Goal: Task Accomplishment & Management: Use online tool/utility

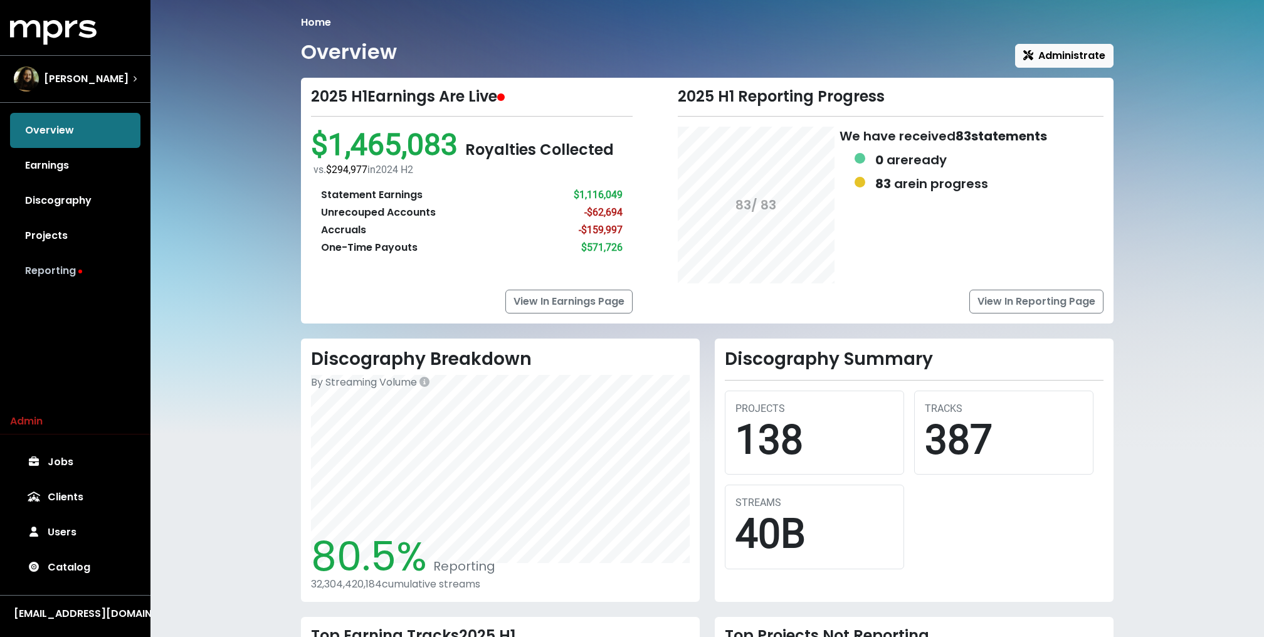
click at [82, 275] on link "Reporting" at bounding box center [75, 270] width 130 height 35
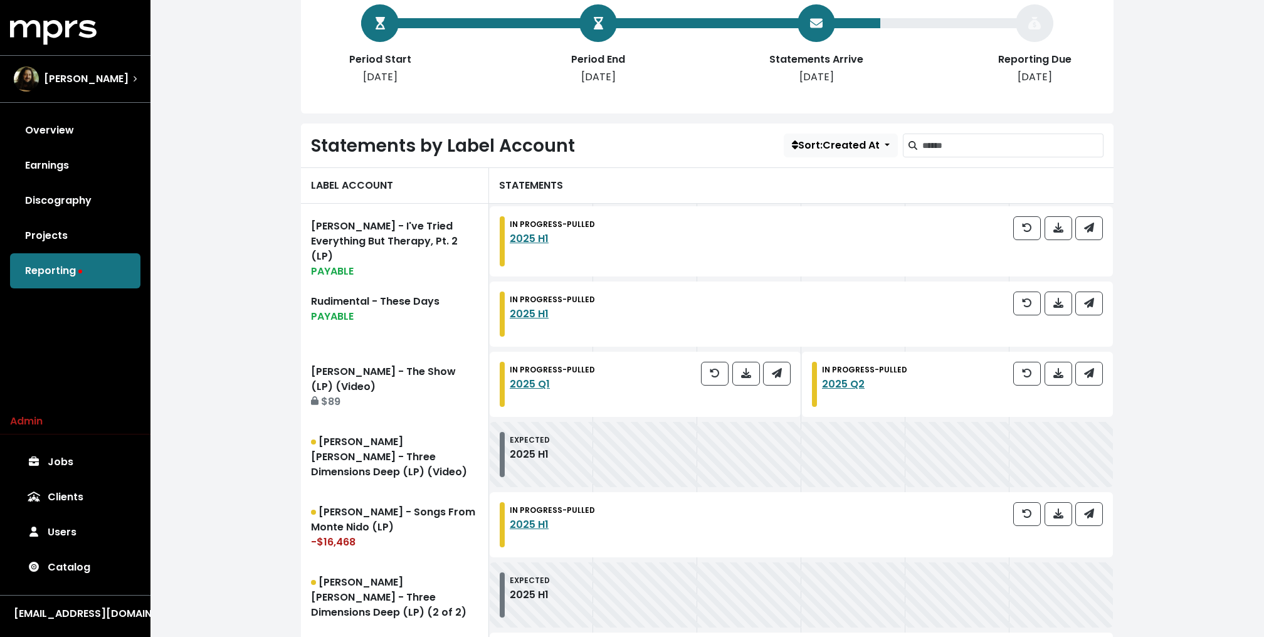
scroll to position [257, 0]
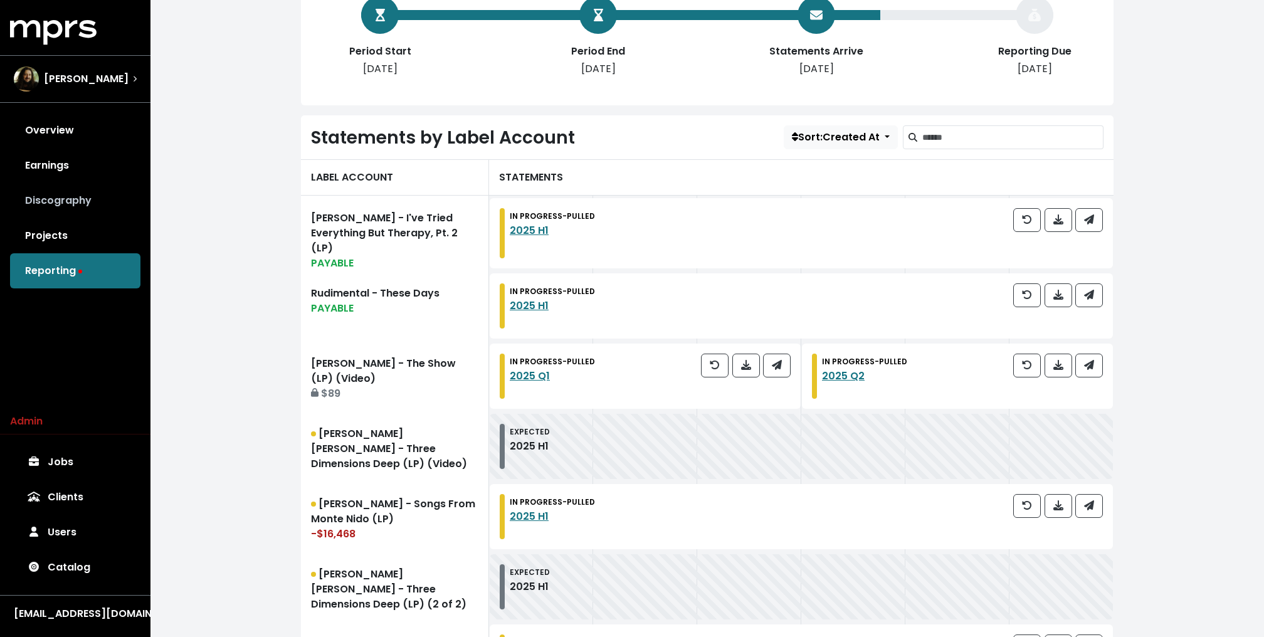
click at [112, 215] on link "Discography" at bounding box center [75, 200] width 130 height 35
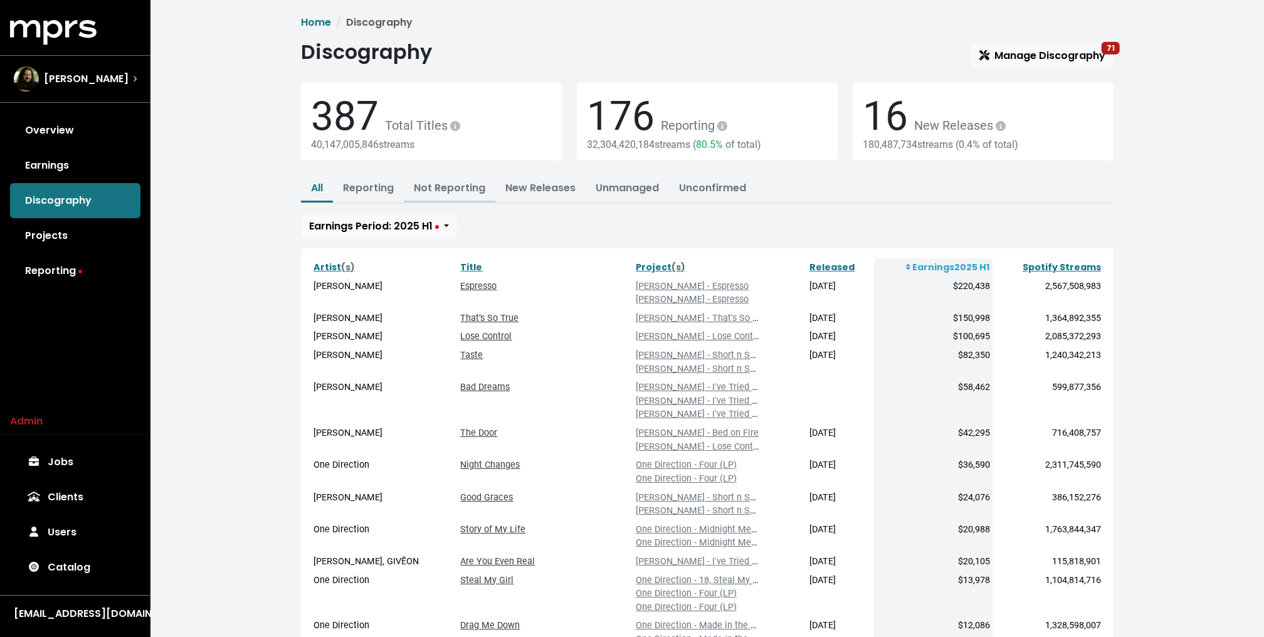
click at [441, 186] on link "Not Reporting" at bounding box center [449, 188] width 71 height 14
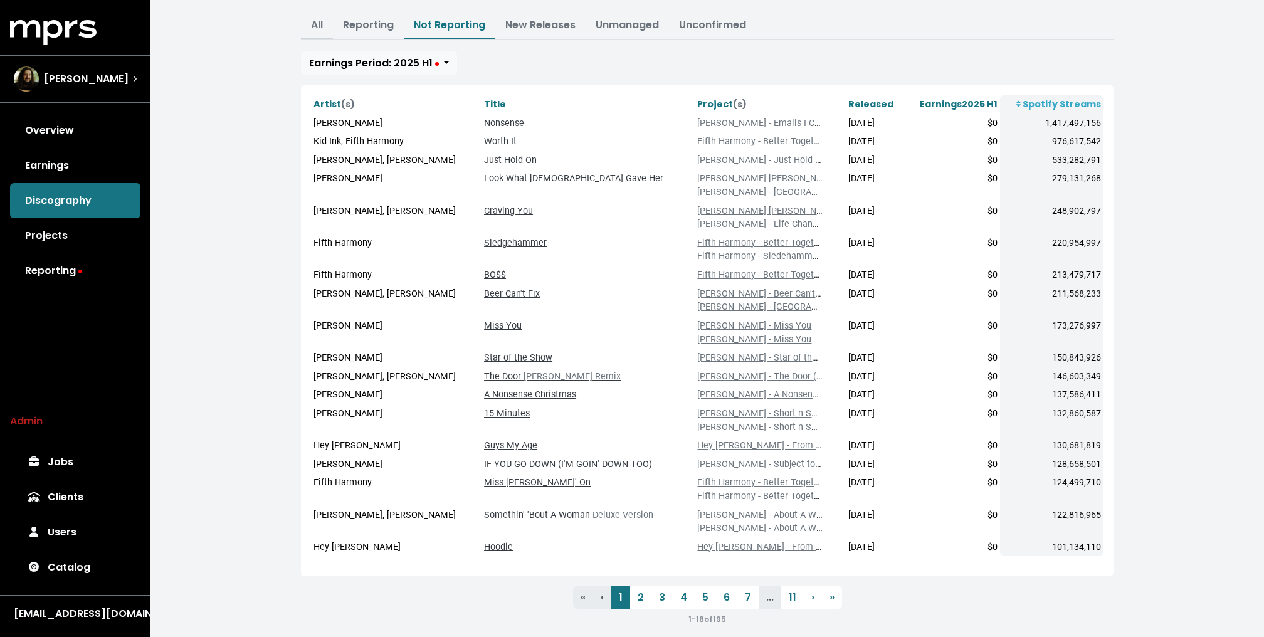
scroll to position [162, 0]
click at [93, 123] on link "Overview" at bounding box center [75, 130] width 130 height 35
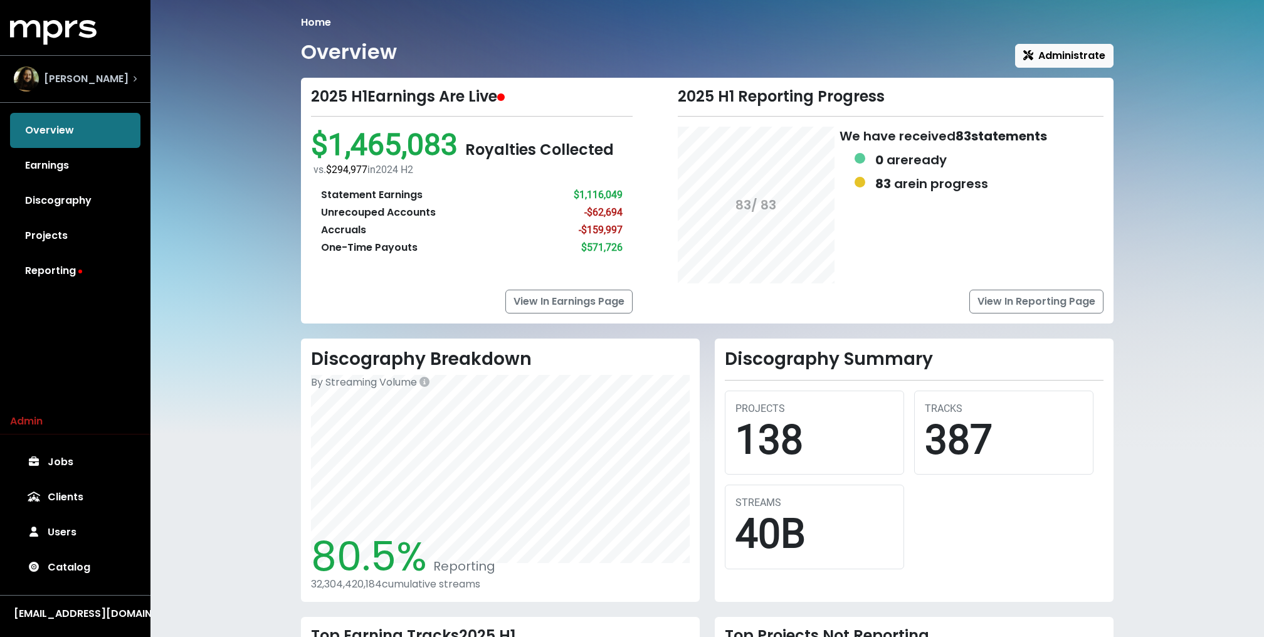
click at [112, 78] on span "[PERSON_NAME]" at bounding box center [86, 78] width 85 height 15
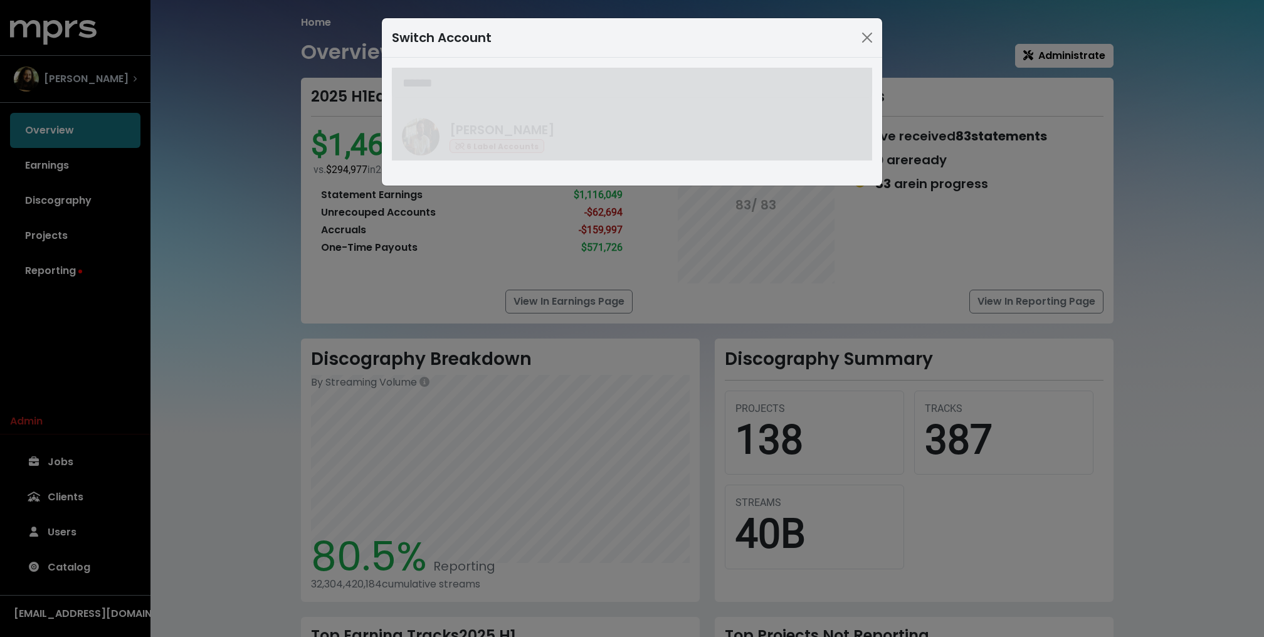
type input "******"
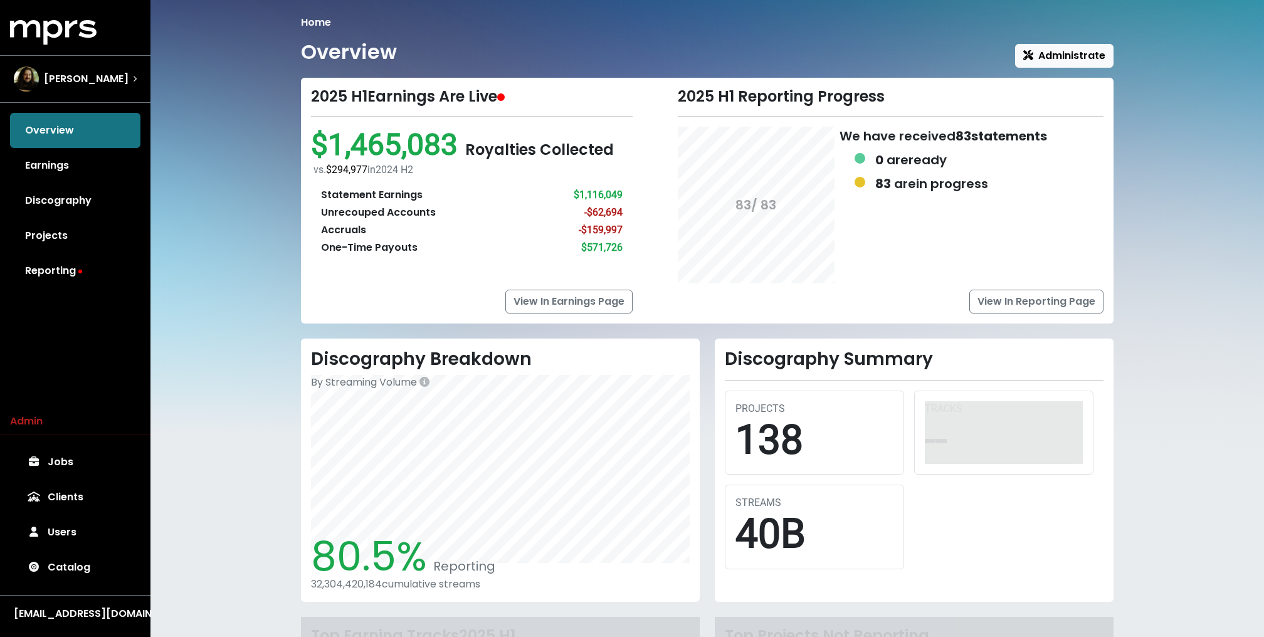
click at [153, 222] on div "Home Overview Administrate 2025 H1 Earnings Are Live $1,465,083 Royalties Colle…" at bounding box center [707, 440] width 1114 height 880
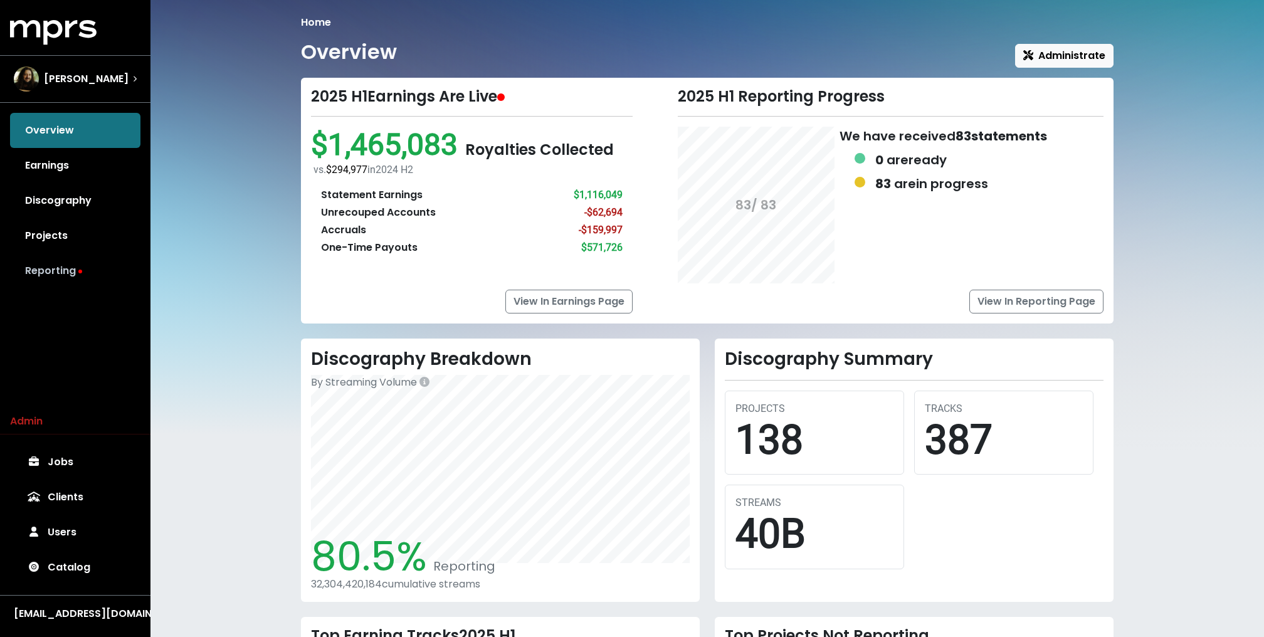
click at [58, 260] on link "Reporting" at bounding box center [75, 270] width 130 height 35
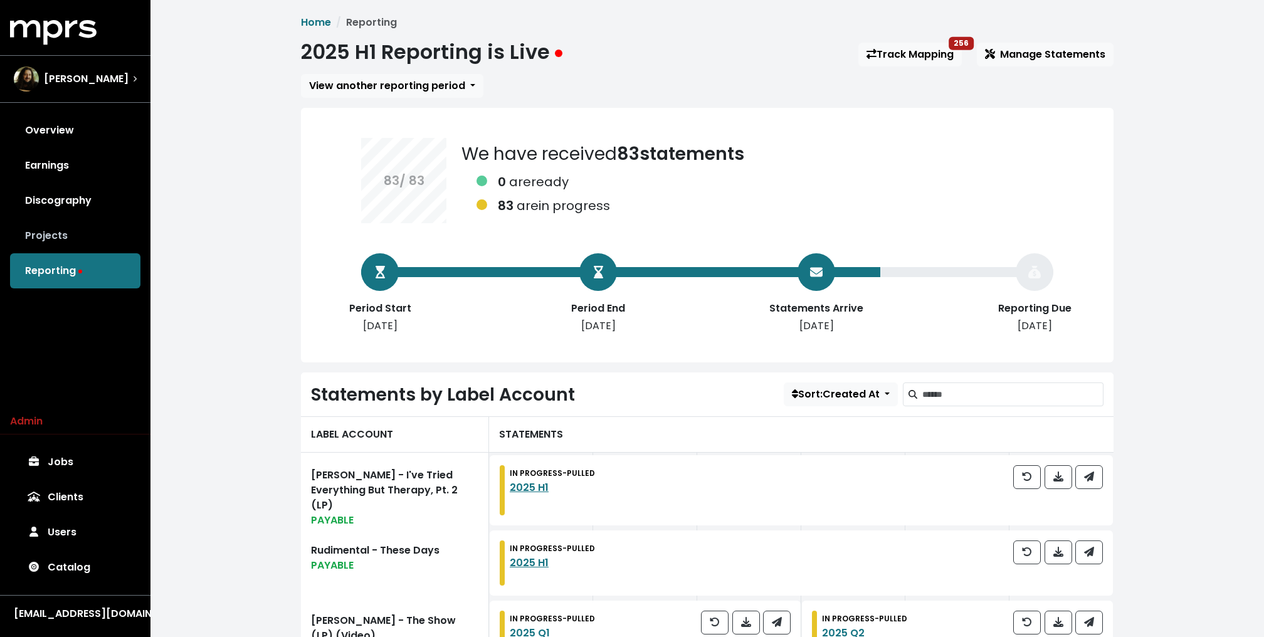
click at [48, 228] on link "Projects" at bounding box center [75, 235] width 130 height 35
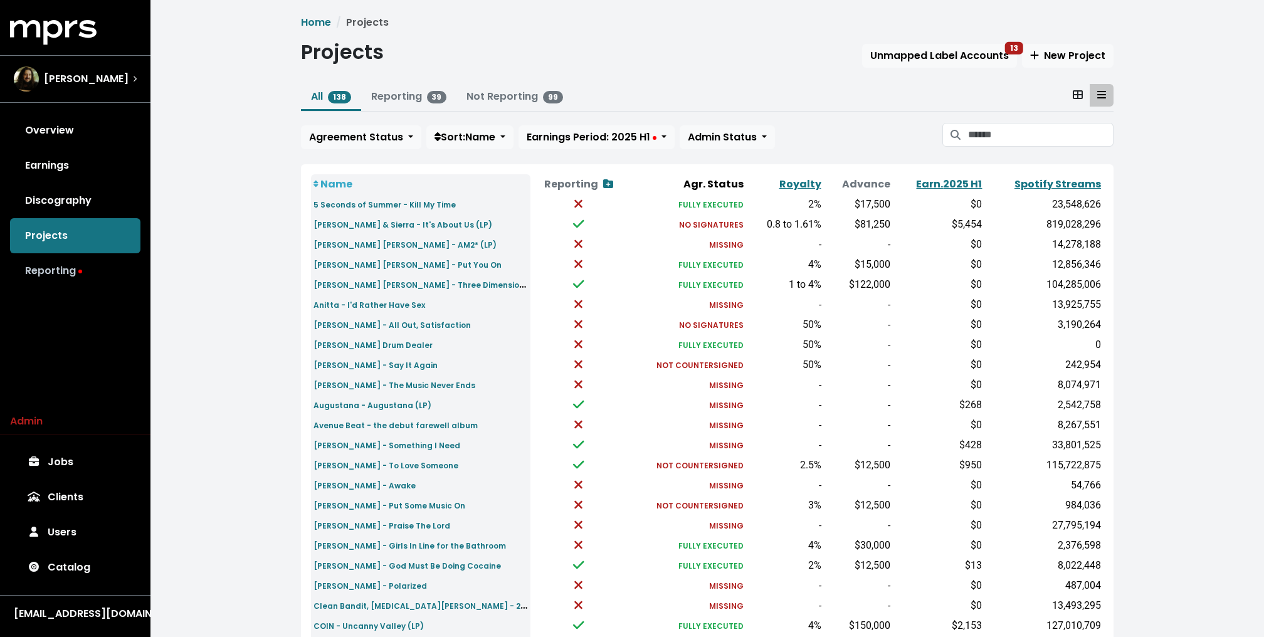
click at [73, 256] on link "Reporting" at bounding box center [75, 270] width 130 height 35
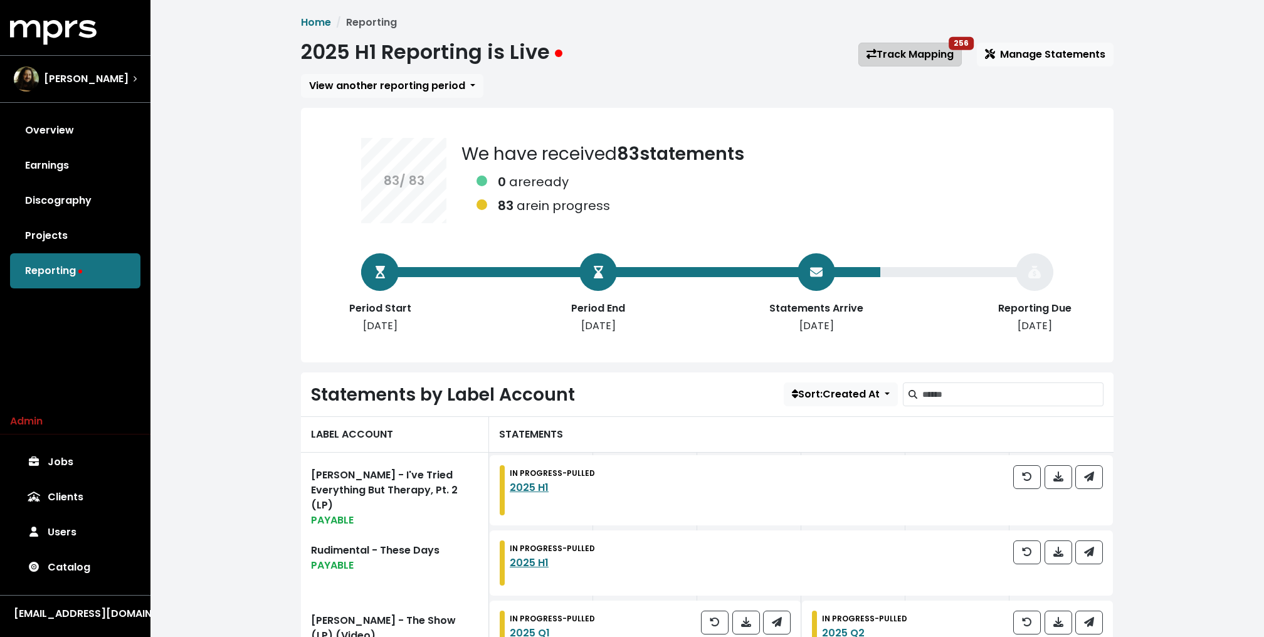
click at [893, 52] on link "Track Mapping 256" at bounding box center [909, 55] width 103 height 24
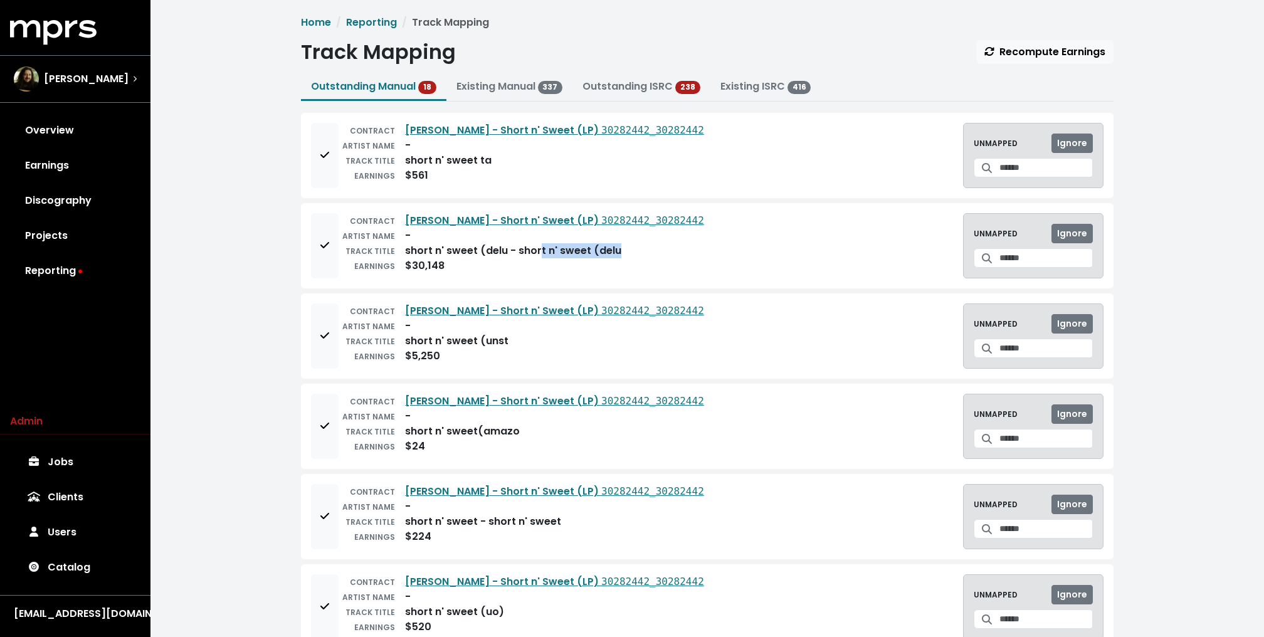
drag, startPoint x: 620, startPoint y: 245, endPoint x: 535, endPoint y: 246, distance: 84.7
click at [535, 246] on div "TRACK TITLE short n' sweet (delu - short n' sweet (delu" at bounding box center [522, 250] width 366 height 15
click at [500, 261] on div "EARNINGS $30,148" at bounding box center [522, 265] width 366 height 15
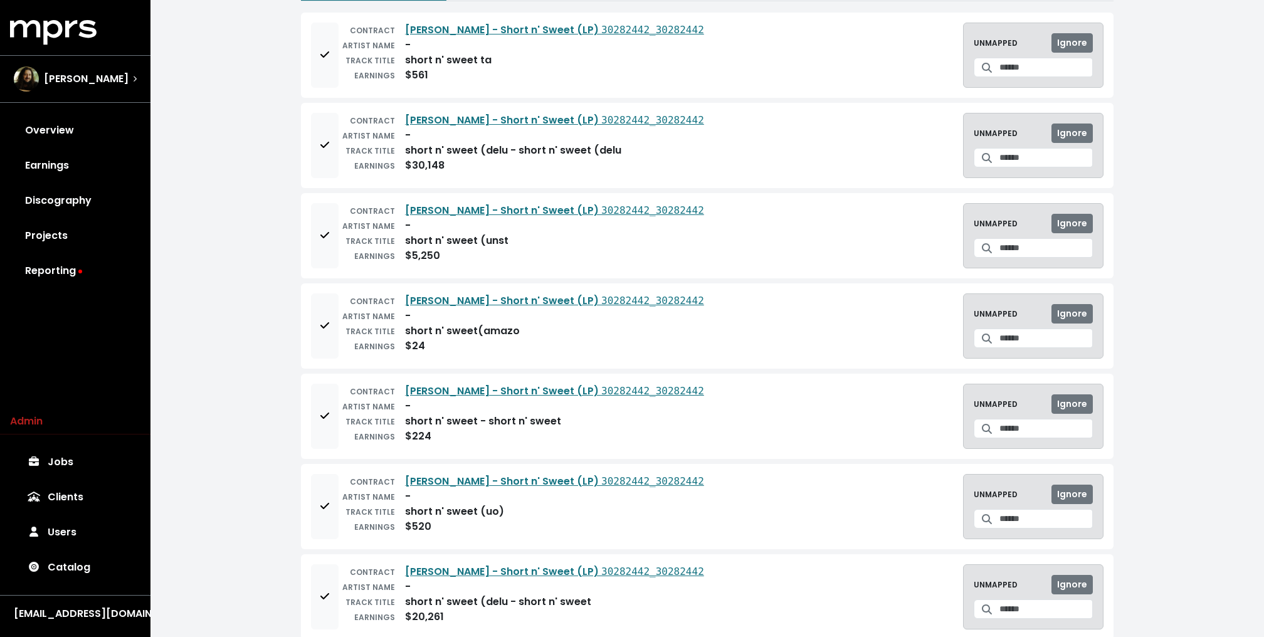
scroll to position [78, 0]
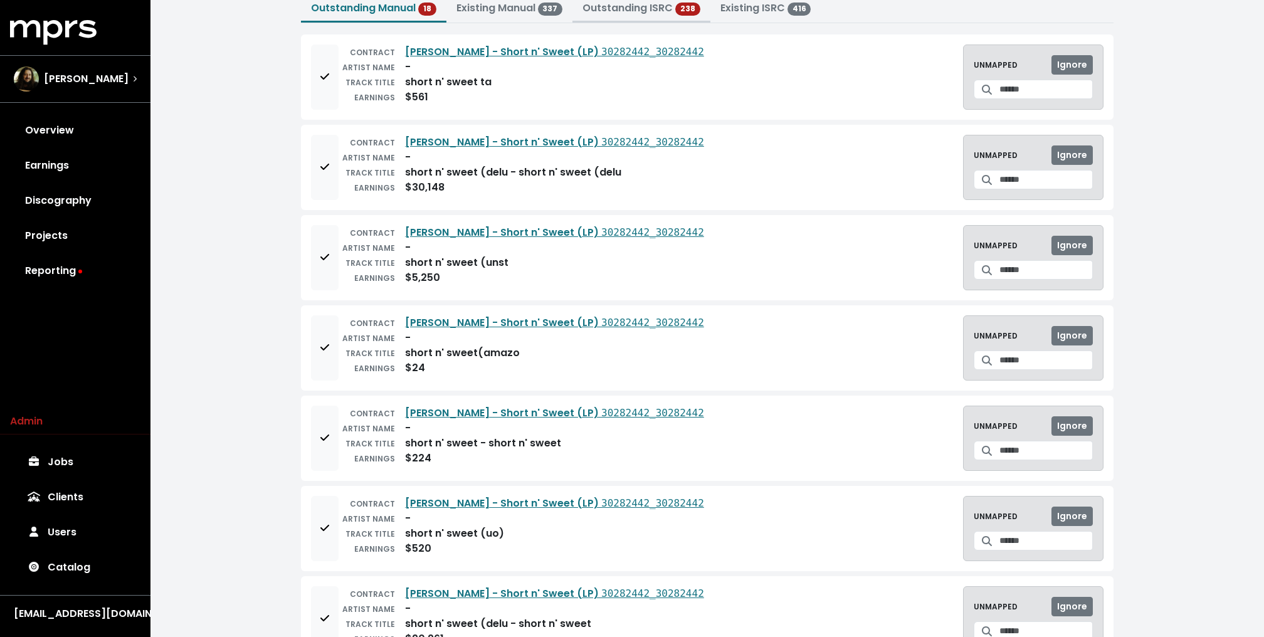
click at [645, 14] on link "Outstanding ISRC" at bounding box center [628, 8] width 90 height 14
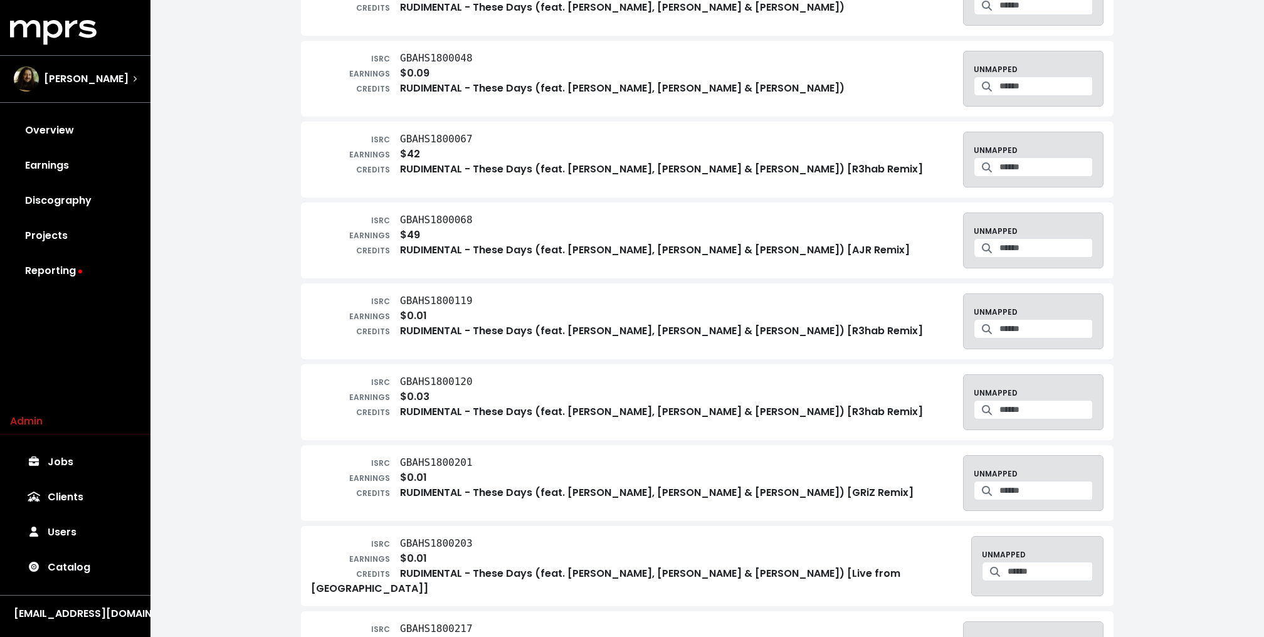
scroll to position [2760, 0]
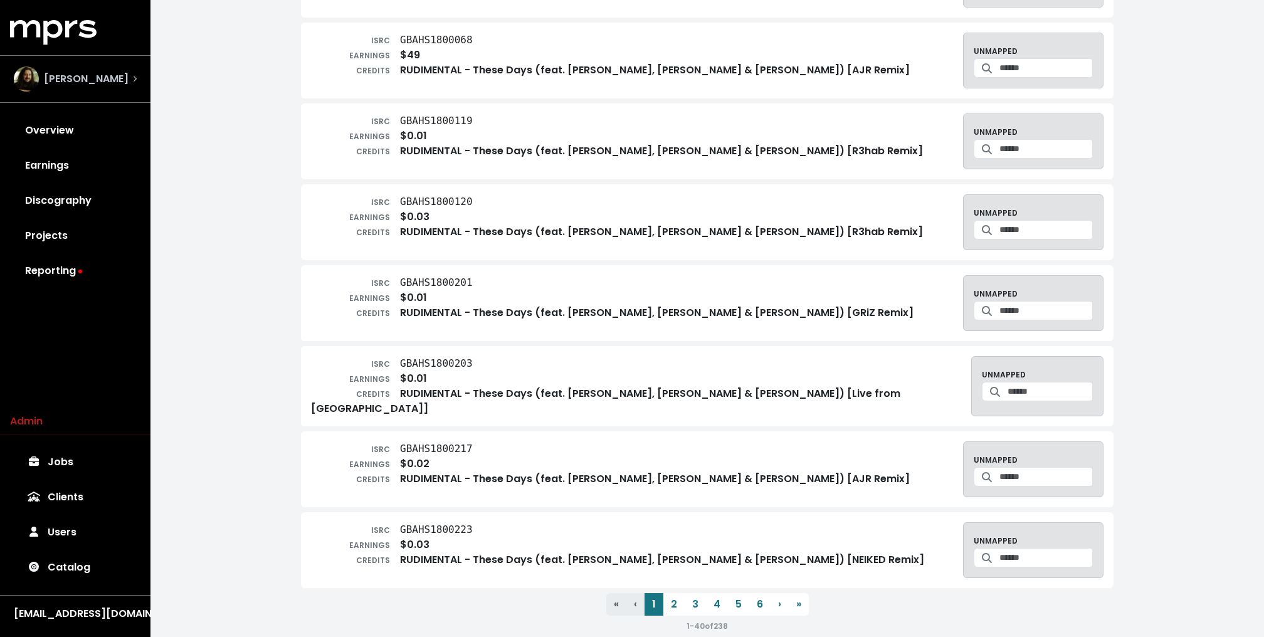
click at [87, 94] on div "[PERSON_NAME]" at bounding box center [75, 78] width 143 height 45
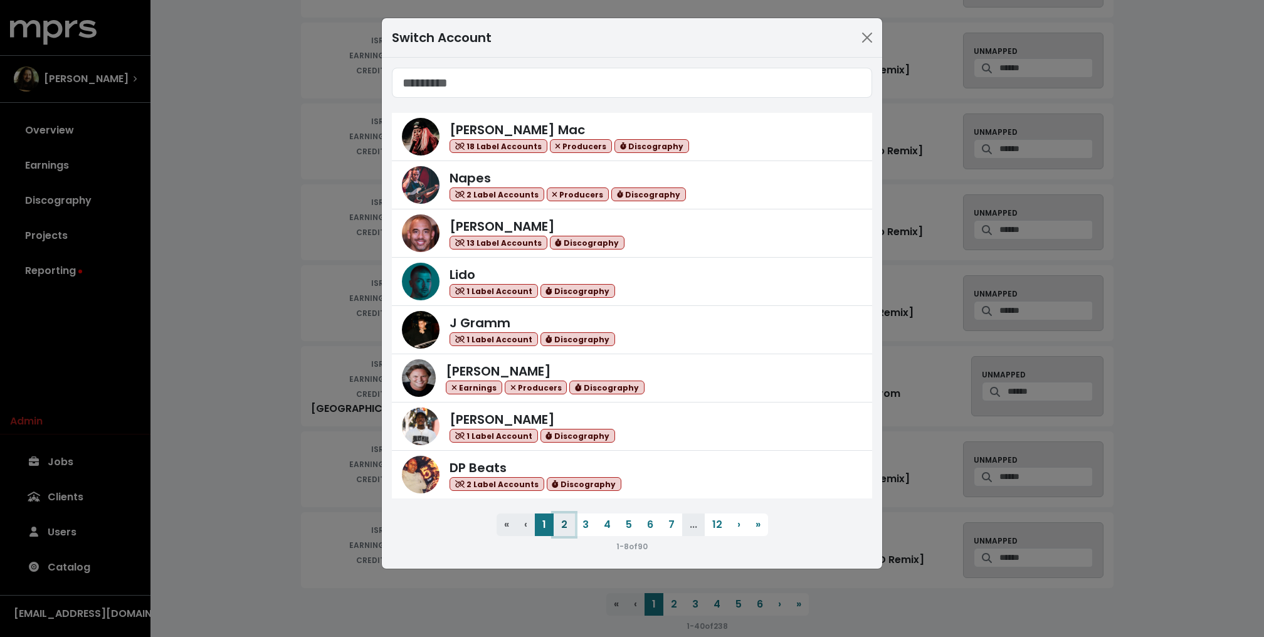
click at [560, 529] on button "2" at bounding box center [564, 525] width 21 height 23
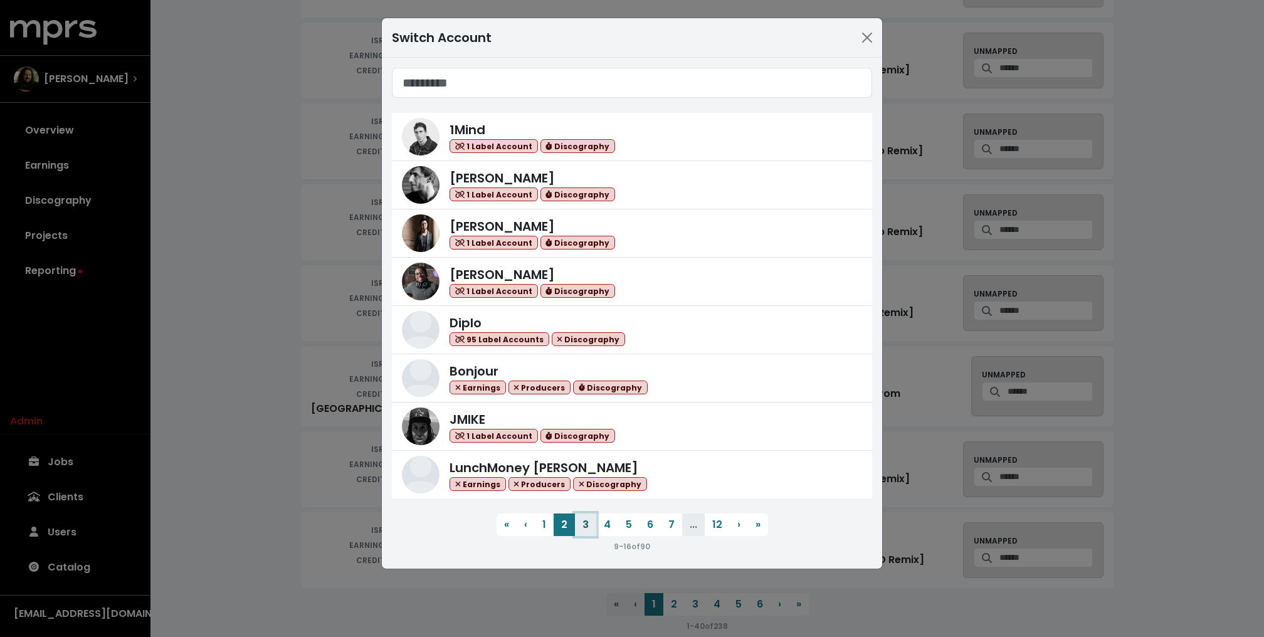
click at [588, 523] on button "3" at bounding box center [585, 525] width 21 height 23
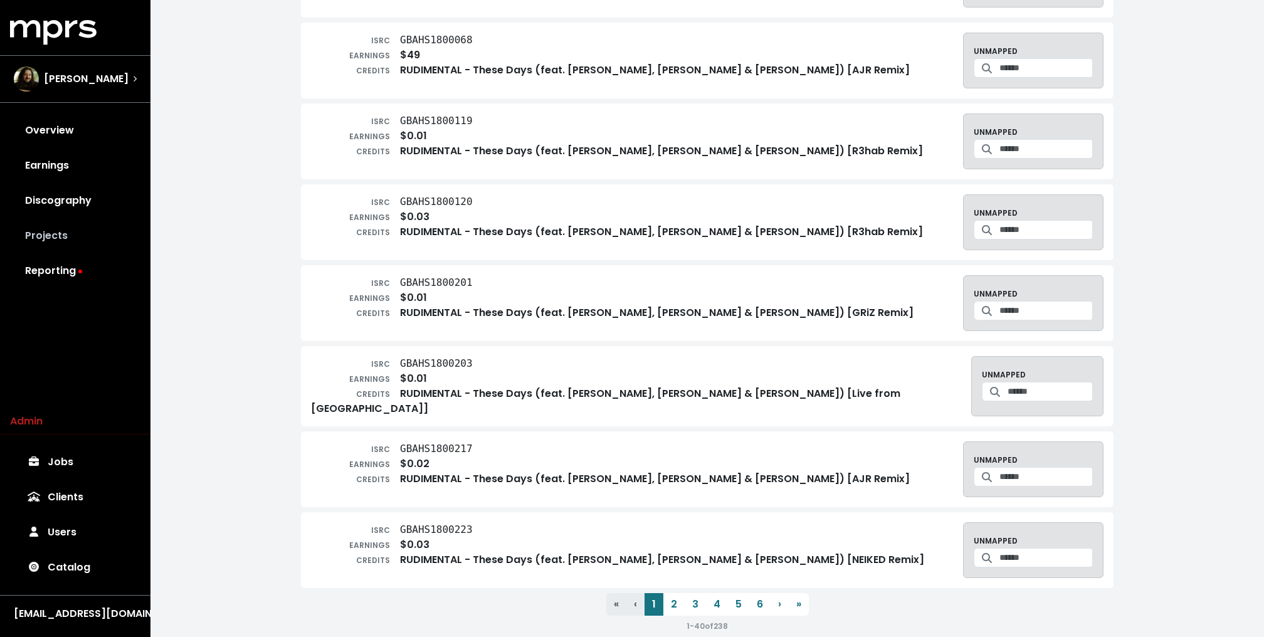
click at [73, 238] on link "Projects" at bounding box center [75, 235] width 130 height 35
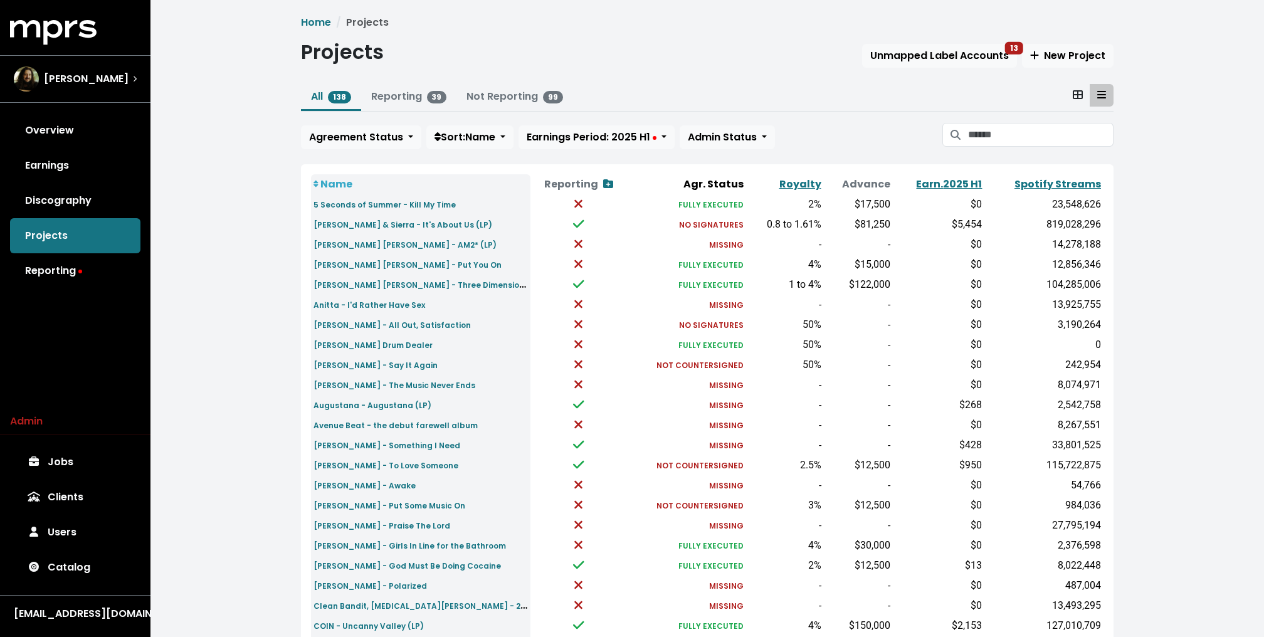
click at [1076, 83] on div "Home Projects Projects Unmapped Label Accounts 13 New Project All 138 Reporting…" at bounding box center [707, 463] width 828 height 897
click at [1076, 84] on link at bounding box center [1077, 95] width 25 height 23
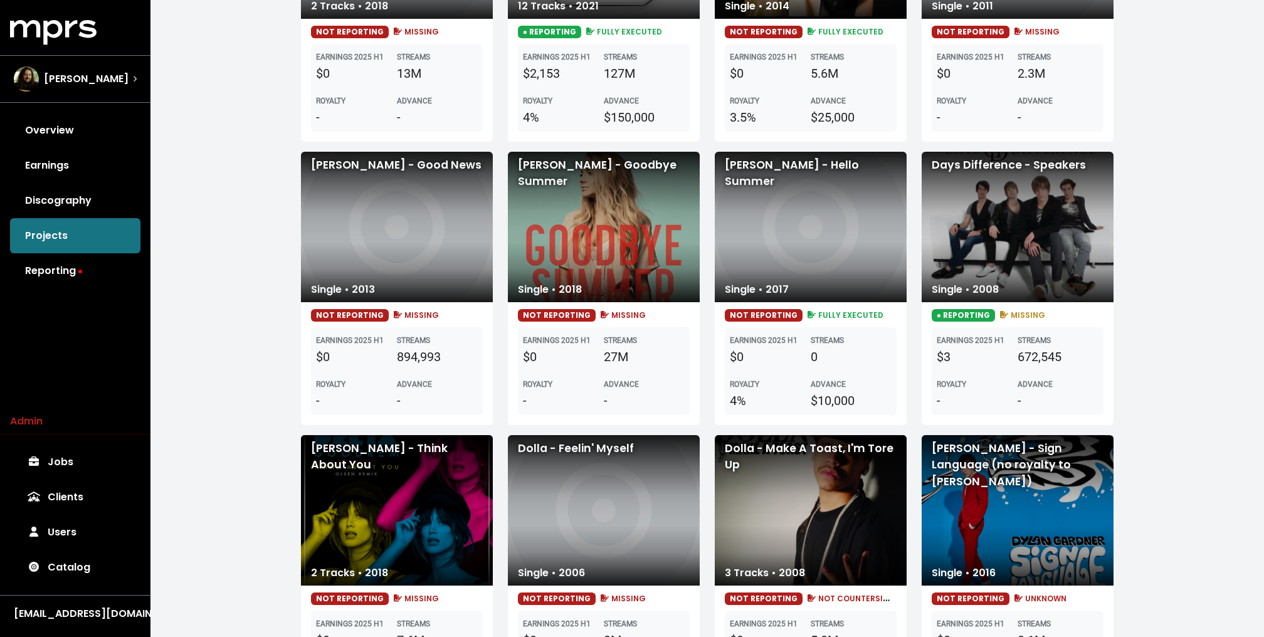
scroll to position [1864, 0]
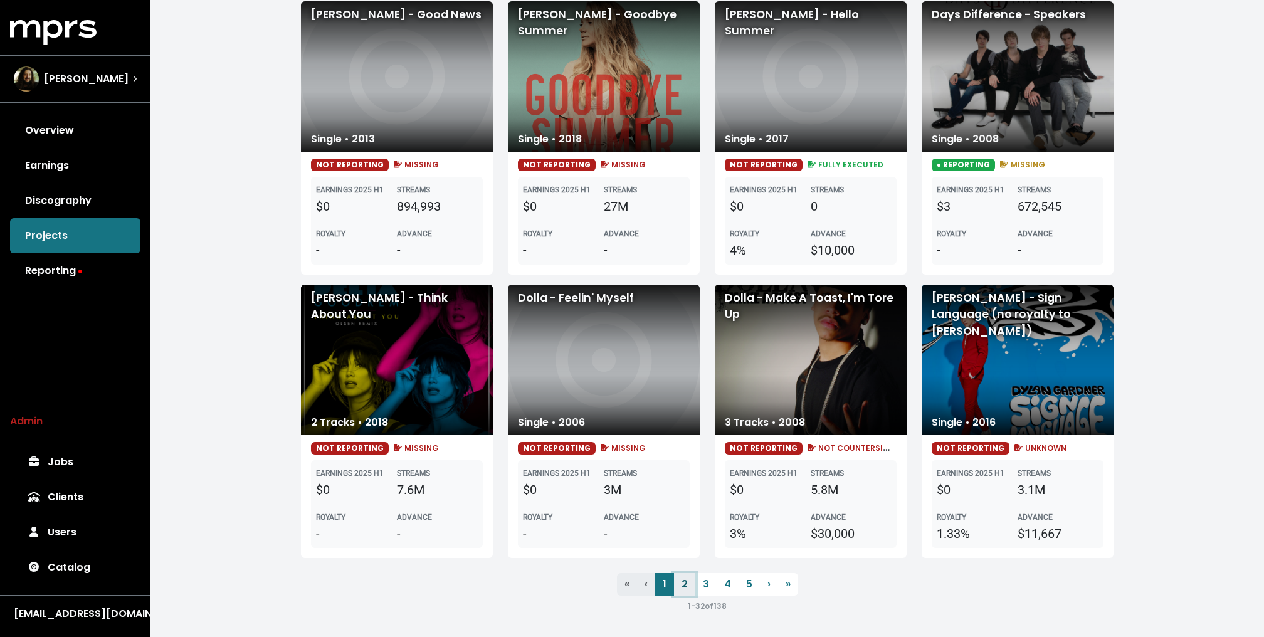
click at [682, 585] on link "2" at bounding box center [684, 584] width 21 height 23
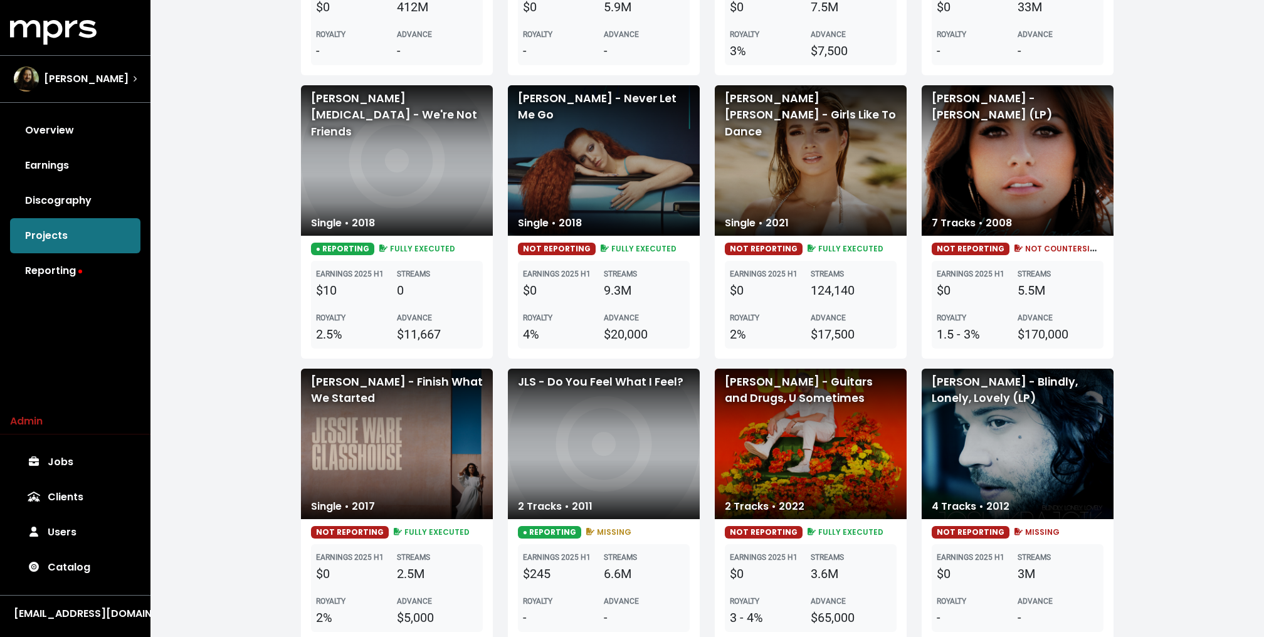
scroll to position [1864, 0]
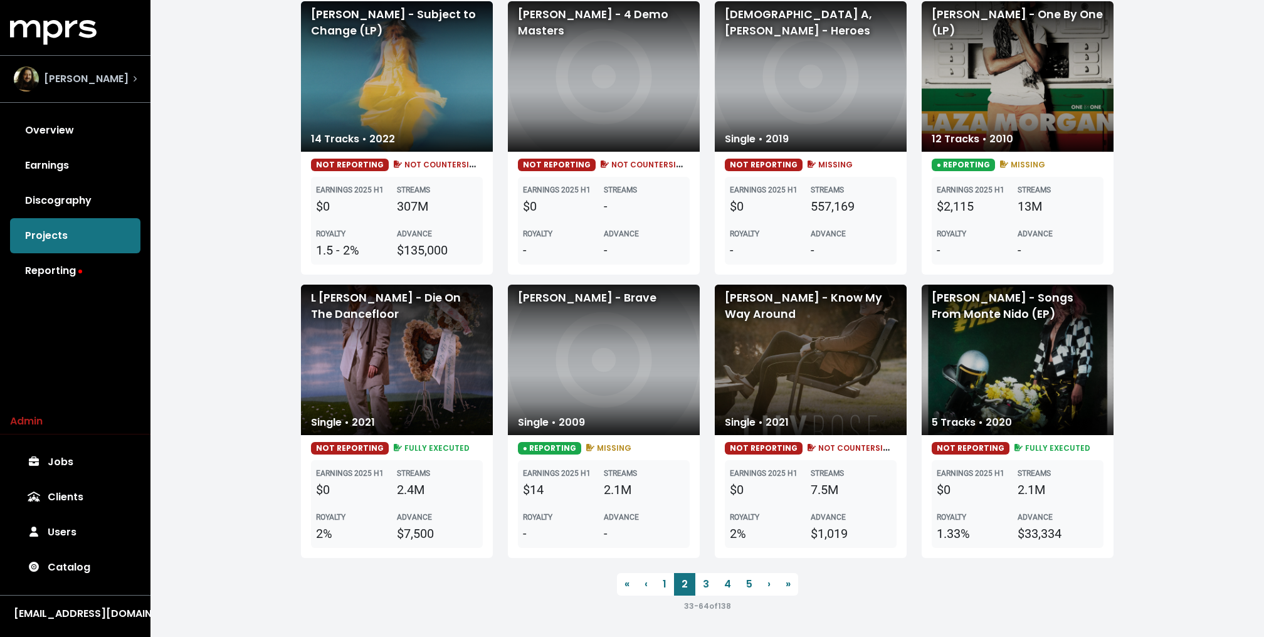
click at [134, 82] on div "[PERSON_NAME]" at bounding box center [75, 78] width 123 height 25
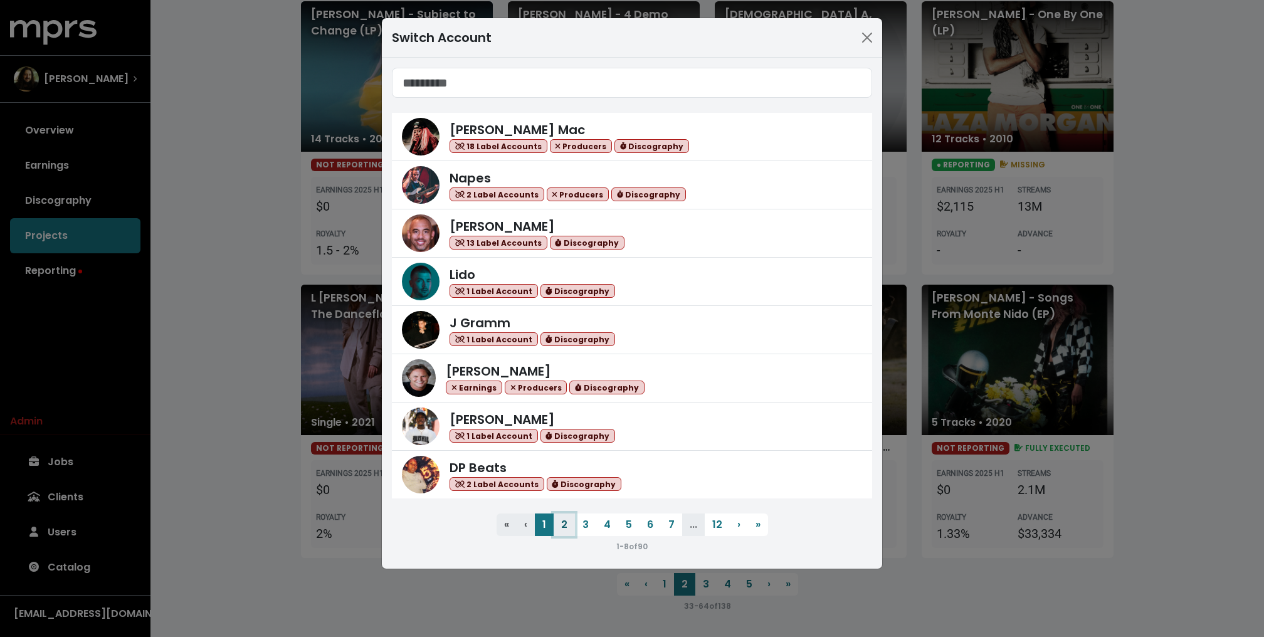
click at [557, 514] on button "2" at bounding box center [564, 525] width 21 height 23
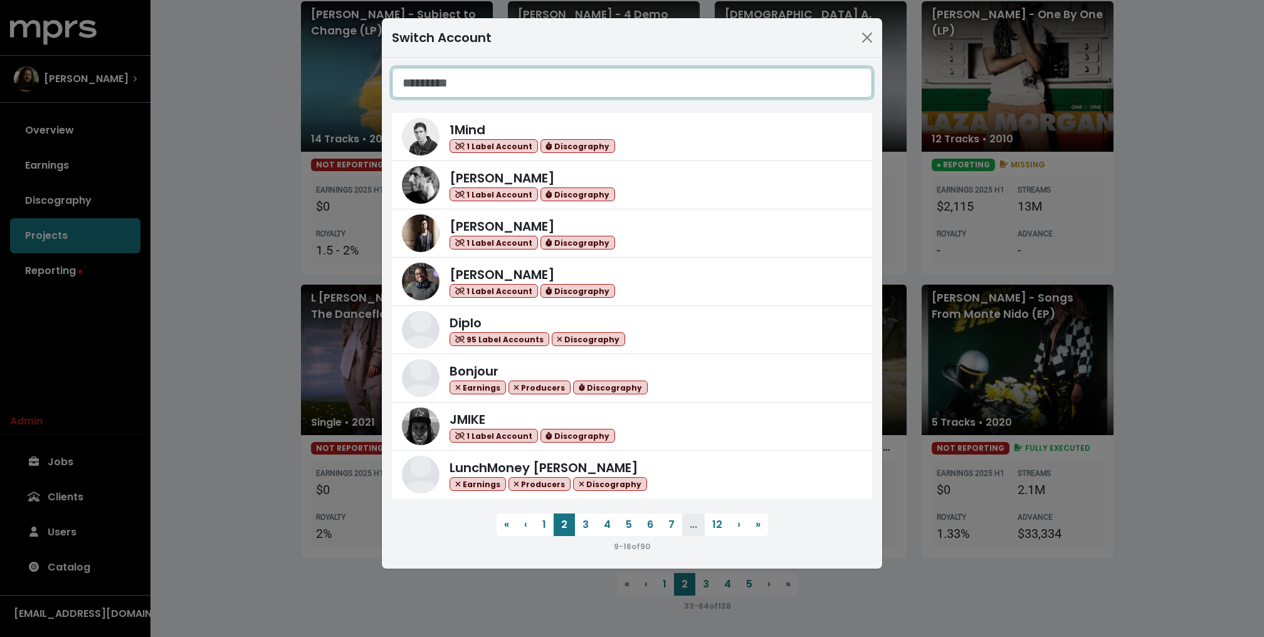
click at [552, 70] on input "Search accounts" at bounding box center [632, 83] width 480 height 30
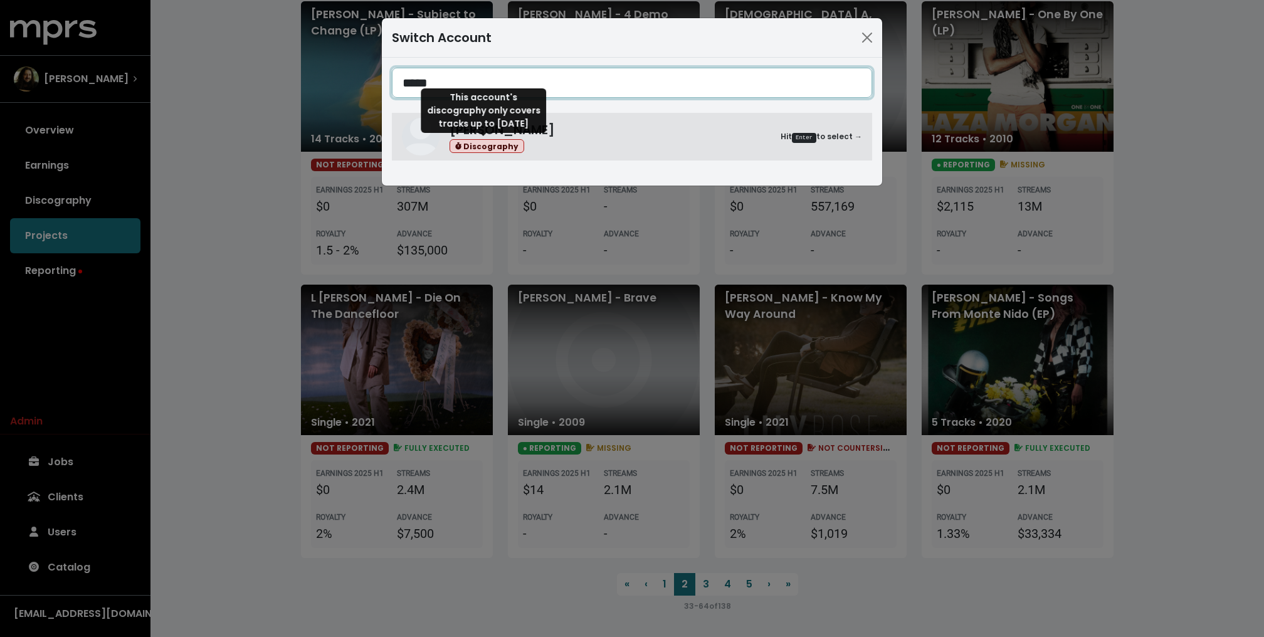
type input "*****"
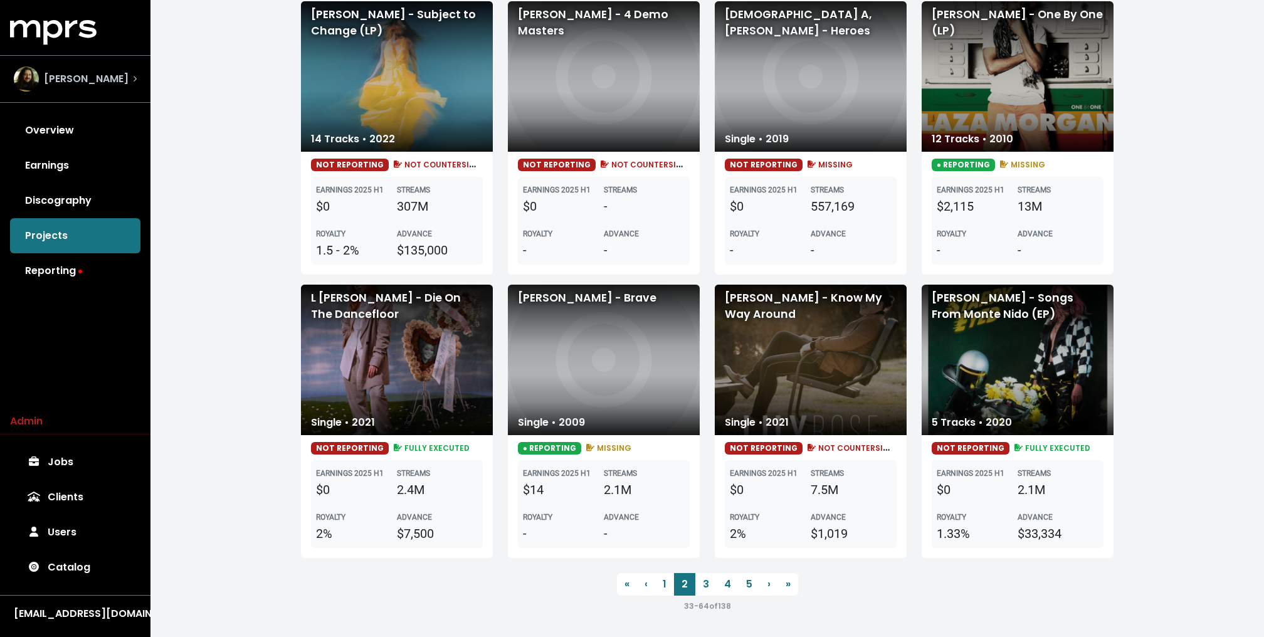
click at [117, 80] on span "[PERSON_NAME]" at bounding box center [86, 78] width 85 height 15
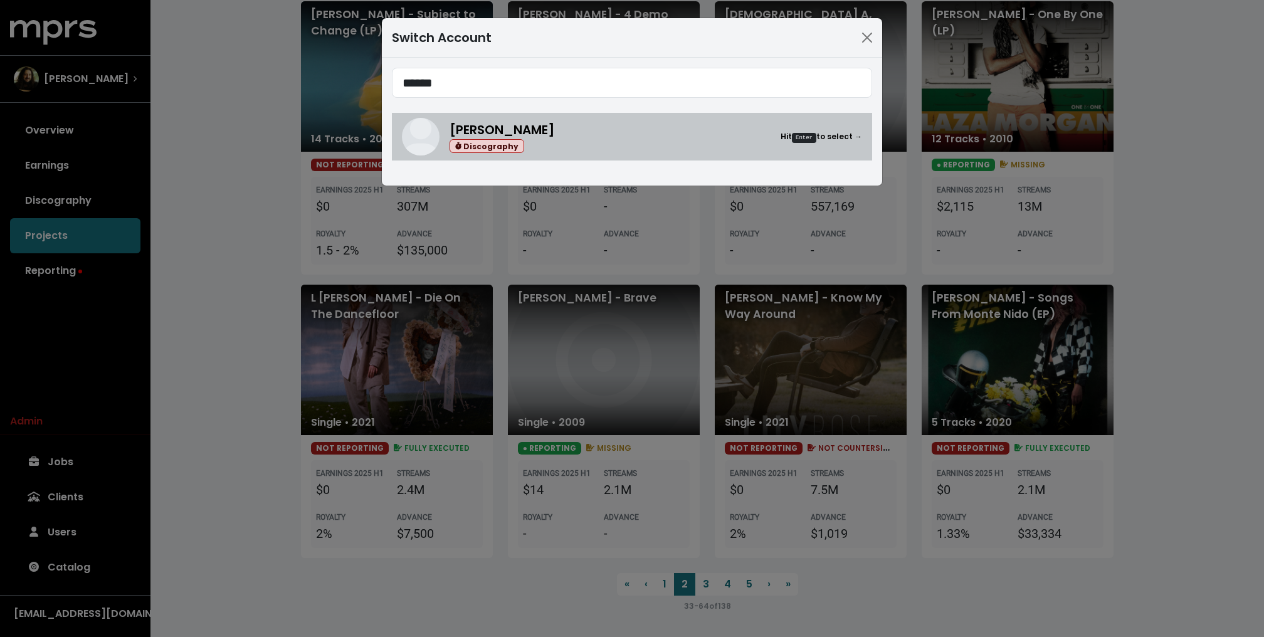
type input "******"
click at [476, 133] on span "Serban Ghenea" at bounding box center [502, 130] width 105 height 18
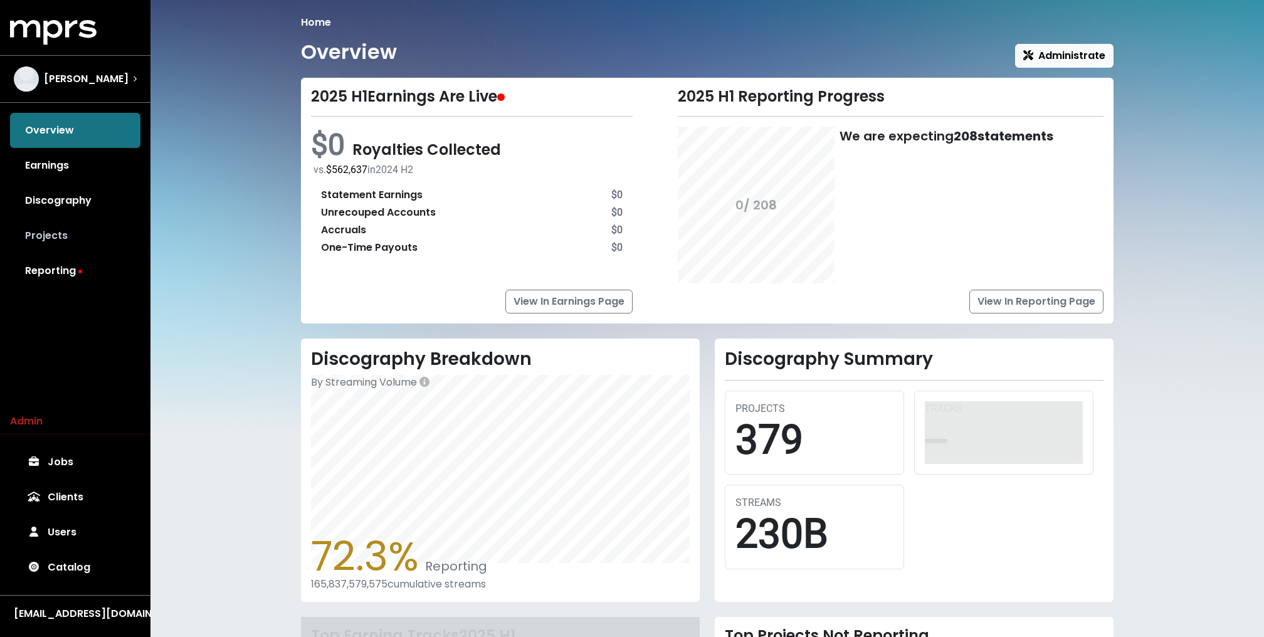
click at [89, 235] on link "Projects" at bounding box center [75, 235] width 130 height 35
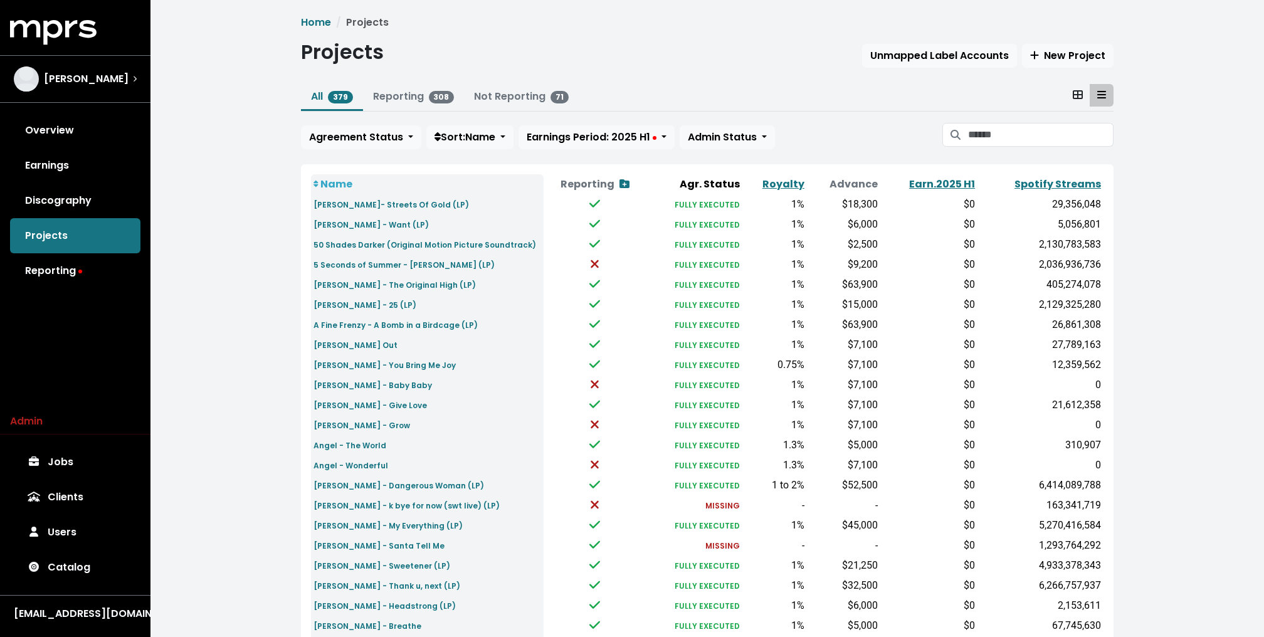
click at [1077, 100] on icon at bounding box center [1078, 95] width 10 height 10
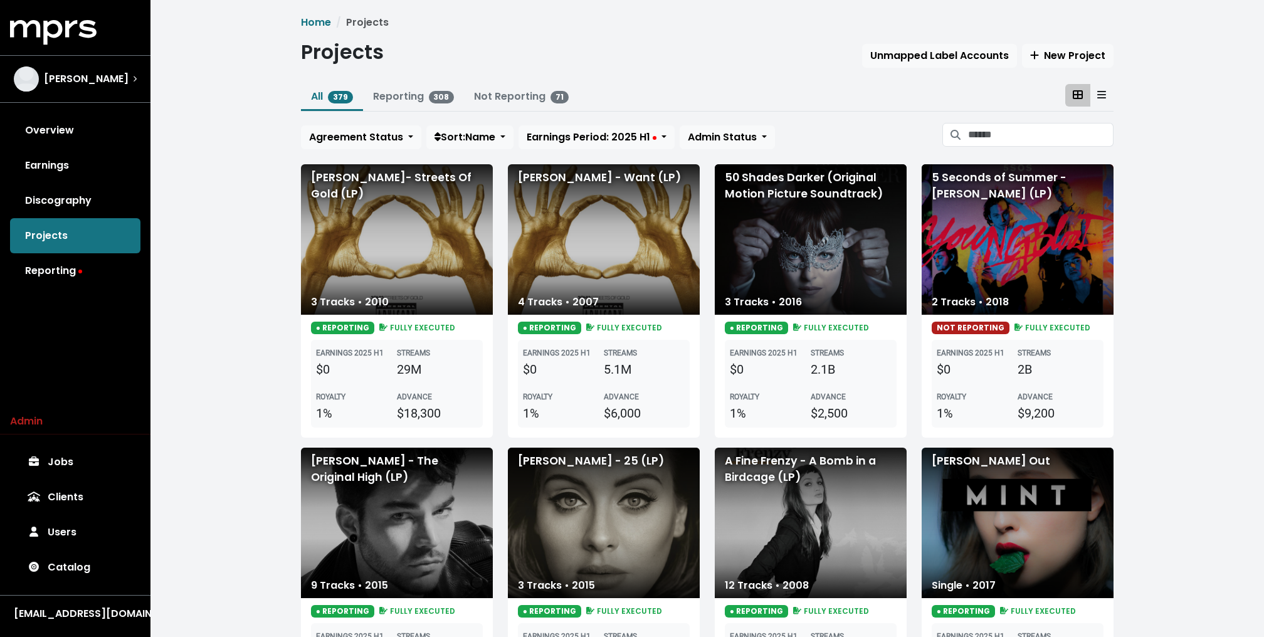
click at [1077, 100] on icon at bounding box center [1078, 95] width 10 height 10
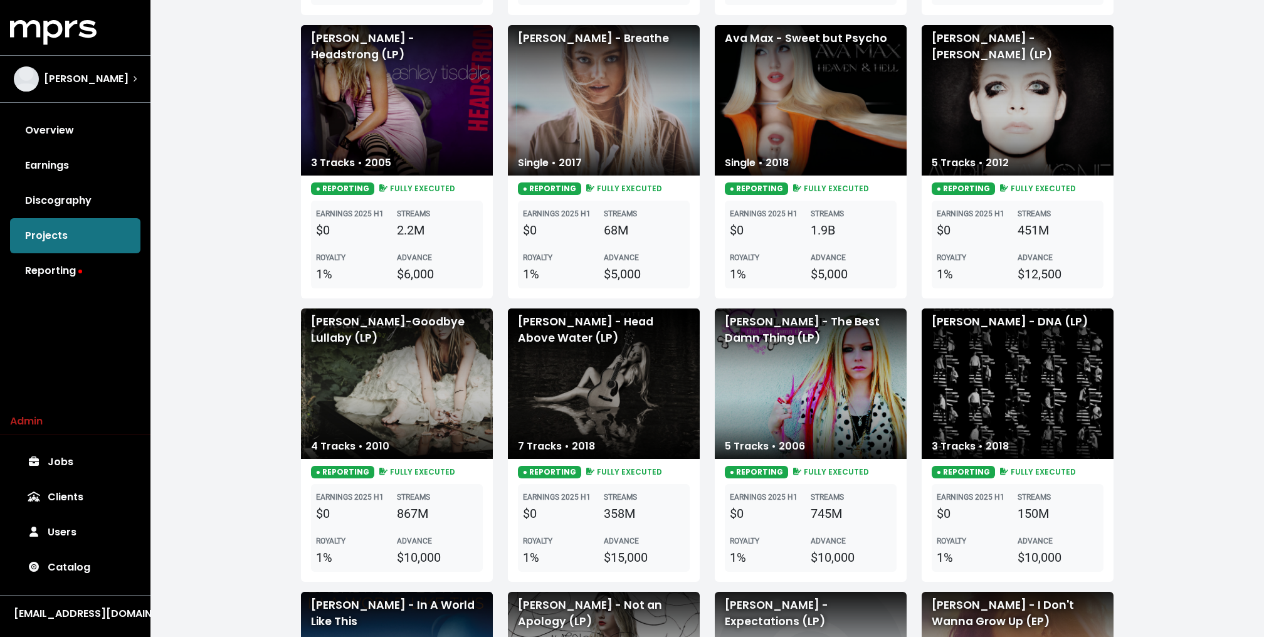
scroll to position [1864, 0]
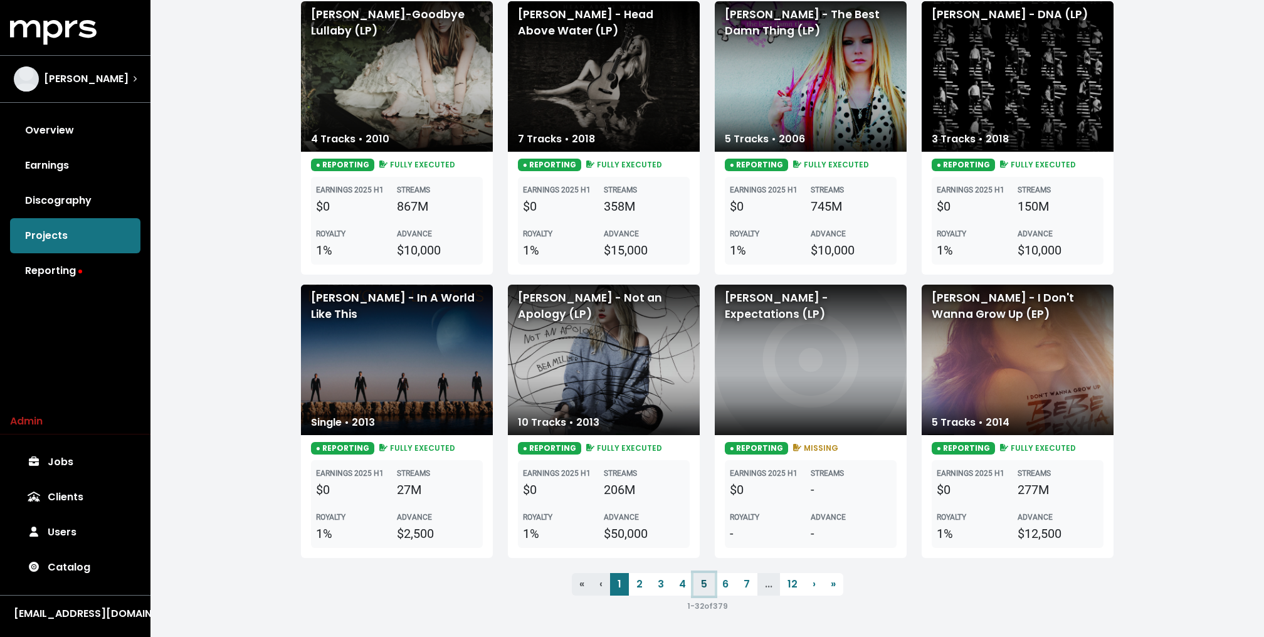
click at [707, 586] on link "5" at bounding box center [704, 584] width 21 height 23
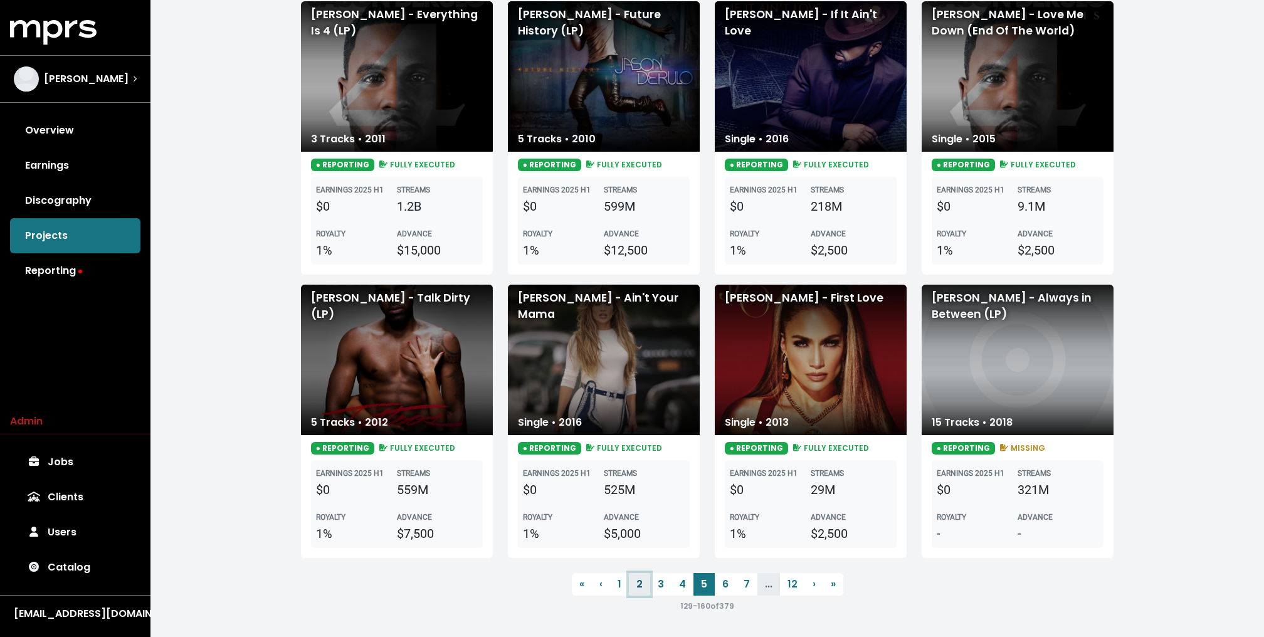
click at [641, 591] on link "2" at bounding box center [639, 584] width 21 height 23
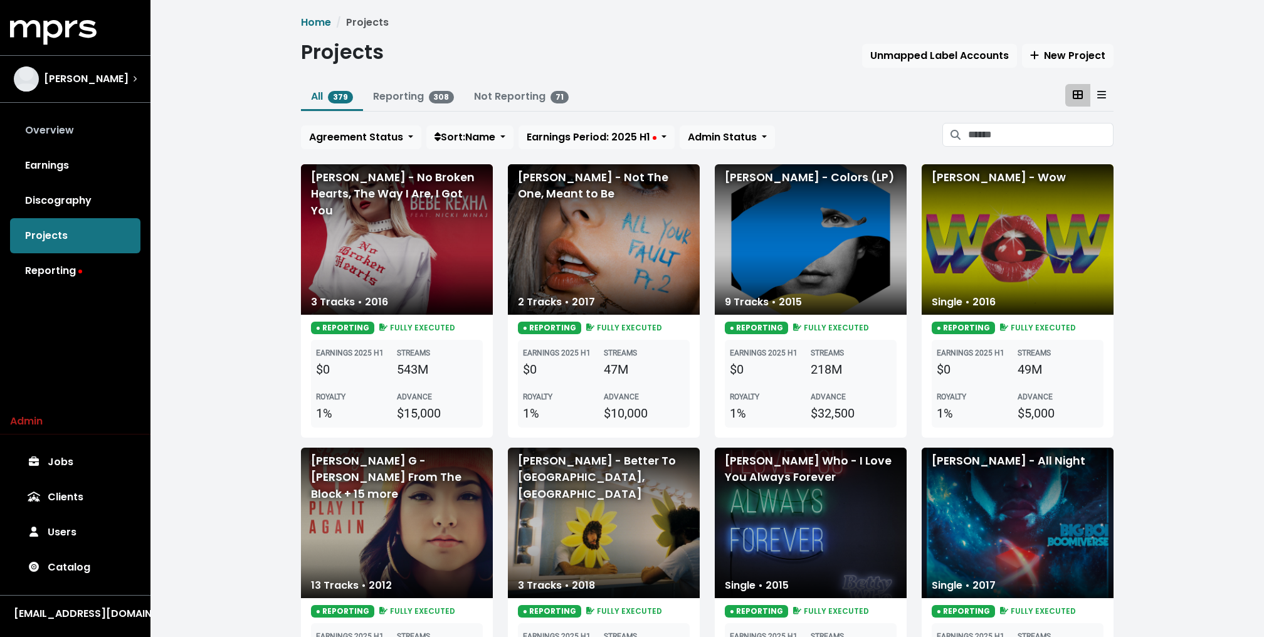
click at [75, 128] on link "Overview" at bounding box center [75, 130] width 130 height 35
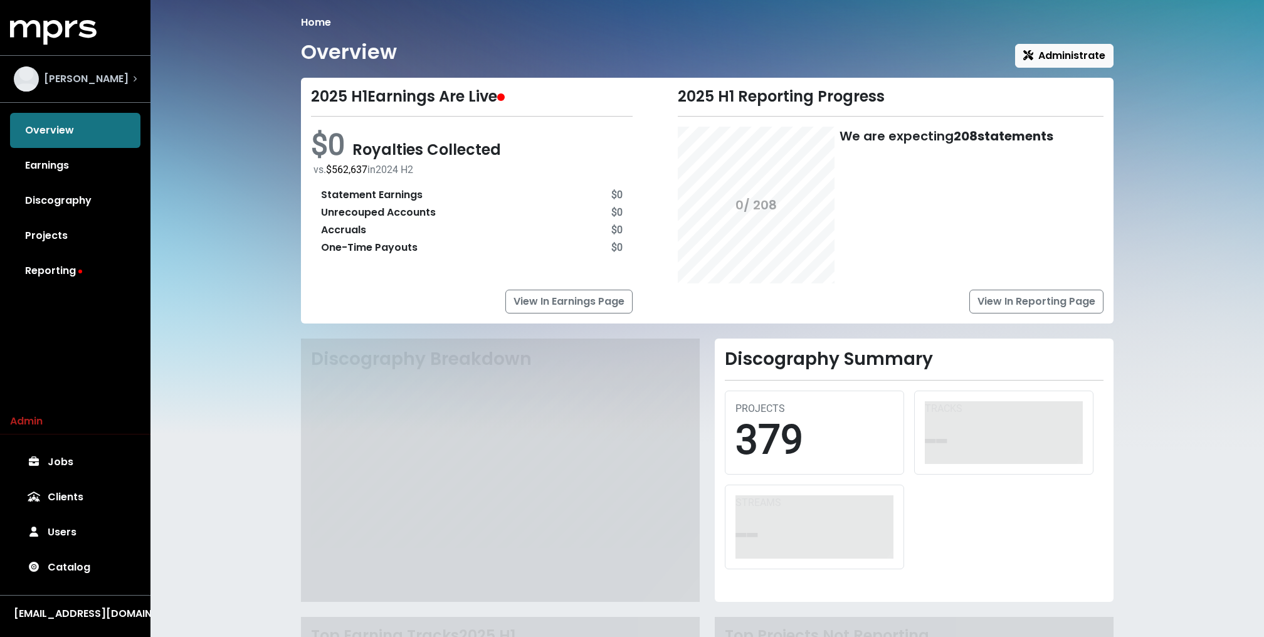
click at [91, 80] on span "Serban Ghenea" at bounding box center [86, 78] width 85 height 15
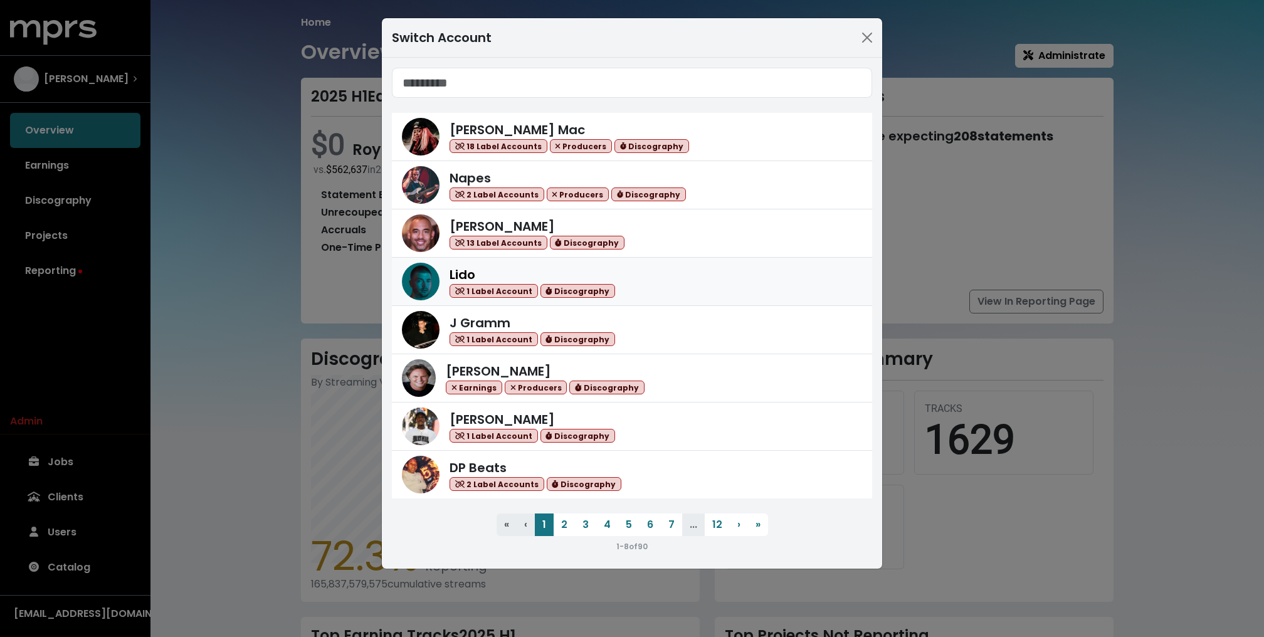
click at [594, 263] on div "Lido 1 Label Account Discography" at bounding box center [632, 282] width 460 height 38
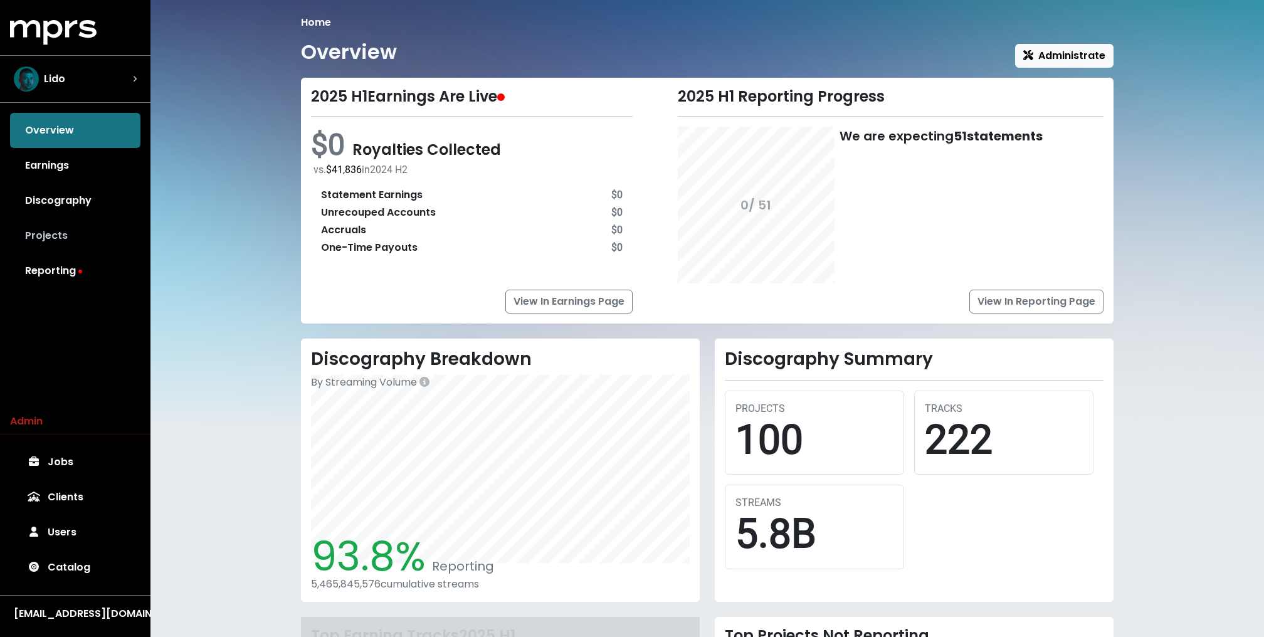
click at [46, 221] on link "Projects" at bounding box center [75, 235] width 130 height 35
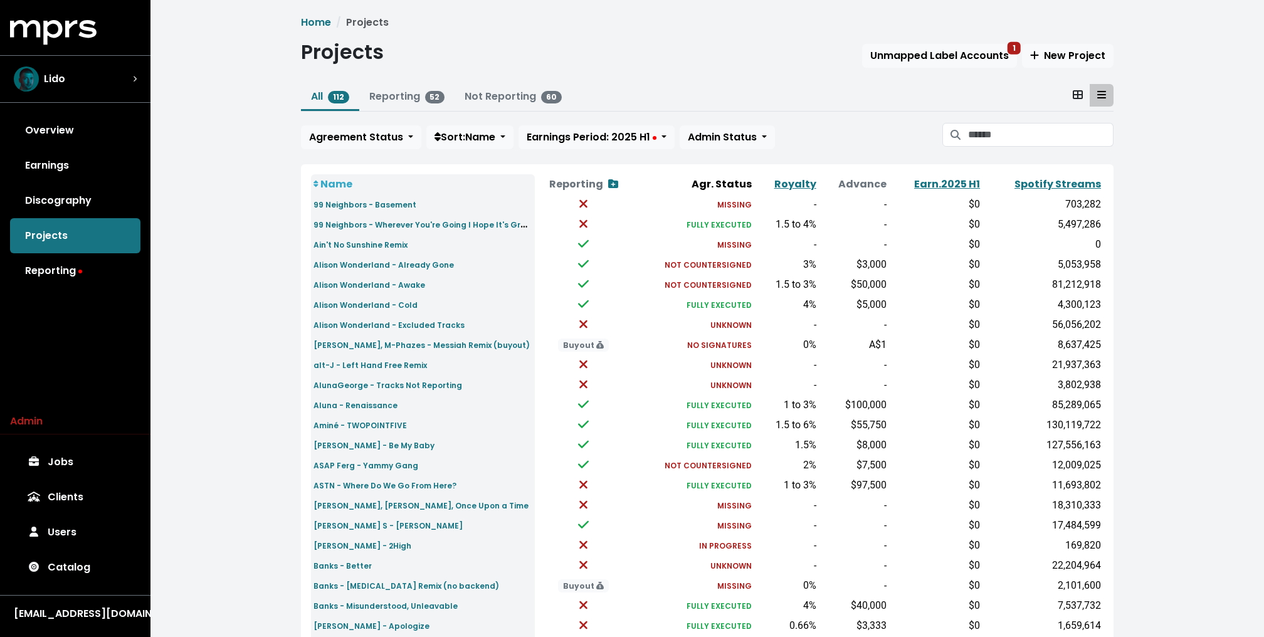
click at [1075, 90] on icon at bounding box center [1078, 95] width 10 height 10
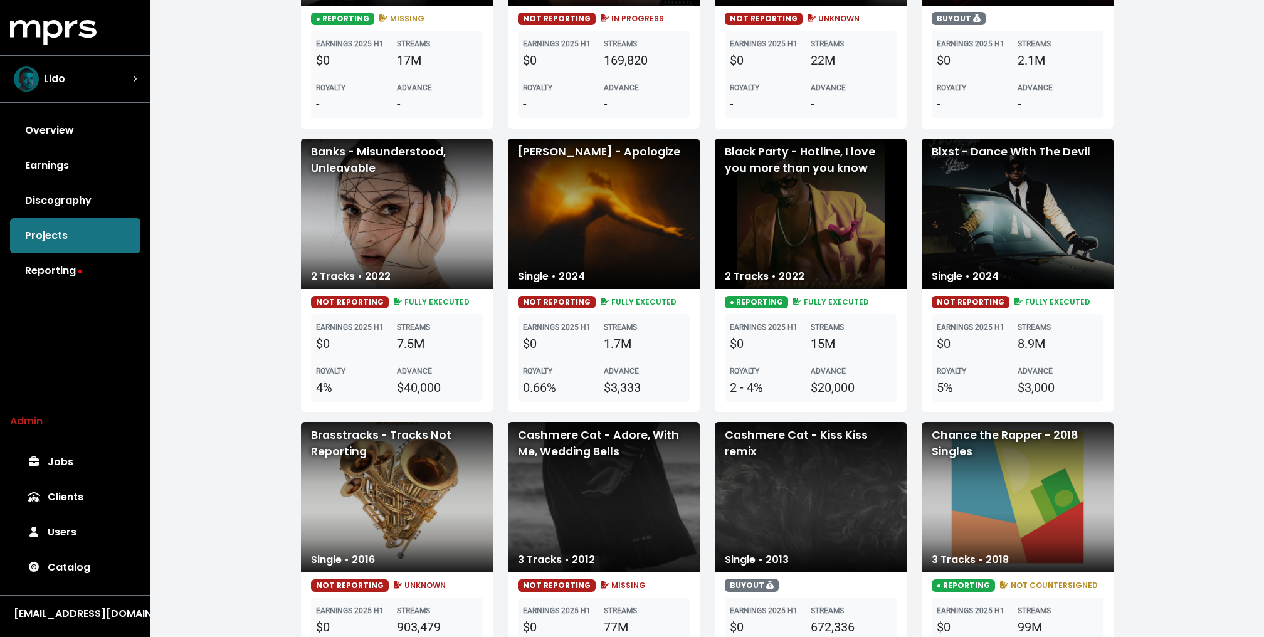
scroll to position [1864, 0]
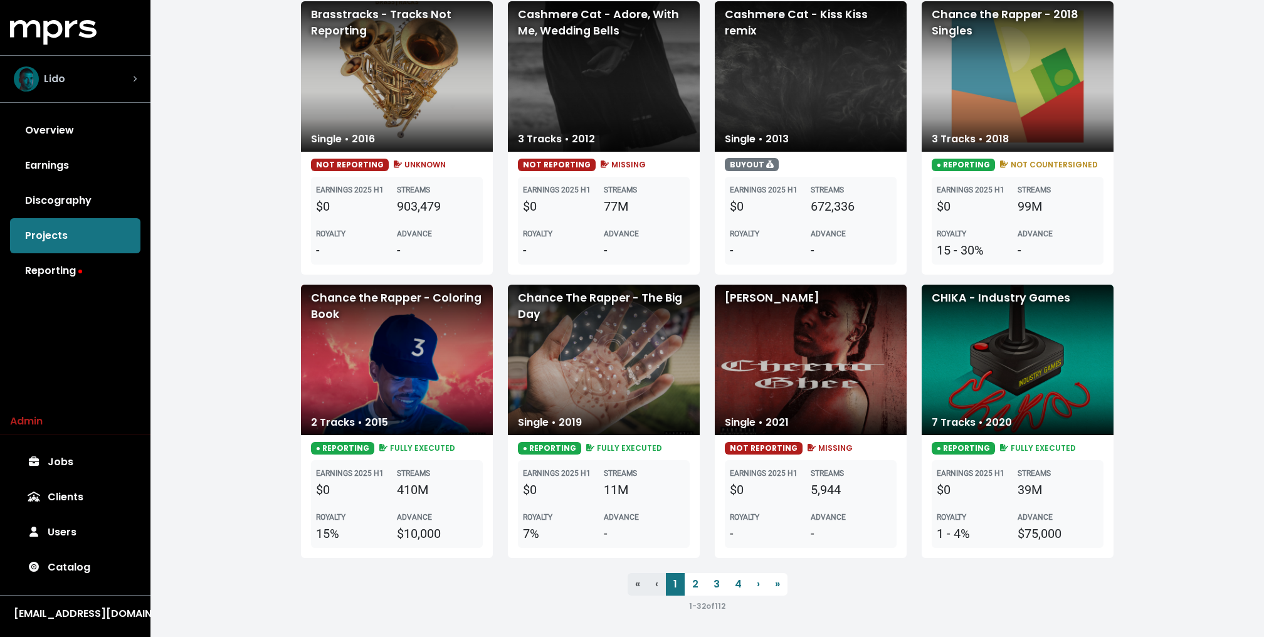
click at [107, 79] on div "Lido" at bounding box center [75, 78] width 123 height 25
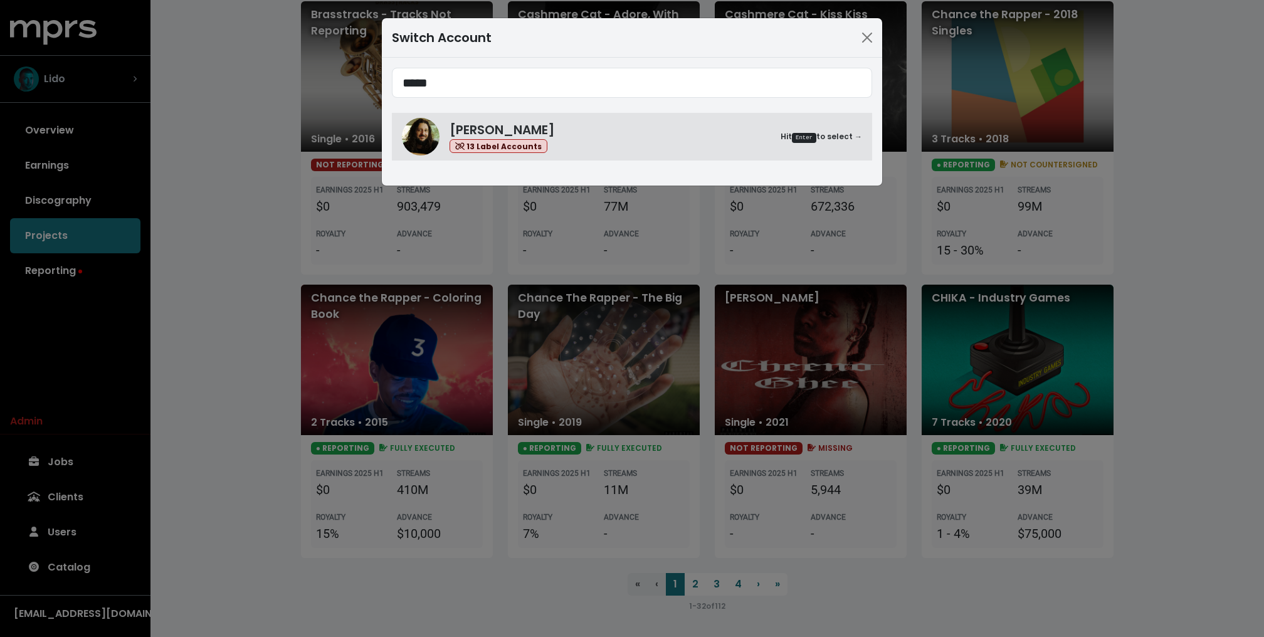
type input "*****"
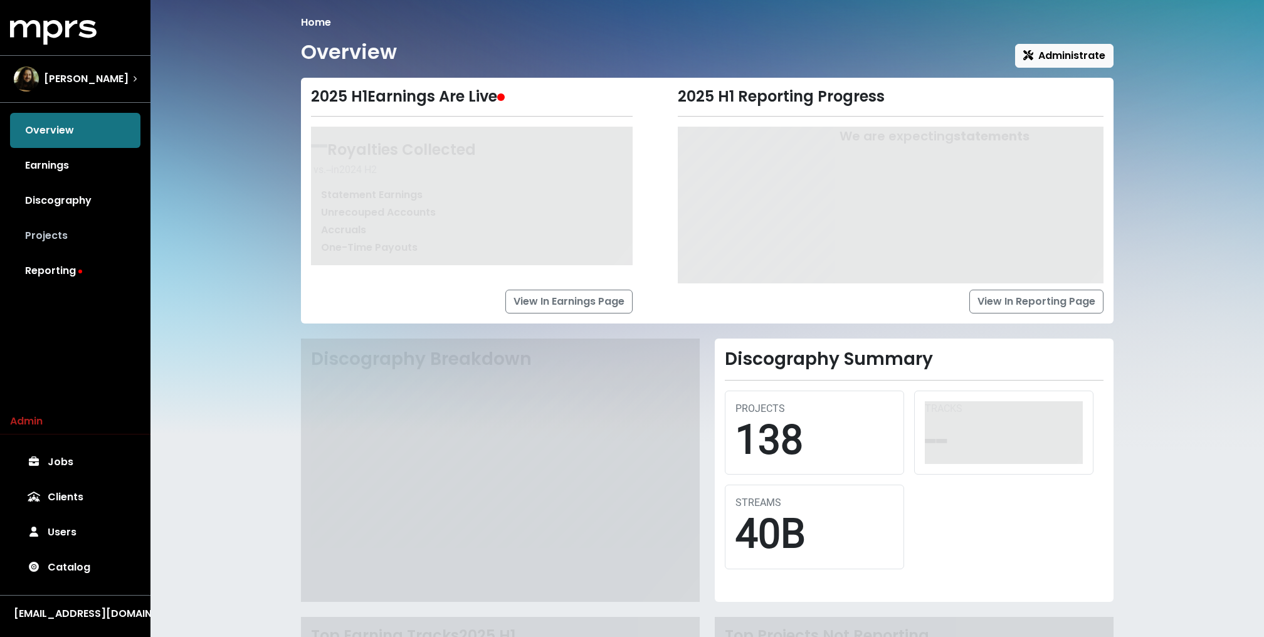
click at [67, 233] on link "Projects" at bounding box center [75, 235] width 130 height 35
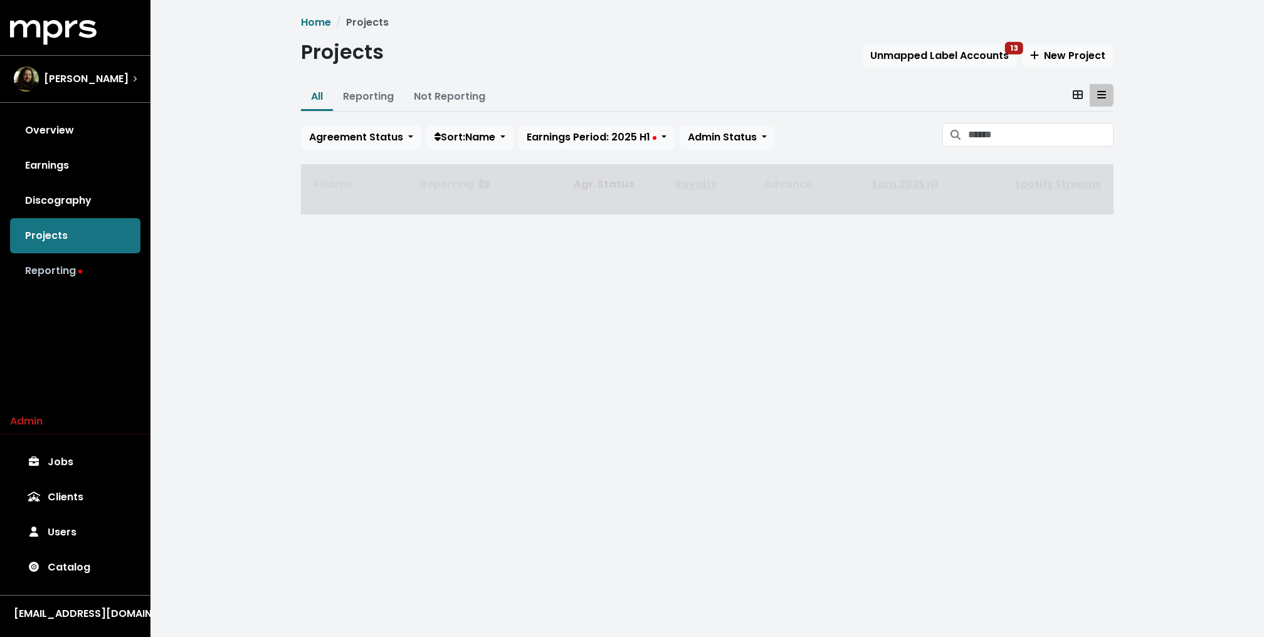
click at [63, 257] on link "Reporting" at bounding box center [75, 270] width 130 height 35
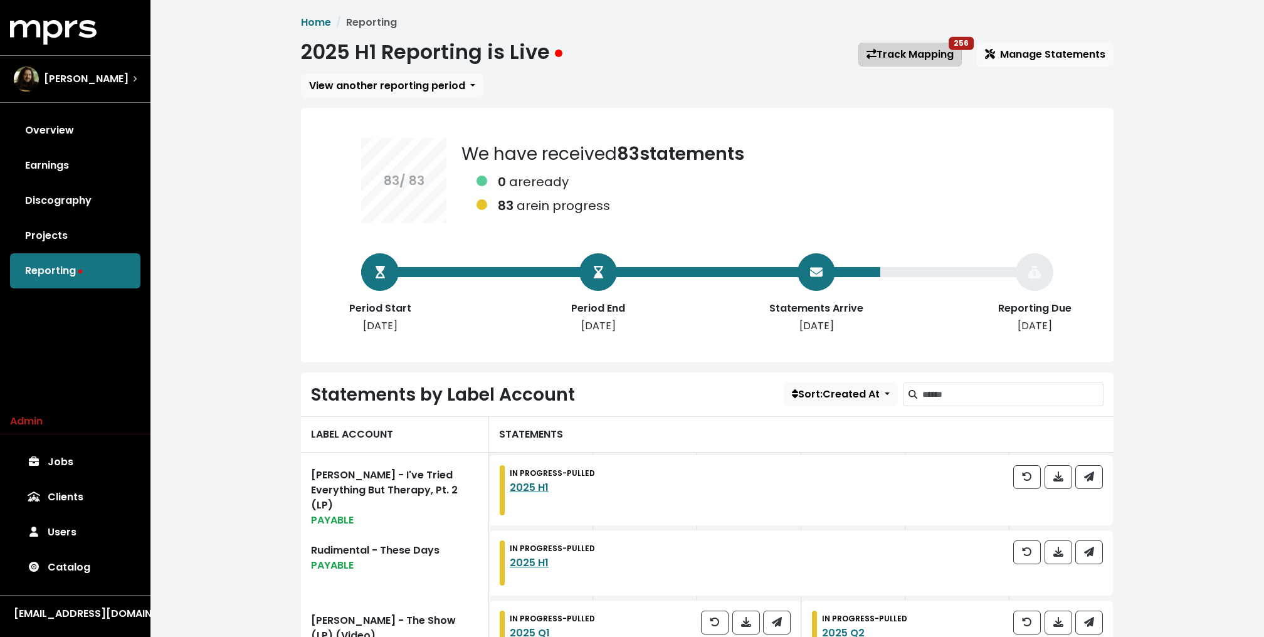
click at [918, 53] on link "Track Mapping 256" at bounding box center [909, 55] width 103 height 24
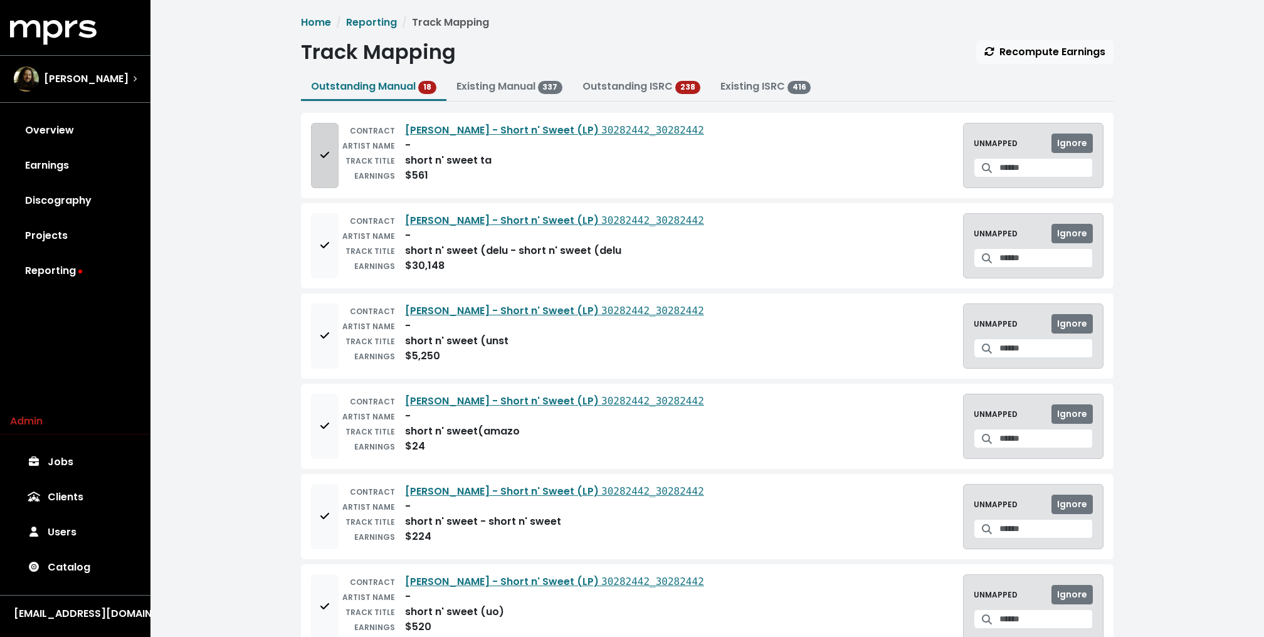
scroll to position [20, 0]
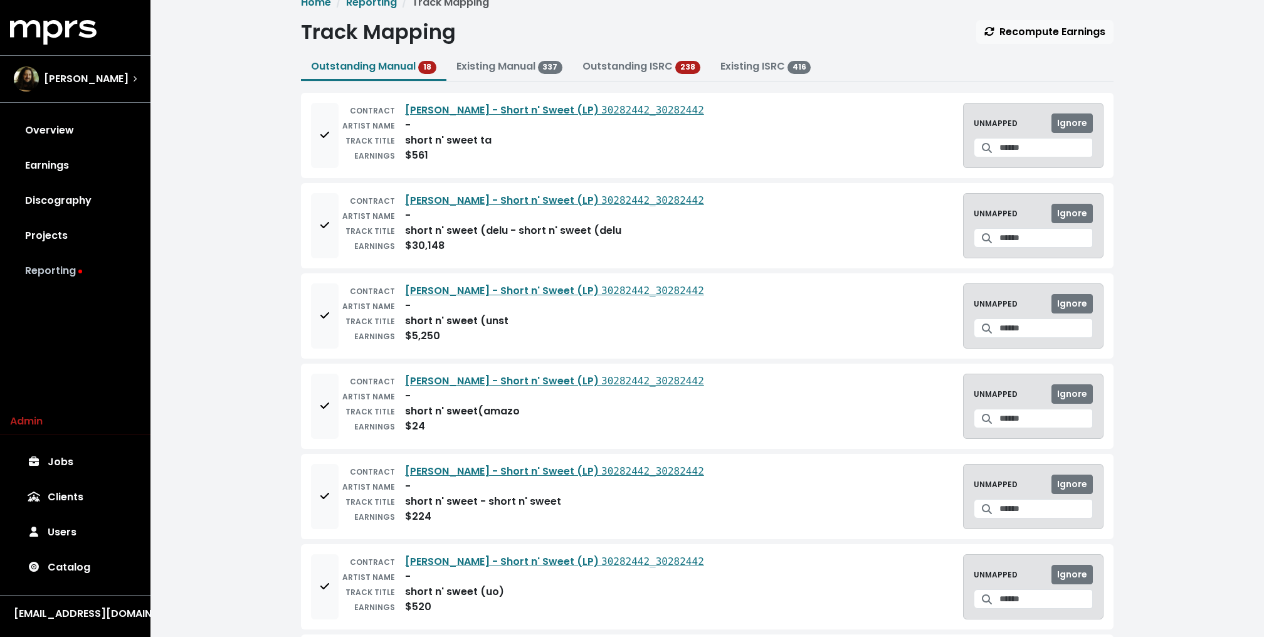
click at [71, 259] on link "Reporting" at bounding box center [75, 270] width 130 height 35
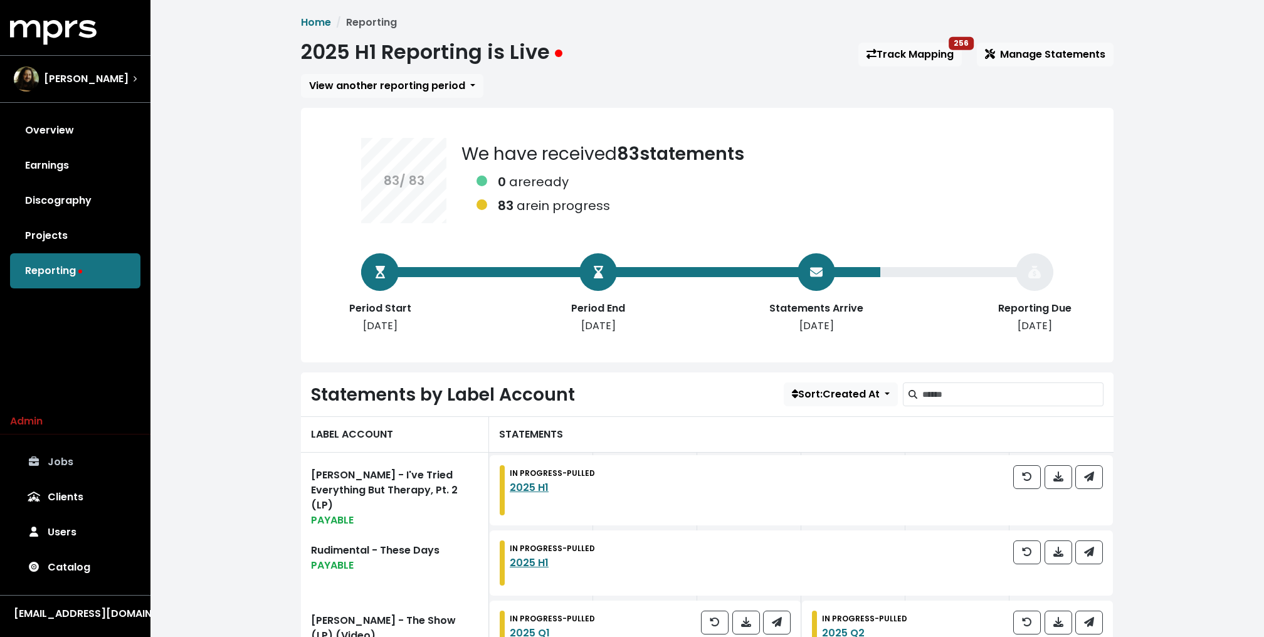
click at [66, 457] on link "Jobs" at bounding box center [75, 462] width 130 height 35
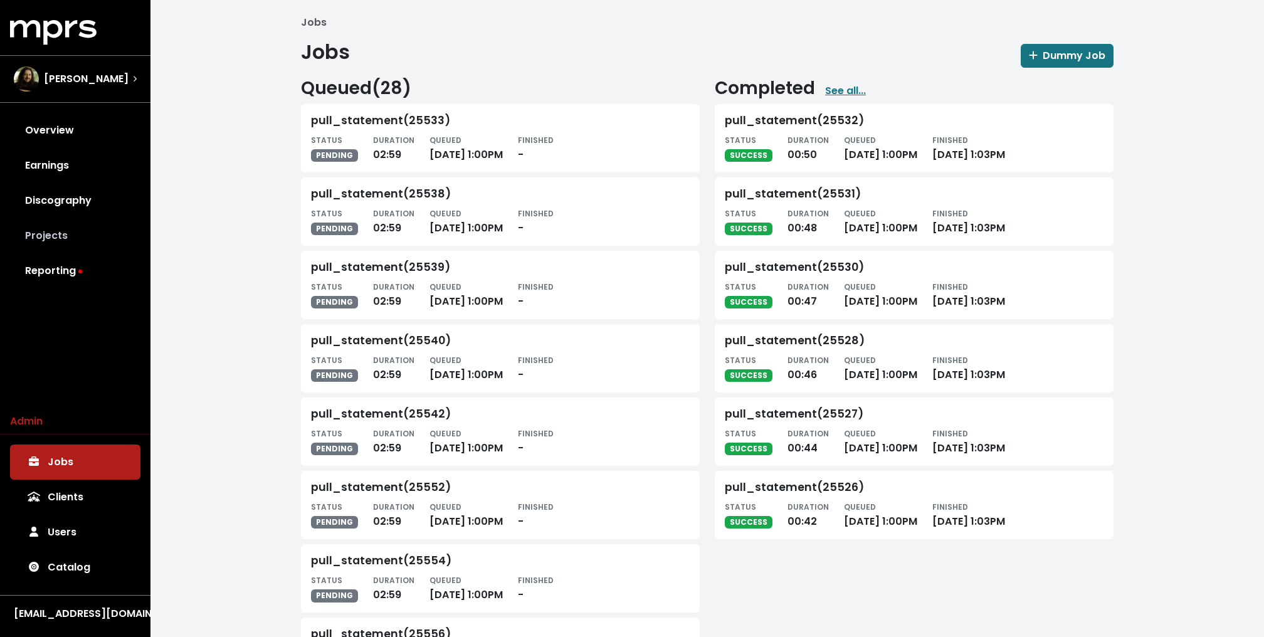
click at [65, 249] on link "Projects" at bounding box center [75, 235] width 130 height 35
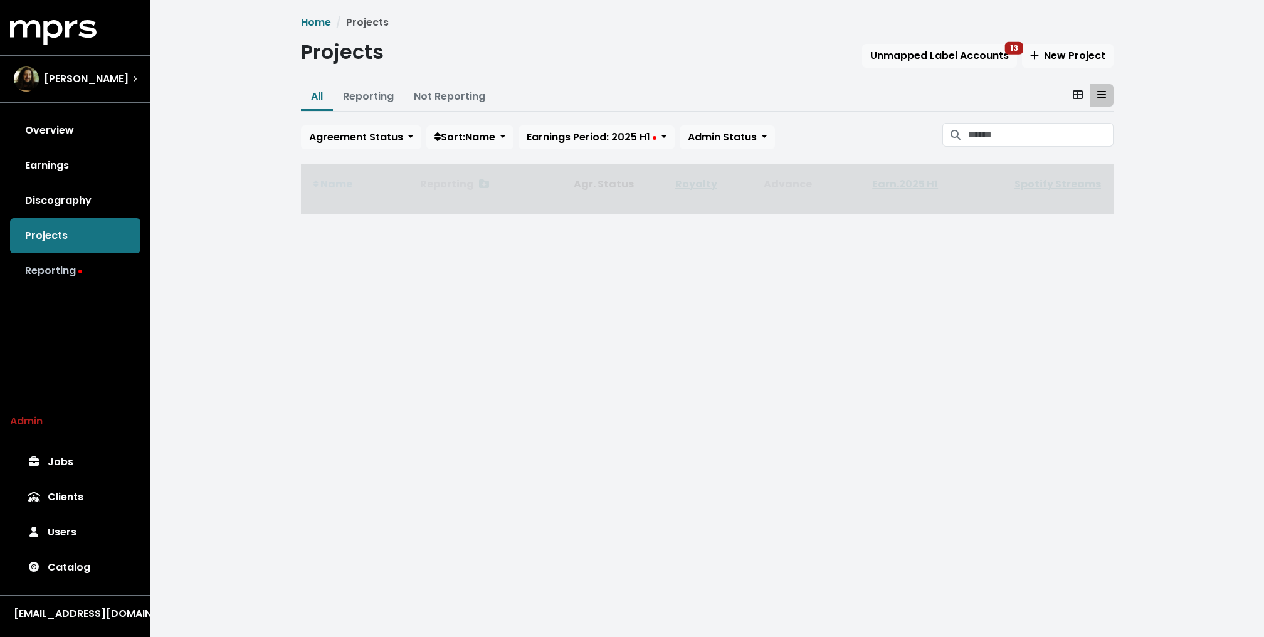
click at [56, 265] on link "Reporting" at bounding box center [75, 270] width 130 height 35
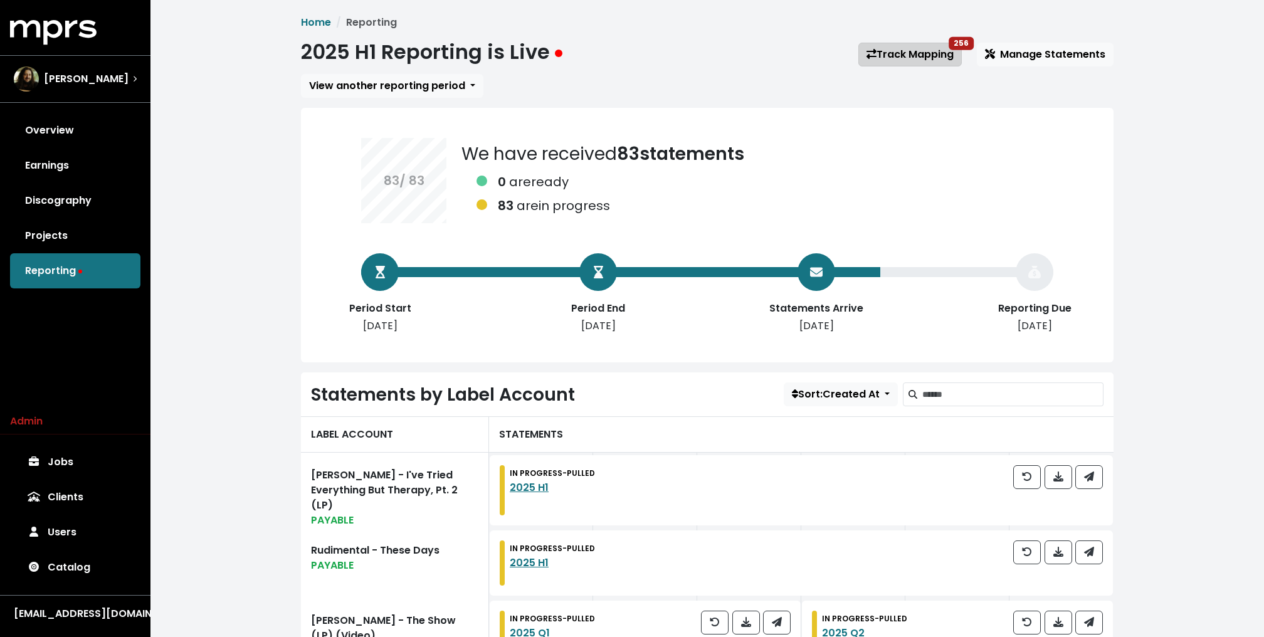
click at [925, 51] on link "Track Mapping 256" at bounding box center [909, 55] width 103 height 24
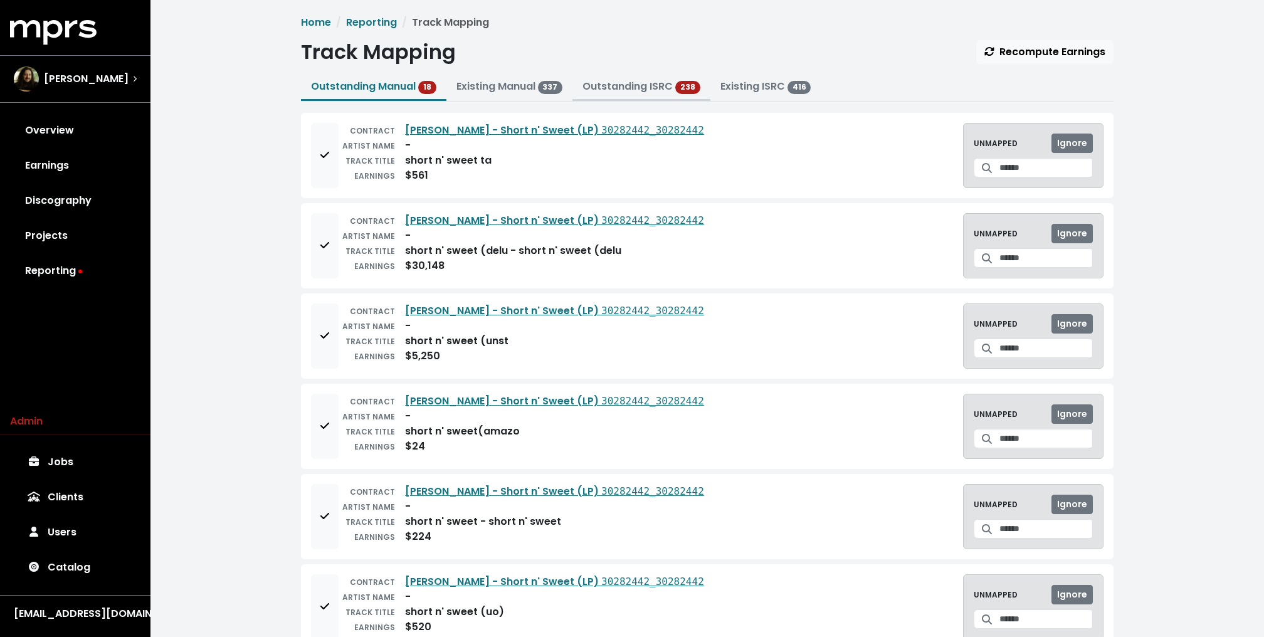
click at [599, 81] on link "Outstanding ISRC" at bounding box center [628, 86] width 90 height 14
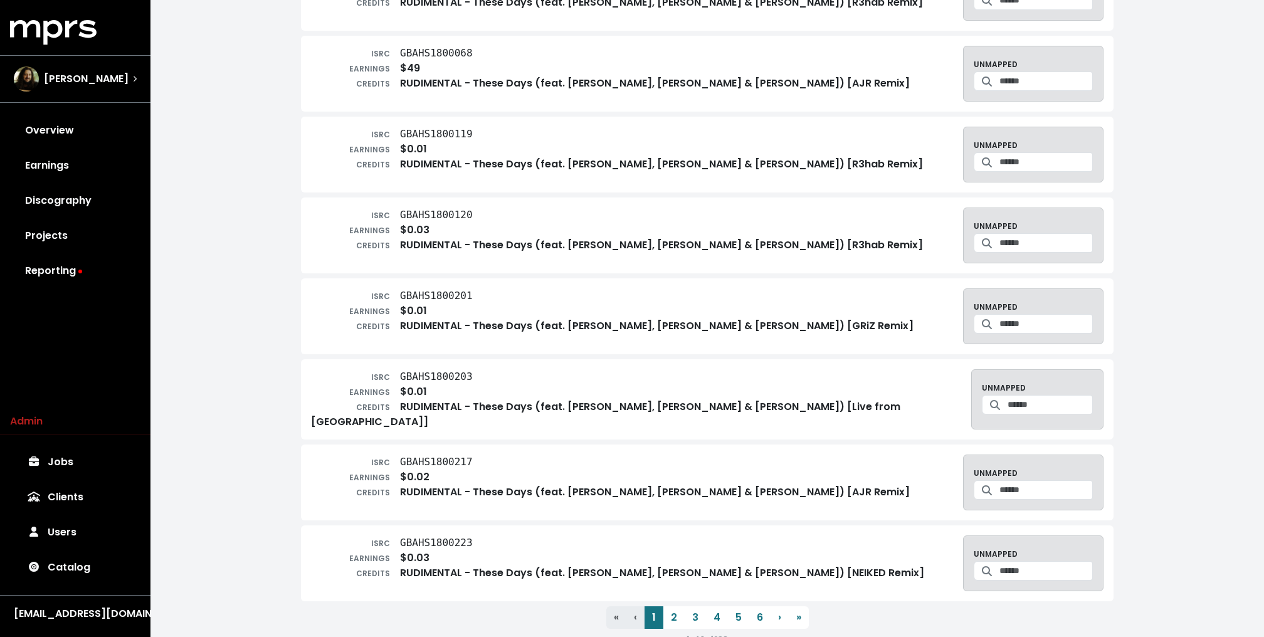
scroll to position [2760, 0]
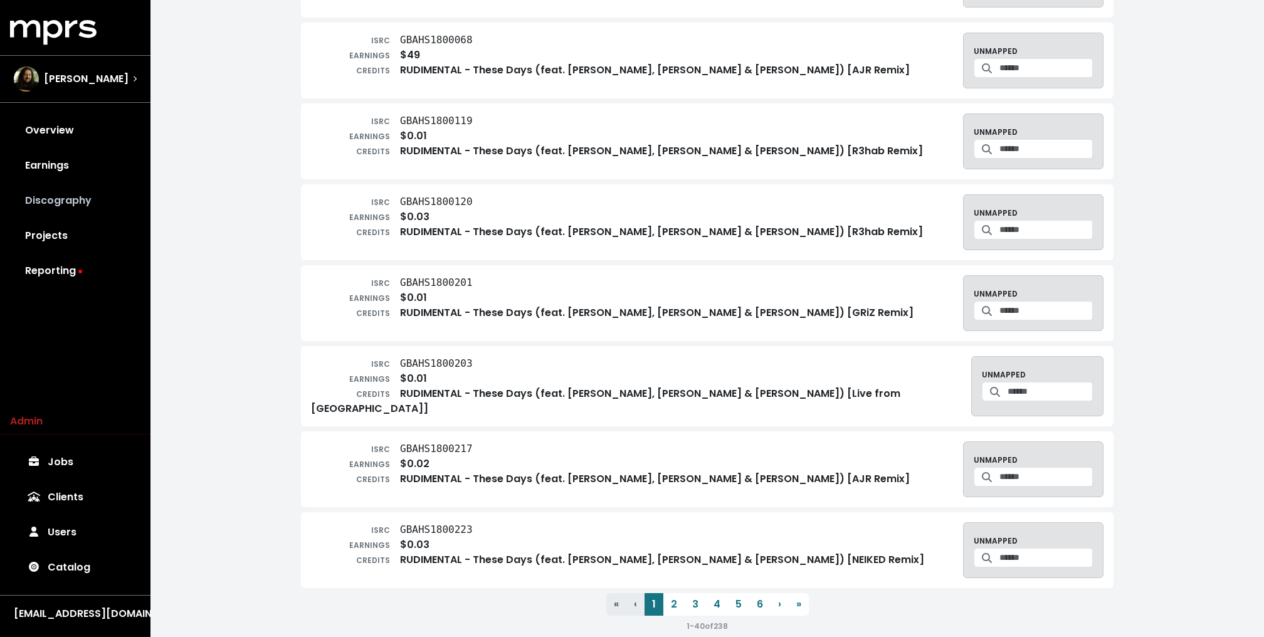
click at [97, 193] on link "Discography" at bounding box center [75, 200] width 130 height 35
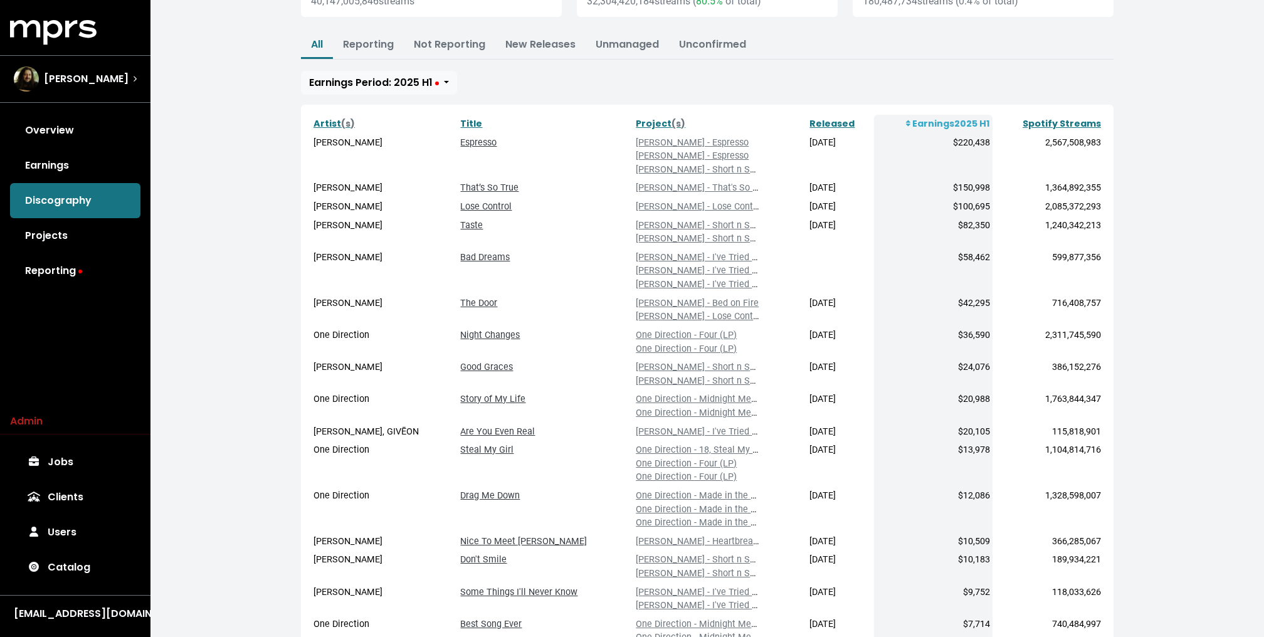
scroll to position [149, 0]
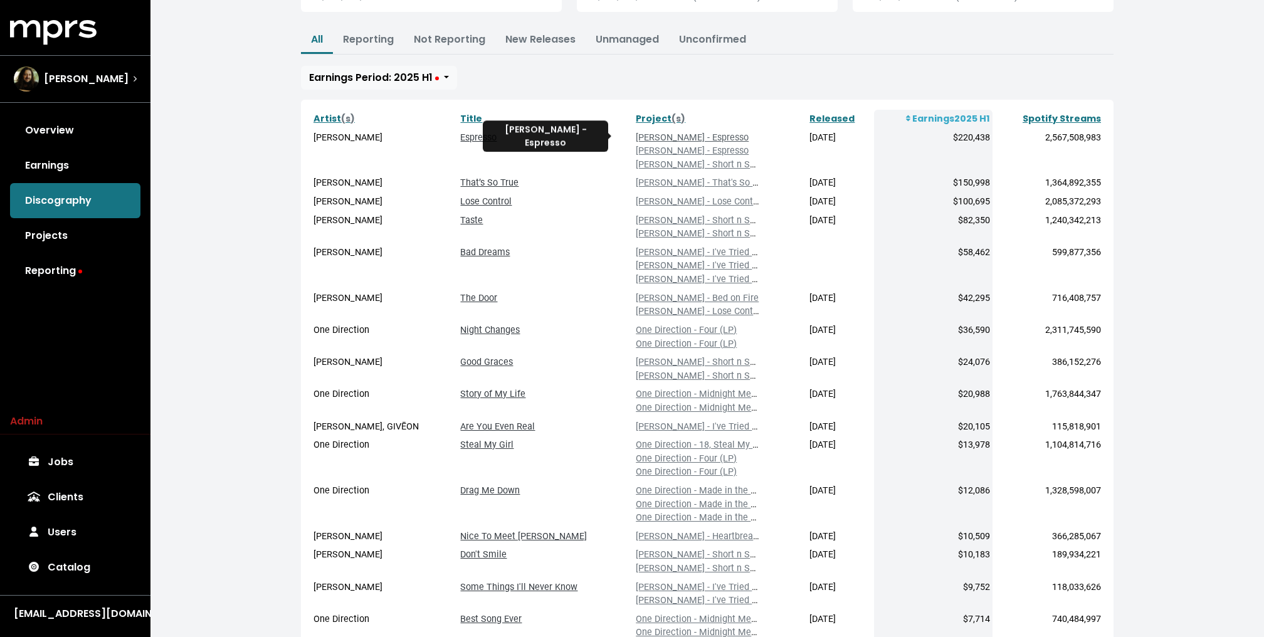
click at [648, 136] on link "Sabrina Carpenter - Espresso" at bounding box center [692, 137] width 113 height 11
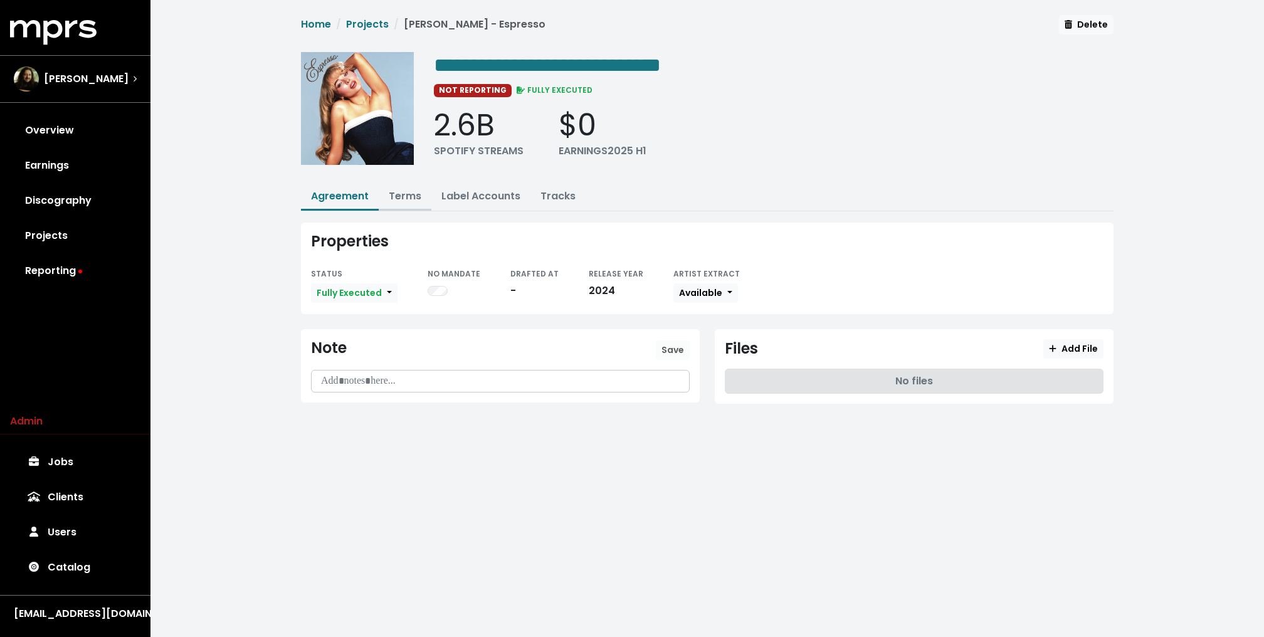
click at [414, 199] on link "Terms" at bounding box center [405, 196] width 33 height 14
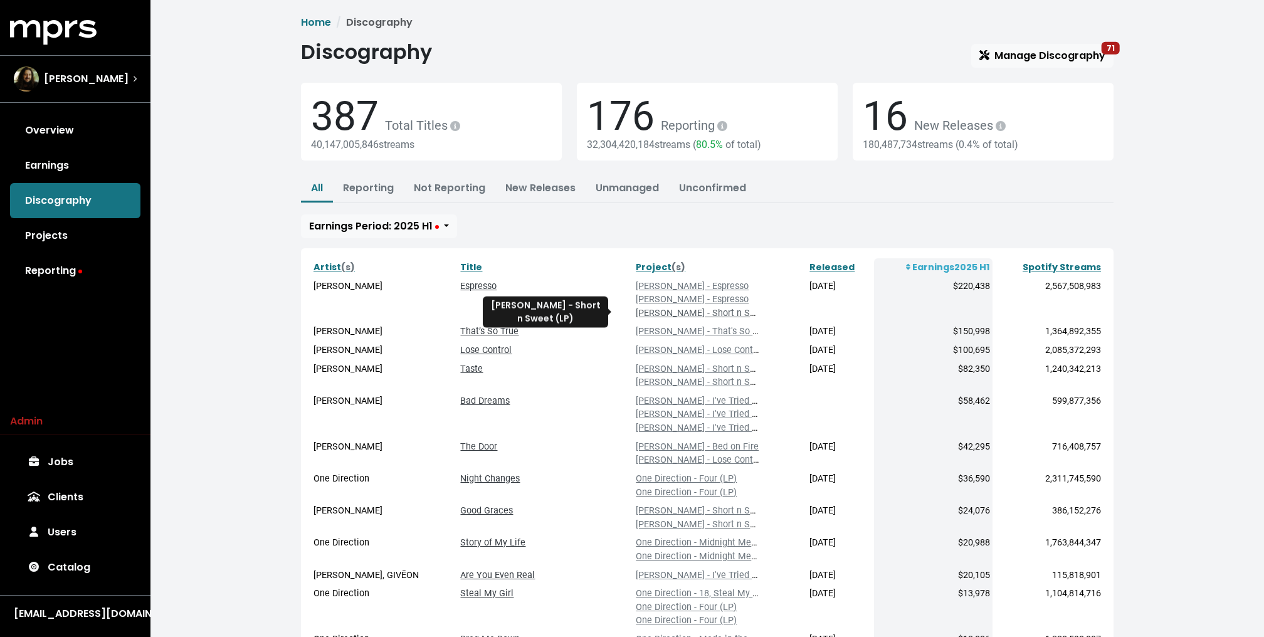
click at [702, 315] on link "Sabrina Carpenter - Short n Sweet (LP)" at bounding box center [713, 313] width 154 height 11
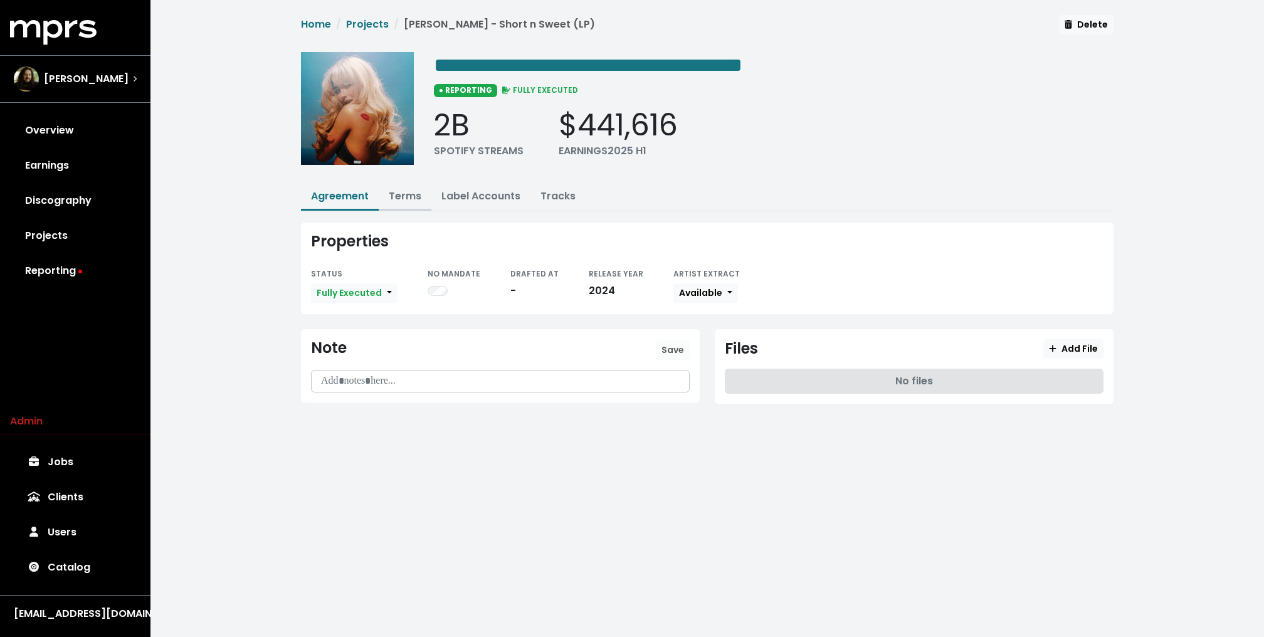
click at [403, 196] on link "Terms" at bounding box center [405, 196] width 33 height 14
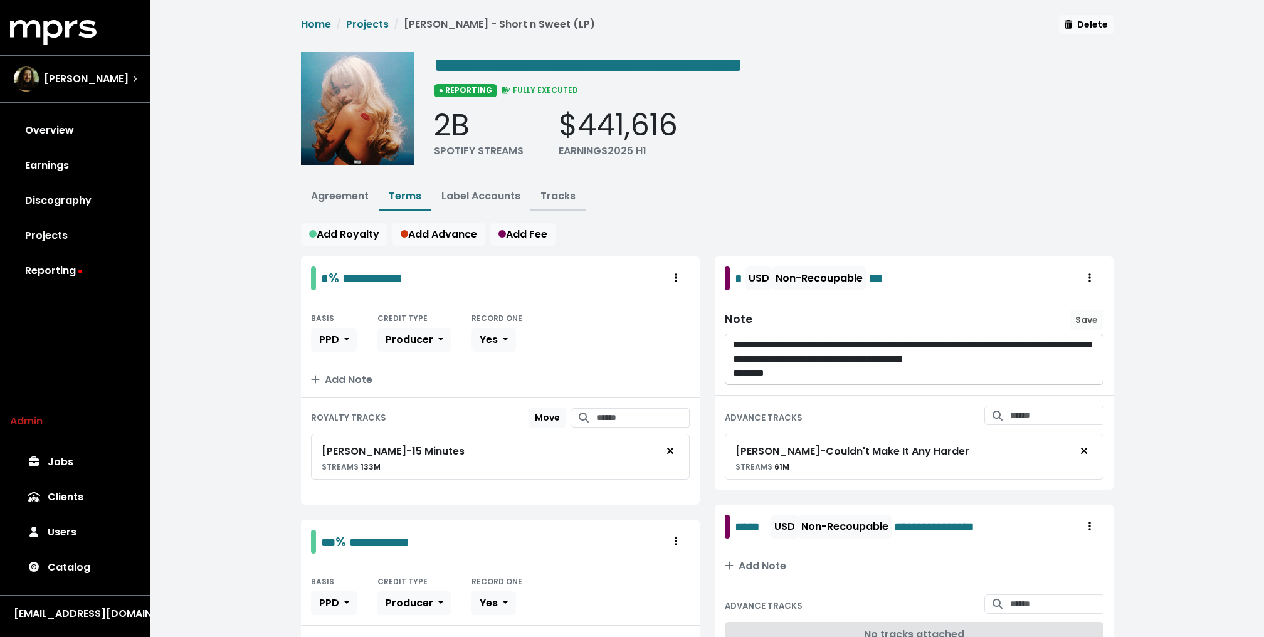
click at [554, 199] on link "Tracks" at bounding box center [558, 196] width 35 height 14
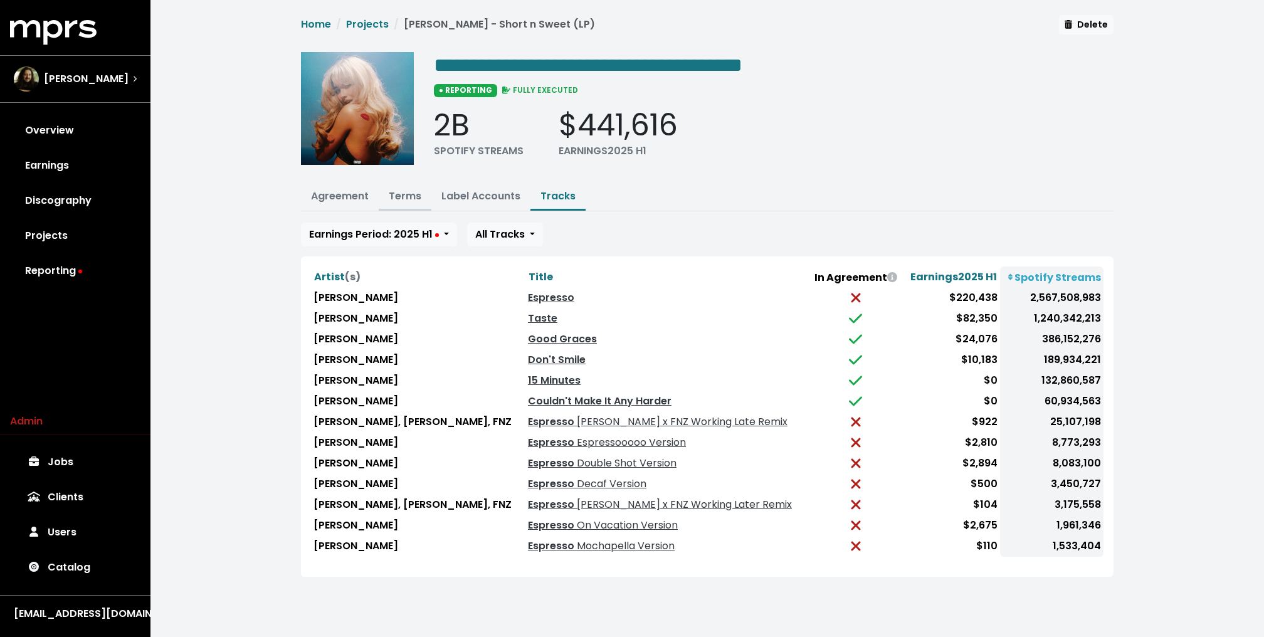
click at [401, 196] on link "Terms" at bounding box center [405, 196] width 33 height 14
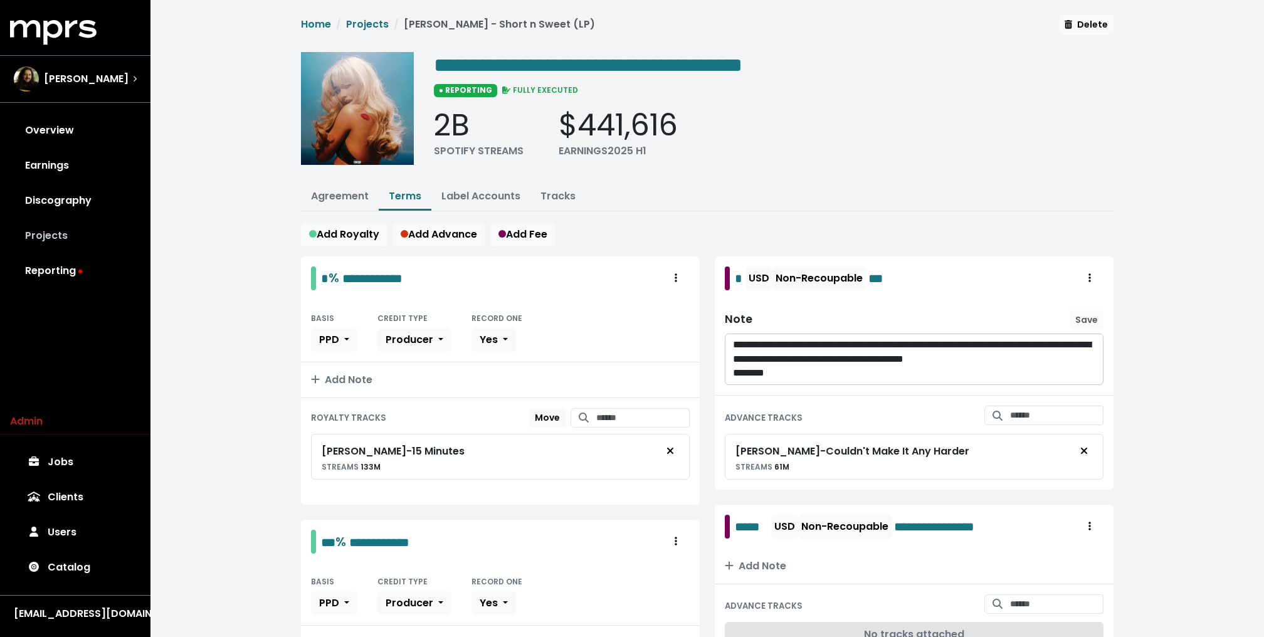
click at [48, 243] on link "Projects" at bounding box center [75, 235] width 130 height 35
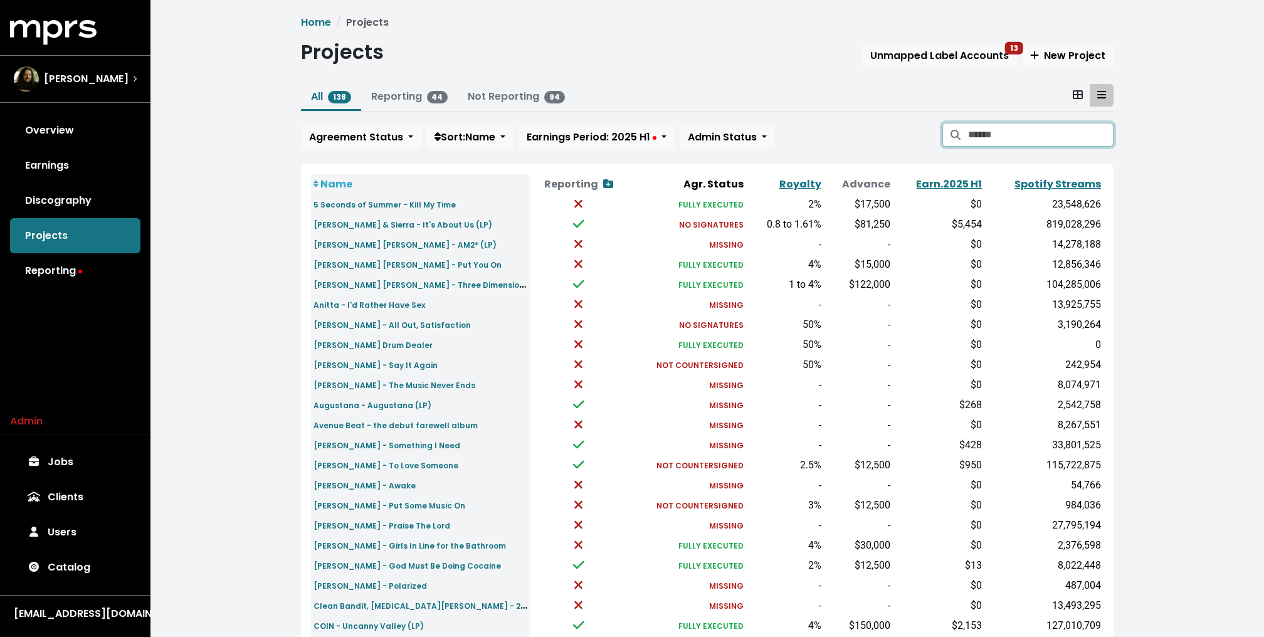
click at [1037, 129] on input "Search projects" at bounding box center [1040, 135] width 145 height 24
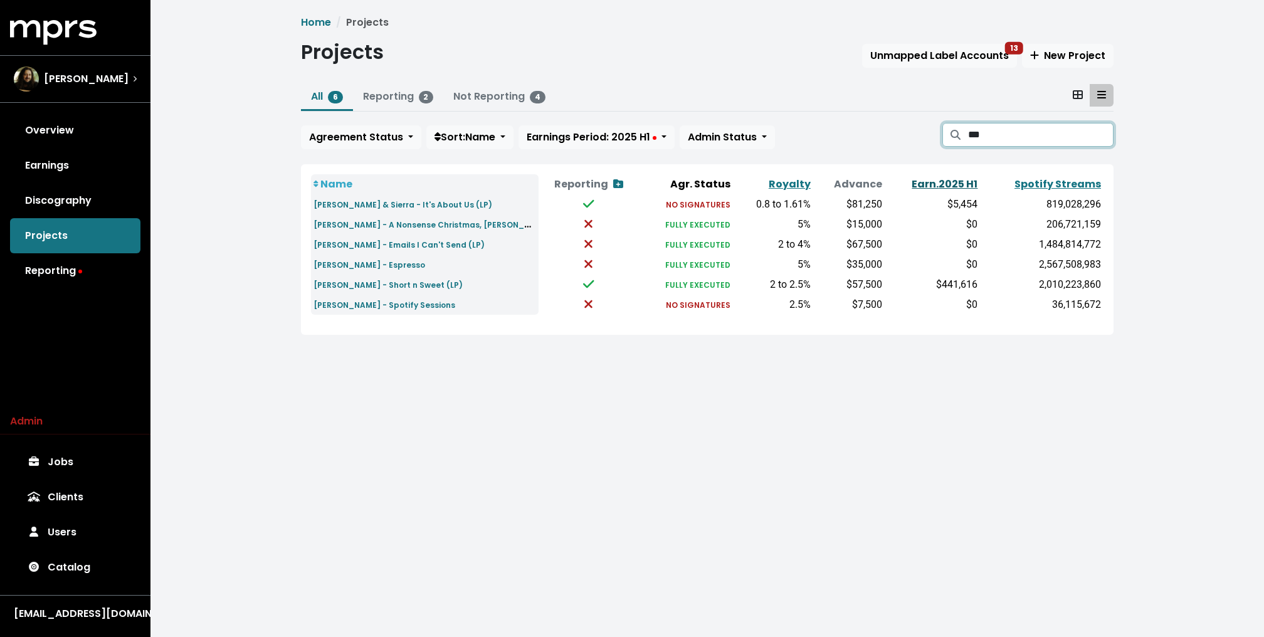
type input "***"
click at [948, 181] on link "Earn. 2025 H1" at bounding box center [945, 184] width 66 height 14
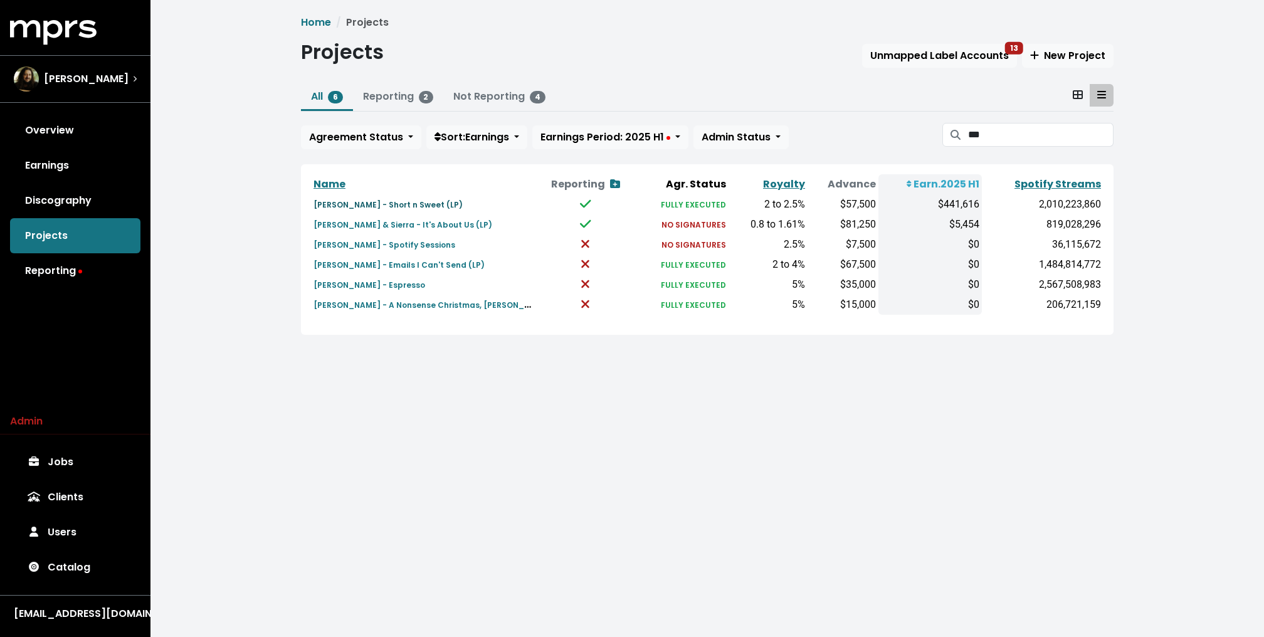
click at [393, 204] on small "Sabrina Carpenter - Short n Sweet (LP)" at bounding box center [388, 204] width 149 height 11
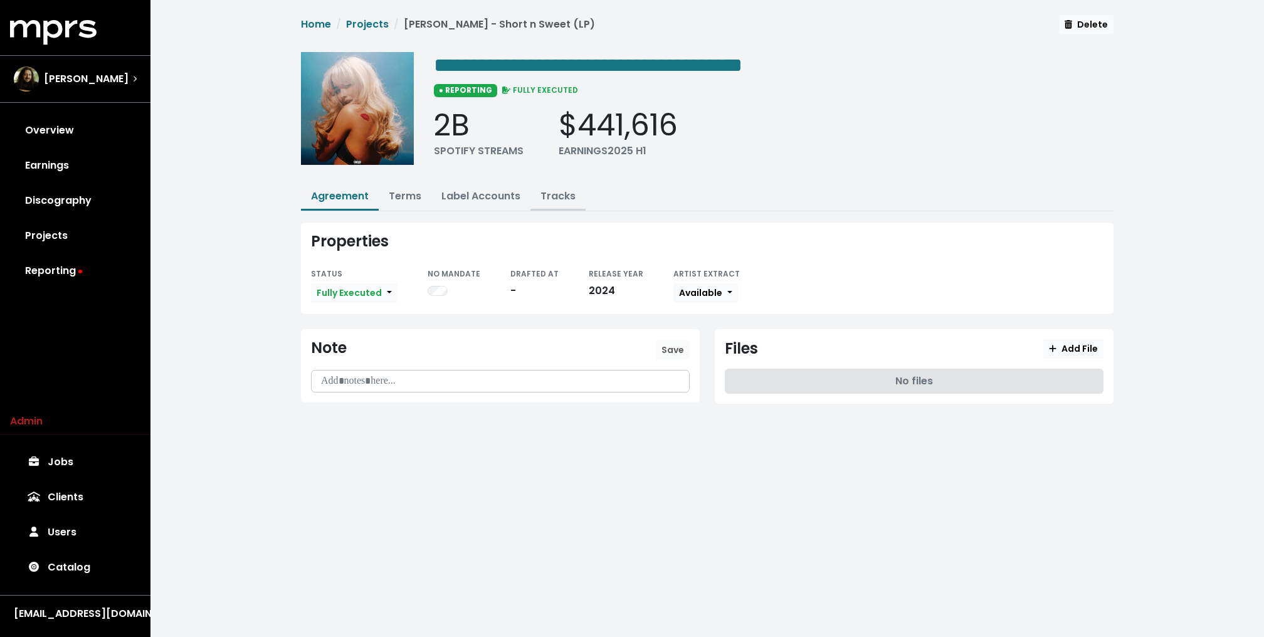
click at [551, 194] on link "Tracks" at bounding box center [558, 196] width 35 height 14
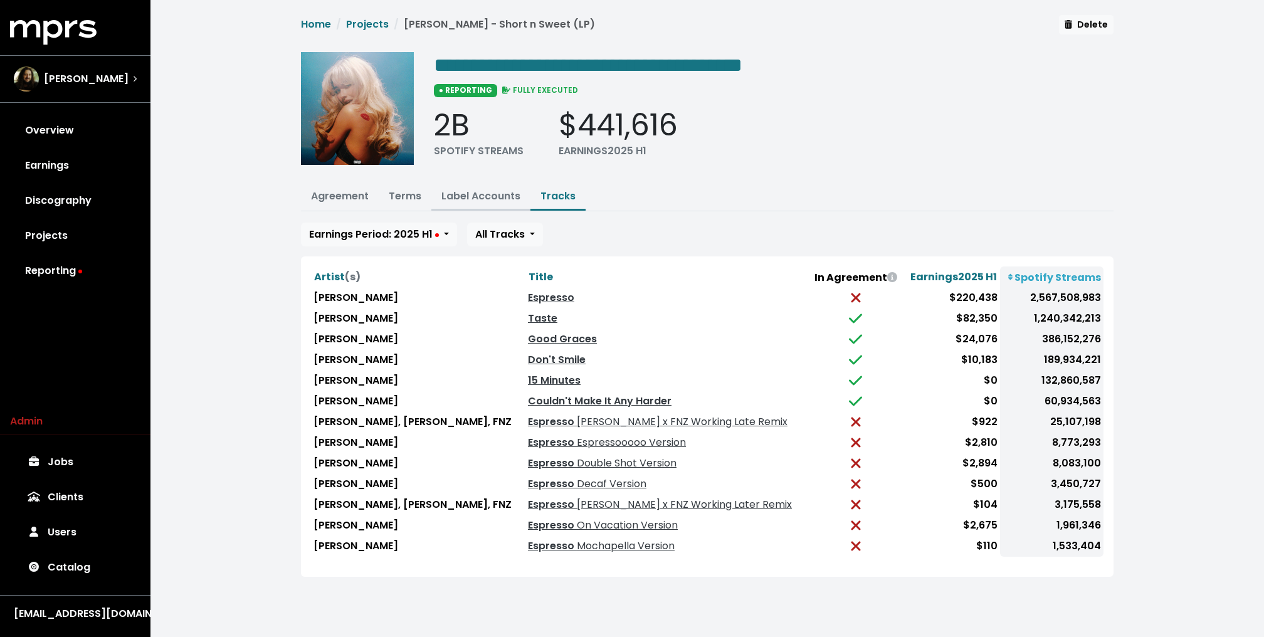
click at [449, 193] on link "Label Accounts" at bounding box center [480, 196] width 79 height 14
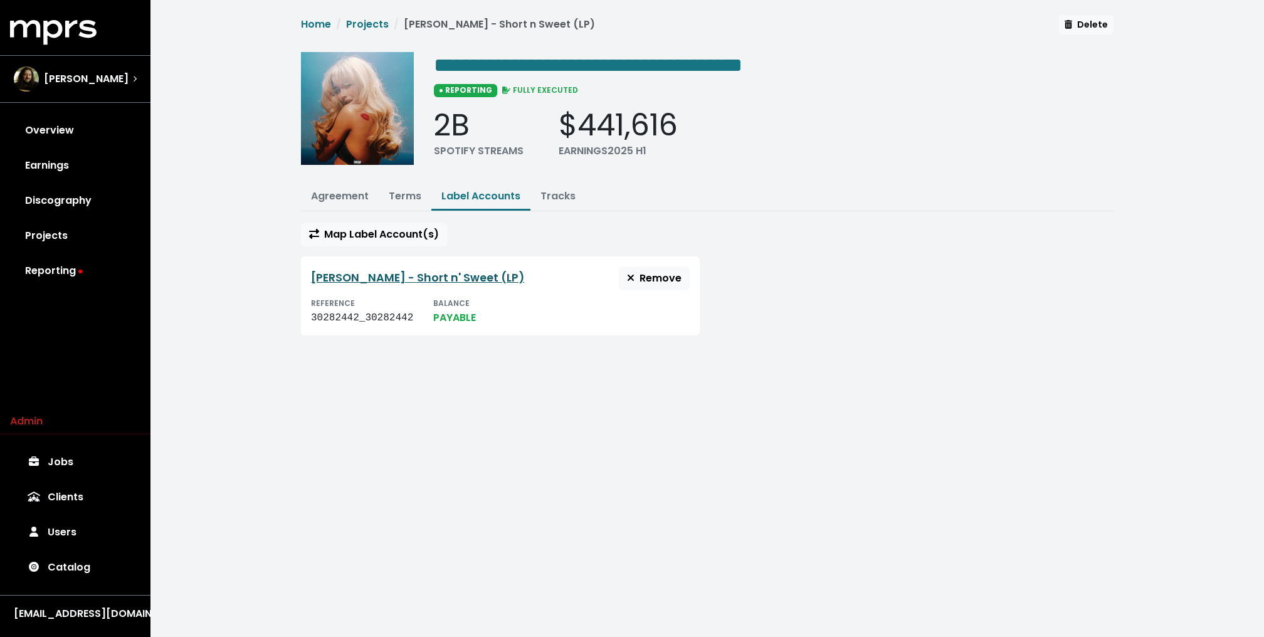
click at [381, 275] on link "Sabrina Carpenter - Short n' Sweet (LP)" at bounding box center [417, 277] width 213 height 15
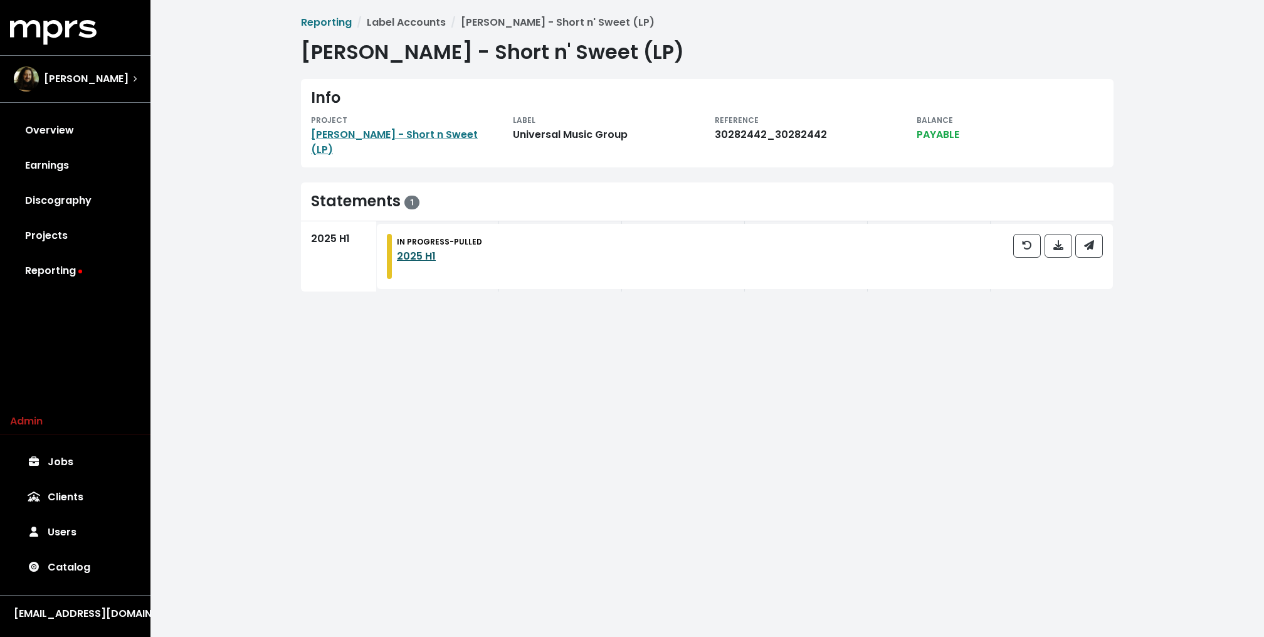
click at [407, 253] on link "2025 H1" at bounding box center [416, 256] width 39 height 14
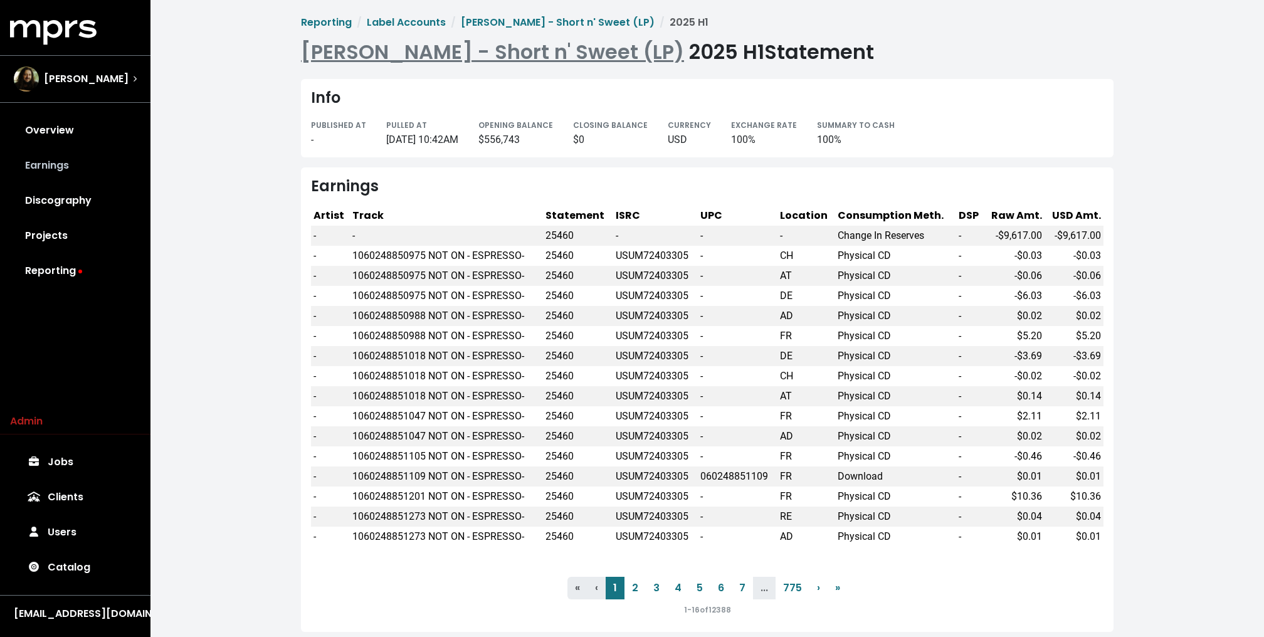
click at [40, 160] on link "Earnings" at bounding box center [75, 165] width 130 height 35
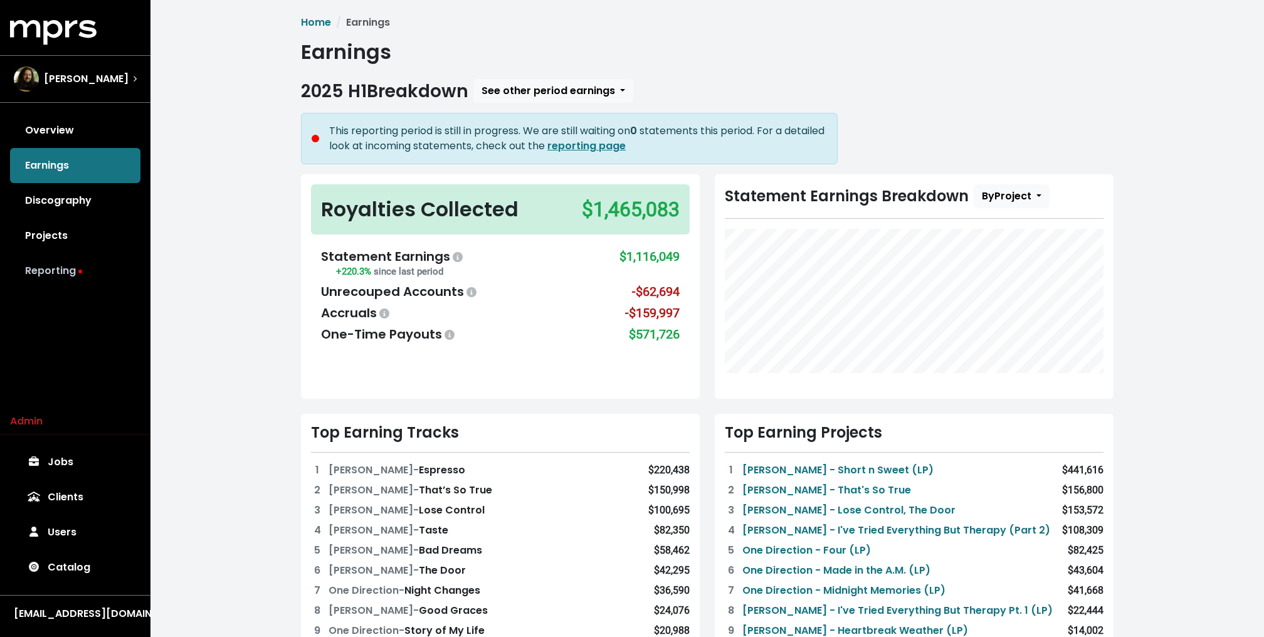
click at [48, 268] on link "Reporting" at bounding box center [75, 270] width 130 height 35
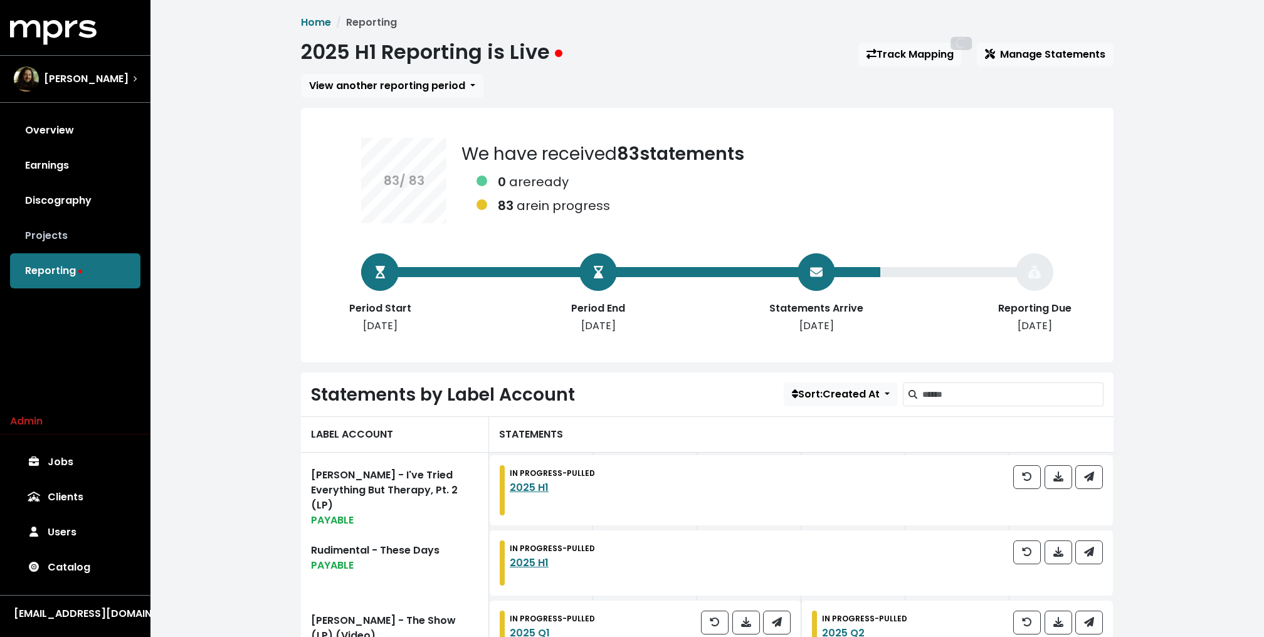
click at [46, 235] on link "Projects" at bounding box center [75, 235] width 130 height 35
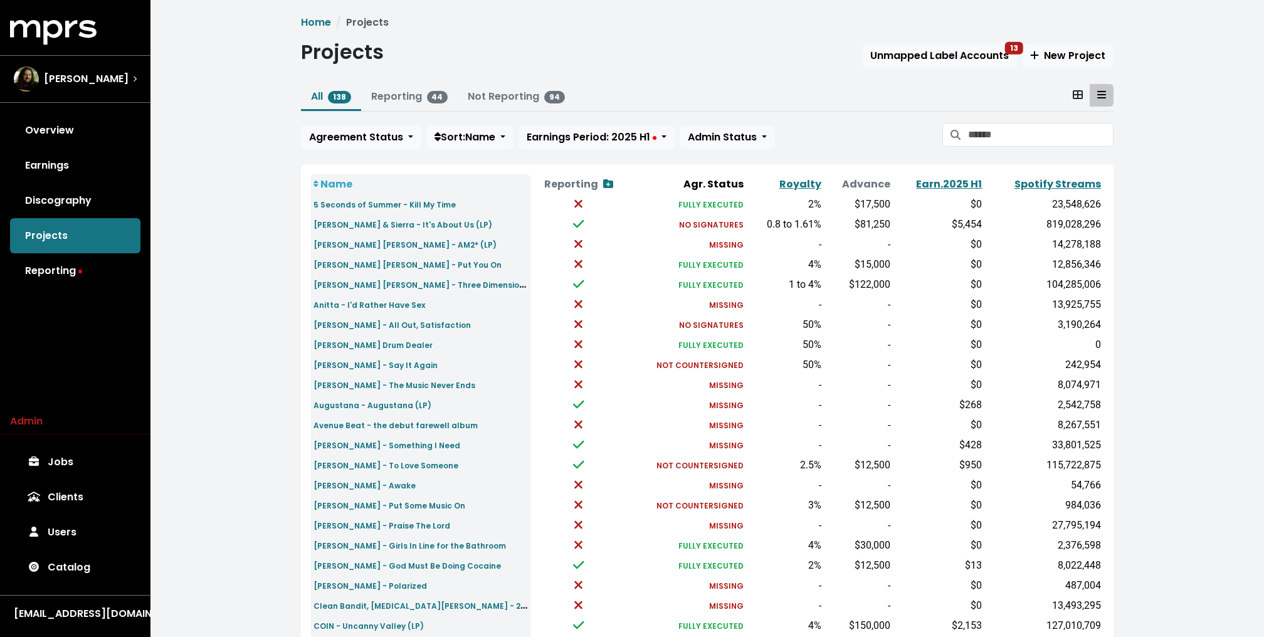
click at [939, 68] on div "Projects Unmapped Label Accounts 13 New Project" at bounding box center [707, 54] width 813 height 29
click at [930, 51] on span "Unmapped Label Accounts 13" at bounding box center [939, 55] width 139 height 14
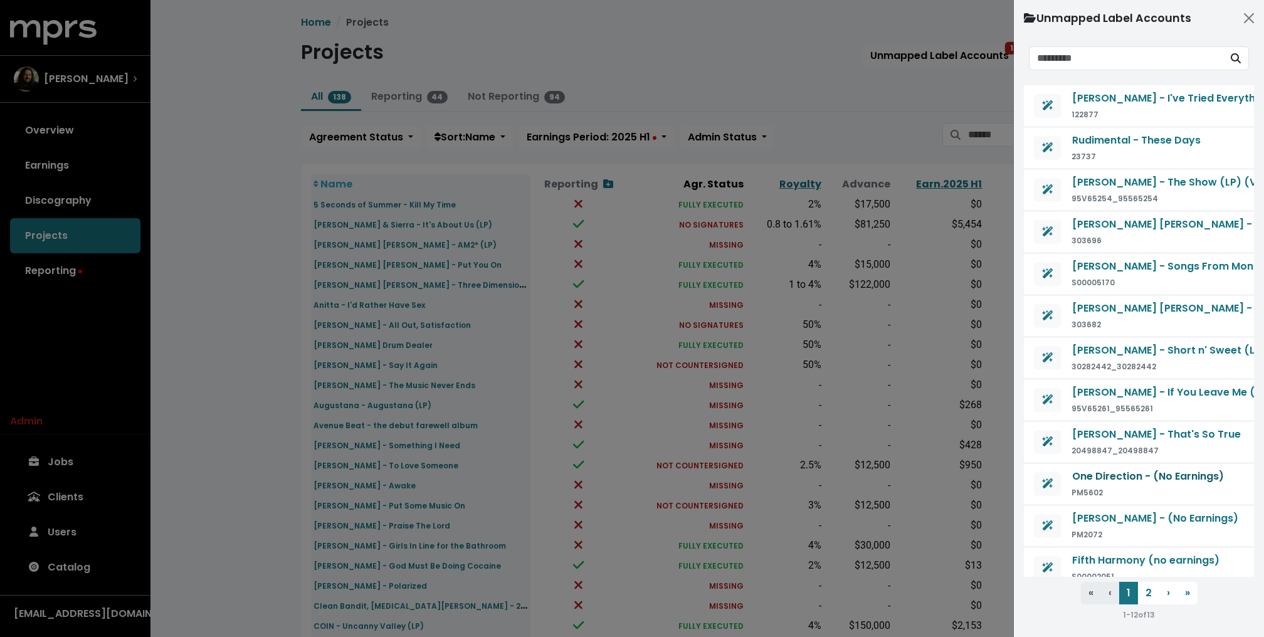
scroll to position [6, 0]
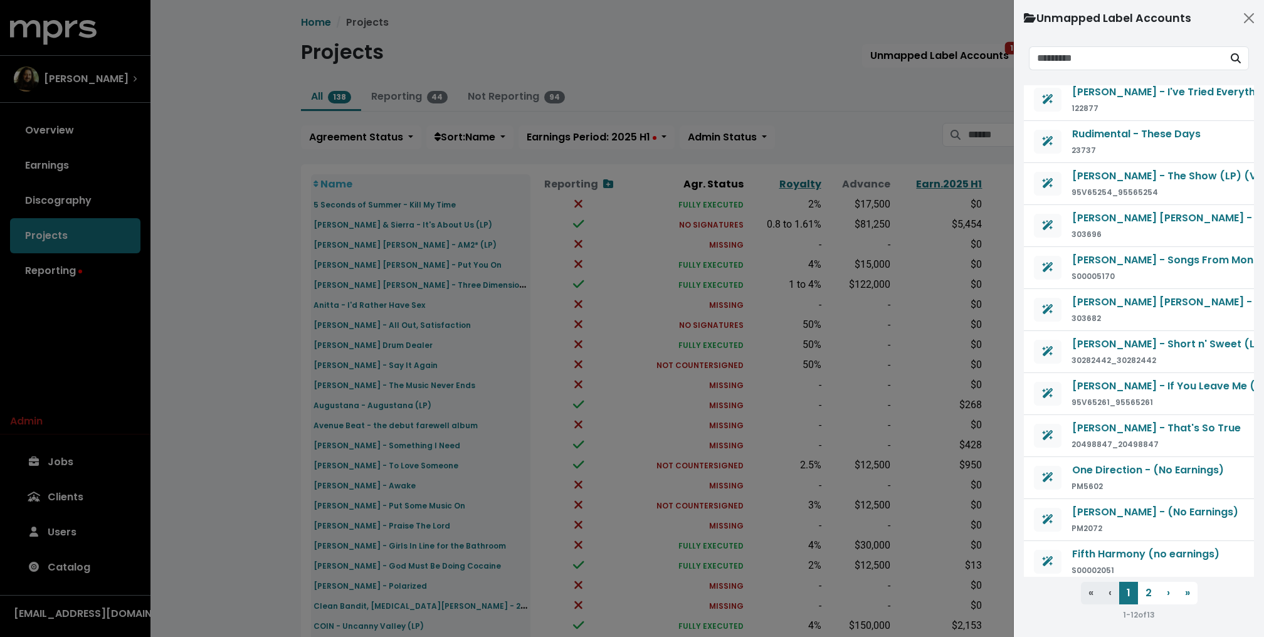
click at [769, 98] on div at bounding box center [632, 318] width 1264 height 637
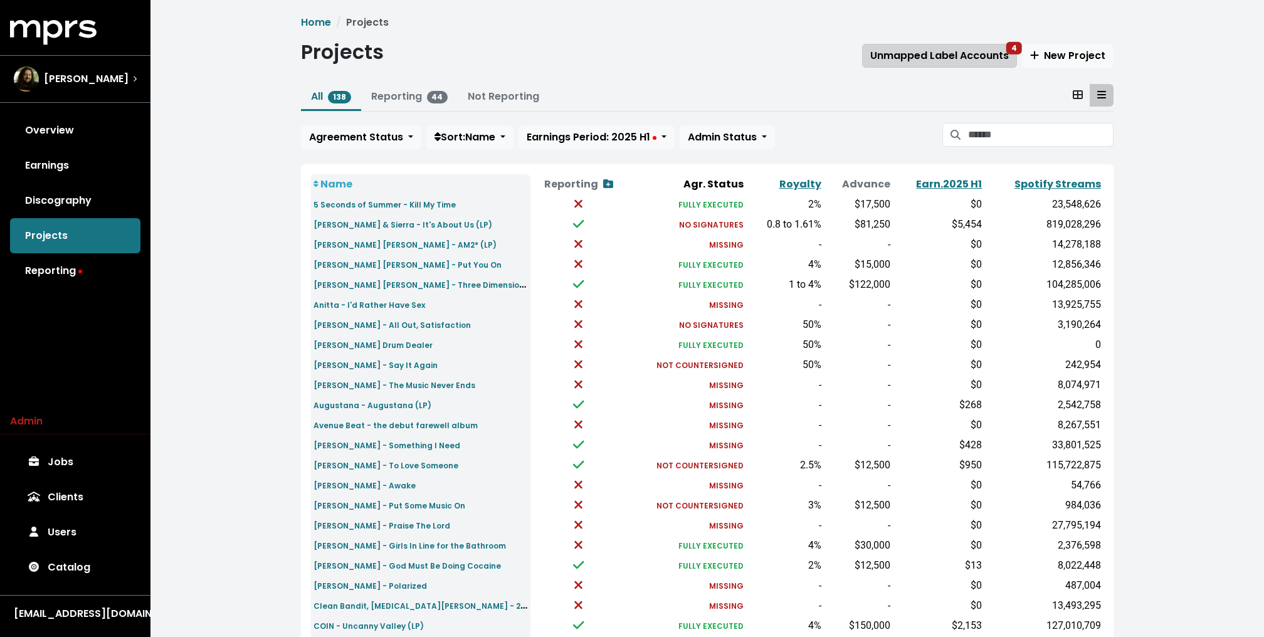
click at [961, 66] on button "Unmapped Label Accounts 4" at bounding box center [939, 56] width 155 height 24
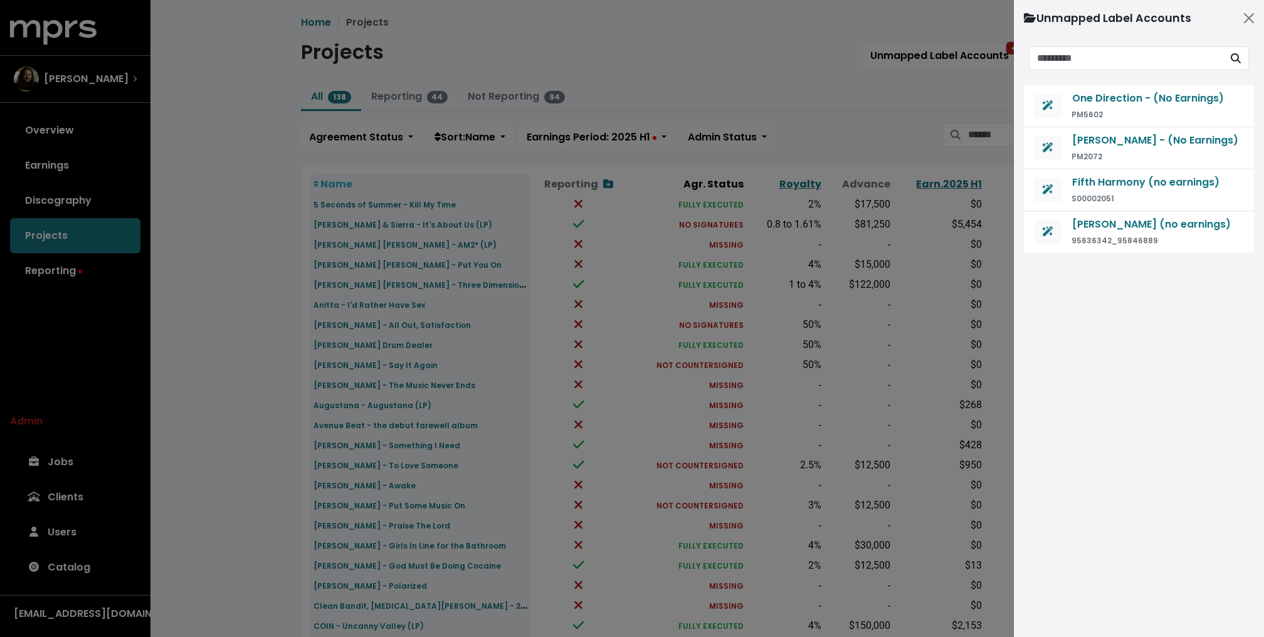
click at [261, 261] on div at bounding box center [632, 318] width 1264 height 637
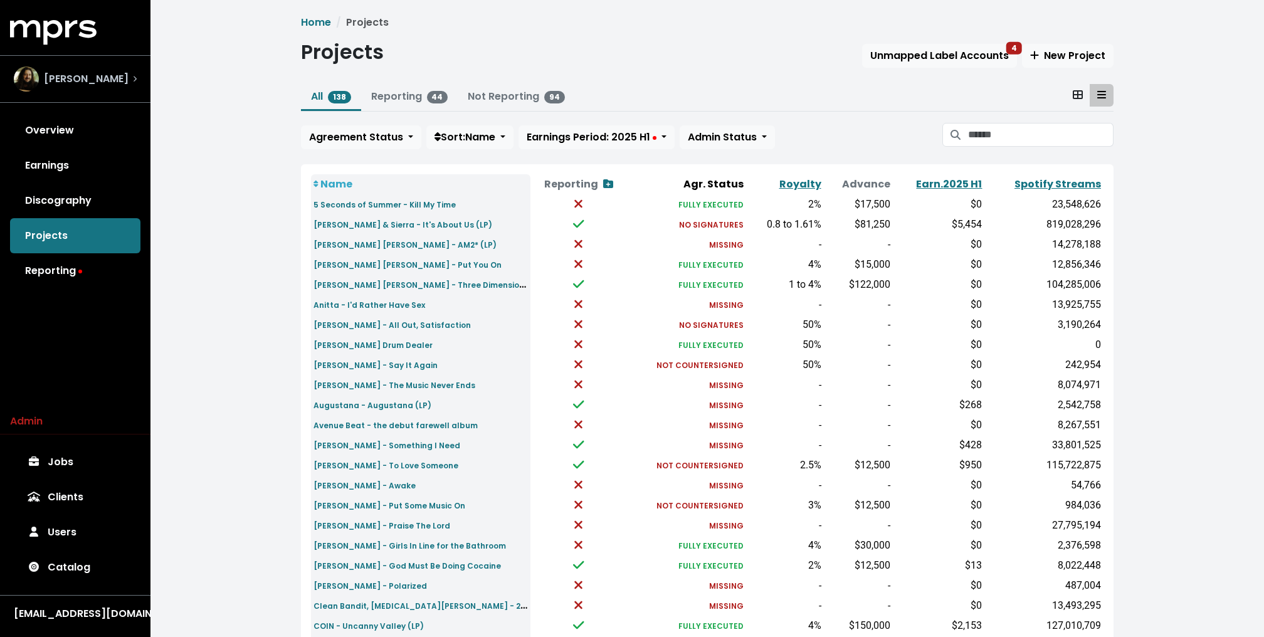
click at [113, 82] on span "[PERSON_NAME]" at bounding box center [86, 78] width 85 height 15
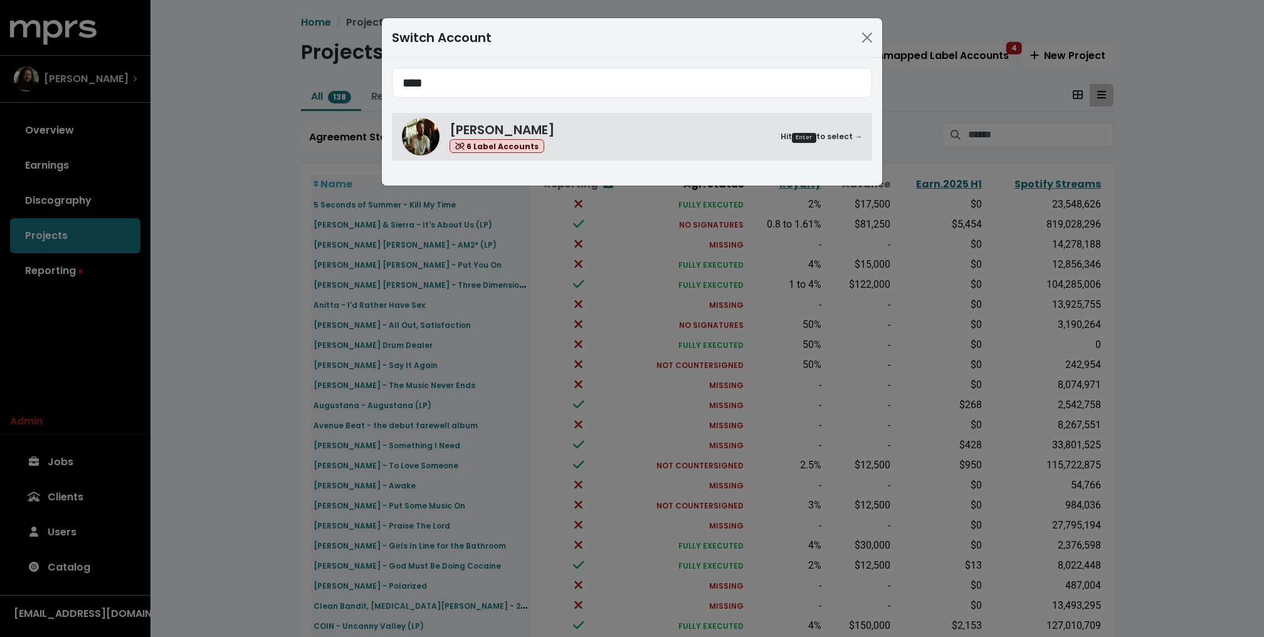
type input "****"
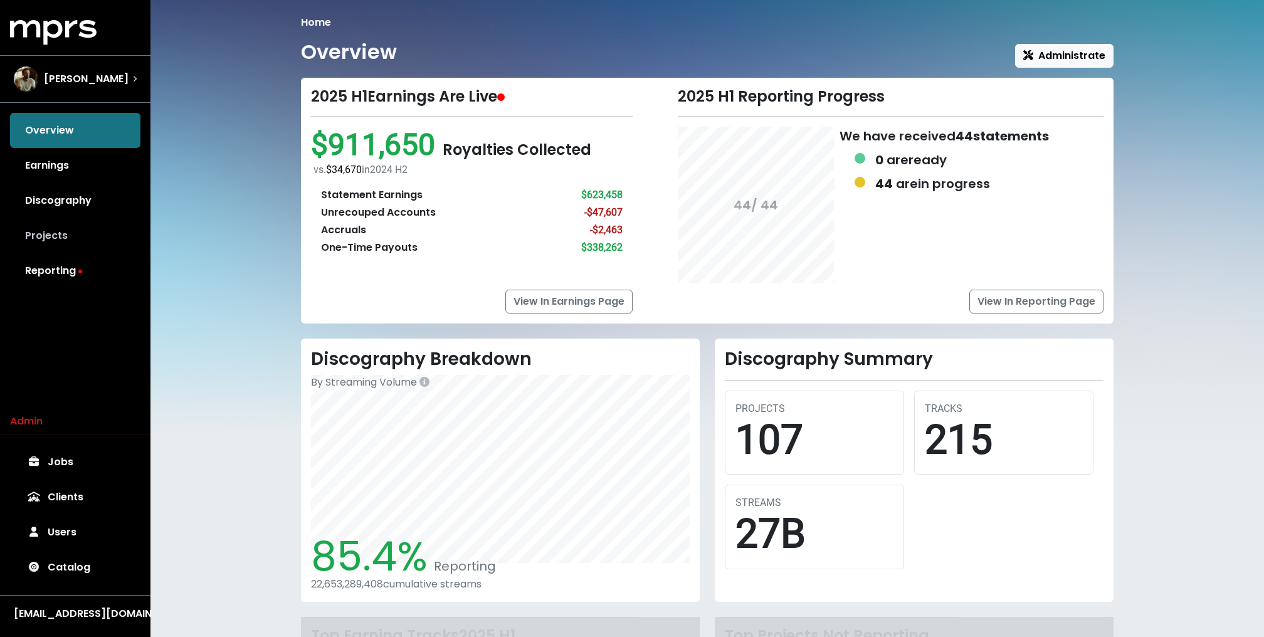
click at [52, 224] on link "Projects" at bounding box center [75, 235] width 130 height 35
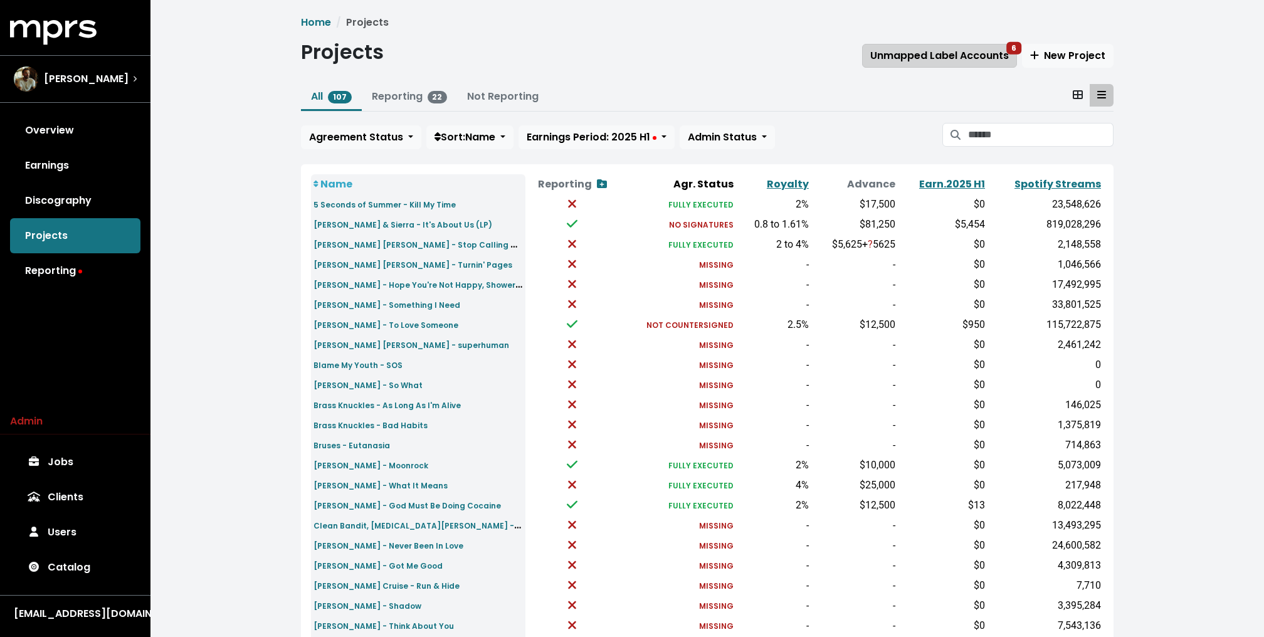
click at [969, 58] on span "Unmapped Label Accounts 6" at bounding box center [939, 55] width 139 height 14
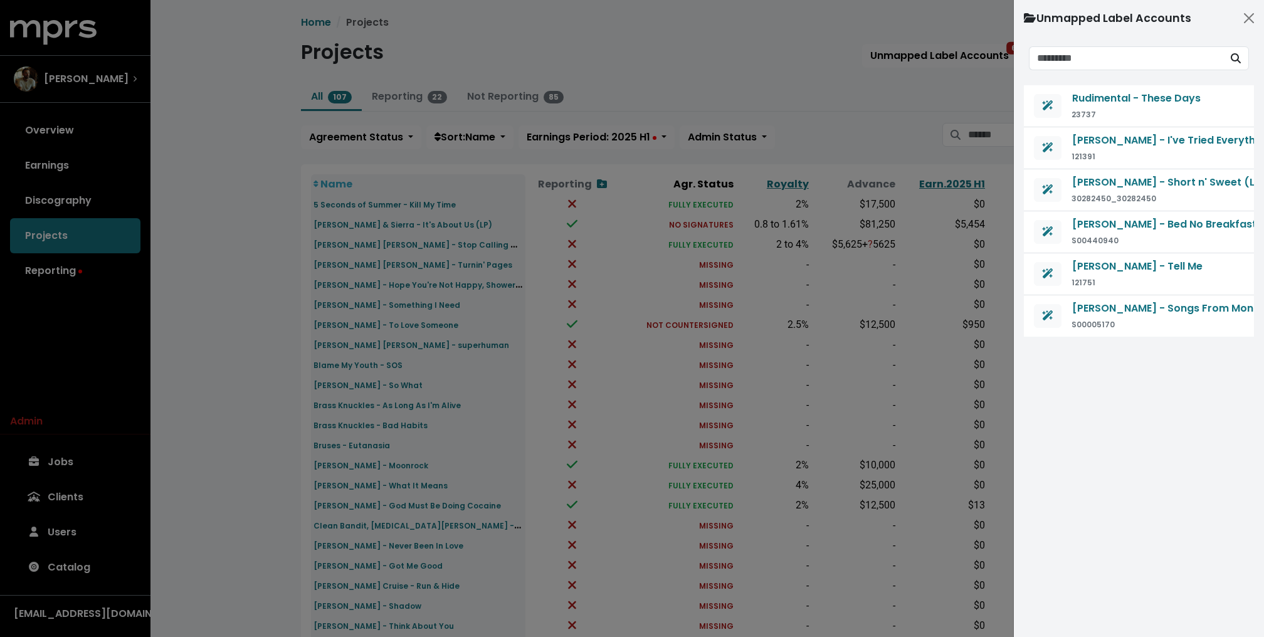
click at [729, 80] on div at bounding box center [632, 318] width 1264 height 637
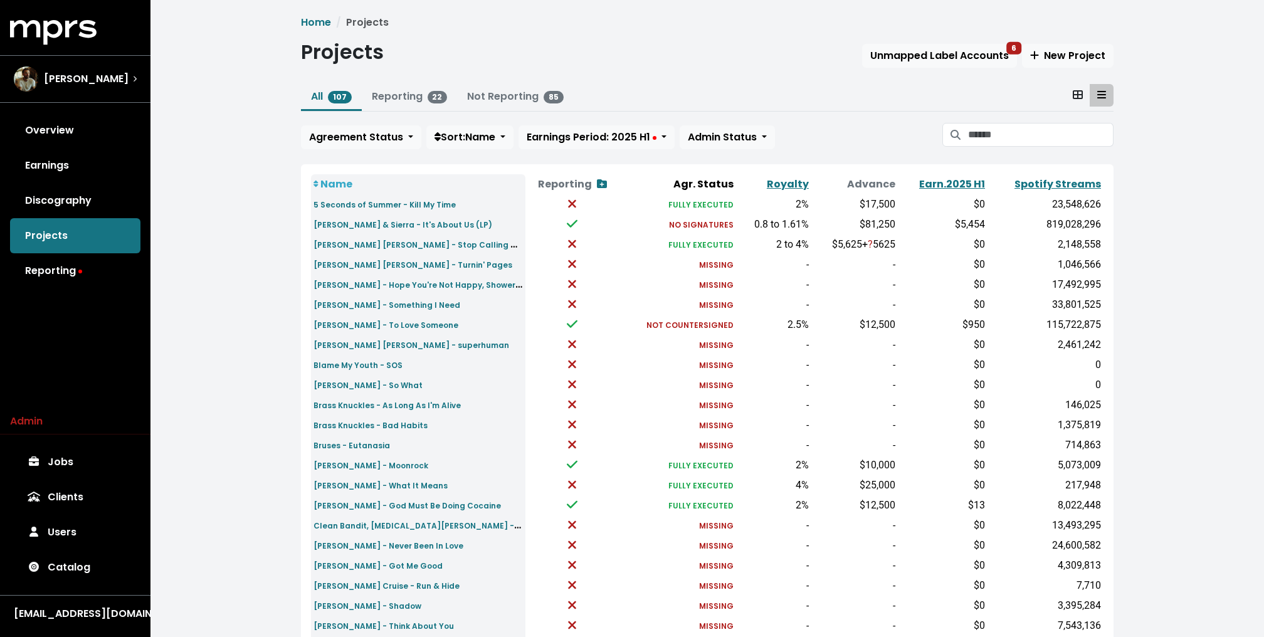
click at [90, 242] on div "Overview Earnings Discography Projects Reporting" at bounding box center [75, 201] width 150 height 176
click at [1076, 98] on icon at bounding box center [1078, 94] width 10 height 9
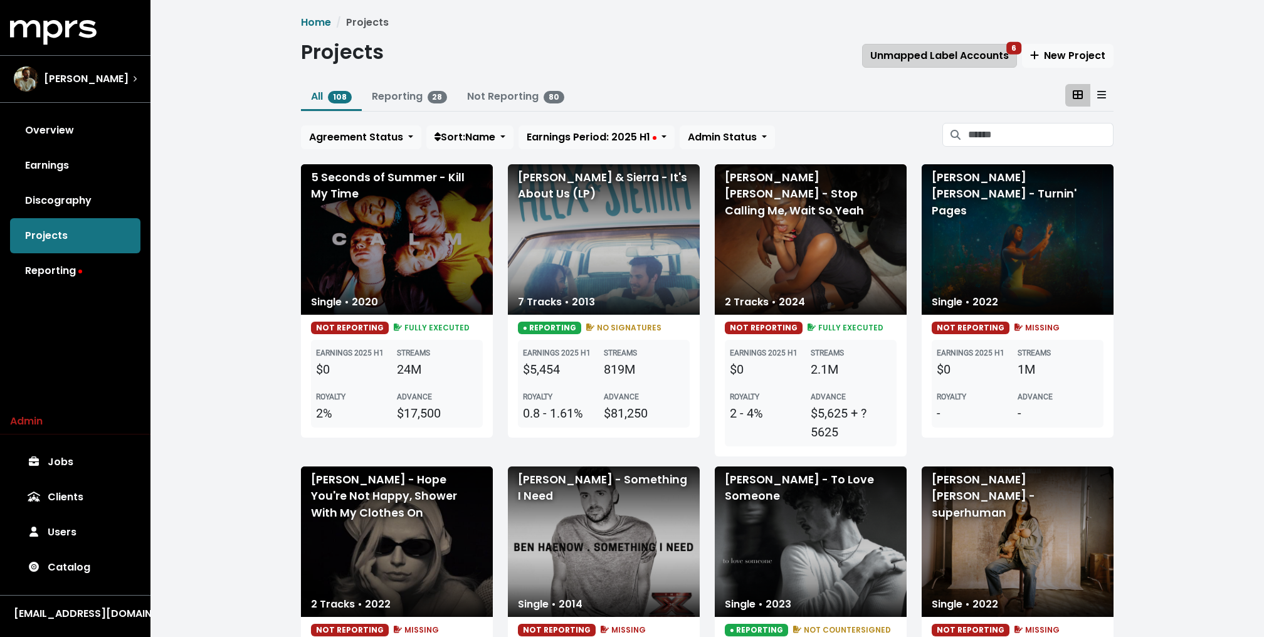
click at [944, 61] on span "Unmapped Label Accounts 6" at bounding box center [939, 55] width 139 height 14
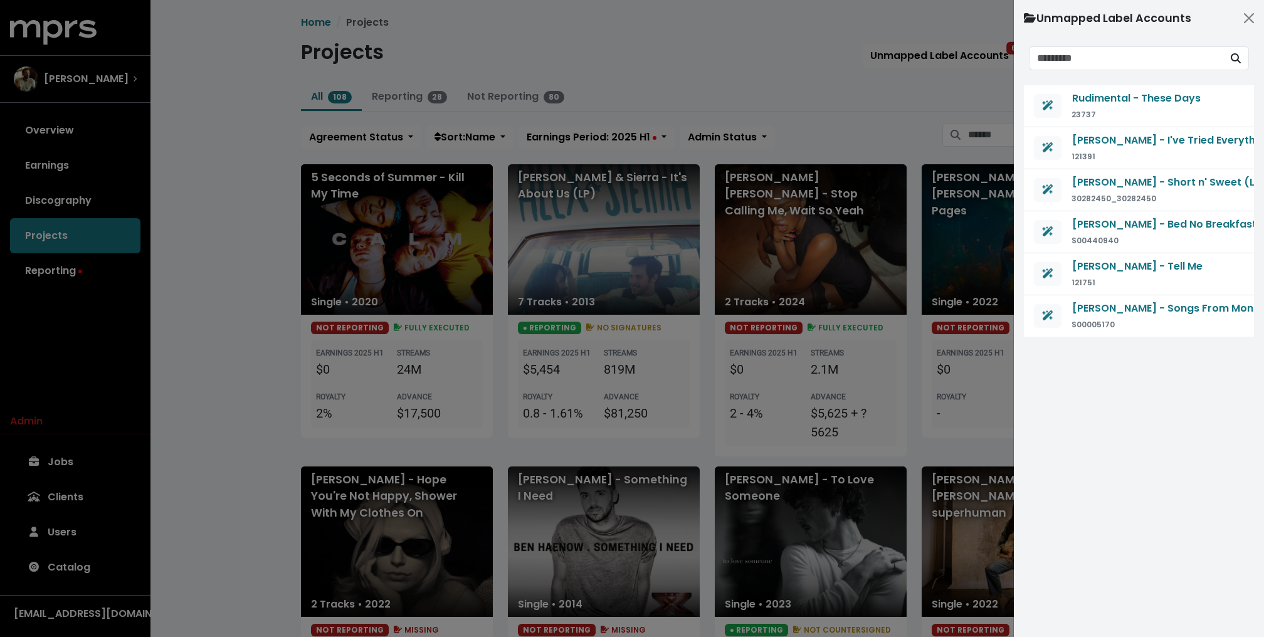
click at [786, 72] on div at bounding box center [632, 318] width 1264 height 637
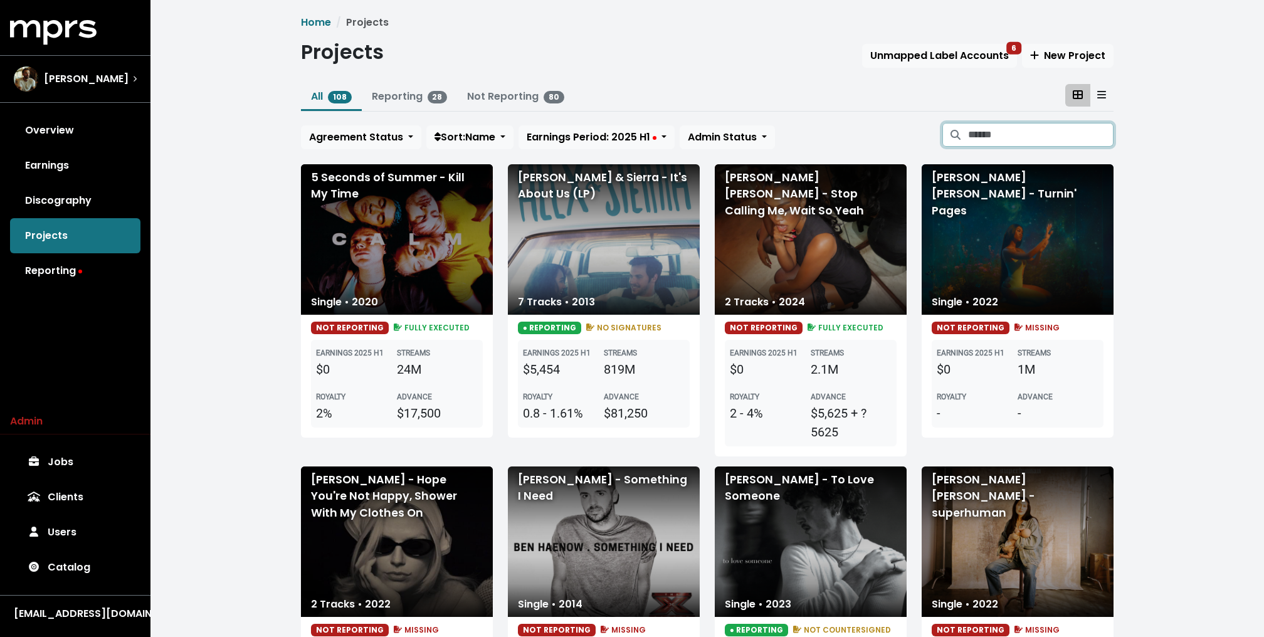
click at [1019, 145] on input "Search projects" at bounding box center [1040, 135] width 145 height 24
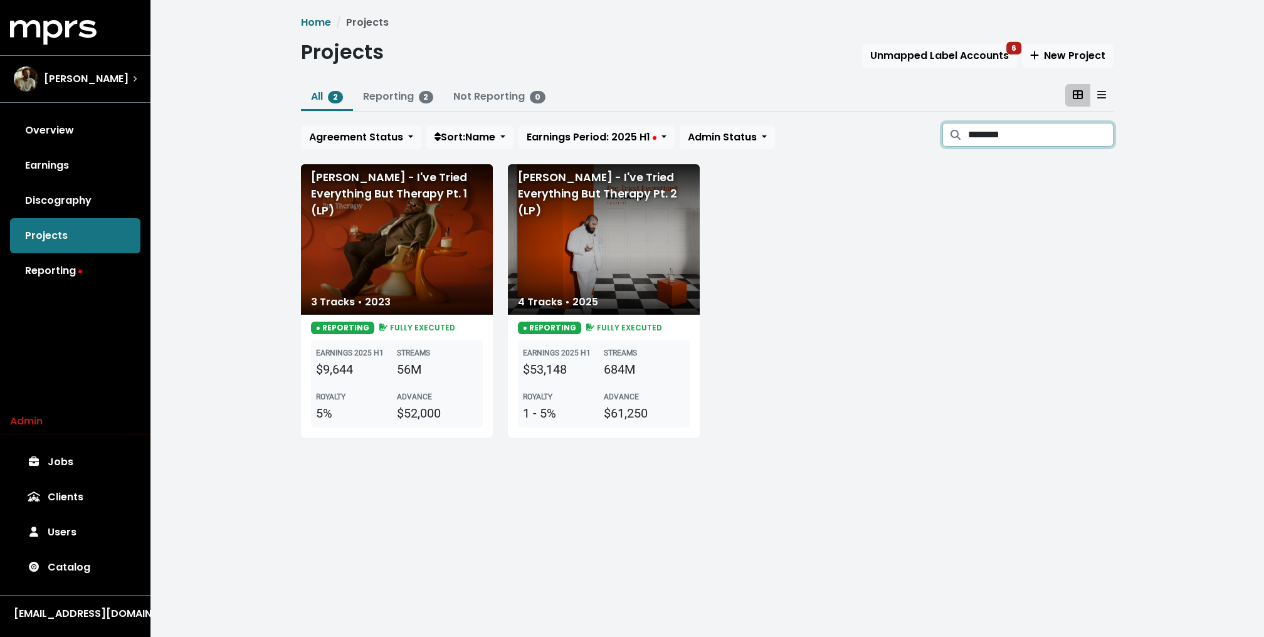
type input "********"
click at [576, 261] on div "Teddy Swims - I've Tried Everything But Therapy Pt. 2 (LP)" at bounding box center [604, 239] width 192 height 150
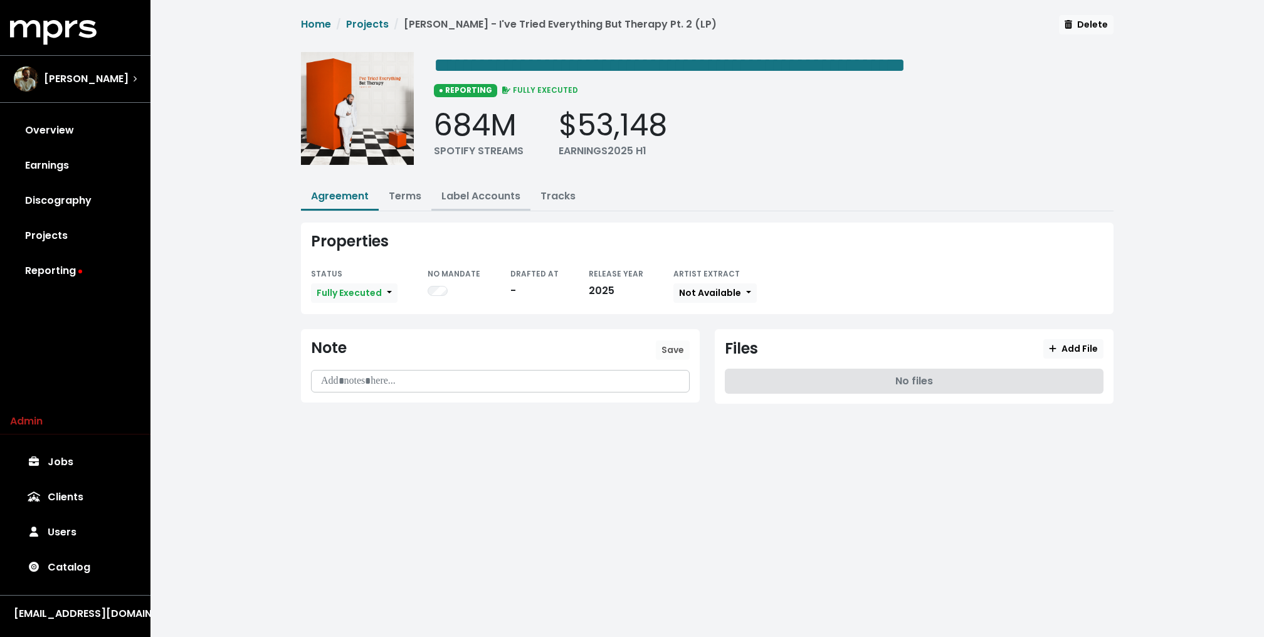
click at [477, 189] on link "Label Accounts" at bounding box center [480, 196] width 79 height 14
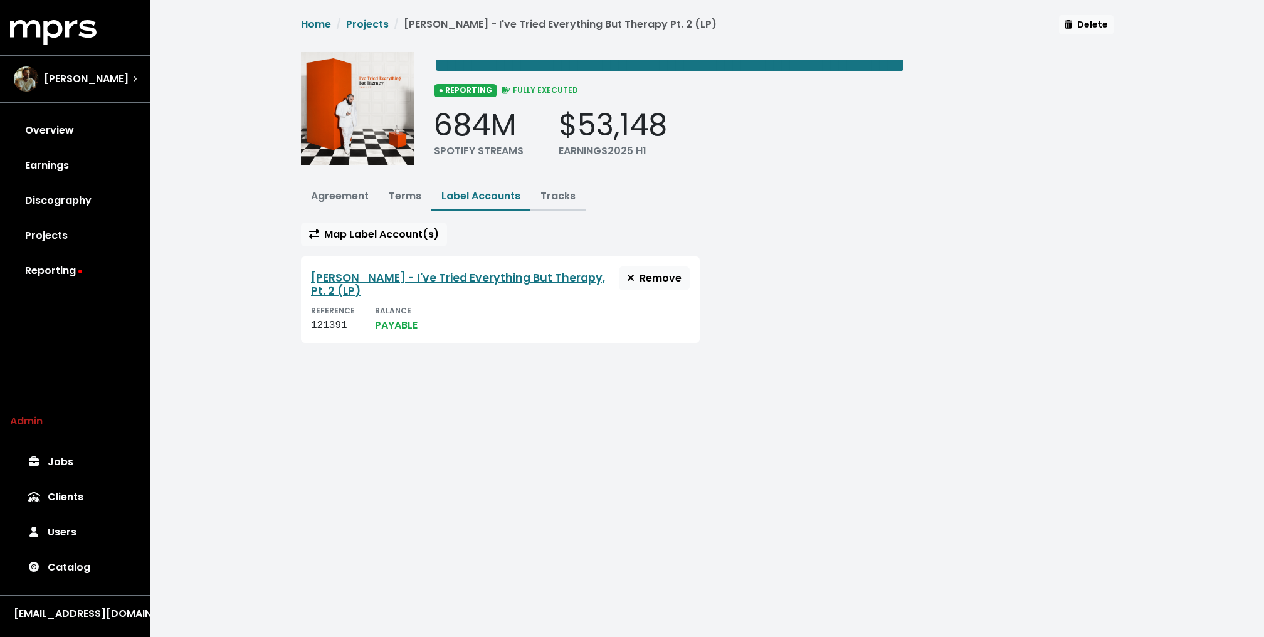
click at [566, 193] on link "Tracks" at bounding box center [558, 196] width 35 height 14
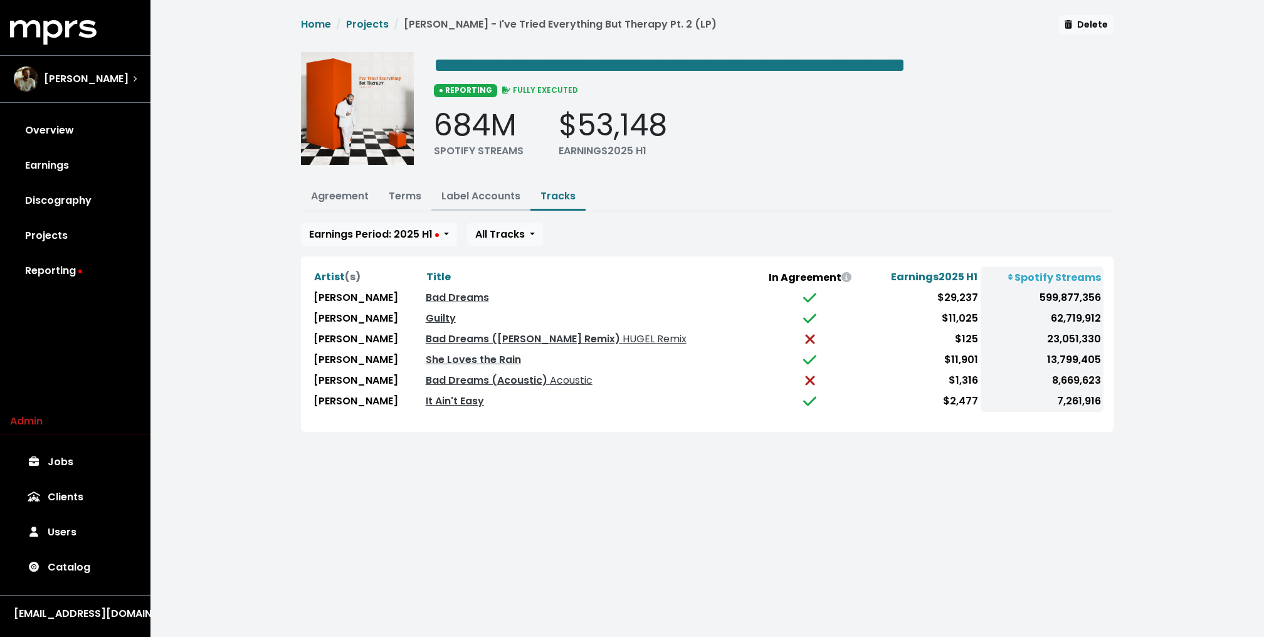
click at [479, 193] on link "Label Accounts" at bounding box center [480, 196] width 79 height 14
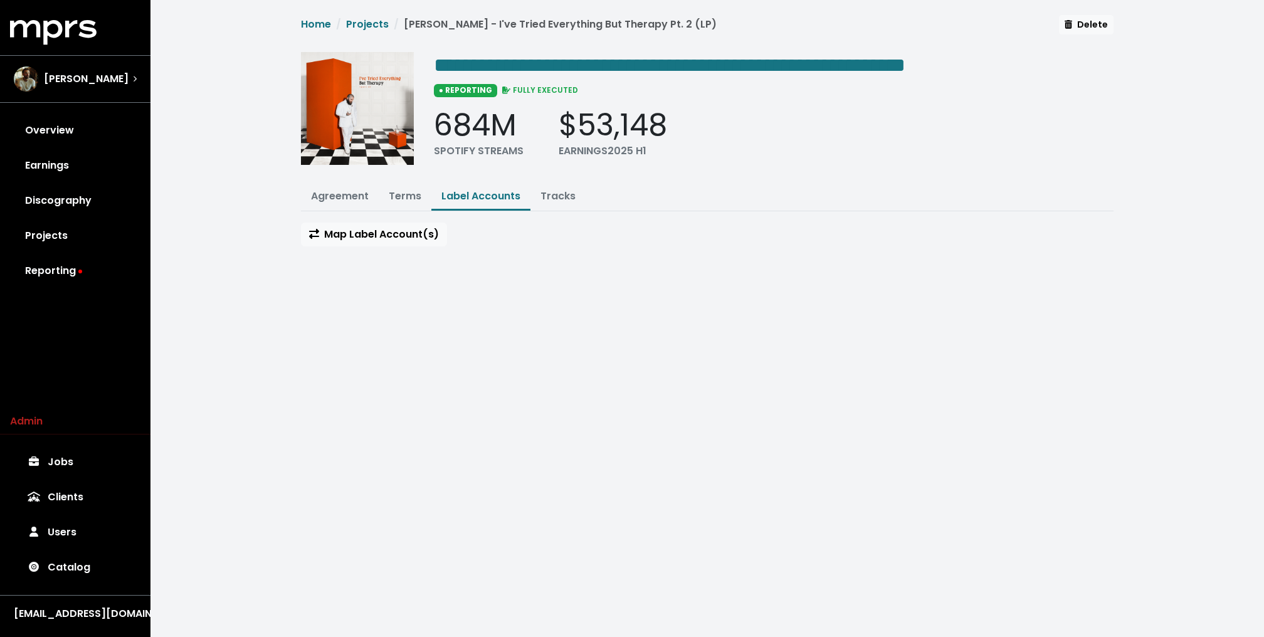
click at [354, 15] on div "Home Projects Teddy Swims - I've Tried Everything But Therapy Pt. 2 (LP) Delete" at bounding box center [707, 28] width 813 height 27
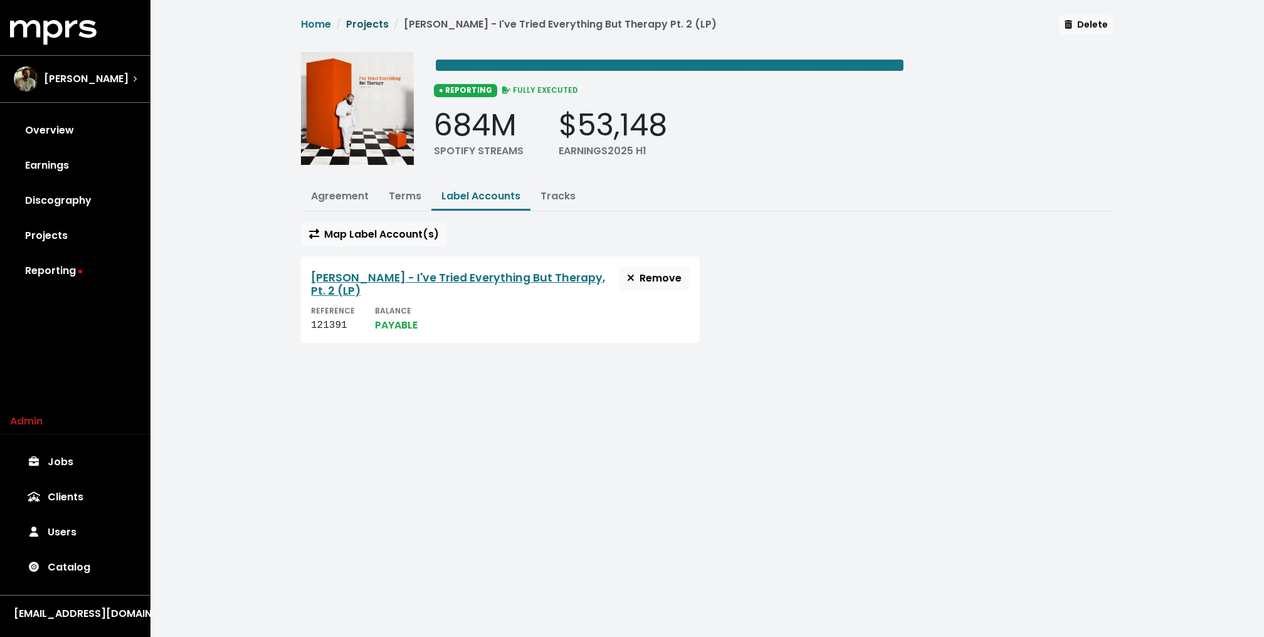
click at [354, 25] on link "Projects" at bounding box center [367, 24] width 43 height 14
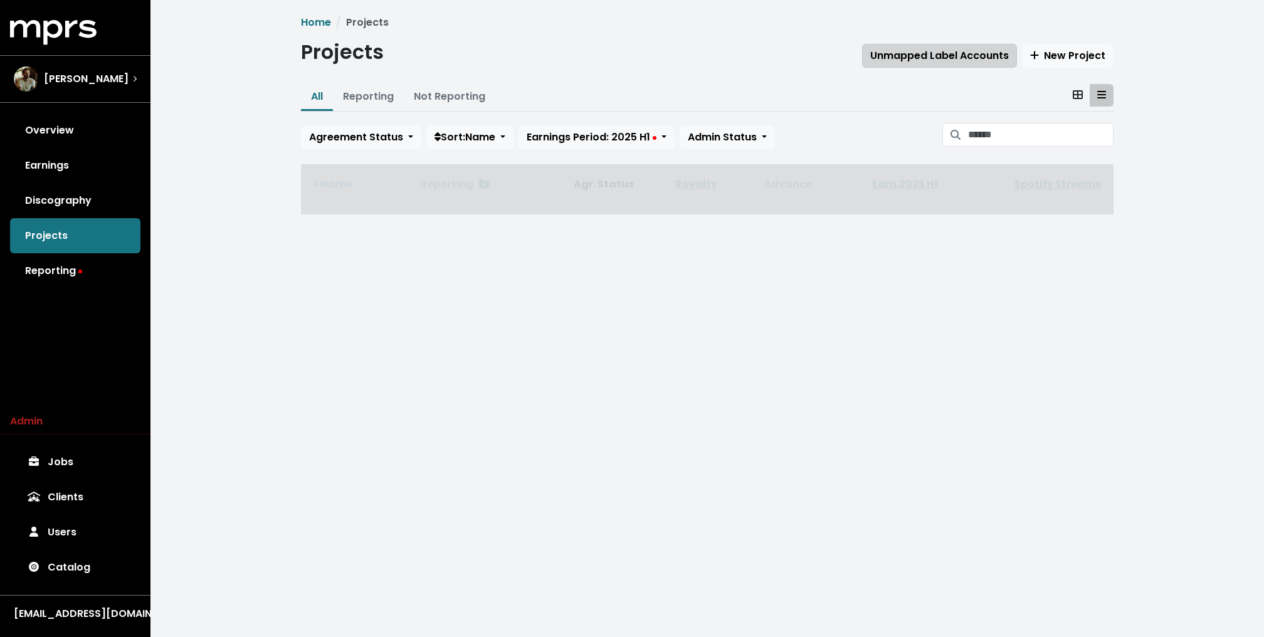
click at [924, 48] on span "Unmapped Label Accounts" at bounding box center [939, 55] width 139 height 15
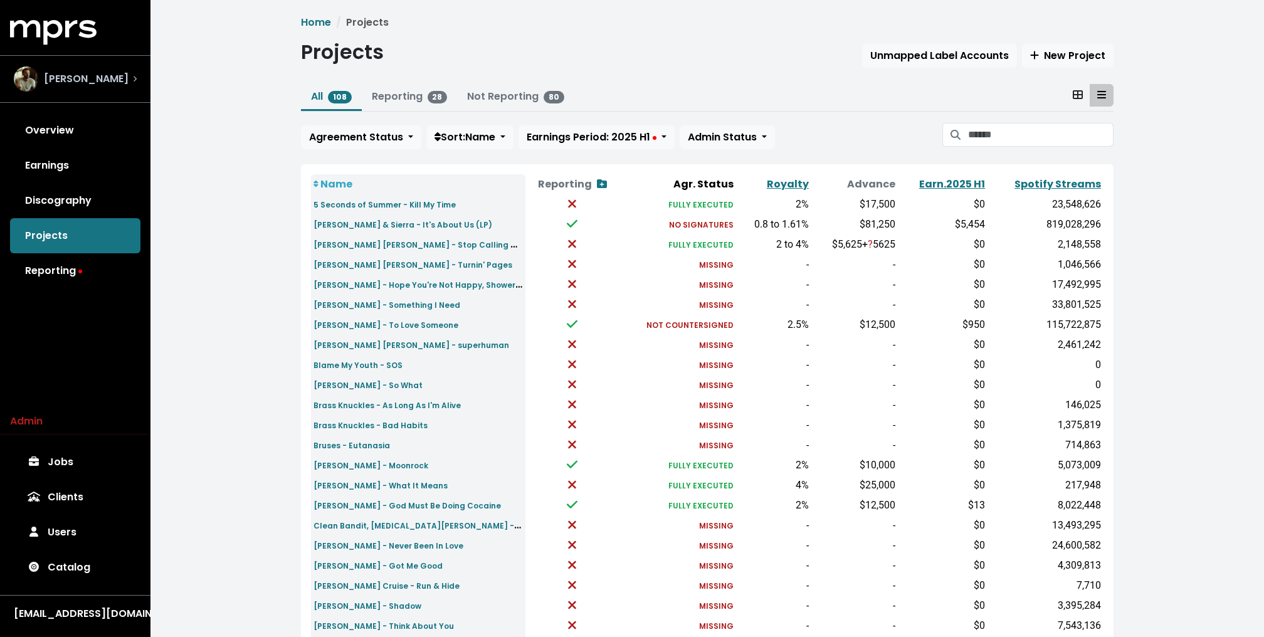
click at [75, 83] on span "[PERSON_NAME]" at bounding box center [86, 78] width 85 height 15
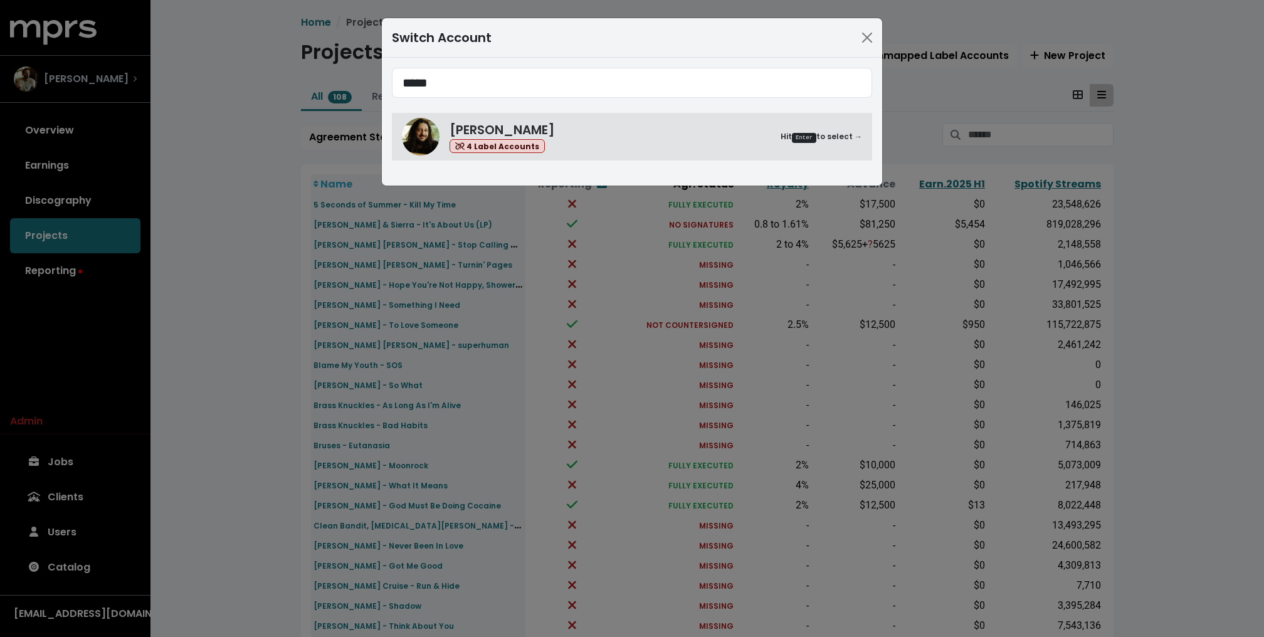
type input "*****"
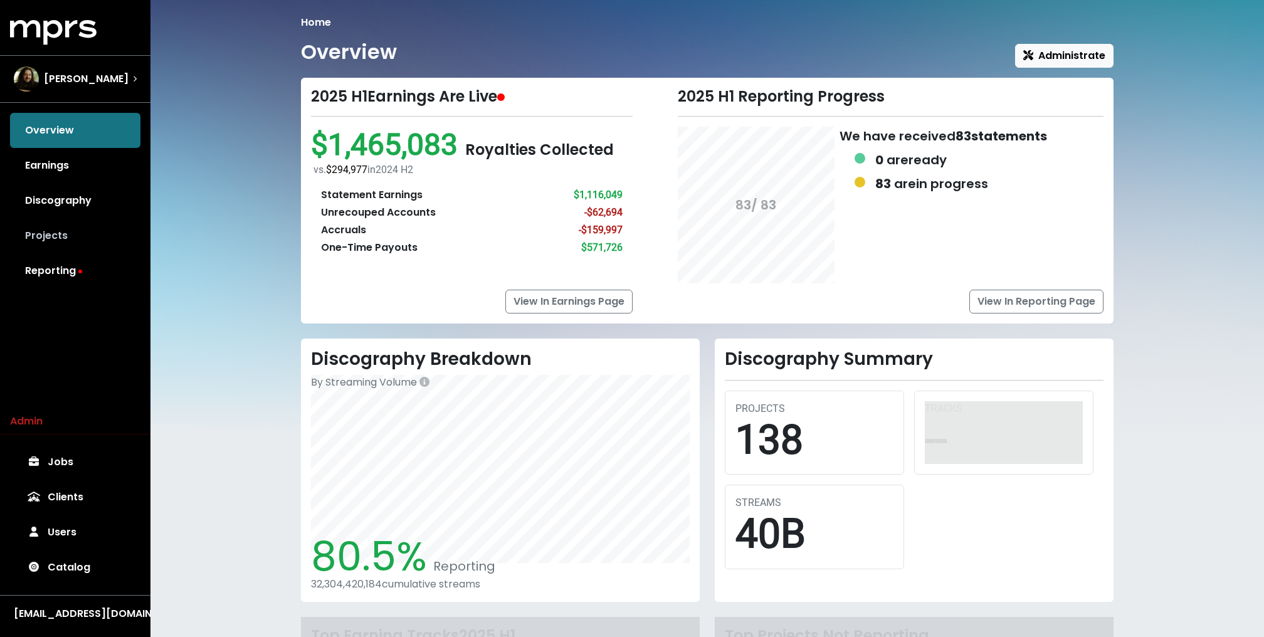
click at [43, 225] on link "Projects" at bounding box center [75, 235] width 130 height 35
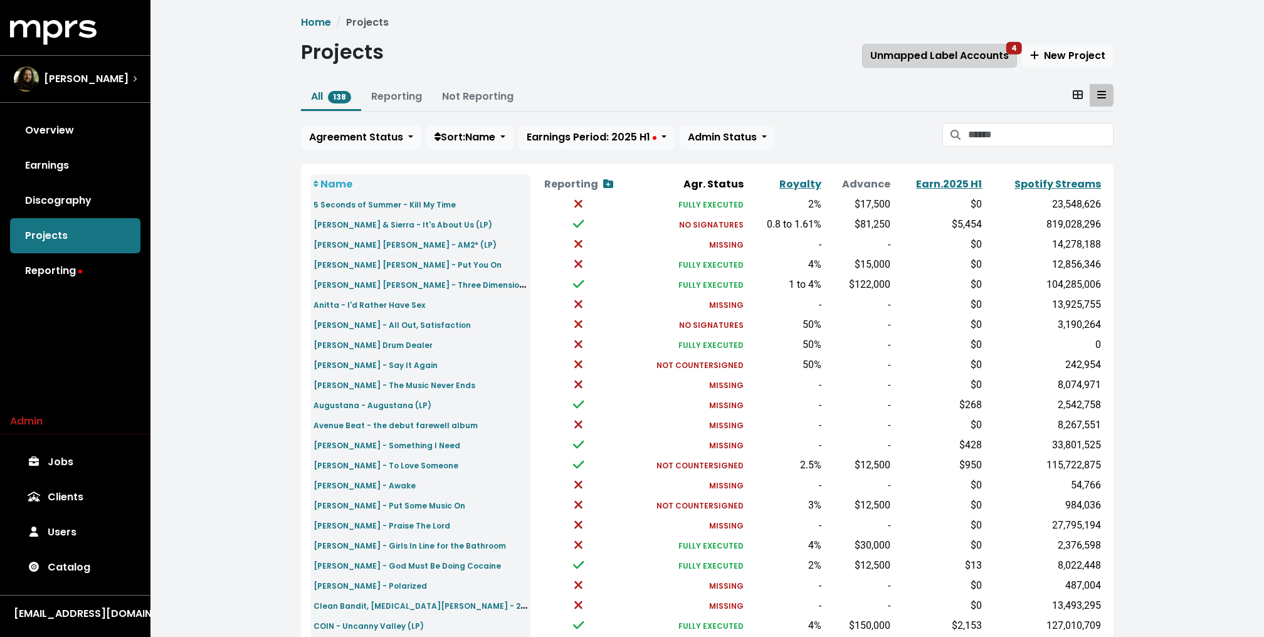
click at [940, 53] on span "Unmapped Label Accounts 4" at bounding box center [939, 55] width 139 height 14
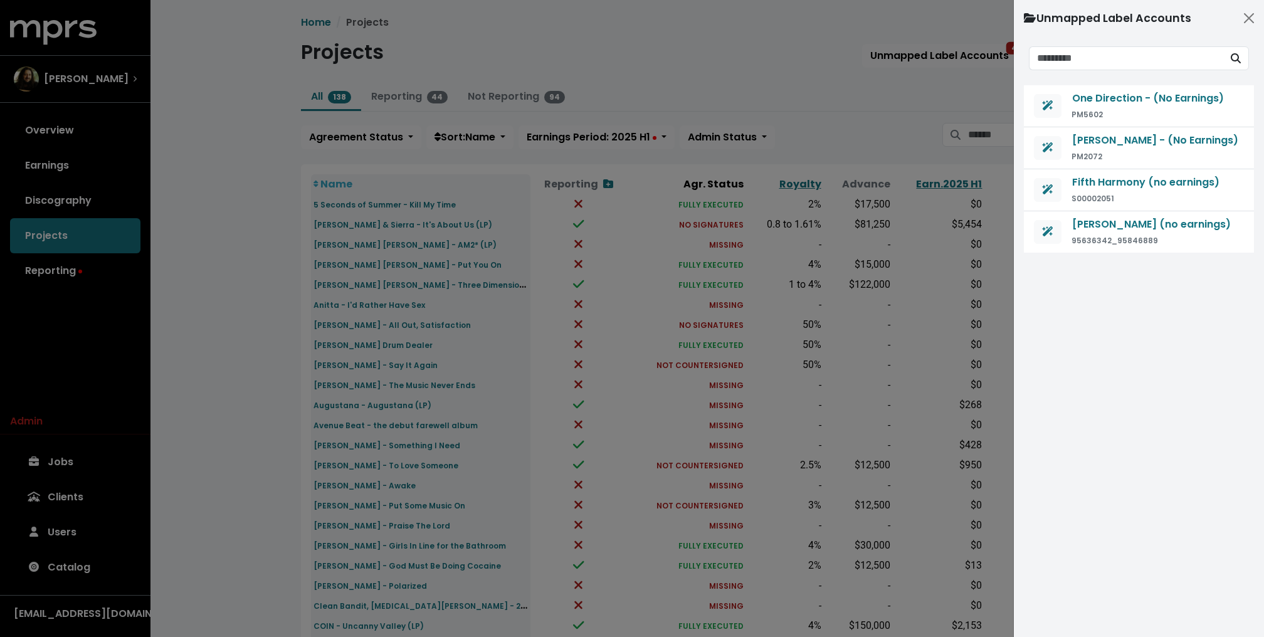
click at [712, 57] on div at bounding box center [632, 318] width 1264 height 637
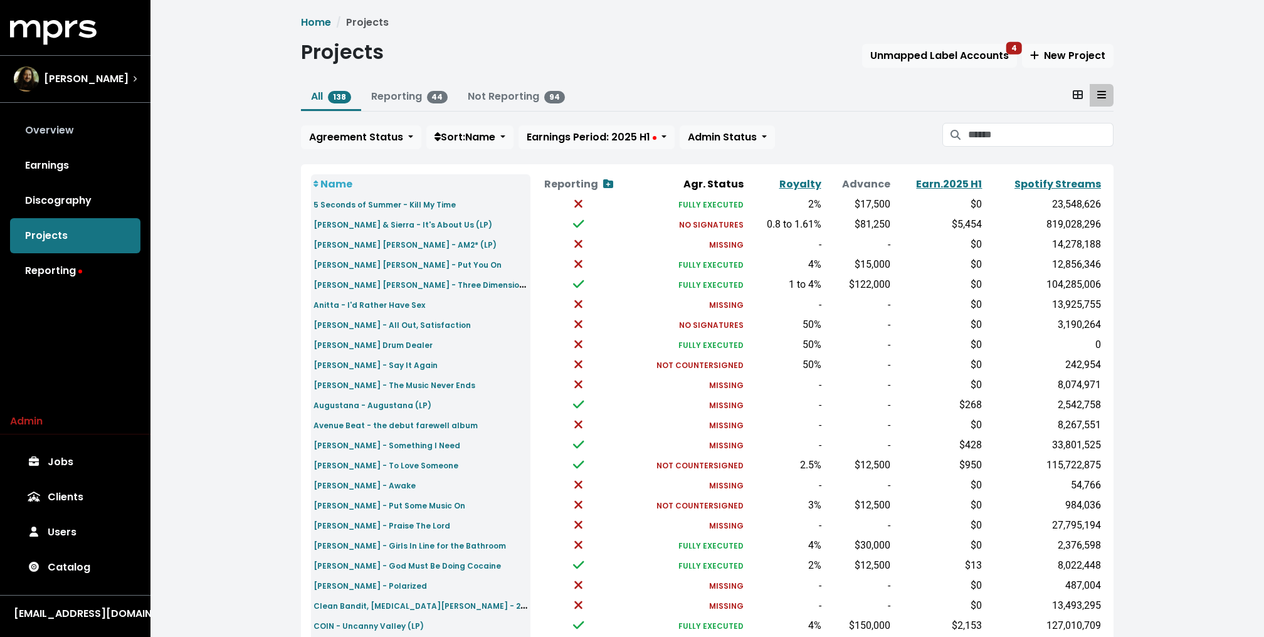
click at [70, 124] on link "Overview" at bounding box center [75, 130] width 130 height 35
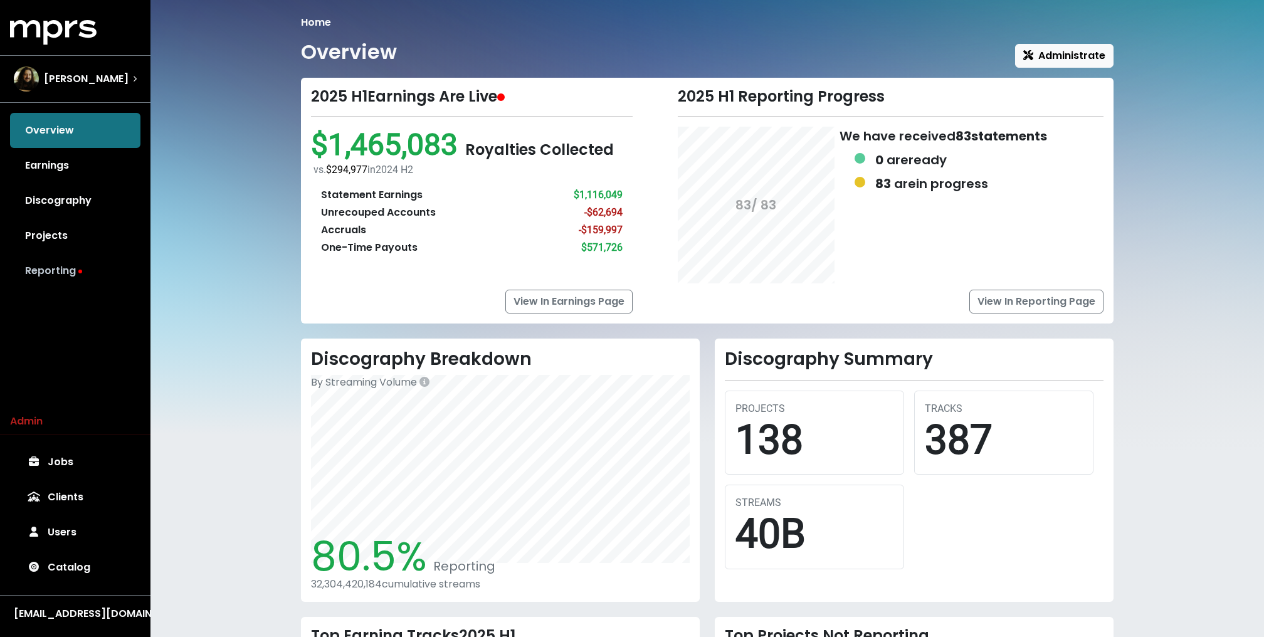
click at [97, 265] on link "Reporting" at bounding box center [75, 270] width 130 height 35
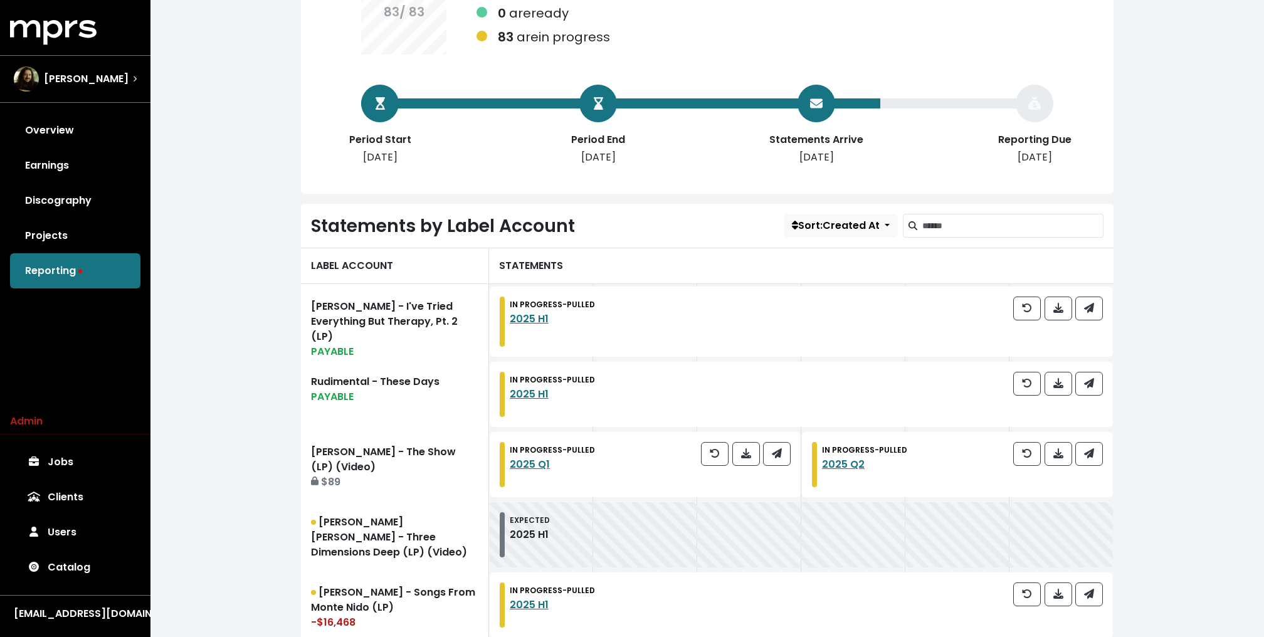
scroll to position [211, 0]
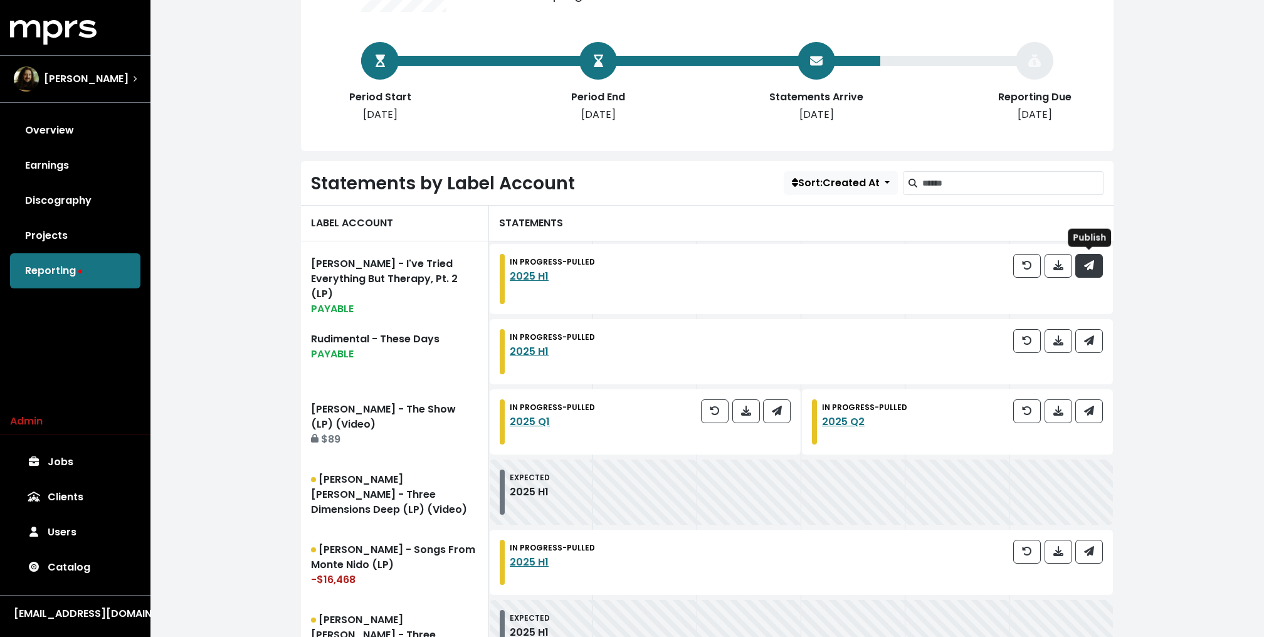
click at [1080, 265] on button "button" at bounding box center [1089, 266] width 28 height 24
click at [1087, 335] on icon "button" at bounding box center [1089, 340] width 10 height 10
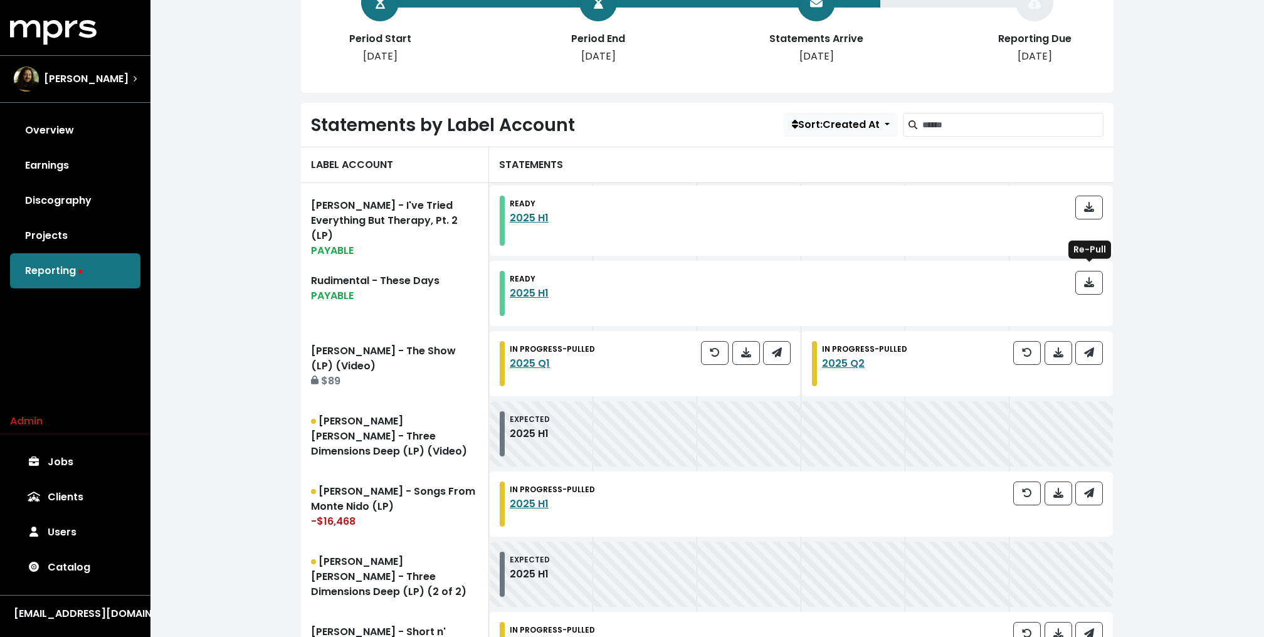
scroll to position [292, 0]
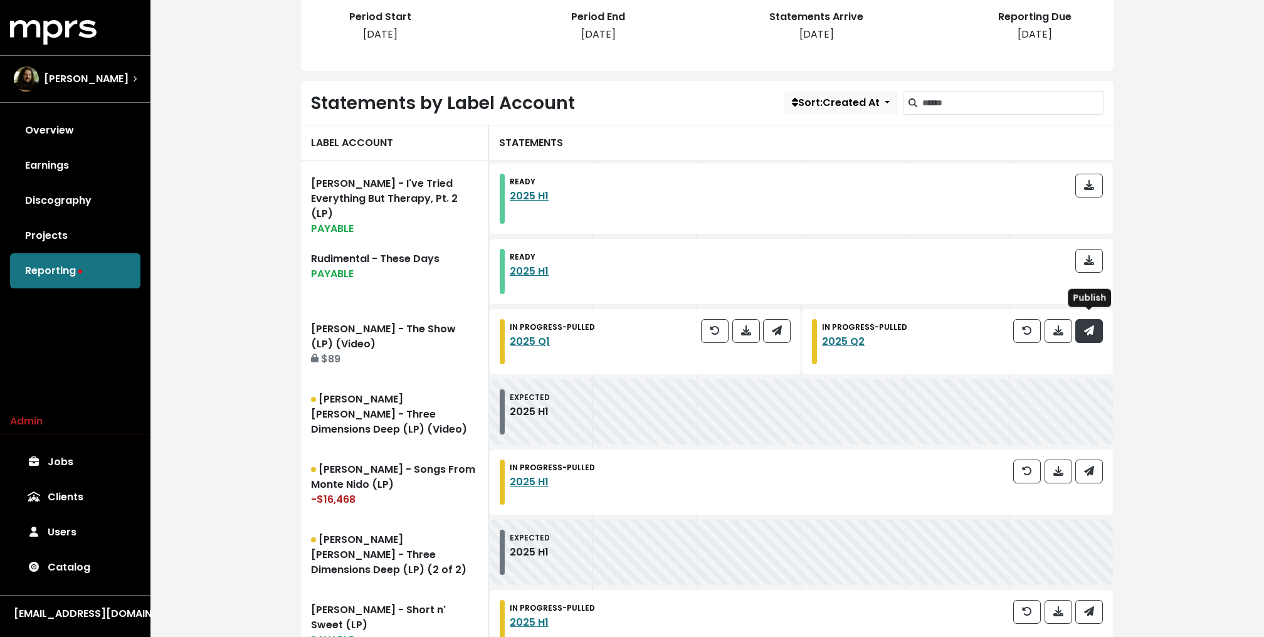
click at [1094, 330] on span "button" at bounding box center [1089, 331] width 11 height 15
click at [777, 325] on icon "button" at bounding box center [777, 330] width 10 height 10
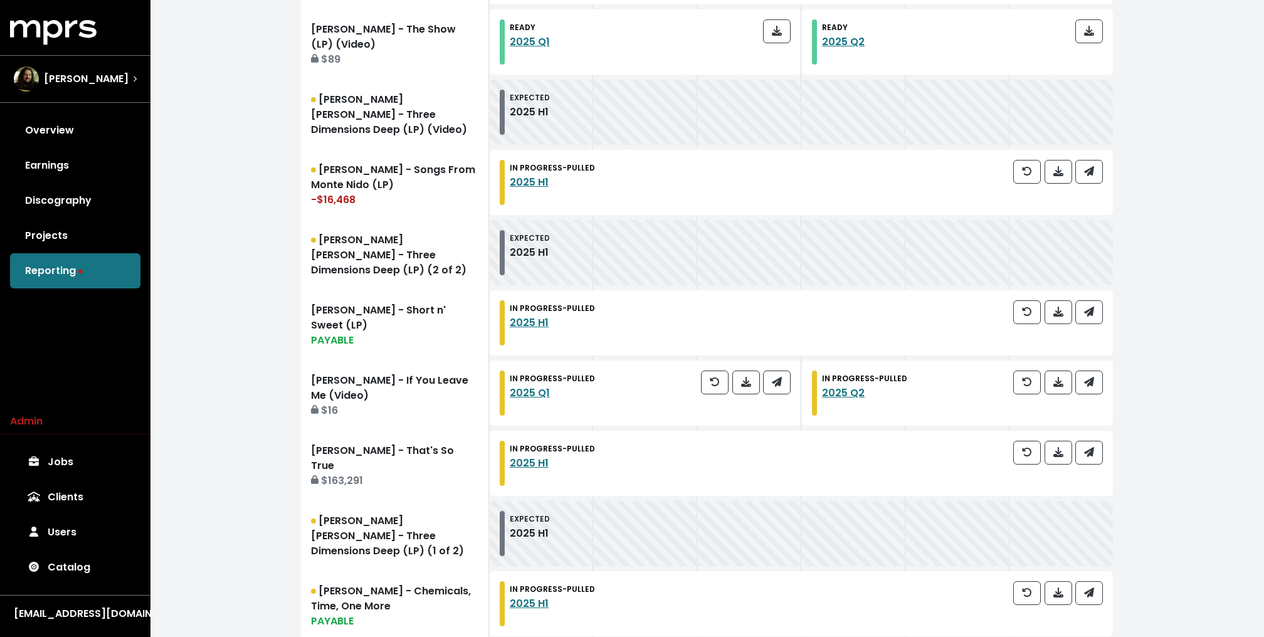
scroll to position [618, 0]
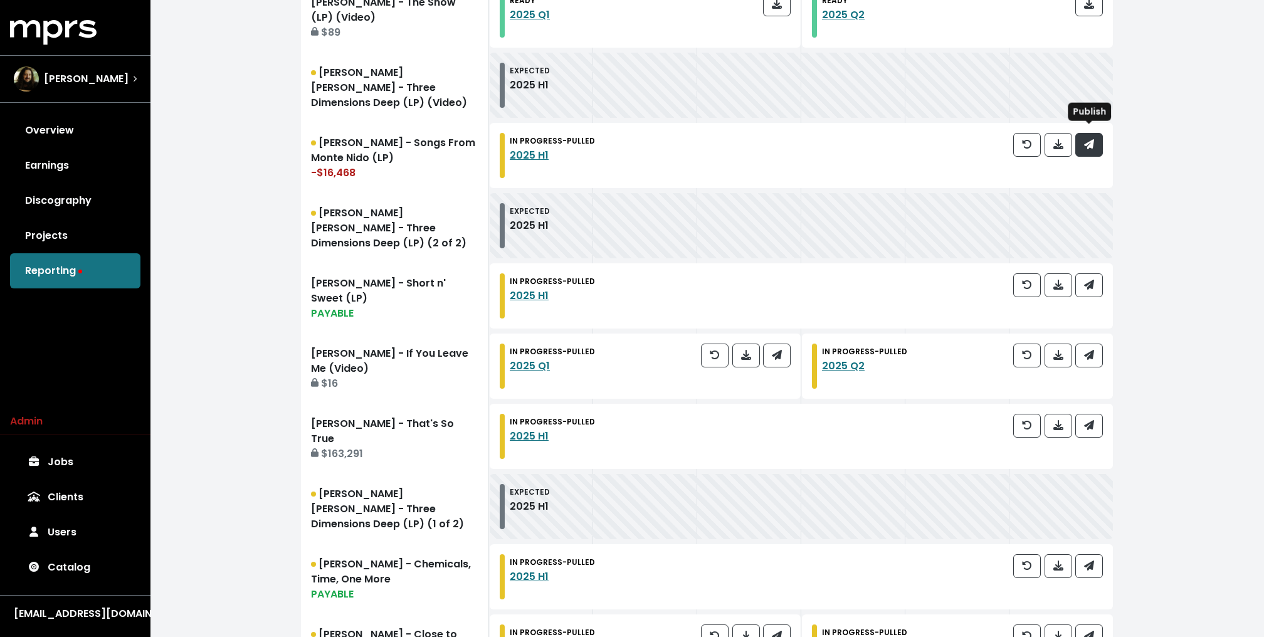
click at [1094, 139] on icon "button" at bounding box center [1089, 144] width 10 height 10
click at [1092, 280] on icon "button" at bounding box center [1089, 285] width 10 height 10
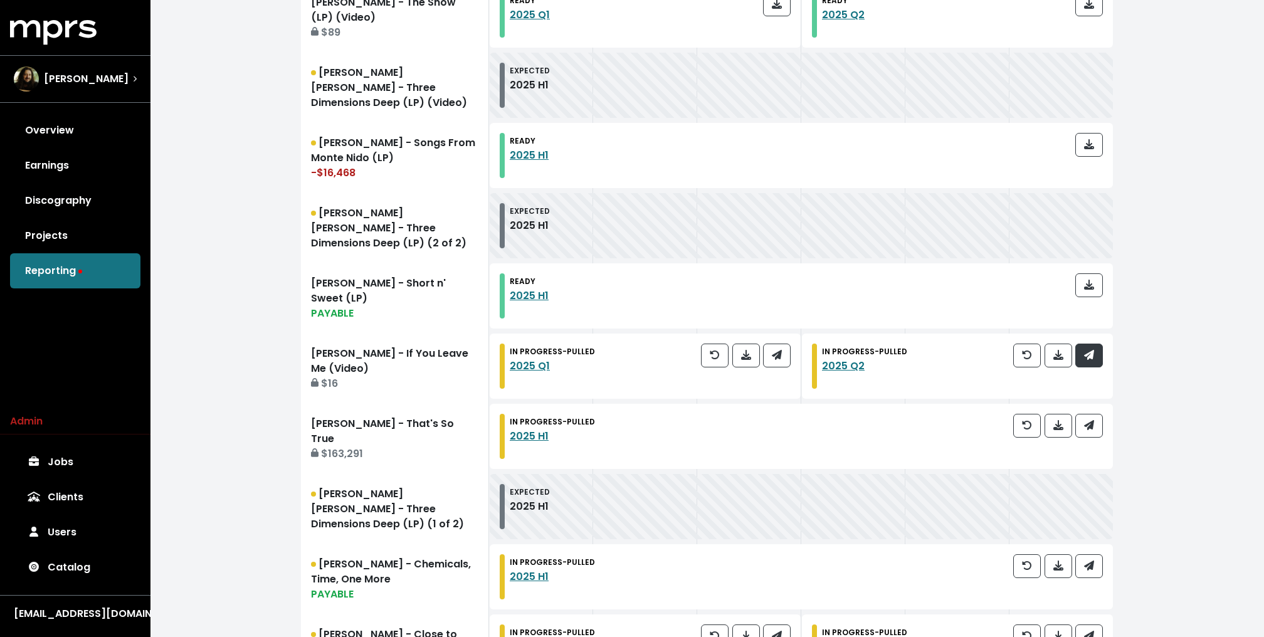
click at [1092, 355] on span "button" at bounding box center [1089, 355] width 10 height 14
click at [778, 350] on icon "button" at bounding box center [777, 355] width 10 height 10
click at [1085, 420] on icon "button" at bounding box center [1089, 425] width 10 height 10
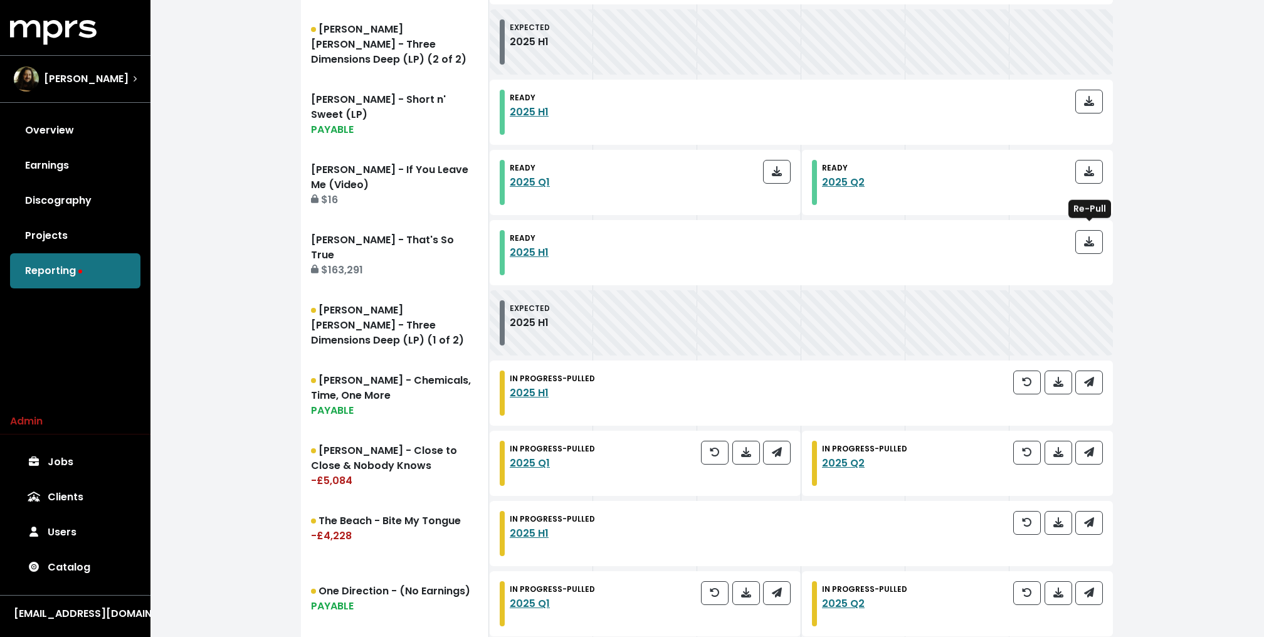
scroll to position [810, 0]
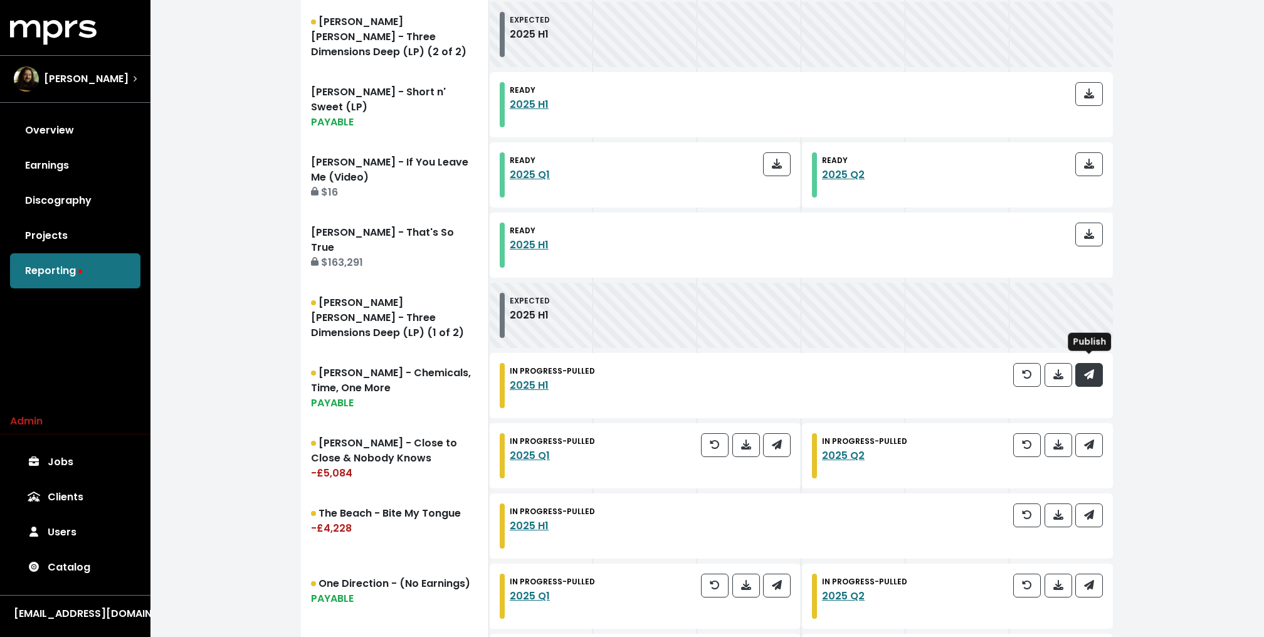
click at [1090, 369] on icon "button" at bounding box center [1089, 374] width 10 height 10
click at [1093, 440] on icon "button" at bounding box center [1089, 445] width 10 height 10
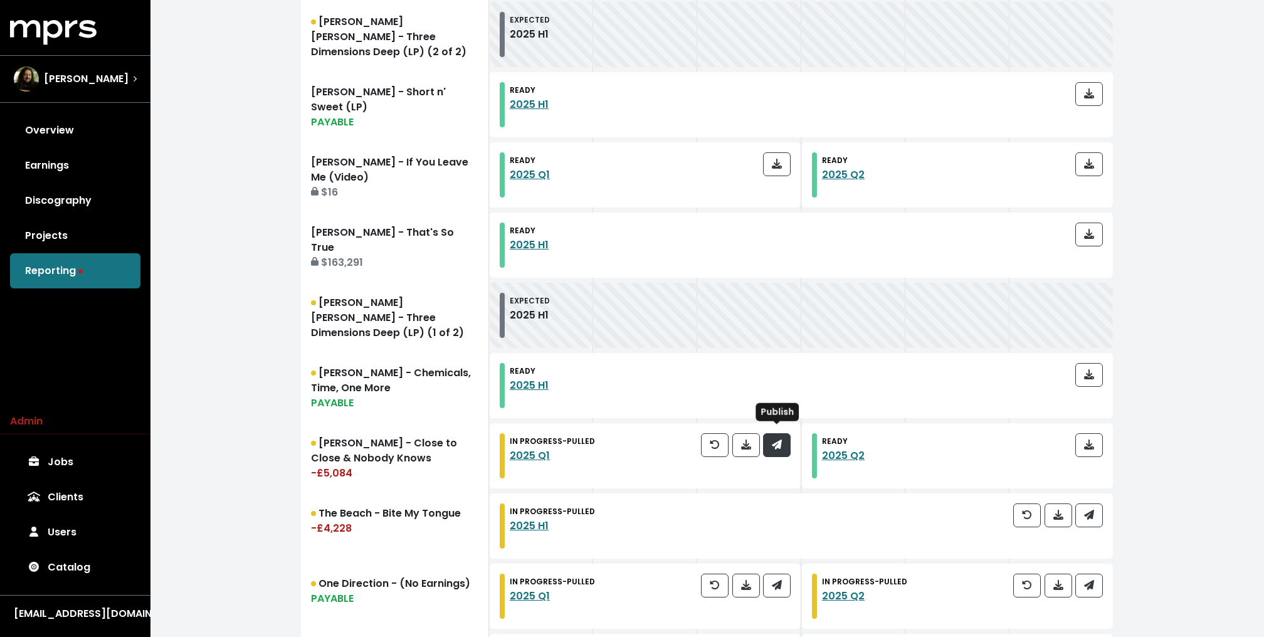
click at [764, 434] on button "button" at bounding box center [777, 445] width 28 height 24
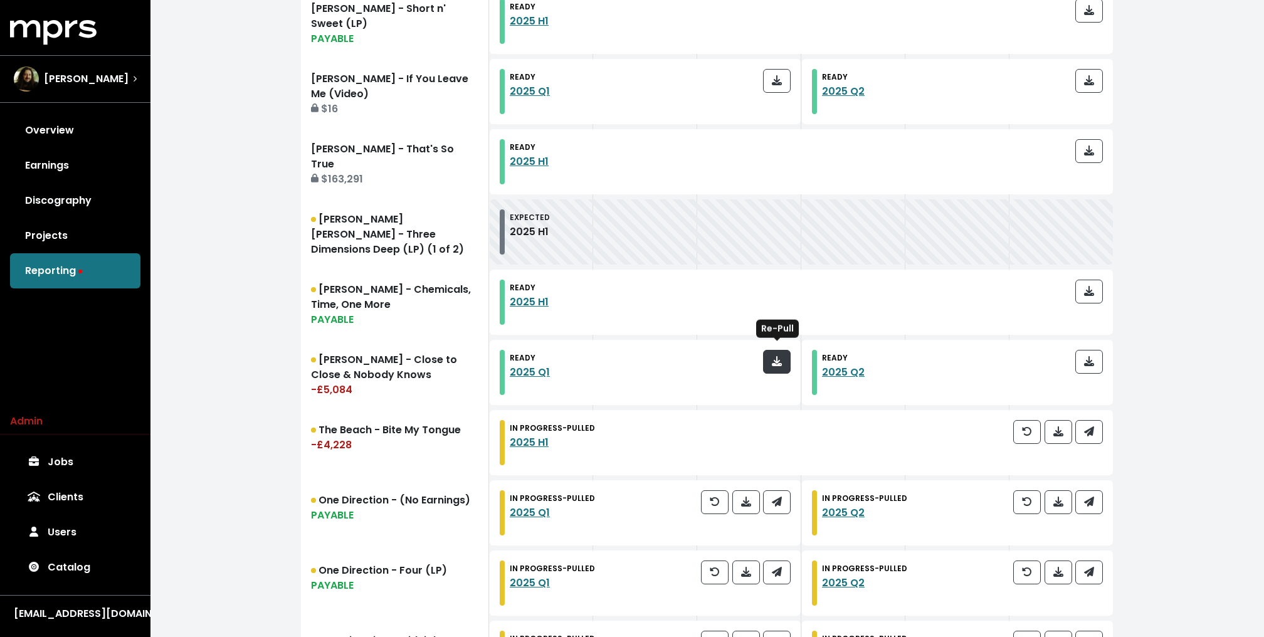
scroll to position [908, 0]
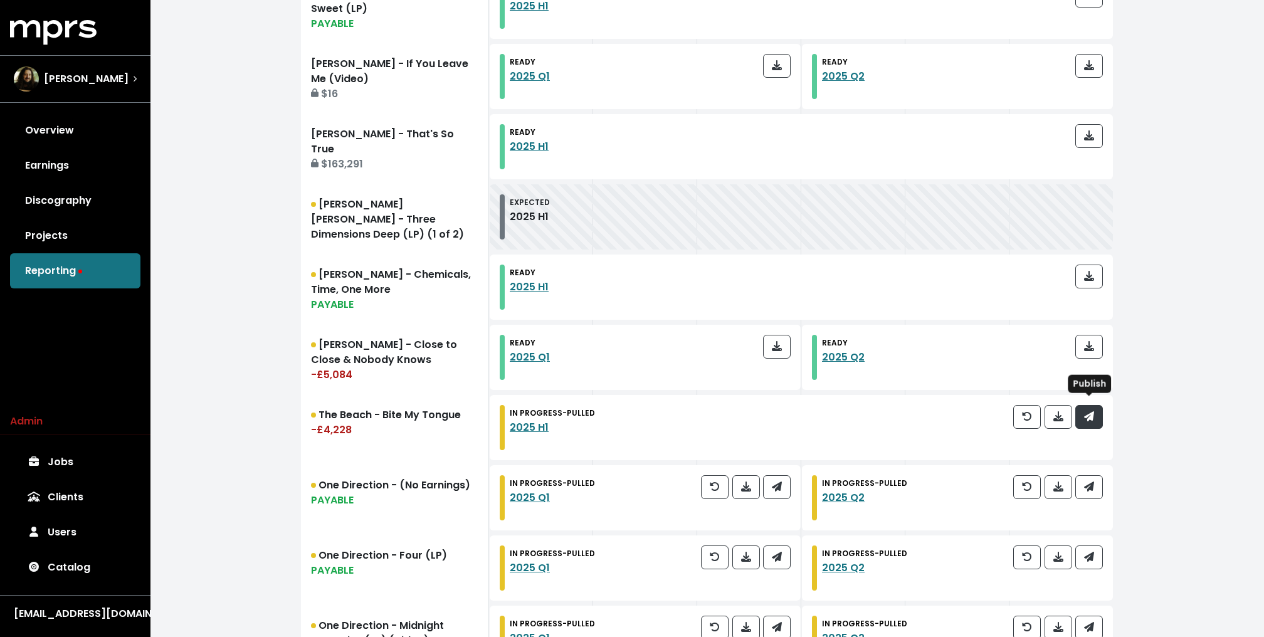
click at [1091, 412] on icon "button" at bounding box center [1089, 416] width 10 height 10
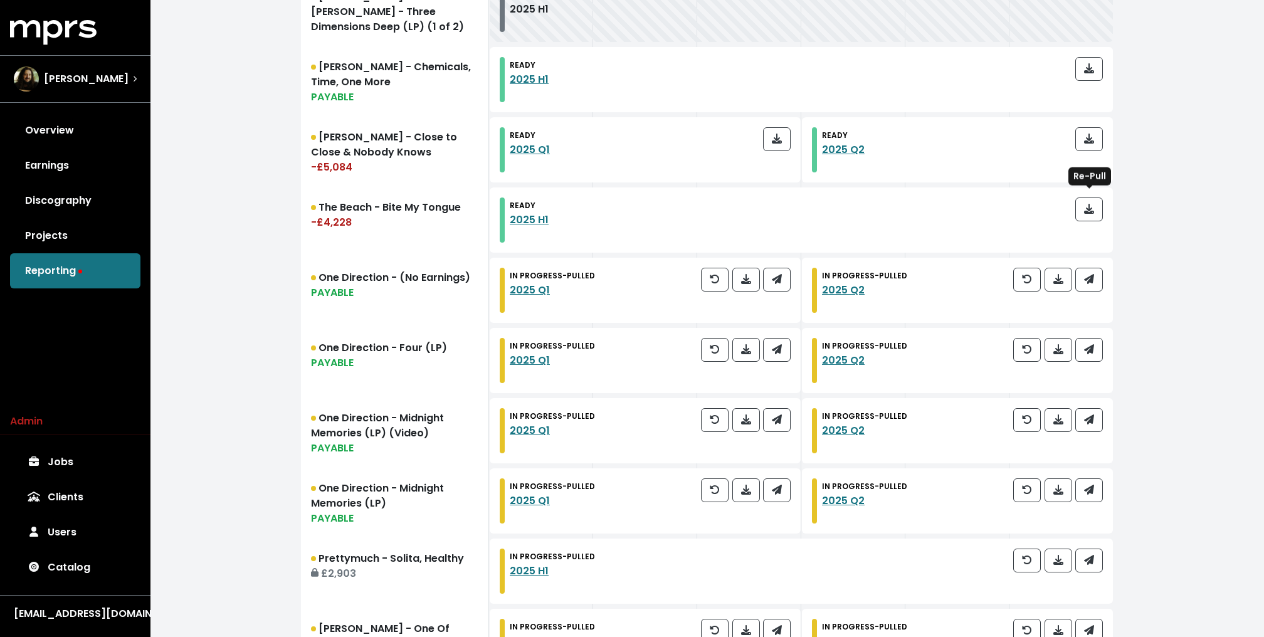
scroll to position [1136, 0]
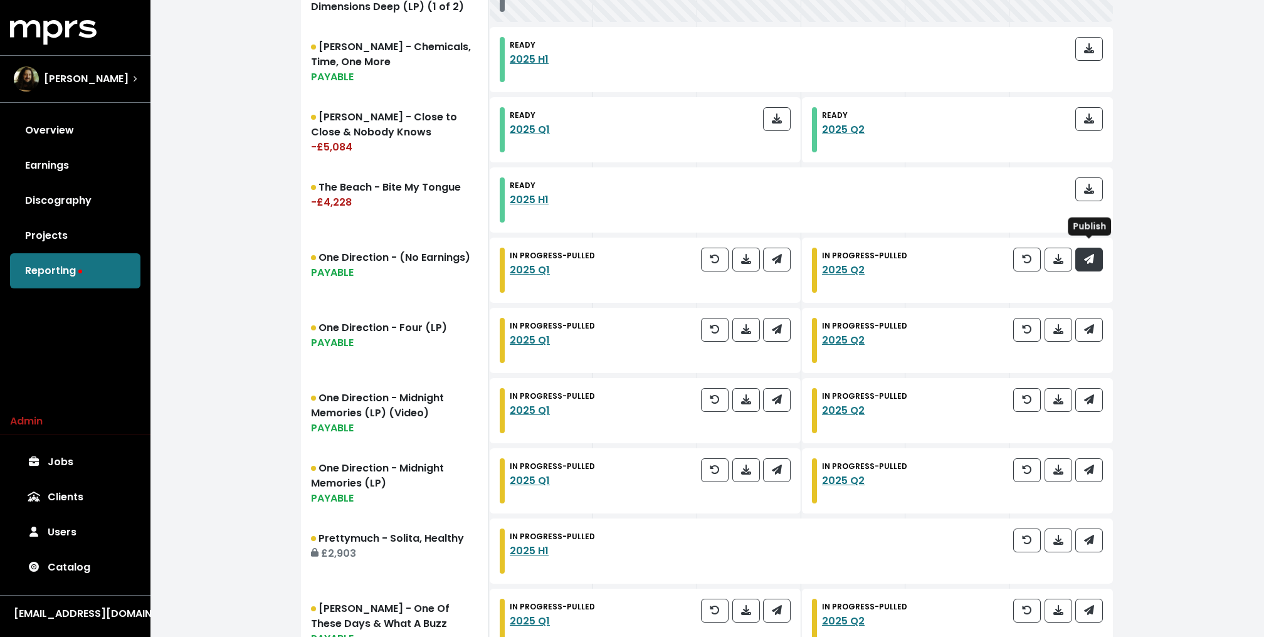
click at [1092, 254] on icon "button" at bounding box center [1089, 259] width 10 height 10
click at [769, 254] on button "button" at bounding box center [777, 260] width 28 height 24
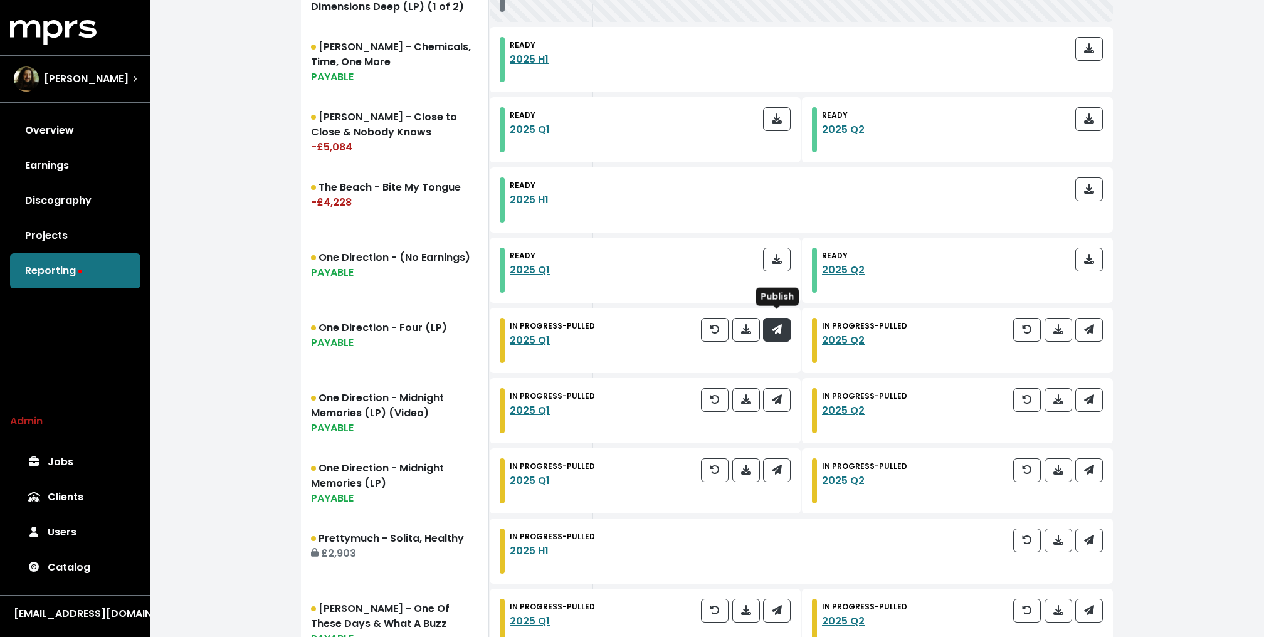
click at [771, 322] on span "button" at bounding box center [776, 329] width 11 height 15
click at [1090, 318] on button "button" at bounding box center [1089, 330] width 28 height 24
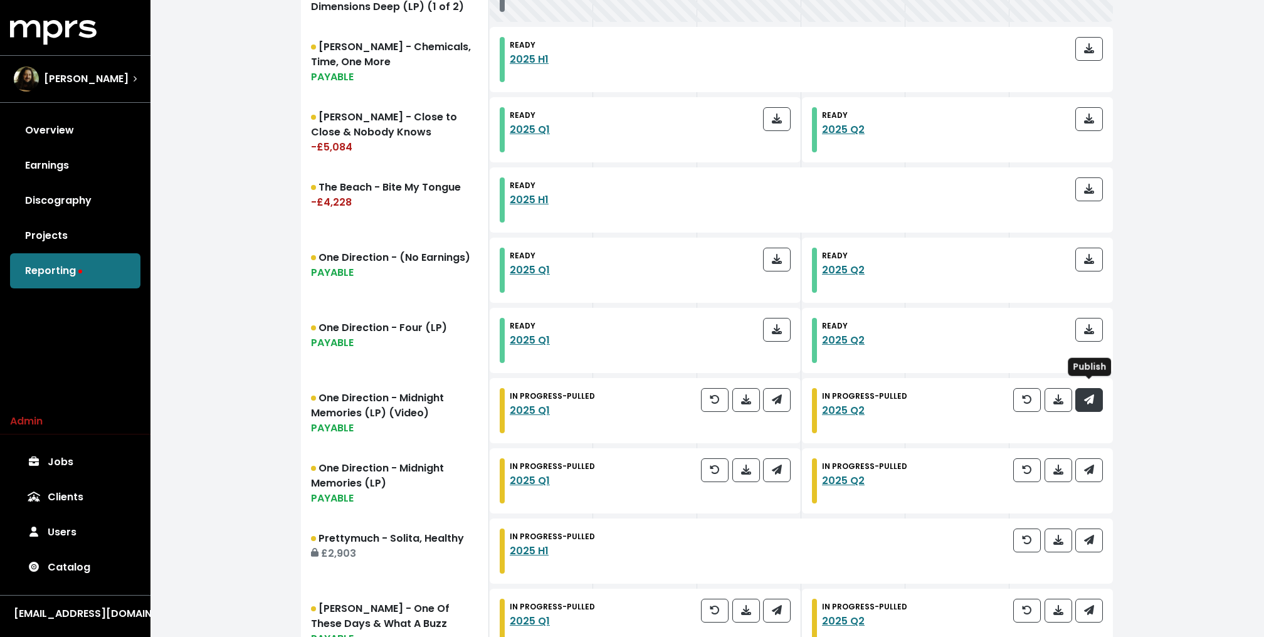
click at [1092, 395] on icon "button" at bounding box center [1089, 399] width 10 height 10
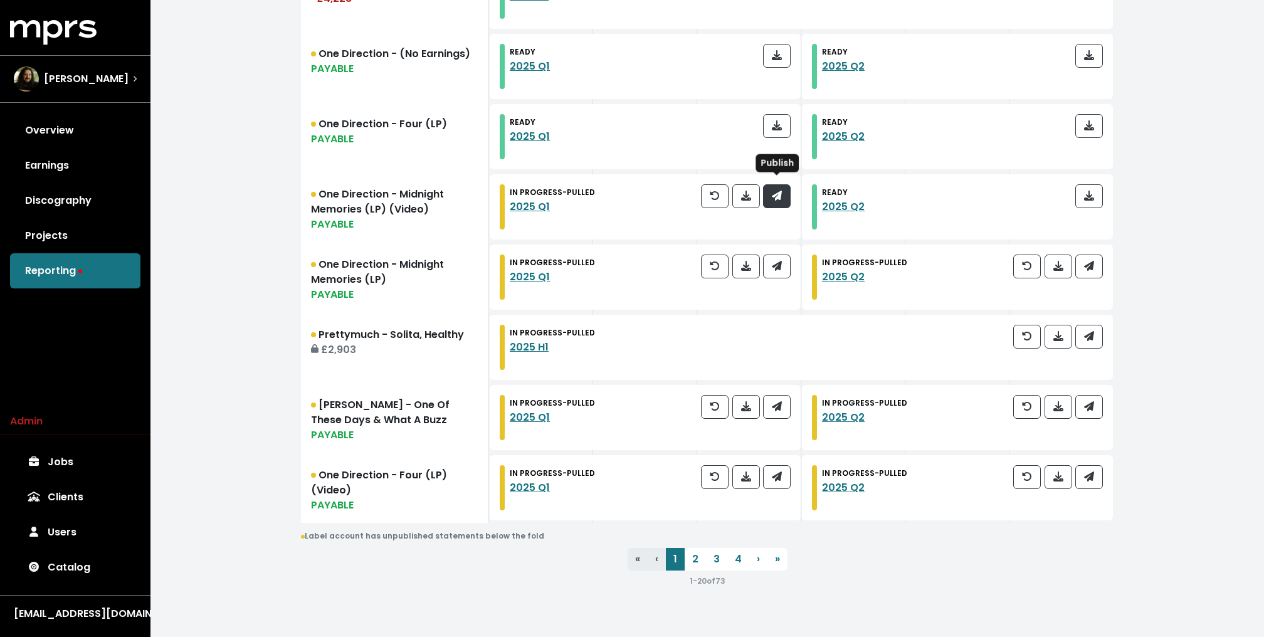
click at [779, 191] on icon "button" at bounding box center [777, 196] width 10 height 10
click at [780, 264] on icon "button" at bounding box center [777, 266] width 10 height 10
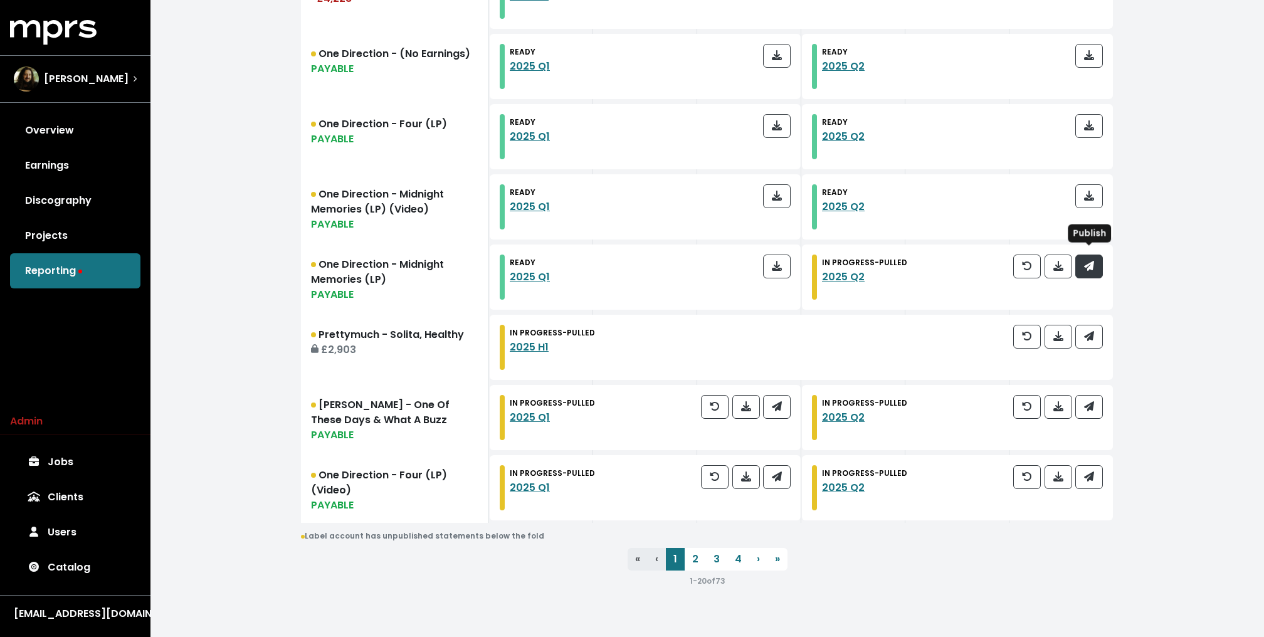
click at [1087, 266] on span "button" at bounding box center [1089, 266] width 11 height 15
click at [1088, 336] on span "button" at bounding box center [1089, 336] width 10 height 14
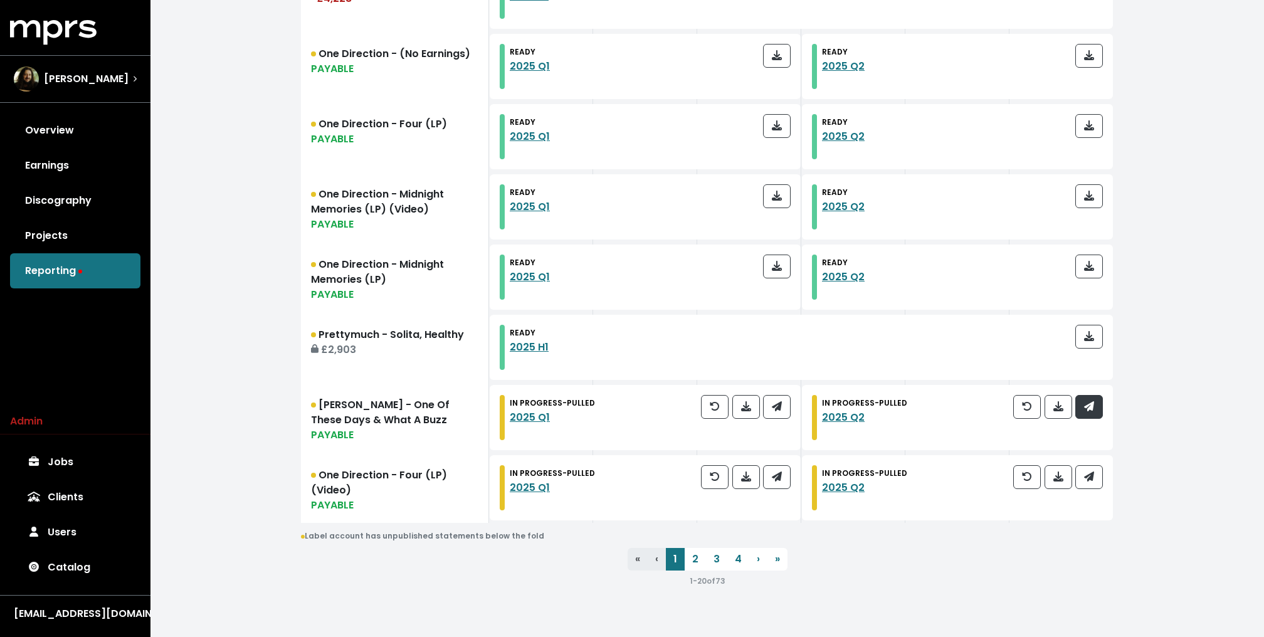
click at [1092, 402] on icon "button" at bounding box center [1089, 406] width 10 height 10
click at [781, 405] on span "button" at bounding box center [777, 406] width 10 height 14
click at [781, 473] on icon "button" at bounding box center [777, 477] width 10 height 10
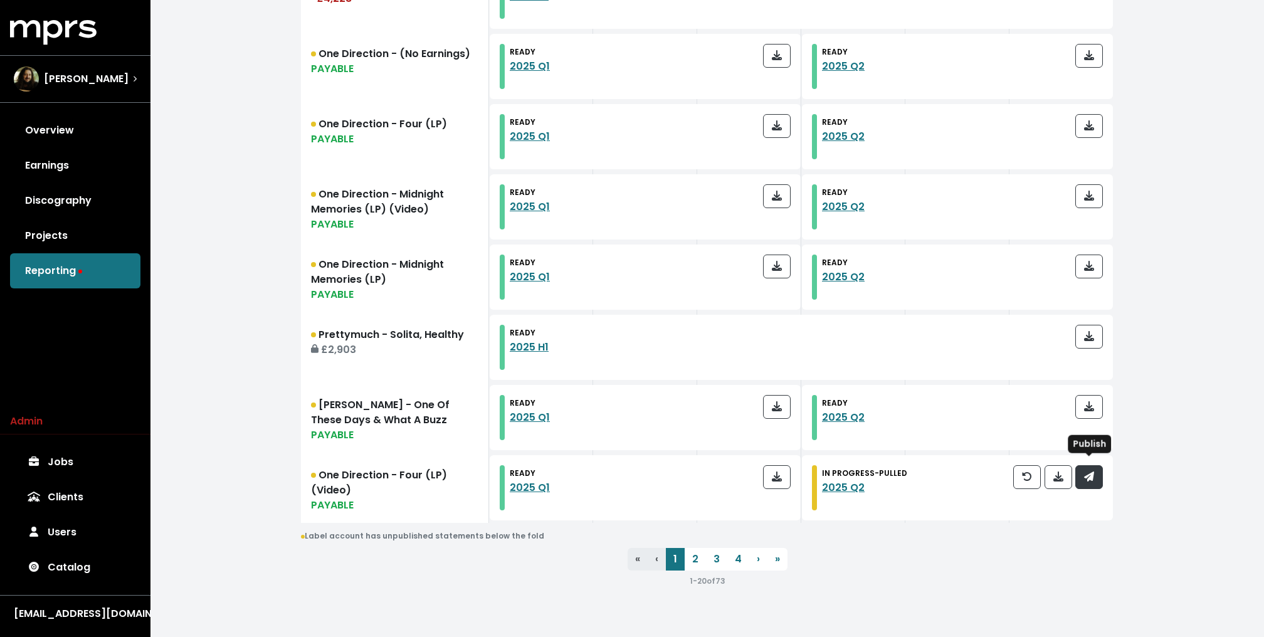
click at [1084, 470] on span "button" at bounding box center [1089, 477] width 11 height 15
click at [754, 550] on link "› Next" at bounding box center [758, 559] width 18 height 23
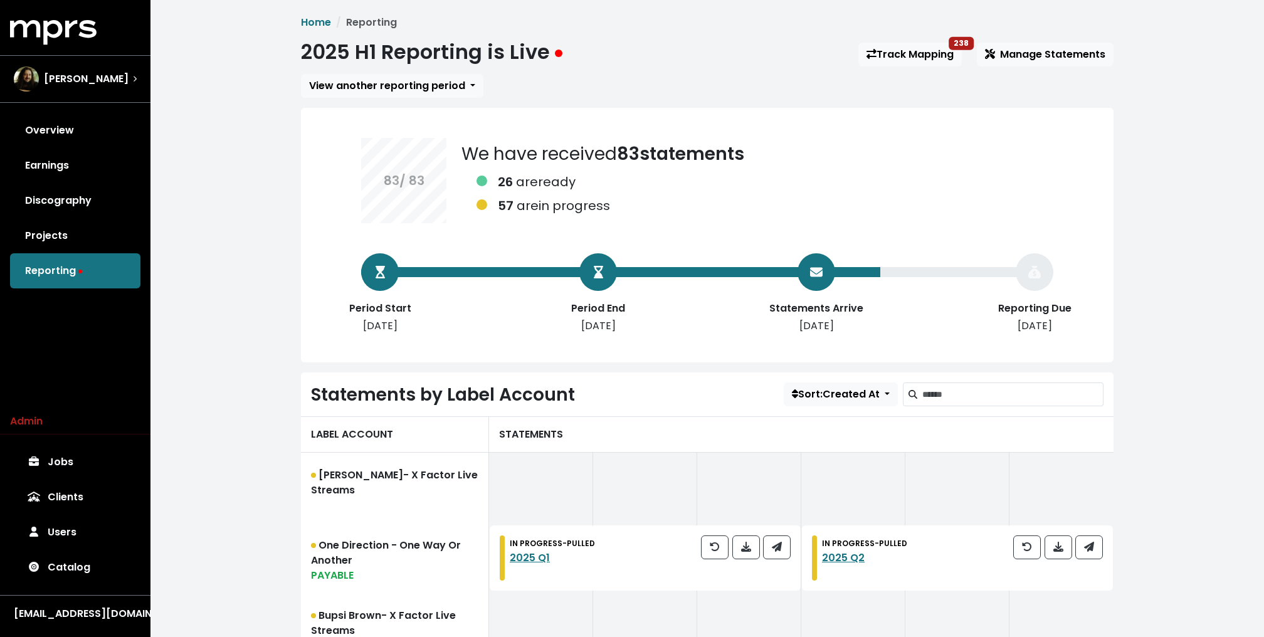
click at [1096, 534] on div "IN PROGRESS - PULLED 2025 Q2" at bounding box center [957, 557] width 311 height 65
click at [1088, 547] on icon "button" at bounding box center [1089, 547] width 10 height 10
click at [772, 543] on icon "button" at bounding box center [777, 547] width 10 height 10
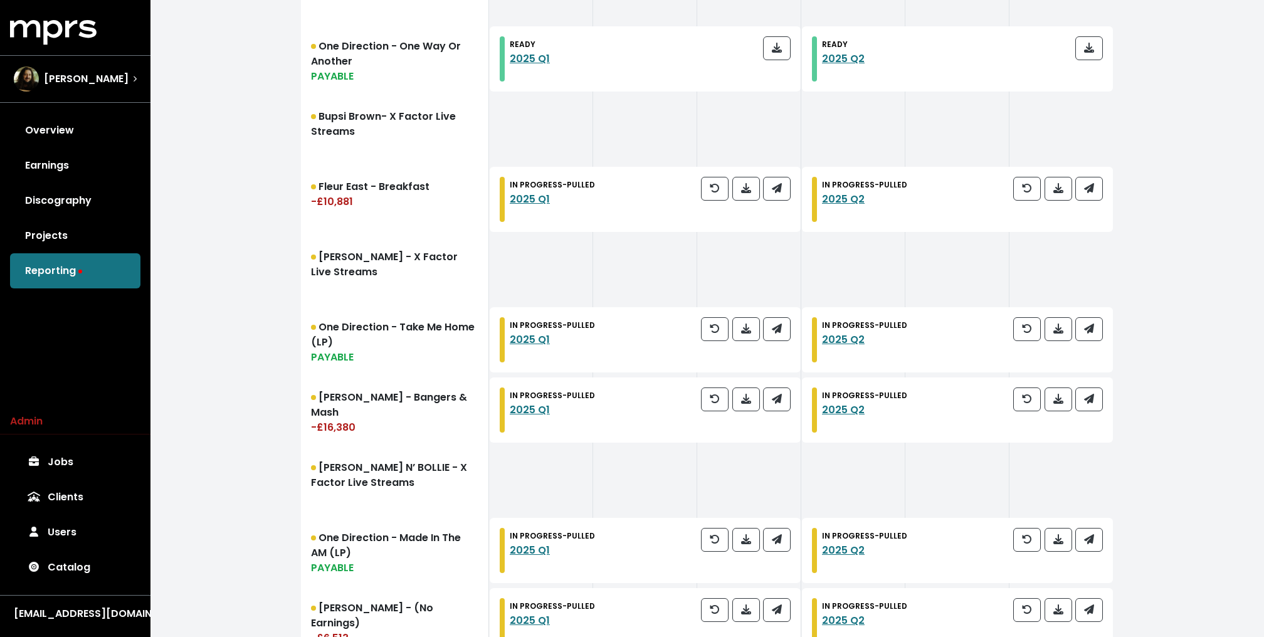
scroll to position [502, 0]
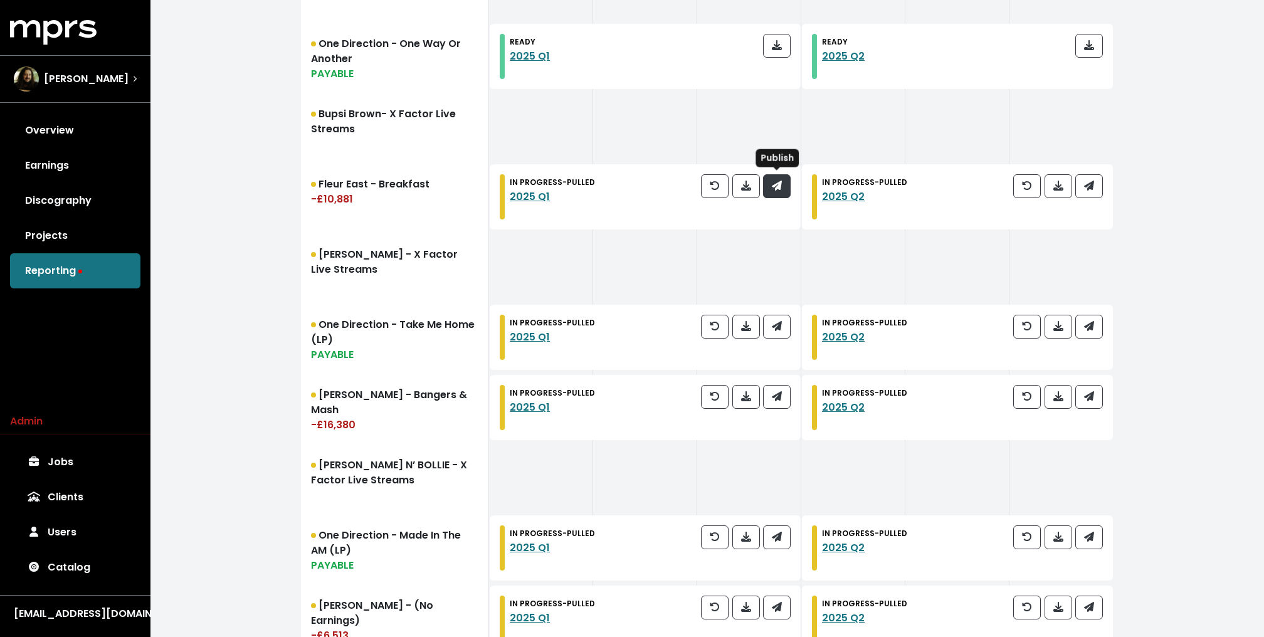
click at [778, 174] on button "button" at bounding box center [777, 186] width 28 height 24
click at [1089, 196] on button "button" at bounding box center [1089, 186] width 28 height 24
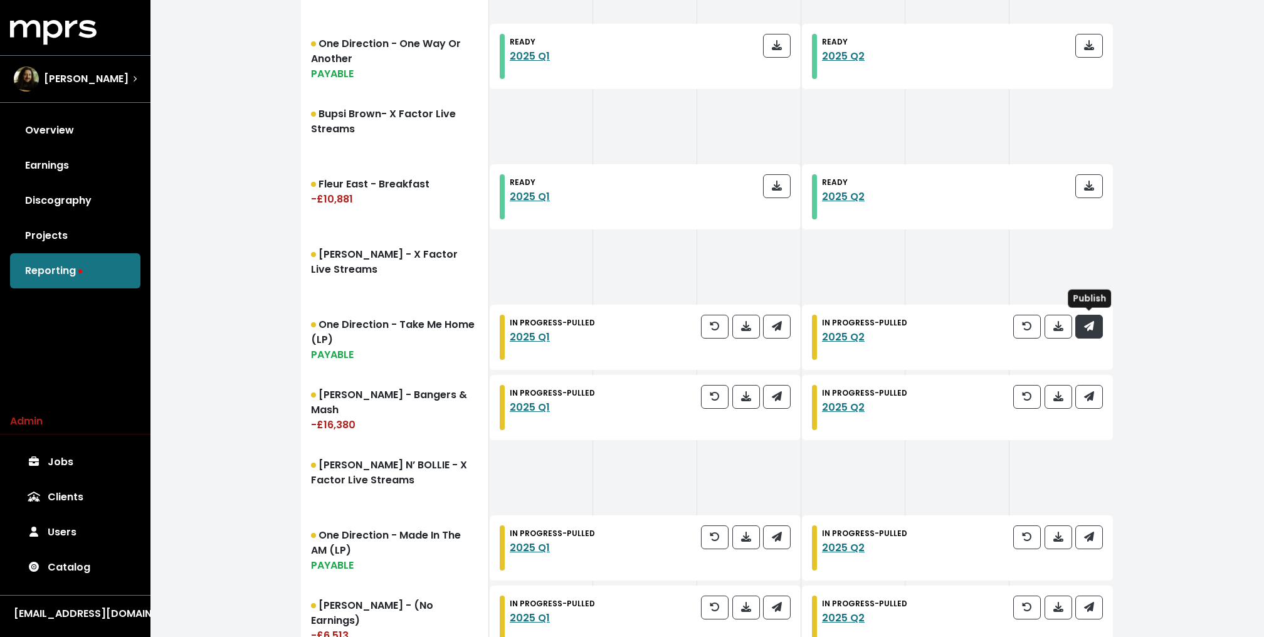
click at [1100, 333] on button "button" at bounding box center [1089, 327] width 28 height 24
click at [779, 329] on icon "button" at bounding box center [777, 326] width 10 height 10
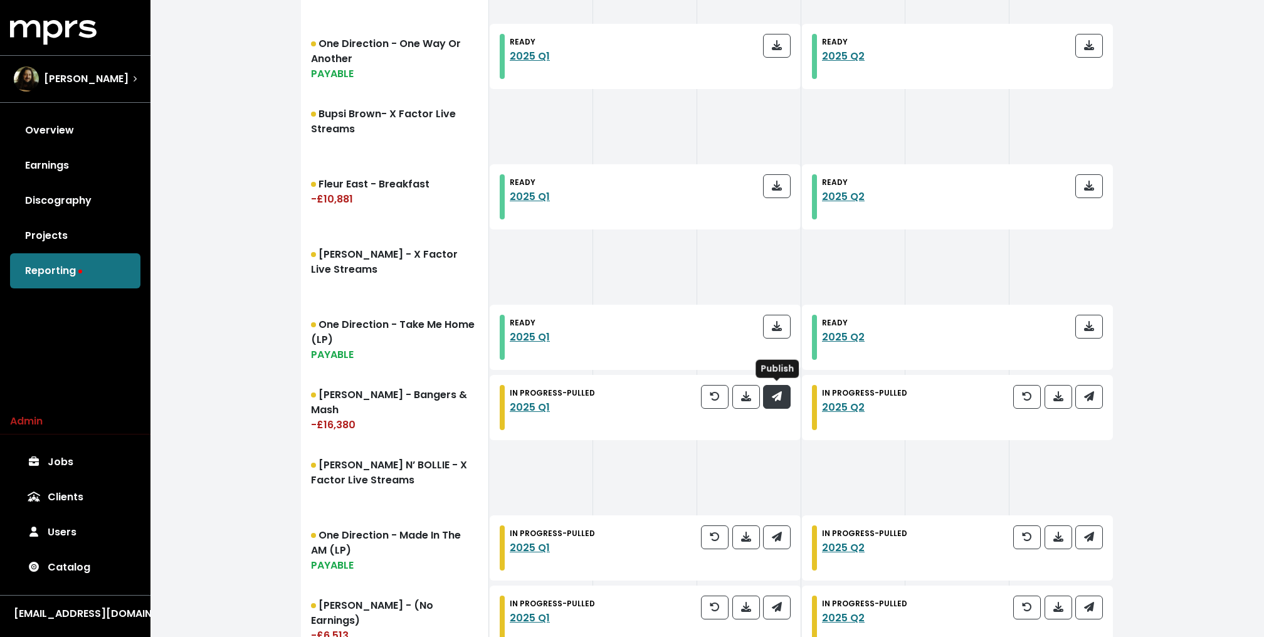
click at [779, 394] on icon "button" at bounding box center [777, 396] width 10 height 10
click at [1084, 392] on icon "button" at bounding box center [1089, 396] width 10 height 10
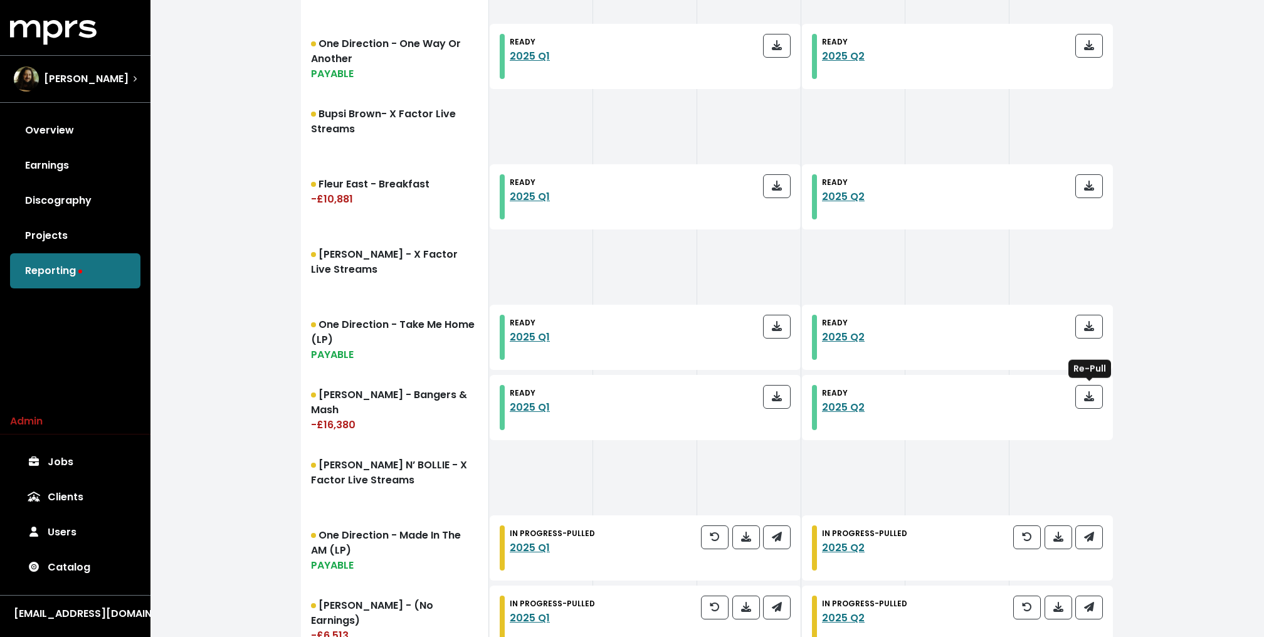
scroll to position [660, 0]
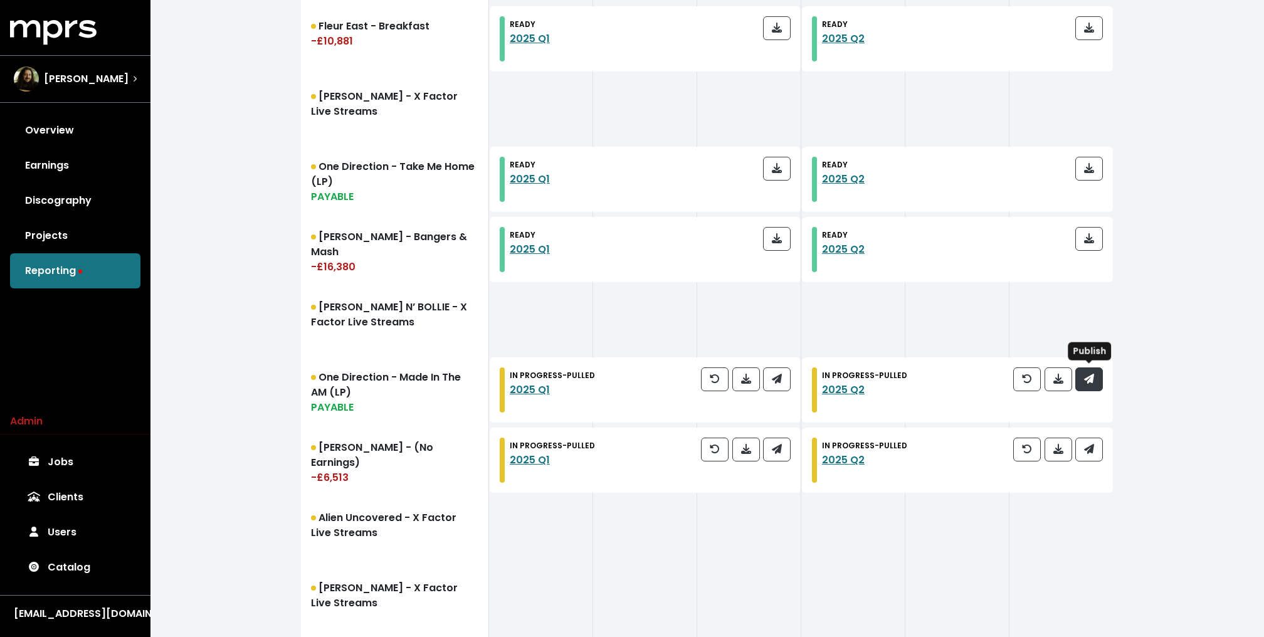
click at [1083, 372] on button "button" at bounding box center [1089, 379] width 28 height 24
click at [780, 382] on icon "button" at bounding box center [777, 379] width 10 height 10
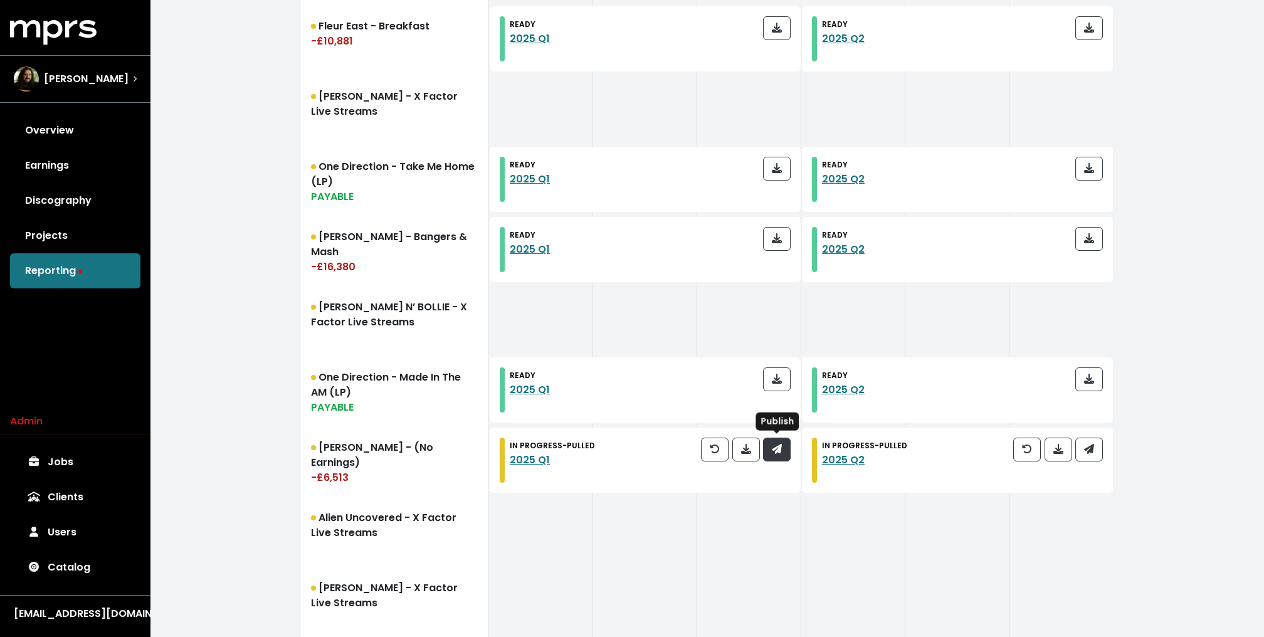
click at [780, 444] on icon "button" at bounding box center [777, 449] width 10 height 10
click at [1085, 450] on icon "button" at bounding box center [1089, 449] width 10 height 10
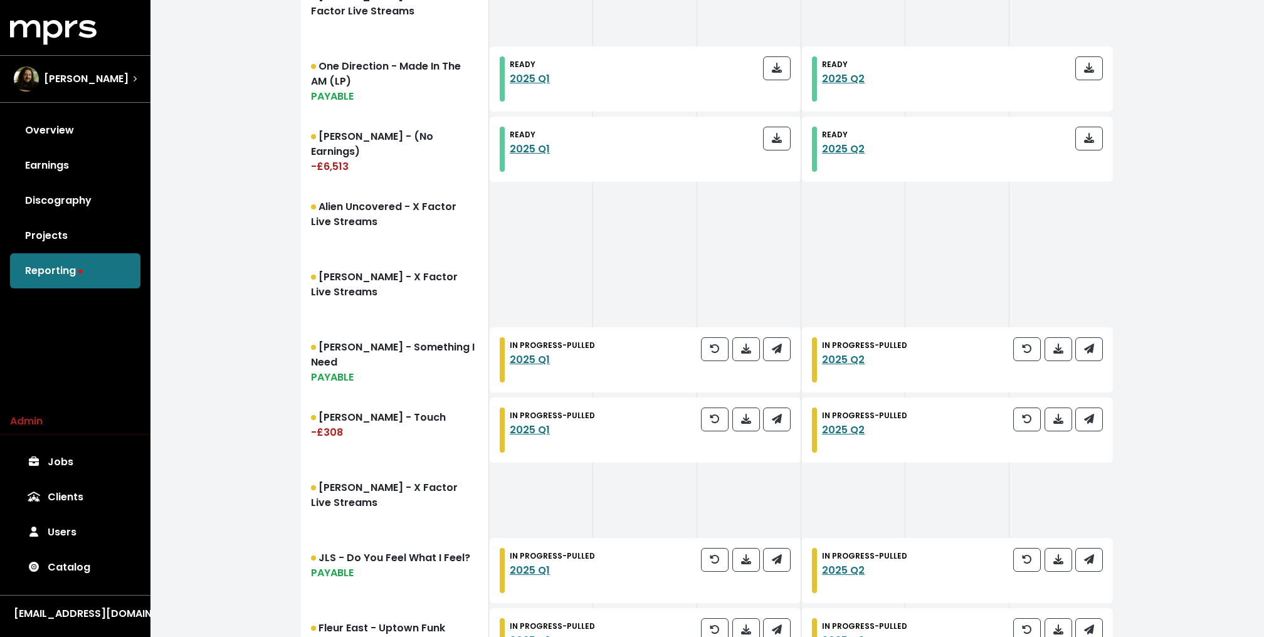
scroll to position [1052, 0]
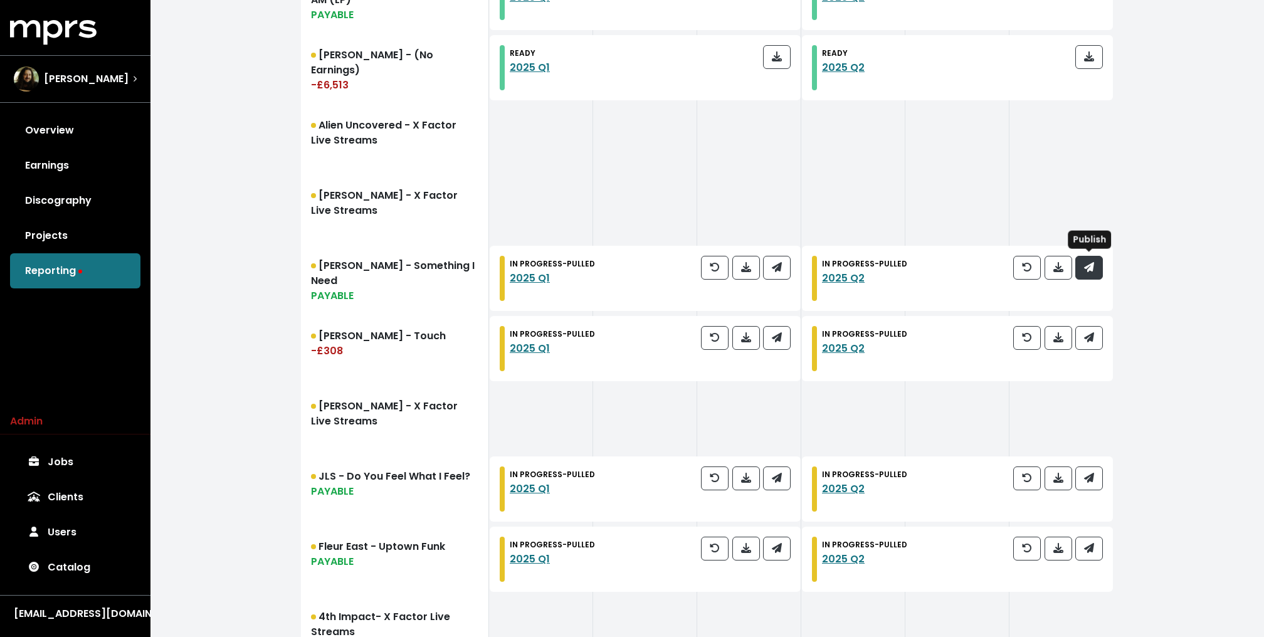
click at [1092, 272] on span "button" at bounding box center [1089, 267] width 10 height 14
click at [1092, 342] on span "button" at bounding box center [1089, 337] width 10 height 14
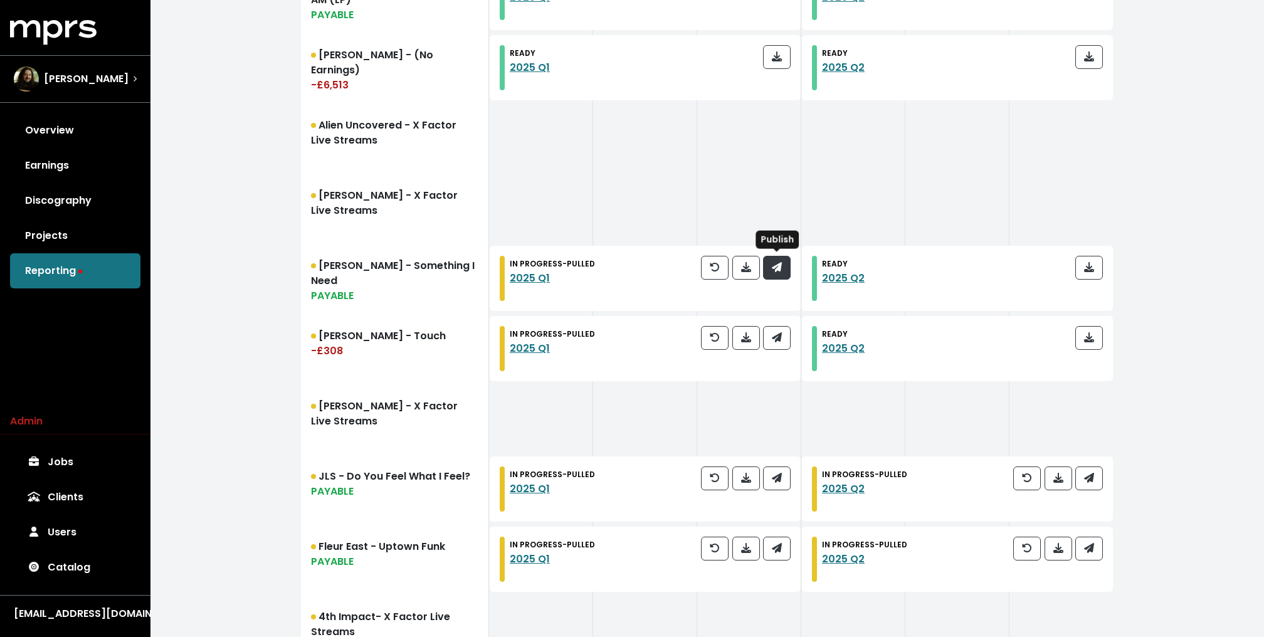
click at [789, 268] on button "button" at bounding box center [777, 268] width 28 height 24
click at [781, 337] on icon "button" at bounding box center [777, 337] width 10 height 10
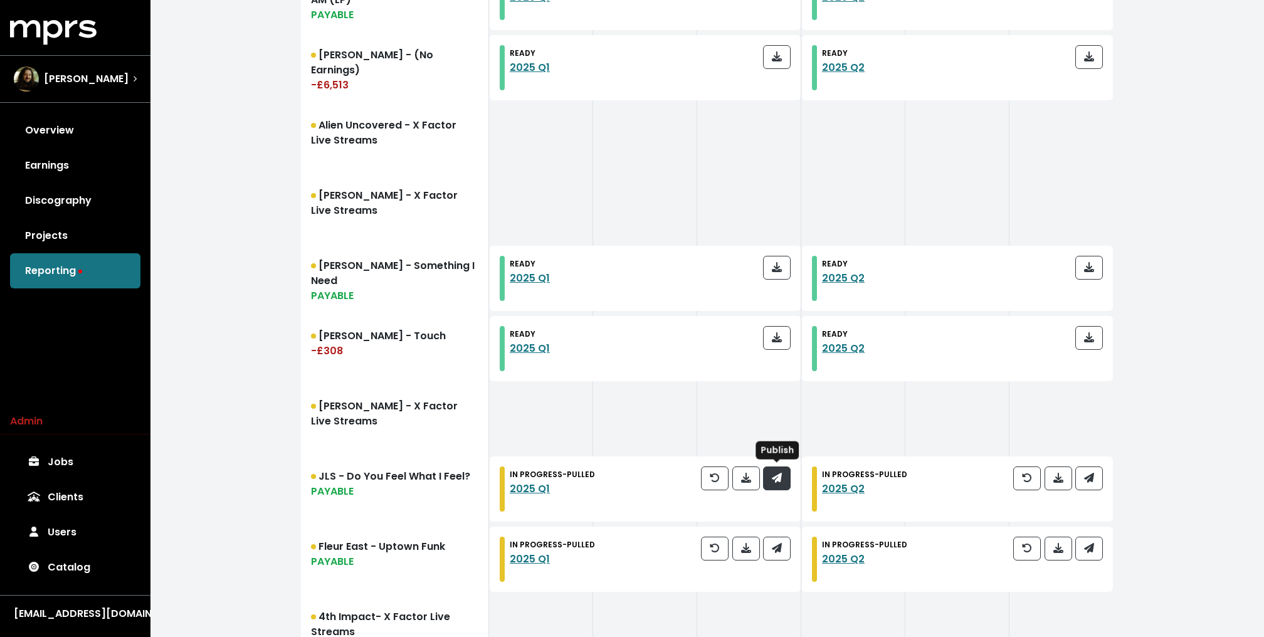
click at [779, 476] on icon "button" at bounding box center [777, 478] width 10 height 10
click at [1092, 476] on icon "button" at bounding box center [1089, 478] width 10 height 10
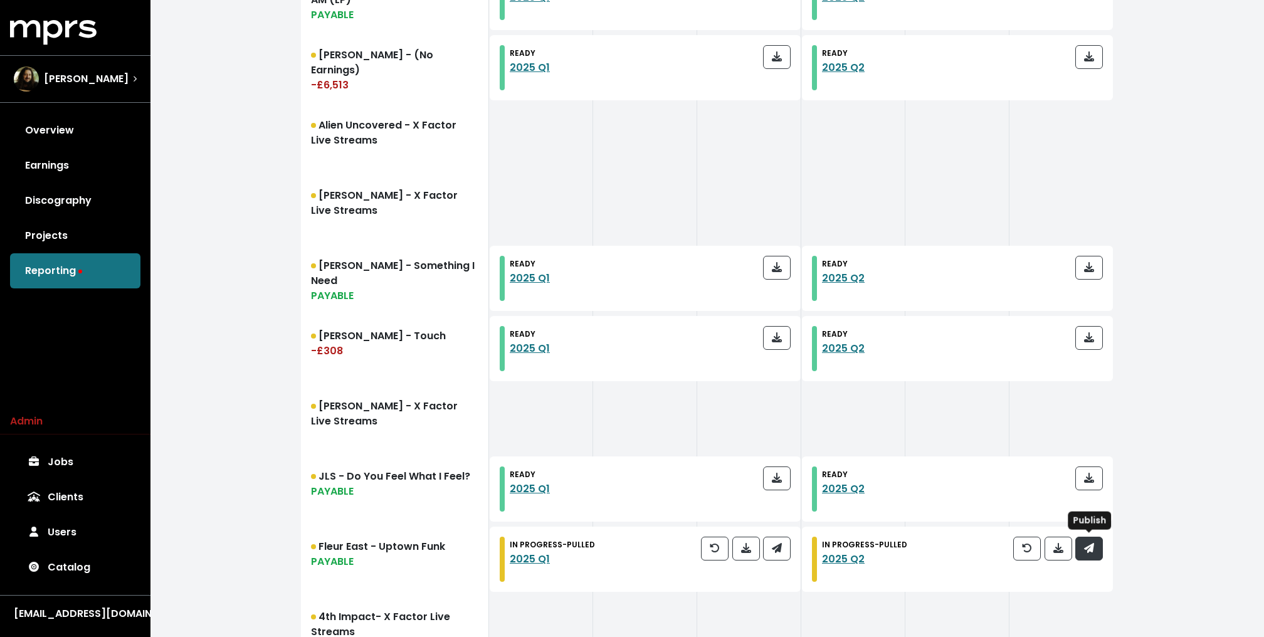
click at [1090, 546] on icon "button" at bounding box center [1089, 548] width 10 height 10
click at [783, 544] on button "button" at bounding box center [777, 549] width 28 height 24
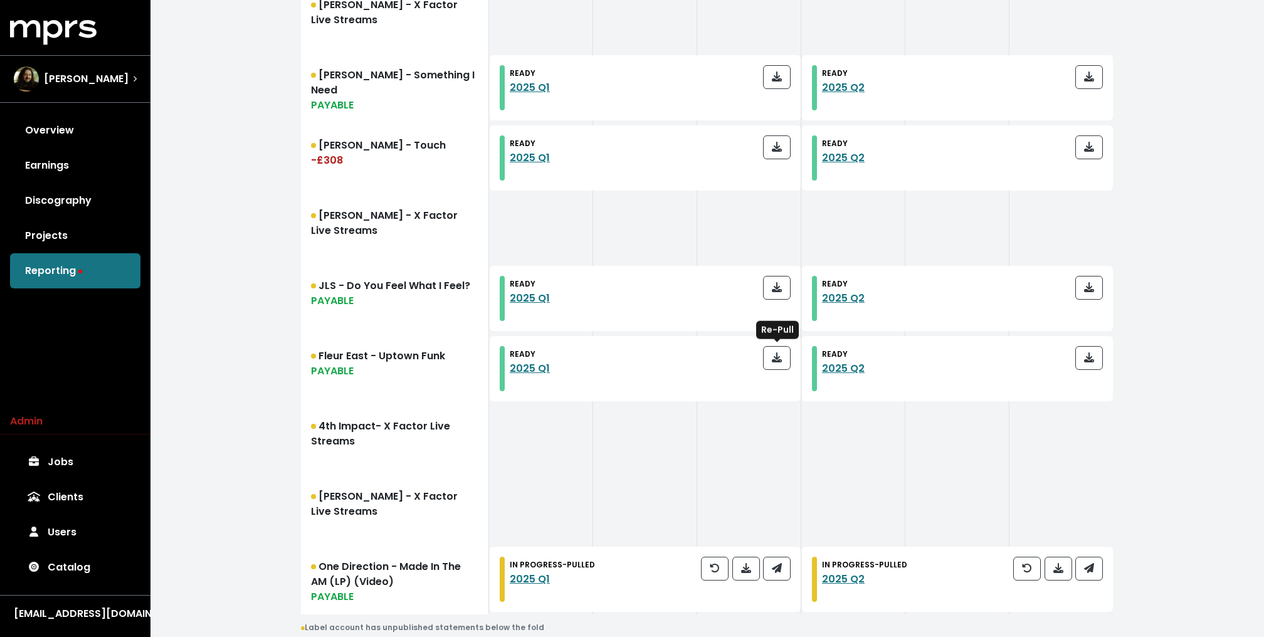
scroll to position [1339, 0]
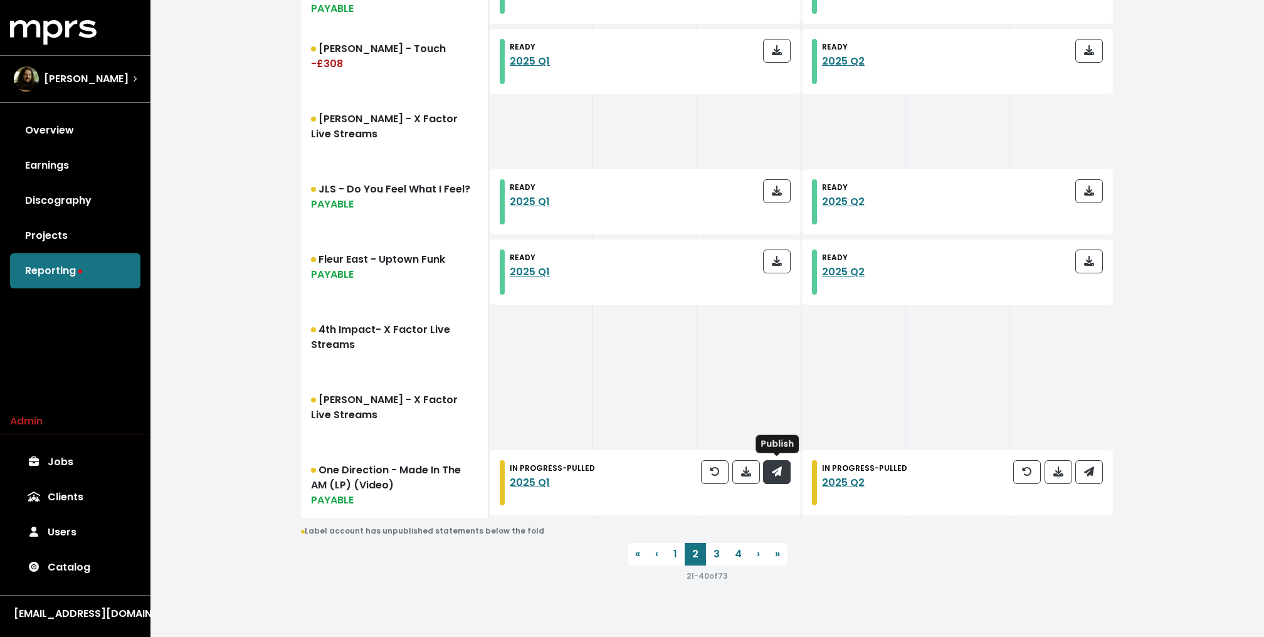
click at [778, 470] on icon "button" at bounding box center [777, 472] width 10 height 10
click at [1092, 475] on span "button" at bounding box center [1089, 472] width 10 height 14
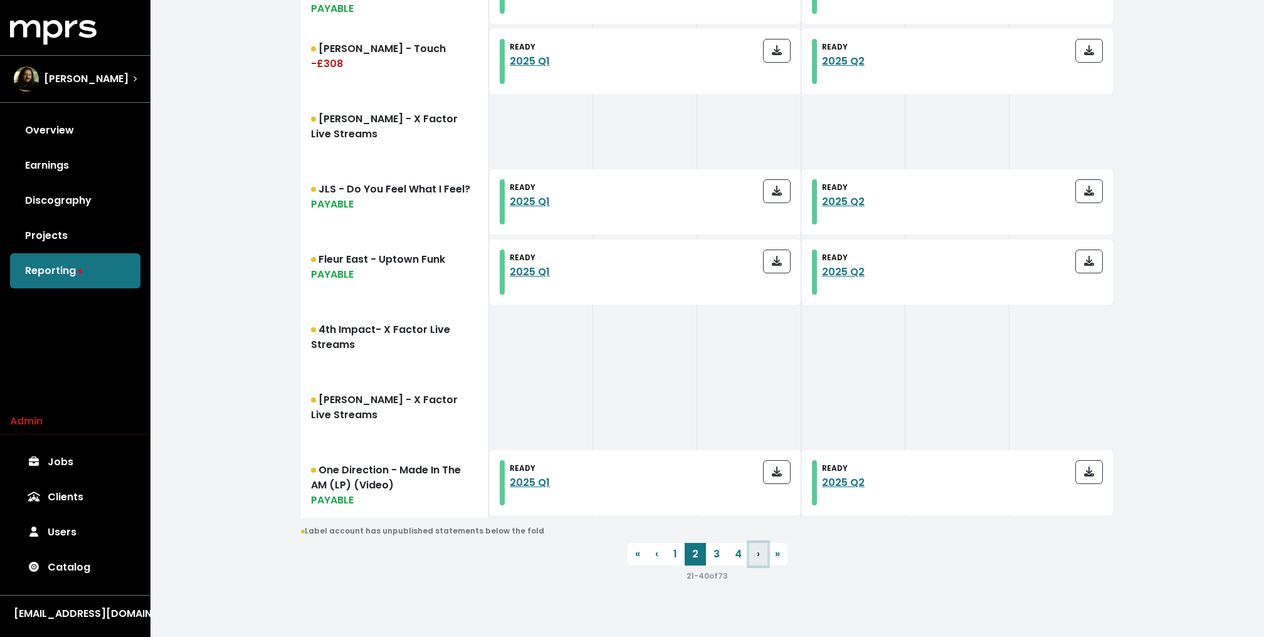
click at [754, 547] on link "› Next" at bounding box center [758, 554] width 18 height 23
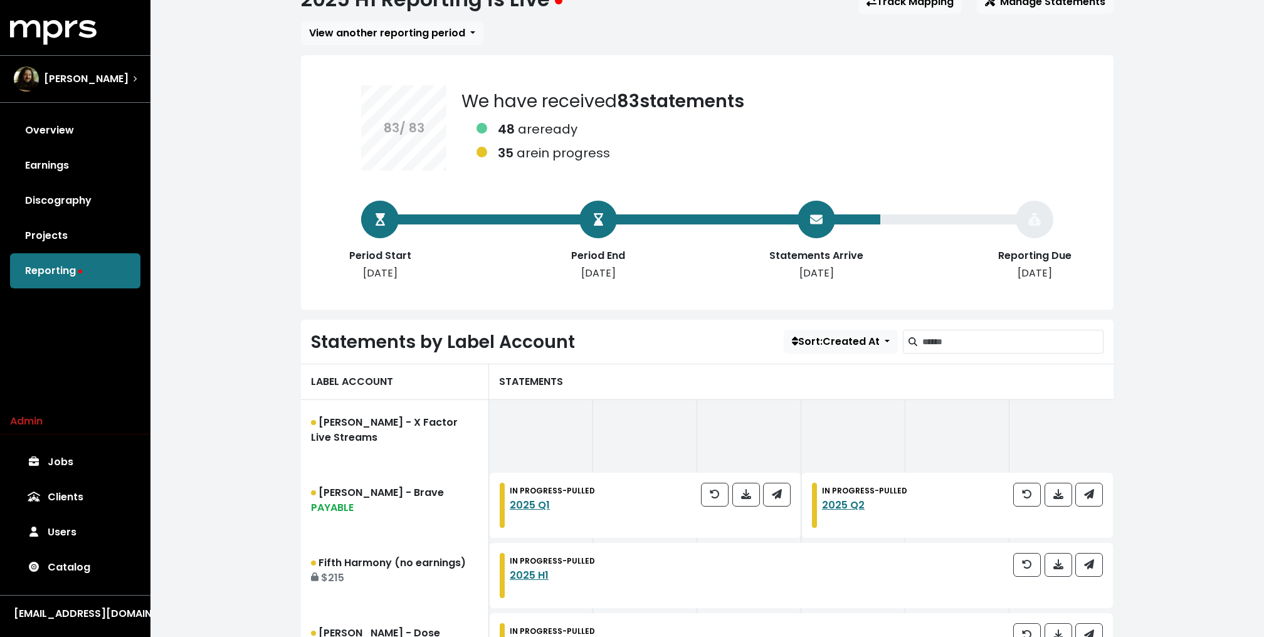
scroll to position [276, 0]
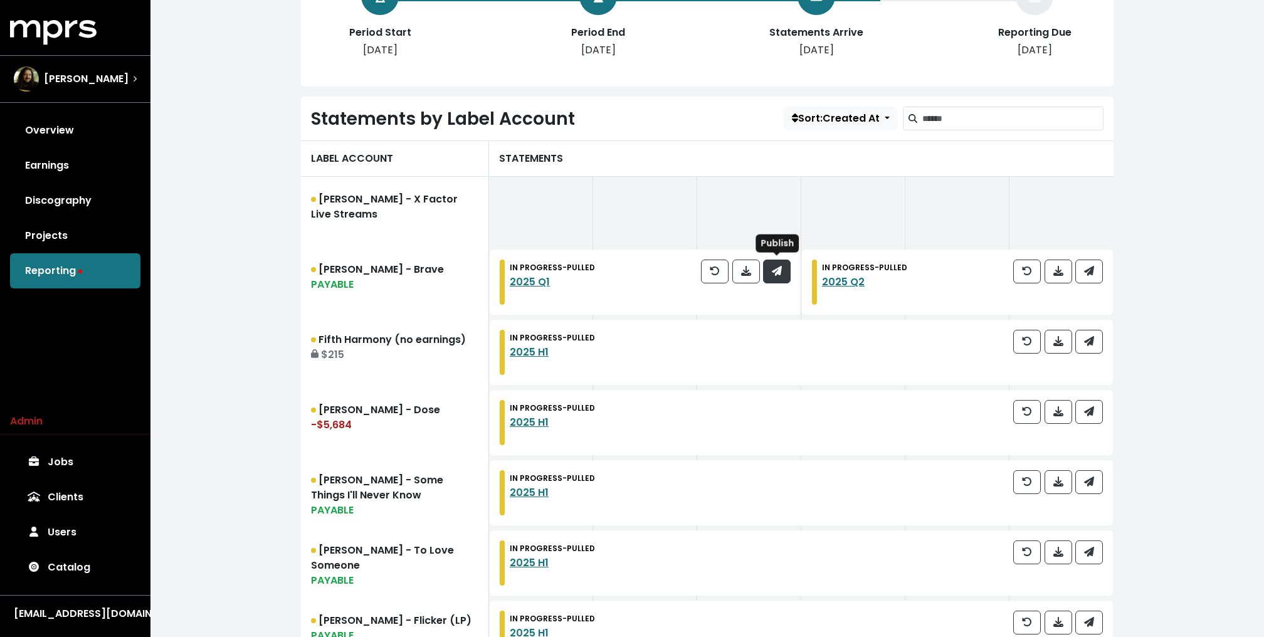
click at [788, 260] on button "button" at bounding box center [777, 272] width 28 height 24
click at [1089, 266] on icon "button" at bounding box center [1089, 271] width 10 height 10
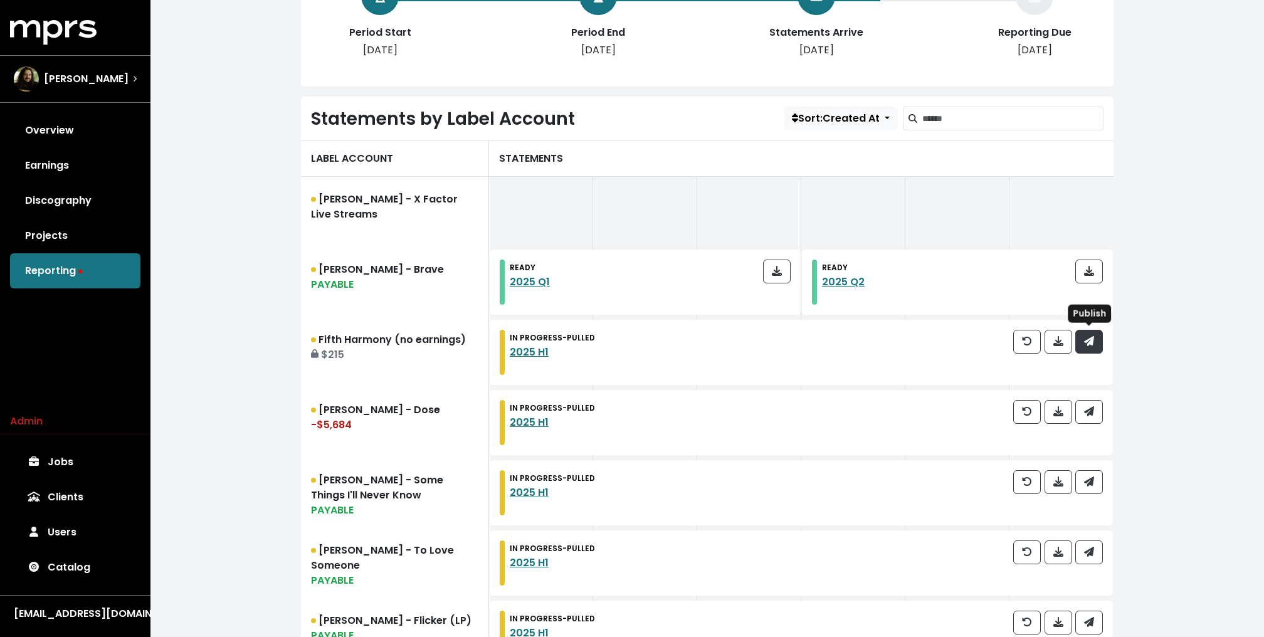
click at [1090, 334] on span "button" at bounding box center [1089, 341] width 11 height 15
click at [1092, 406] on icon "button" at bounding box center [1089, 411] width 10 height 10
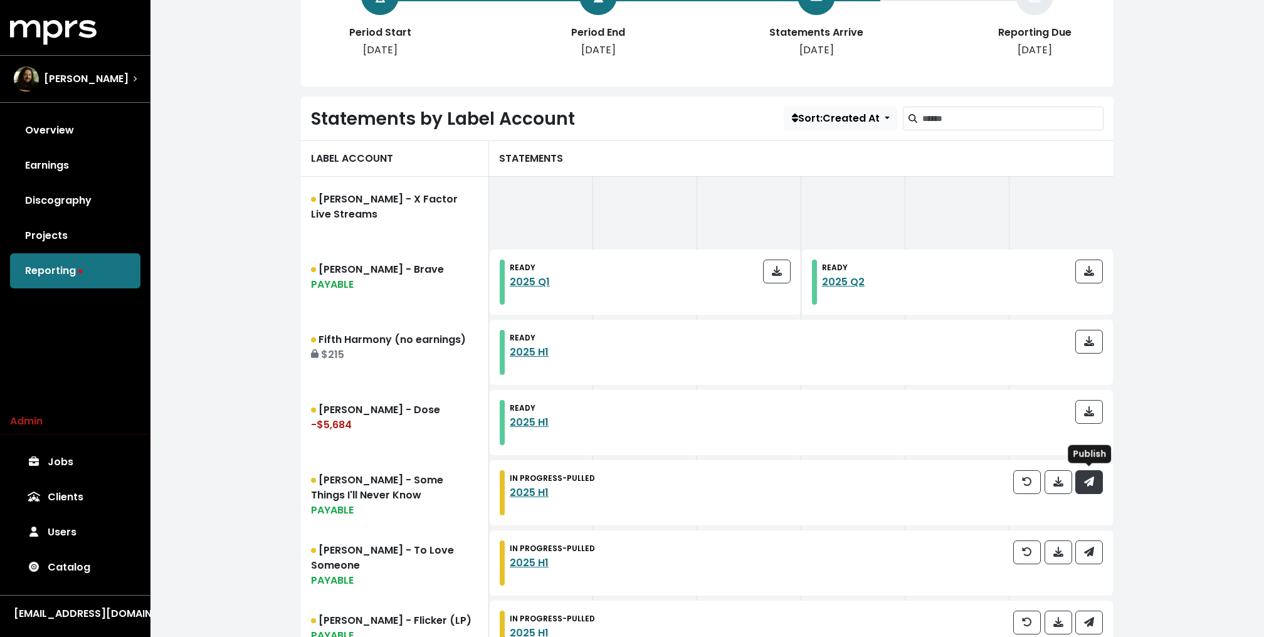
click at [1090, 480] on icon "button" at bounding box center [1089, 482] width 10 height 10
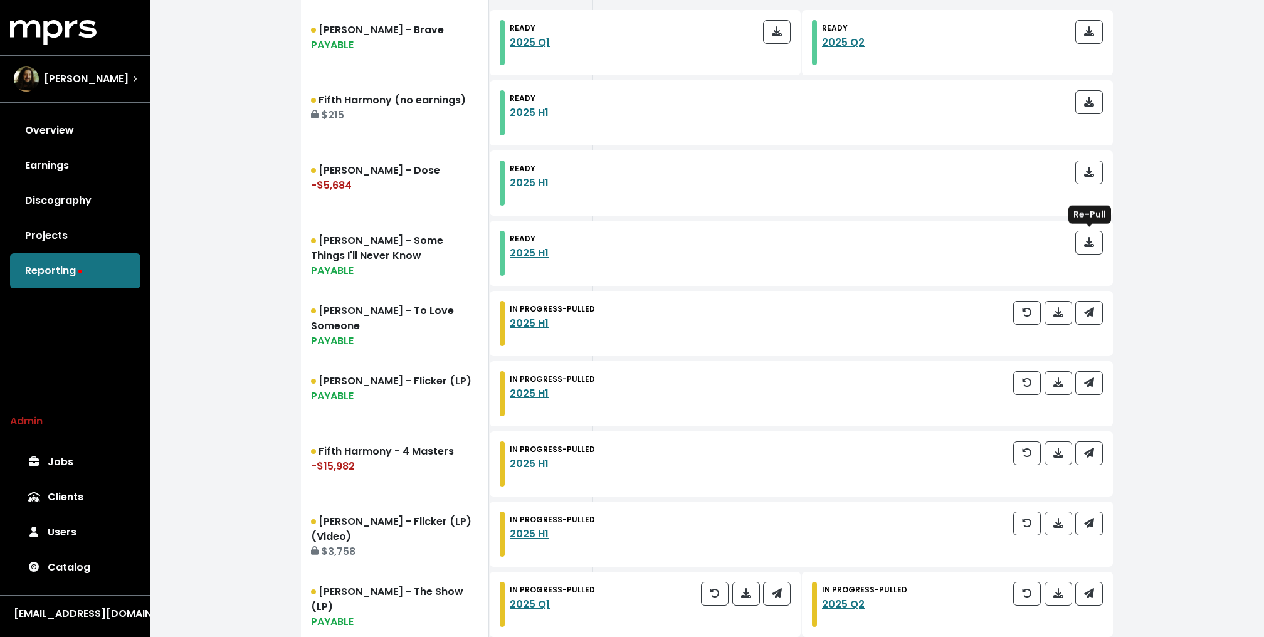
scroll to position [539, 0]
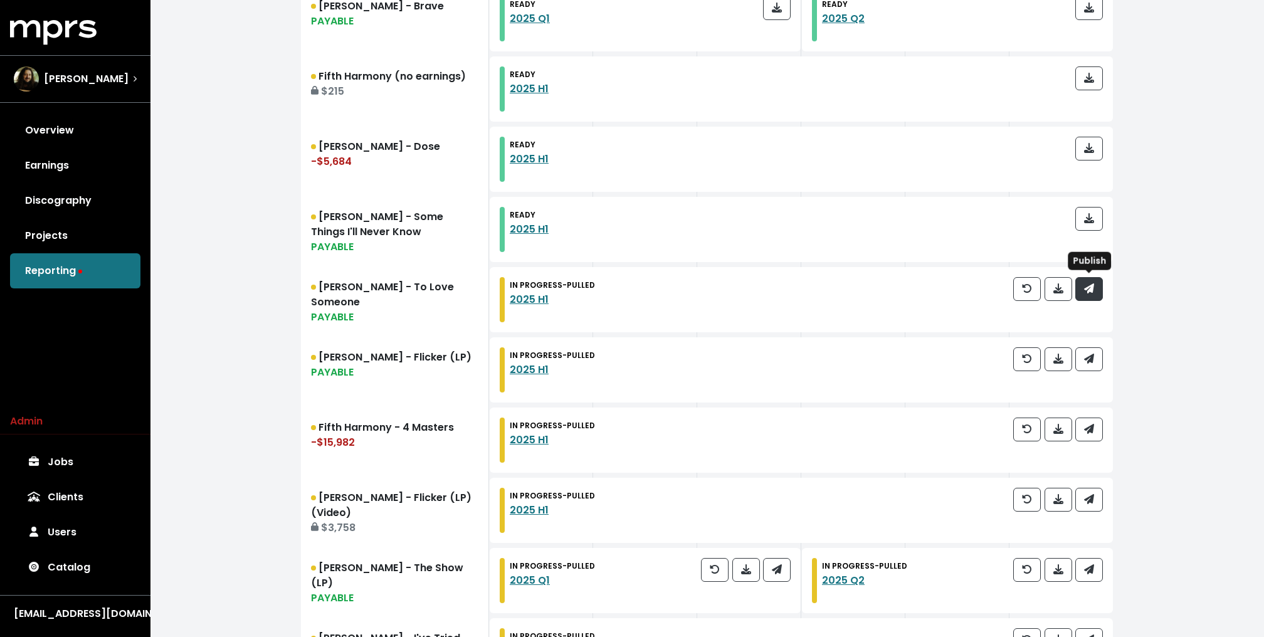
click at [1087, 287] on icon "button" at bounding box center [1089, 288] width 10 height 10
click at [1087, 363] on span "button" at bounding box center [1089, 359] width 10 height 14
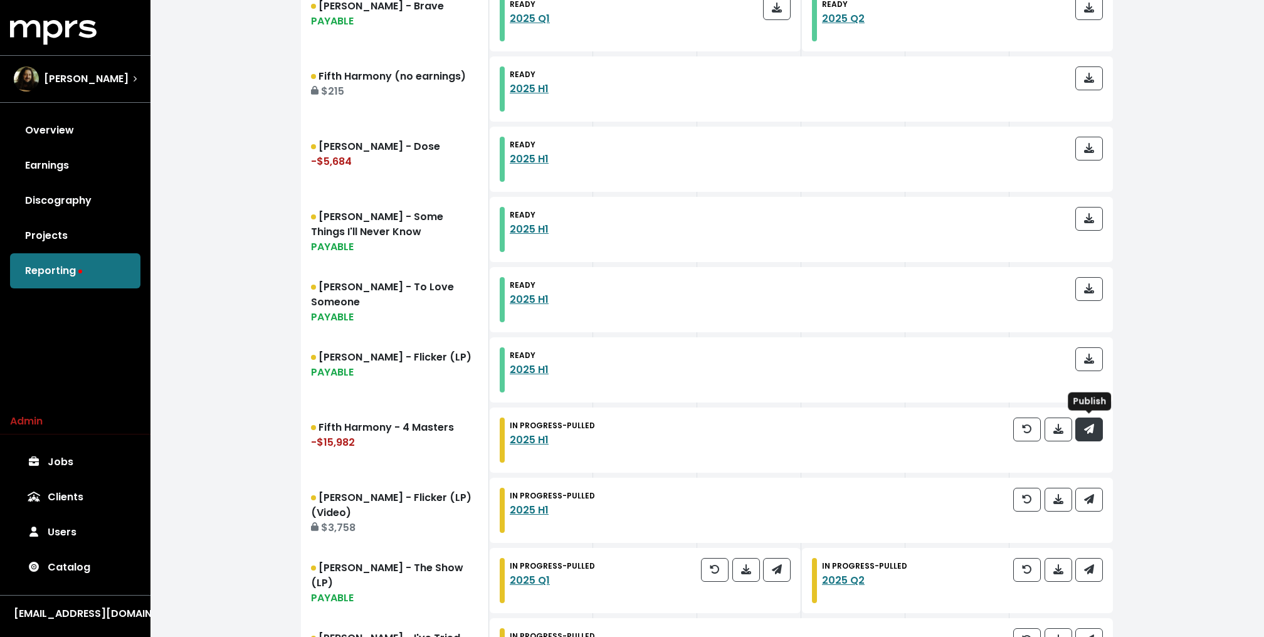
click at [1090, 418] on button "button" at bounding box center [1089, 430] width 28 height 24
click at [1089, 503] on icon "button" at bounding box center [1089, 499] width 10 height 10
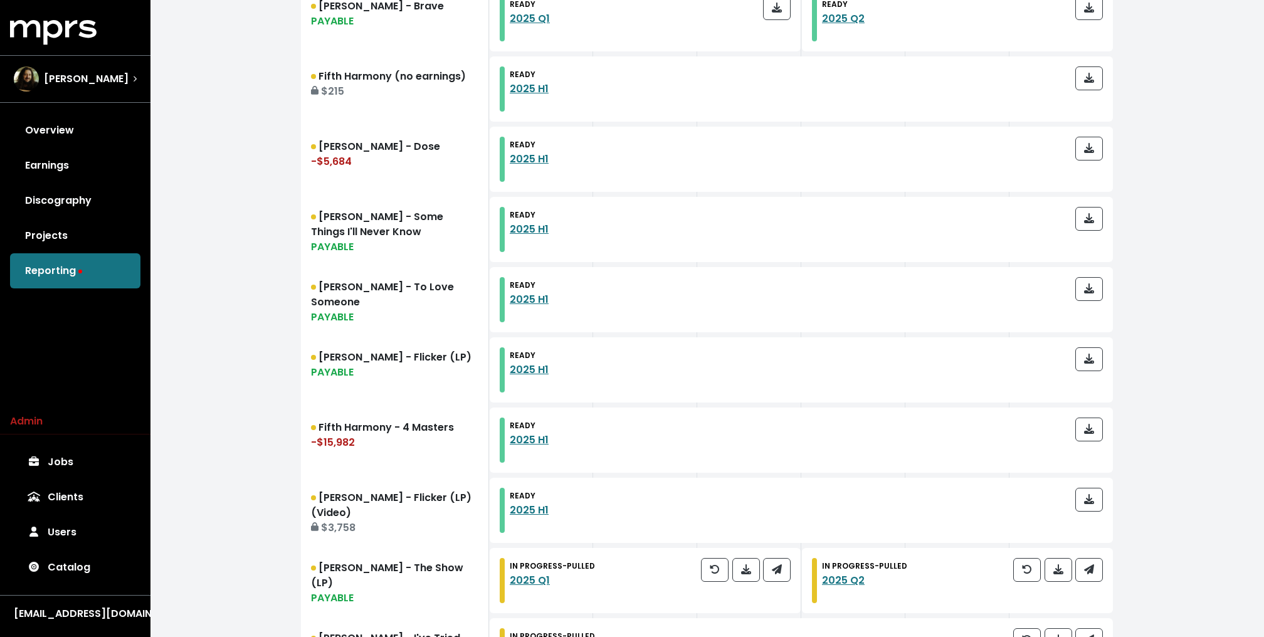
scroll to position [784, 0]
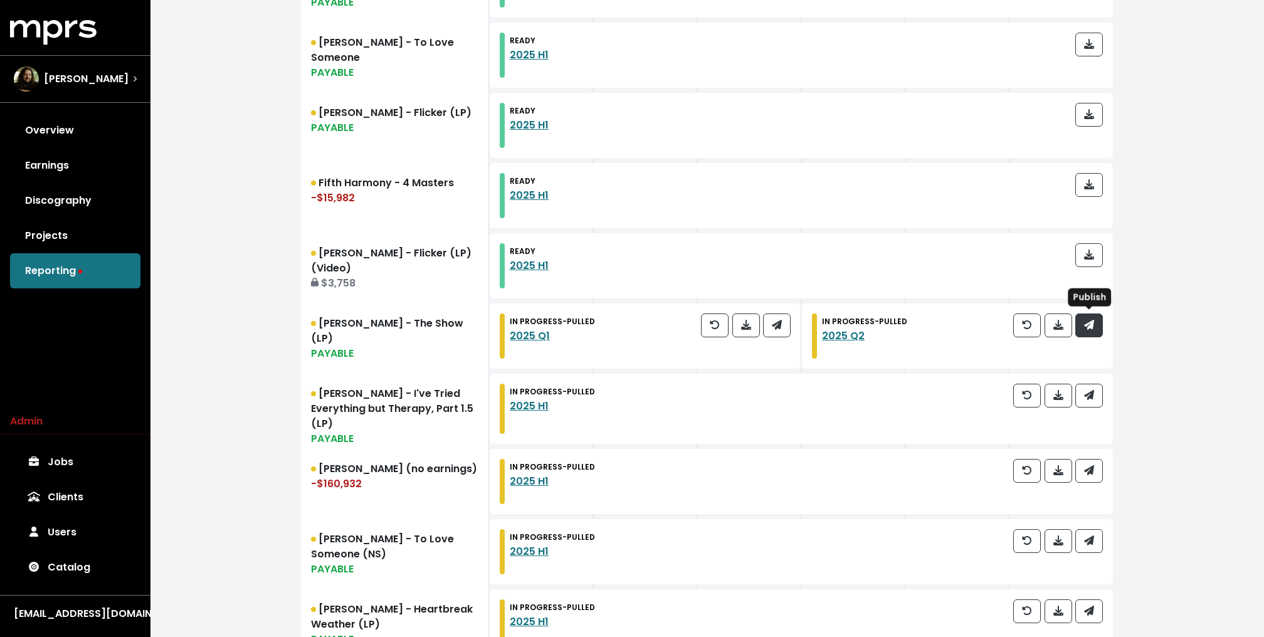
click at [1085, 321] on icon "button" at bounding box center [1089, 325] width 10 height 10
click at [785, 330] on button "button" at bounding box center [777, 326] width 28 height 24
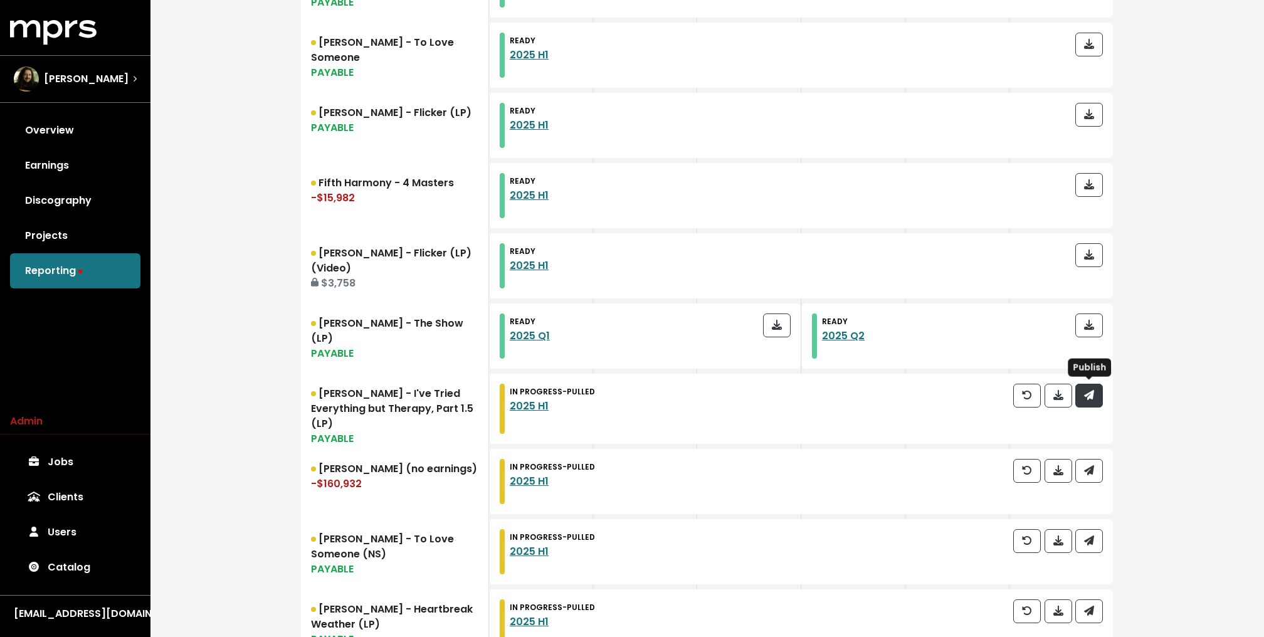
click at [1090, 396] on icon "button" at bounding box center [1089, 395] width 10 height 10
click at [1090, 459] on button "button" at bounding box center [1089, 471] width 28 height 24
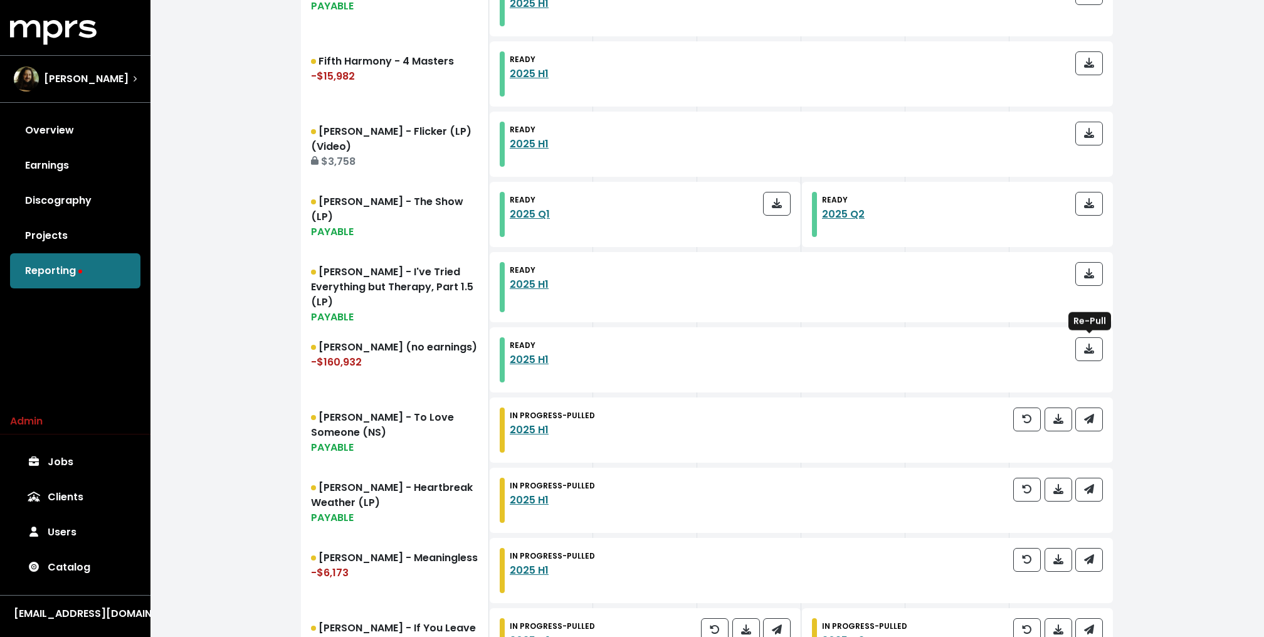
scroll to position [1037, 0]
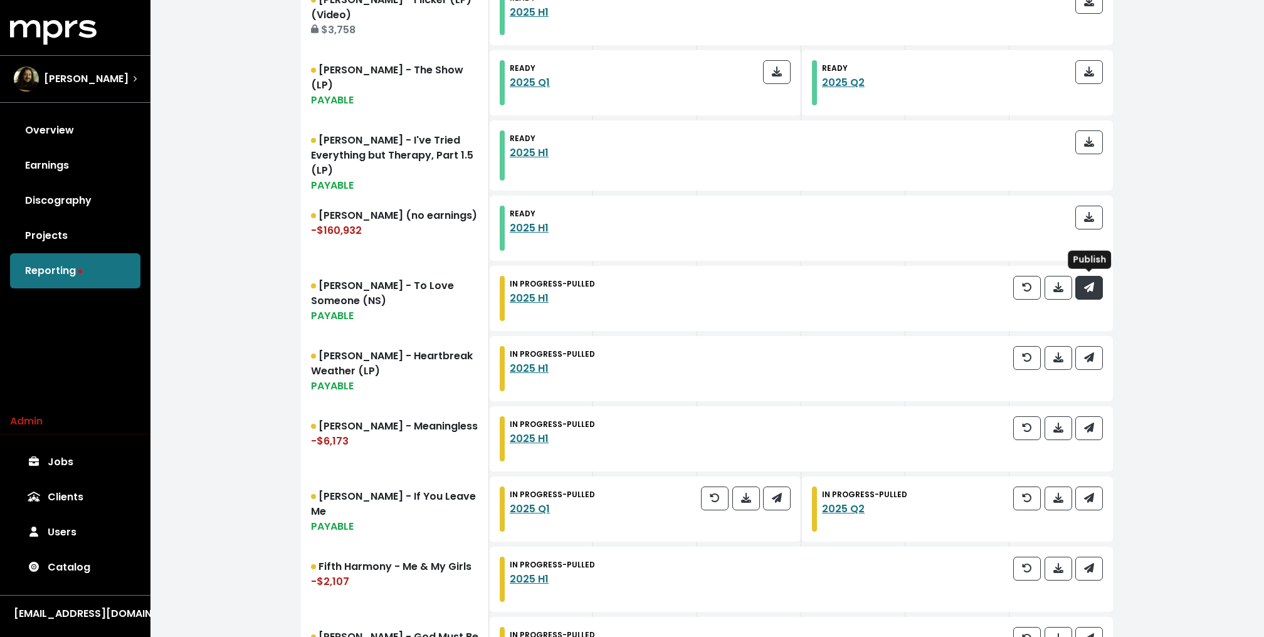
click at [1087, 292] on span "button" at bounding box center [1089, 287] width 10 height 14
click at [1085, 356] on icon "button" at bounding box center [1089, 357] width 10 height 10
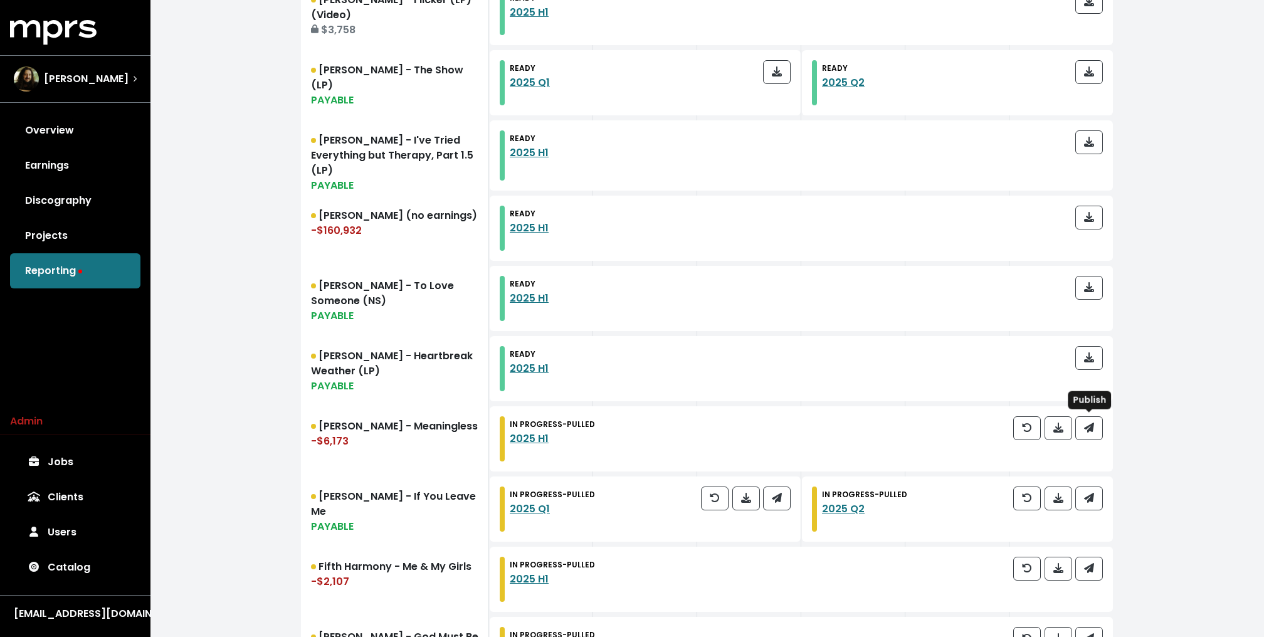
click at [1087, 440] on div at bounding box center [1058, 438] width 90 height 45
click at [1087, 435] on button "button" at bounding box center [1089, 428] width 28 height 24
drag, startPoint x: 1087, startPoint y: 435, endPoint x: 1089, endPoint y: 499, distance: 64.6
click at [1089, 499] on icon "button" at bounding box center [1089, 498] width 10 height 10
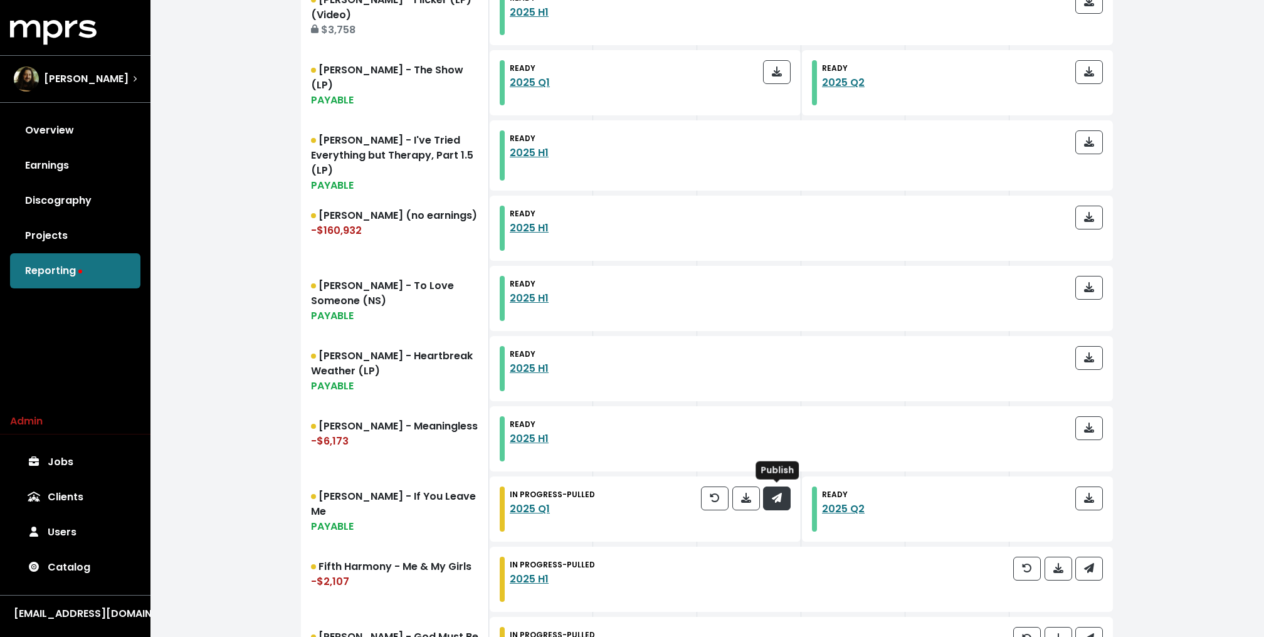
click at [777, 499] on icon "button" at bounding box center [777, 498] width 10 height 10
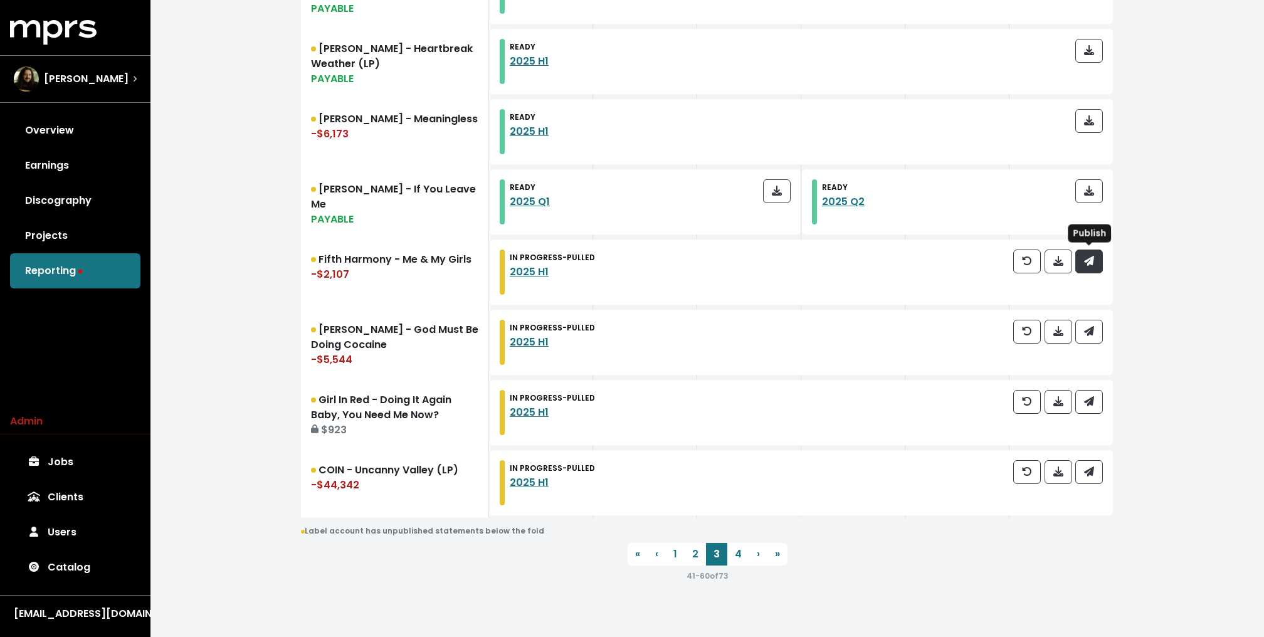
click at [1083, 267] on button "button" at bounding box center [1089, 262] width 28 height 24
click at [1083, 324] on button "button" at bounding box center [1089, 332] width 28 height 24
click at [1091, 384] on div "IN PROGRESS - PULLED 2025 H1" at bounding box center [801, 412] width 623 height 65
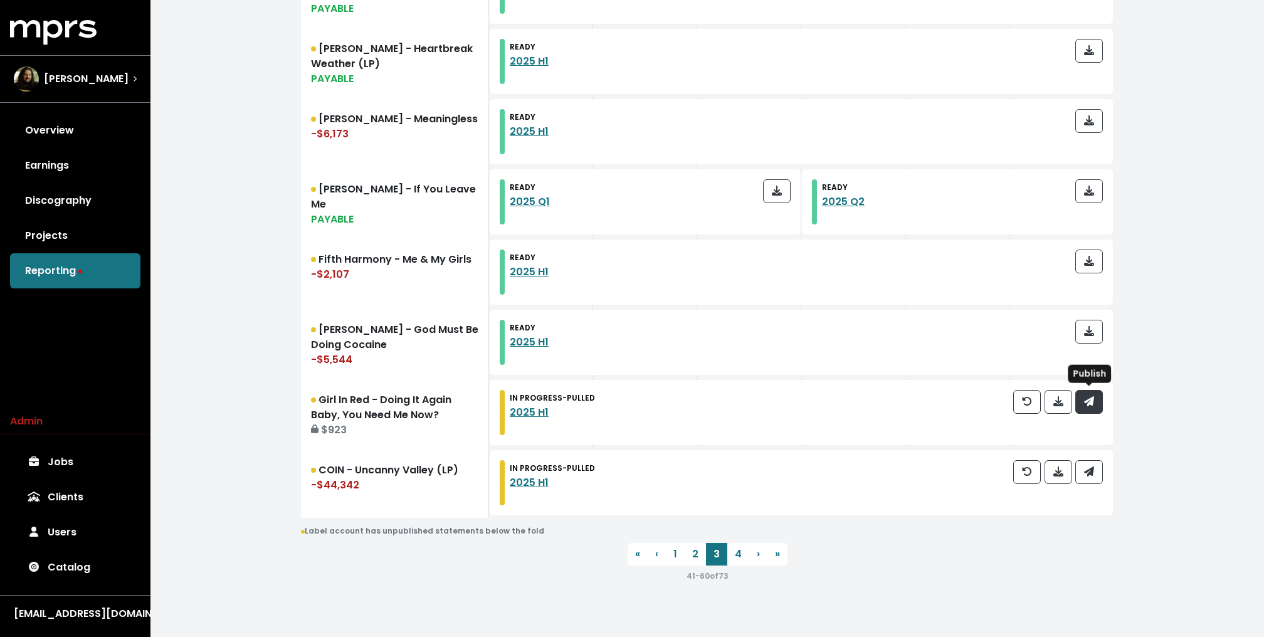
click at [1090, 399] on icon "button" at bounding box center [1089, 401] width 10 height 10
click at [1090, 480] on button "button" at bounding box center [1089, 472] width 28 height 24
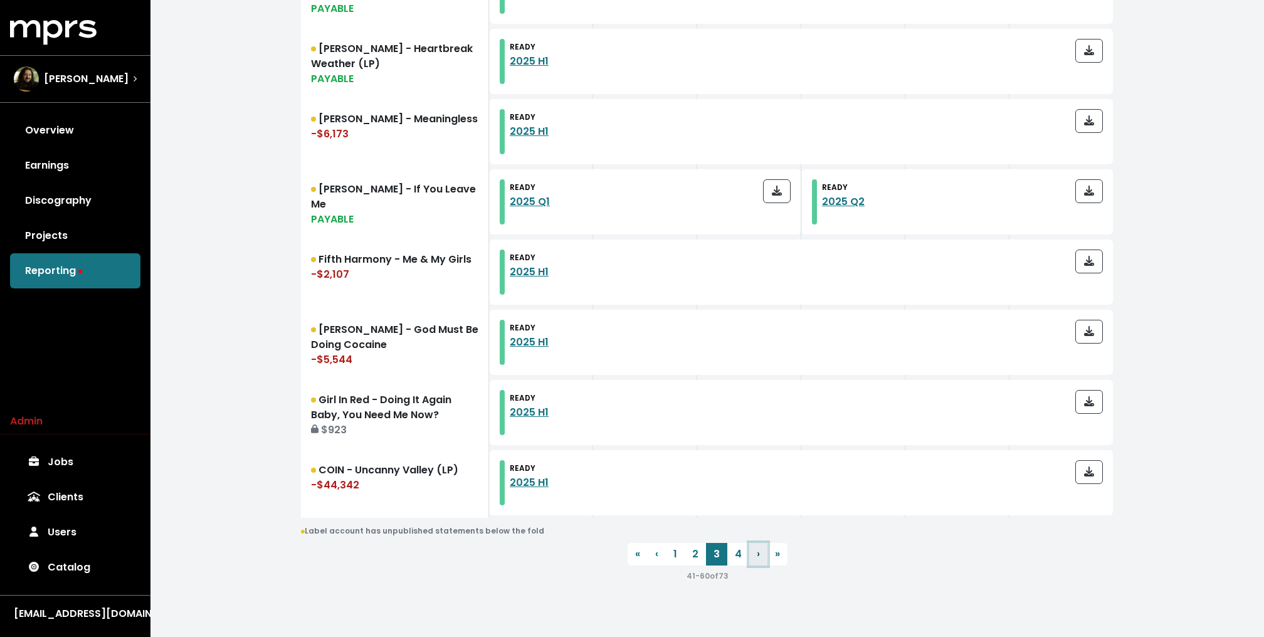
click at [757, 551] on span "›" at bounding box center [758, 554] width 3 height 14
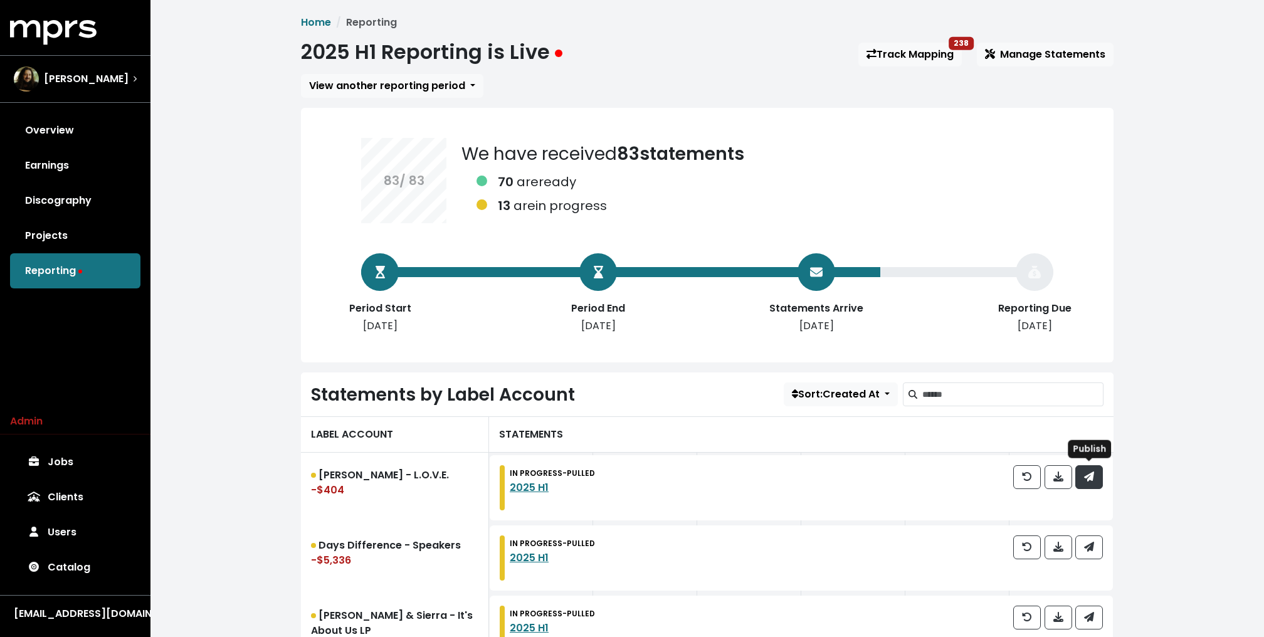
click at [1089, 465] on button "button" at bounding box center [1089, 477] width 28 height 24
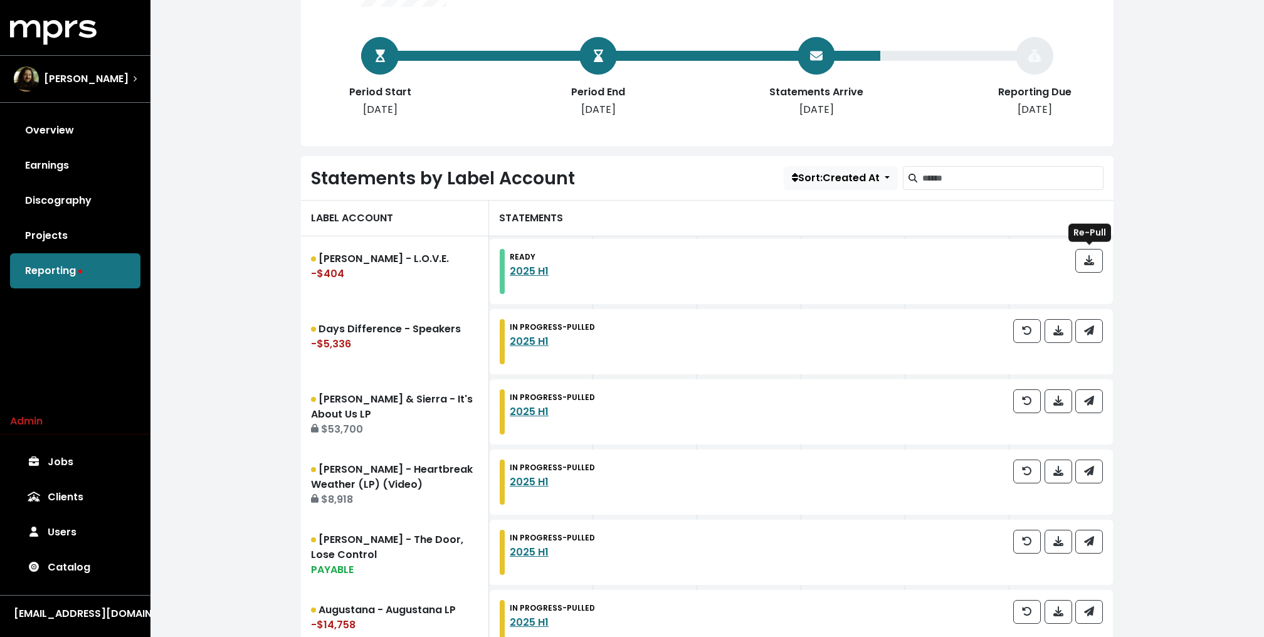
scroll to position [266, 0]
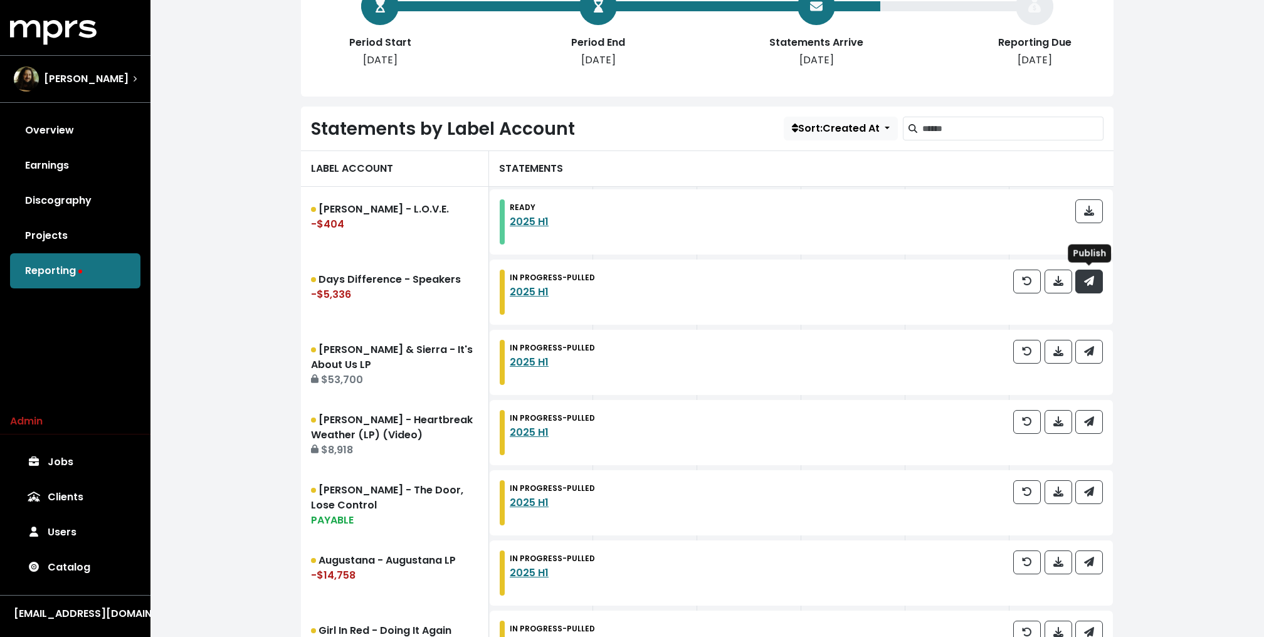
click at [1096, 287] on button "button" at bounding box center [1089, 282] width 28 height 24
click at [1093, 347] on icon "button" at bounding box center [1089, 351] width 10 height 10
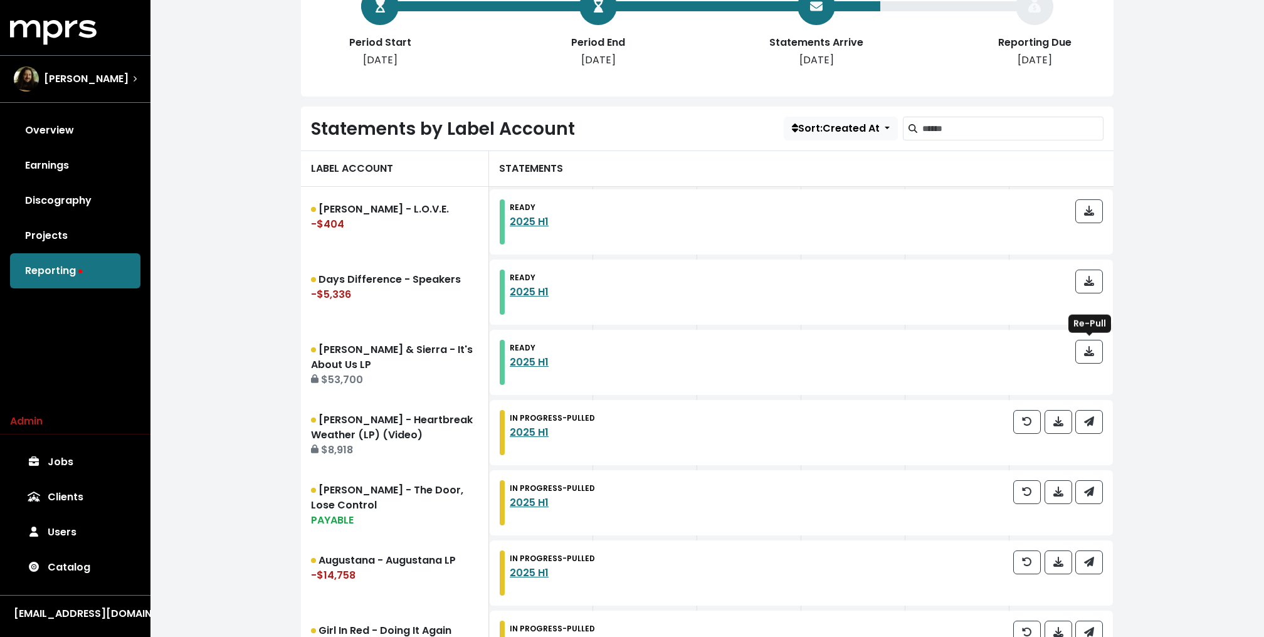
scroll to position [605, 0]
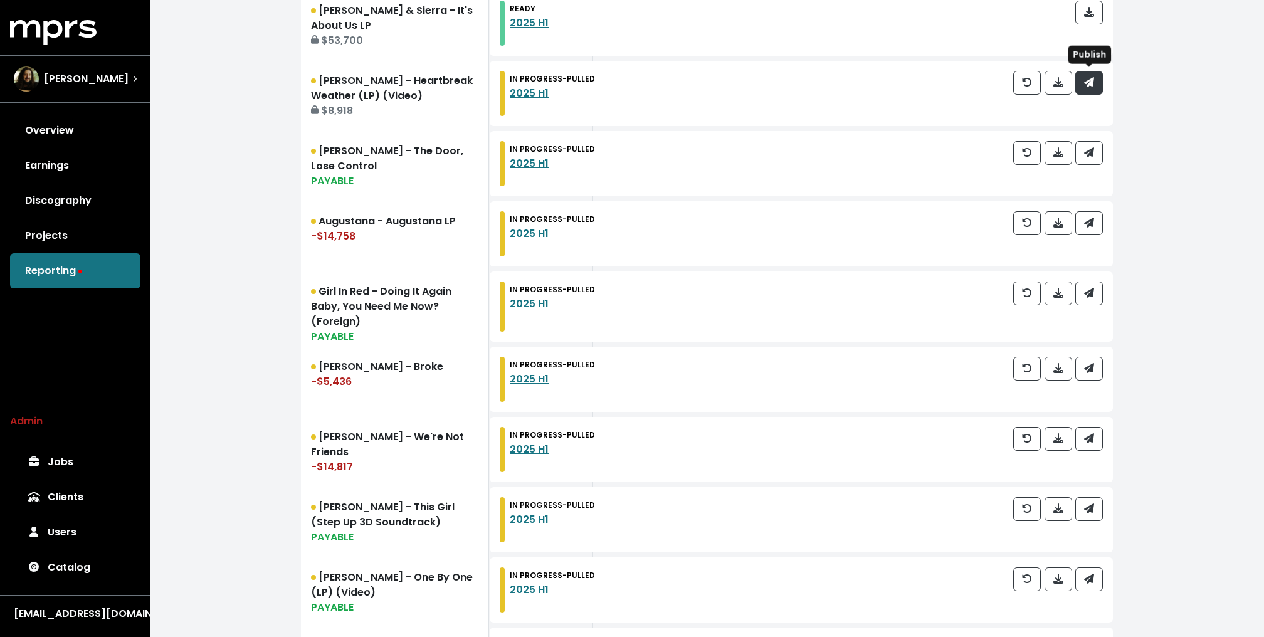
click at [1094, 87] on span "button" at bounding box center [1089, 82] width 11 height 15
click at [1091, 156] on span "button" at bounding box center [1089, 152] width 10 height 14
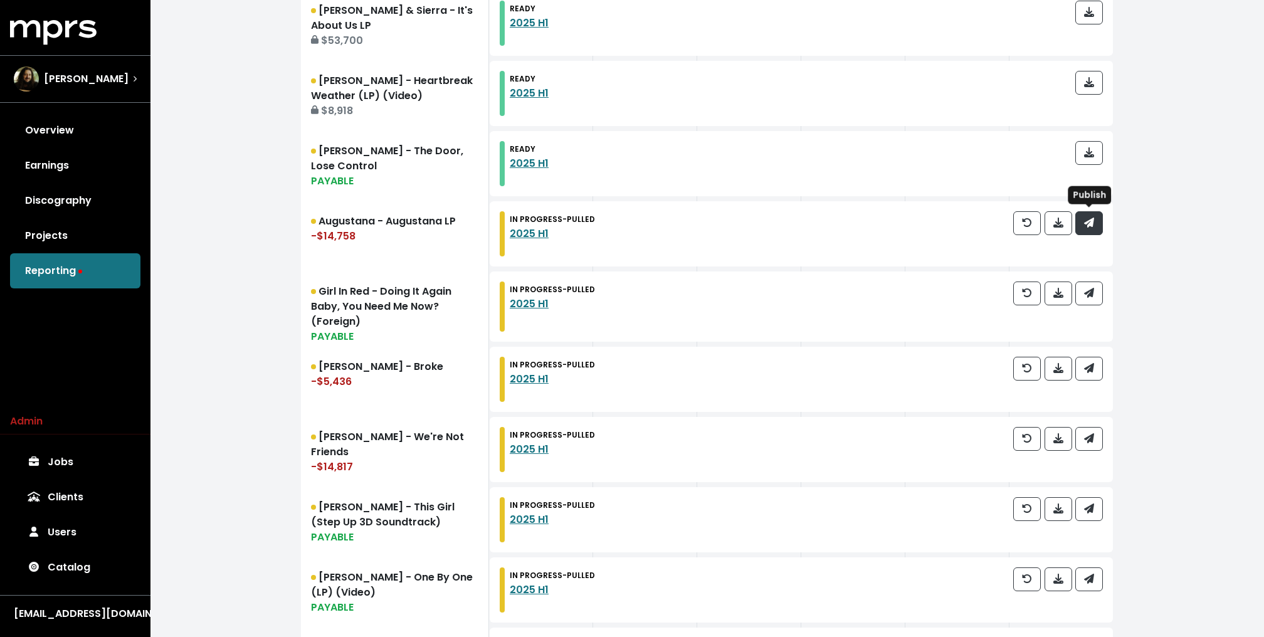
click at [1093, 219] on icon "button" at bounding box center [1089, 223] width 10 height 10
click at [1091, 283] on button "button" at bounding box center [1089, 294] width 28 height 24
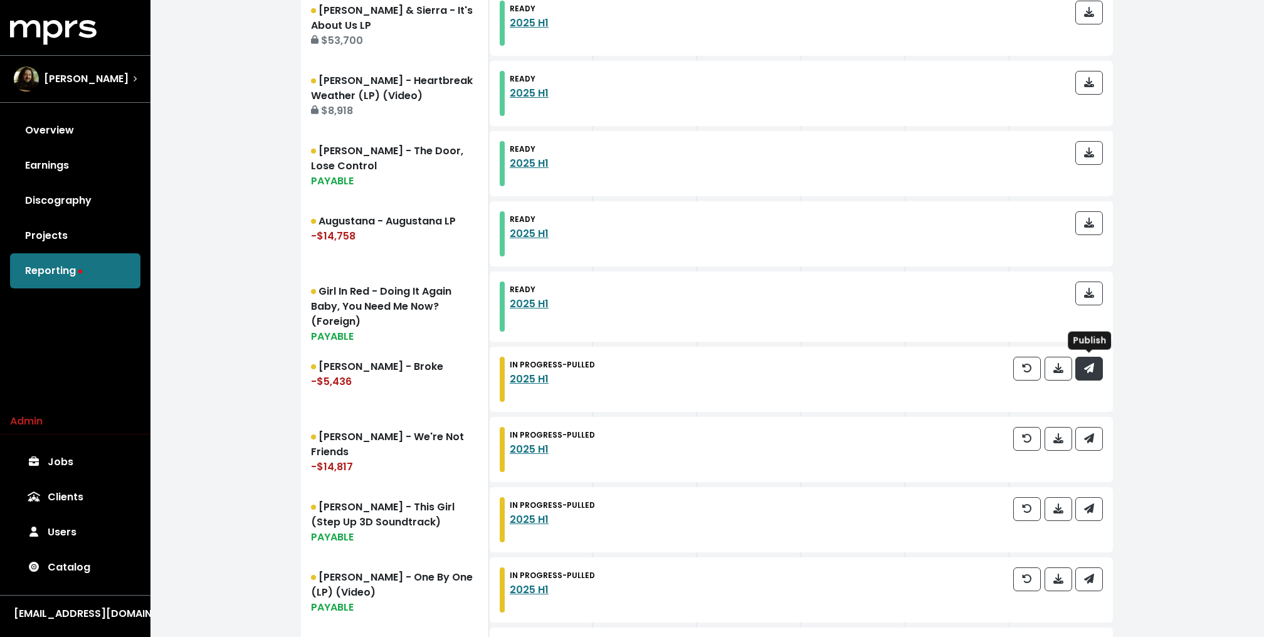
click at [1091, 364] on icon "button" at bounding box center [1089, 368] width 10 height 10
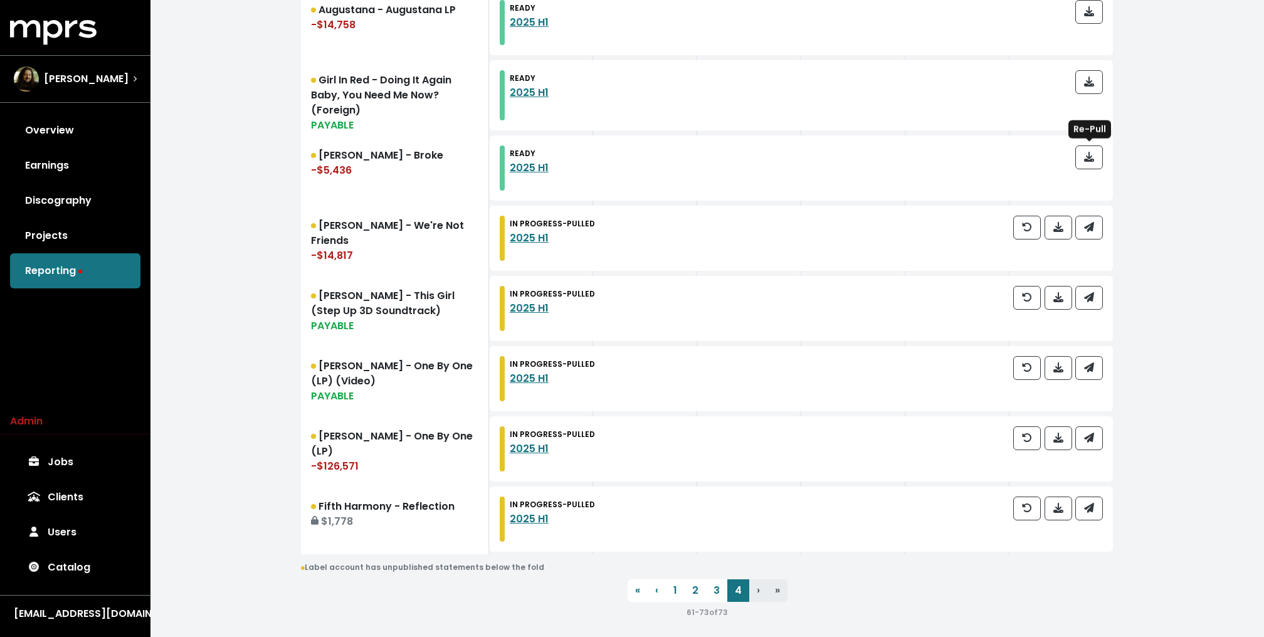
scroll to position [853, 0]
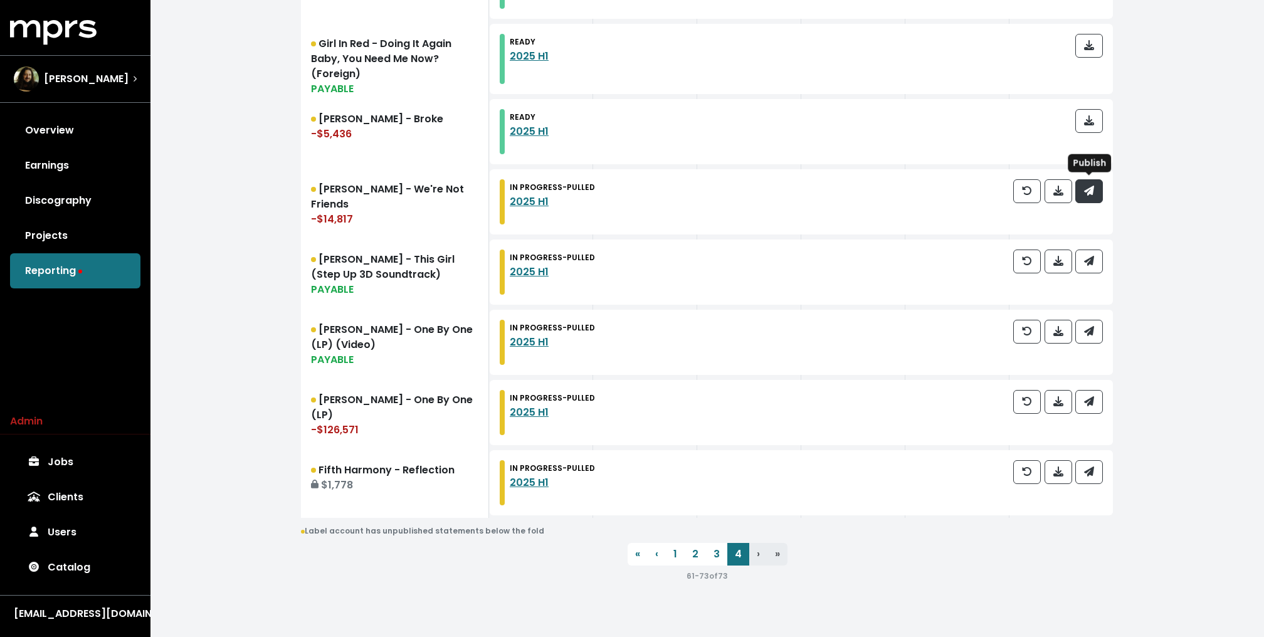
click at [1087, 181] on button "button" at bounding box center [1089, 191] width 28 height 24
click at [1086, 269] on button "button" at bounding box center [1089, 262] width 28 height 24
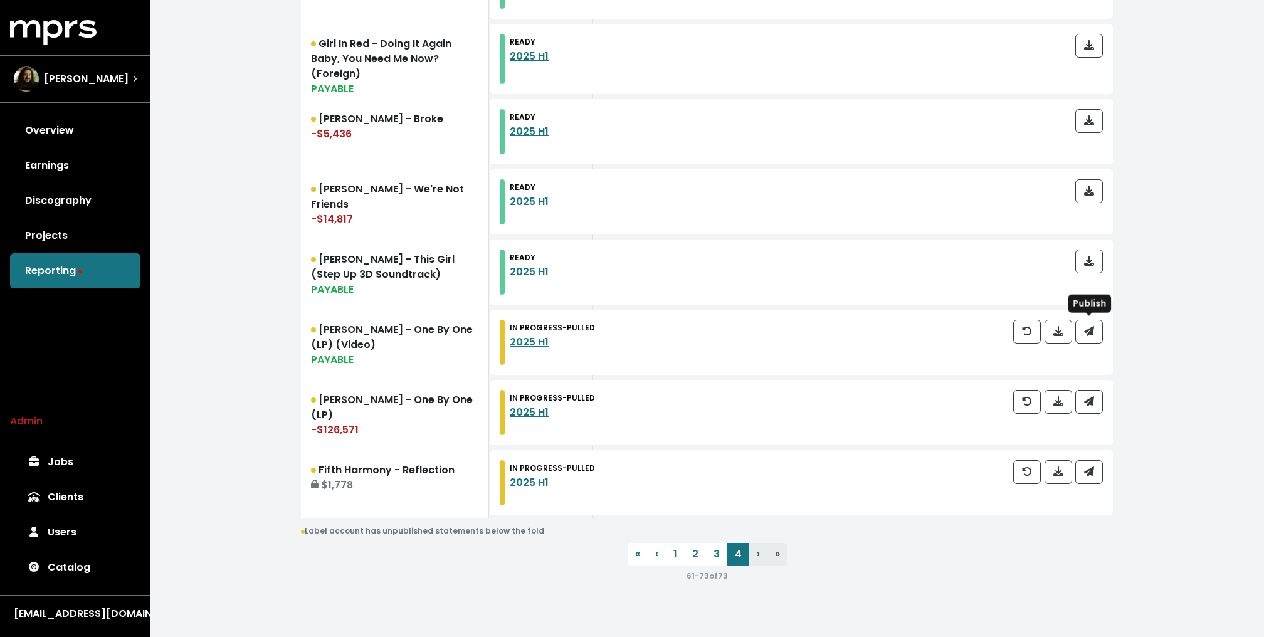
click at [1090, 343] on div at bounding box center [1058, 342] width 90 height 45
click at [1090, 337] on button "button" at bounding box center [1089, 332] width 28 height 24
click at [1090, 409] on button "button" at bounding box center [1089, 402] width 28 height 24
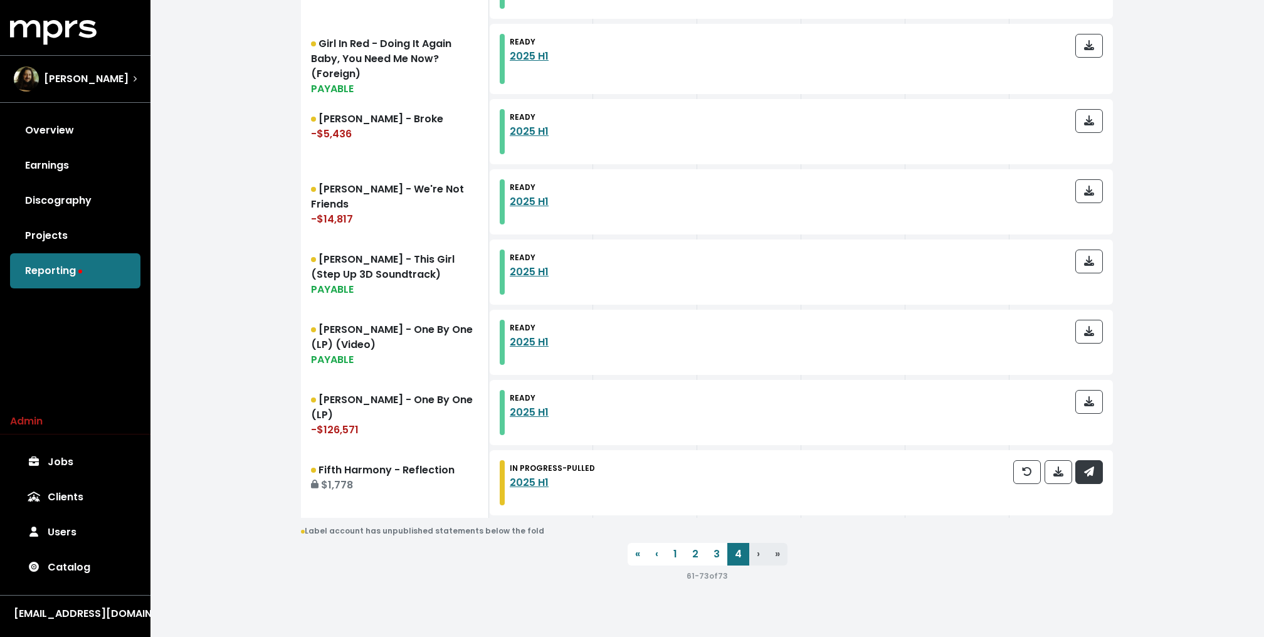
click at [1089, 469] on icon "button" at bounding box center [1089, 472] width 10 height 10
click at [63, 464] on link "Jobs" at bounding box center [75, 462] width 130 height 35
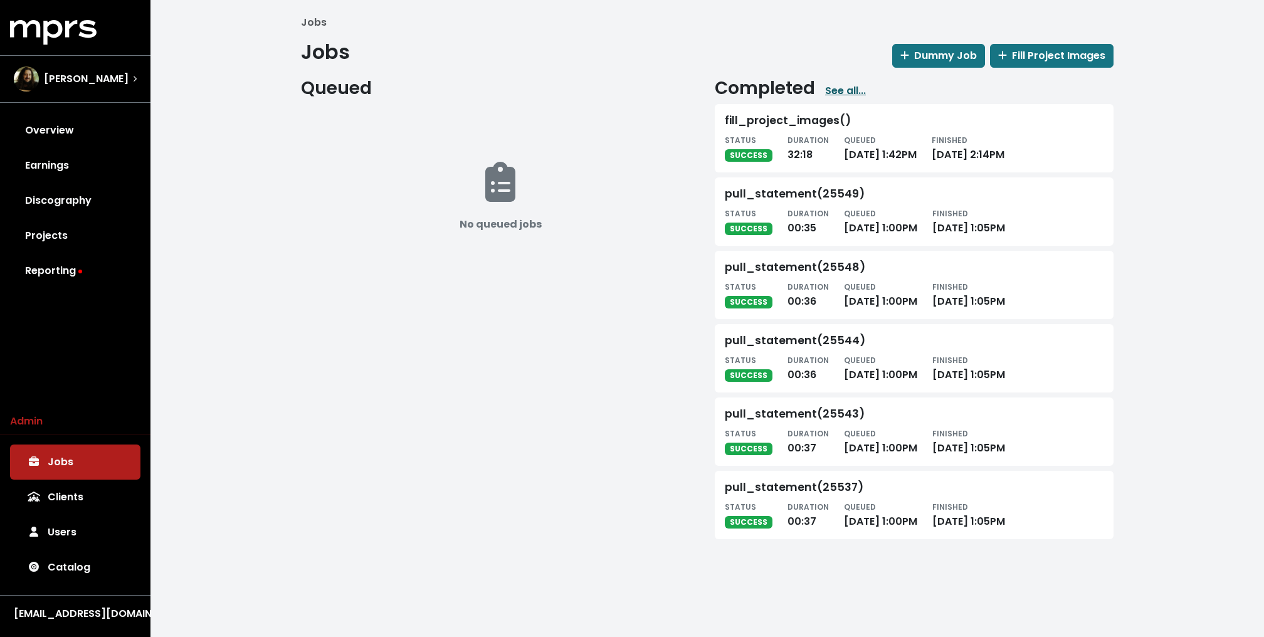
click at [836, 85] on link "See all..." at bounding box center [845, 90] width 41 height 15
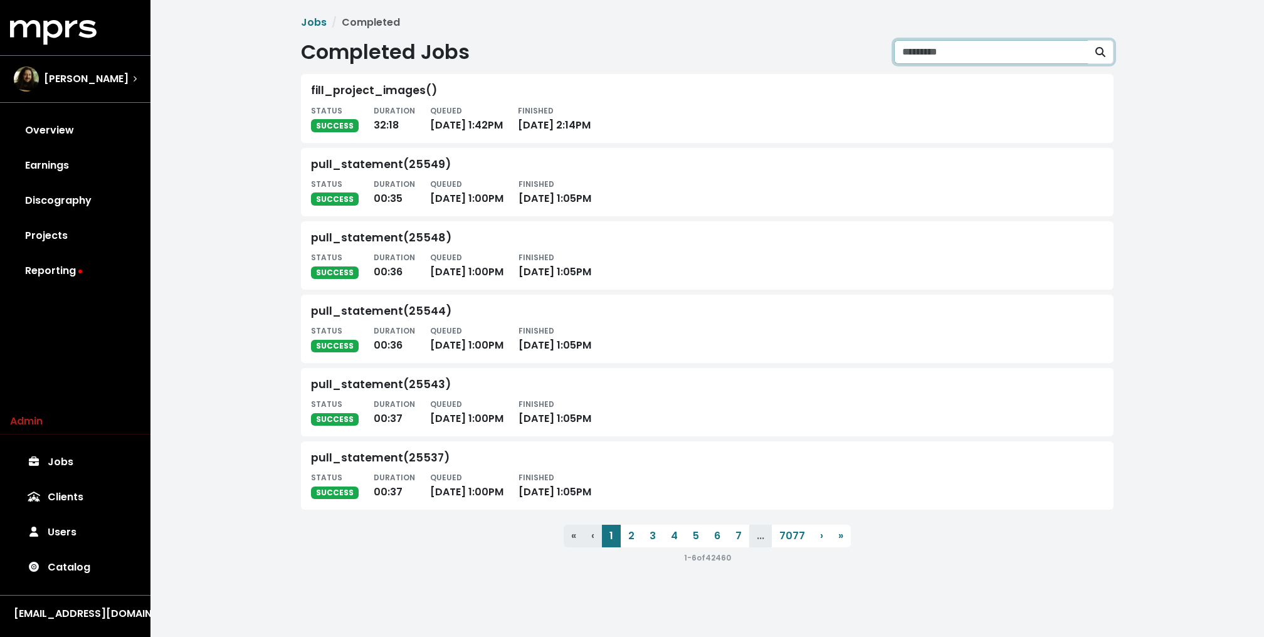
click at [927, 50] on input "Search completed jobs" at bounding box center [991, 52] width 194 height 24
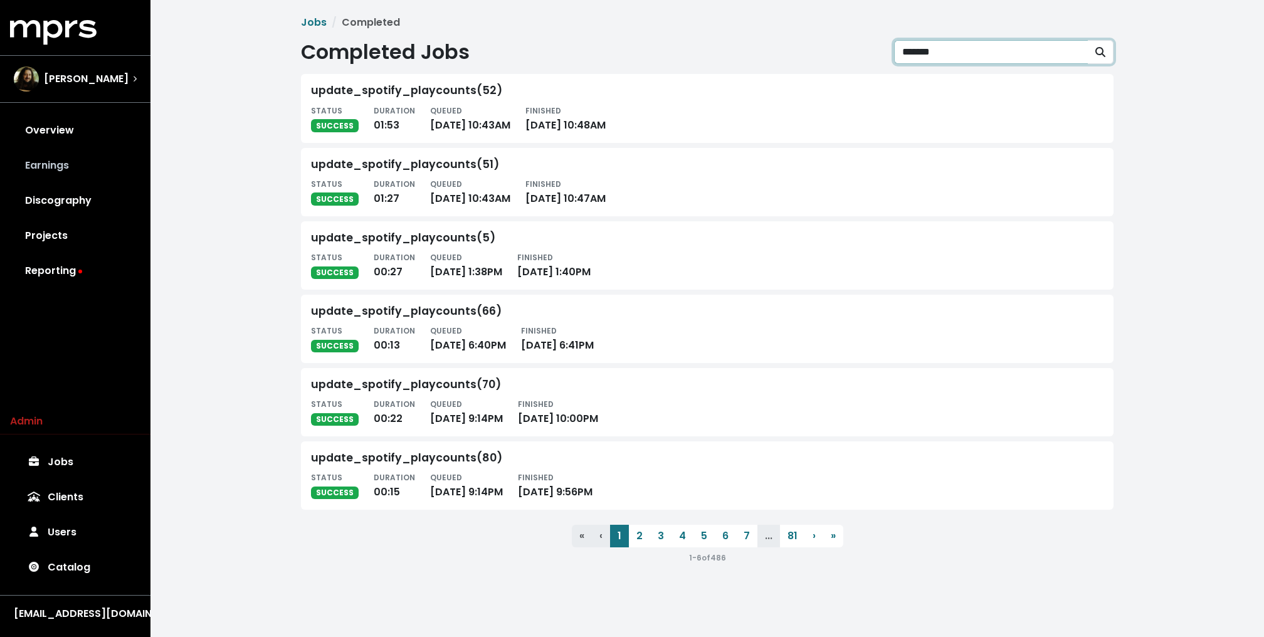
type input "*******"
click at [80, 160] on link "Earnings" at bounding box center [75, 165] width 130 height 35
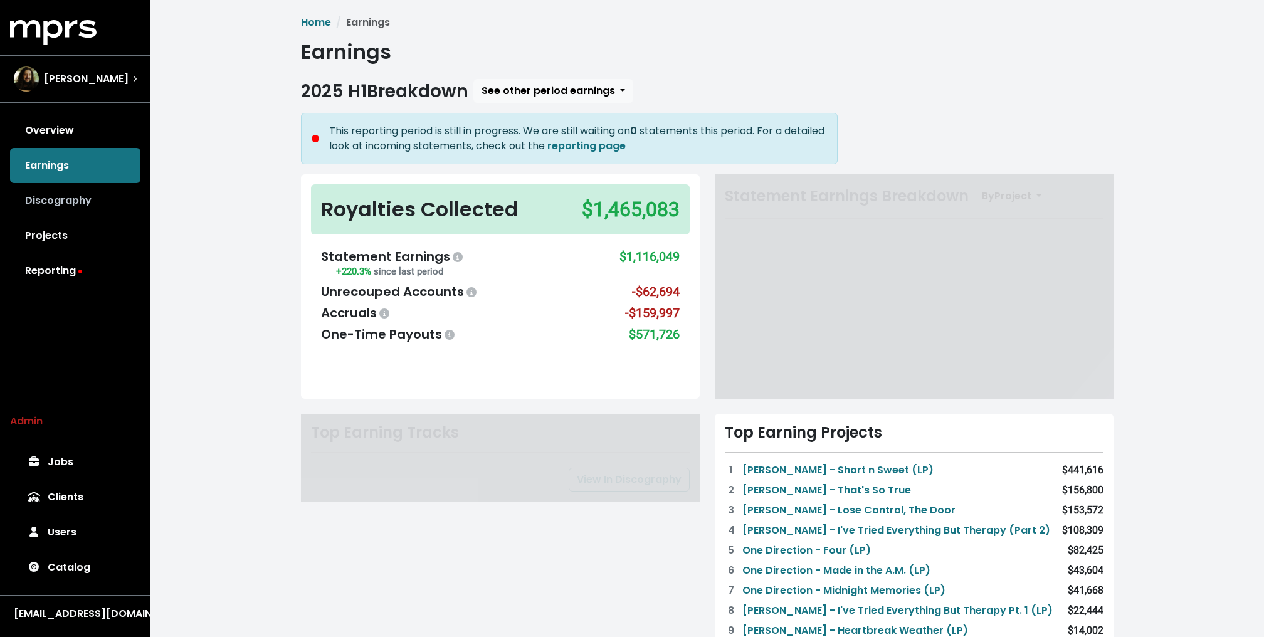
click at [61, 194] on link "Discography" at bounding box center [75, 200] width 130 height 35
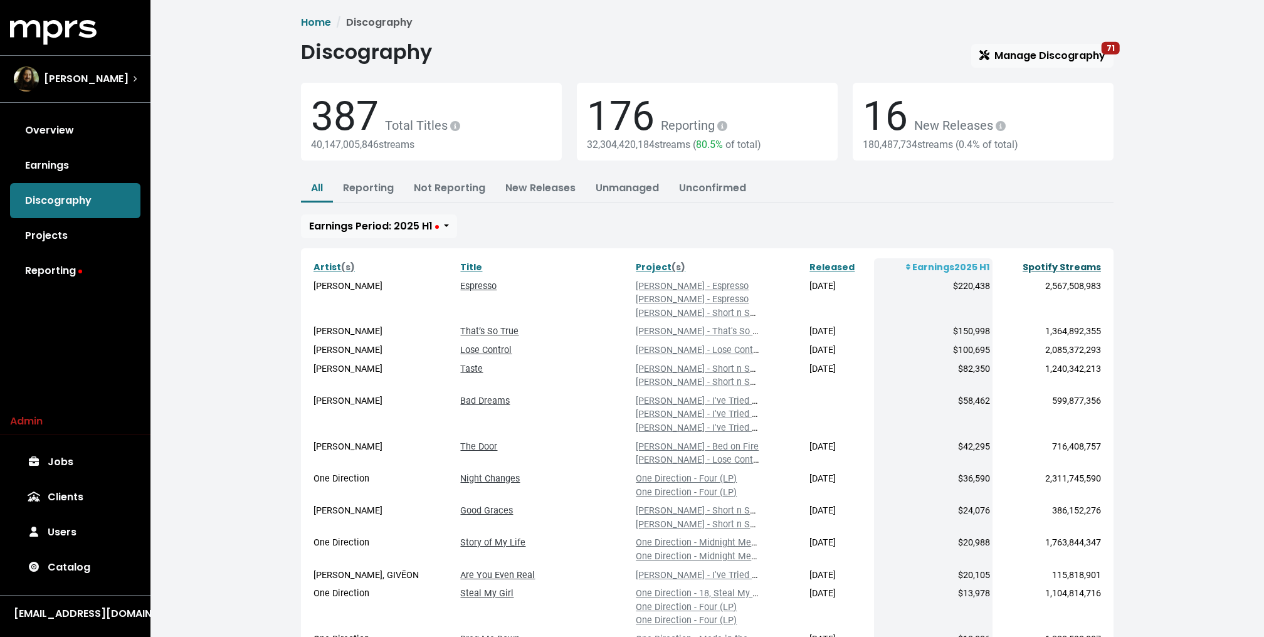
click at [1084, 268] on link "Spotify Streams" at bounding box center [1062, 267] width 78 height 13
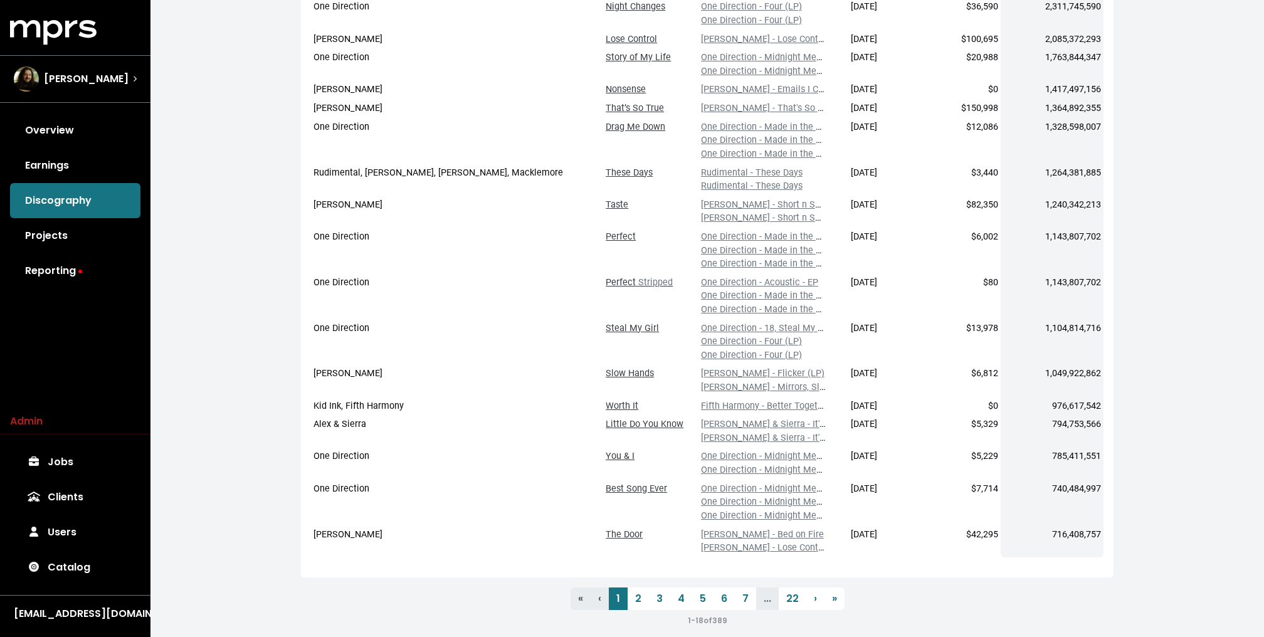
scroll to position [339, 0]
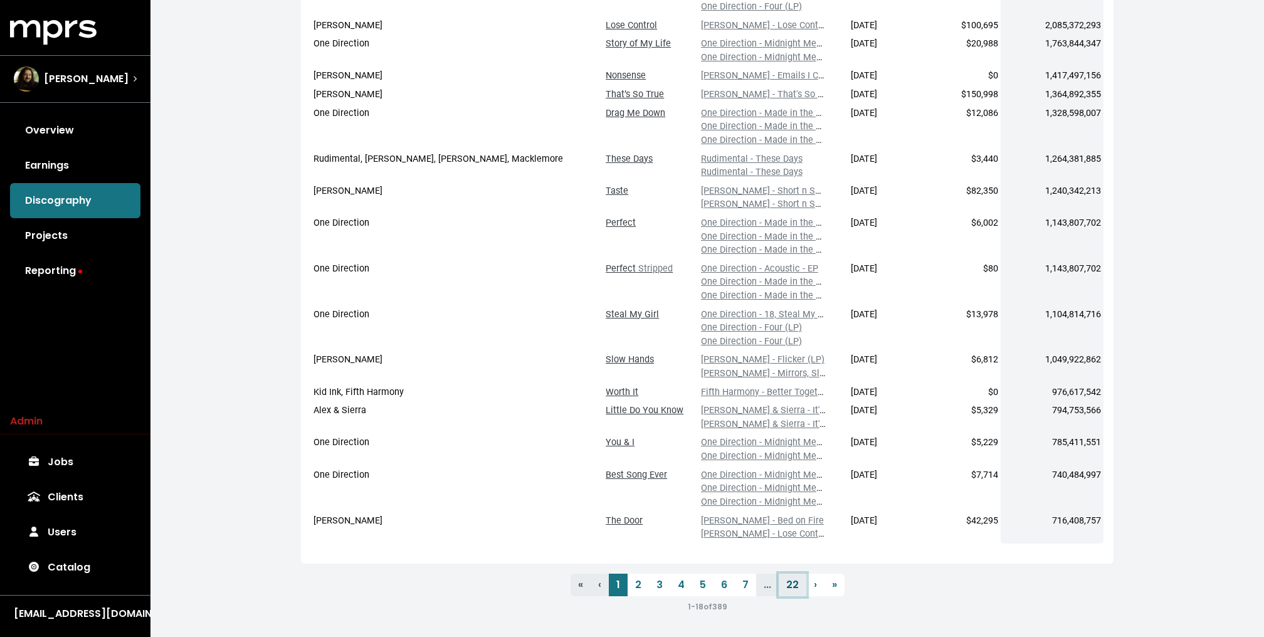
click at [785, 580] on link "22" at bounding box center [793, 585] width 28 height 23
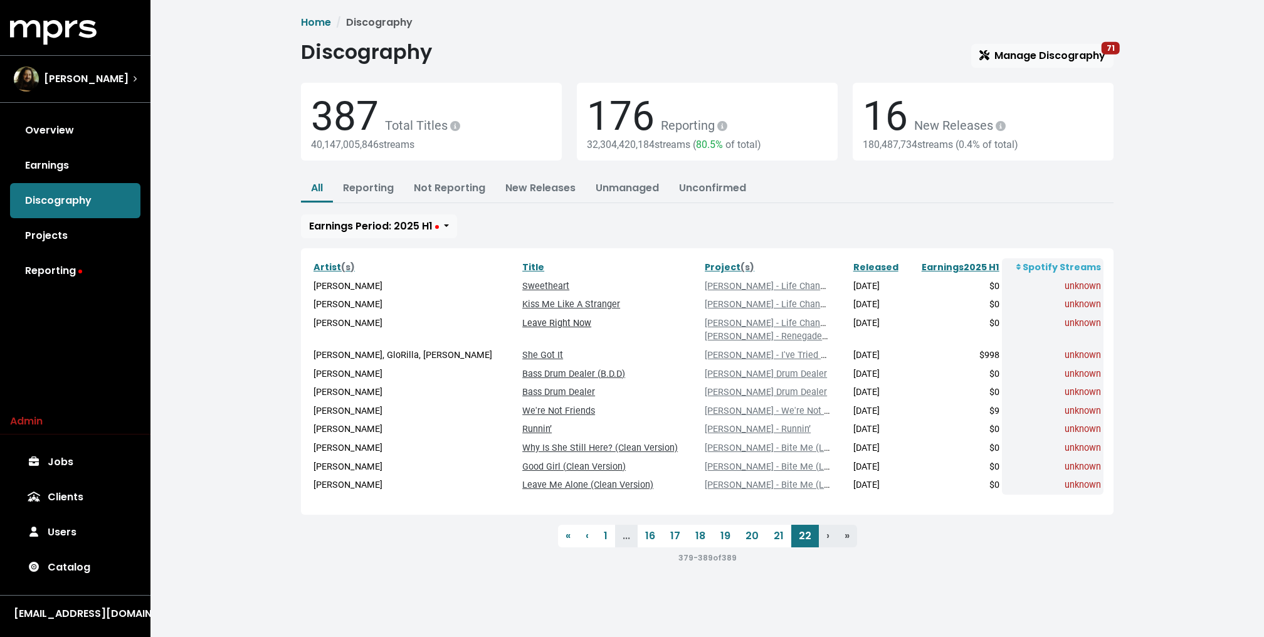
click at [544, 325] on link "Leave Right Now" at bounding box center [556, 323] width 69 height 11
click at [778, 537] on link "21" at bounding box center [778, 536] width 25 height 23
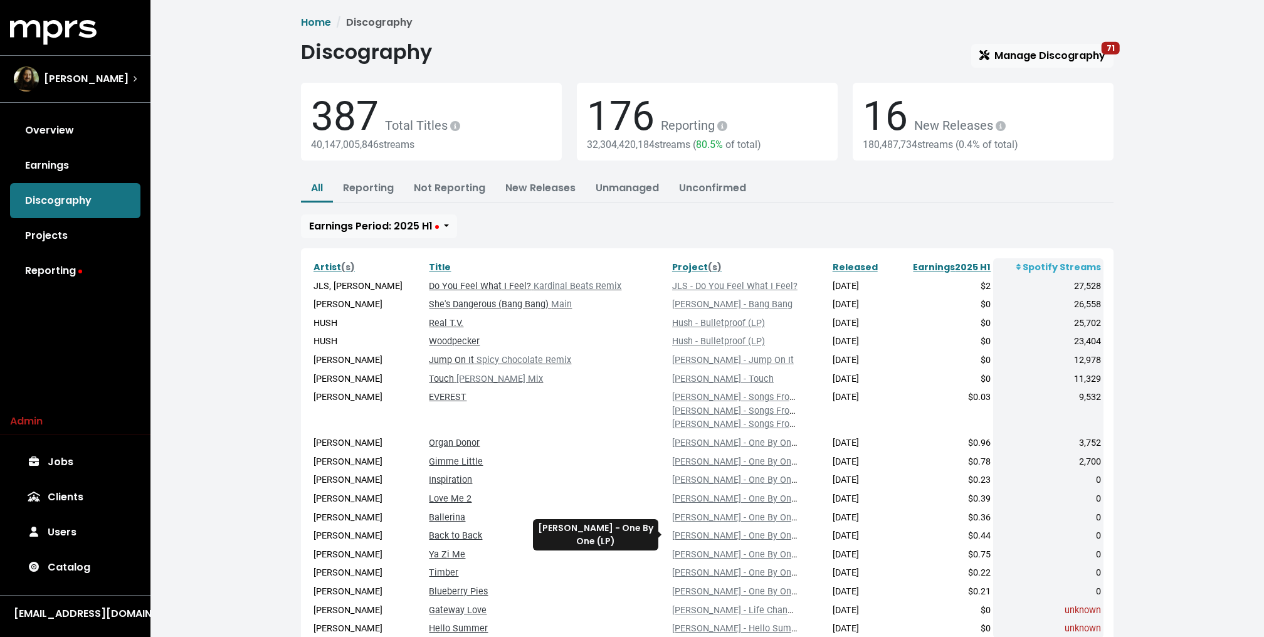
scroll to position [95, 0]
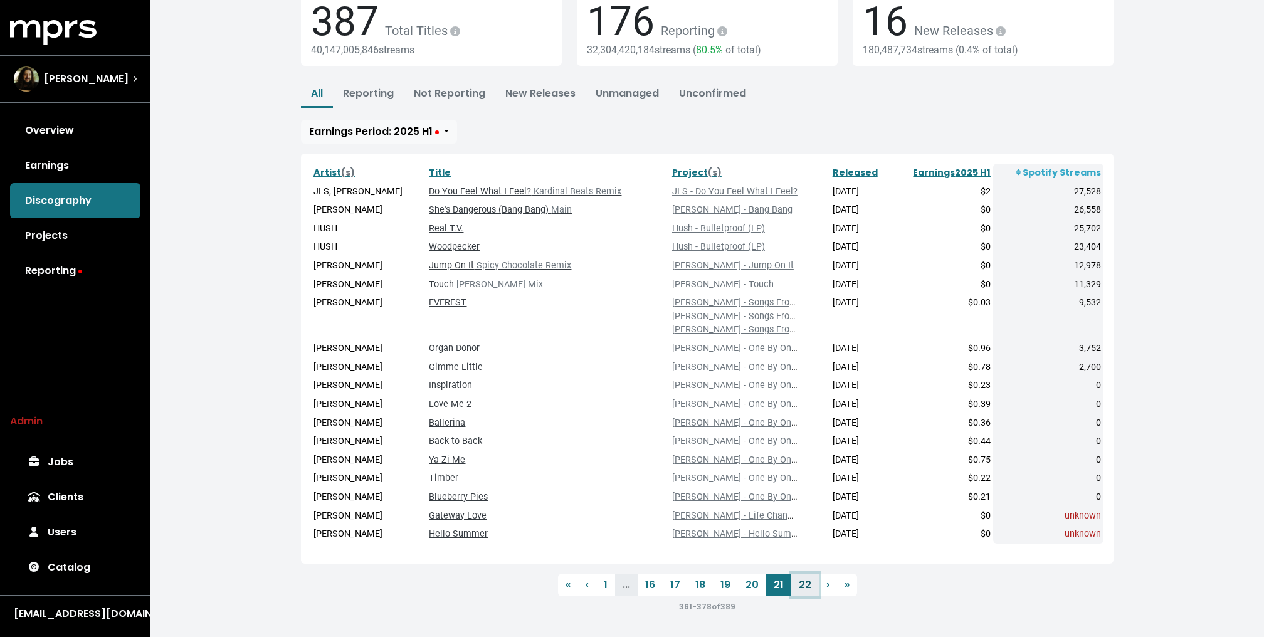
click at [806, 581] on link "22" at bounding box center [805, 585] width 28 height 23
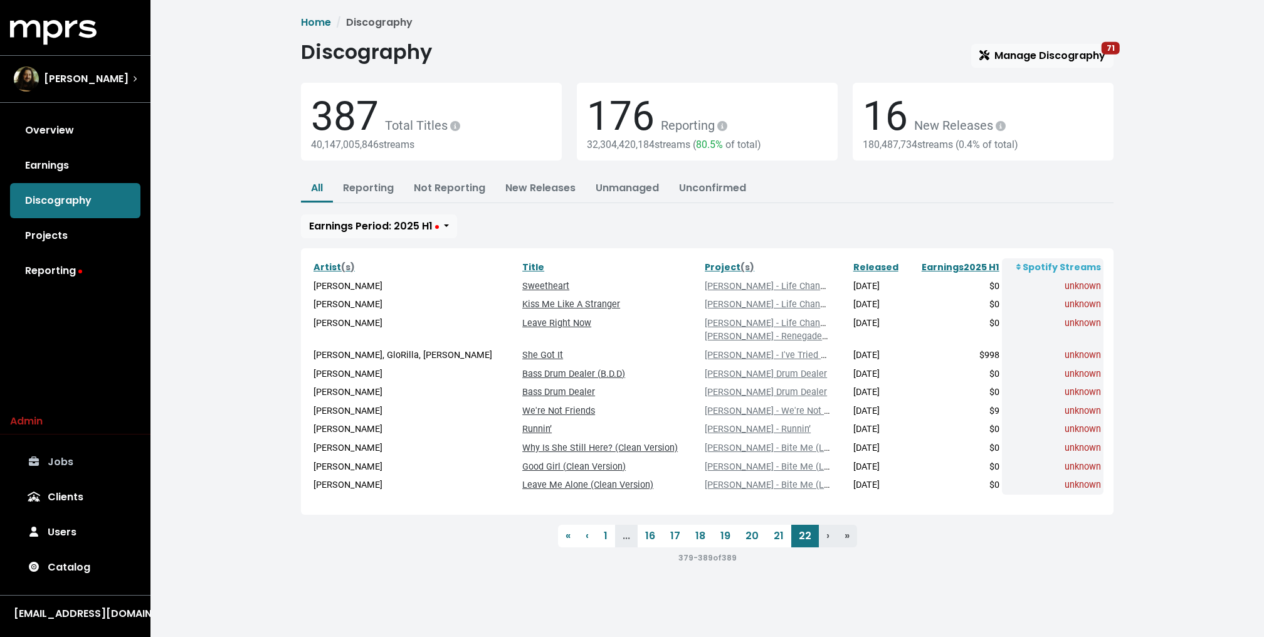
click at [55, 460] on link "Jobs" at bounding box center [75, 462] width 130 height 35
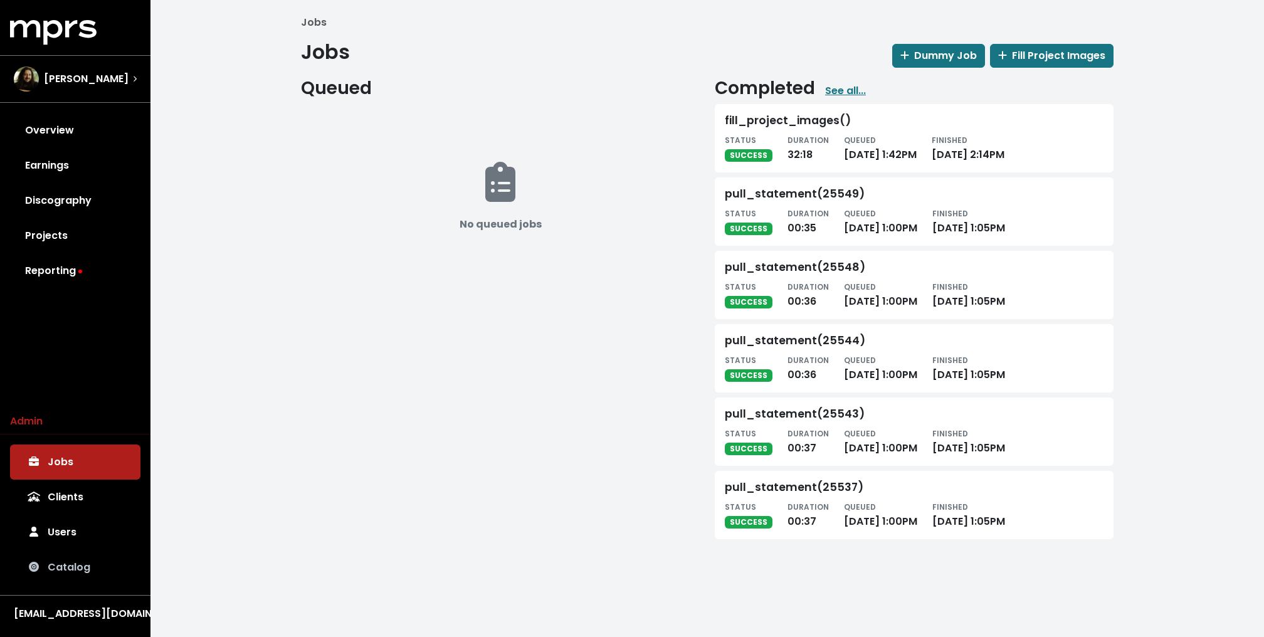
click at [53, 565] on link "Catalog" at bounding box center [75, 567] width 130 height 35
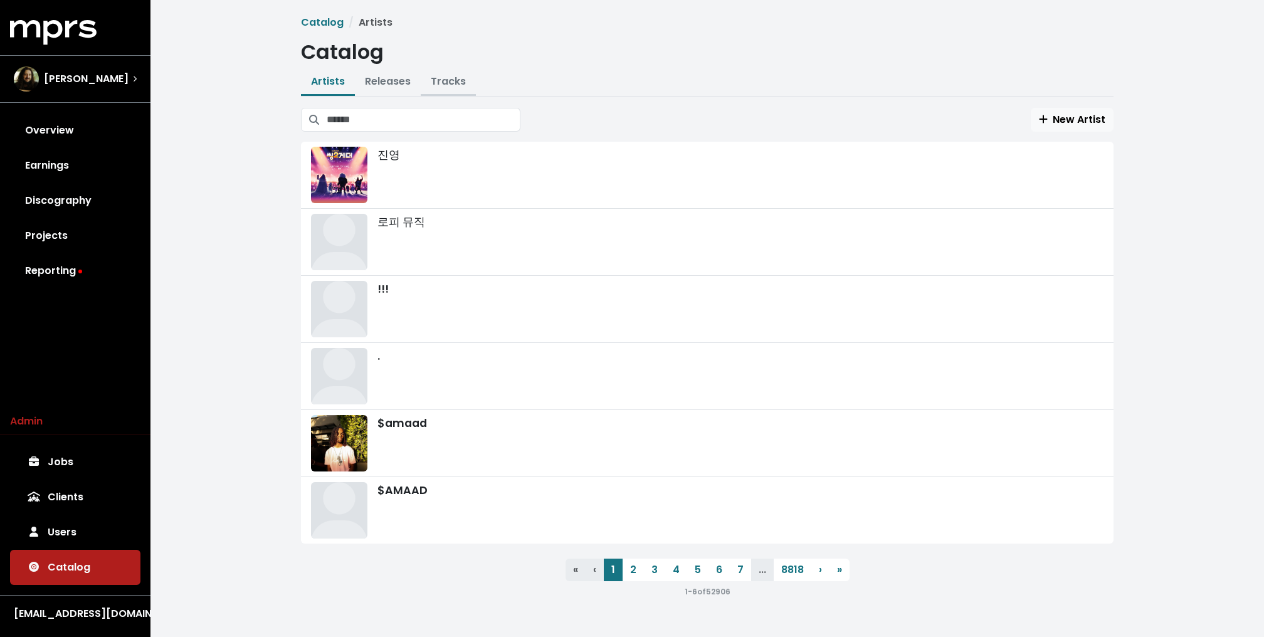
click at [435, 76] on link "Tracks" at bounding box center [448, 81] width 35 height 14
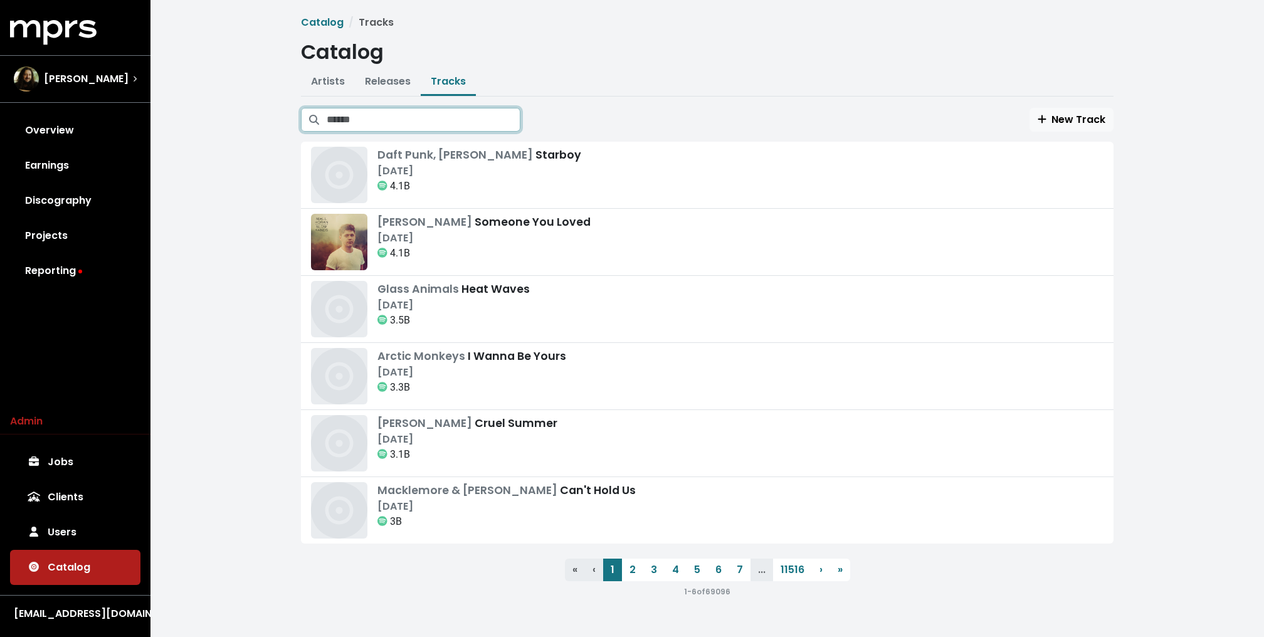
click at [423, 117] on input "Search tracks" at bounding box center [424, 120] width 194 height 24
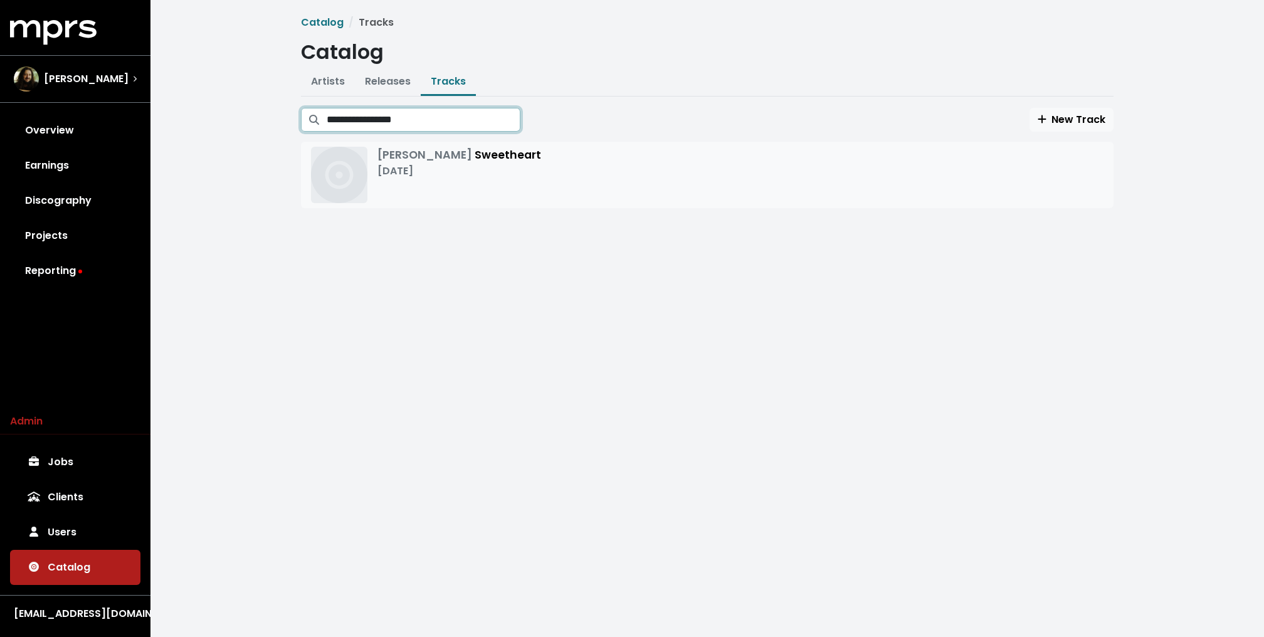
type input "**********"
click at [428, 167] on div "Sep 8th, 2017" at bounding box center [459, 171] width 164 height 15
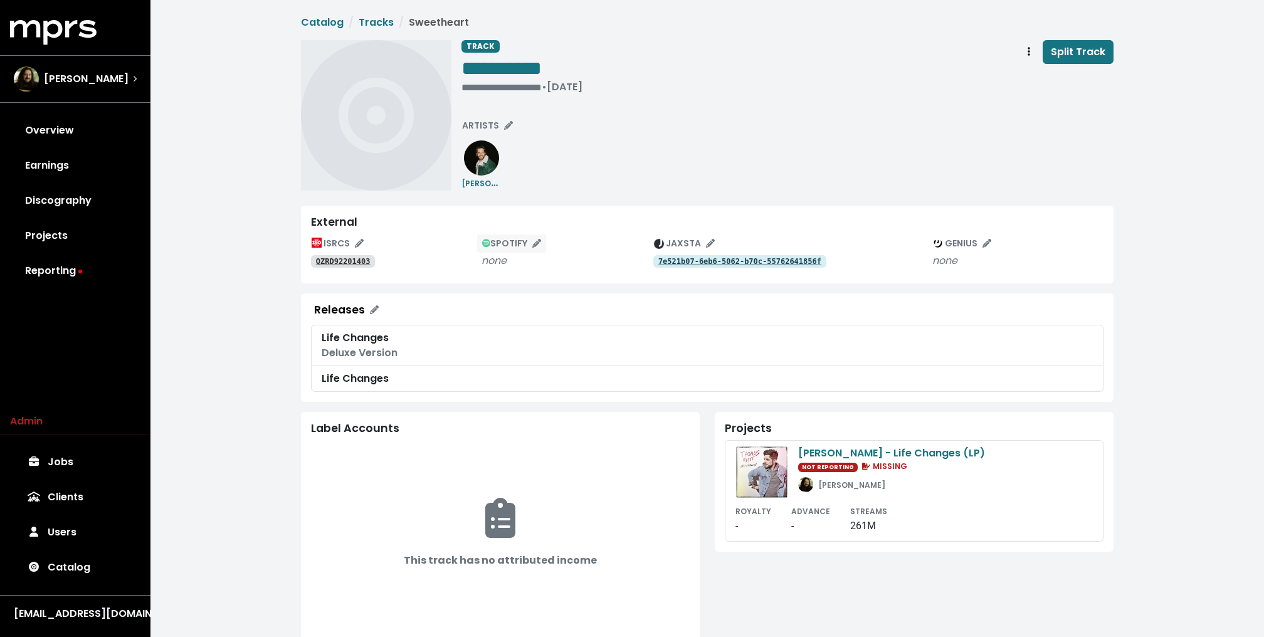
click at [540, 248] on span "SPOTIFY" at bounding box center [512, 243] width 60 height 13
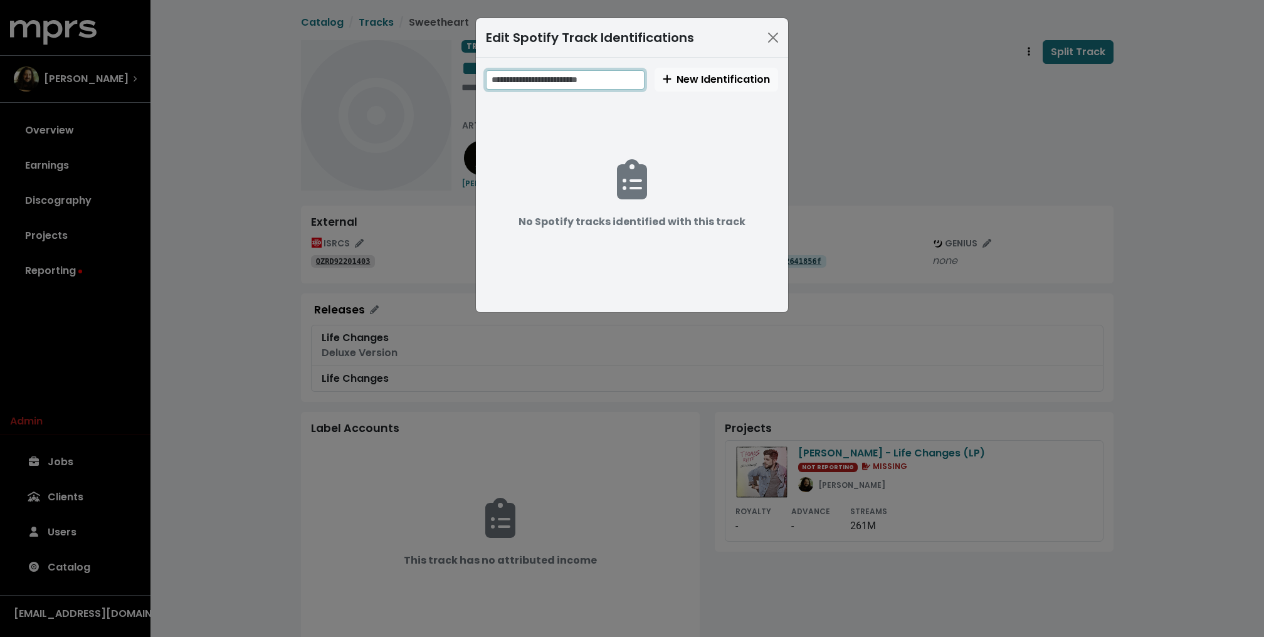
click at [602, 81] on input "text" at bounding box center [565, 79] width 159 height 19
paste input "**********"
type input "**********"
click at [707, 75] on span "New Identification" at bounding box center [716, 79] width 107 height 14
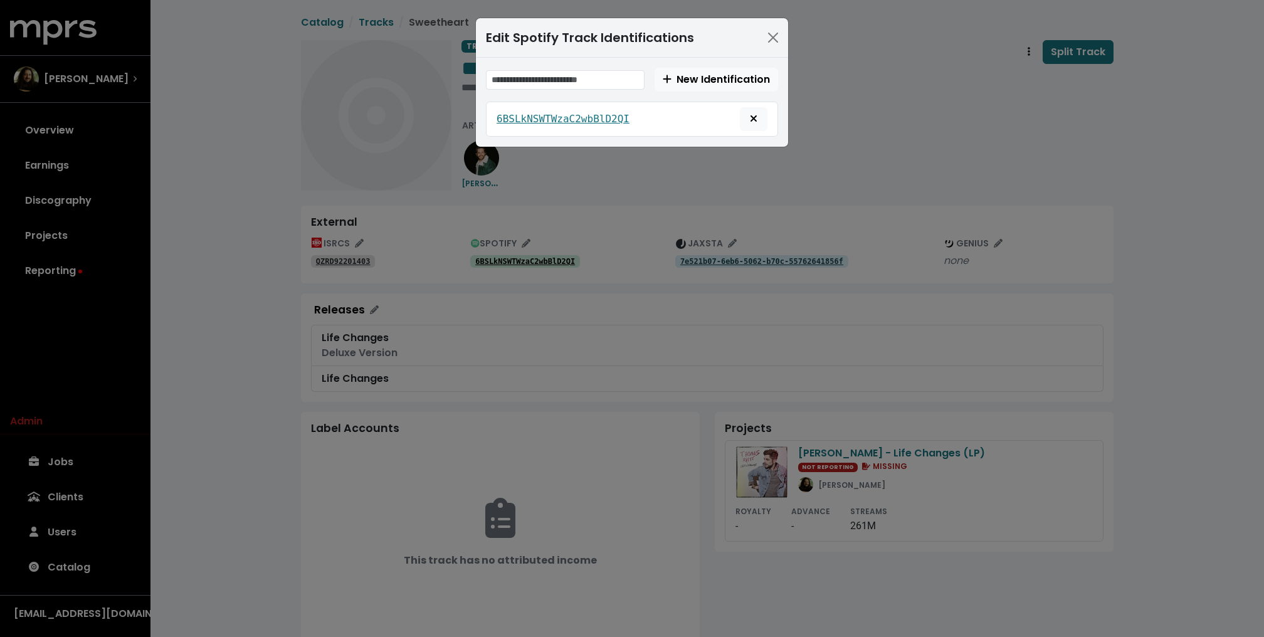
click at [231, 141] on div "Edit Spotify Track Identifications New Identification 6BSLkNSWTWzaC2wbBlD2QI" at bounding box center [632, 318] width 1264 height 637
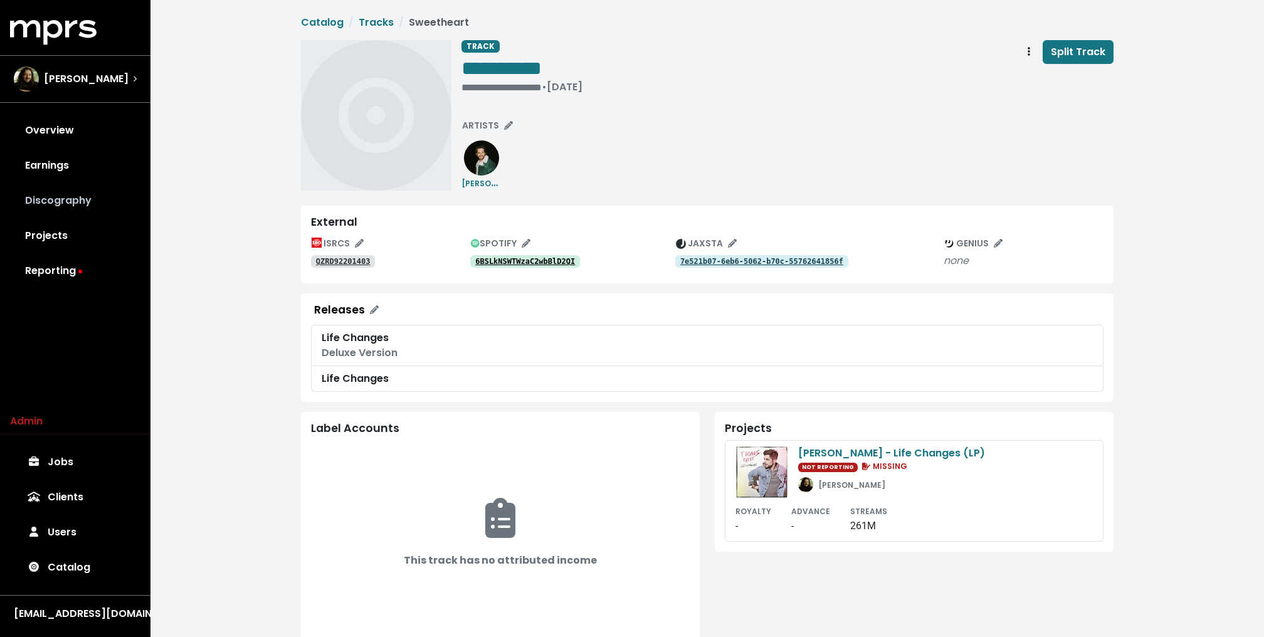
click at [86, 209] on link "Discography" at bounding box center [75, 200] width 130 height 35
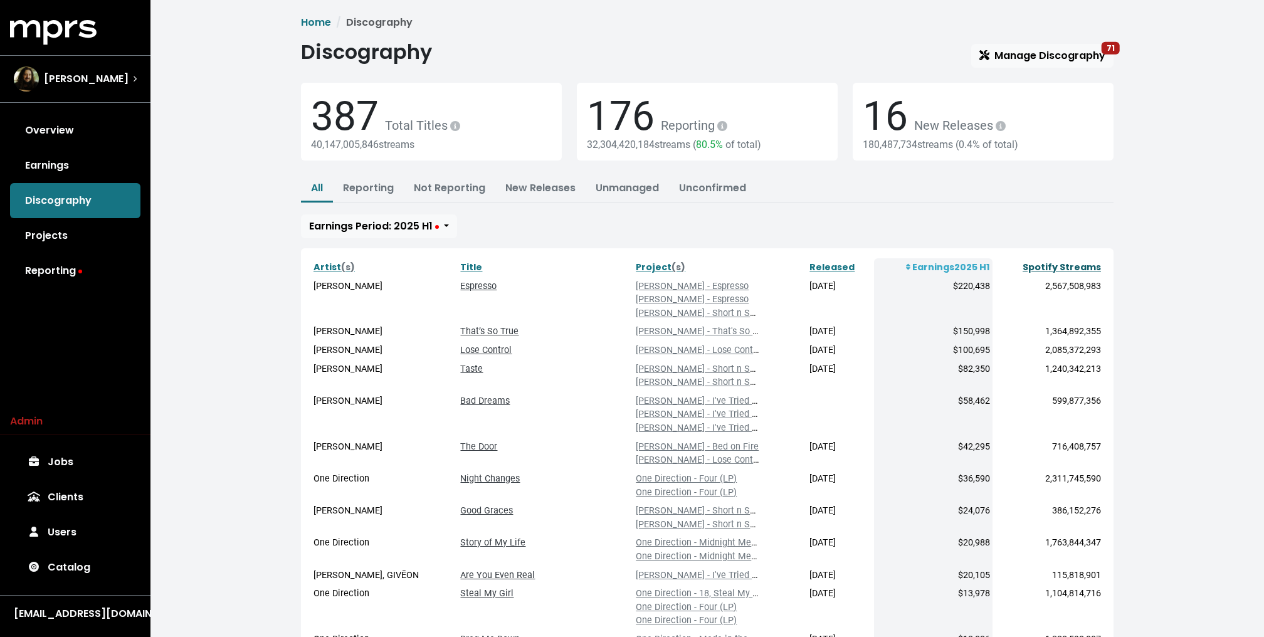
click at [1044, 265] on link "Spotify Streams" at bounding box center [1062, 267] width 78 height 13
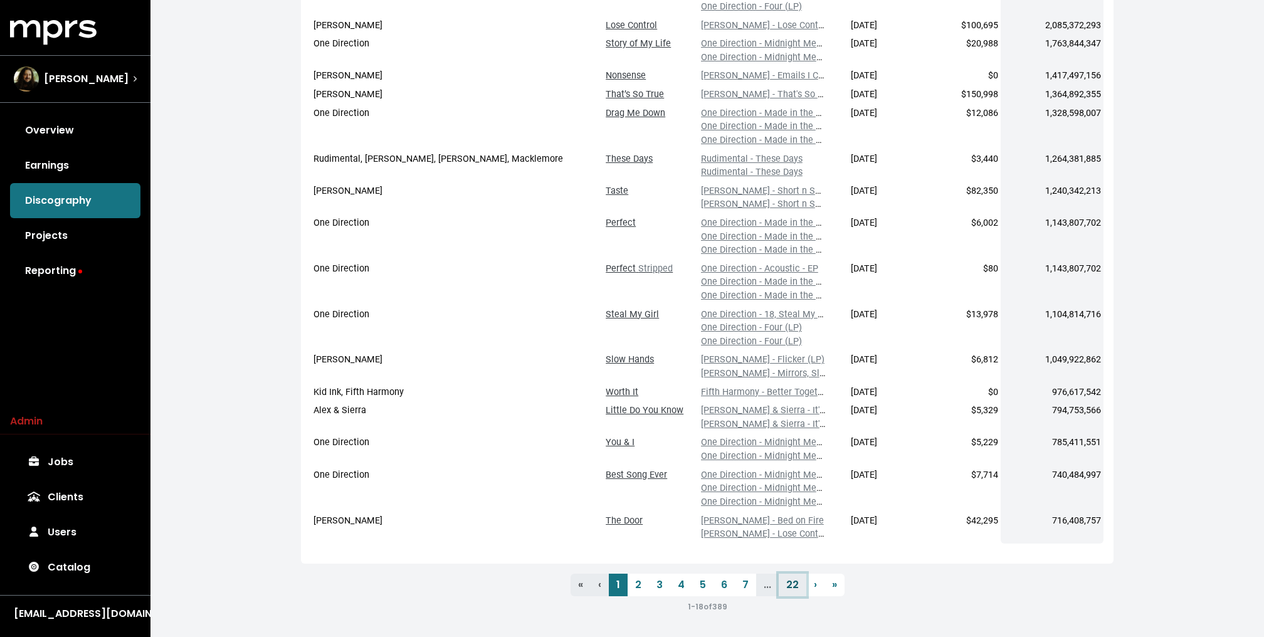
click at [794, 578] on link "22" at bounding box center [793, 585] width 28 height 23
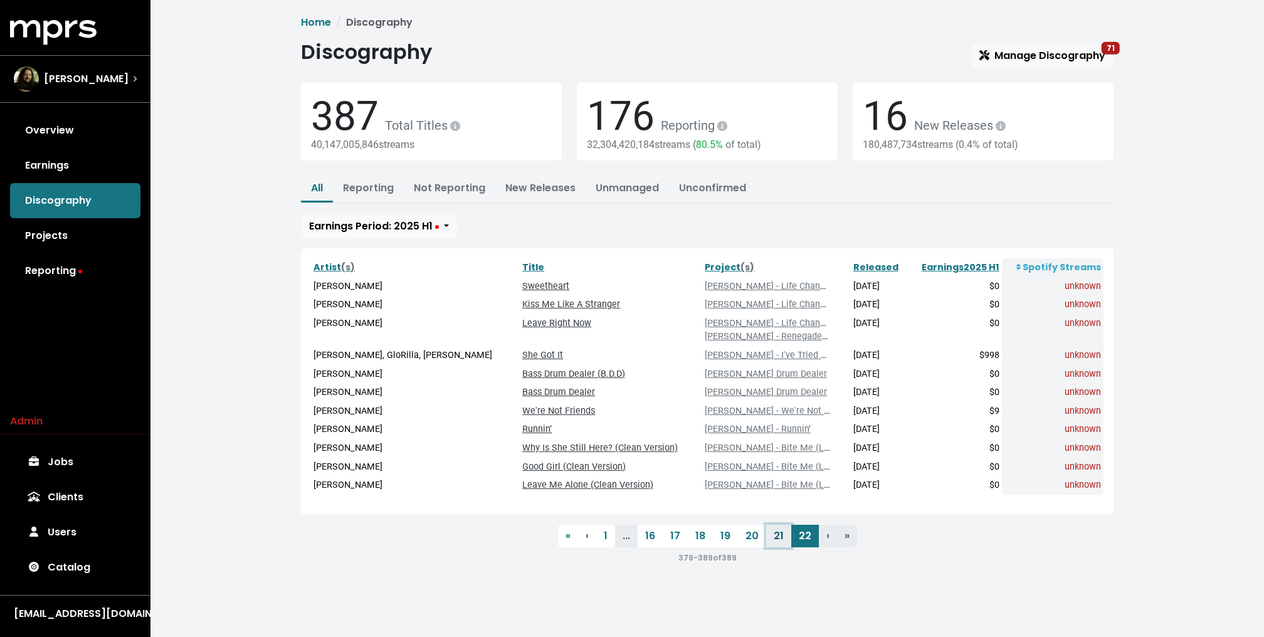
click at [784, 530] on link "21" at bounding box center [778, 536] width 25 height 23
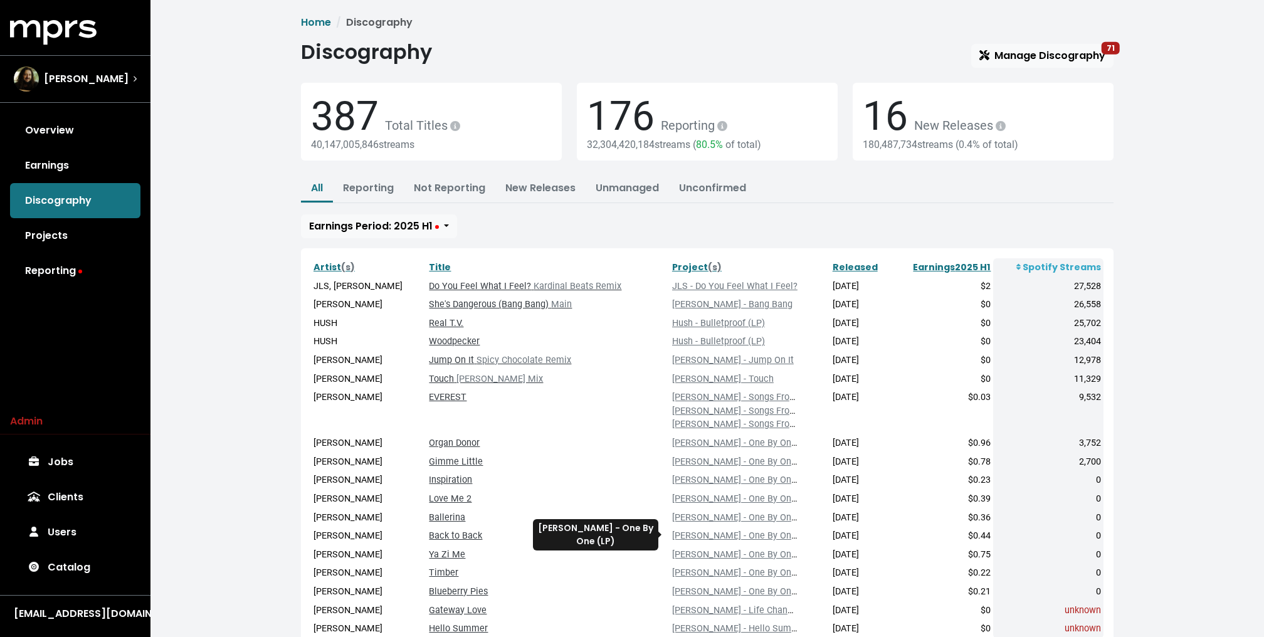
scroll to position [95, 0]
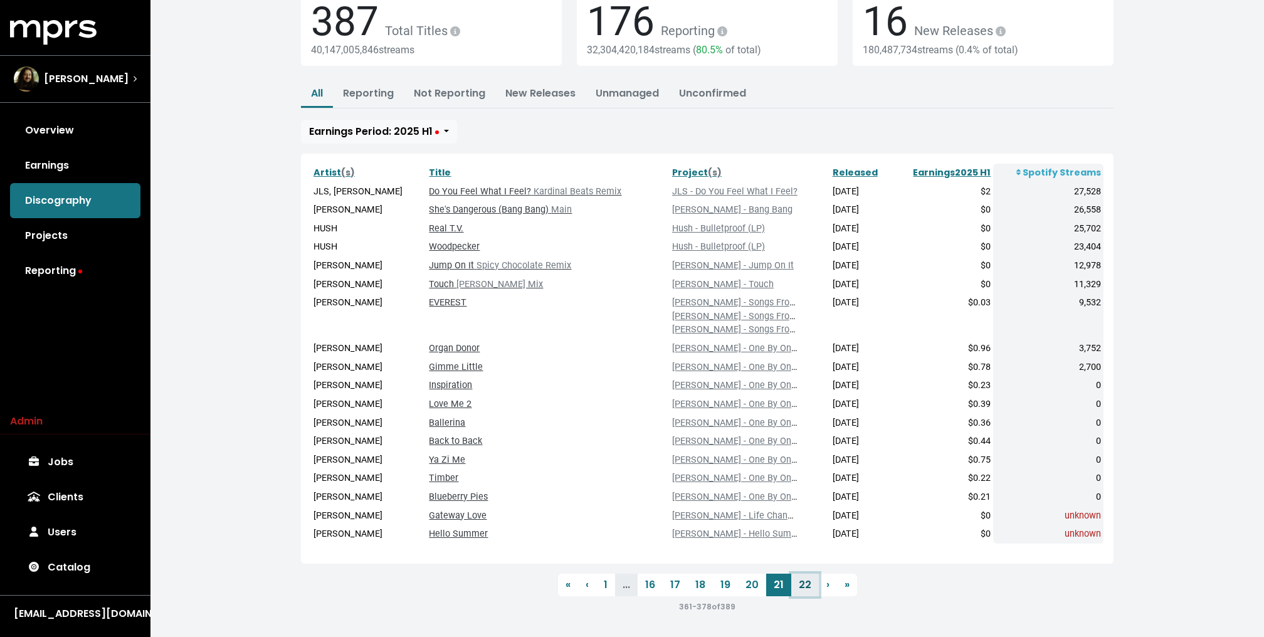
click at [799, 588] on link "22" at bounding box center [805, 585] width 28 height 23
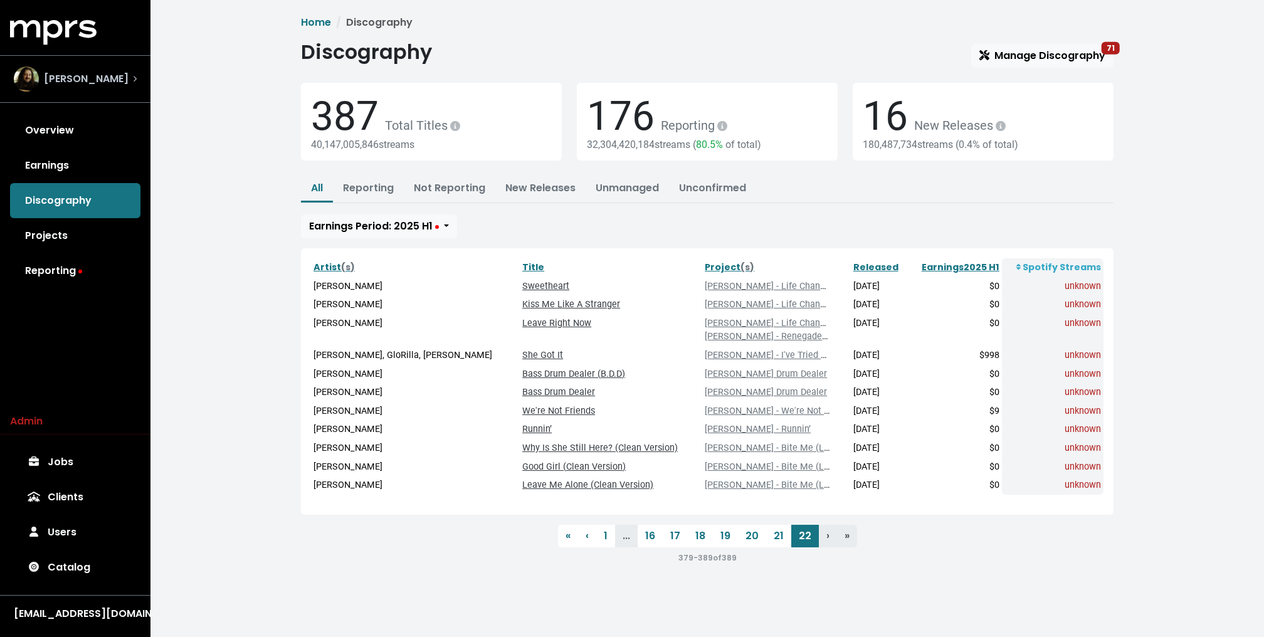
click at [125, 87] on div "[PERSON_NAME]" at bounding box center [75, 78] width 123 height 25
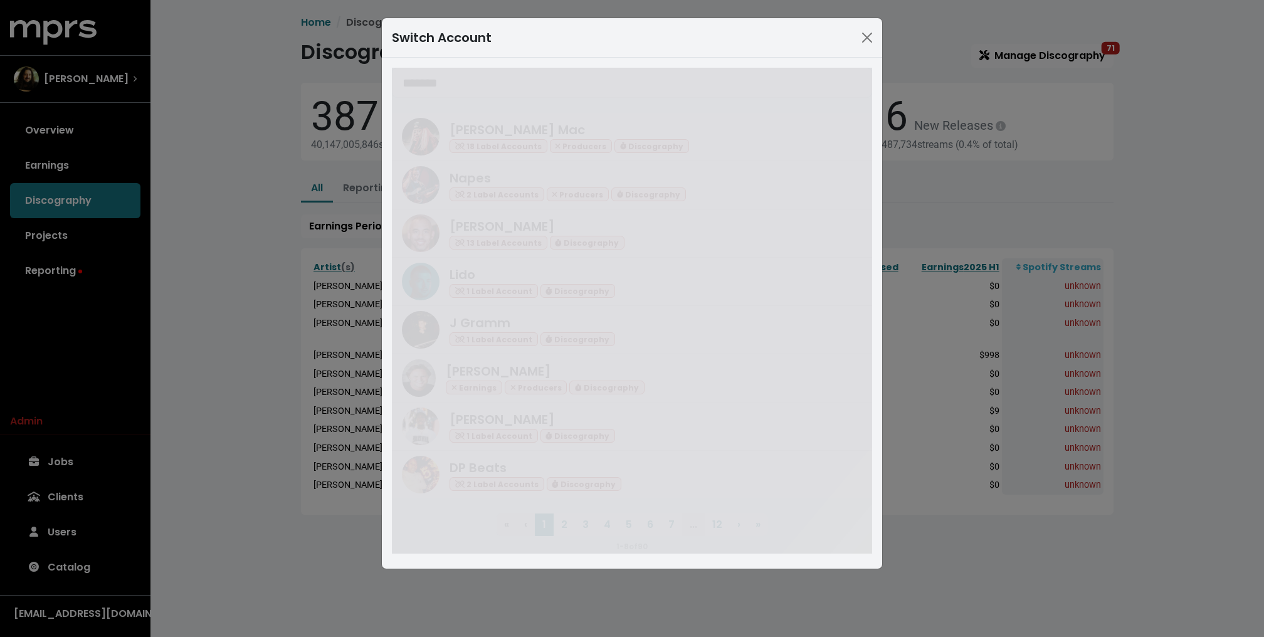
type input "*******"
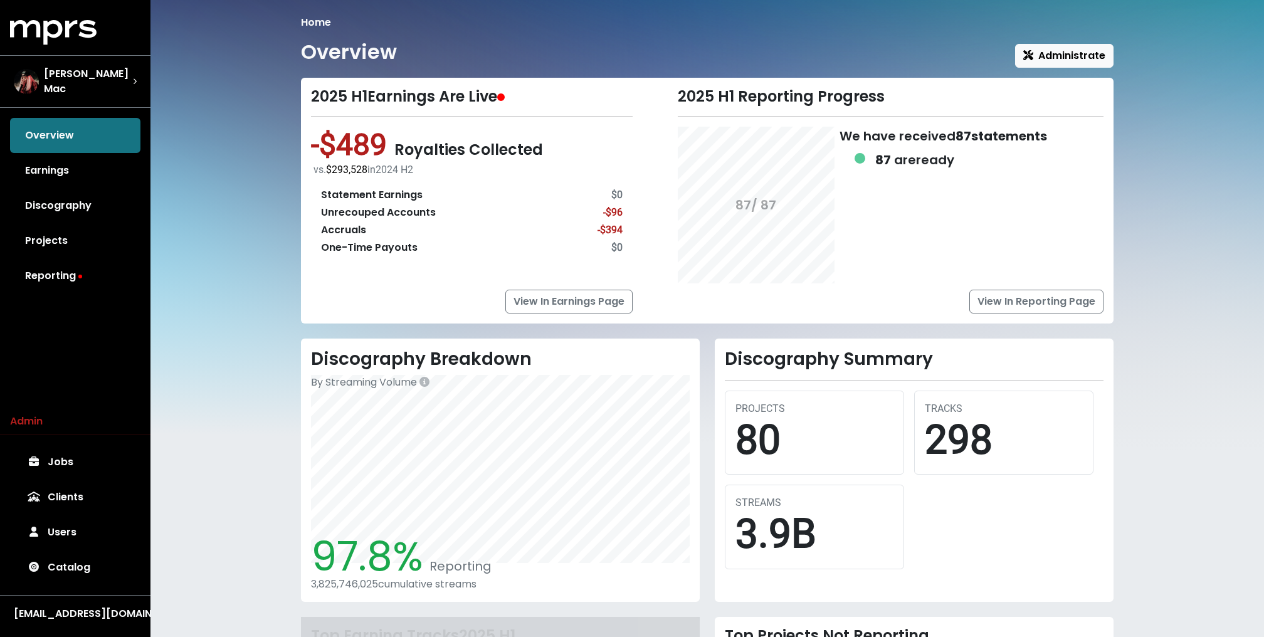
click at [382, 71] on div "Home Overview Administrate 2025 H1 Earnings Are Live -$489 Royalties Collected …" at bounding box center [707, 430] width 828 height 830
click at [97, 90] on div "Keegan Mac" at bounding box center [73, 81] width 119 height 30
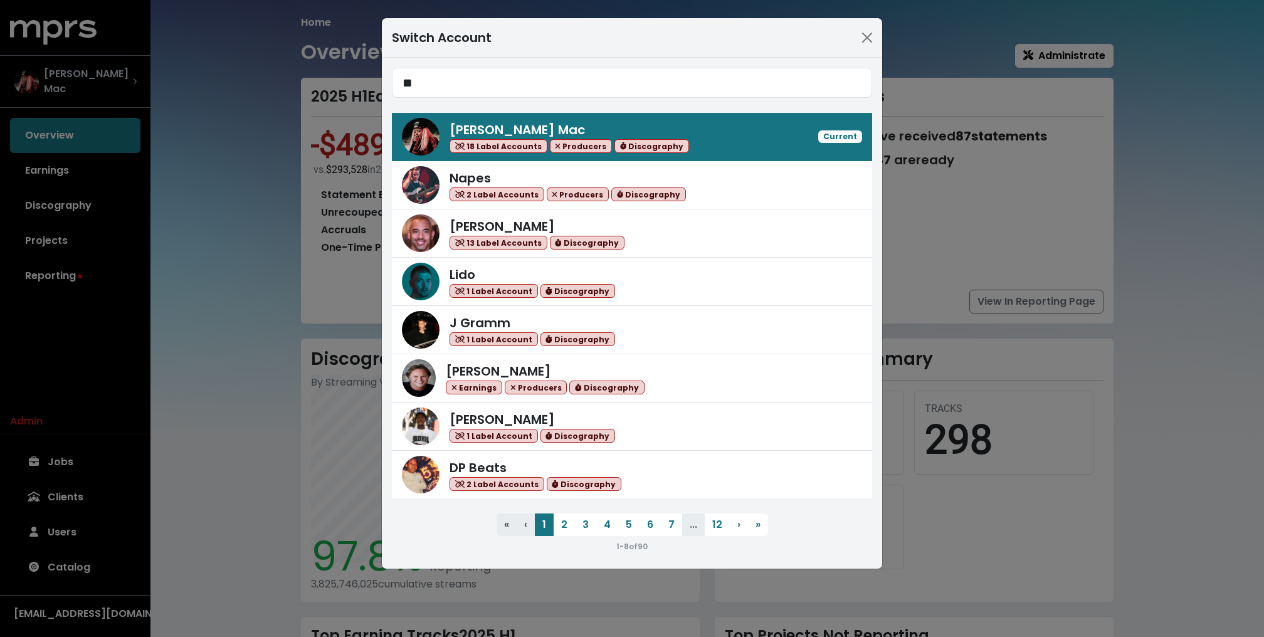
type input "*"
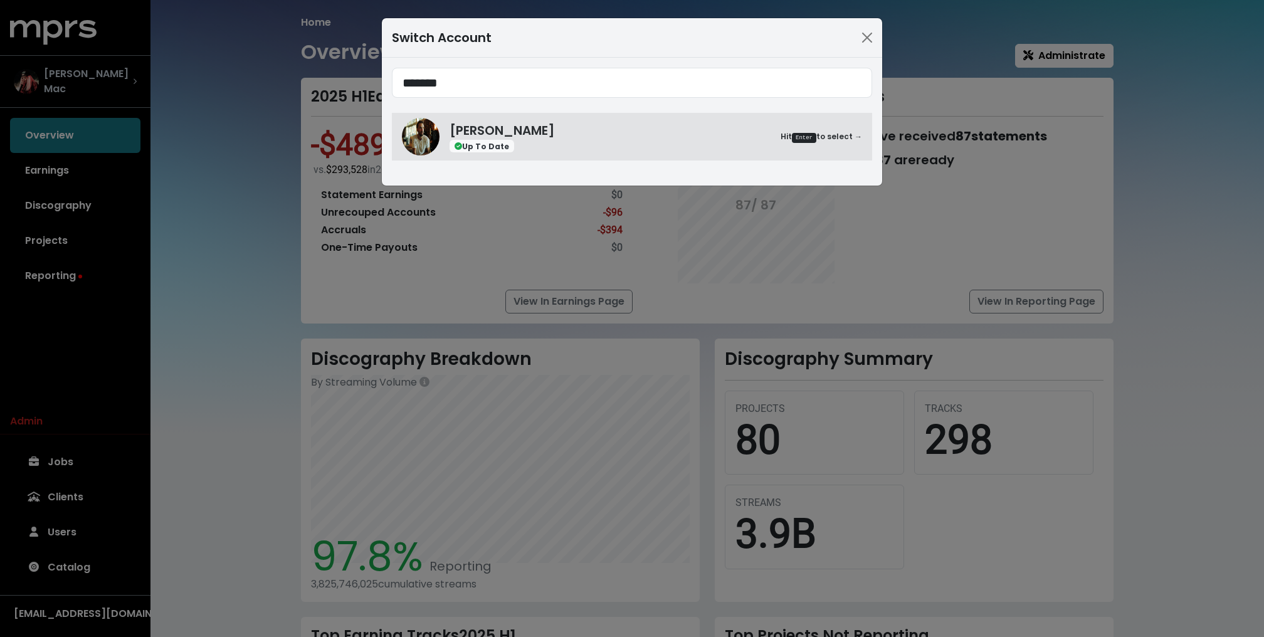
type input "*******"
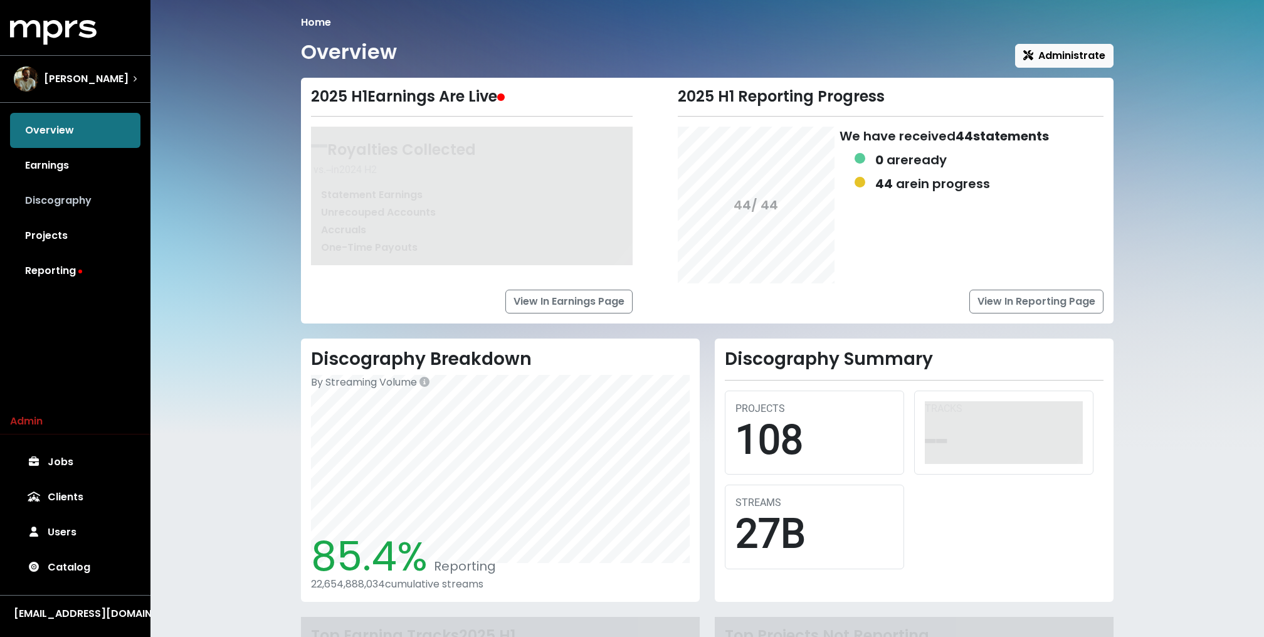
click at [73, 194] on link "Discography" at bounding box center [75, 200] width 130 height 35
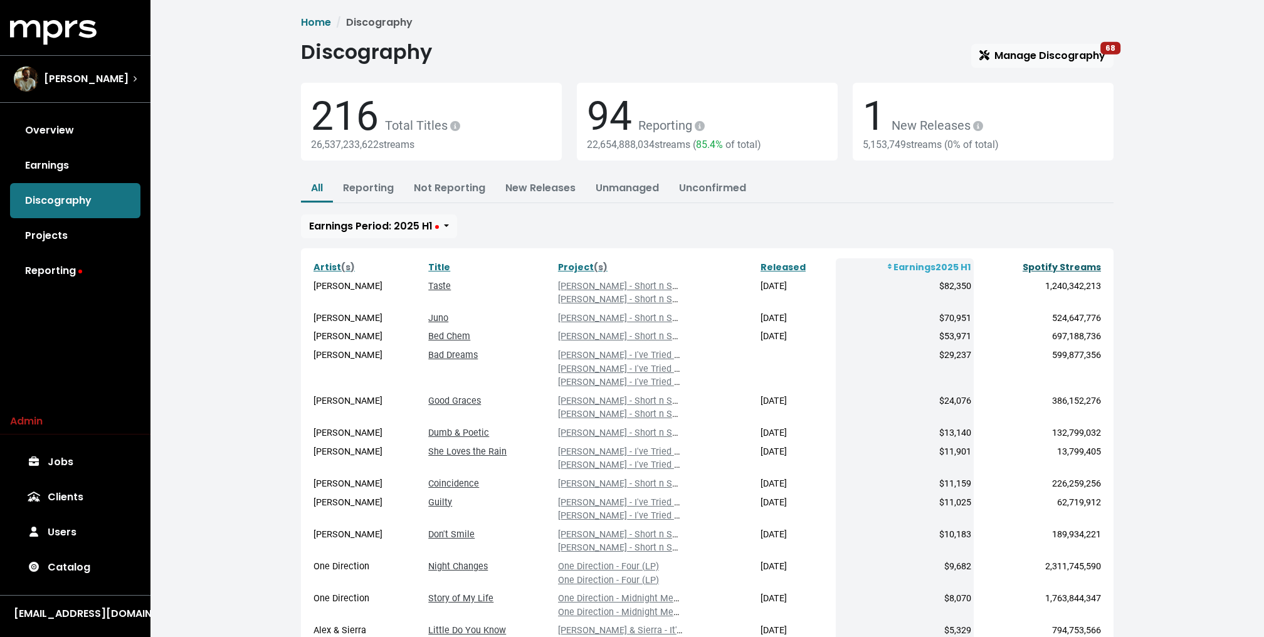
click at [1056, 265] on link "Spotify Streams" at bounding box center [1062, 267] width 78 height 13
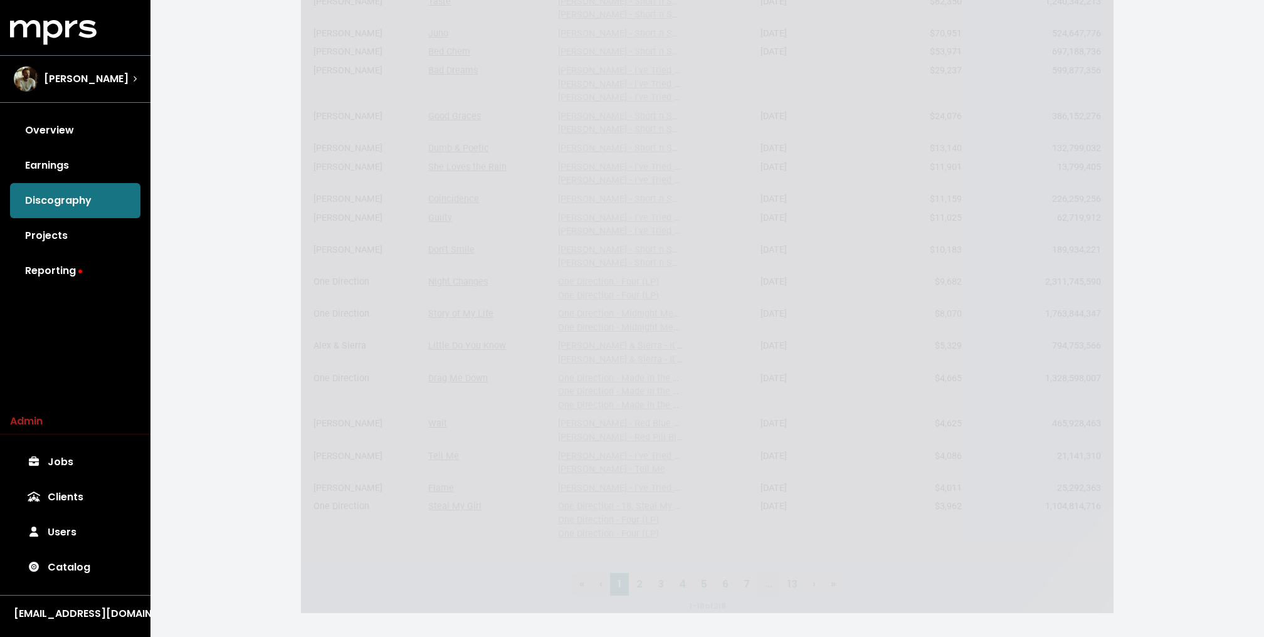
scroll to position [298, 0]
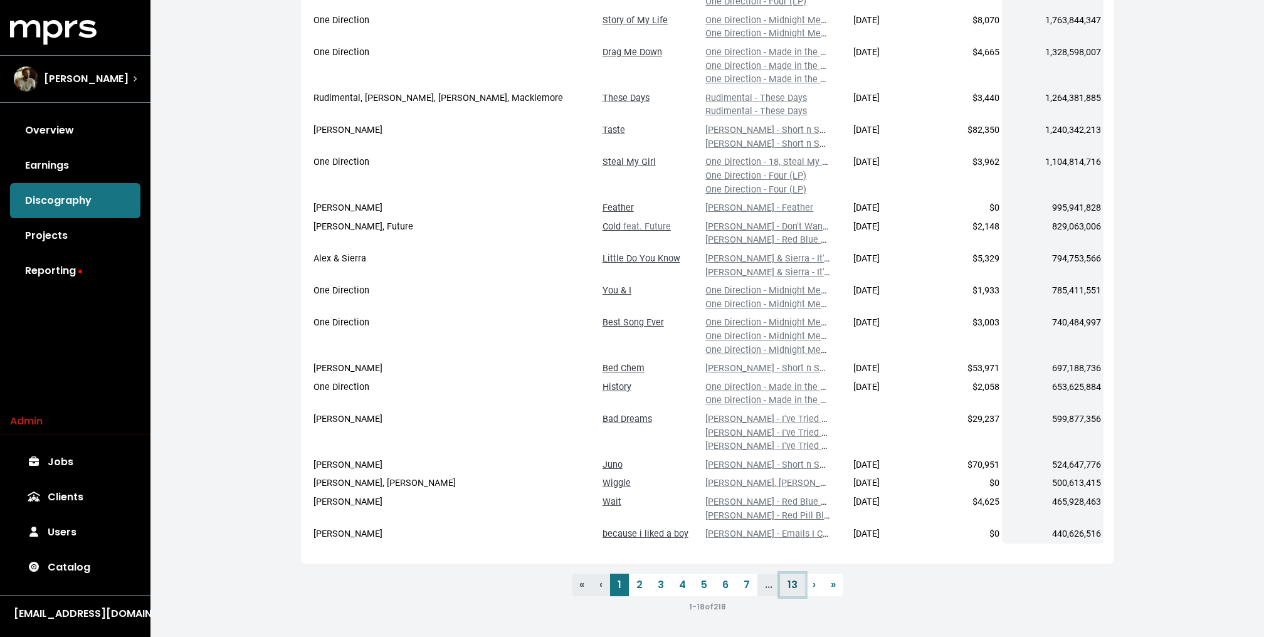
click at [797, 588] on link "13" at bounding box center [792, 585] width 25 height 23
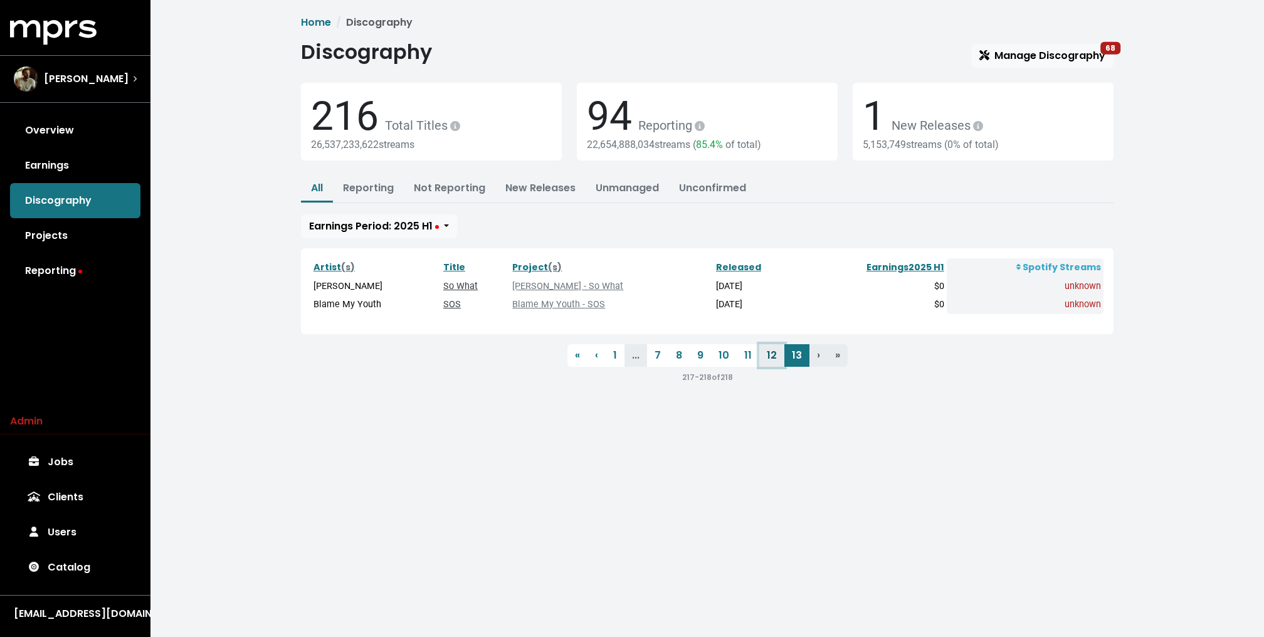
click at [777, 358] on link "12" at bounding box center [771, 355] width 25 height 23
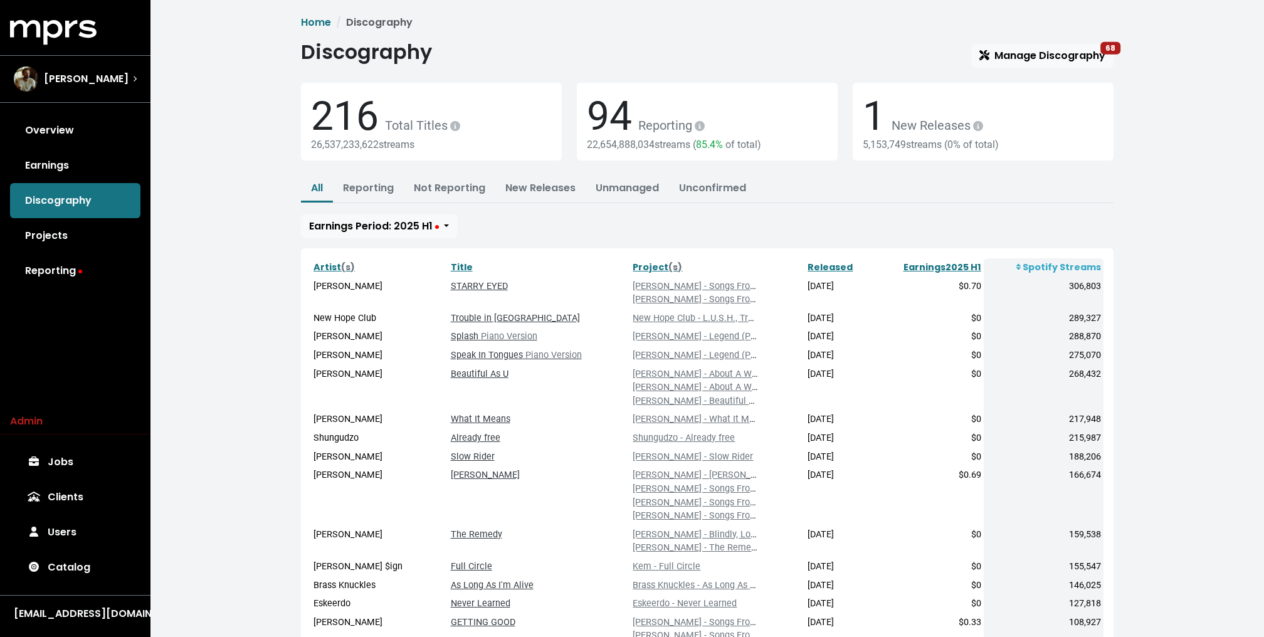
scroll to position [217, 0]
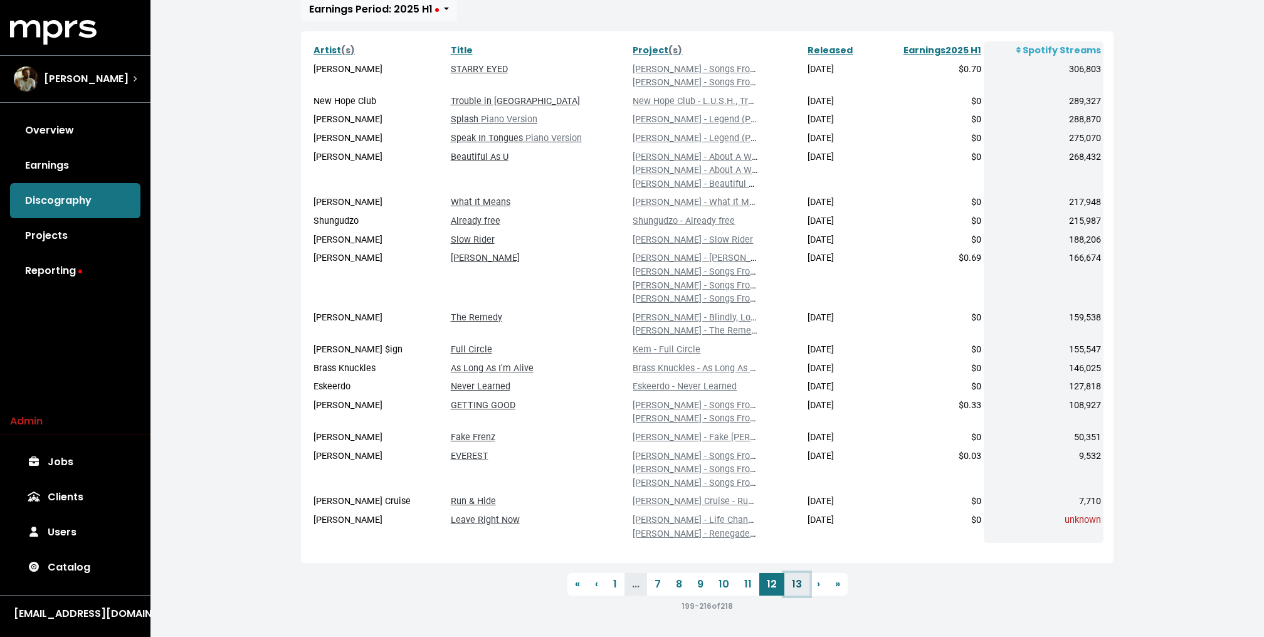
click at [797, 584] on link "13" at bounding box center [796, 584] width 25 height 23
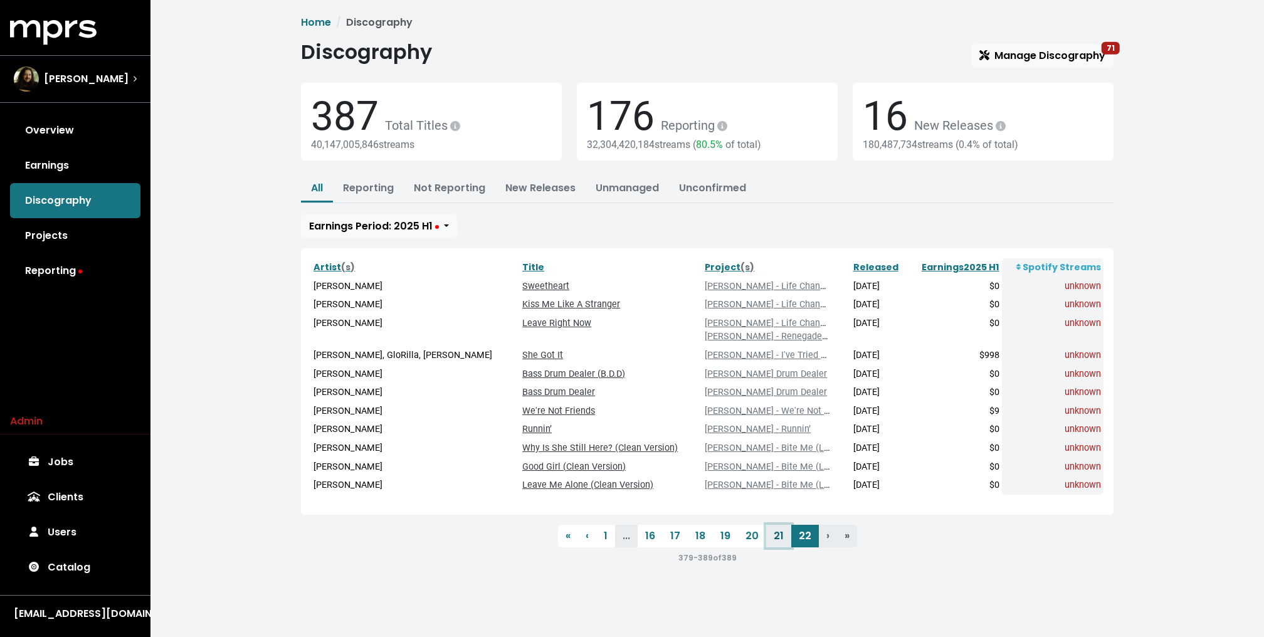
click at [772, 525] on link "21" at bounding box center [778, 536] width 25 height 23
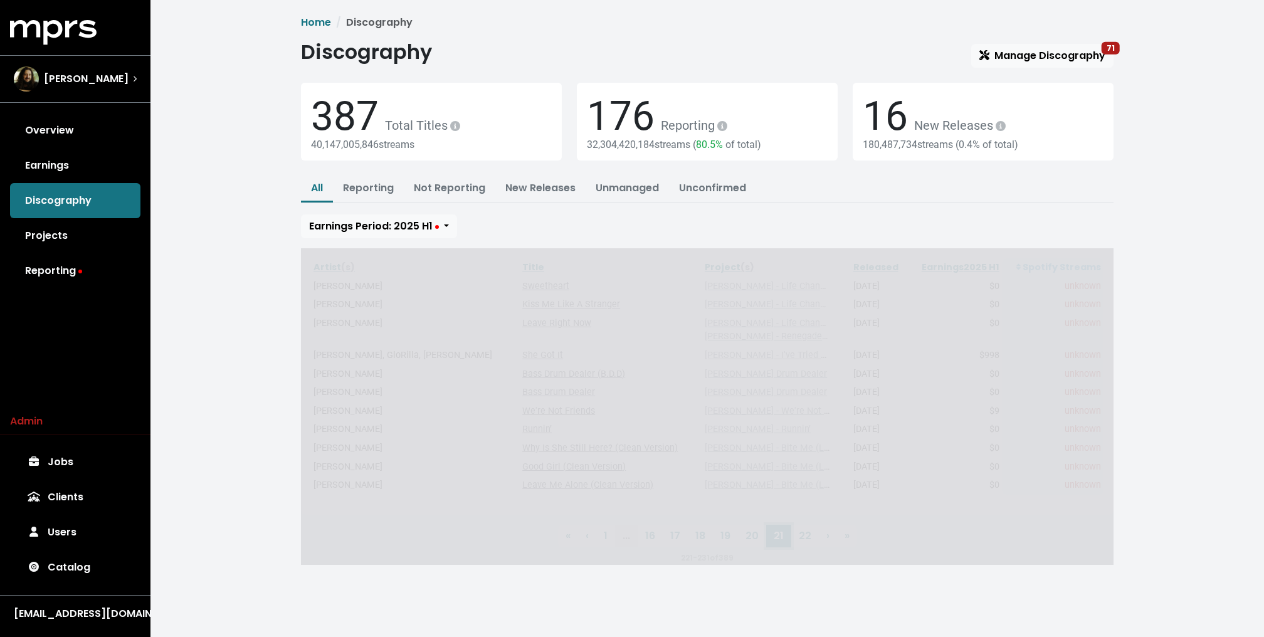
scroll to position [95, 0]
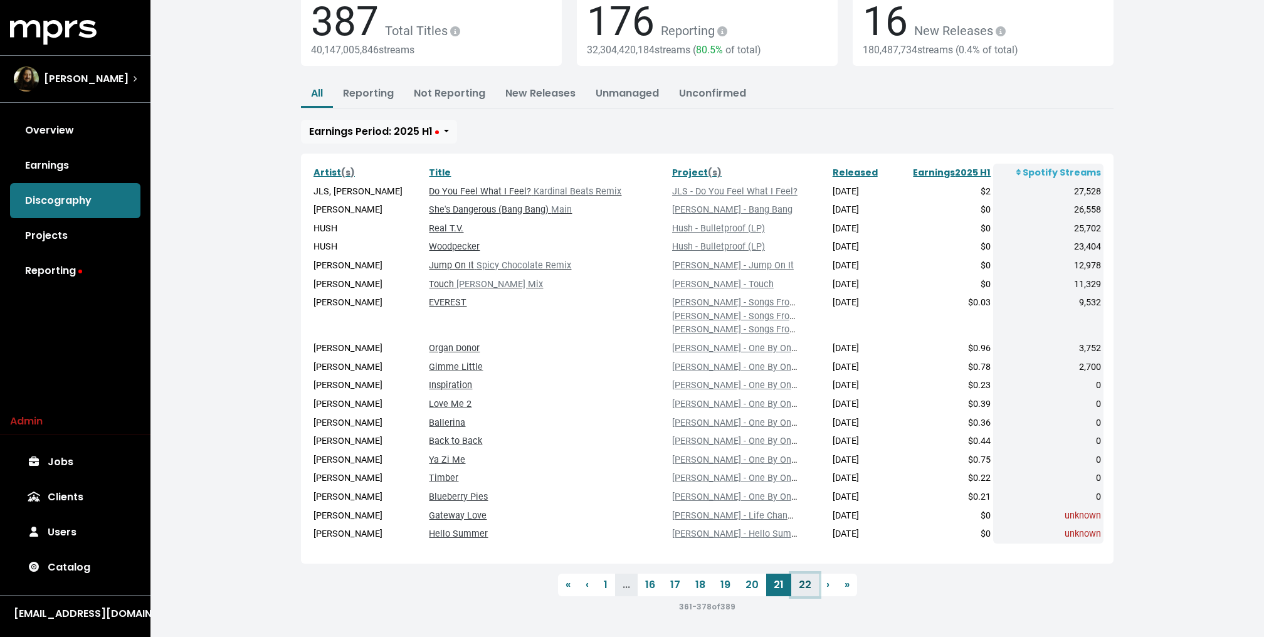
click at [801, 579] on link "22" at bounding box center [805, 585] width 28 height 23
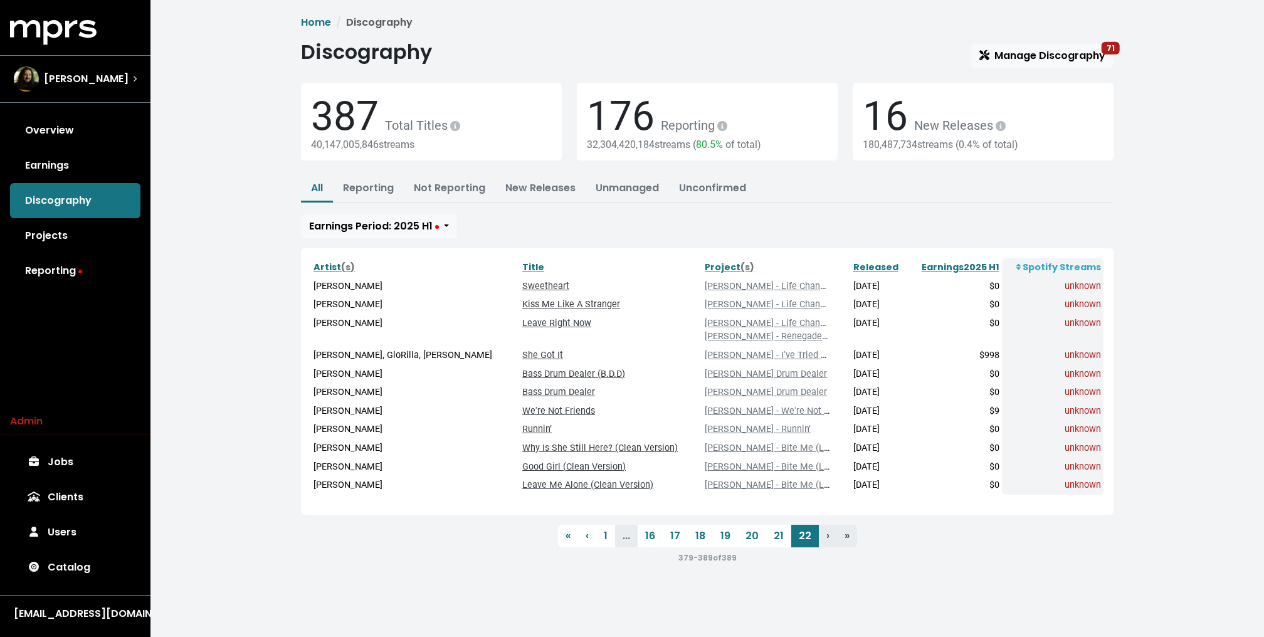
click at [530, 303] on link "Kiss Me Like A Stranger" at bounding box center [571, 304] width 98 height 11
click at [532, 320] on link "Leave Right Now" at bounding box center [556, 323] width 69 height 11
click at [522, 350] on link "She Got It" at bounding box center [542, 355] width 41 height 11
click at [531, 372] on link "Bass Drum Dealer (B.D.D)" at bounding box center [573, 374] width 103 height 11
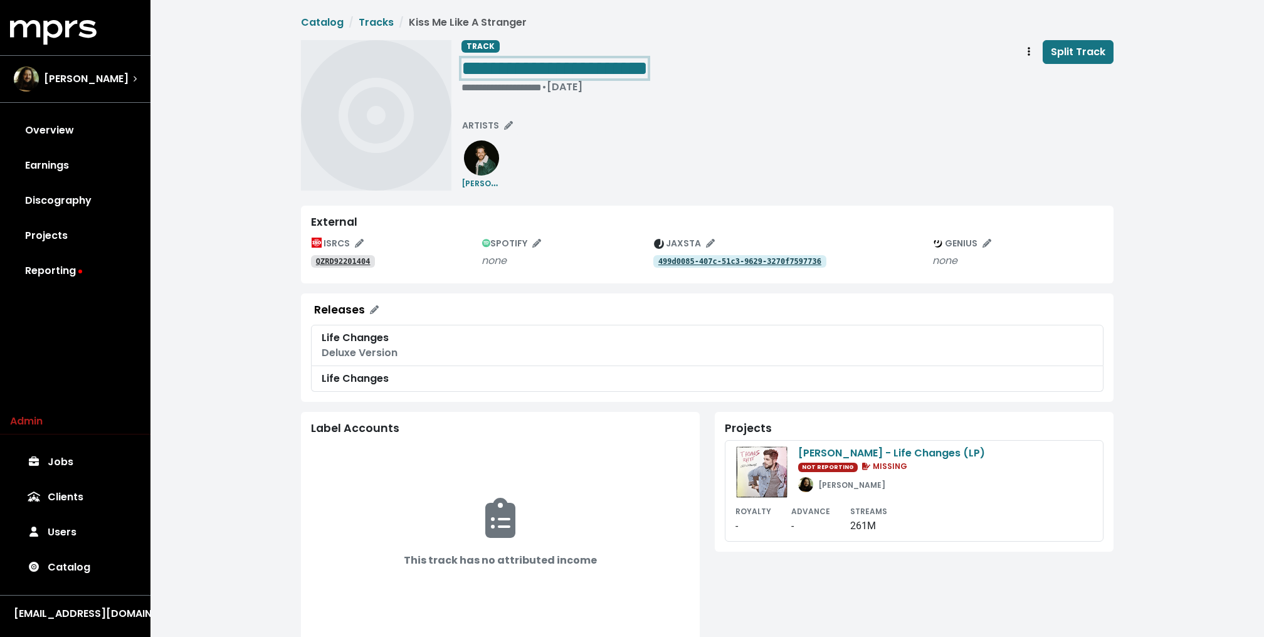
click at [522, 62] on span "**********" at bounding box center [554, 68] width 186 height 20
click at [535, 244] on icon "Edit spotify track identifications for this track" at bounding box center [536, 243] width 9 height 9
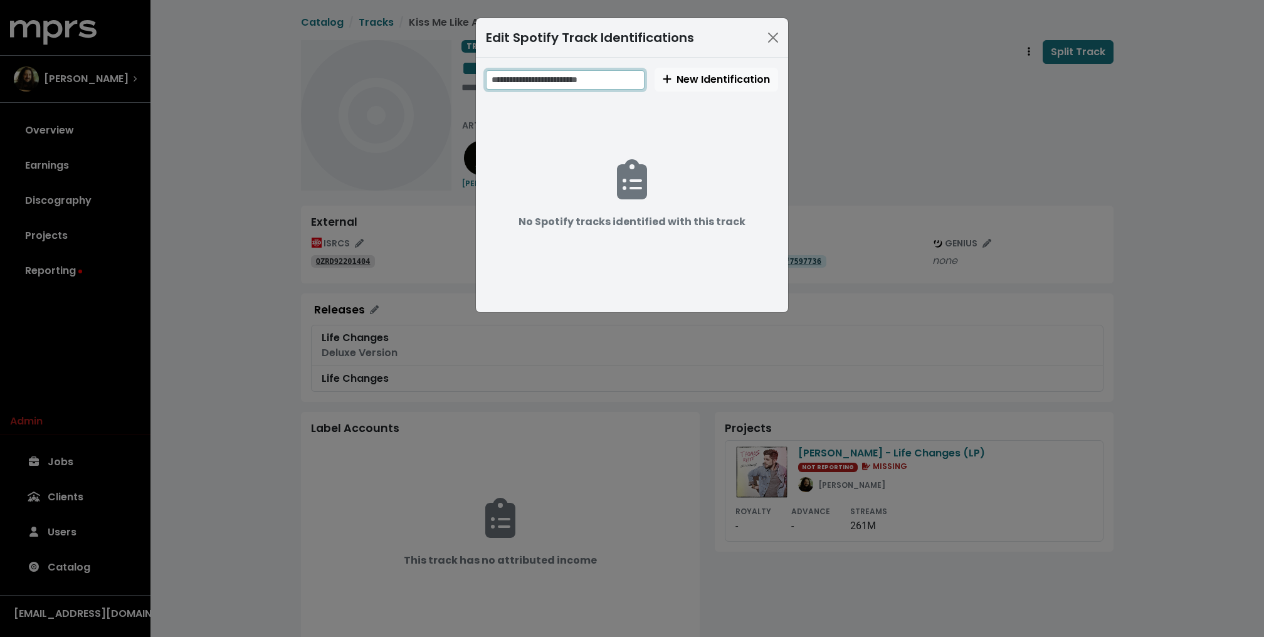
click at [559, 71] on input "text" at bounding box center [565, 79] width 159 height 19
paste input "**********"
type input "**********"
click at [728, 80] on span "New Identification" at bounding box center [716, 79] width 107 height 14
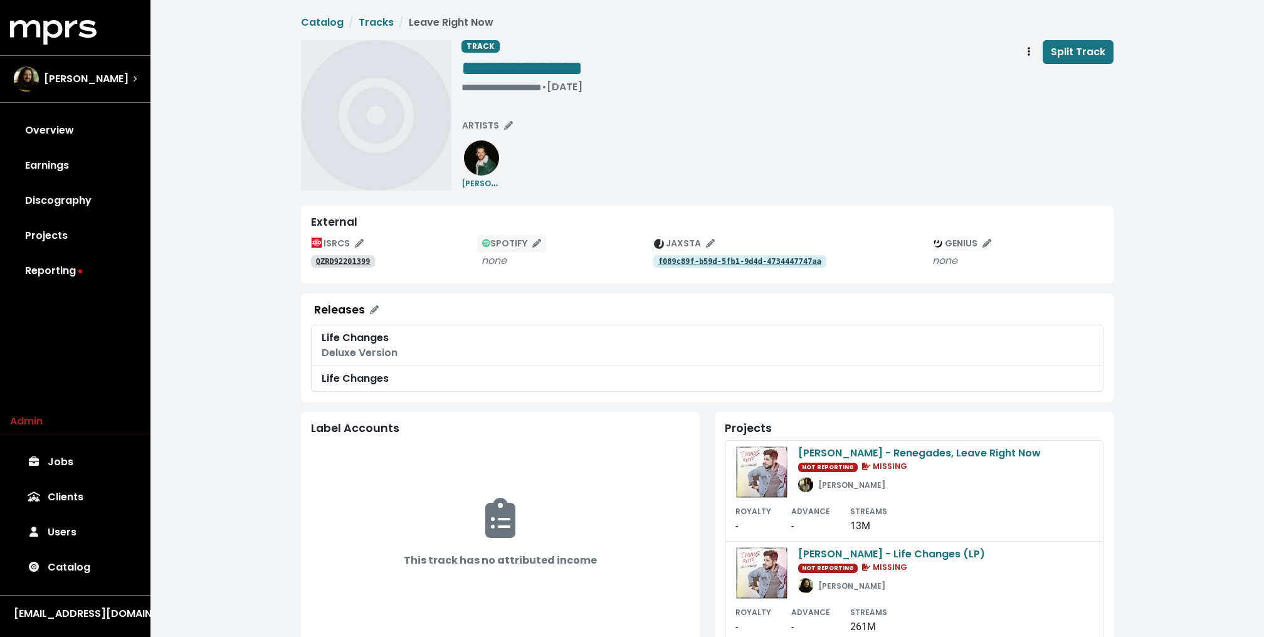
click at [532, 238] on span "SPOTIFY" at bounding box center [512, 243] width 60 height 13
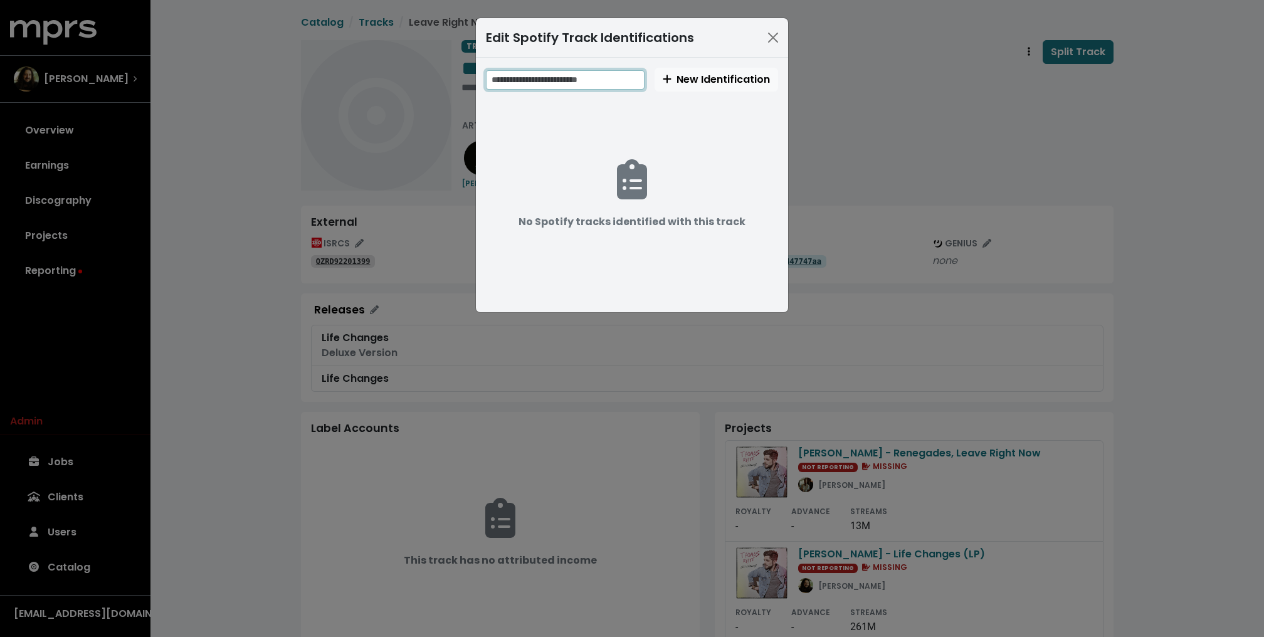
click at [597, 79] on input "text" at bounding box center [565, 79] width 159 height 19
paste input "**********"
type input "**********"
click at [695, 78] on span "New Identification" at bounding box center [716, 79] width 107 height 14
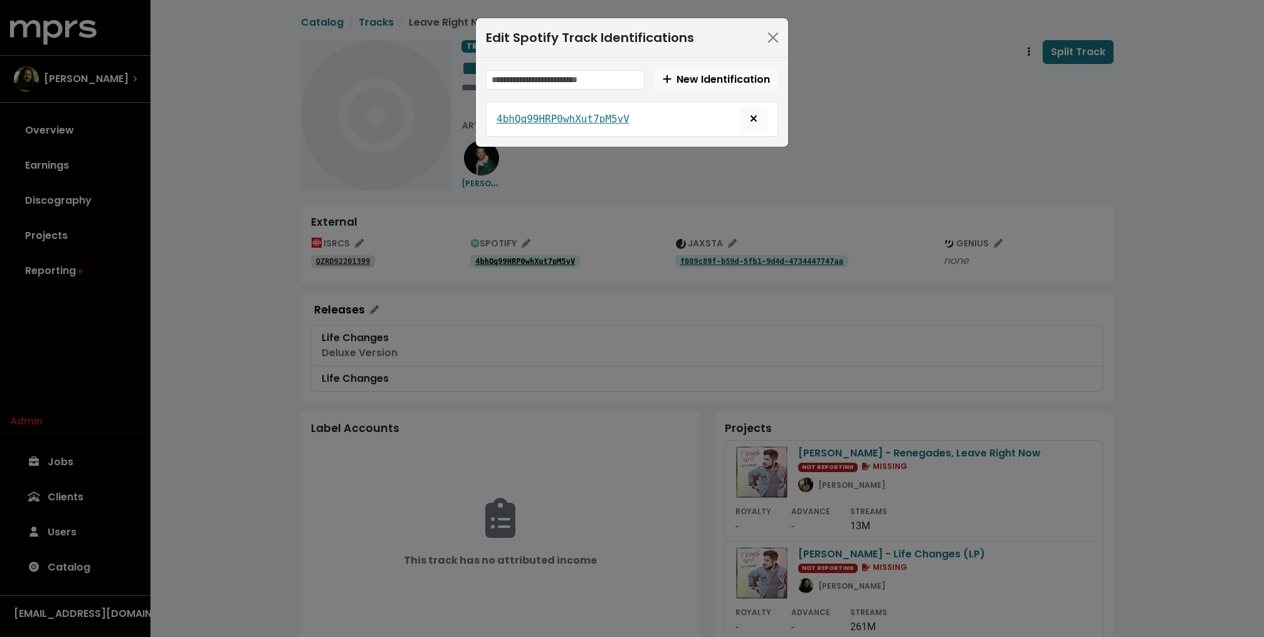
click at [905, 69] on div "Edit Spotify Track Identifications New Identification 4bhQq99HRP0whXut7pM5vV" at bounding box center [632, 318] width 1264 height 637
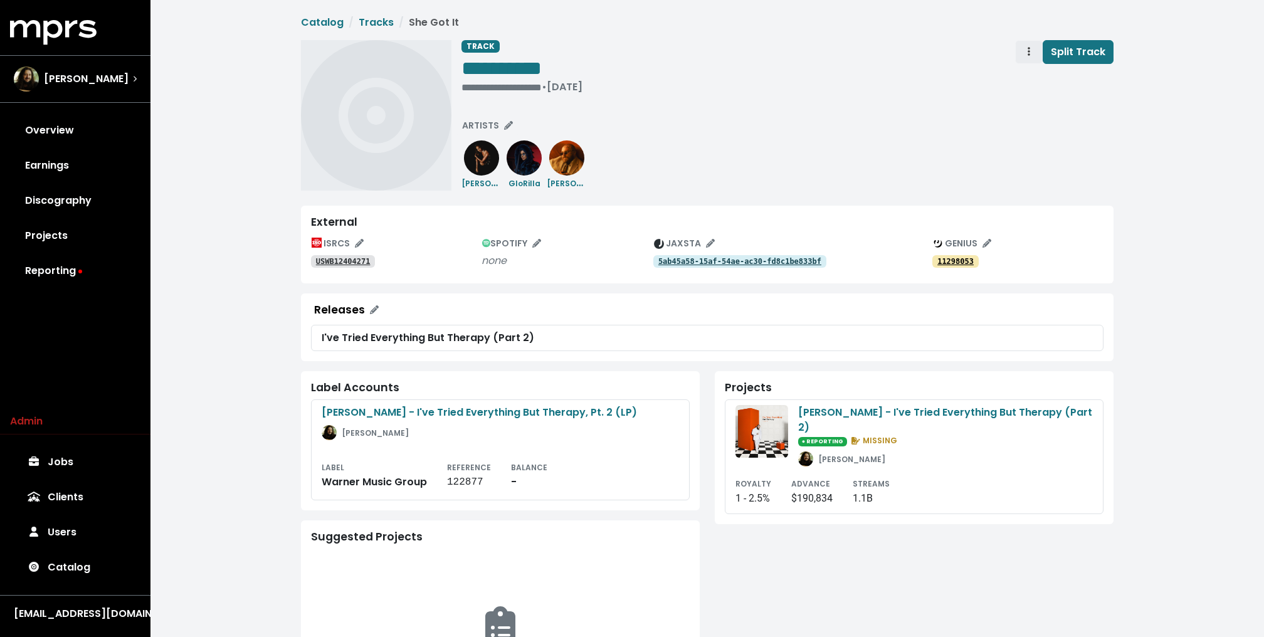
click at [1030, 47] on icon "Track actions" at bounding box center [1029, 51] width 3 height 10
click at [1047, 77] on link "Merge" at bounding box center [1065, 80] width 99 height 20
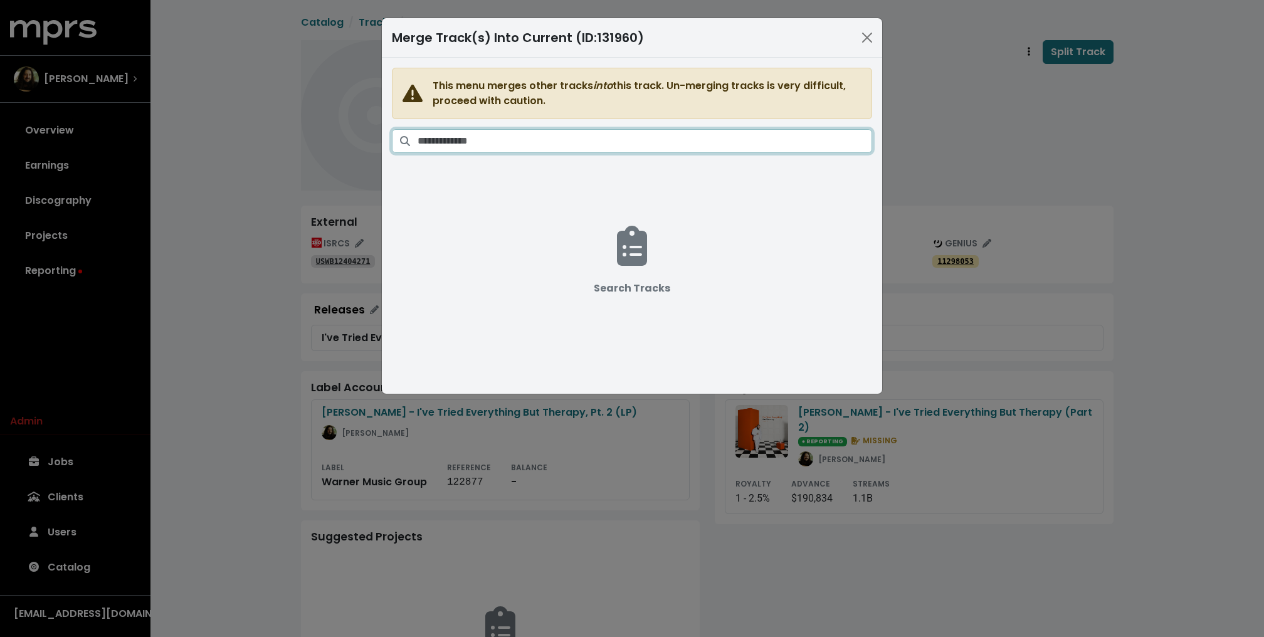
click at [600, 136] on input "Search tracks" at bounding box center [645, 141] width 455 height 24
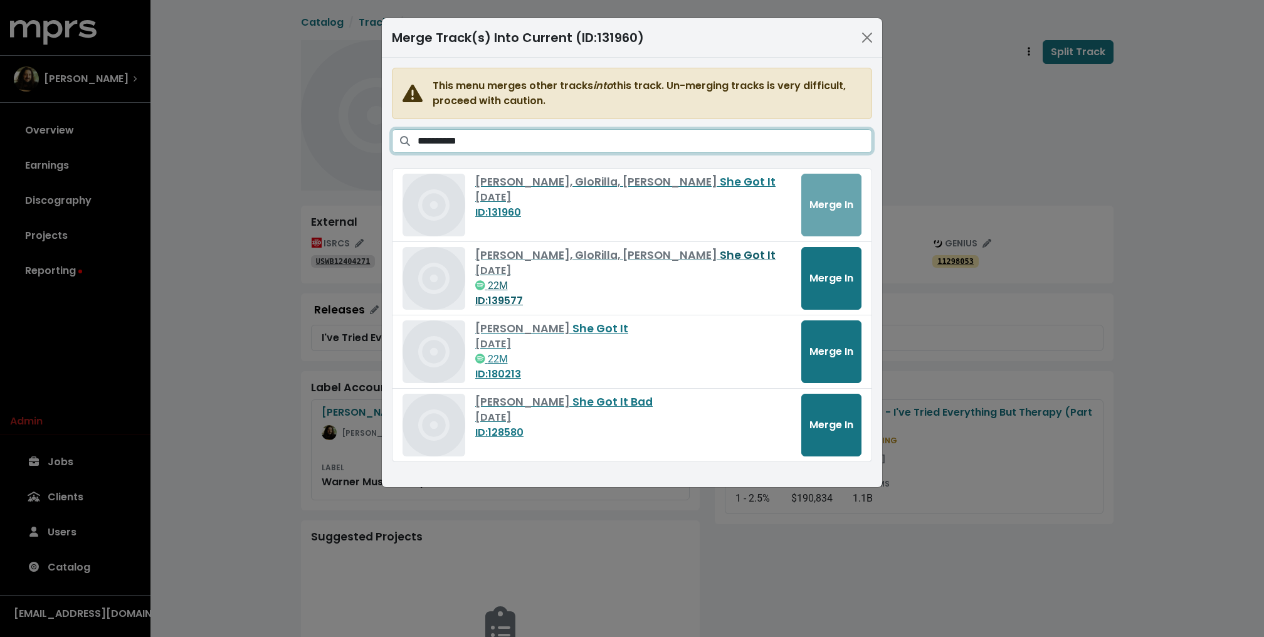
type input "**********"
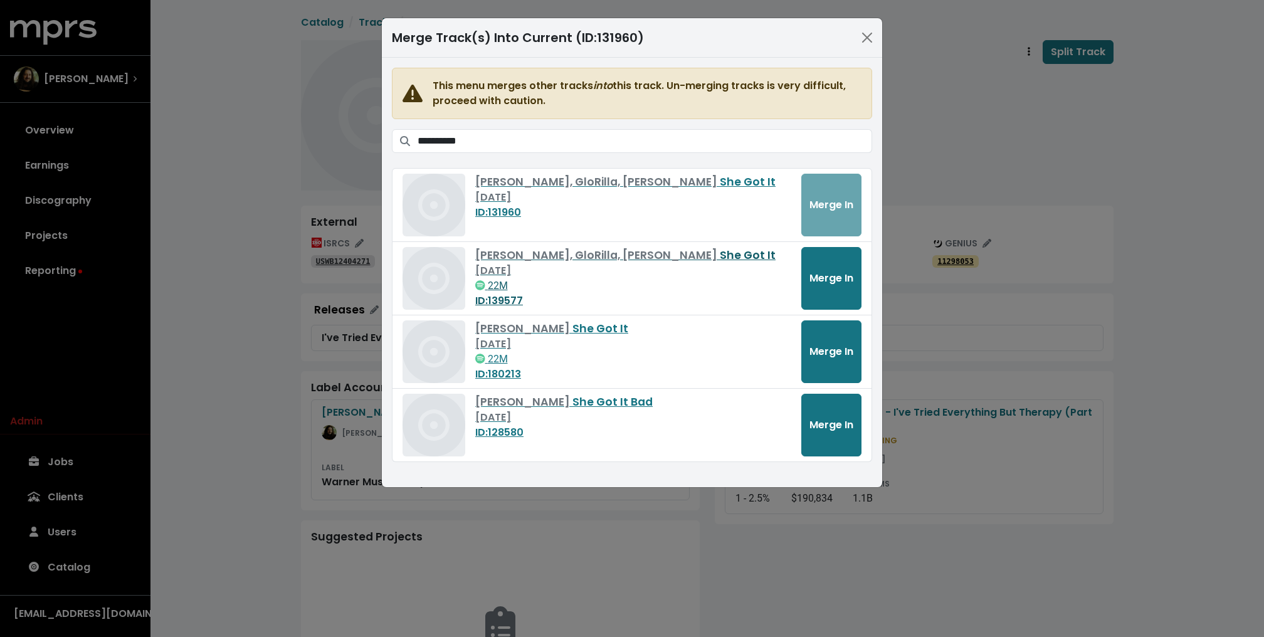
click at [660, 253] on span "Teddy Swims, GloRilla, Coco Jones" at bounding box center [597, 255] width 245 height 15
click at [1043, 135] on div "**********" at bounding box center [632, 318] width 1264 height 637
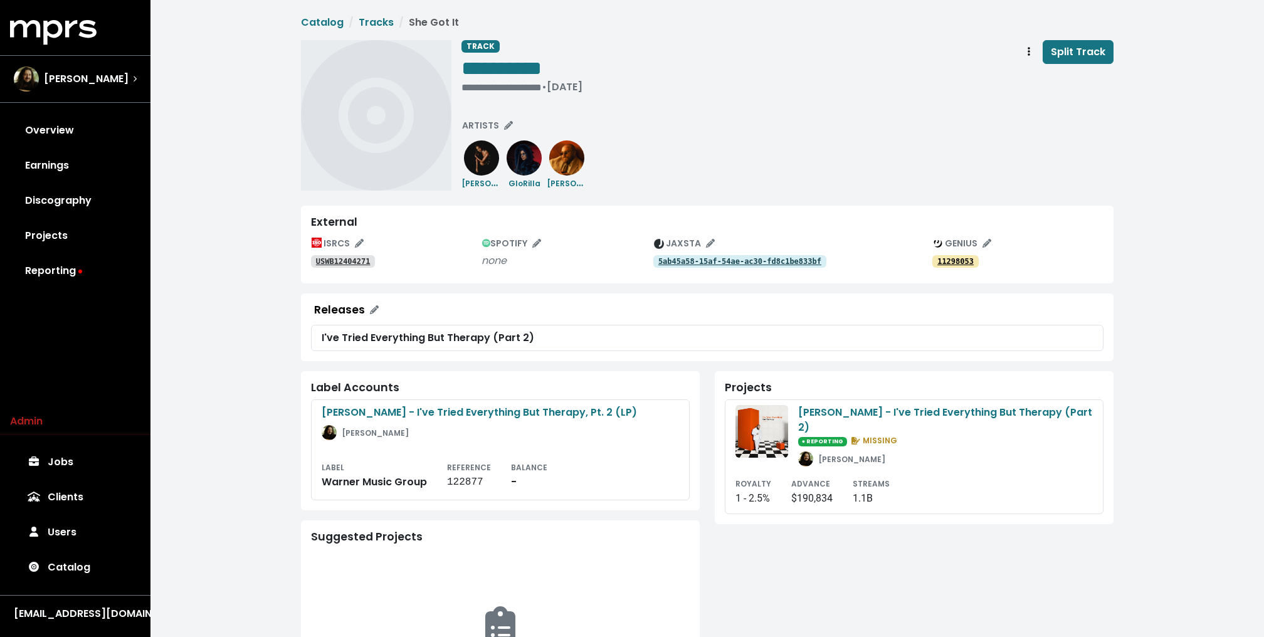
click at [362, 257] on tt "USWB12404271" at bounding box center [343, 261] width 55 height 9
click at [789, 265] on tt "5ab45a58-15af-54ae-ac30-fd8c1be833bf" at bounding box center [739, 261] width 163 height 9
click at [1035, 51] on span "Track actions" at bounding box center [1028, 52] width 11 height 15
click at [1036, 79] on link "Merge" at bounding box center [1065, 80] width 99 height 20
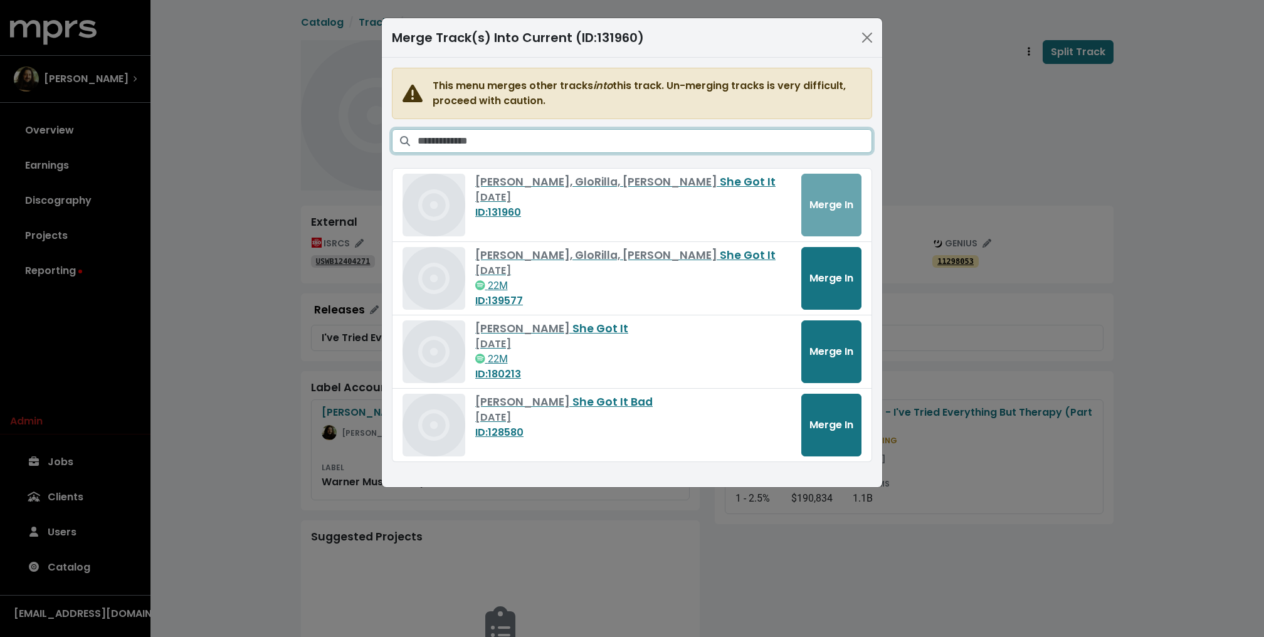
click at [754, 129] on input "Search tracks" at bounding box center [645, 141] width 455 height 24
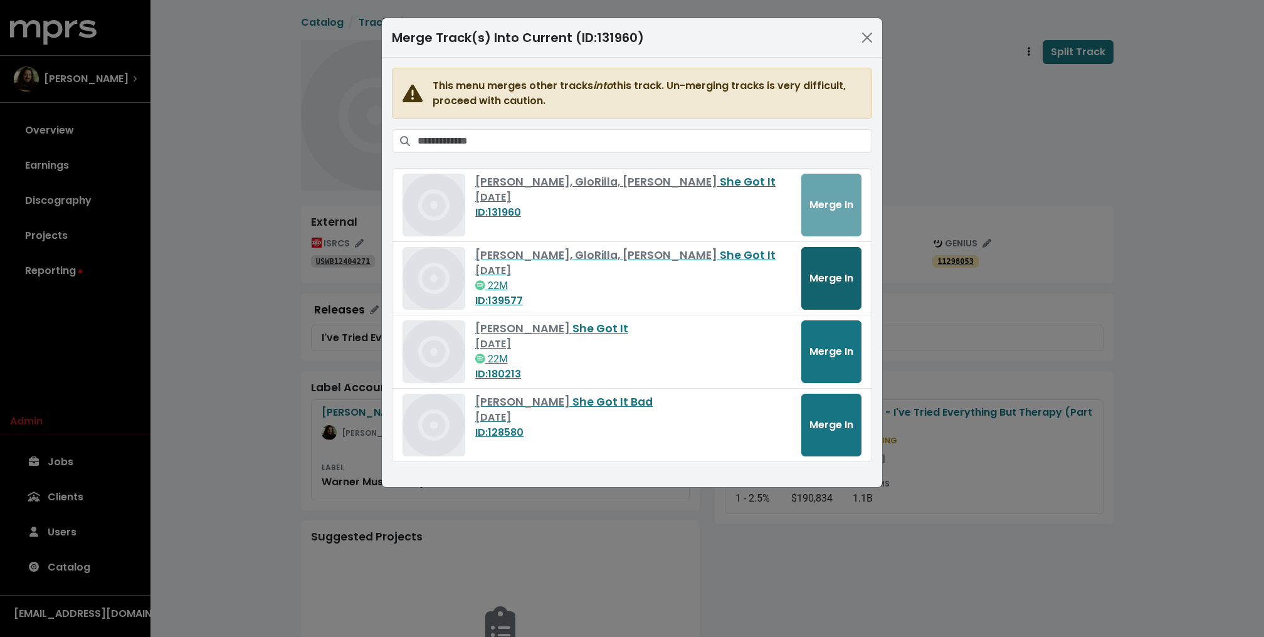
click at [831, 266] on button "Merge In" at bounding box center [831, 278] width 60 height 63
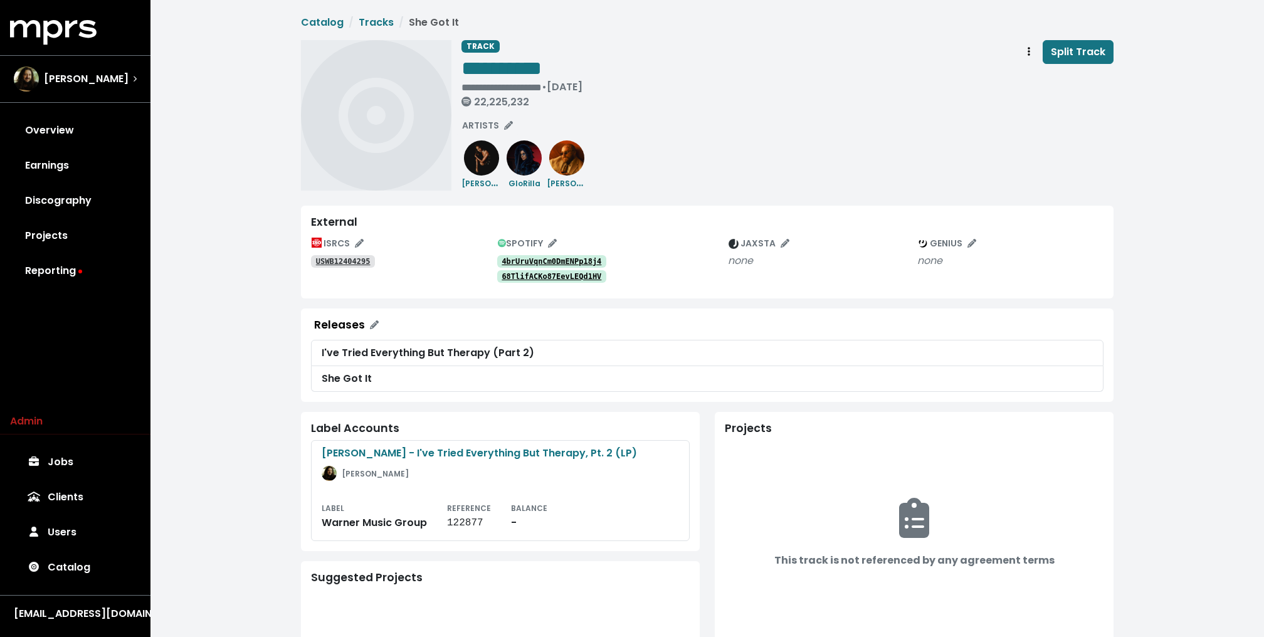
click at [561, 260] on tt "4brUruVqnCm0DmENPp18j4" at bounding box center [552, 261] width 100 height 9
click at [552, 279] on tt "68TlifACKo87EevLEQd1HV" at bounding box center [552, 276] width 100 height 9
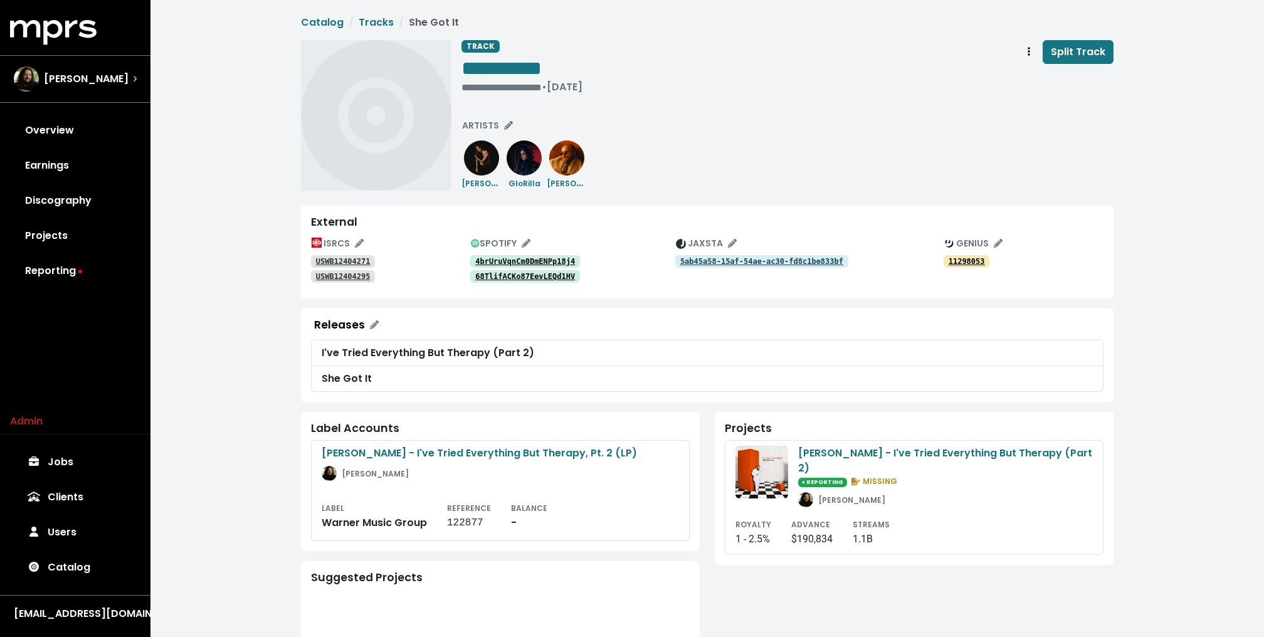
click at [206, 191] on div "**********" at bounding box center [707, 410] width 1114 height 820
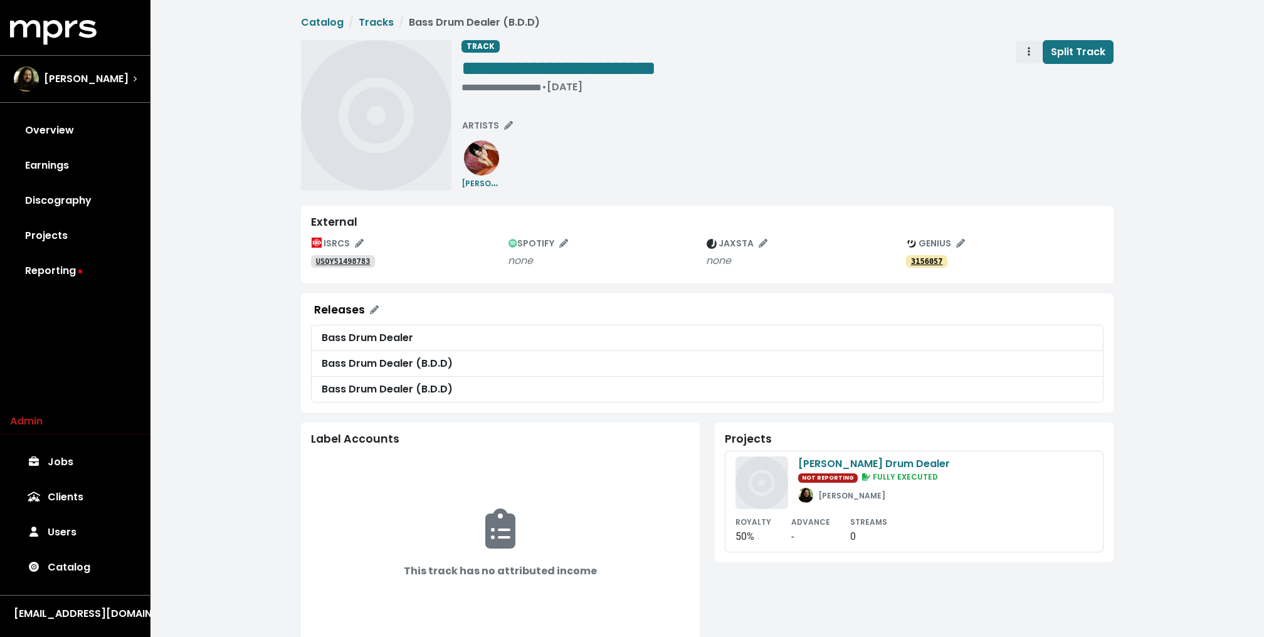
click at [1030, 48] on icon "Track actions" at bounding box center [1029, 51] width 3 height 10
click at [1038, 77] on link "Merge" at bounding box center [1065, 80] width 99 height 20
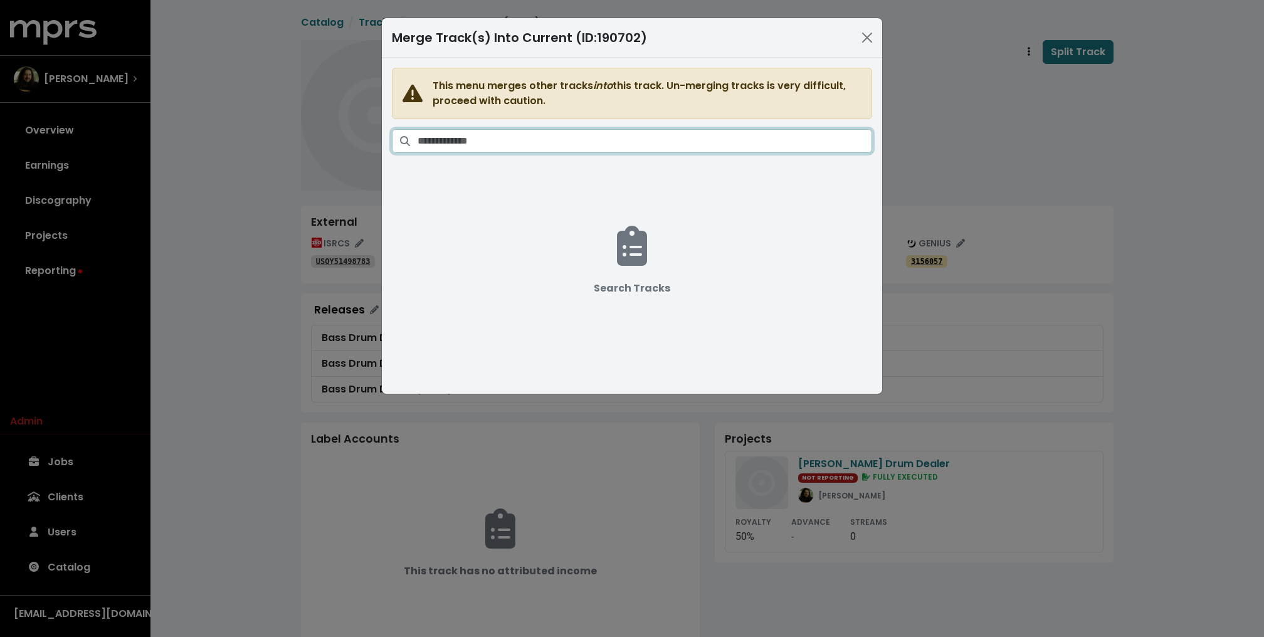
click at [732, 140] on input "Search tracks" at bounding box center [645, 141] width 455 height 24
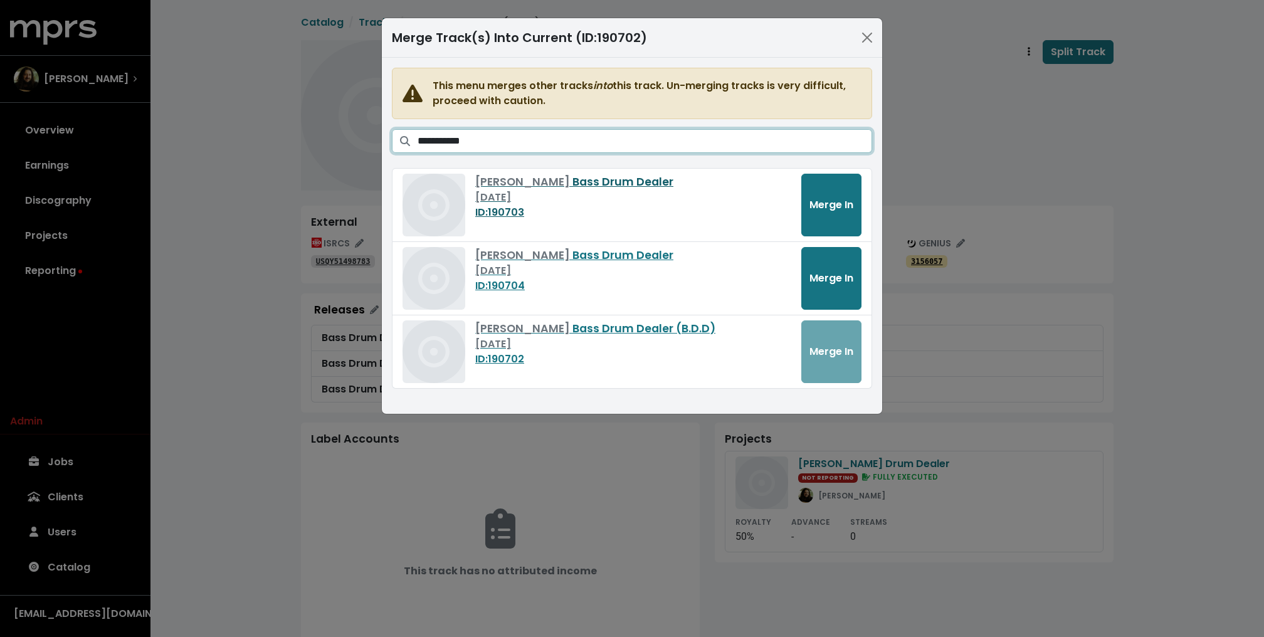
type input "**********"
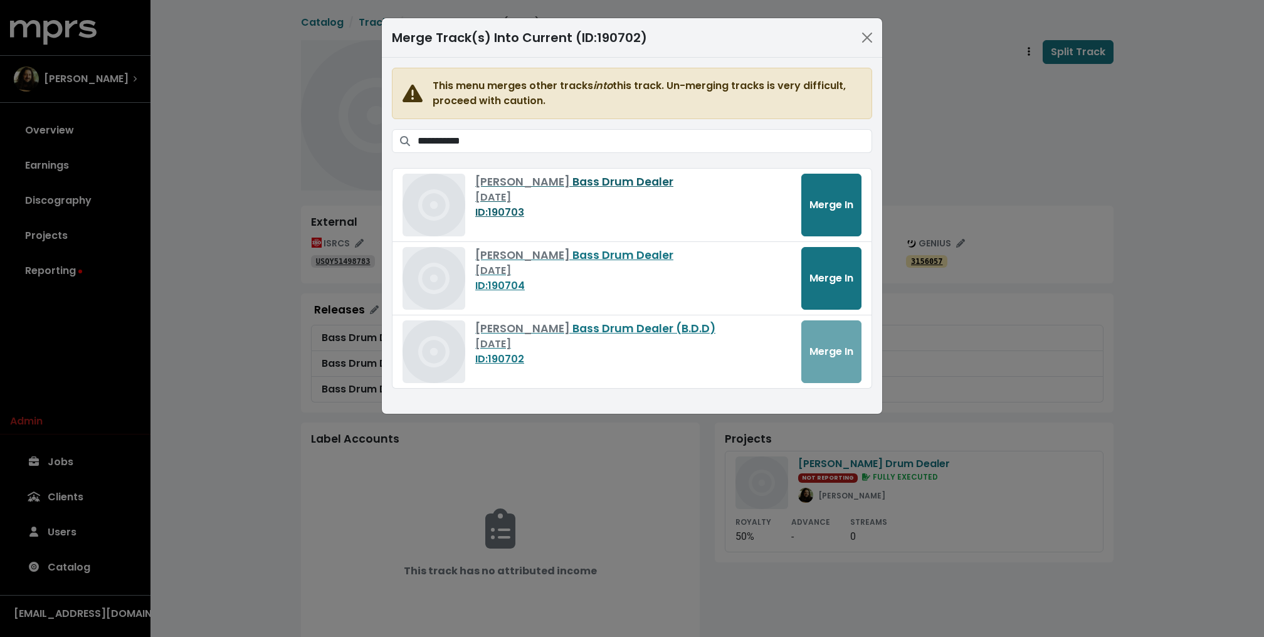
click at [537, 182] on span "[PERSON_NAME]" at bounding box center [523, 181] width 97 height 15
click at [510, 251] on span "[PERSON_NAME]" at bounding box center [523, 255] width 97 height 15
click at [505, 315] on div "[PERSON_NAME] Bass Drum Dealer (B.D.D) [DATE] ID: 190702 Merge In" at bounding box center [632, 351] width 480 height 73
click at [500, 327] on span "[PERSON_NAME]" at bounding box center [523, 328] width 97 height 15
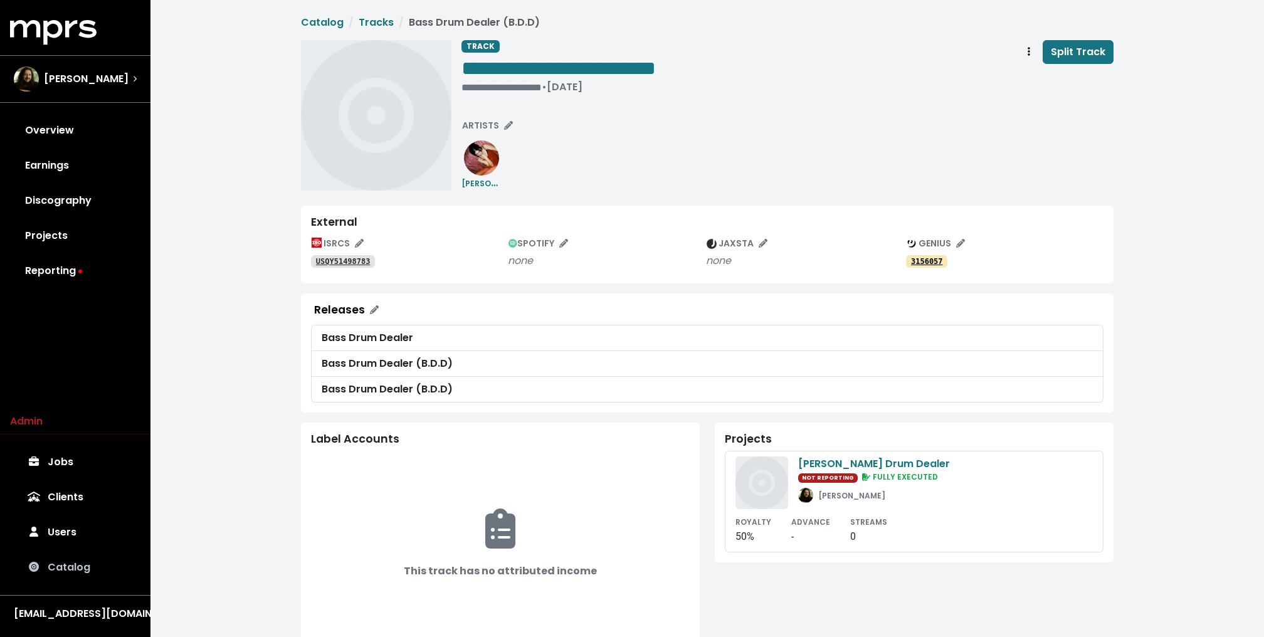
click at [65, 554] on link "Catalog" at bounding box center [75, 567] width 130 height 35
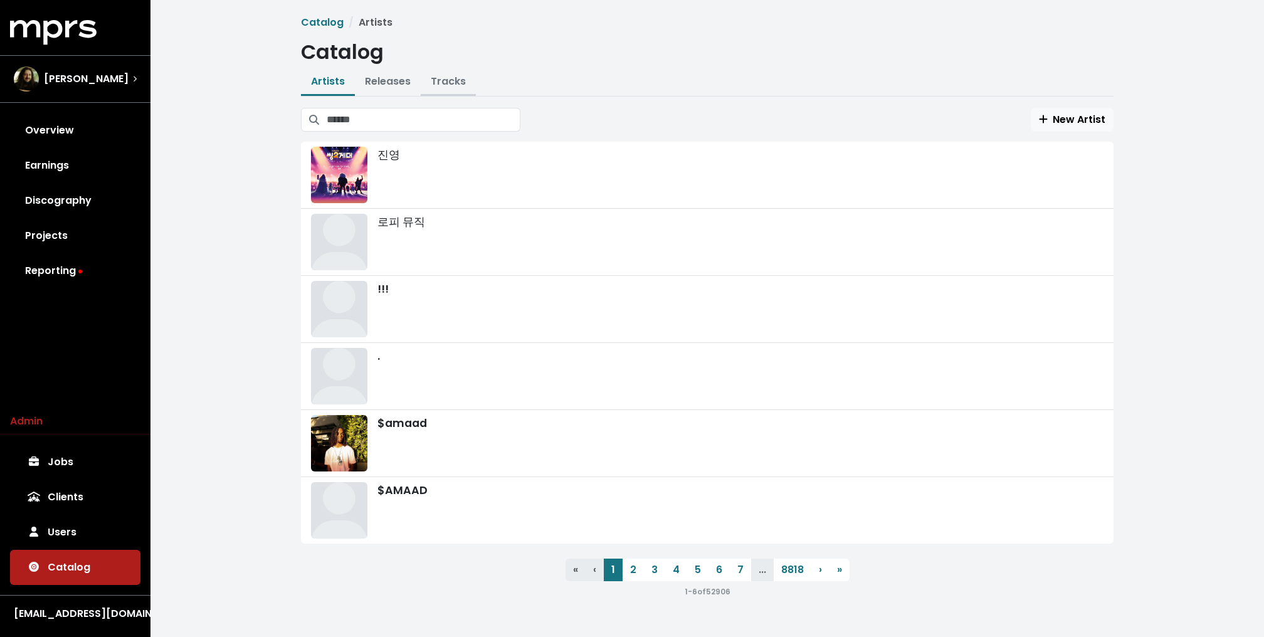
click at [438, 83] on link "Tracks" at bounding box center [448, 81] width 35 height 14
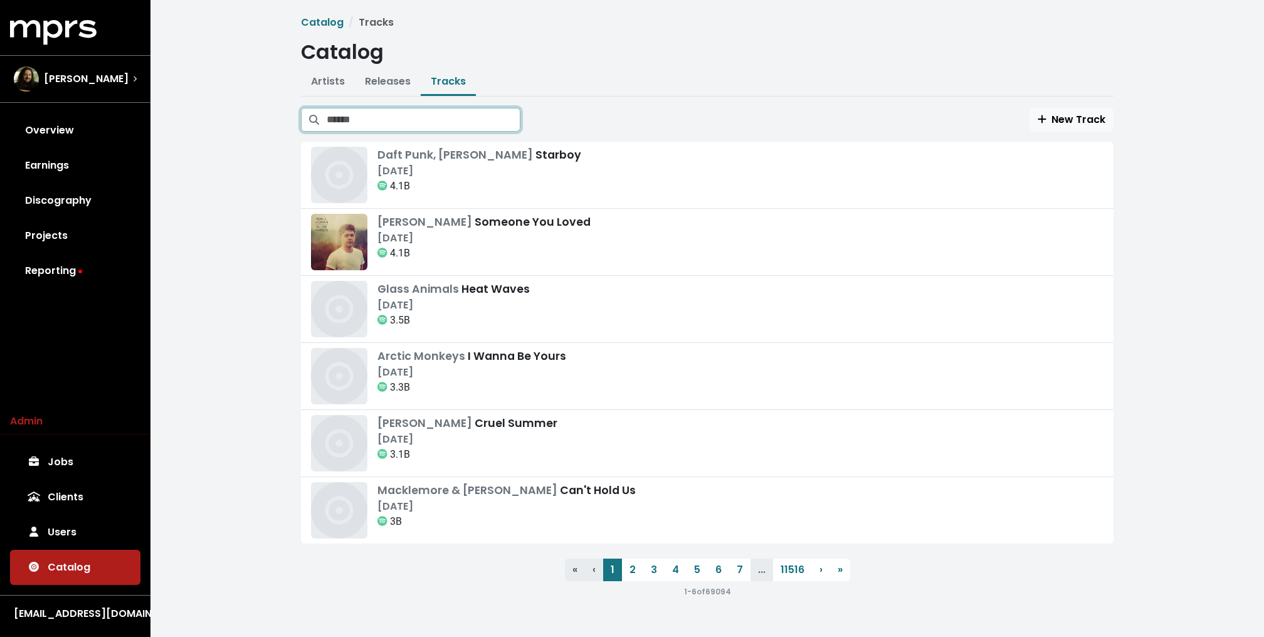
click at [424, 116] on input "Search tracks" at bounding box center [424, 120] width 194 height 24
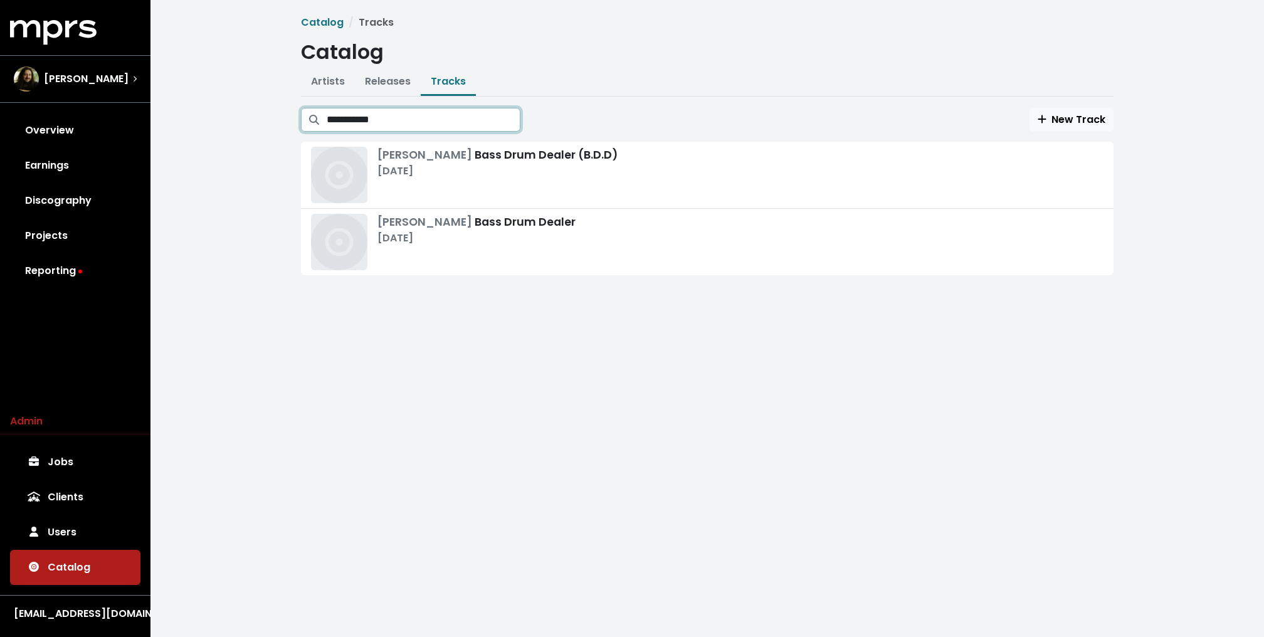
type input "**********"
click at [468, 167] on div "[DATE]" at bounding box center [497, 171] width 240 height 15
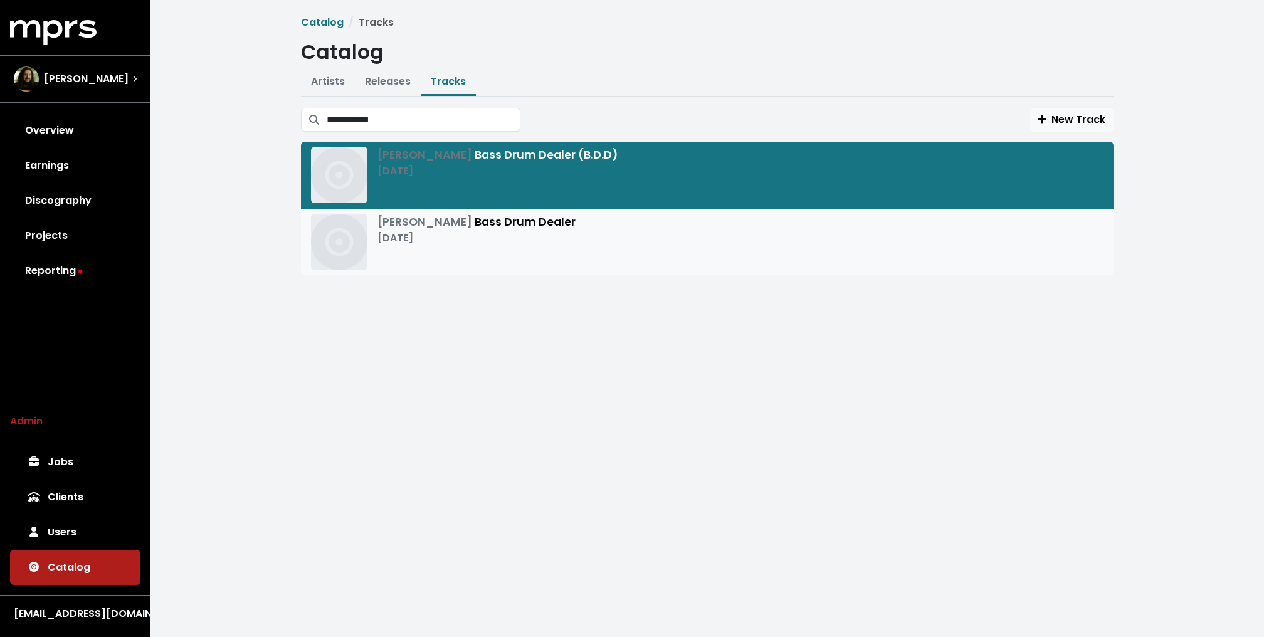
click at [445, 228] on span "[PERSON_NAME]" at bounding box center [425, 221] width 97 height 15
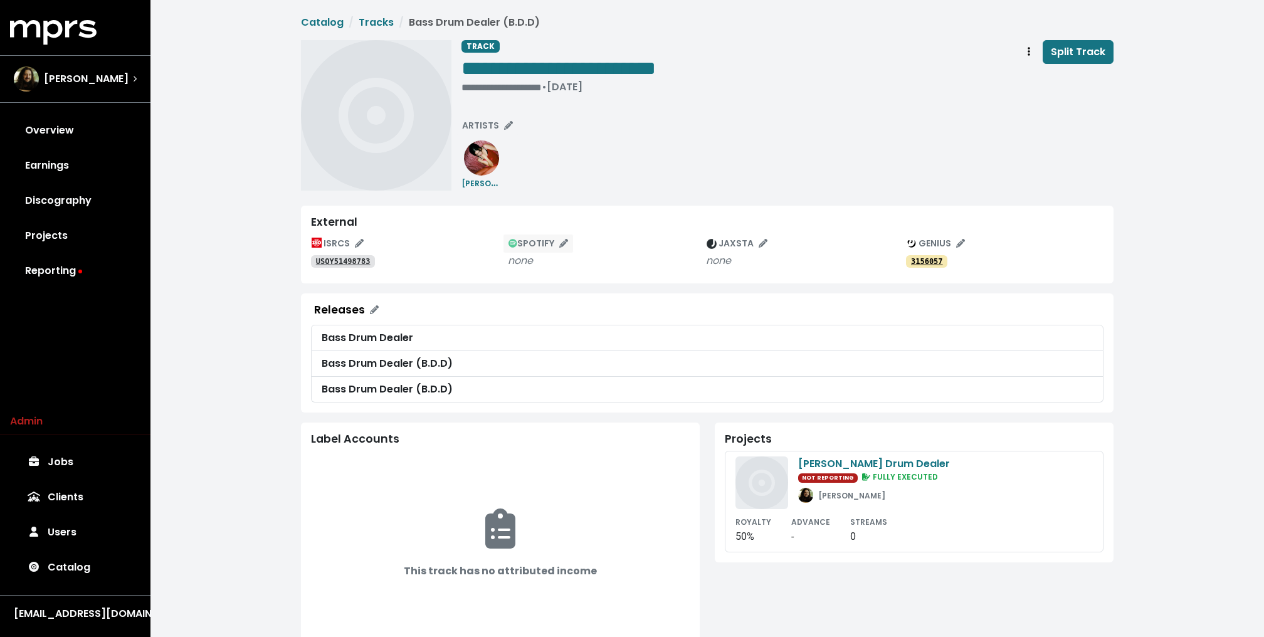
click at [562, 244] on icon "Edit spotify track identifications for this track" at bounding box center [563, 243] width 9 height 9
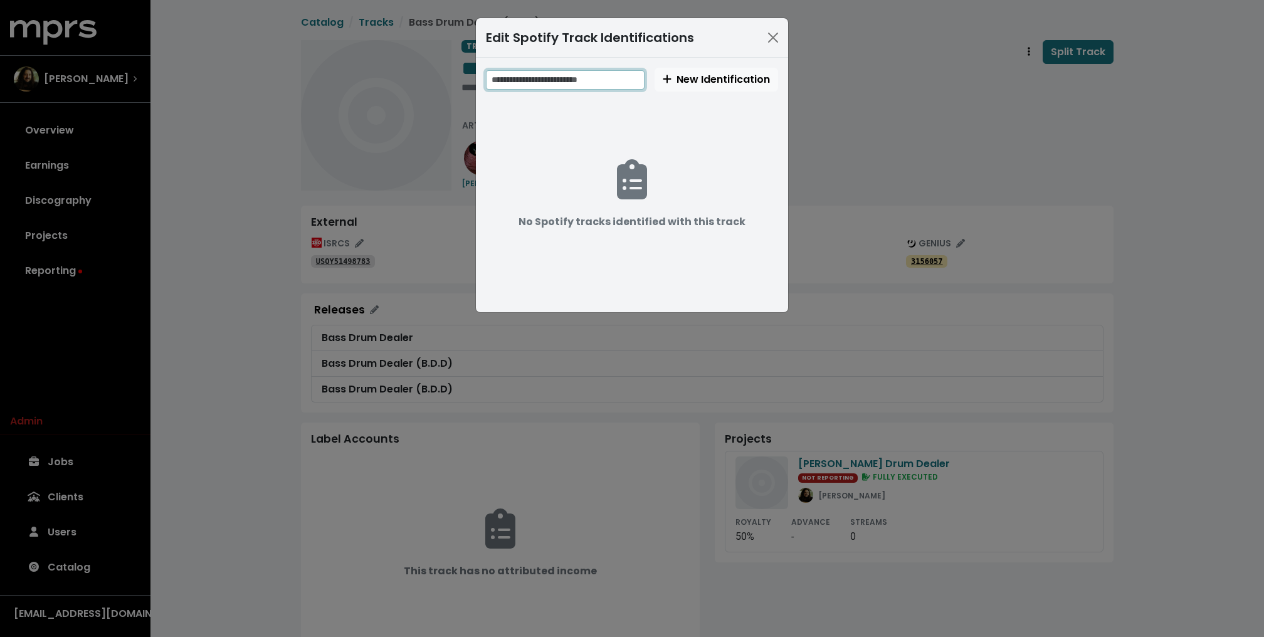
click at [584, 81] on input "text" at bounding box center [565, 79] width 159 height 19
paste input "**********"
type input "**********"
click at [676, 68] on button "New Identification" at bounding box center [717, 80] width 124 height 24
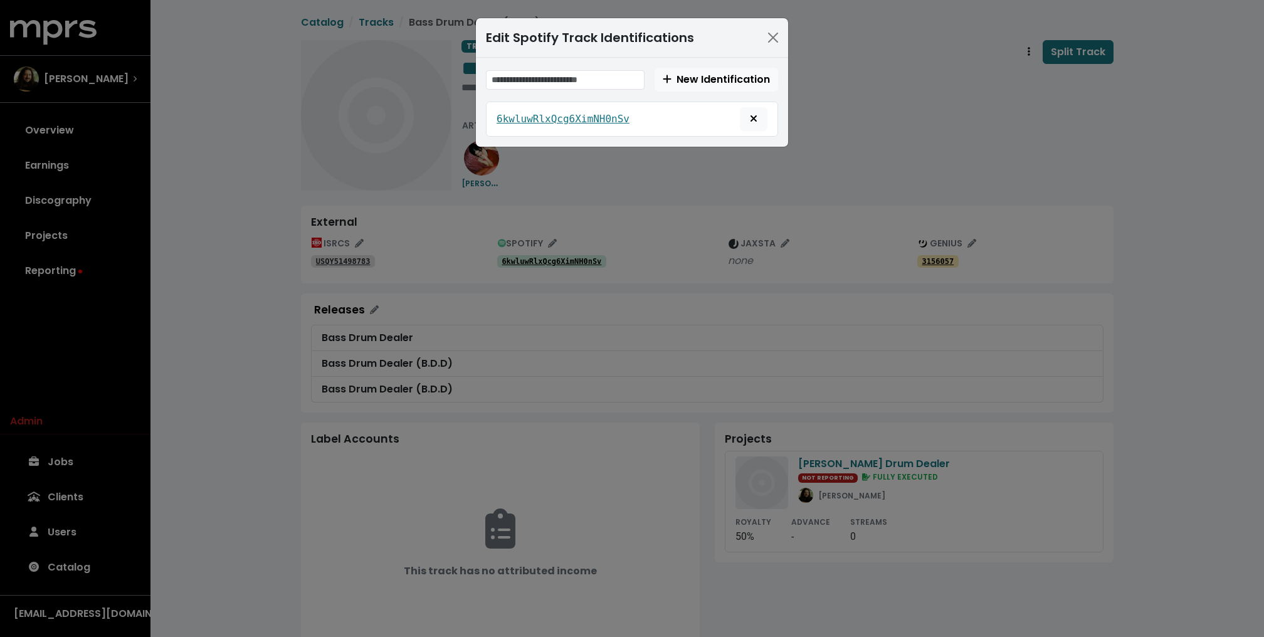
click at [558, 253] on div "Edit Spotify Track Identifications New Identification 6kwluwRlxQcg6XimNH0nSv" at bounding box center [632, 318] width 1264 height 637
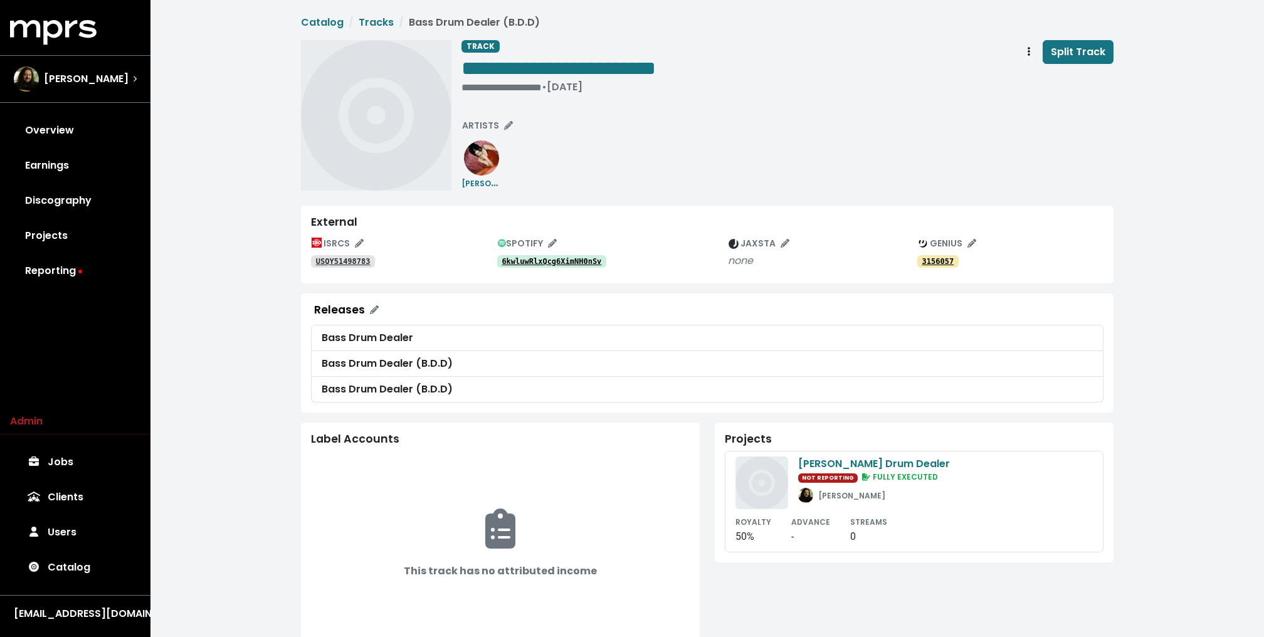
click at [544, 268] on div "6kwluwRlxQcg6XimNH0nSv" at bounding box center [612, 260] width 231 height 15
click at [541, 261] on tt "6kwluwRlxQcg6XimNH0nSv" at bounding box center [552, 261] width 100 height 9
click at [1030, 46] on span "Track actions" at bounding box center [1029, 52] width 3 height 14
click at [1049, 81] on link "Merge" at bounding box center [1065, 80] width 99 height 20
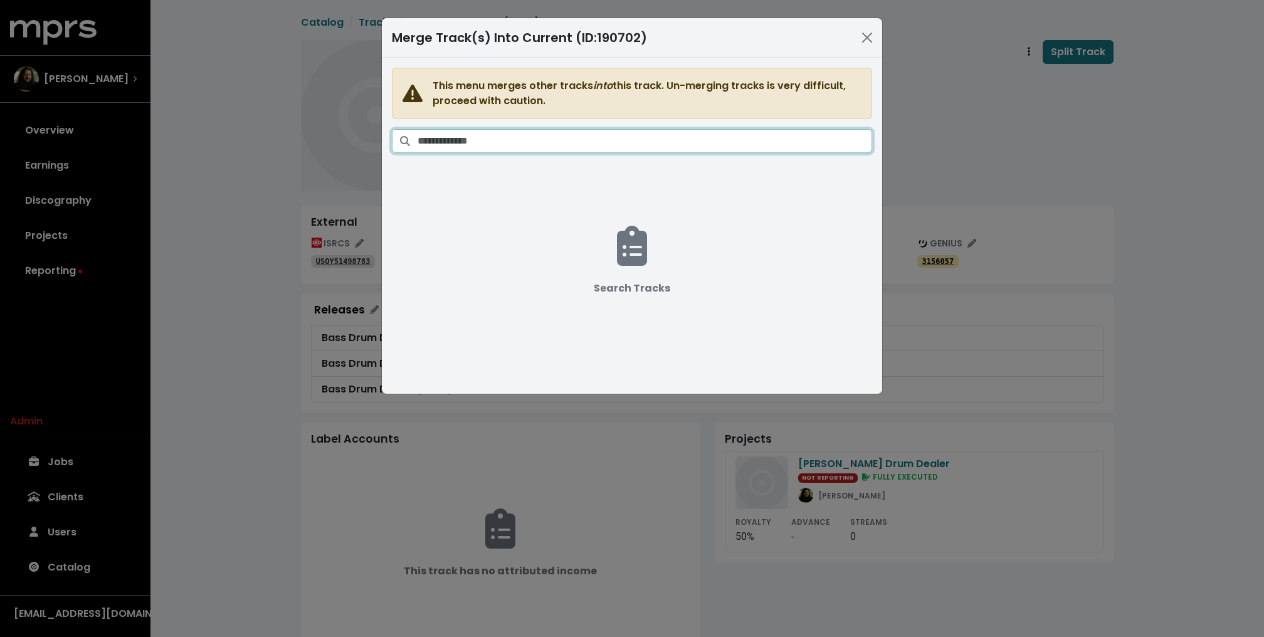
click at [562, 150] on input "Search tracks" at bounding box center [645, 141] width 455 height 24
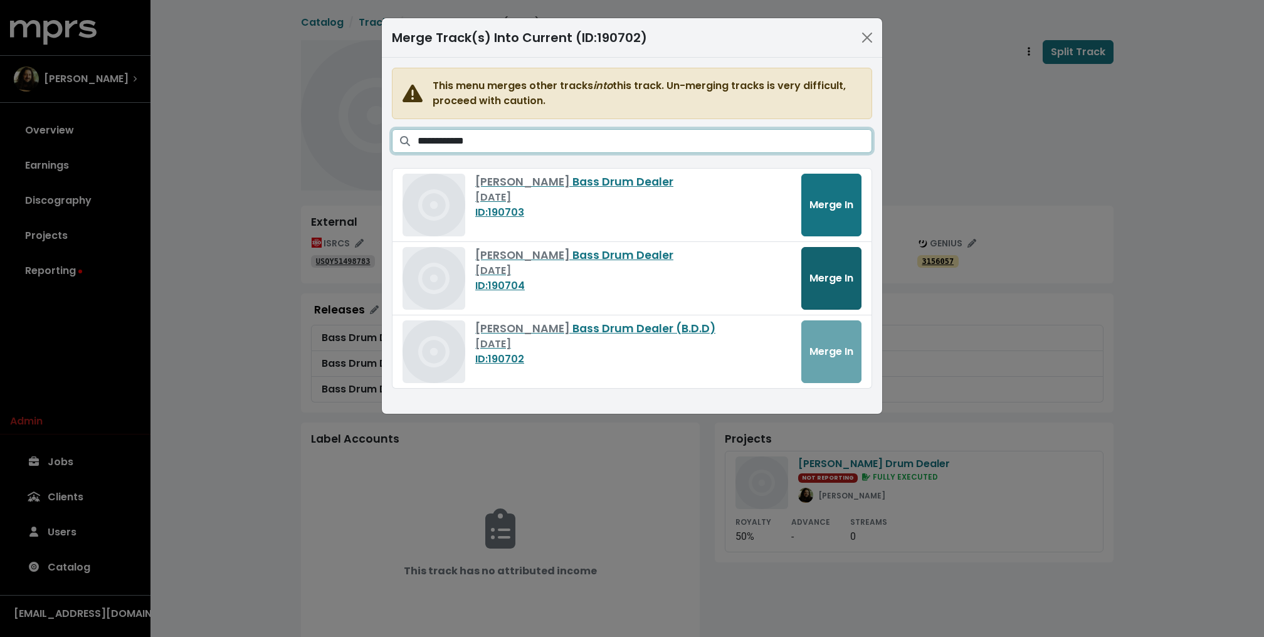
type input "**********"
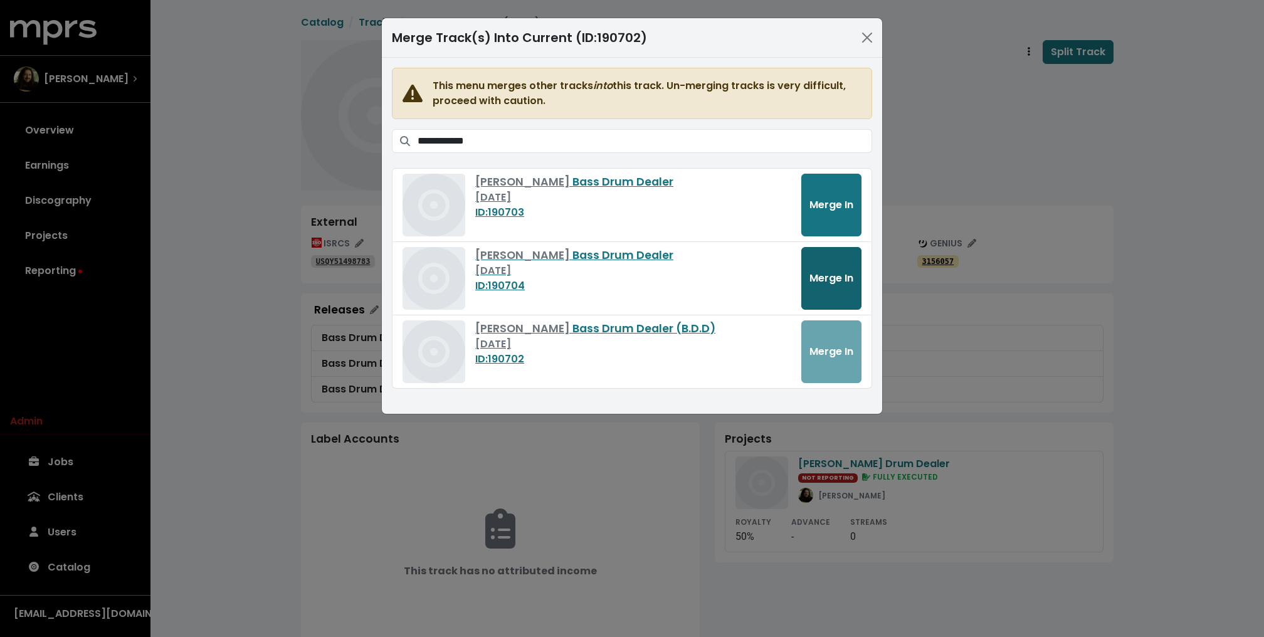
click at [843, 276] on span "Merge In" at bounding box center [832, 278] width 44 height 14
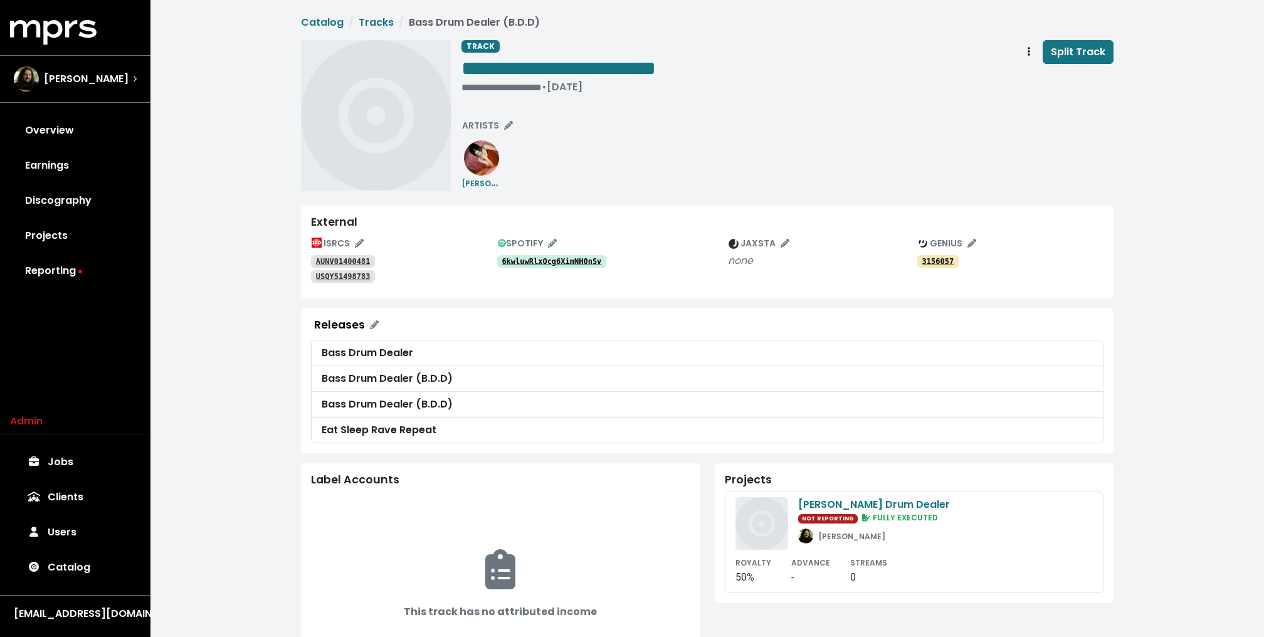
click at [342, 257] on tt "AUNV01400481" at bounding box center [343, 261] width 55 height 9
click at [337, 277] on tt "USQY51498783" at bounding box center [343, 276] width 55 height 9
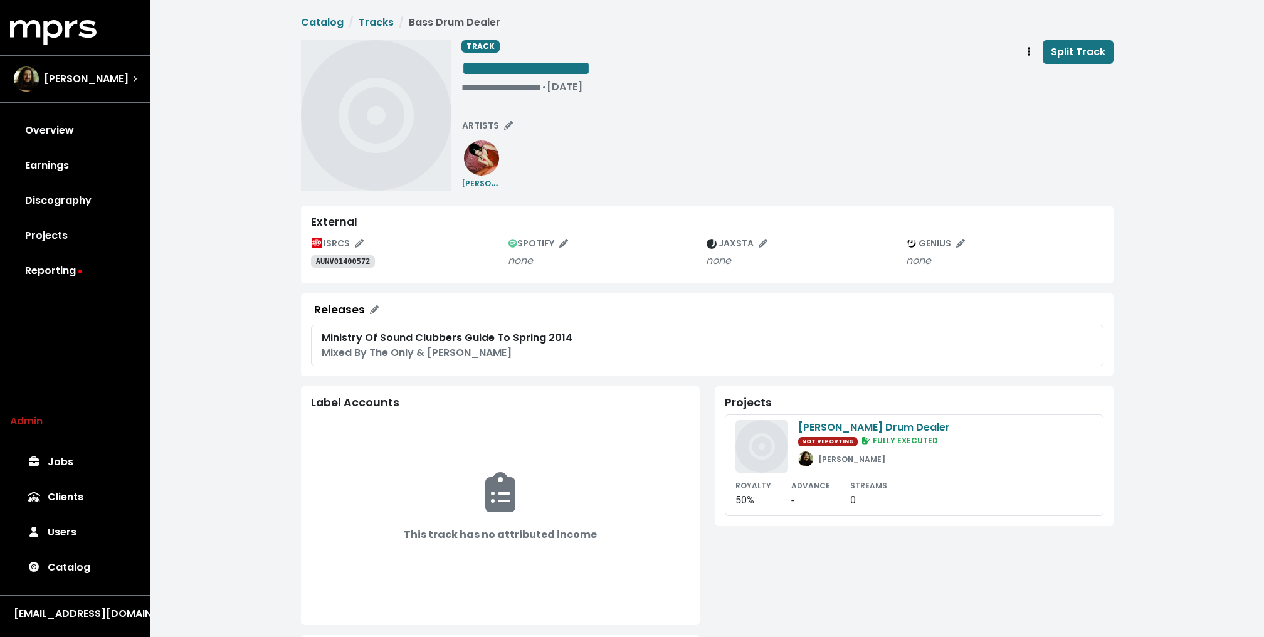
click at [353, 261] on tt "AUNV01400572" at bounding box center [343, 261] width 55 height 9
click at [1026, 53] on span "Track actions" at bounding box center [1028, 52] width 11 height 15
click at [1039, 71] on link "Merge" at bounding box center [1065, 80] width 99 height 20
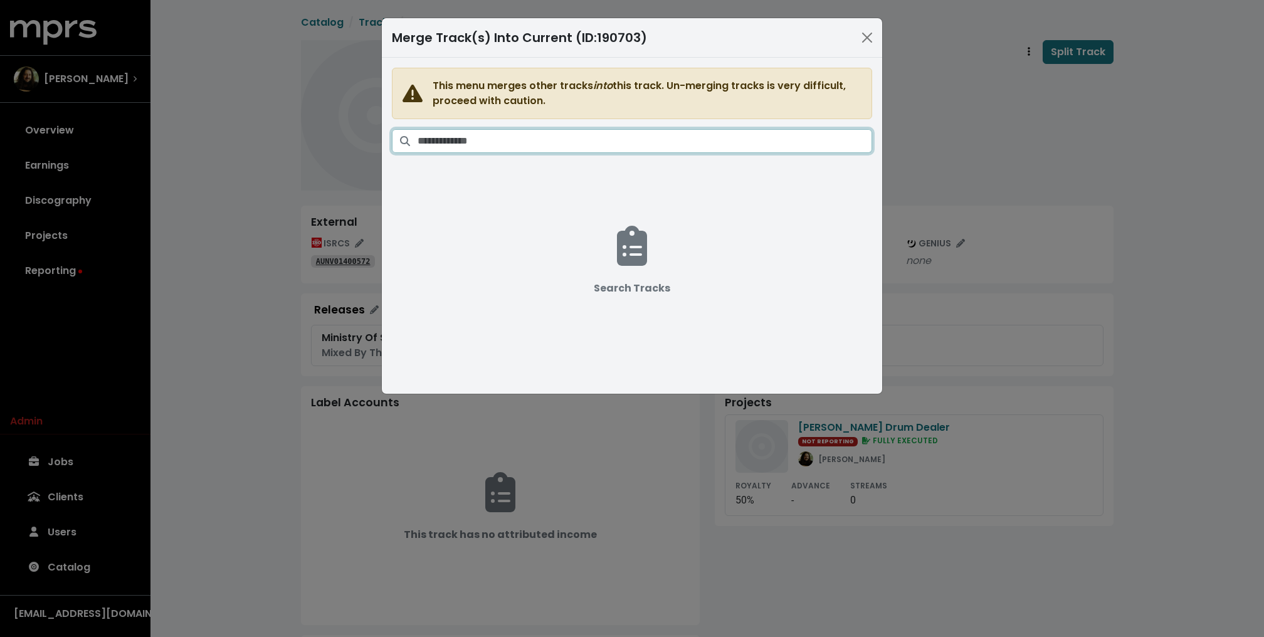
click at [816, 134] on input "Search tracks" at bounding box center [645, 141] width 455 height 24
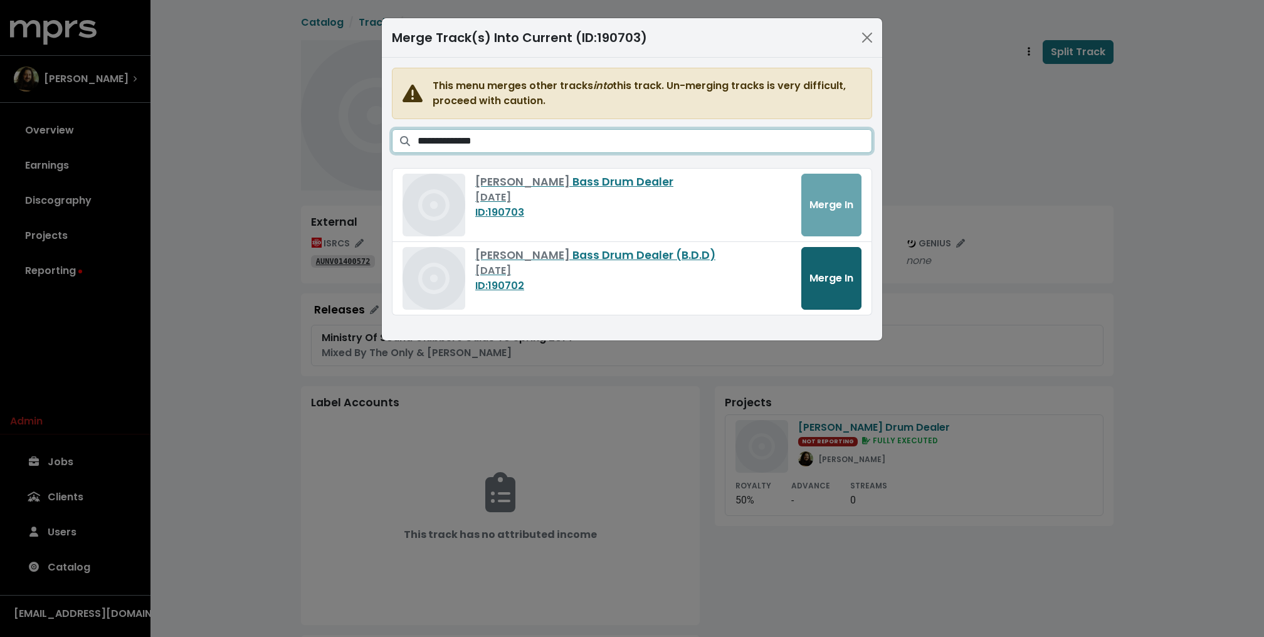
type input "**********"
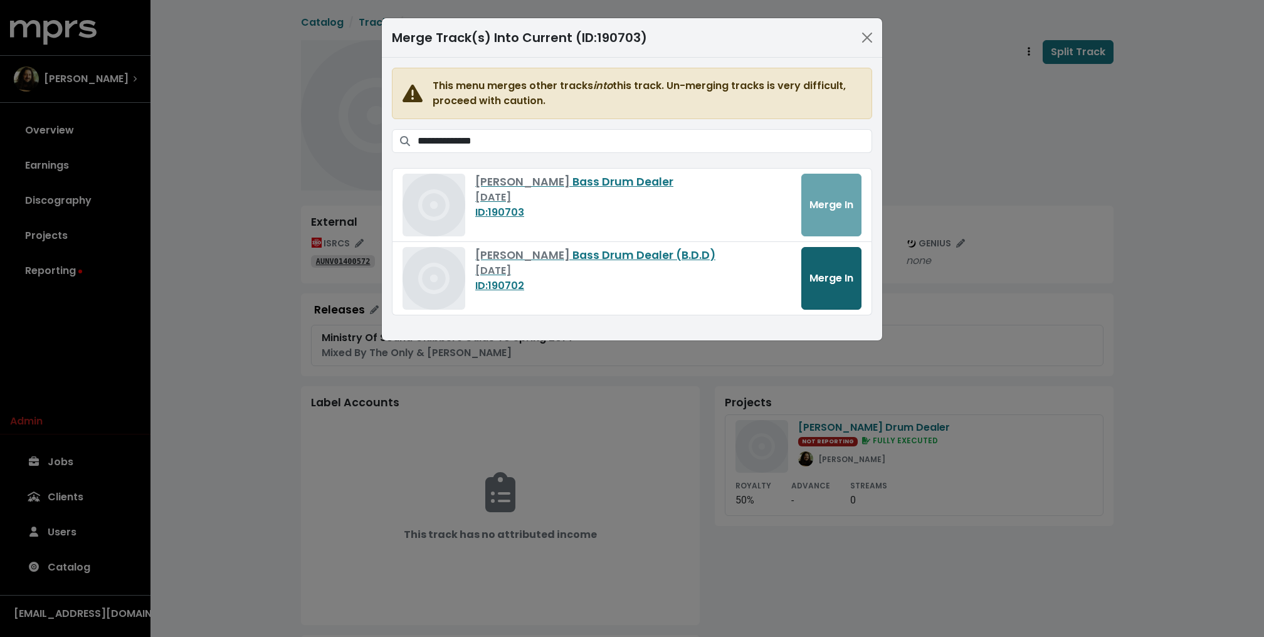
click at [847, 298] on button "Merge In" at bounding box center [831, 278] width 60 height 63
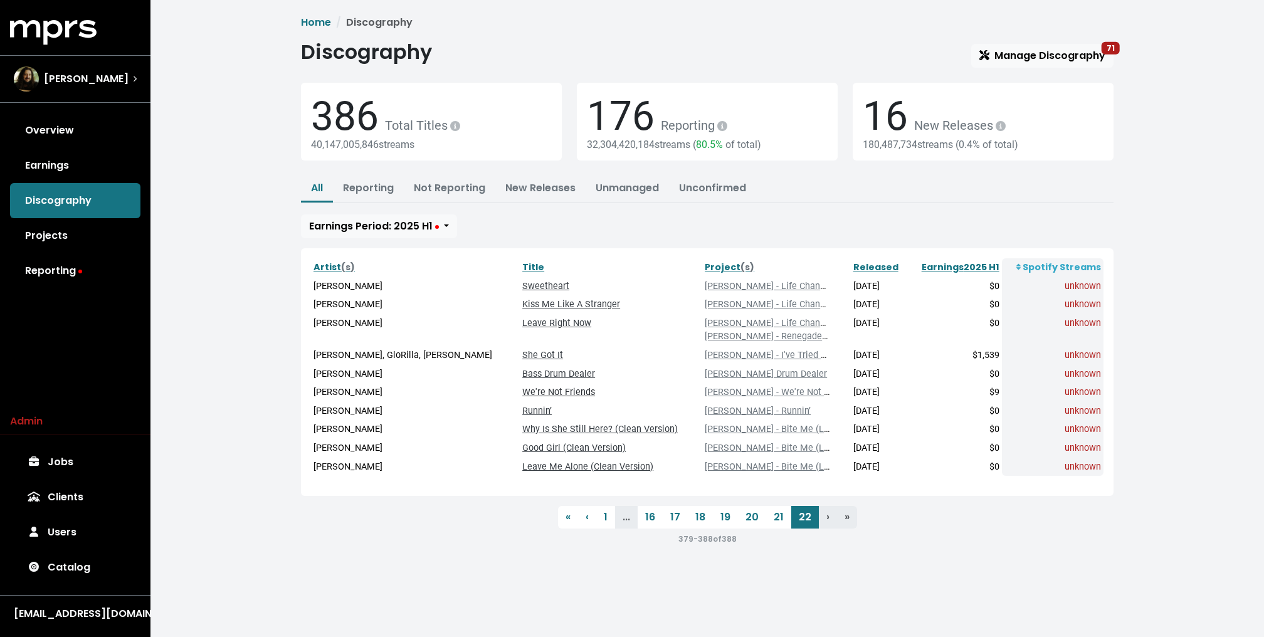
click at [522, 394] on link "We're Not Friends" at bounding box center [558, 392] width 73 height 11
click at [522, 407] on link "Runnin’" at bounding box center [536, 411] width 29 height 11
click at [554, 433] on link "Why Is She Still Here? (Clean Version)" at bounding box center [600, 429] width 156 height 11
click at [545, 446] on link "Good Girl (Clean Version)" at bounding box center [573, 448] width 103 height 11
click at [542, 466] on link "Leave Me Alone (Clean Version)" at bounding box center [587, 466] width 131 height 11
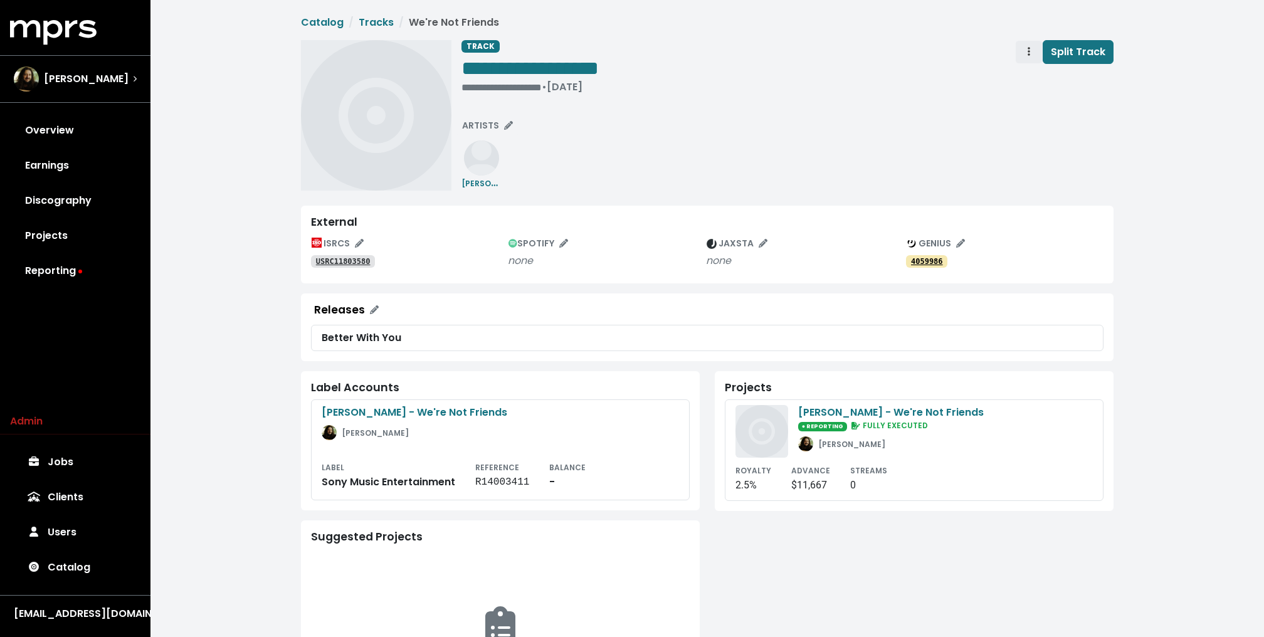
click at [1028, 58] on span "Track actions" at bounding box center [1028, 52] width 11 height 15
click at [1043, 75] on link "Merge" at bounding box center [1065, 80] width 99 height 20
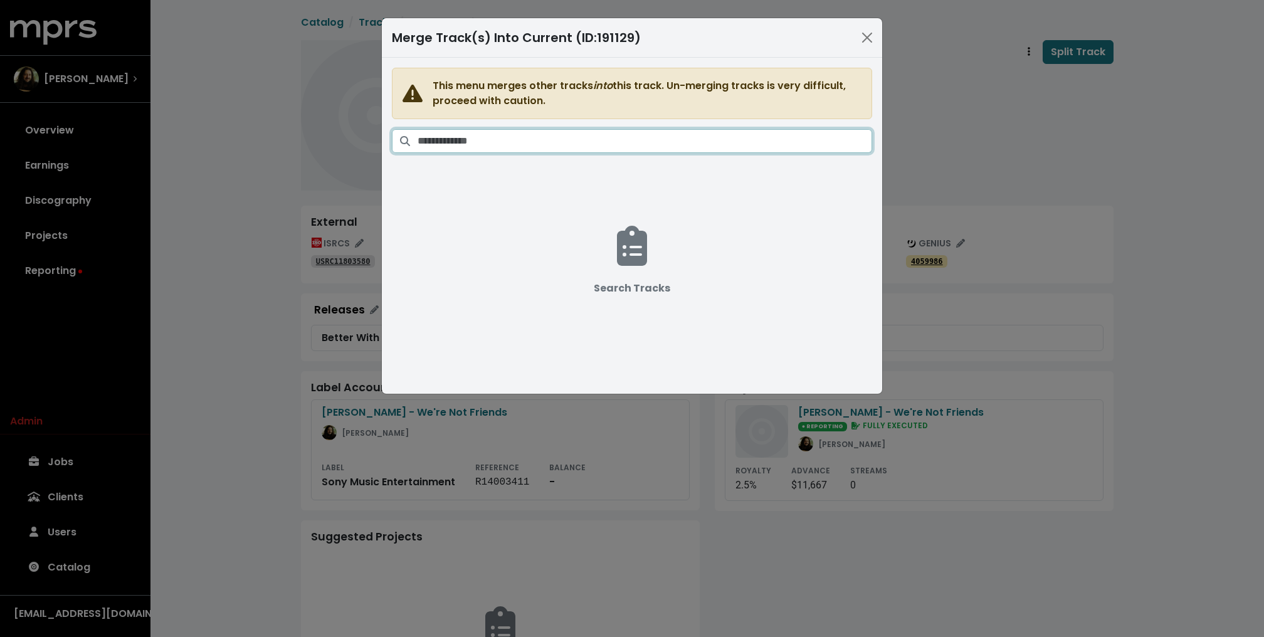
click at [659, 132] on input "Search tracks" at bounding box center [645, 141] width 455 height 24
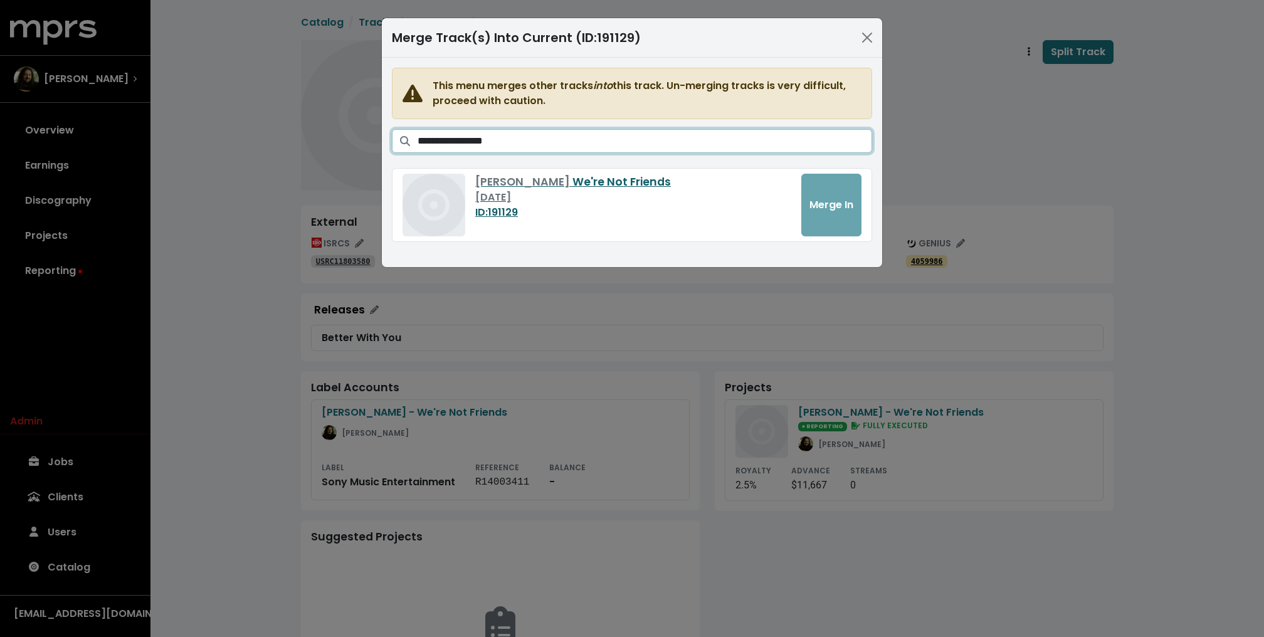
type input "**********"
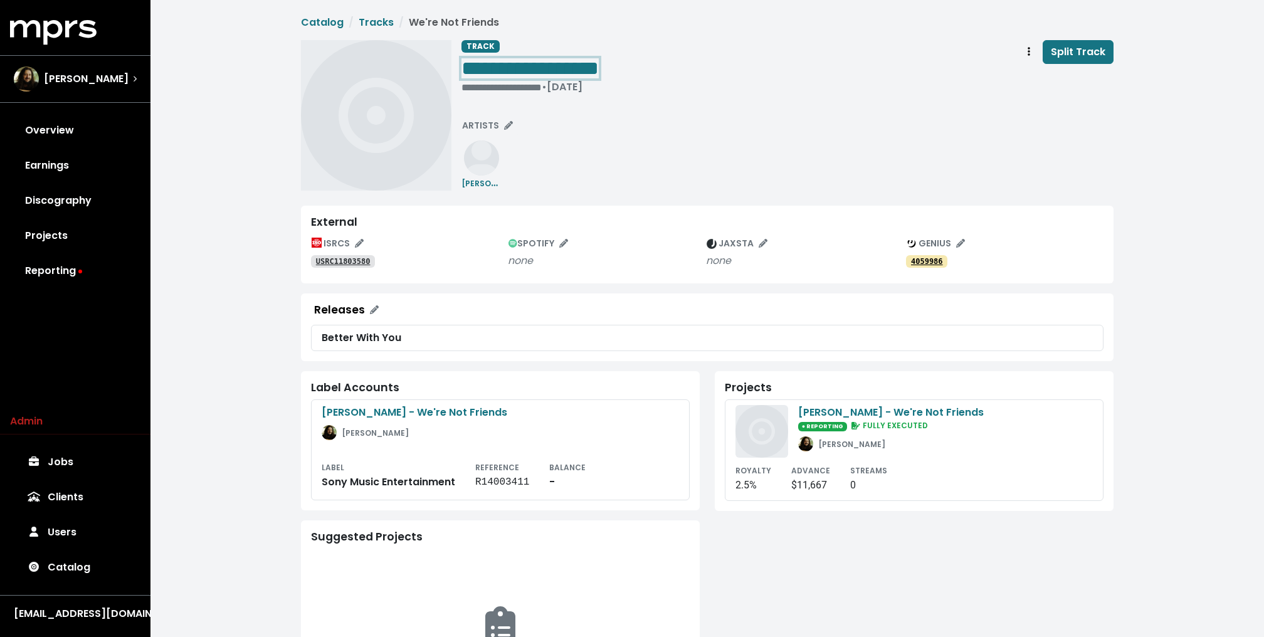
click at [591, 65] on span "**********" at bounding box center [529, 68] width 137 height 20
click at [565, 238] on span "SPOTIFY" at bounding box center [539, 243] width 60 height 13
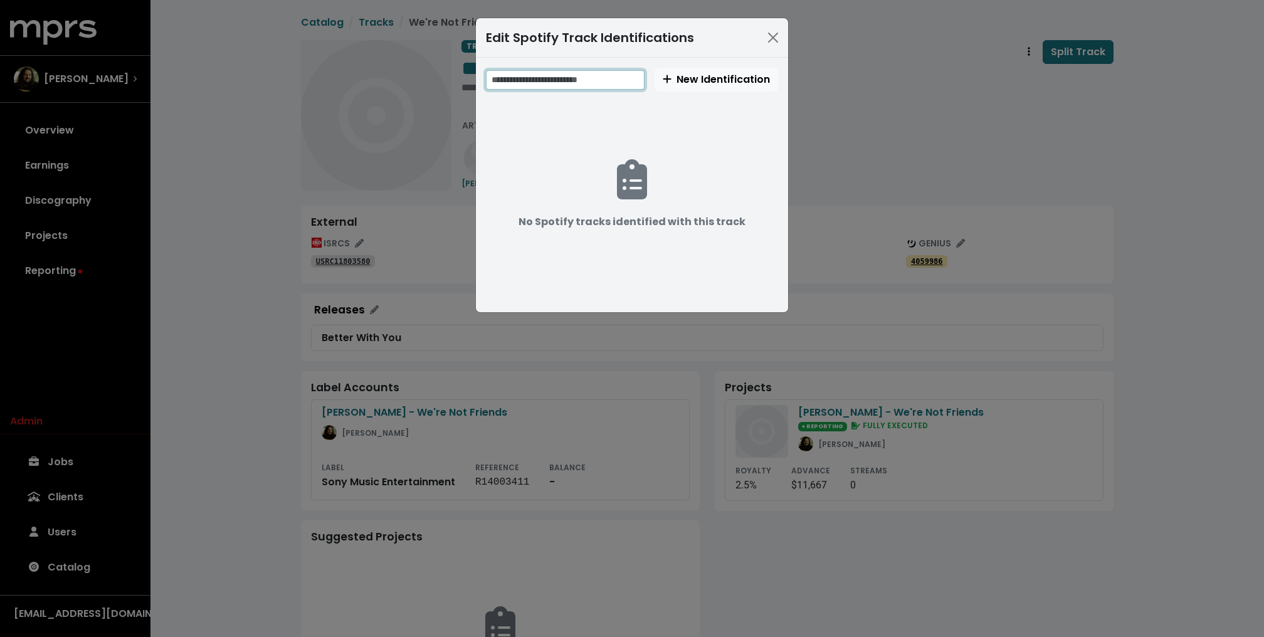
click at [602, 76] on input "text" at bounding box center [565, 79] width 159 height 19
paste input "**********"
type input "**********"
click at [705, 69] on button "New Identification" at bounding box center [717, 80] width 124 height 24
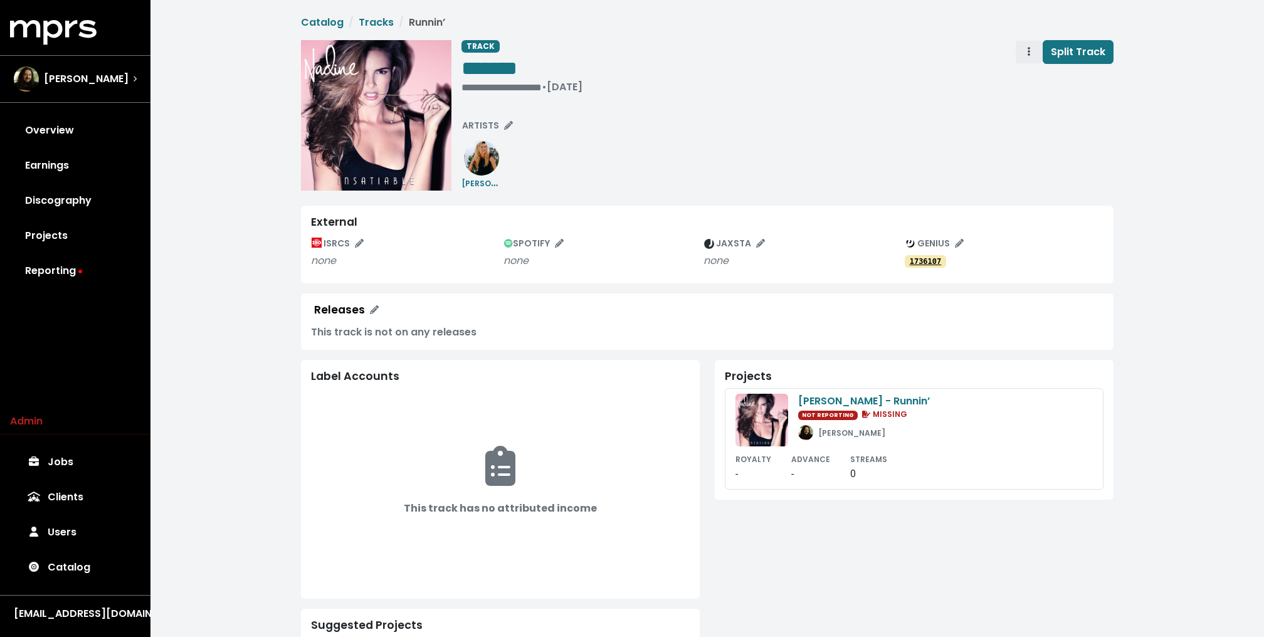
click at [1026, 51] on span "Track actions" at bounding box center [1028, 52] width 11 height 15
click at [1033, 75] on link "Merge" at bounding box center [1065, 80] width 99 height 20
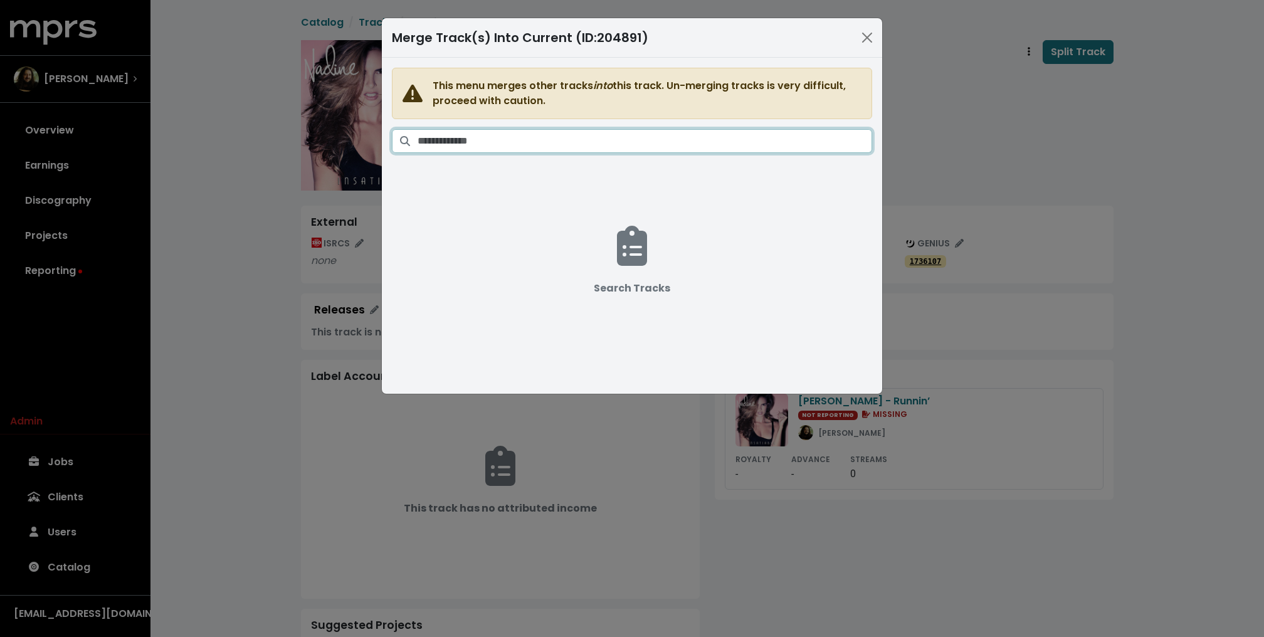
click at [666, 135] on input "Search tracks" at bounding box center [645, 141] width 455 height 24
type input "**********"
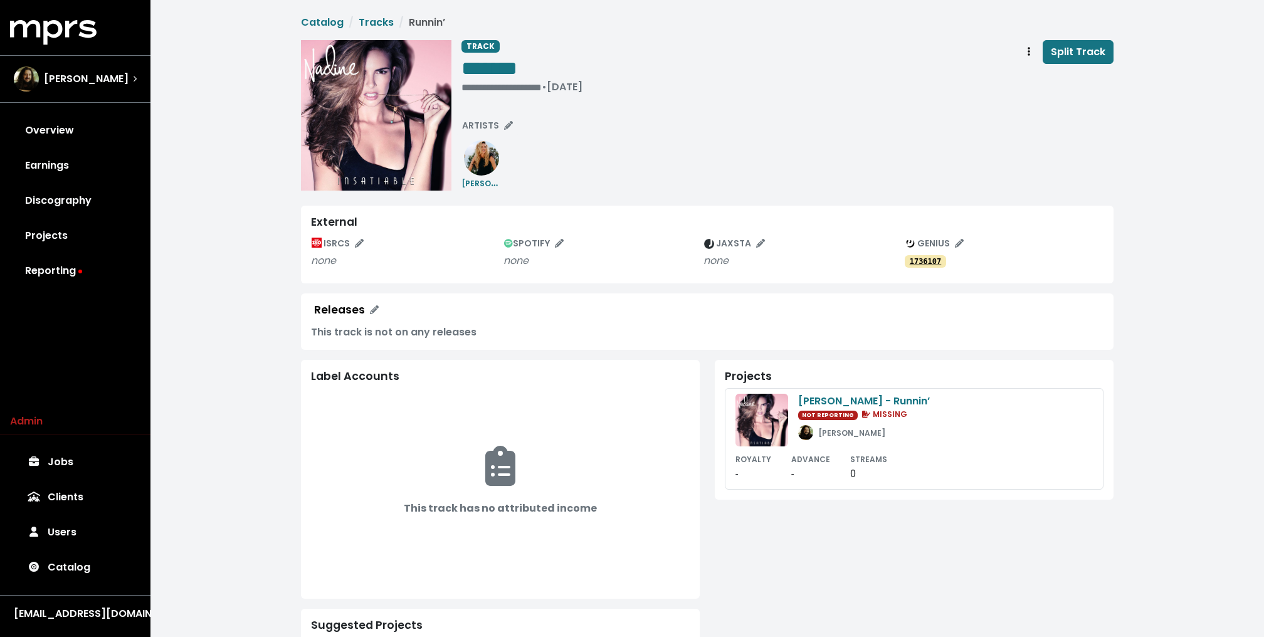
scroll to position [230, 0]
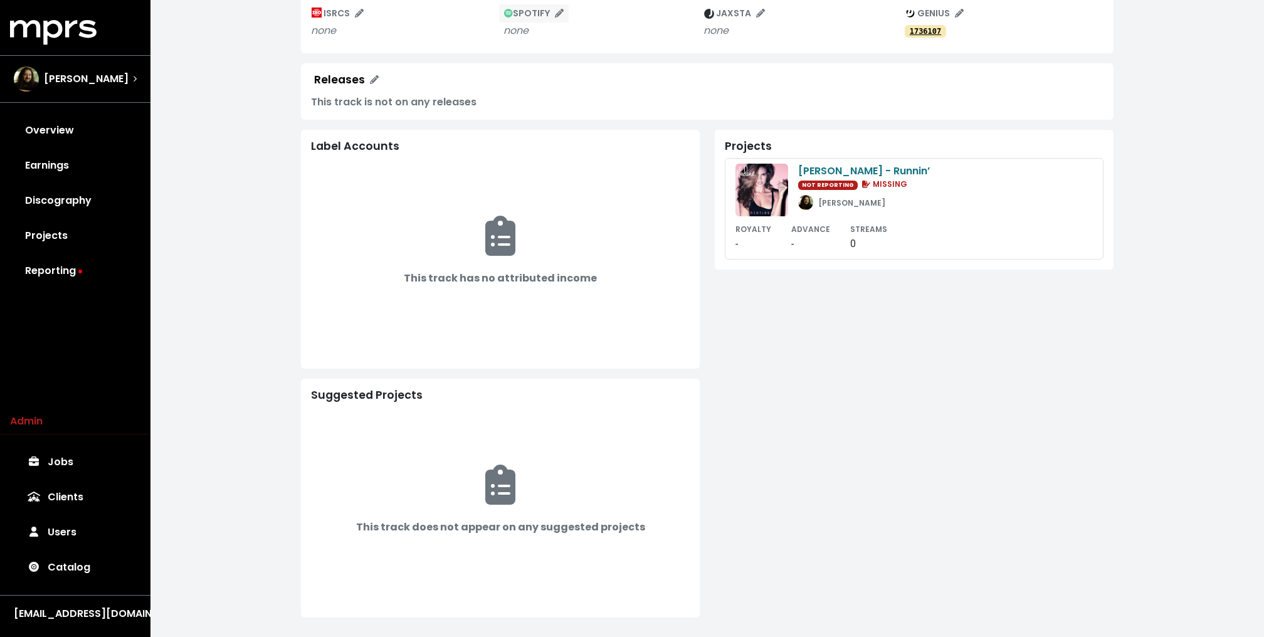
click at [552, 12] on span "SPOTIFY" at bounding box center [534, 13] width 60 height 13
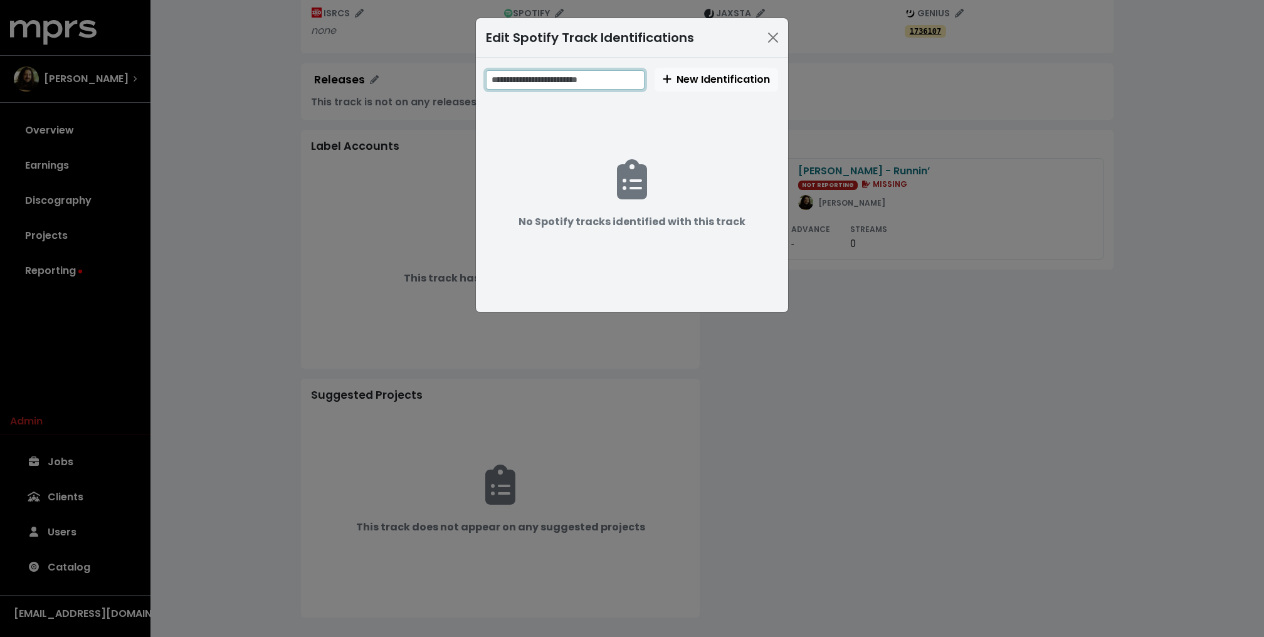
click at [558, 76] on input "text" at bounding box center [565, 79] width 159 height 19
paste input "**********"
type input "**********"
click at [732, 83] on span "New Identification" at bounding box center [716, 79] width 107 height 14
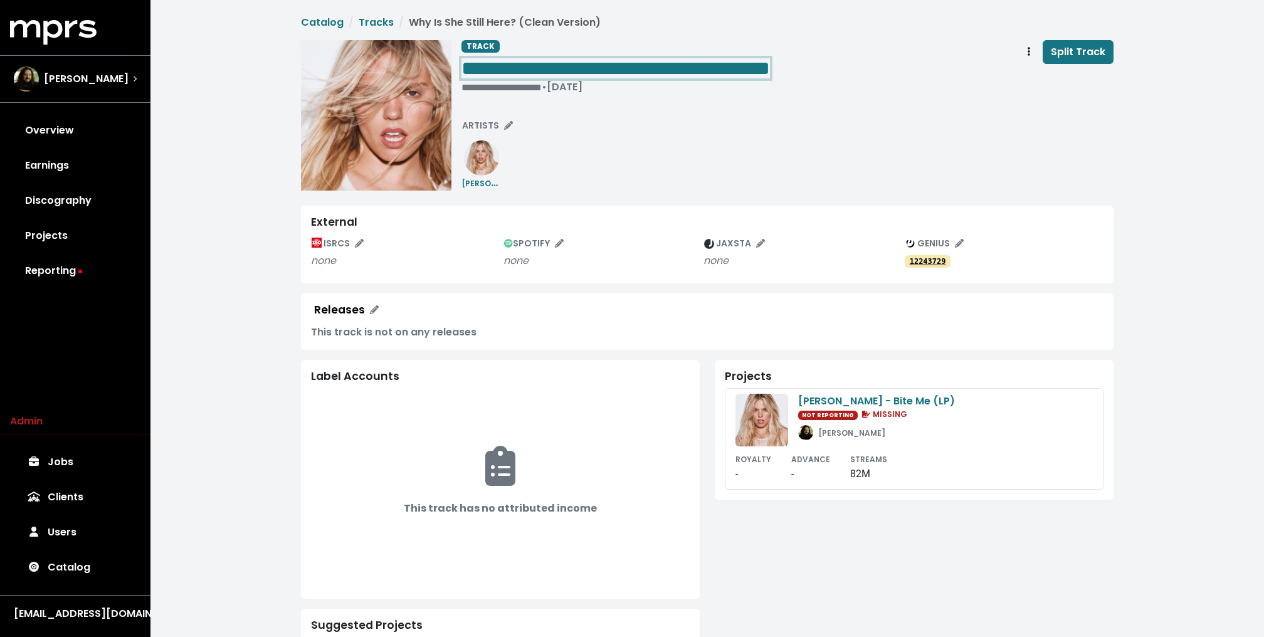
click at [579, 71] on span "**********" at bounding box center [615, 68] width 309 height 20
click at [848, 419] on div "[PERSON_NAME] - Bite Me (LP) NOT REPORTING MISSING [PERSON_NAME]" at bounding box center [876, 420] width 157 height 53
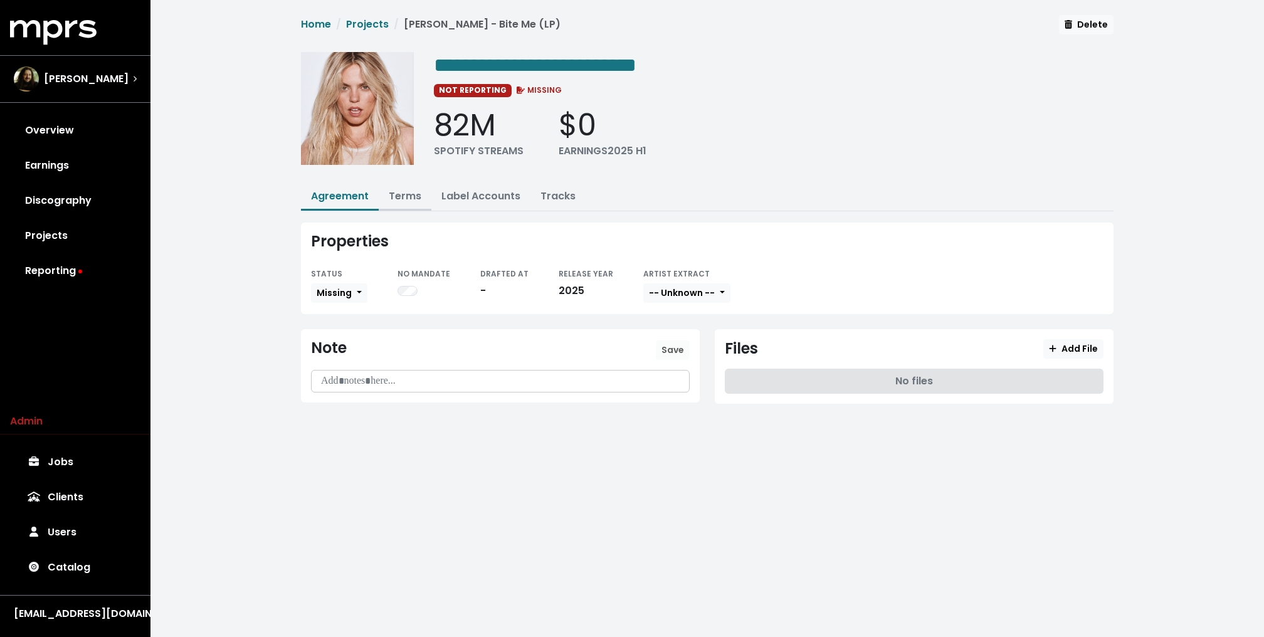
click at [397, 194] on link "Terms" at bounding box center [405, 196] width 33 height 14
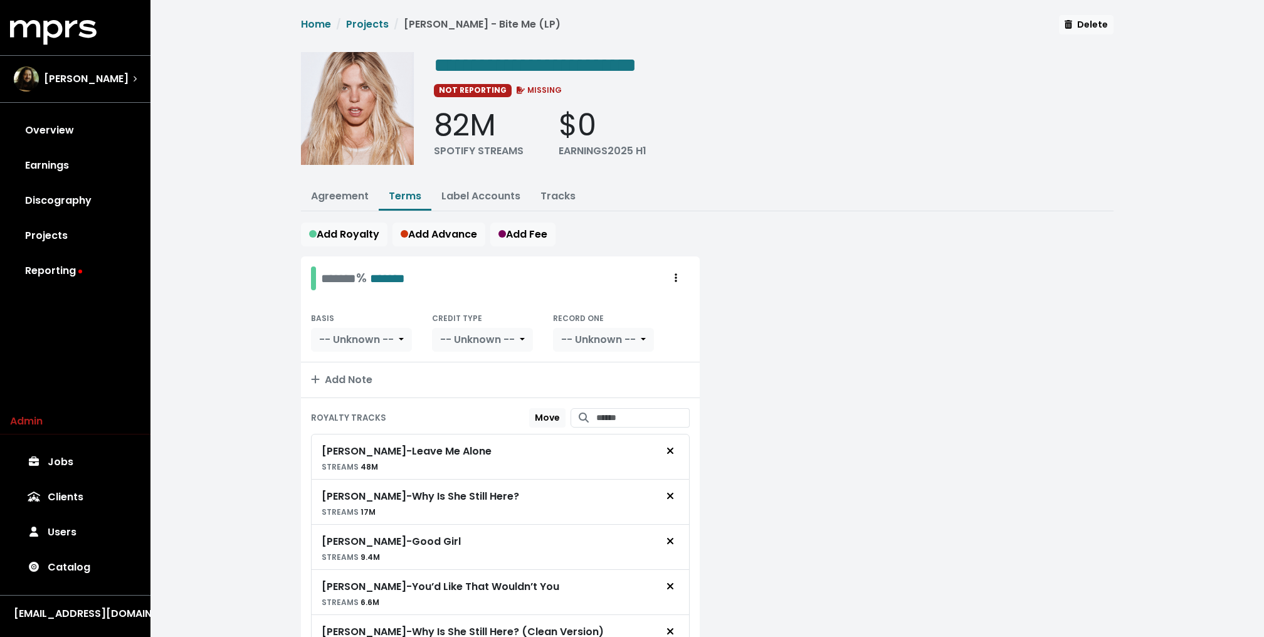
scroll to position [144, 0]
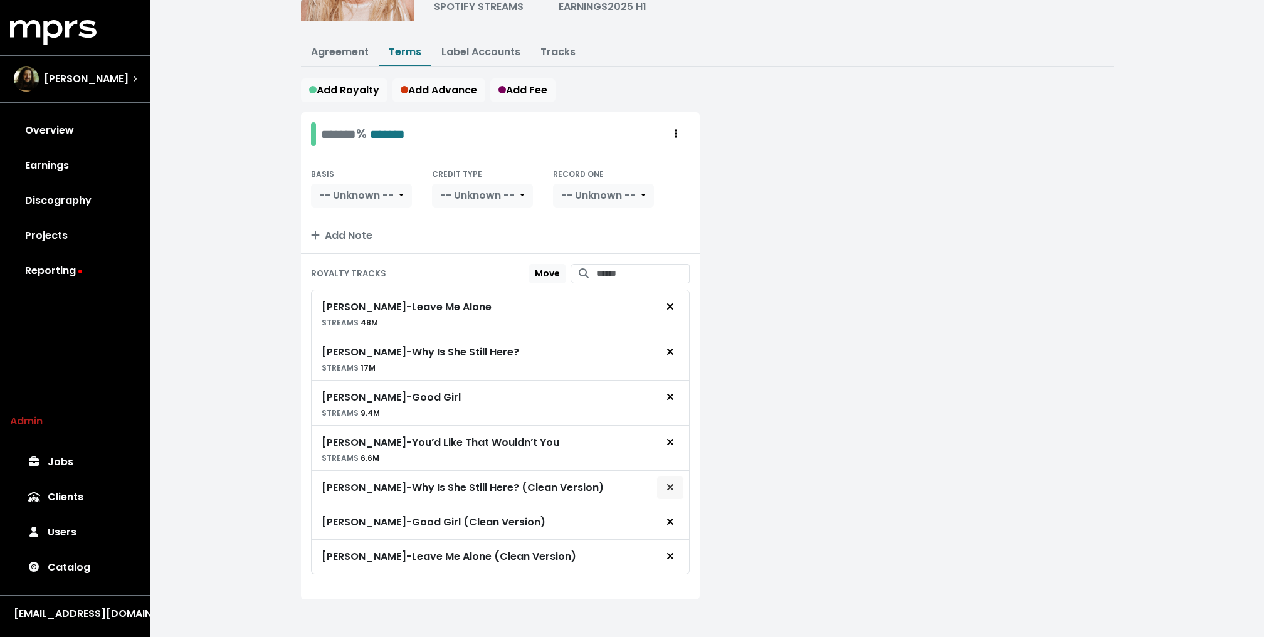
click at [682, 482] on button "Remove royalty target" at bounding box center [671, 488] width 28 height 24
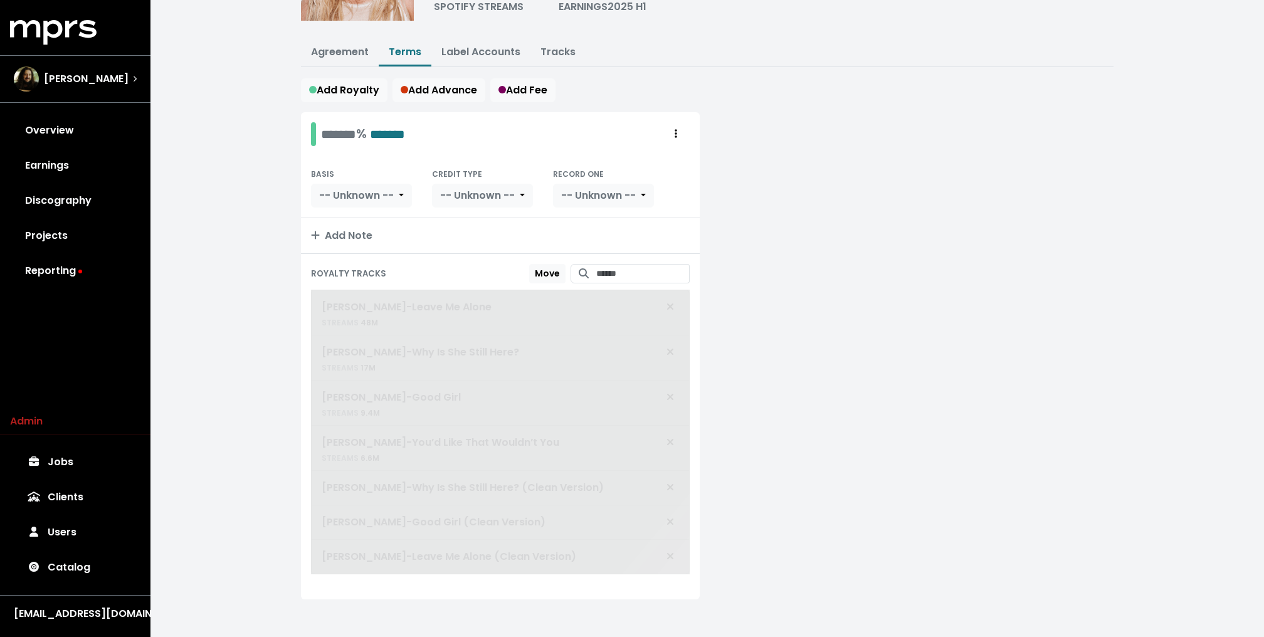
scroll to position [110, 0]
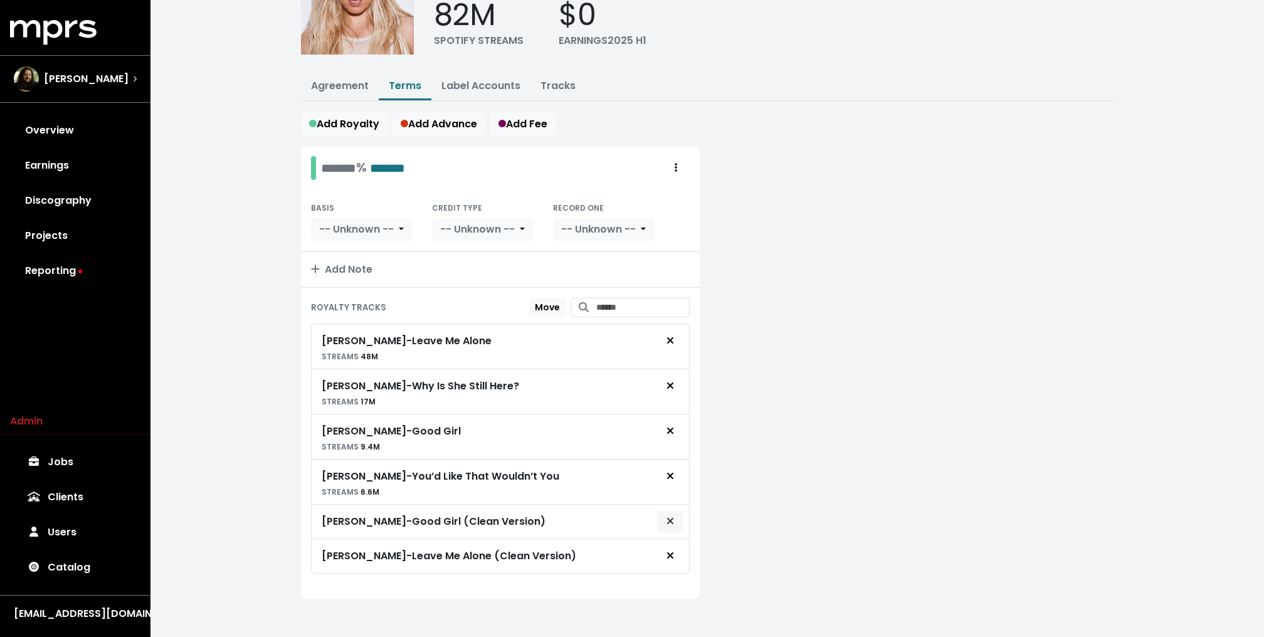
click at [675, 517] on span "Remove royalty target" at bounding box center [670, 521] width 11 height 15
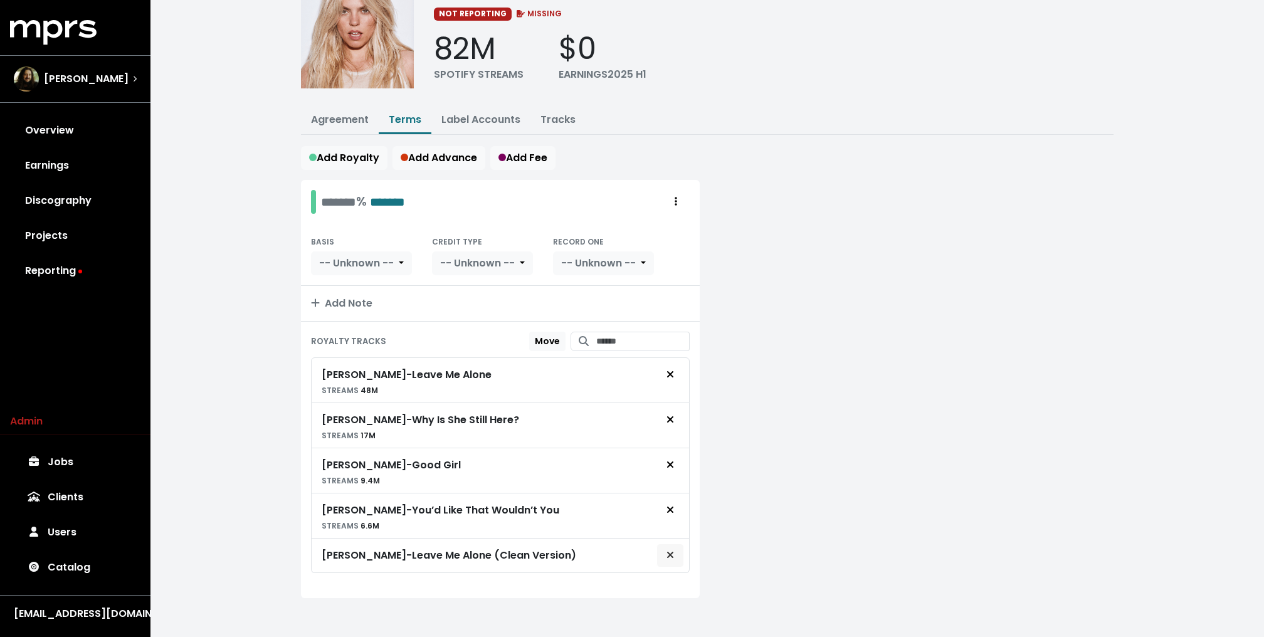
click at [668, 555] on span "Remove royalty target" at bounding box center [671, 555] width 8 height 14
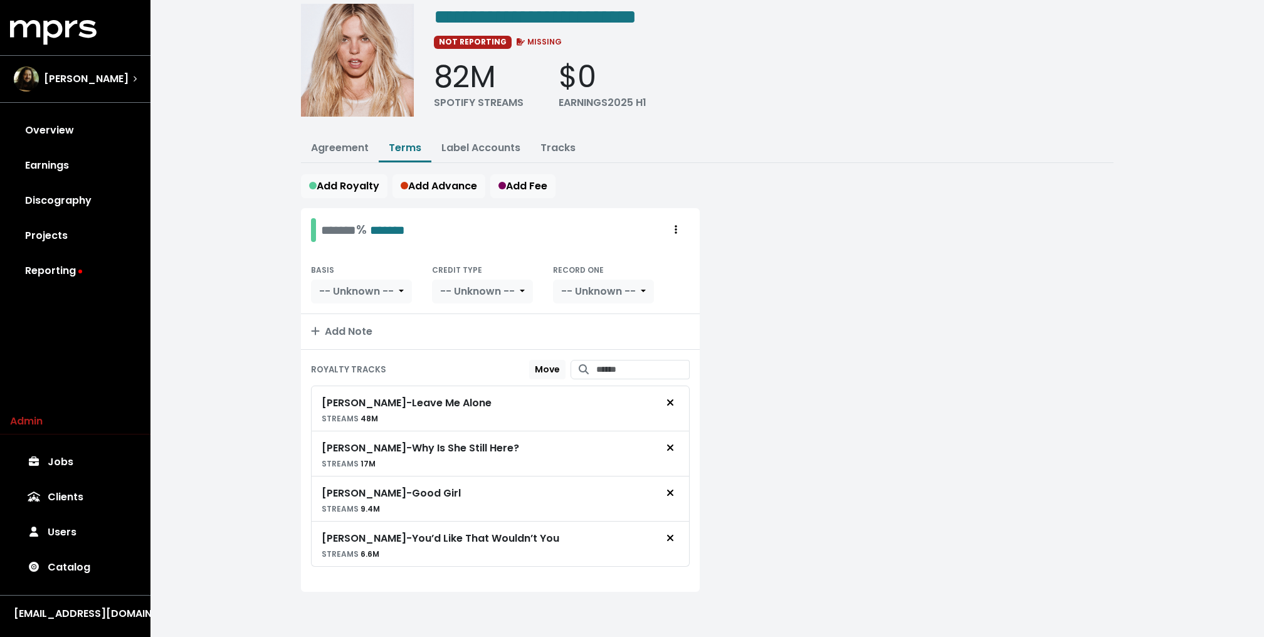
scroll to position [43, 0]
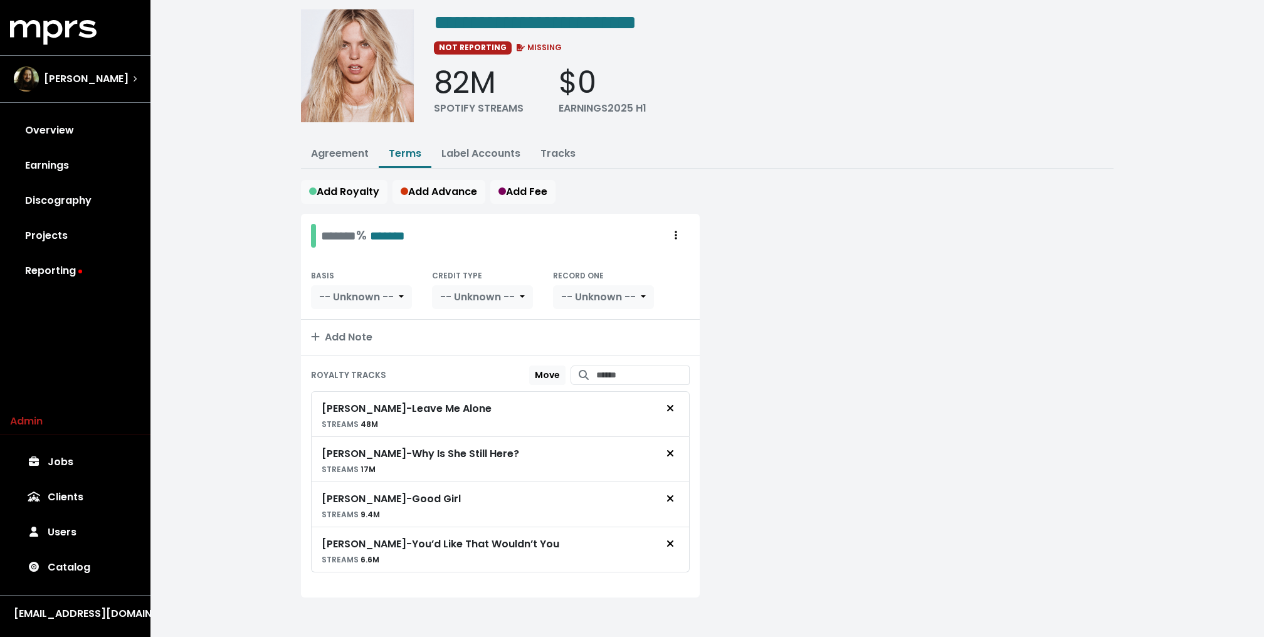
click at [808, 401] on div at bounding box center [914, 413] width 414 height 399
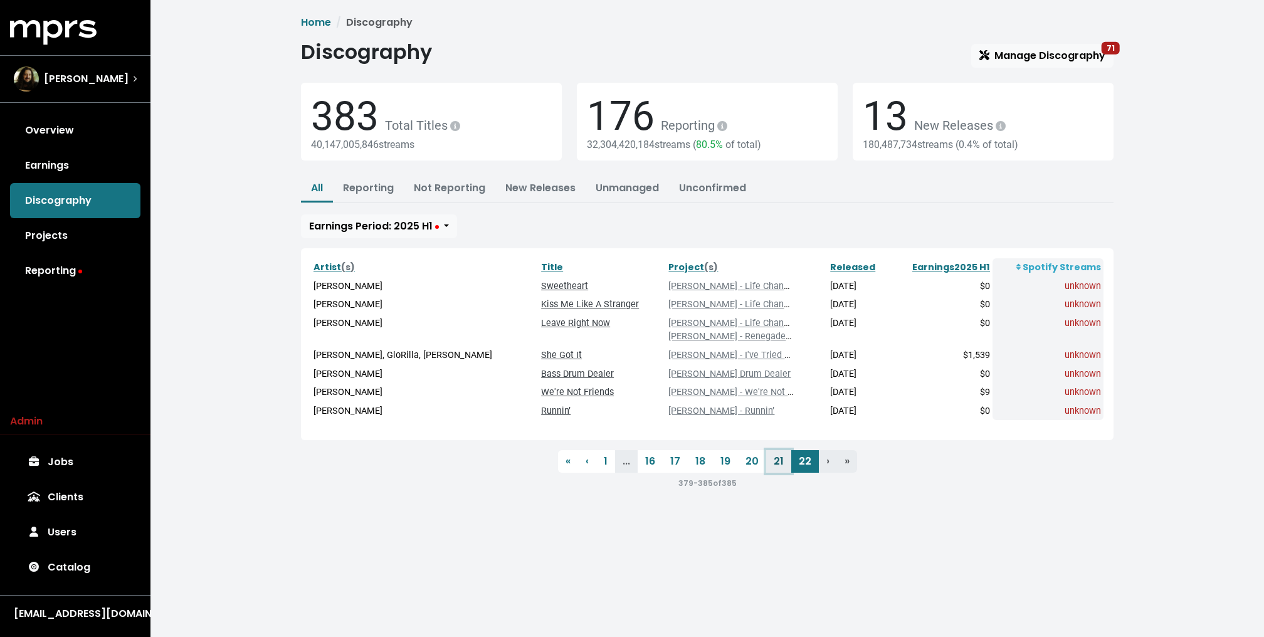
click at [779, 458] on link "21" at bounding box center [778, 461] width 25 height 23
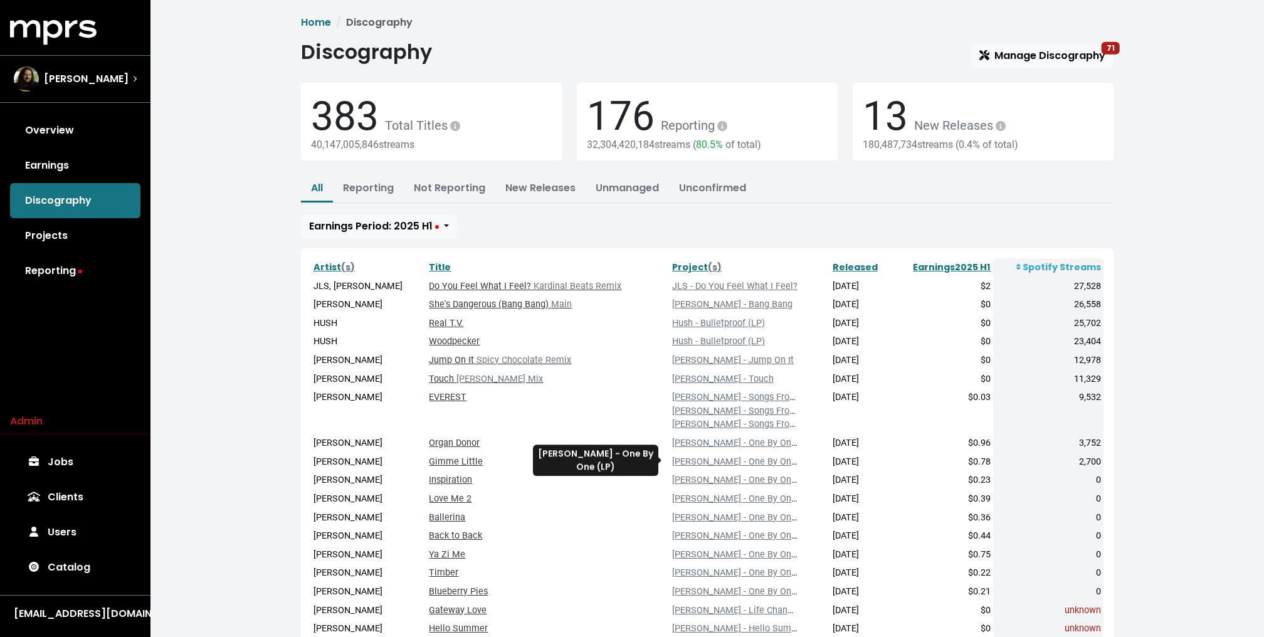
scroll to position [95, 0]
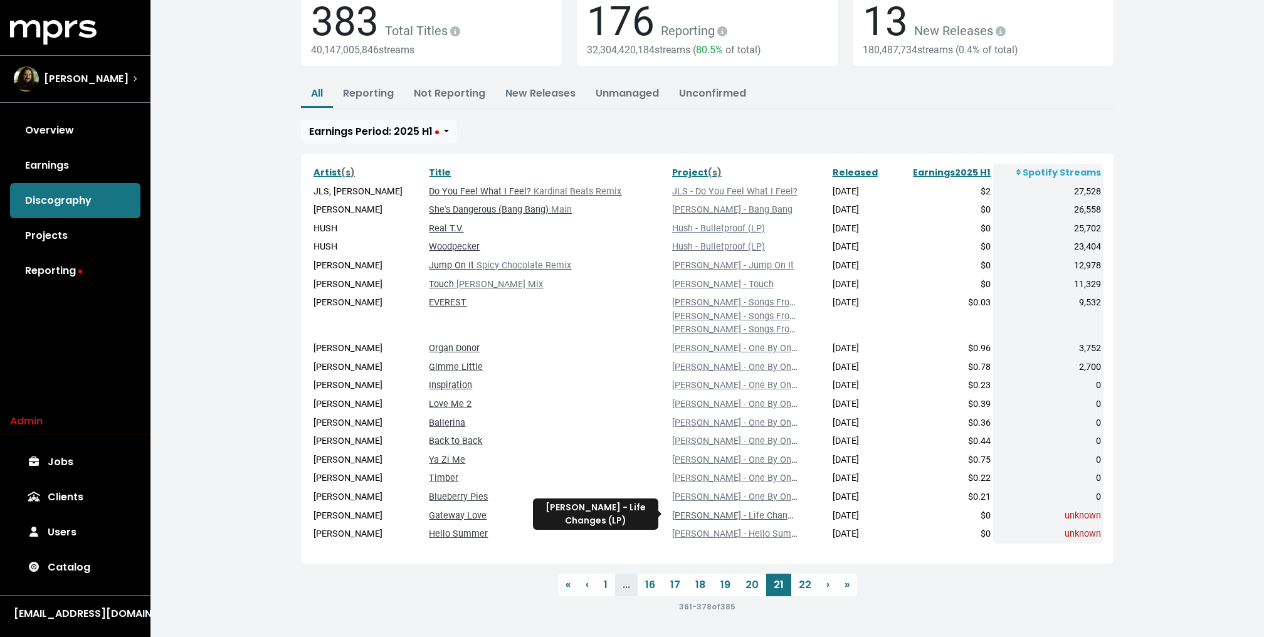
click at [703, 511] on link "[PERSON_NAME] - Life Changes (LP)" at bounding box center [746, 515] width 149 height 11
click at [459, 532] on link "Hello Summer" at bounding box center [458, 534] width 59 height 11
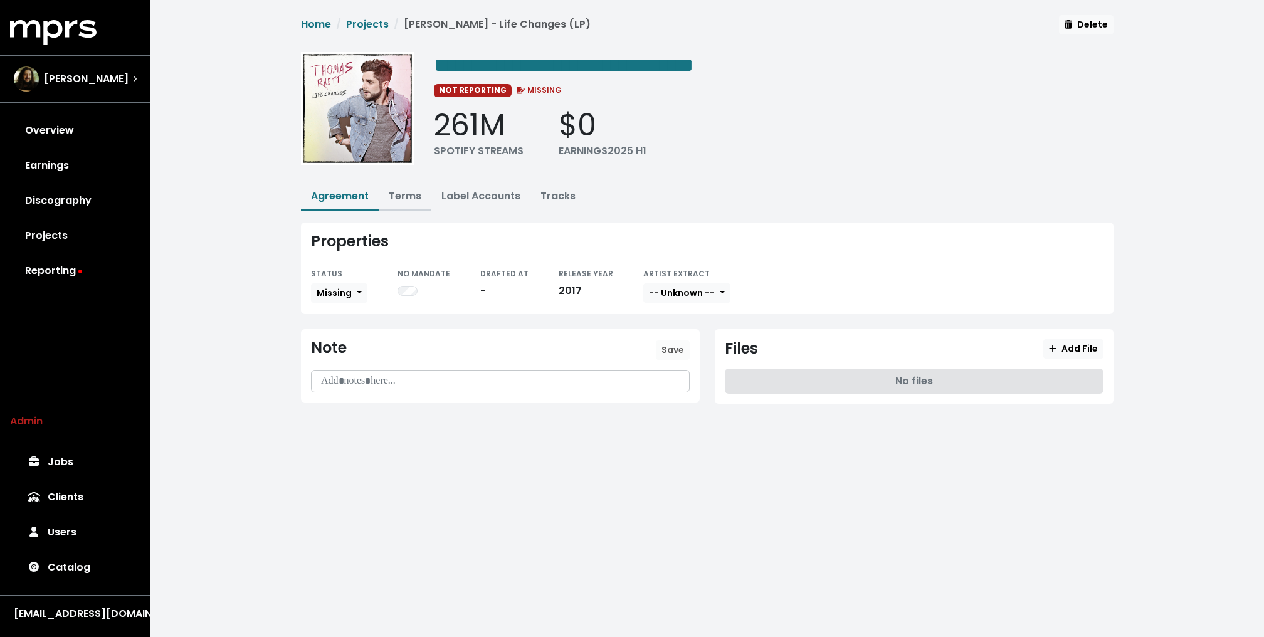
click at [415, 194] on link "Terms" at bounding box center [405, 196] width 33 height 14
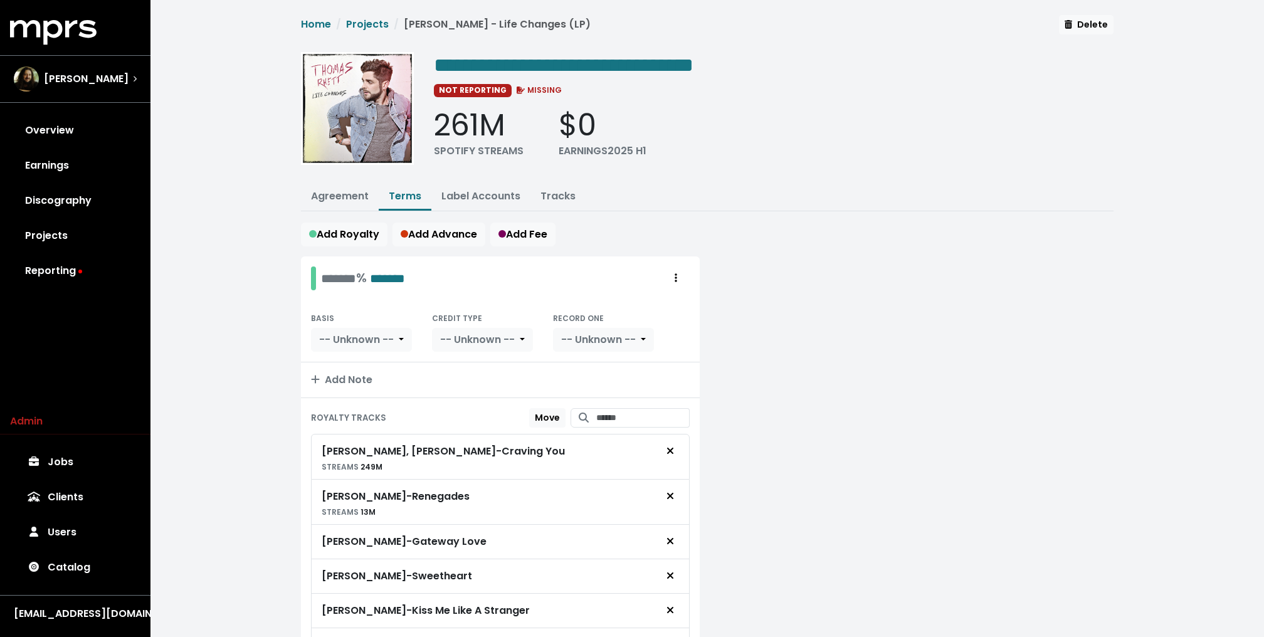
scroll to position [88, 0]
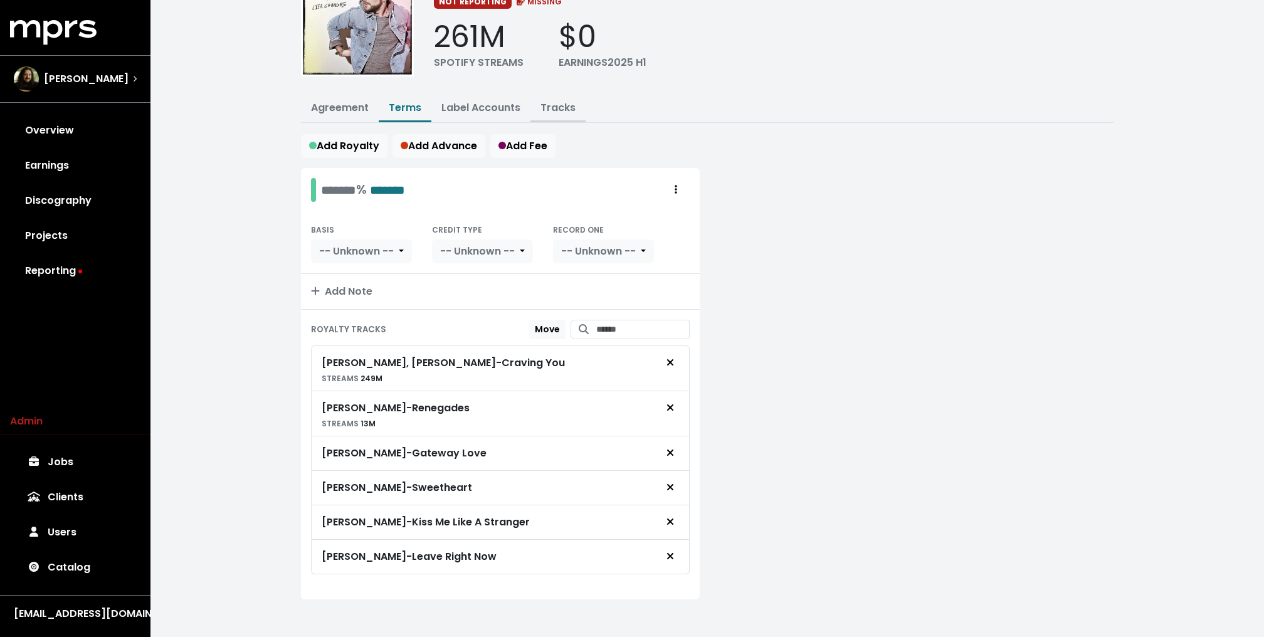
click at [554, 108] on link "Tracks" at bounding box center [558, 107] width 35 height 14
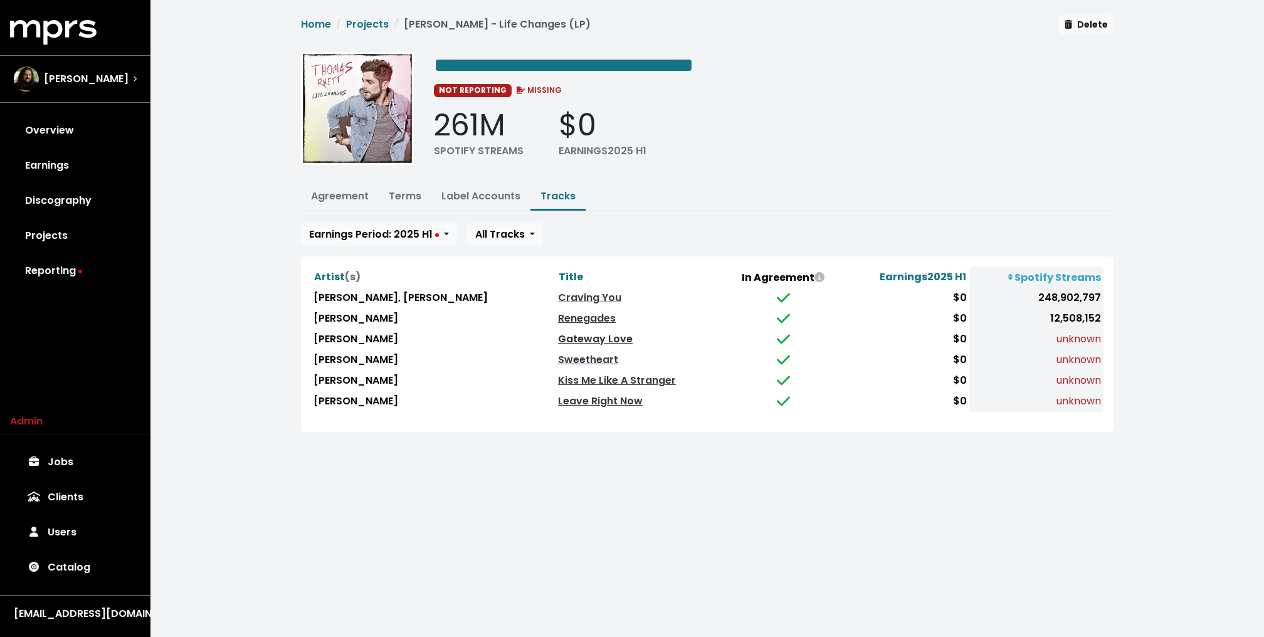
click at [576, 335] on link "Gateway Love" at bounding box center [595, 339] width 75 height 14
click at [58, 69] on div "[PERSON_NAME]" at bounding box center [71, 78] width 115 height 25
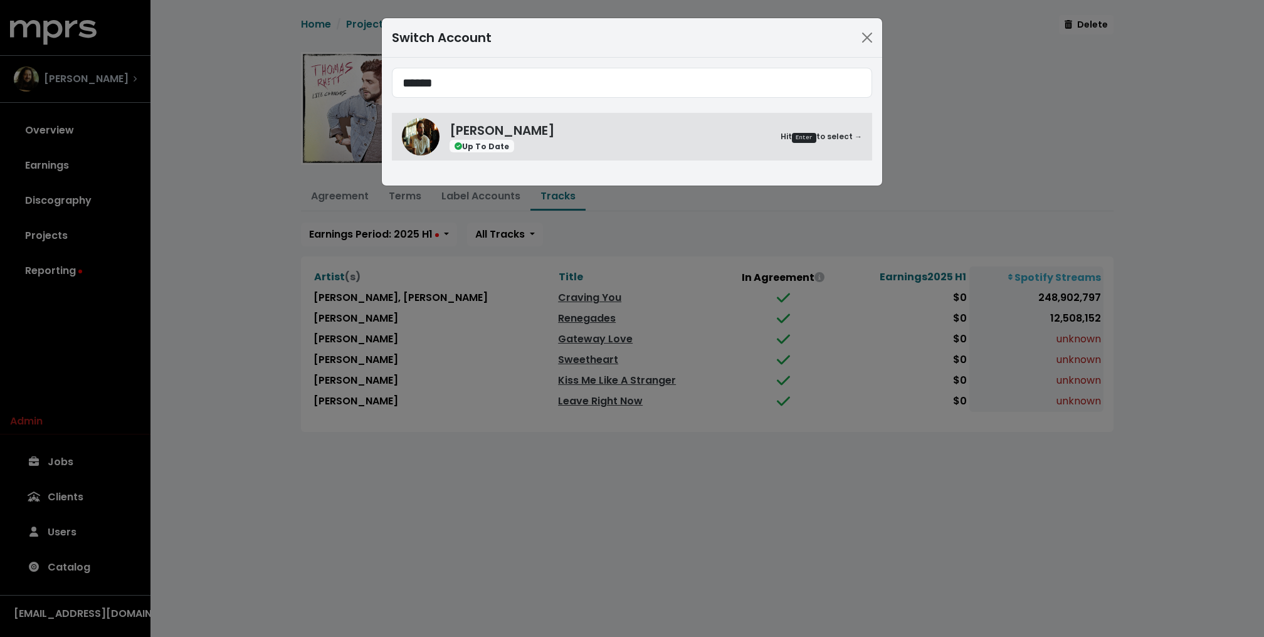
type input "******"
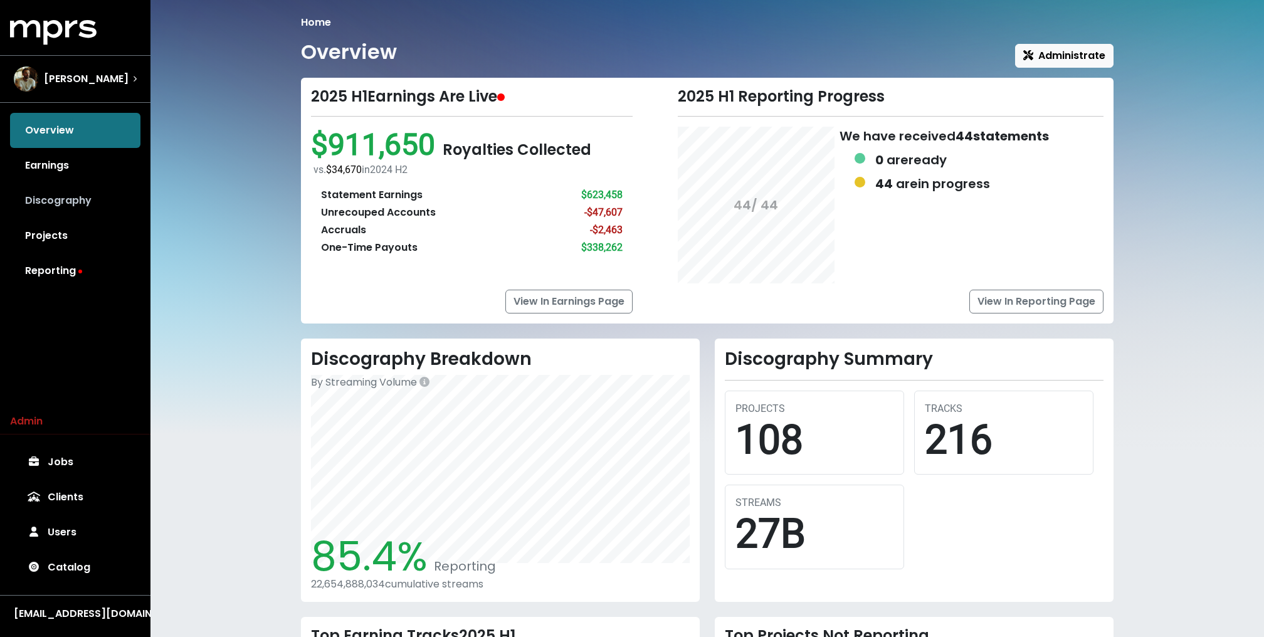
click at [91, 198] on link "Discography" at bounding box center [75, 200] width 130 height 35
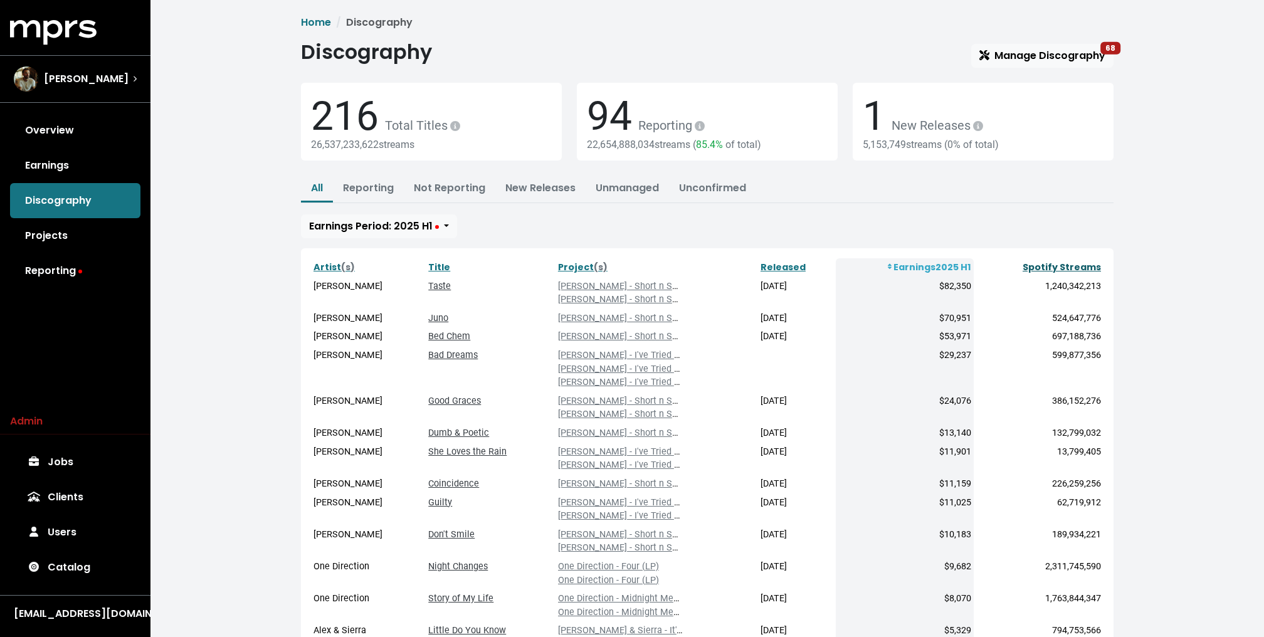
click at [1062, 263] on link "Spotify Streams" at bounding box center [1062, 267] width 78 height 13
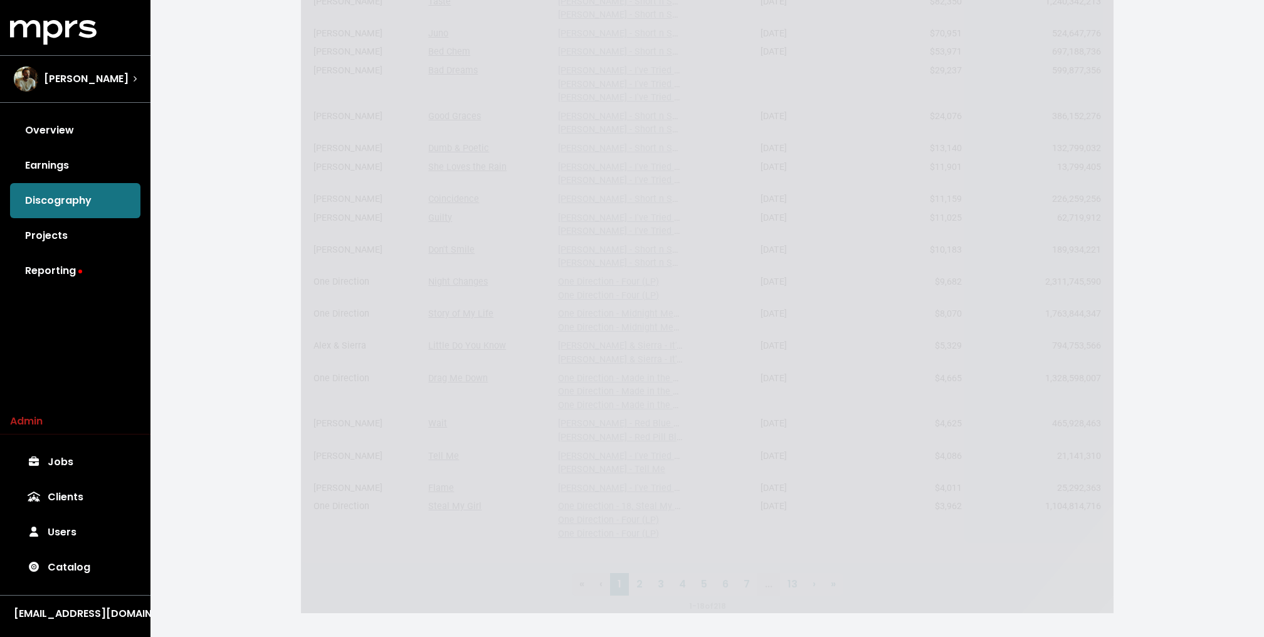
scroll to position [298, 0]
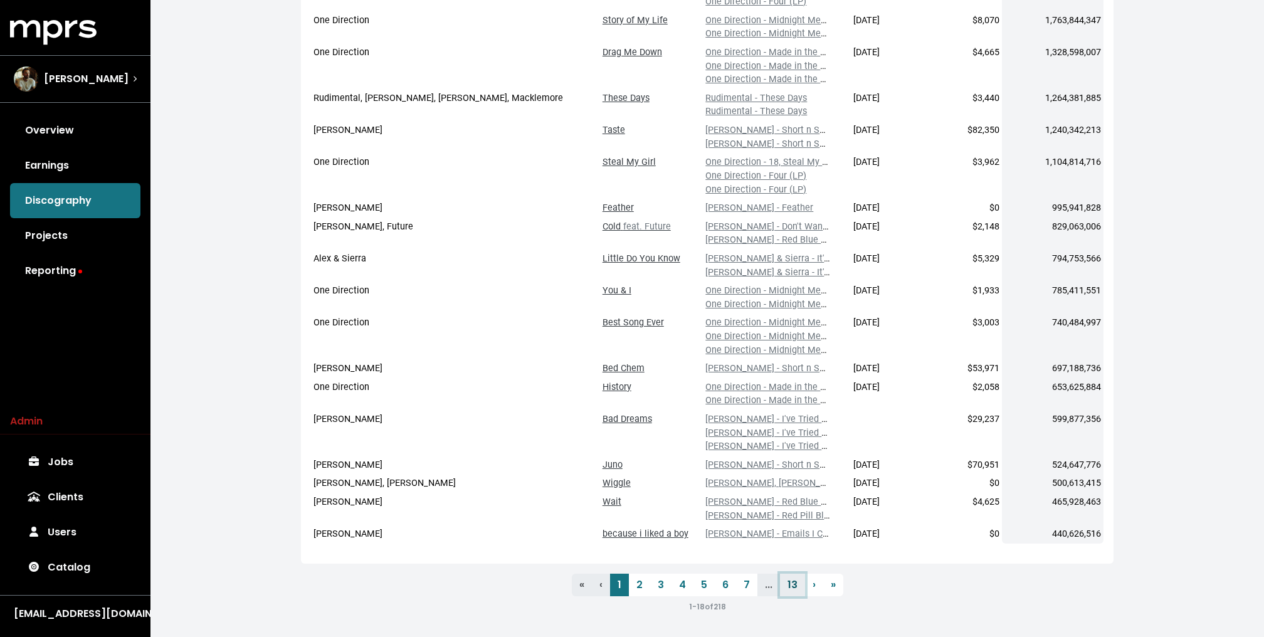
click at [787, 585] on link "13" at bounding box center [792, 585] width 25 height 23
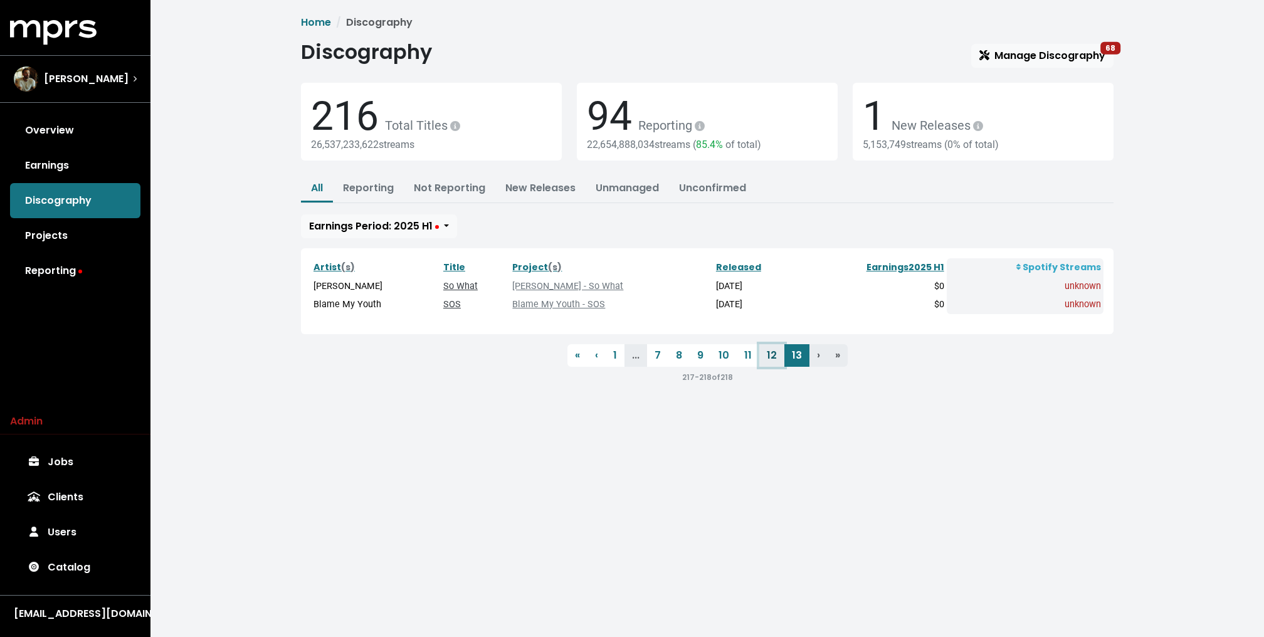
click at [771, 353] on link "12" at bounding box center [771, 355] width 25 height 23
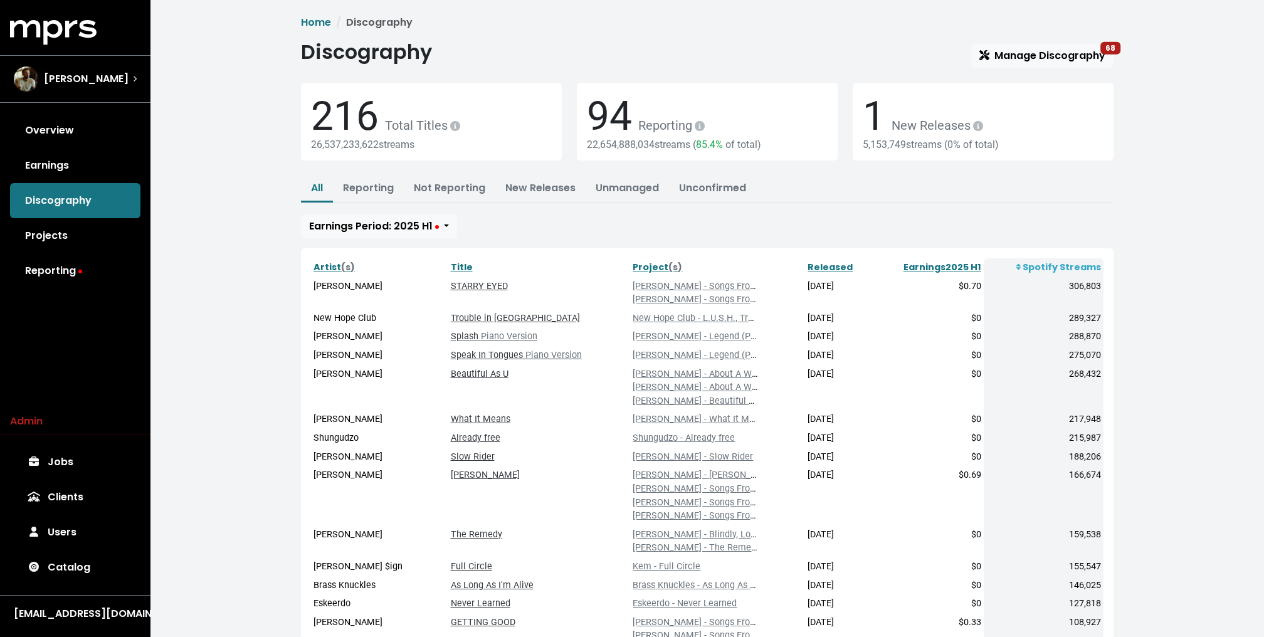
scroll to position [217, 0]
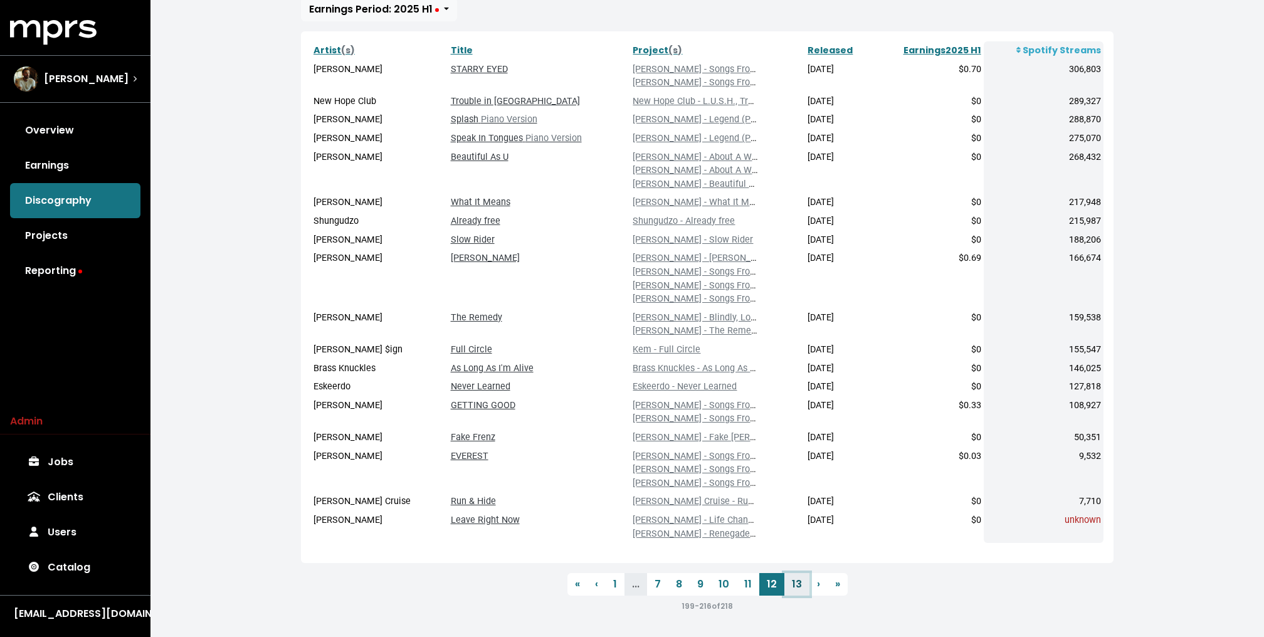
click at [795, 589] on link "13" at bounding box center [796, 584] width 25 height 23
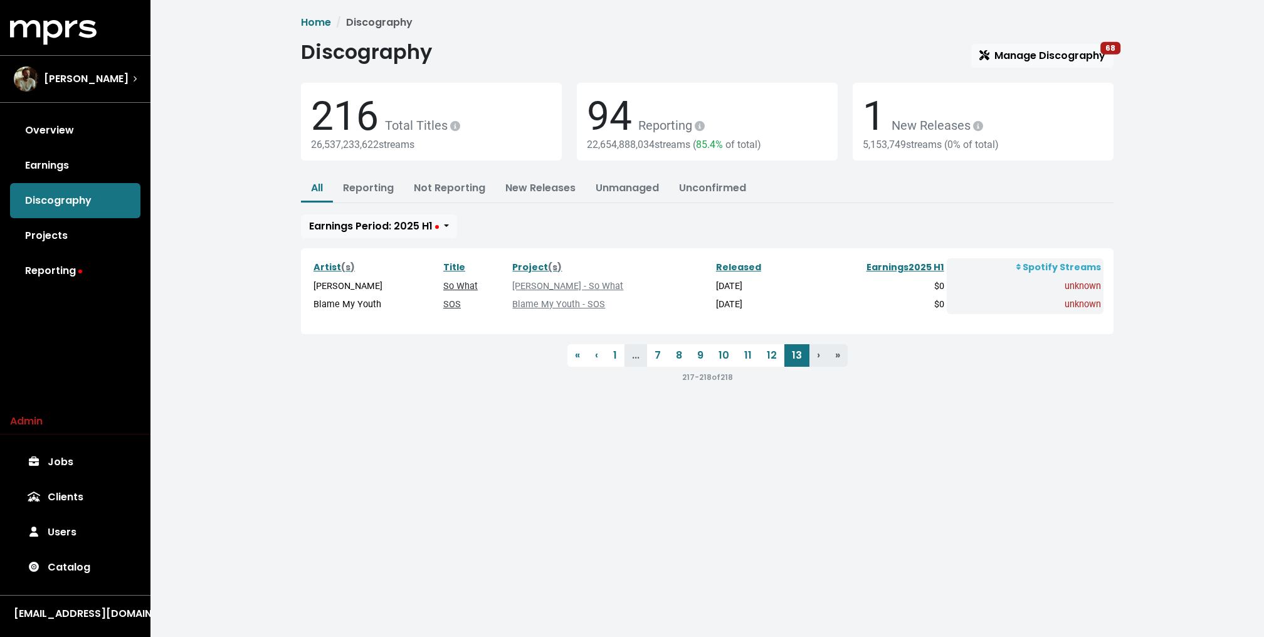
click at [471, 286] on link "So What" at bounding box center [460, 286] width 34 height 11
click at [458, 303] on link "SOS" at bounding box center [452, 304] width 18 height 11
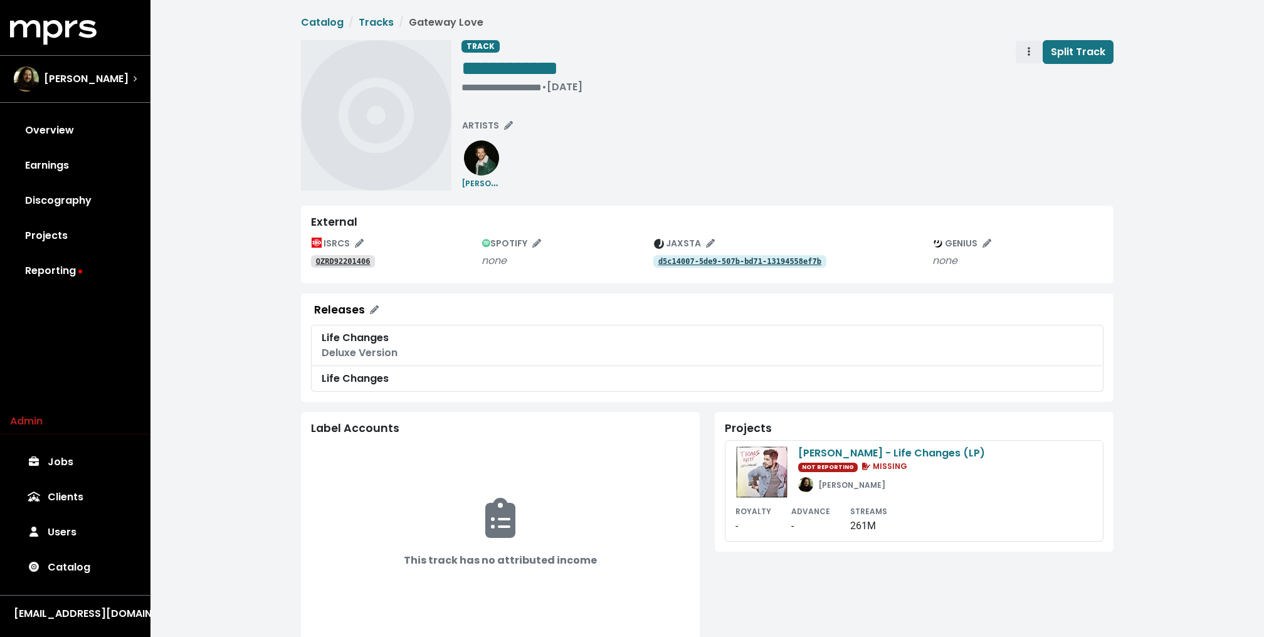
click at [1026, 46] on span "Track actions" at bounding box center [1028, 52] width 11 height 15
click at [1042, 79] on link "Merge" at bounding box center [1065, 80] width 99 height 20
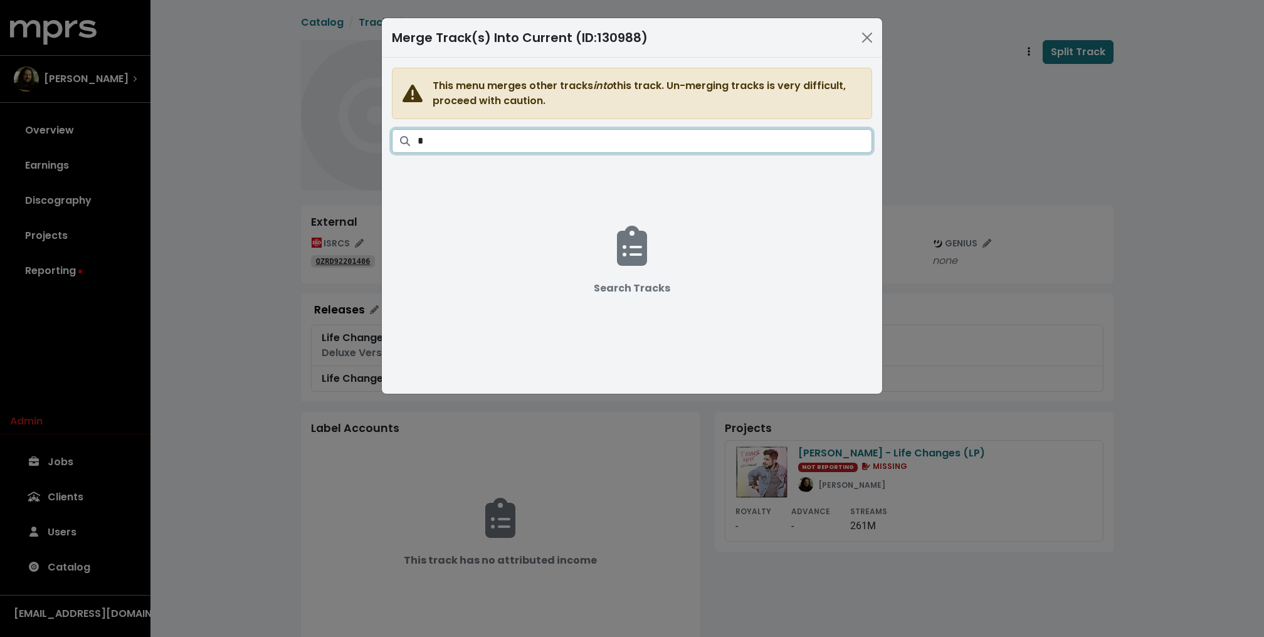
click at [696, 143] on input "*" at bounding box center [645, 141] width 455 height 24
type input "**********"
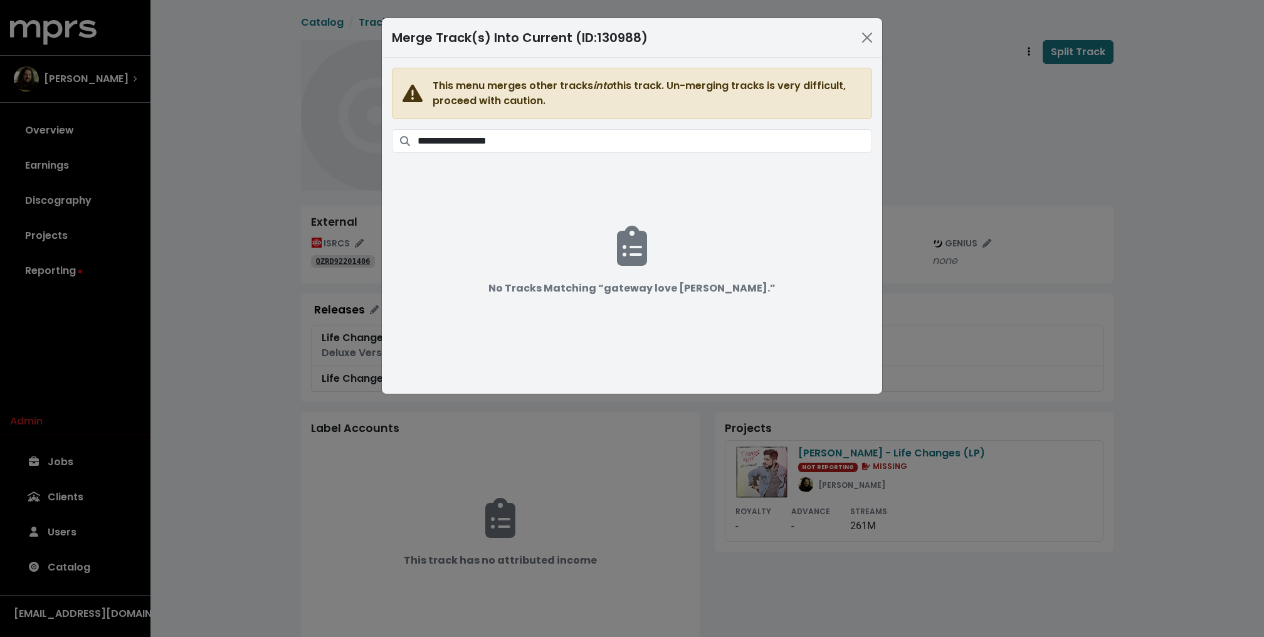
click at [235, 319] on div "**********" at bounding box center [632, 318] width 1264 height 637
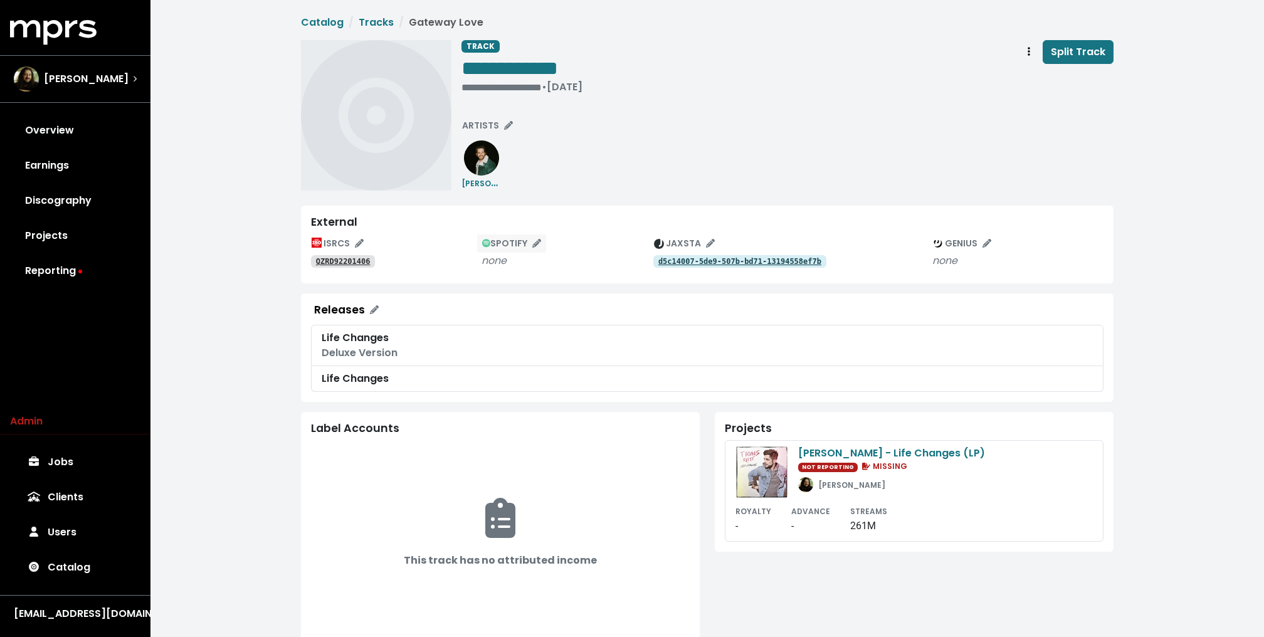
click at [519, 242] on span "SPOTIFY" at bounding box center [512, 243] width 60 height 13
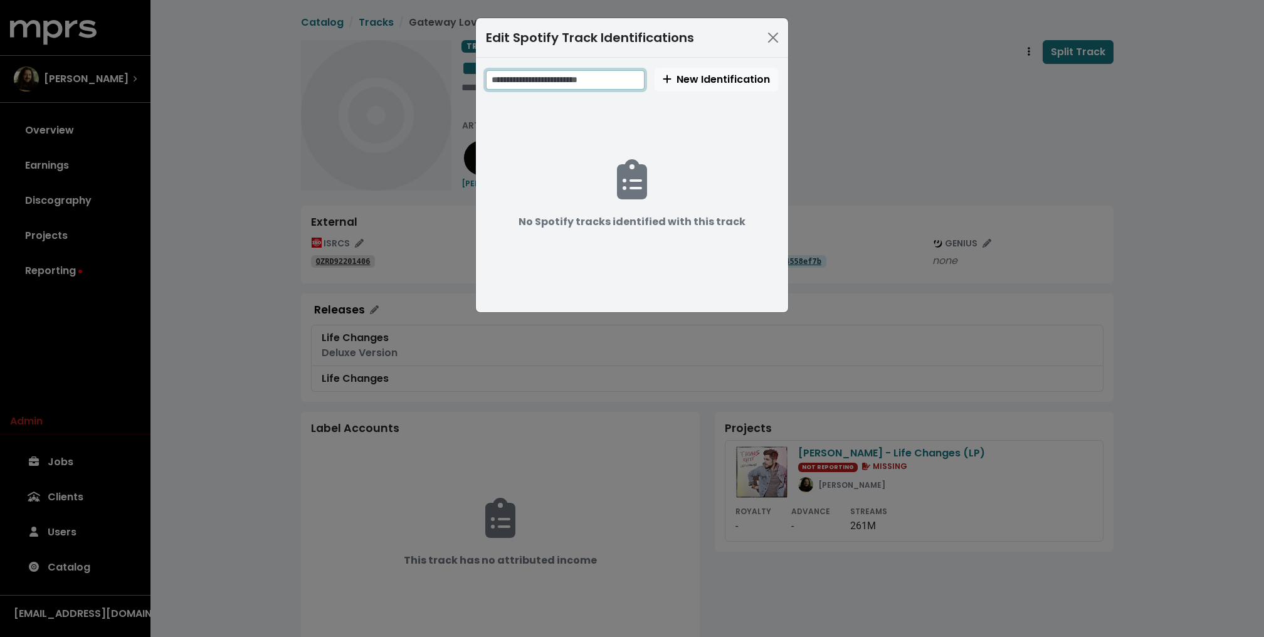
click at [582, 77] on input "text" at bounding box center [565, 79] width 159 height 19
paste input "**********"
type input "**********"
click at [700, 72] on span "New Identification" at bounding box center [716, 79] width 107 height 14
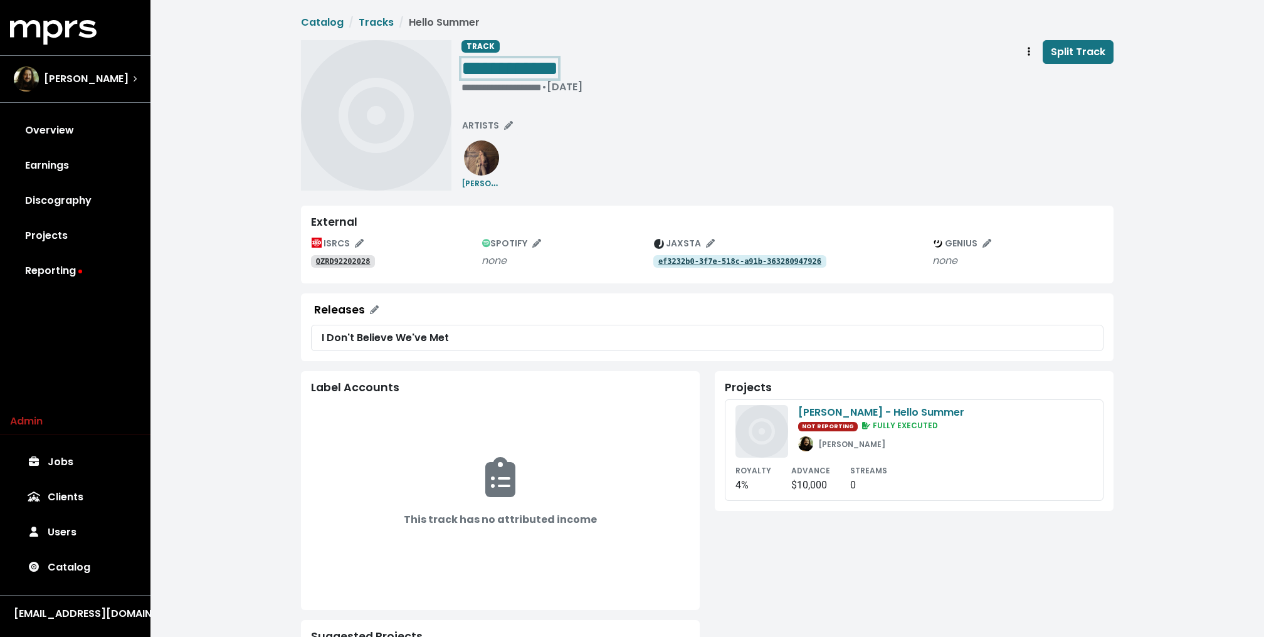
click at [544, 69] on span "**********" at bounding box center [509, 68] width 97 height 20
click at [532, 237] on span "SPOTIFY" at bounding box center [512, 243] width 60 height 13
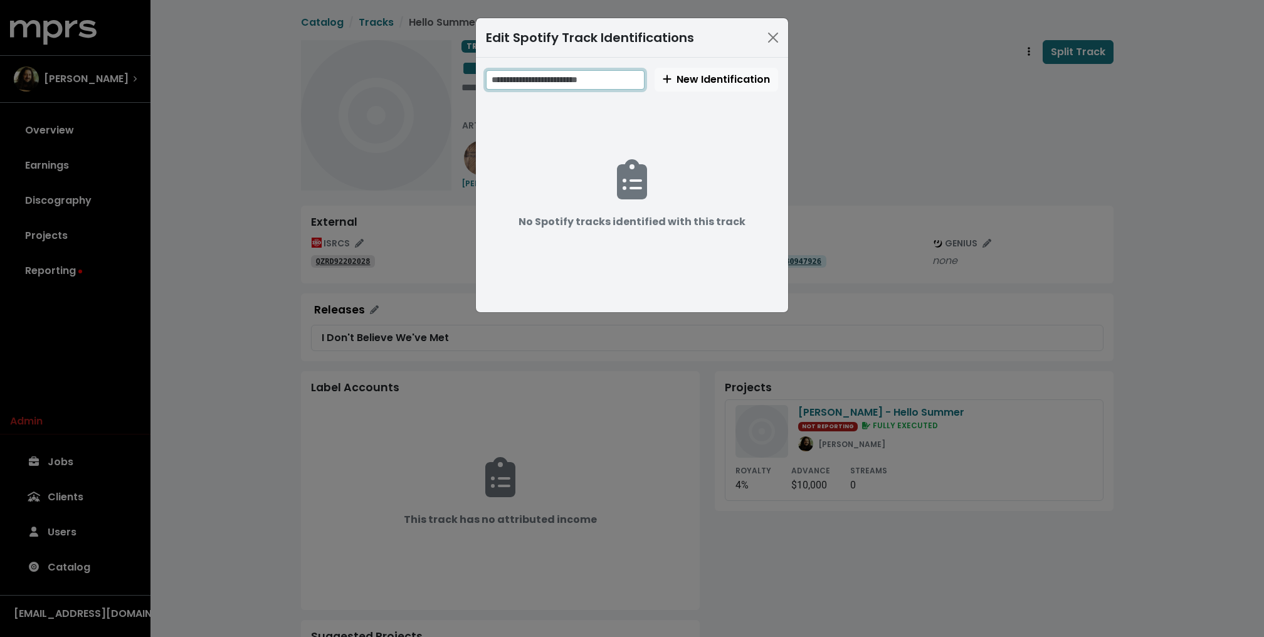
click at [560, 73] on input "text" at bounding box center [565, 79] width 159 height 19
paste input "**********"
type input "**********"
click at [735, 78] on span "New Identification" at bounding box center [716, 79] width 107 height 14
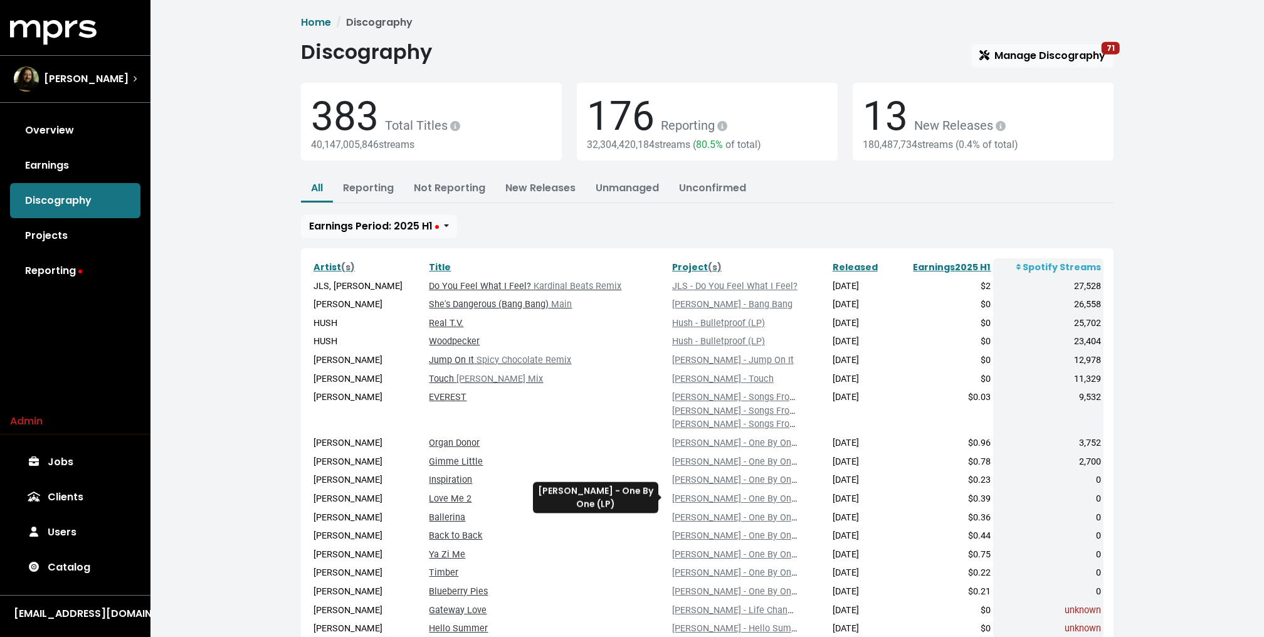
scroll to position [95, 0]
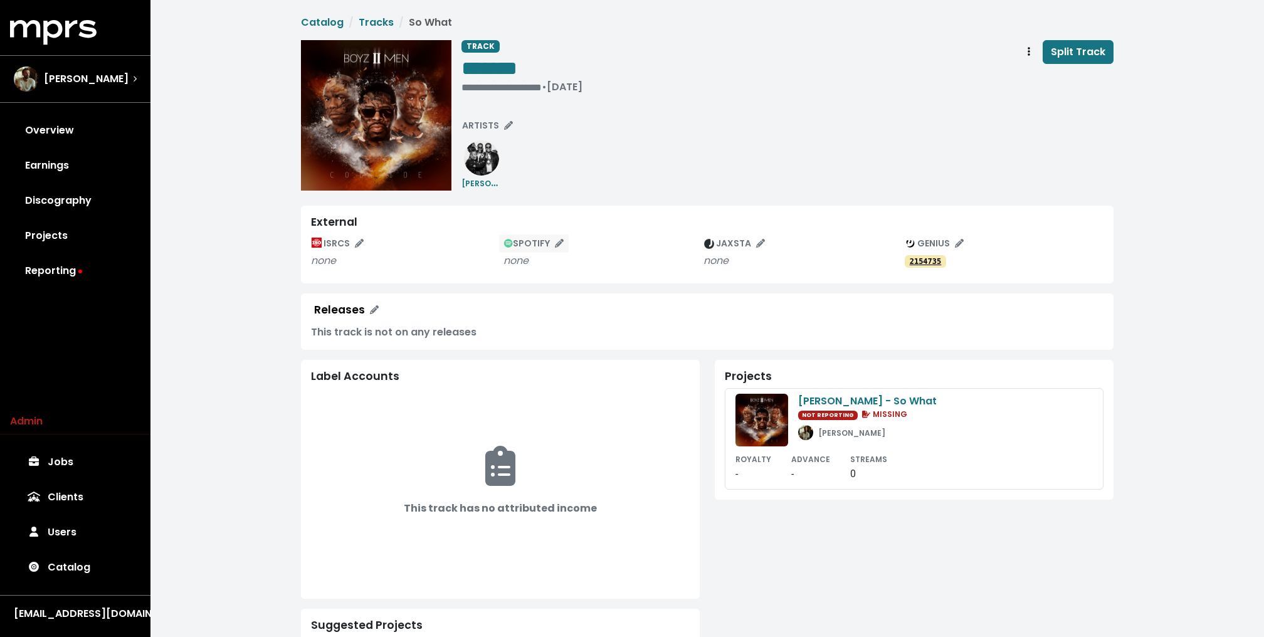
click at [560, 240] on icon "Edit spotify track identifications for this track" at bounding box center [559, 243] width 9 height 9
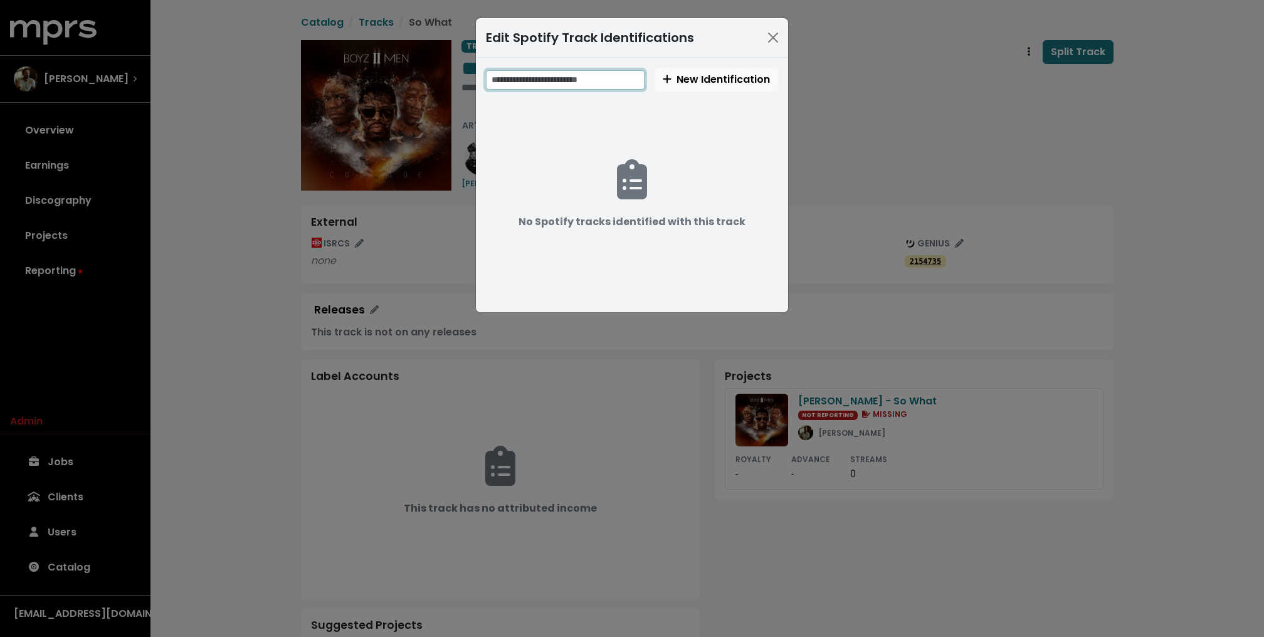
click at [602, 74] on input "text" at bounding box center [565, 79] width 159 height 19
paste input "**********"
type input "**********"
click at [688, 76] on span "New Identification" at bounding box center [716, 79] width 107 height 14
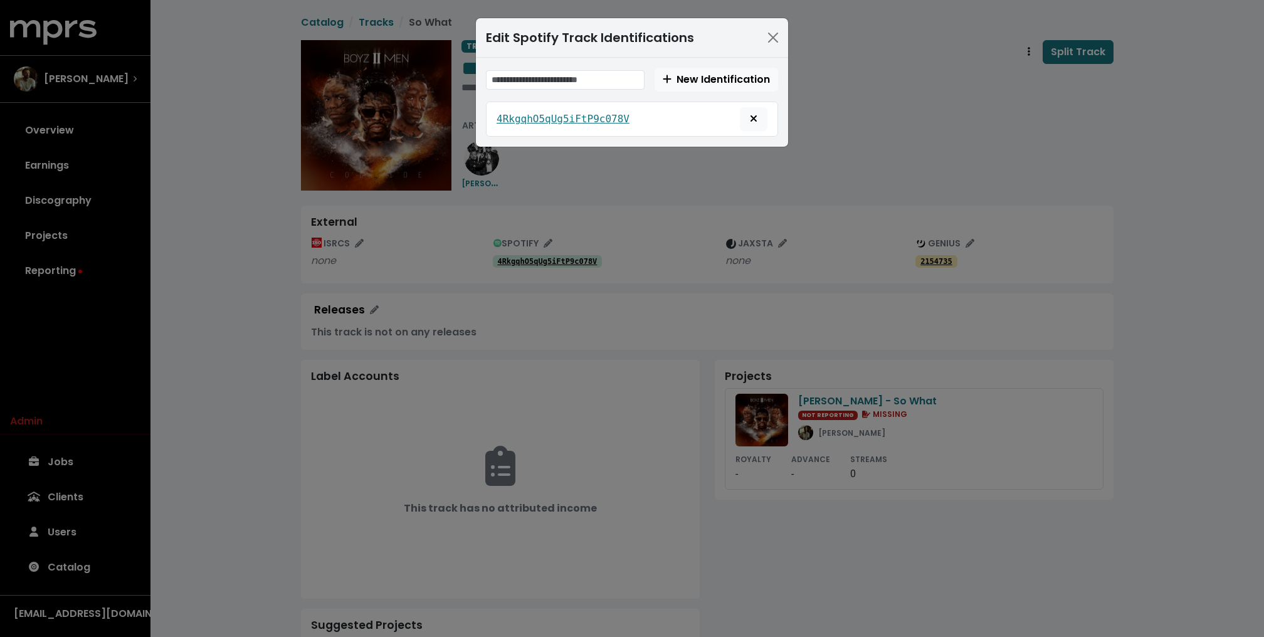
click at [648, 232] on div "Edit Spotify Track Identifications New Identification 4RkgqhO5qUg5iFtP9c078V" at bounding box center [632, 318] width 1264 height 637
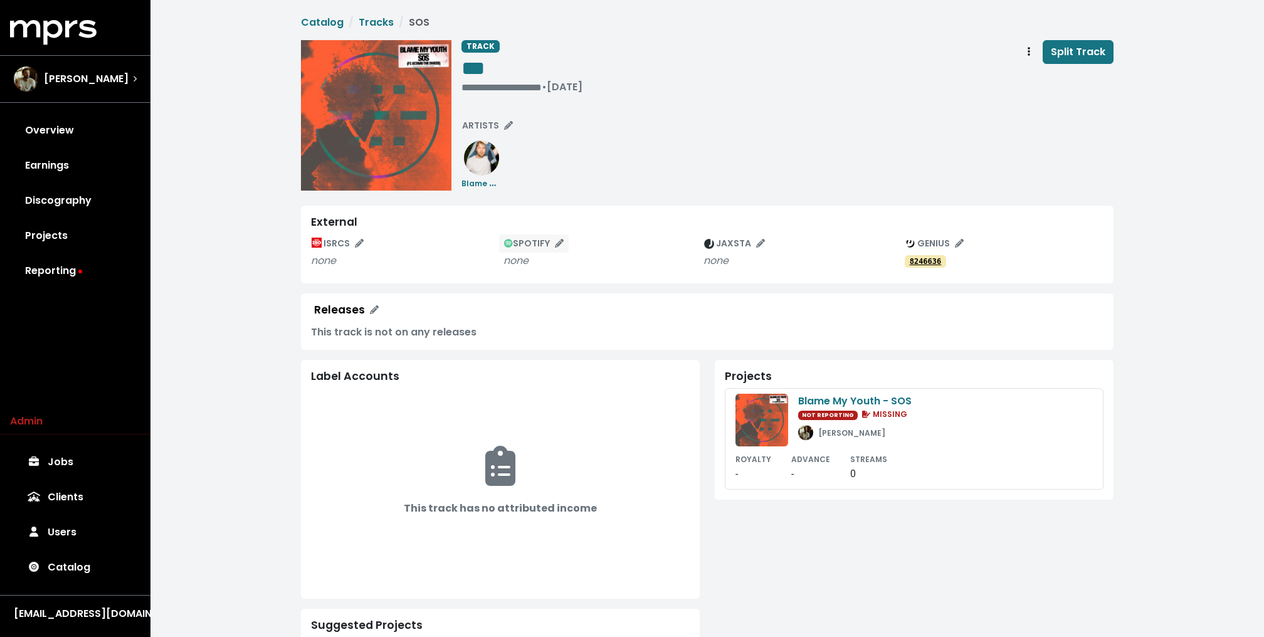
click at [555, 239] on icon "Edit spotify track identifications for this track" at bounding box center [559, 243] width 9 height 9
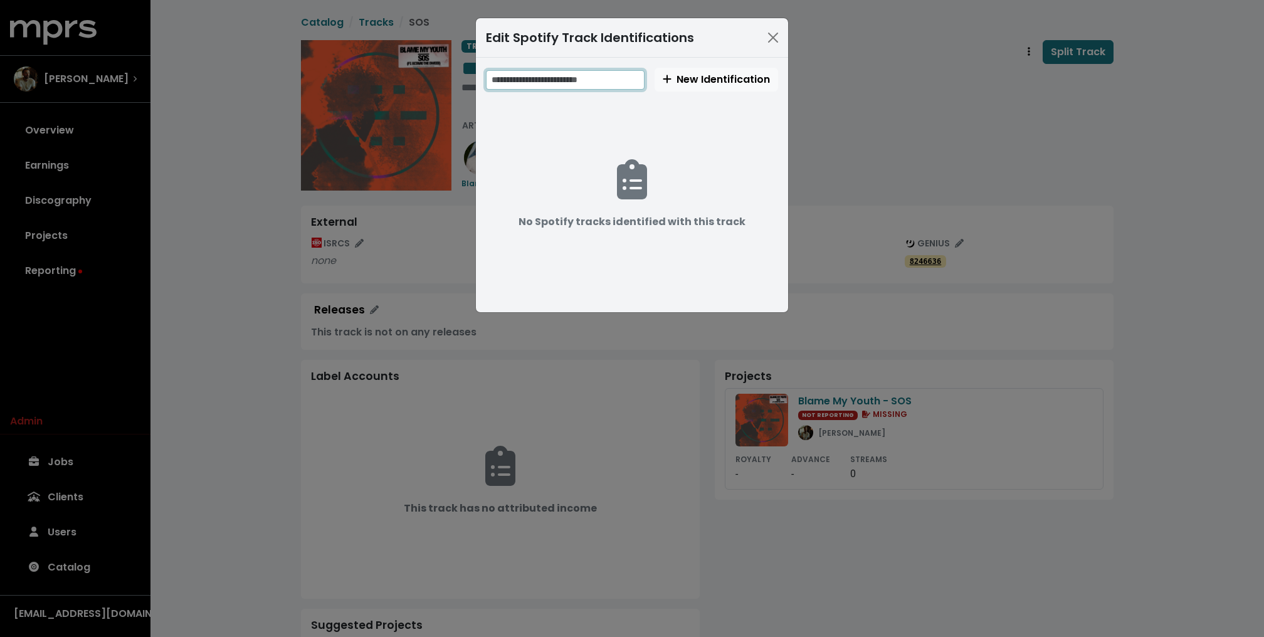
click at [577, 80] on input "text" at bounding box center [565, 79] width 159 height 19
paste input "**********"
type input "**********"
click at [707, 70] on button "New Identification" at bounding box center [717, 80] width 124 height 24
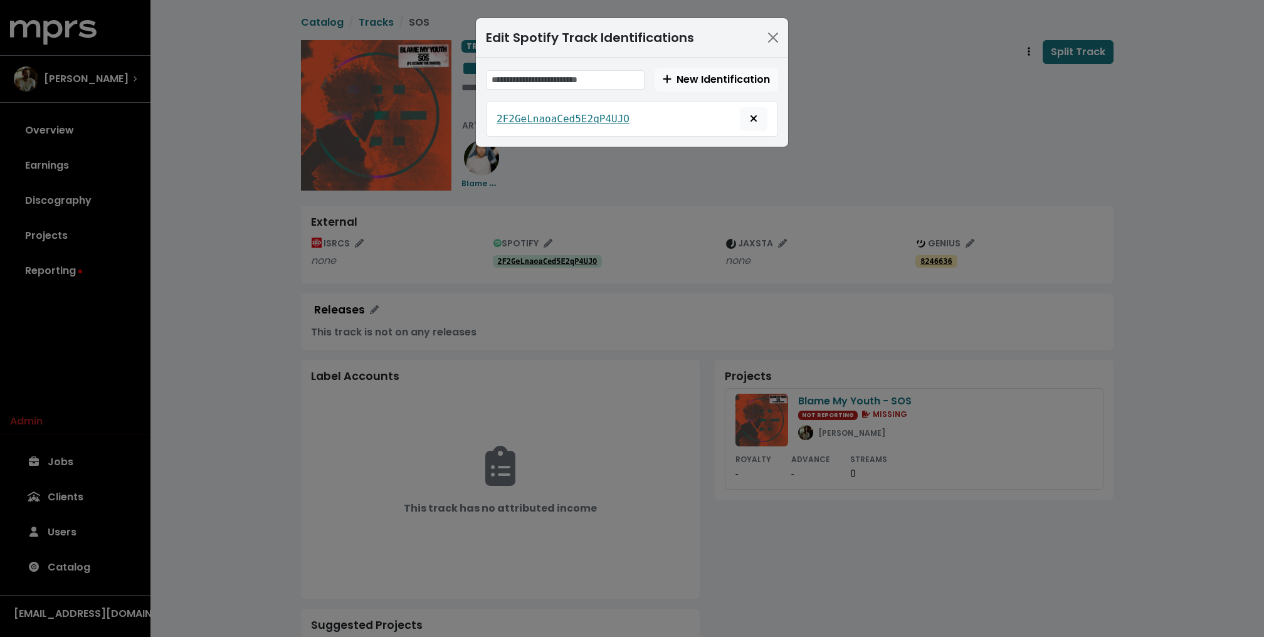
click at [96, 119] on div "Edit Spotify Track Identifications New Identification 2F2GeLnaoaCed5E2qP4UJO" at bounding box center [632, 318] width 1264 height 637
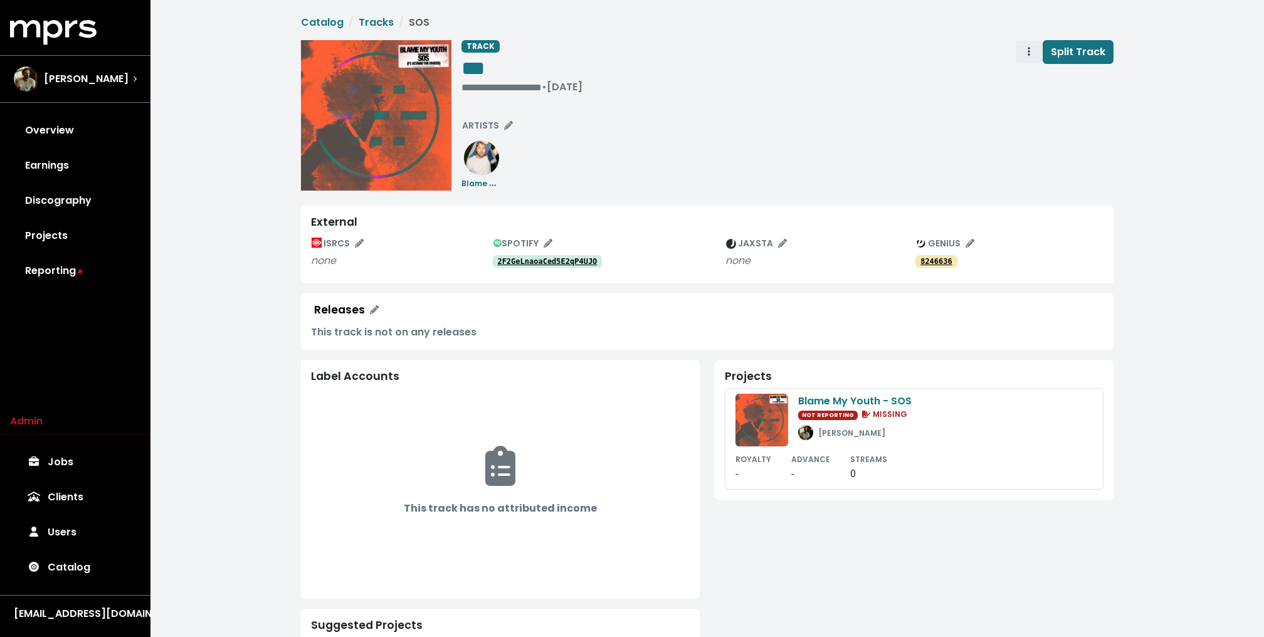
click at [1028, 45] on span "Track actions" at bounding box center [1028, 52] width 11 height 15
click at [1074, 80] on link "Merge" at bounding box center [1065, 80] width 99 height 20
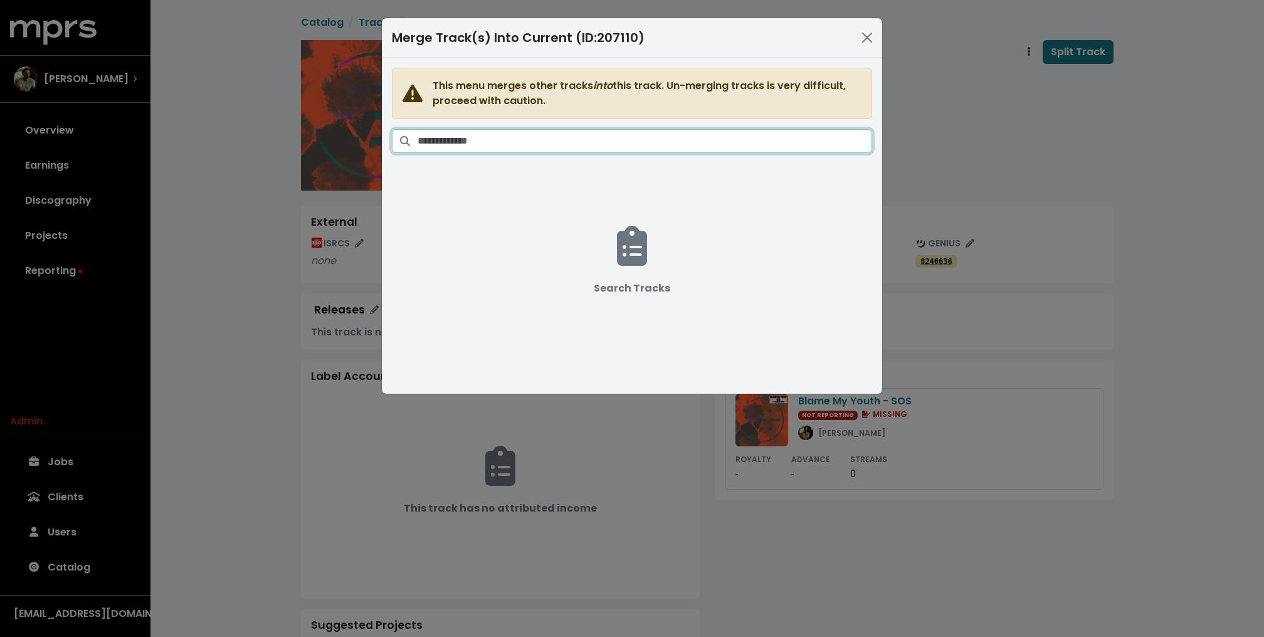
click at [506, 139] on input "Search tracks" at bounding box center [645, 141] width 455 height 24
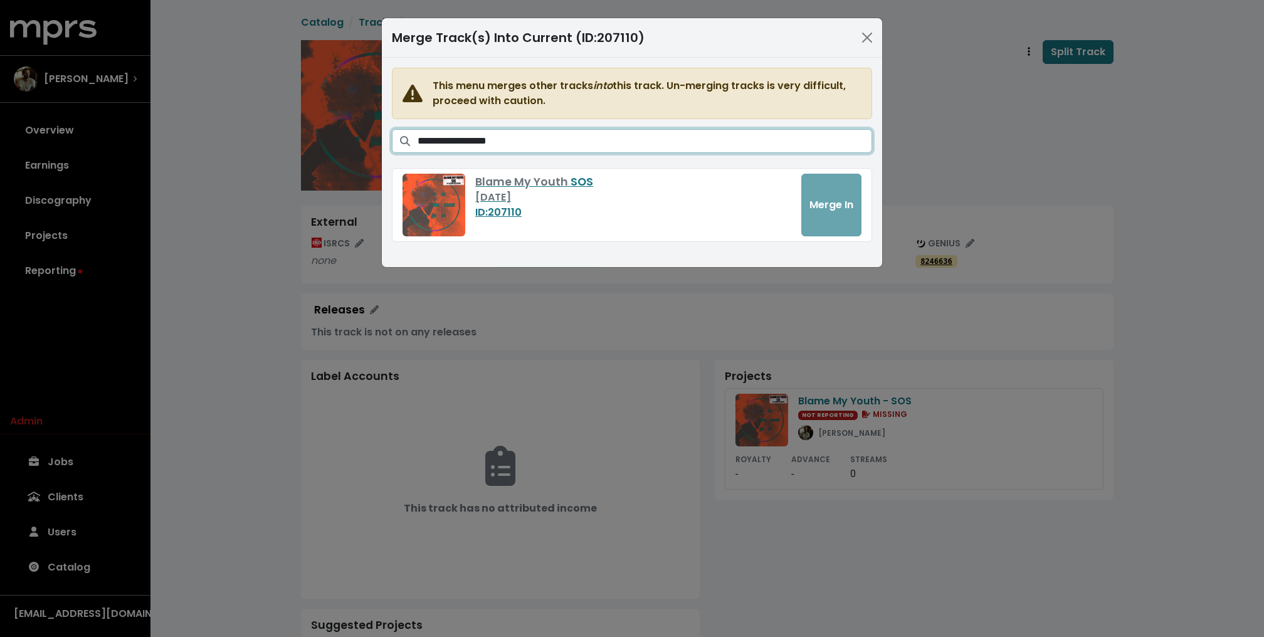
type input "**********"
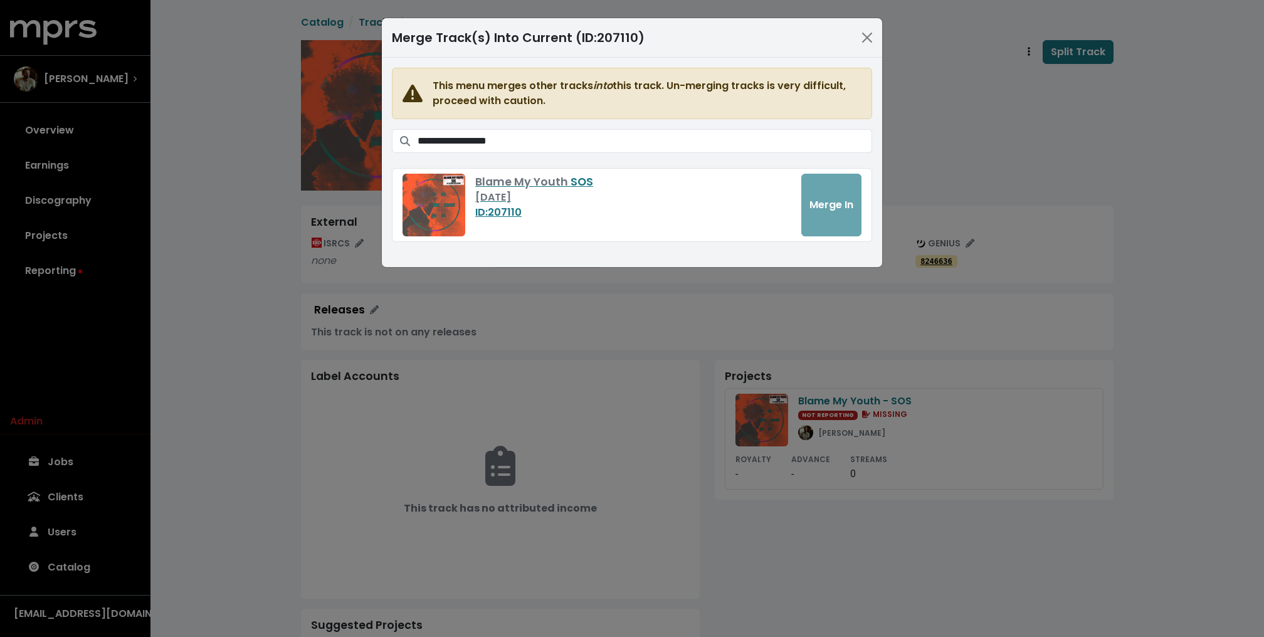
click at [210, 182] on div "**********" at bounding box center [632, 318] width 1264 height 637
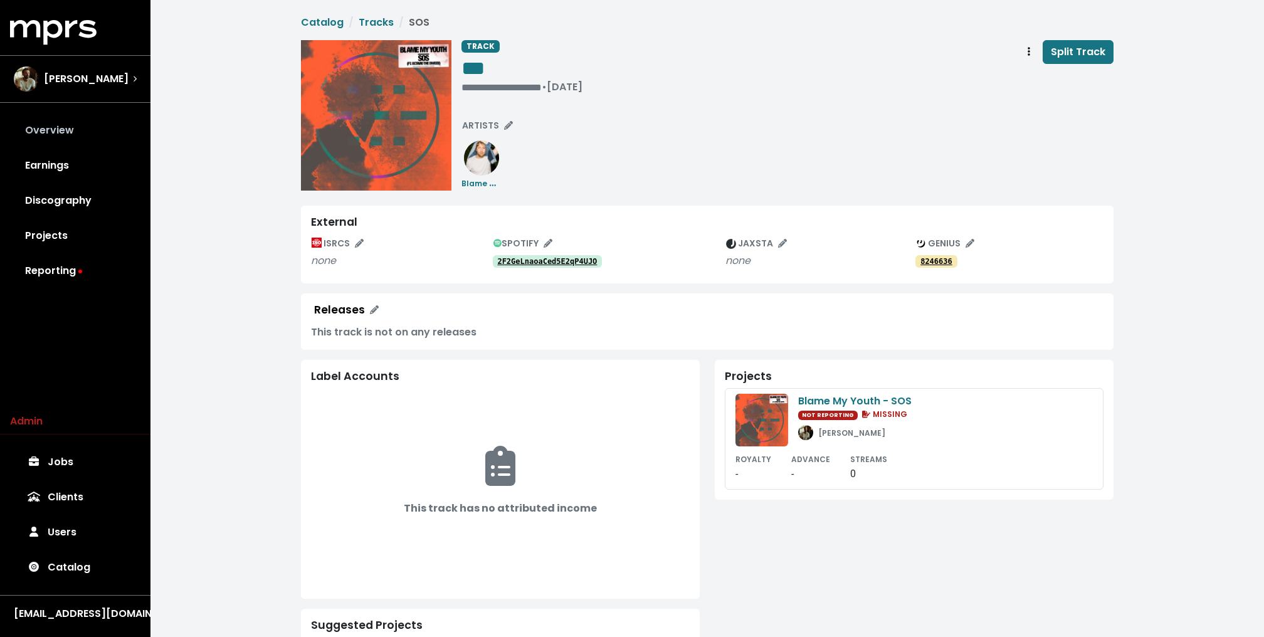
click at [68, 126] on link "Overview" at bounding box center [75, 130] width 130 height 35
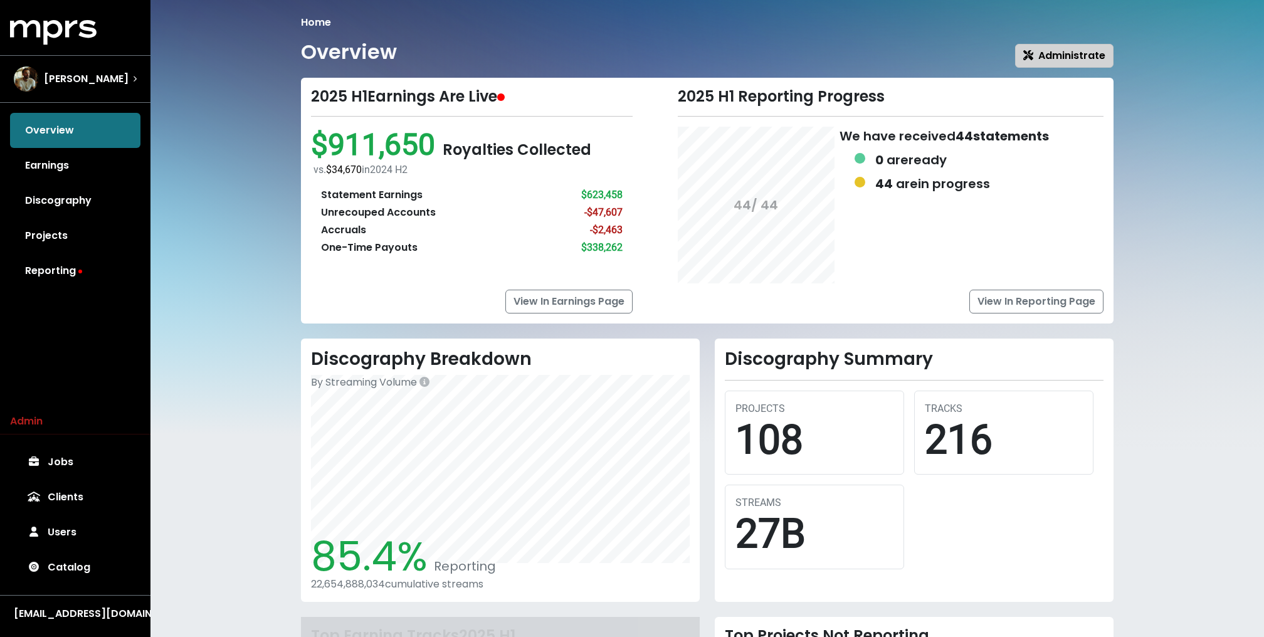
click at [1066, 60] on span "Administrate" at bounding box center [1064, 55] width 82 height 14
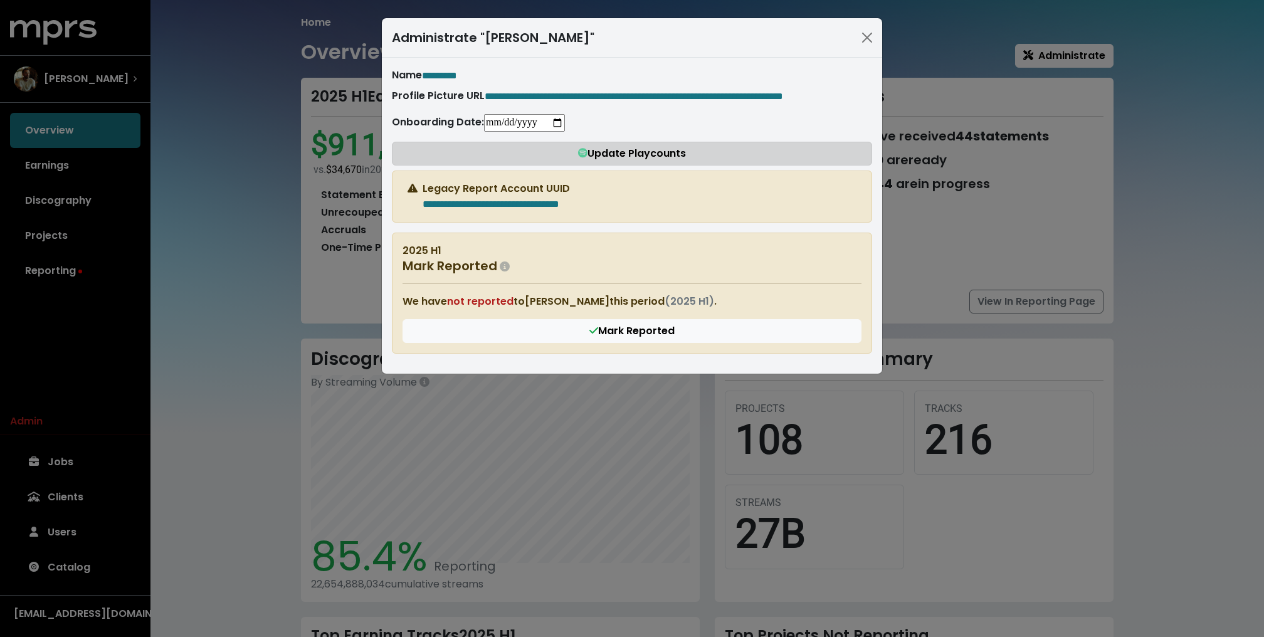
click at [626, 161] on span "Update Playcounts" at bounding box center [632, 153] width 108 height 14
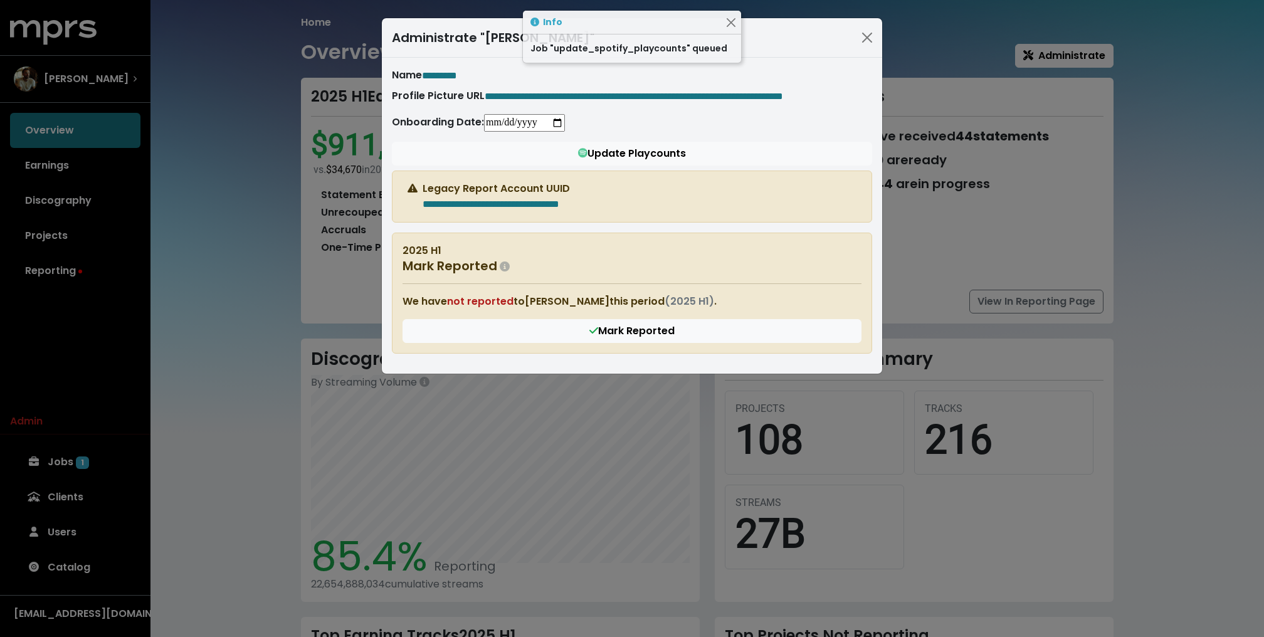
click at [98, 75] on div "**********" at bounding box center [632, 318] width 1264 height 637
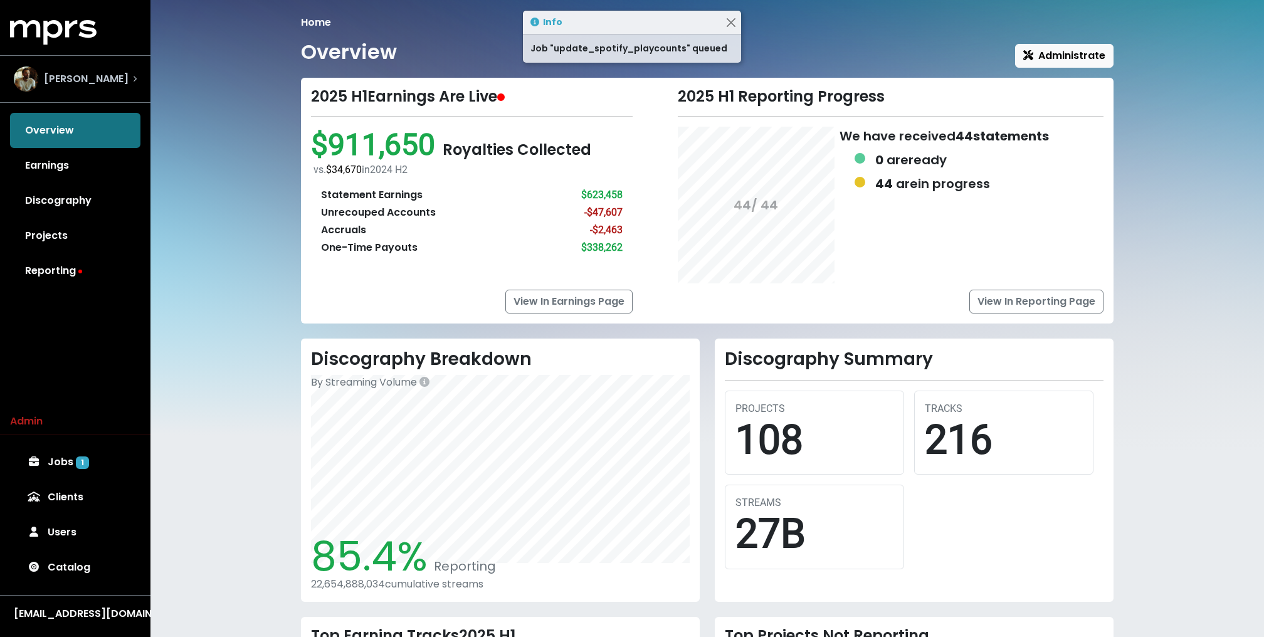
click at [78, 76] on span "John Ryan" at bounding box center [86, 78] width 85 height 15
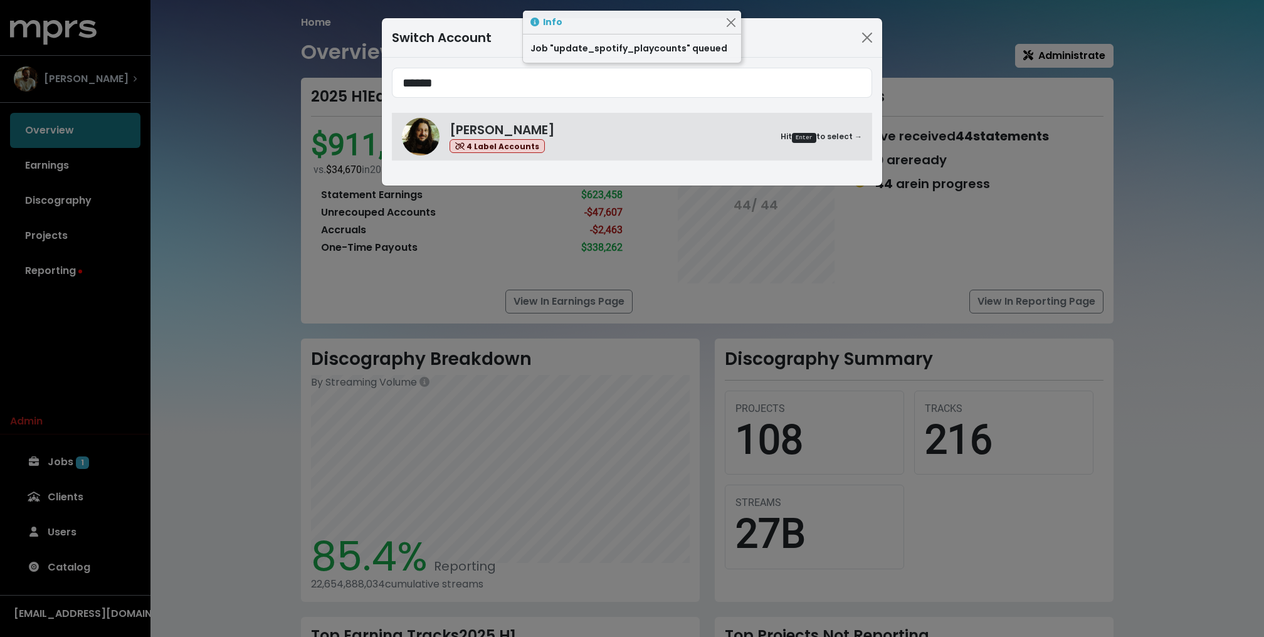
type input "******"
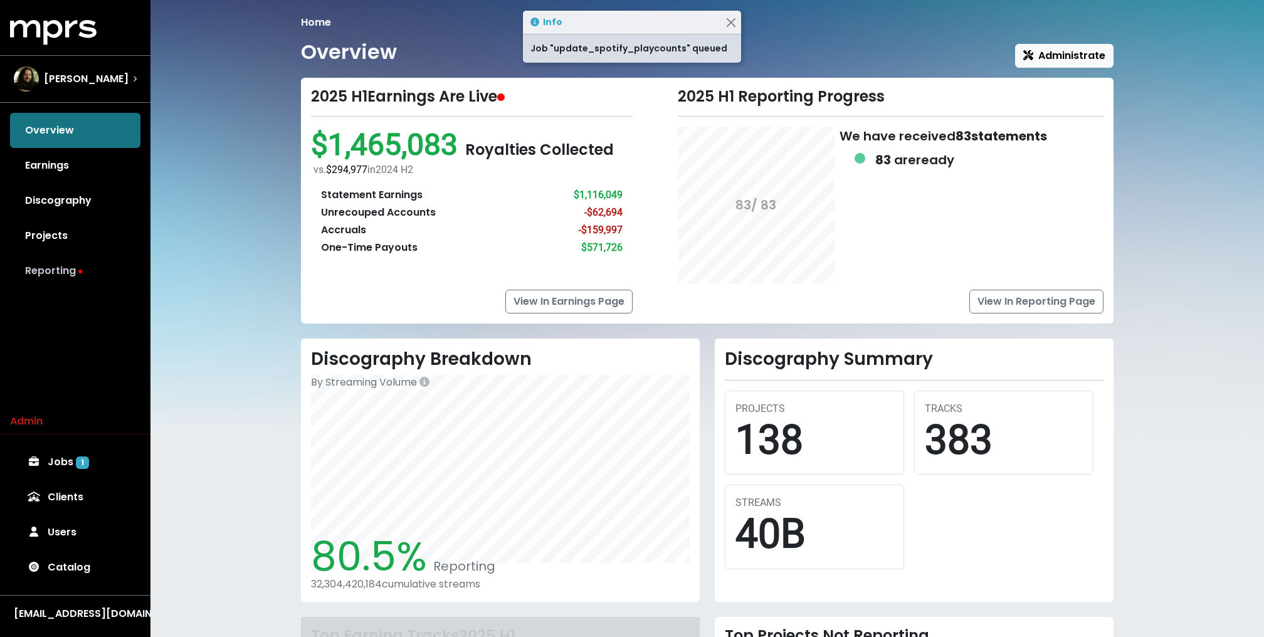
click at [55, 268] on link "Reporting" at bounding box center [75, 270] width 130 height 35
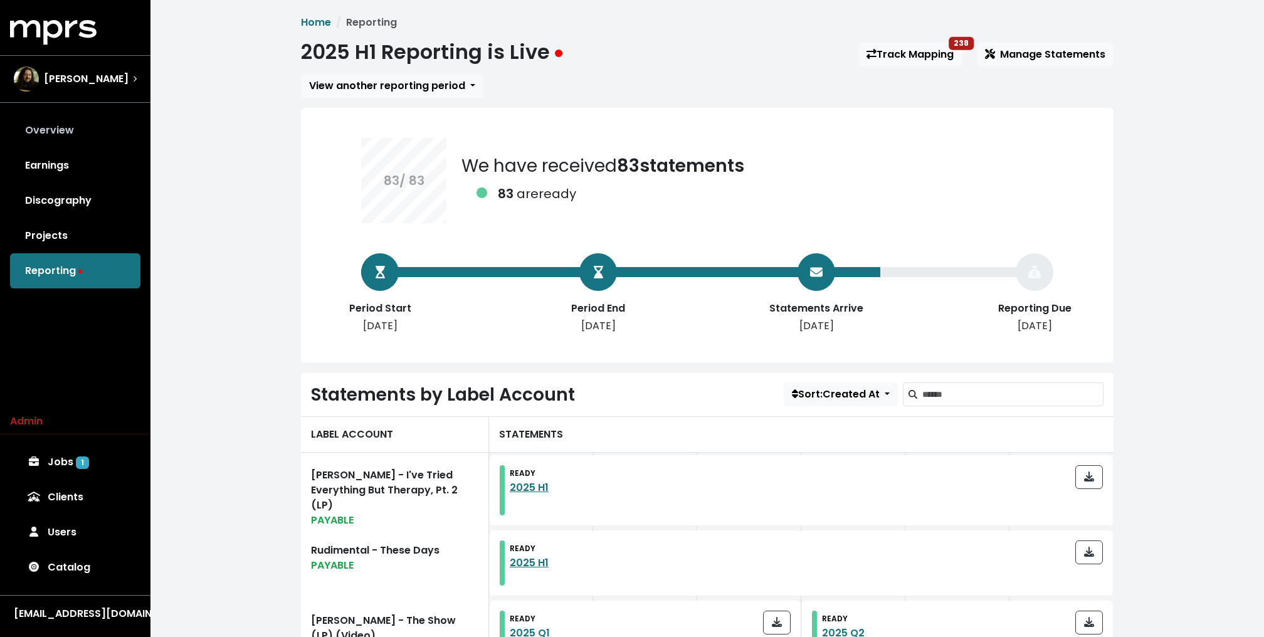
click at [93, 117] on link "Overview" at bounding box center [75, 130] width 130 height 35
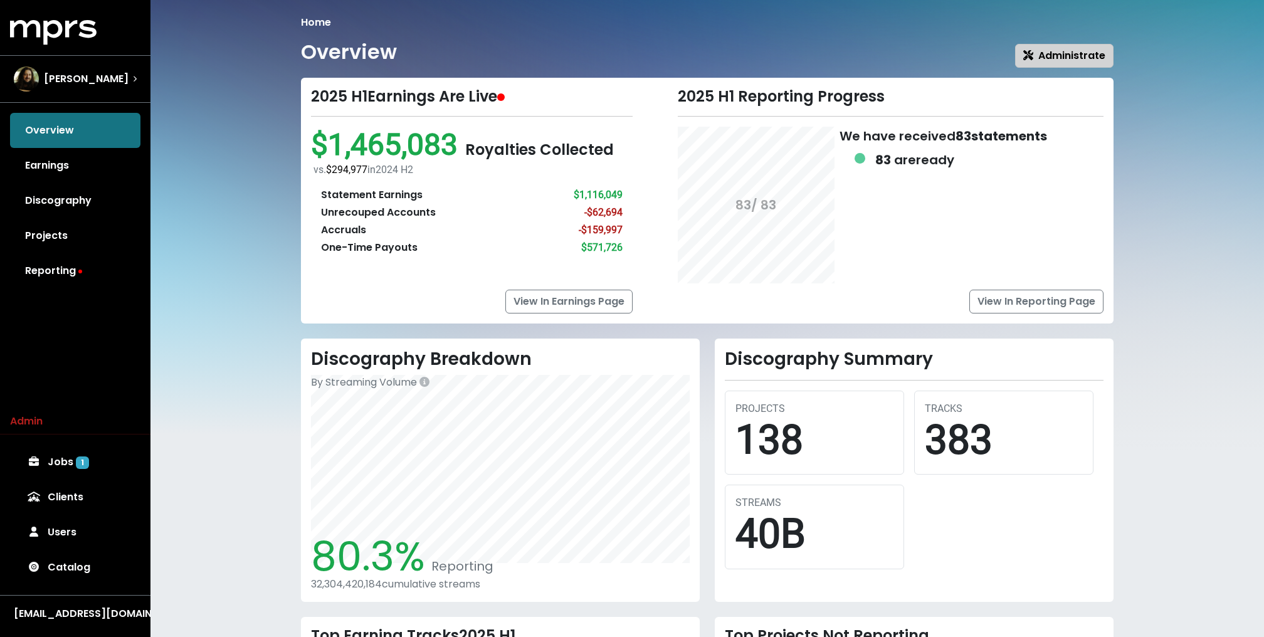
click at [1069, 44] on button "Administrate" at bounding box center [1064, 56] width 98 height 24
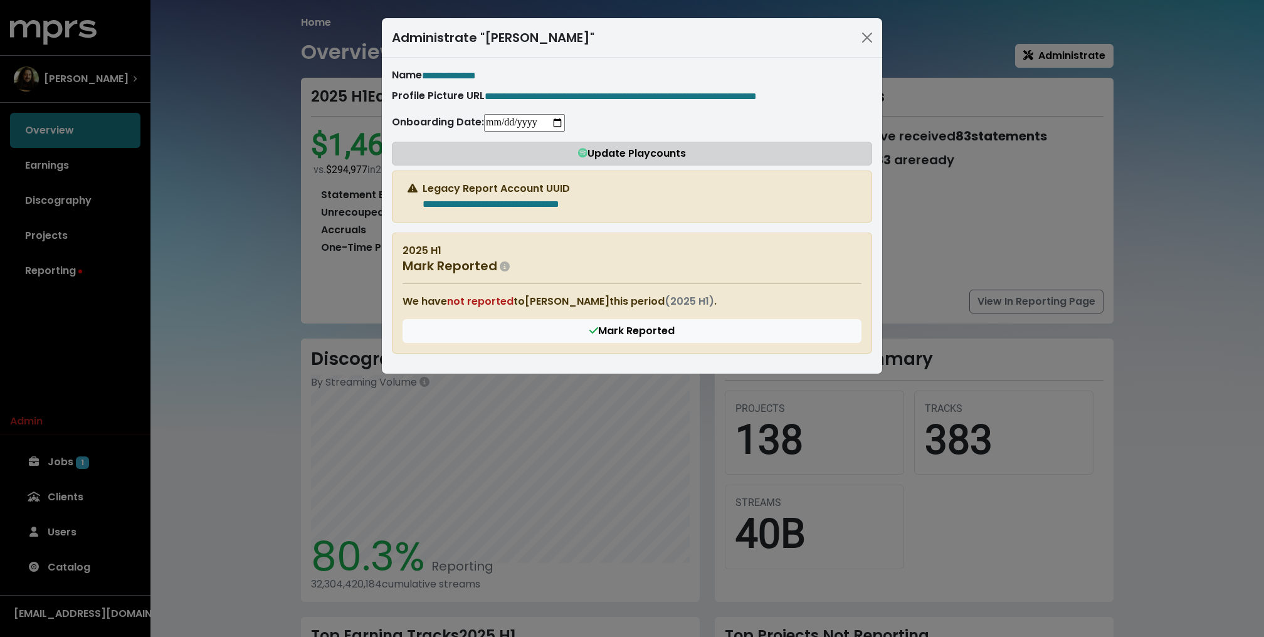
click at [625, 157] on button "Update Playcounts" at bounding box center [632, 154] width 480 height 24
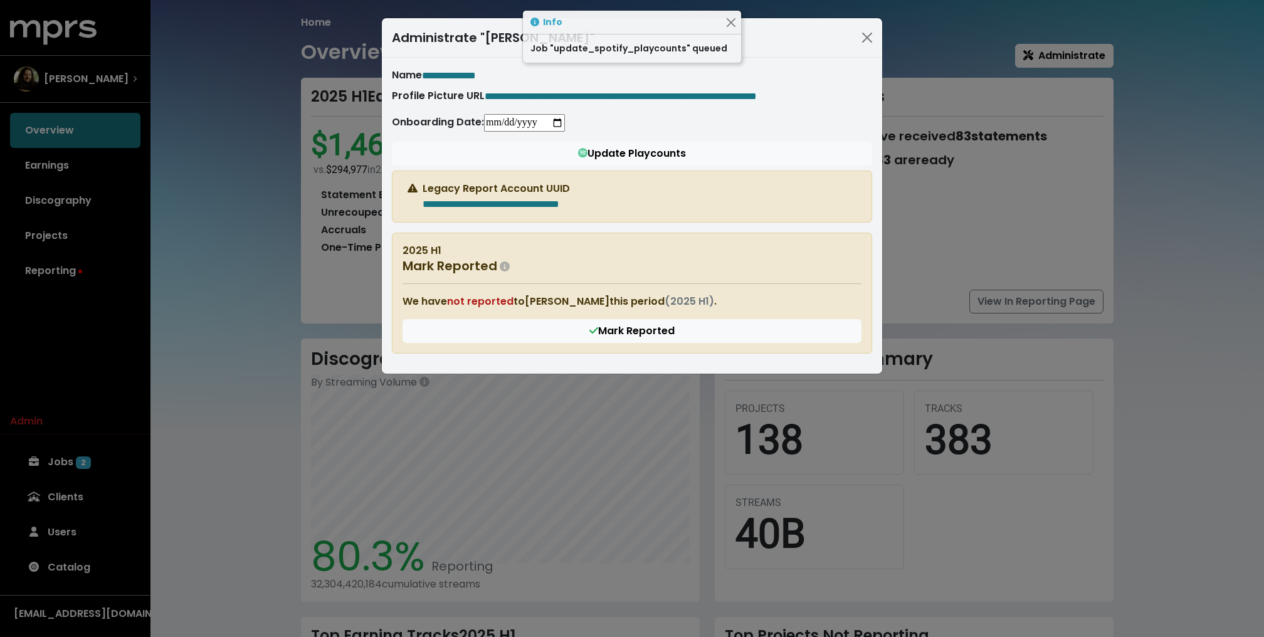
click at [255, 162] on div "**********" at bounding box center [632, 318] width 1264 height 637
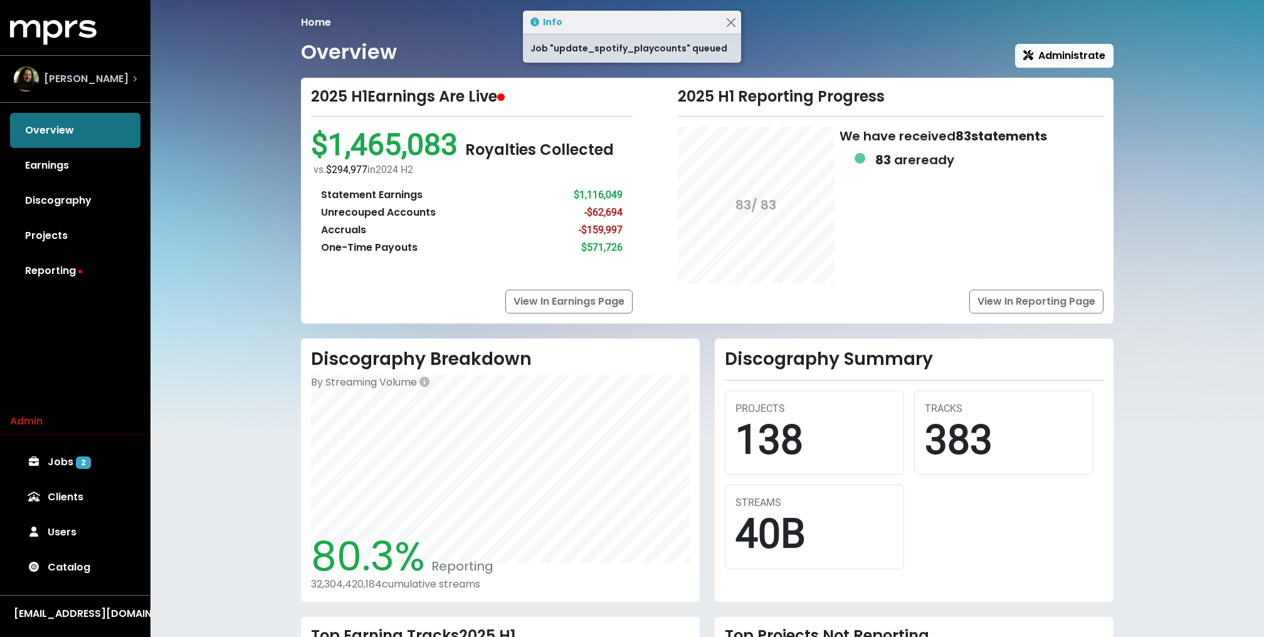
click at [50, 76] on span "[PERSON_NAME]" at bounding box center [86, 78] width 85 height 15
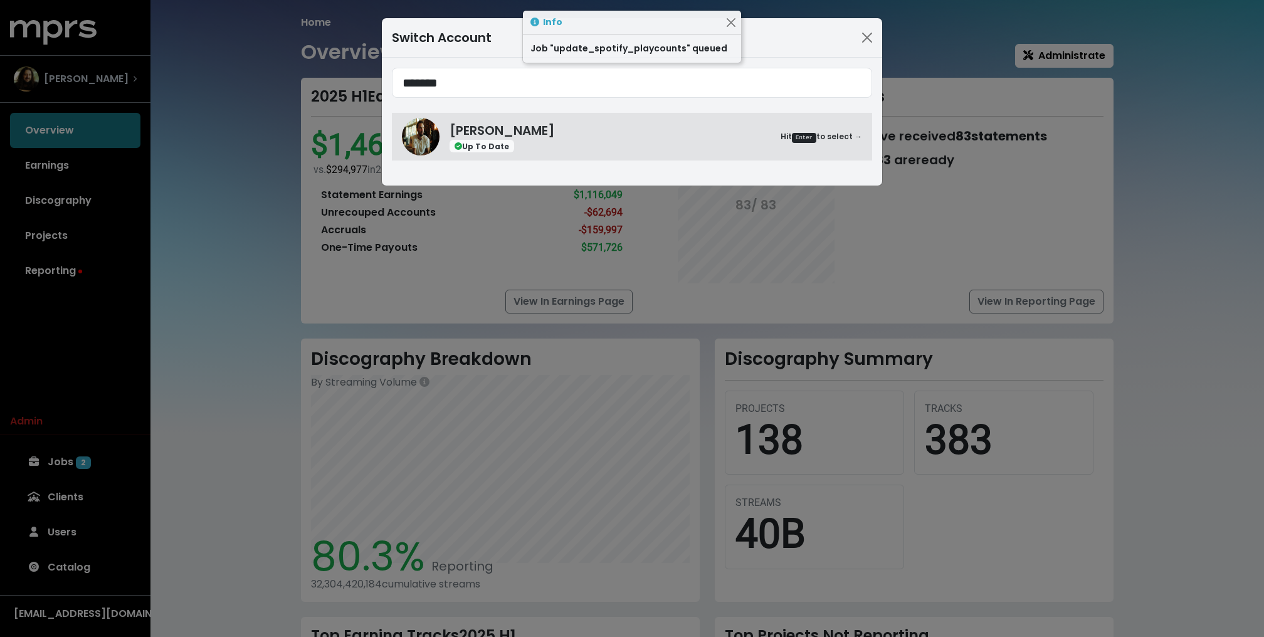
type input "*******"
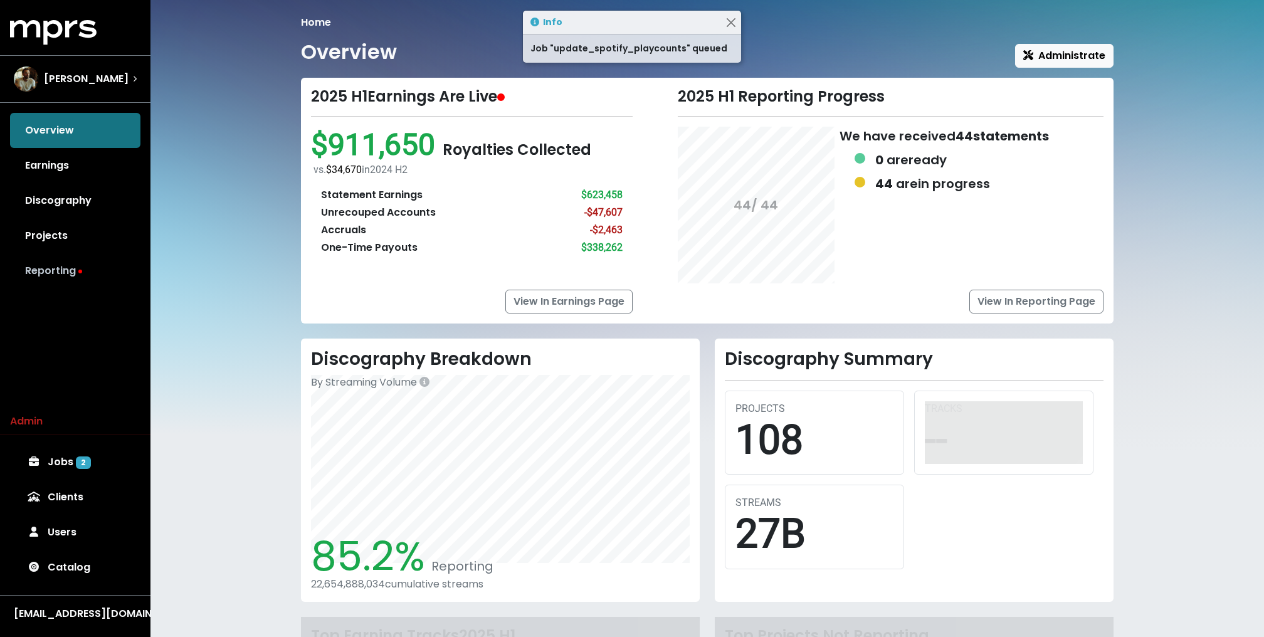
click at [62, 275] on link "Reporting" at bounding box center [75, 270] width 130 height 35
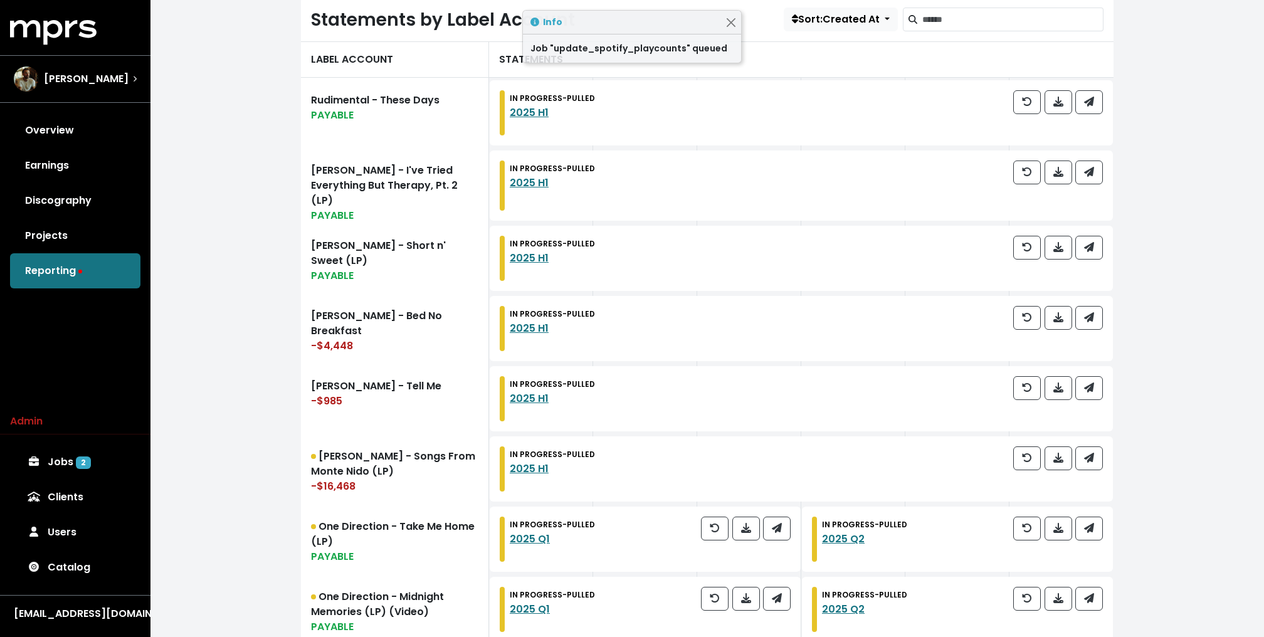
scroll to position [379, 0]
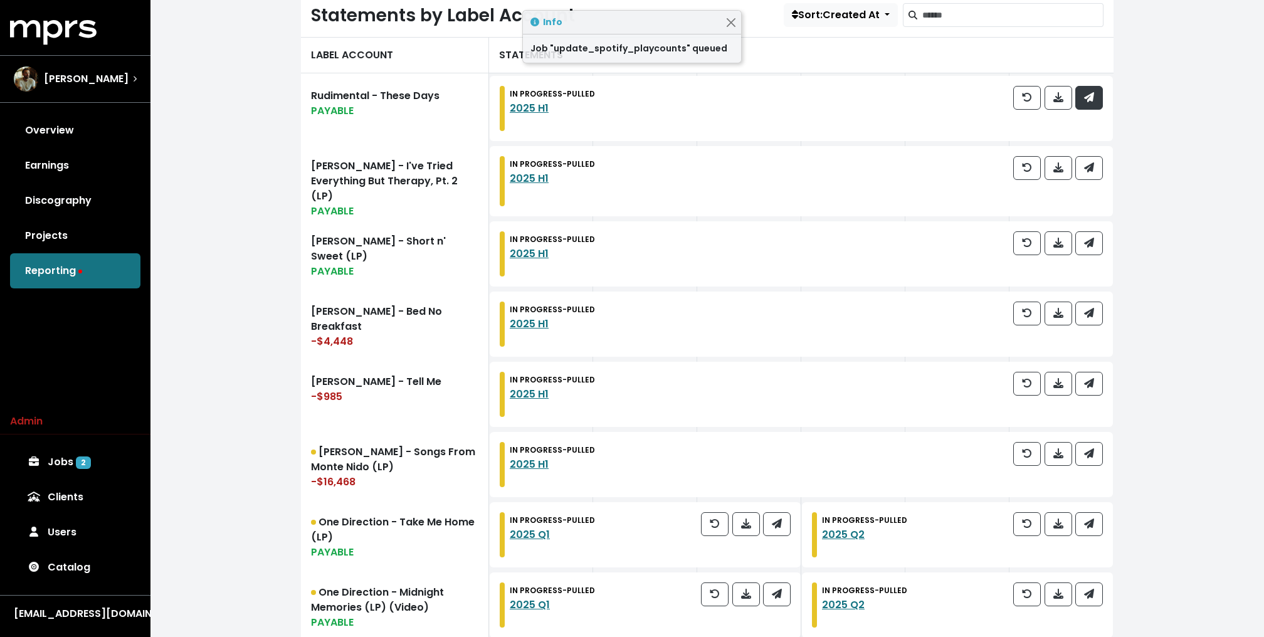
click at [1089, 93] on icon "button" at bounding box center [1089, 97] width 10 height 10
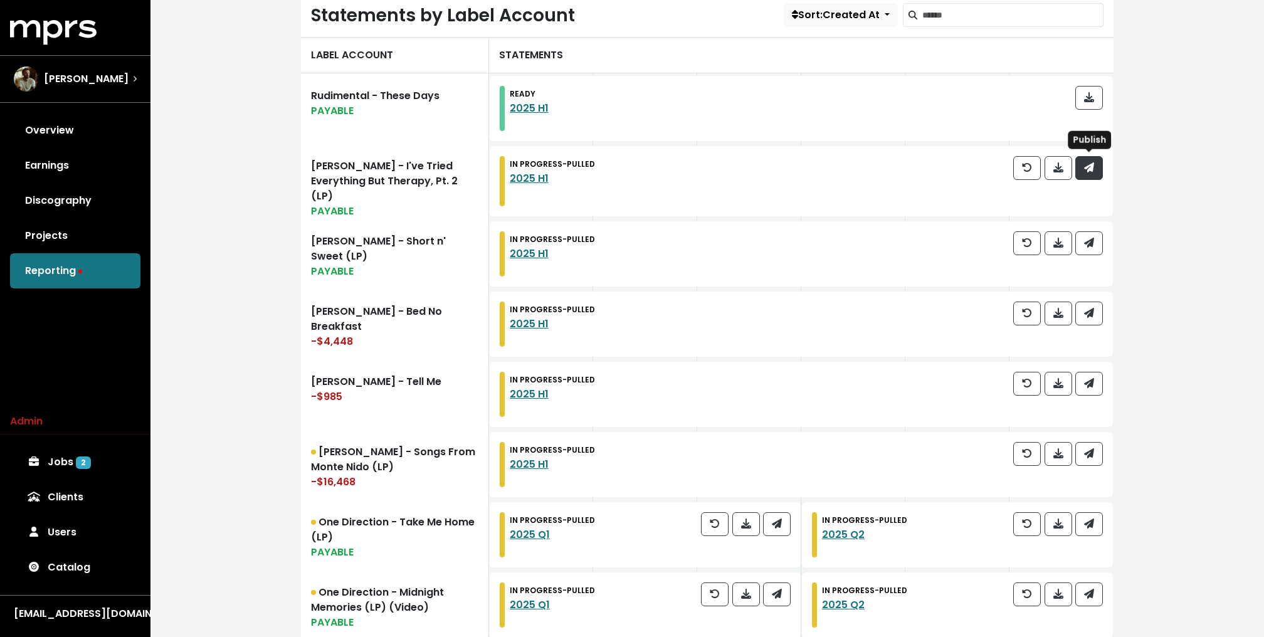
click at [1088, 164] on icon "button" at bounding box center [1089, 167] width 10 height 10
click at [1086, 240] on icon "button" at bounding box center [1089, 243] width 10 height 10
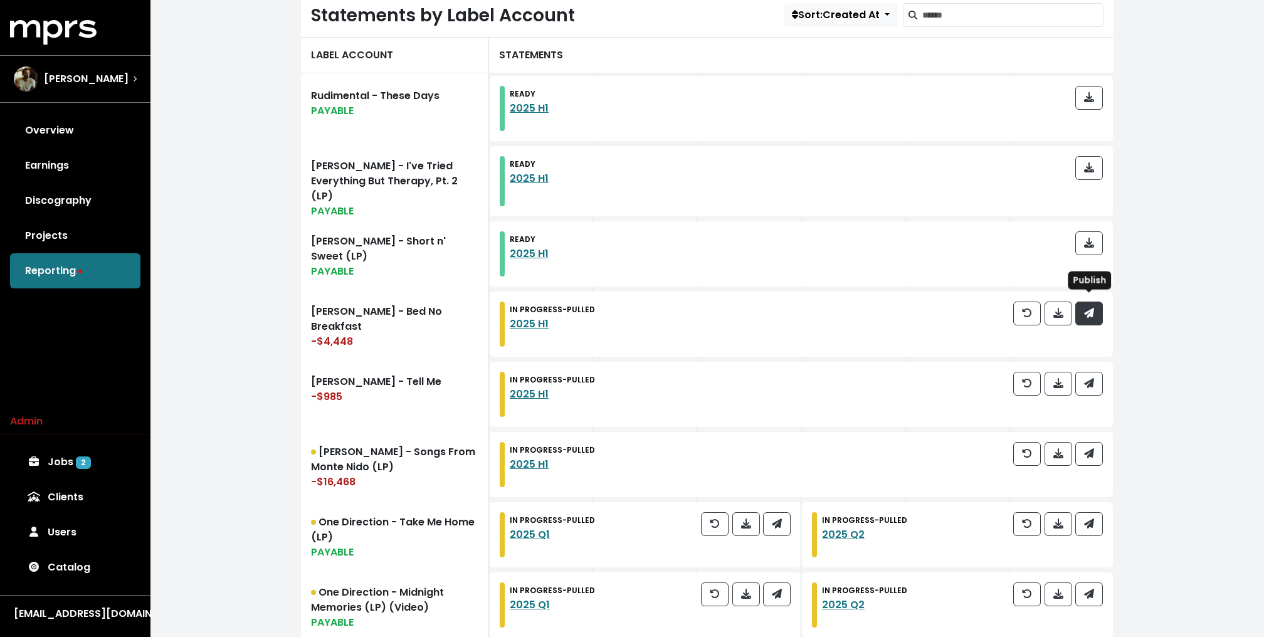
click at [1089, 310] on icon "button" at bounding box center [1089, 313] width 10 height 10
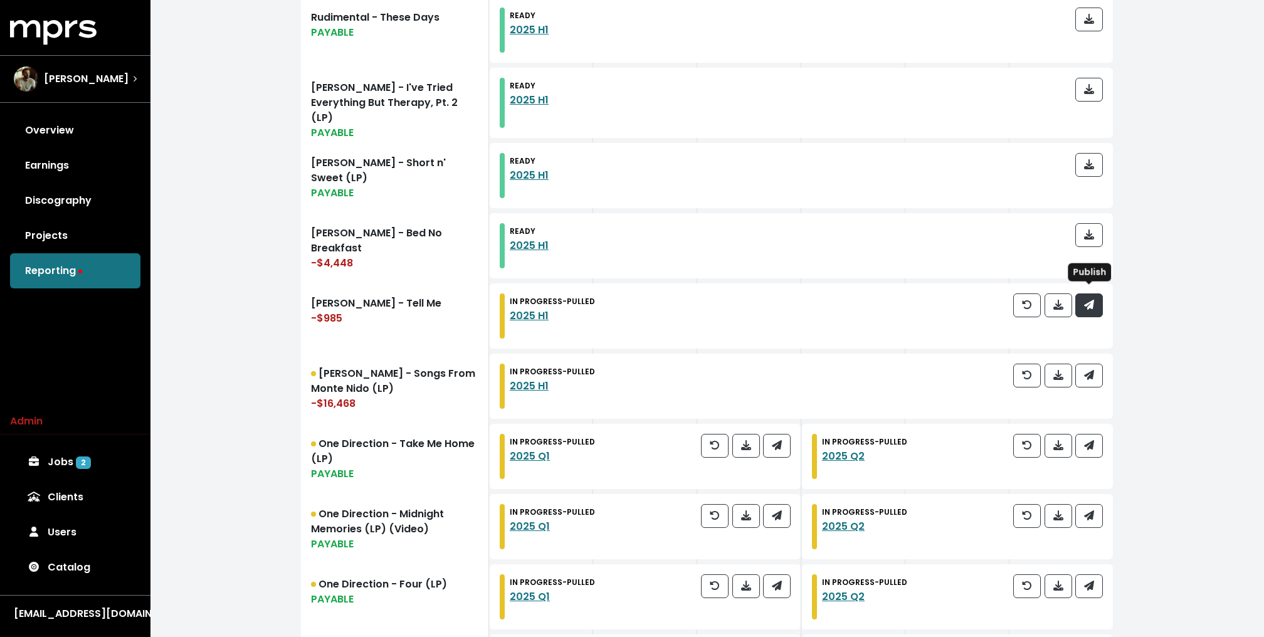
click at [1092, 298] on span "button" at bounding box center [1089, 305] width 11 height 15
click at [1093, 370] on icon "button" at bounding box center [1089, 375] width 10 height 10
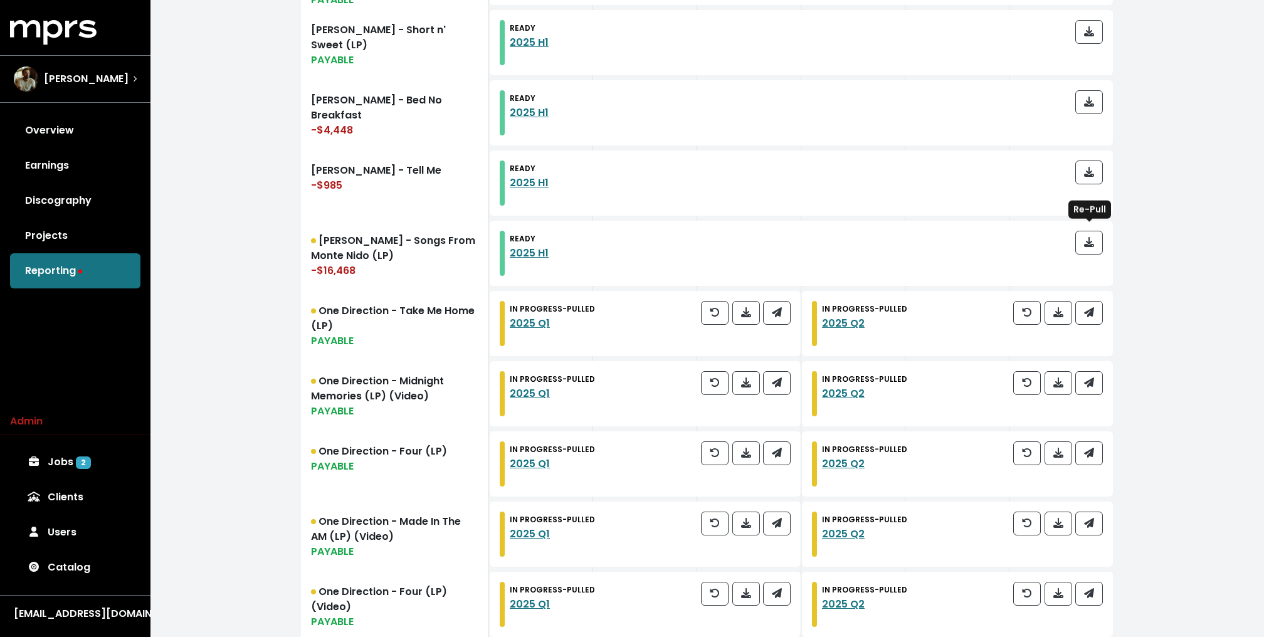
scroll to position [593, 0]
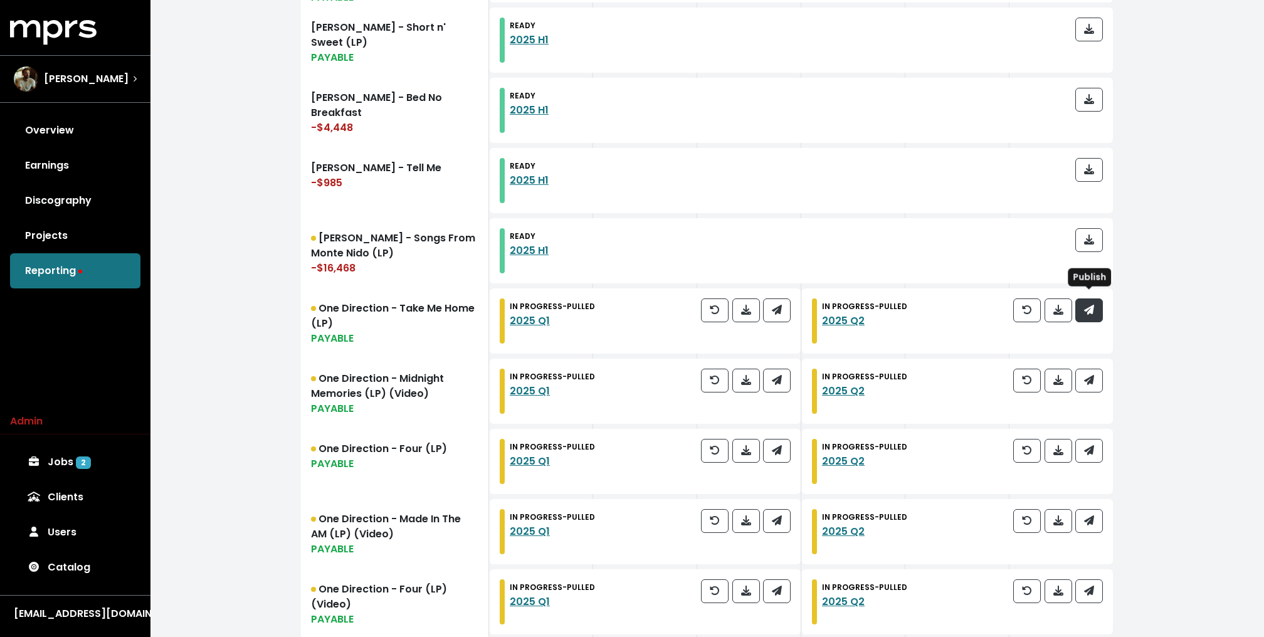
click at [1091, 307] on icon "button" at bounding box center [1089, 310] width 10 height 10
click at [776, 305] on icon "button" at bounding box center [777, 310] width 10 height 10
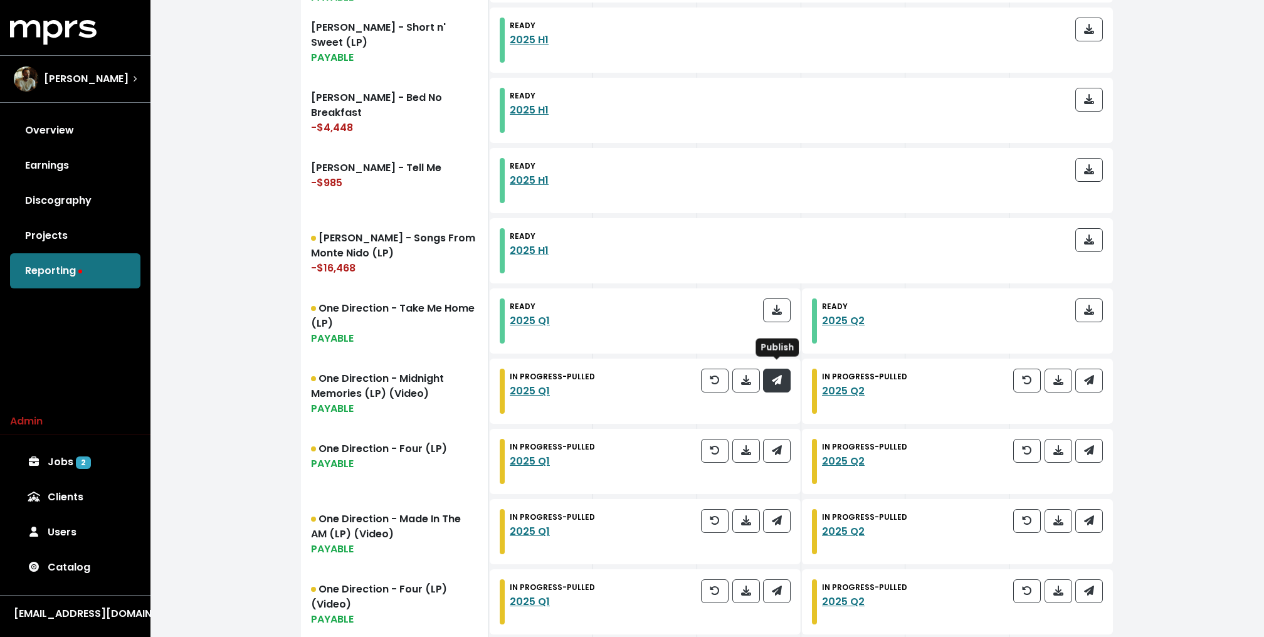
click at [779, 379] on span "button" at bounding box center [777, 380] width 10 height 14
click at [1095, 377] on button "button" at bounding box center [1089, 381] width 28 height 24
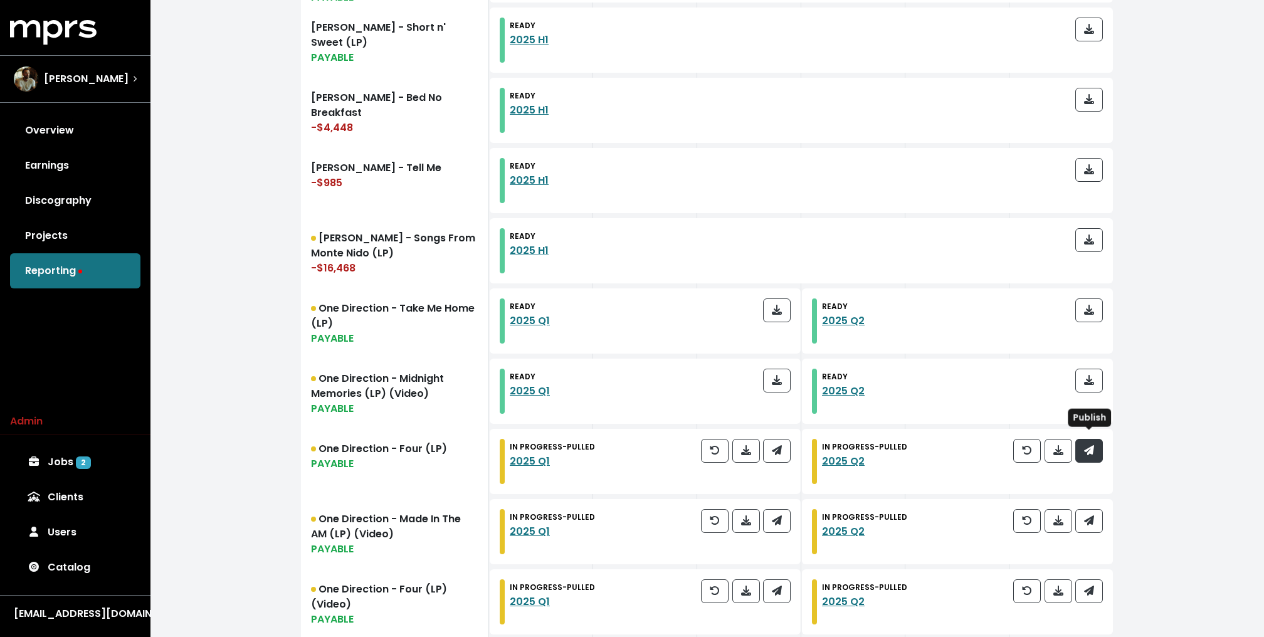
click at [1091, 453] on button "button" at bounding box center [1089, 451] width 28 height 24
click at [762, 448] on div at bounding box center [746, 461] width 90 height 45
click at [772, 445] on icon "button" at bounding box center [777, 450] width 10 height 10
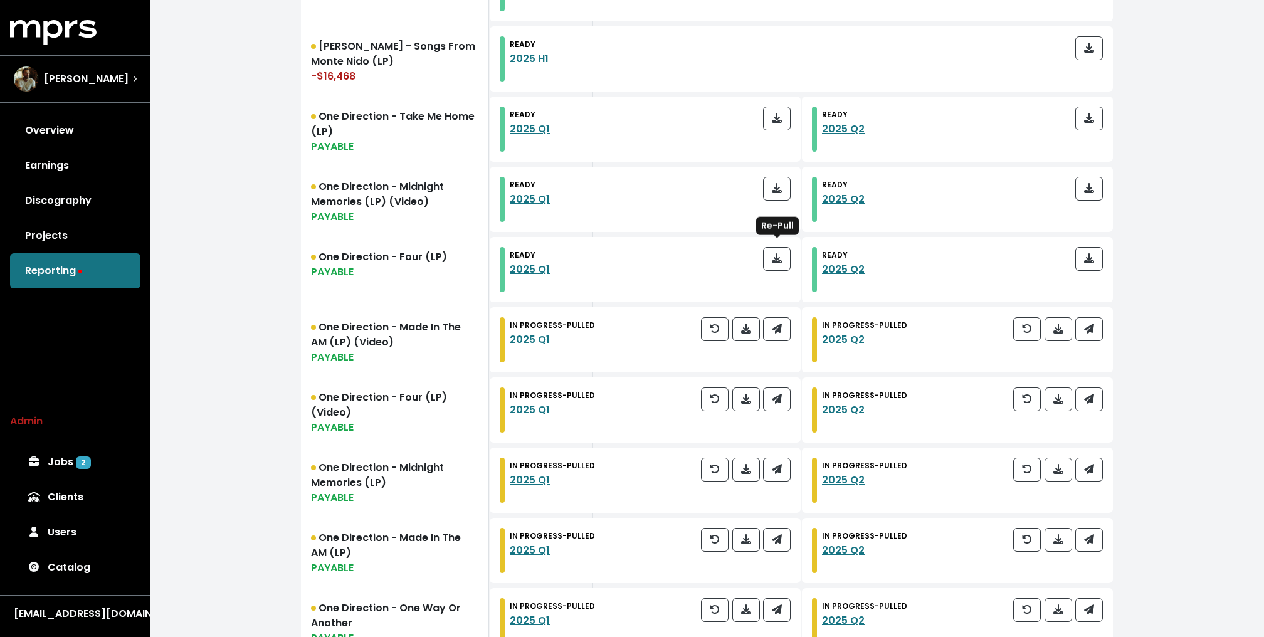
scroll to position [863, 0]
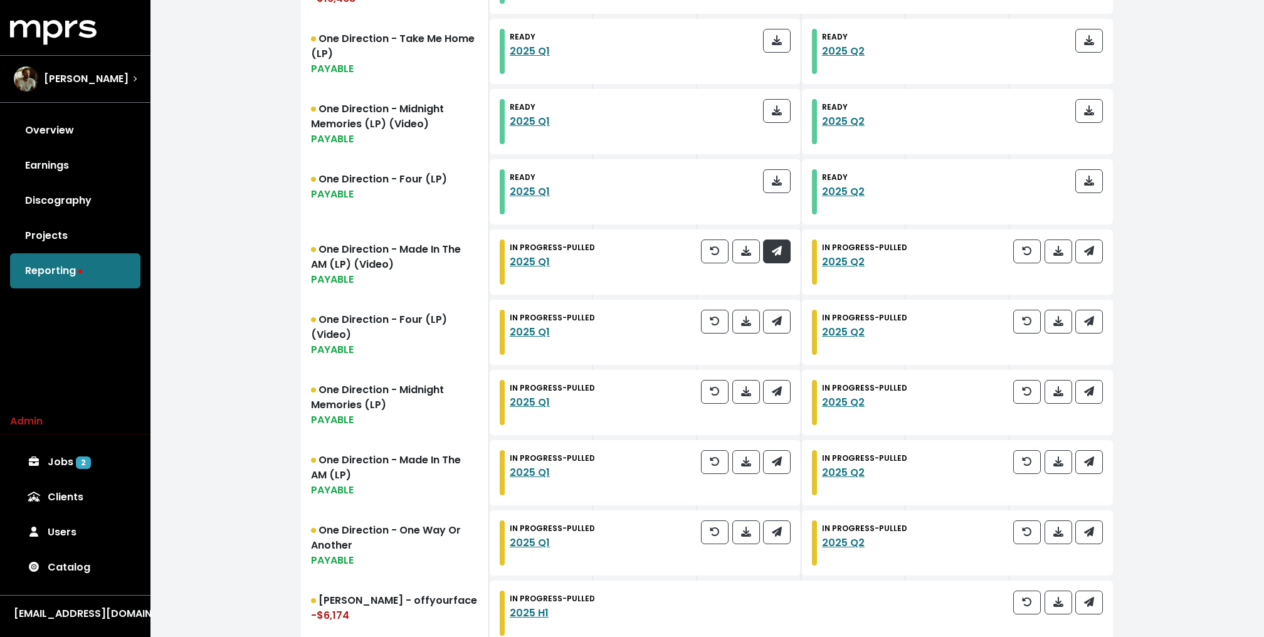
click at [773, 250] on span "button" at bounding box center [777, 251] width 10 height 14
click at [1087, 246] on icon "button" at bounding box center [1089, 251] width 10 height 10
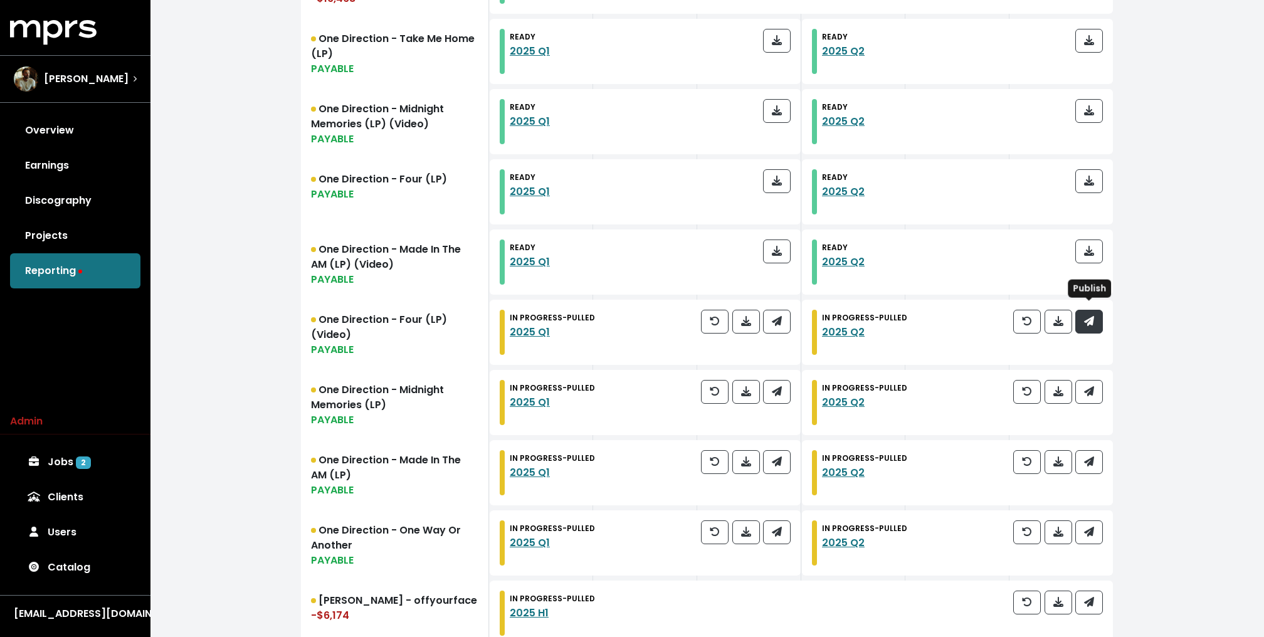
click at [1089, 316] on icon "button" at bounding box center [1089, 321] width 10 height 10
click at [1093, 392] on span "button" at bounding box center [1089, 391] width 10 height 14
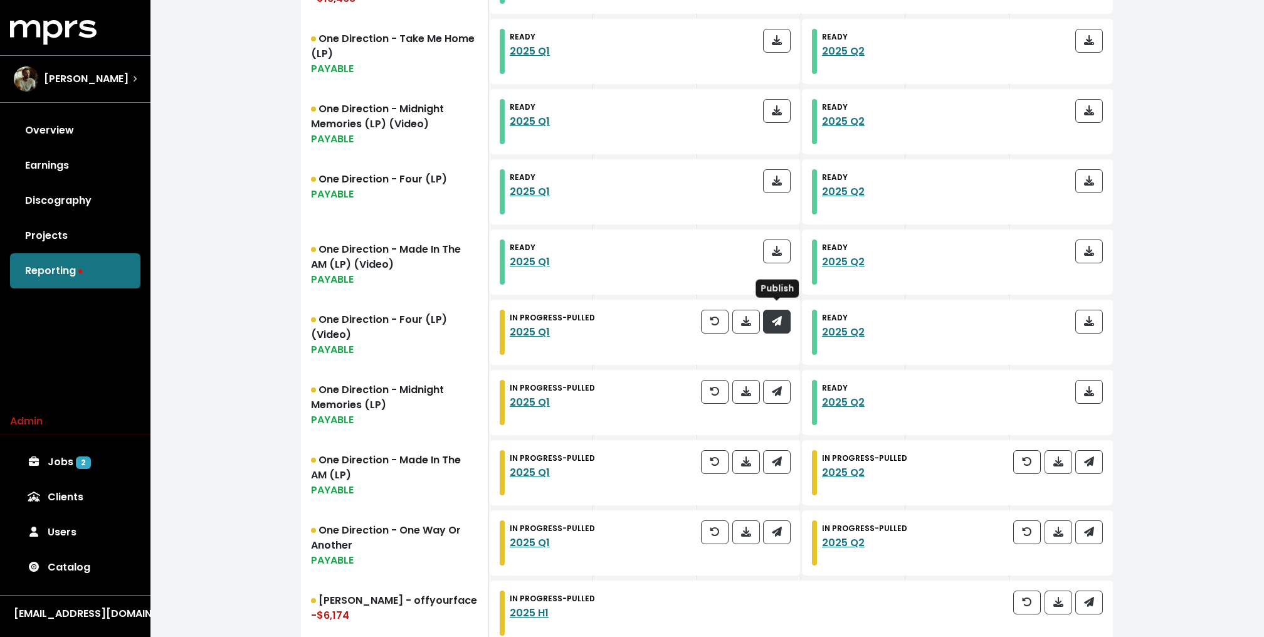
click at [782, 314] on span "button" at bounding box center [776, 321] width 11 height 15
click at [781, 386] on icon "button" at bounding box center [777, 391] width 10 height 10
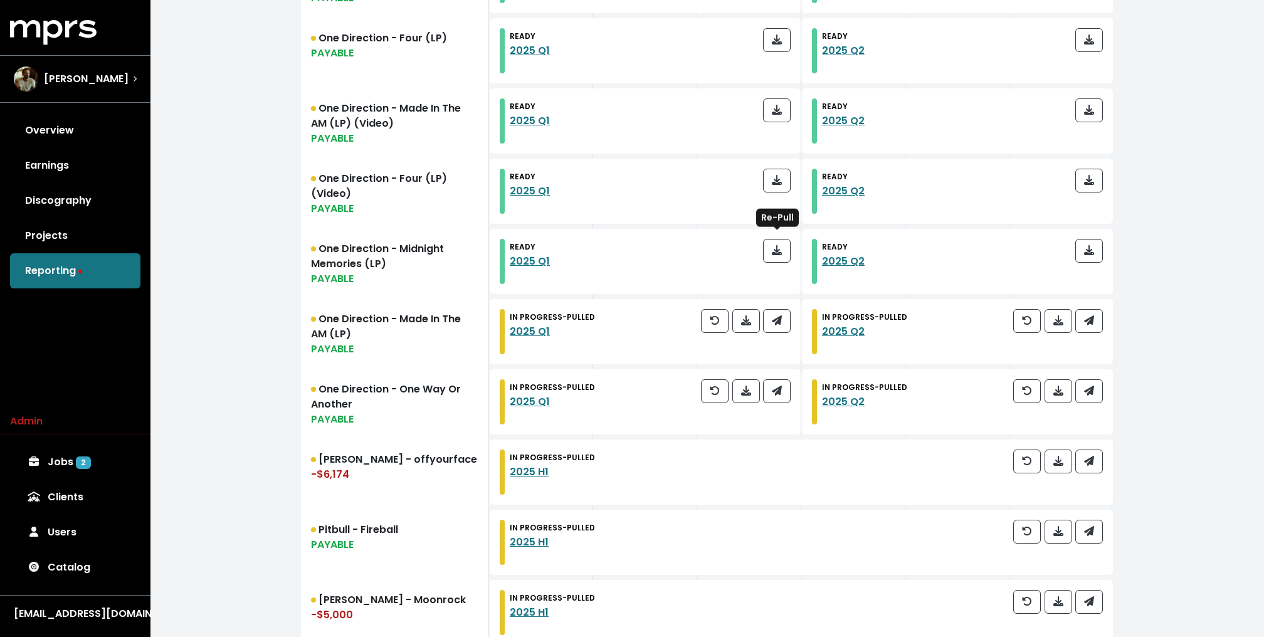
scroll to position [1075, 0]
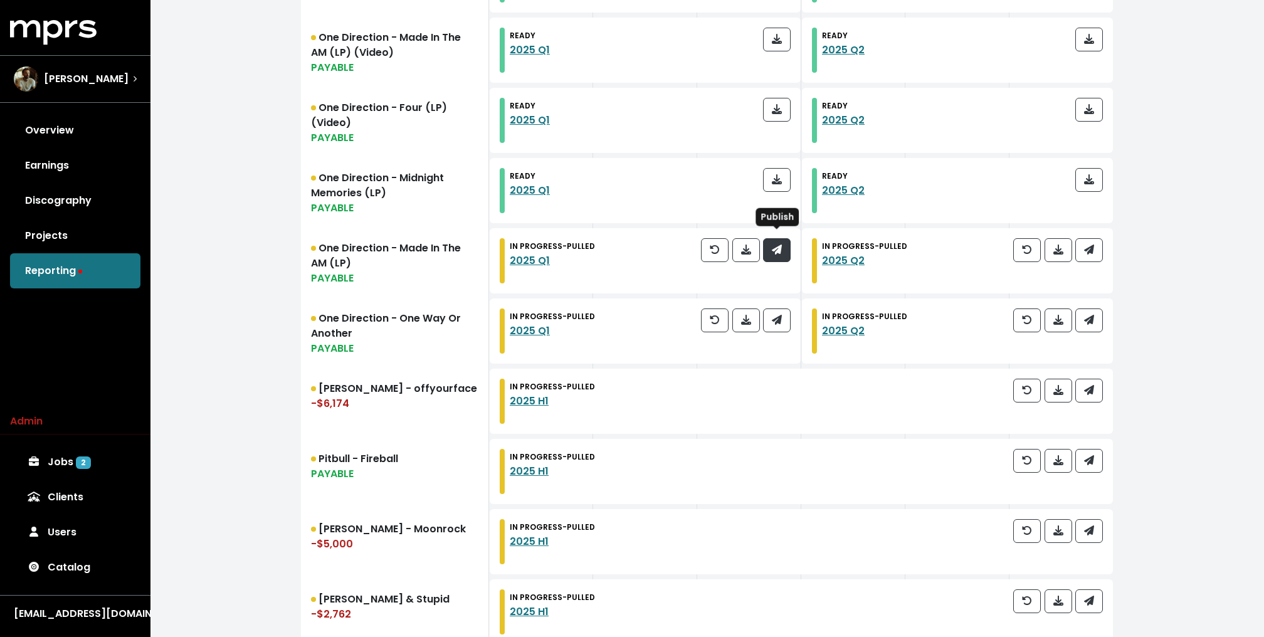
click at [773, 252] on button "button" at bounding box center [777, 250] width 28 height 24
click at [773, 329] on div at bounding box center [746, 331] width 90 height 45
click at [780, 315] on icon "button" at bounding box center [777, 320] width 10 height 10
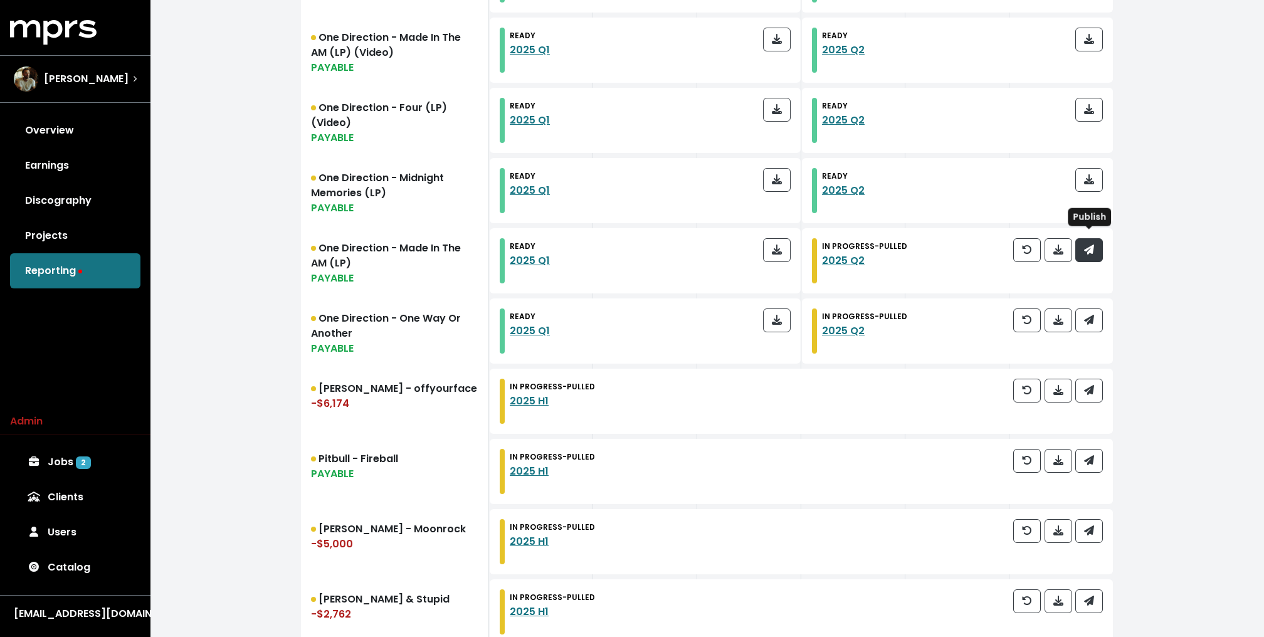
click at [1097, 253] on button "button" at bounding box center [1089, 250] width 28 height 24
click at [1094, 320] on span "button" at bounding box center [1089, 320] width 11 height 15
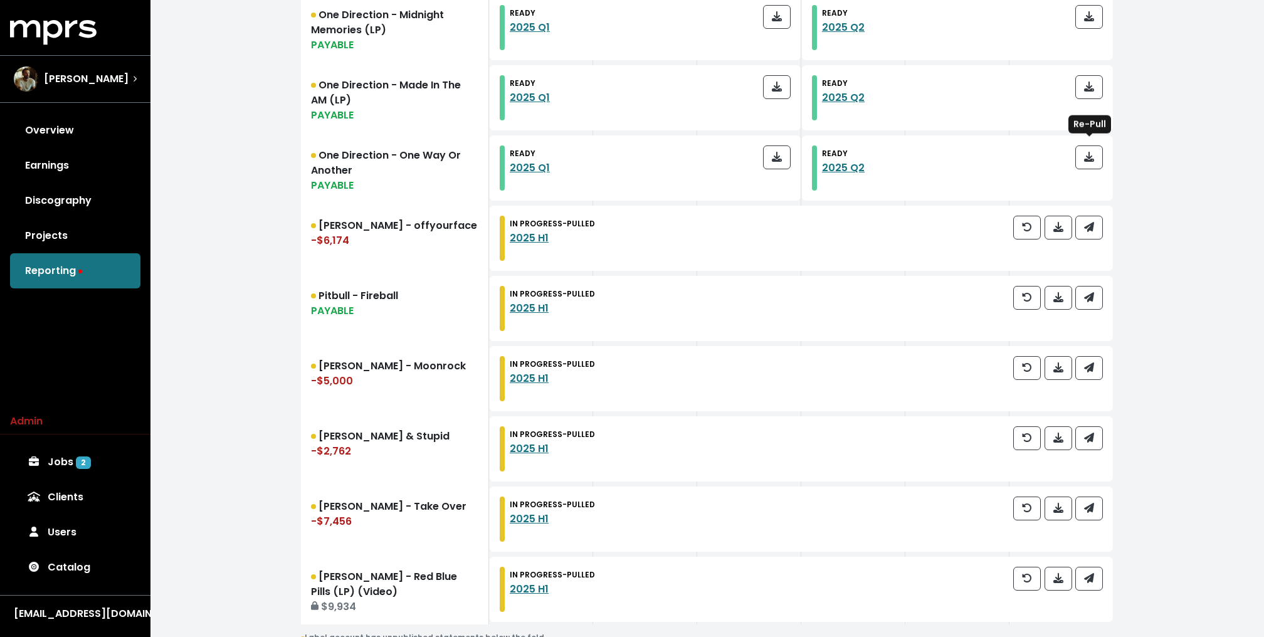
scroll to position [1272, 0]
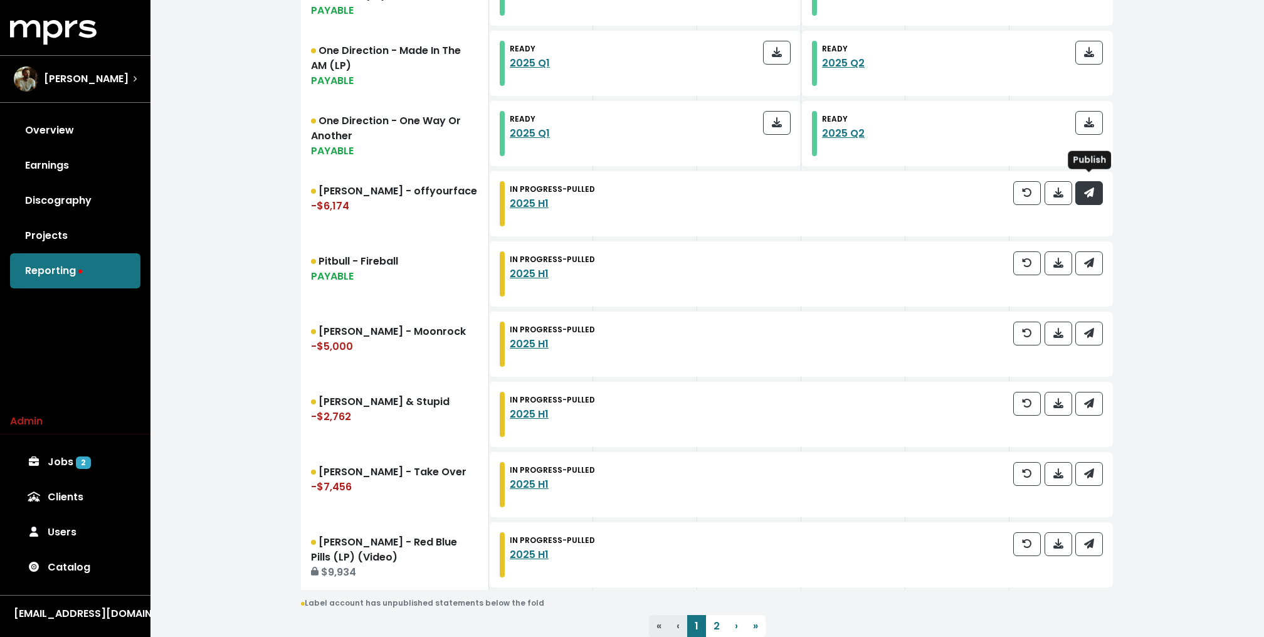
click at [1100, 187] on button "button" at bounding box center [1089, 193] width 28 height 24
click at [1090, 258] on icon "button" at bounding box center [1089, 263] width 10 height 10
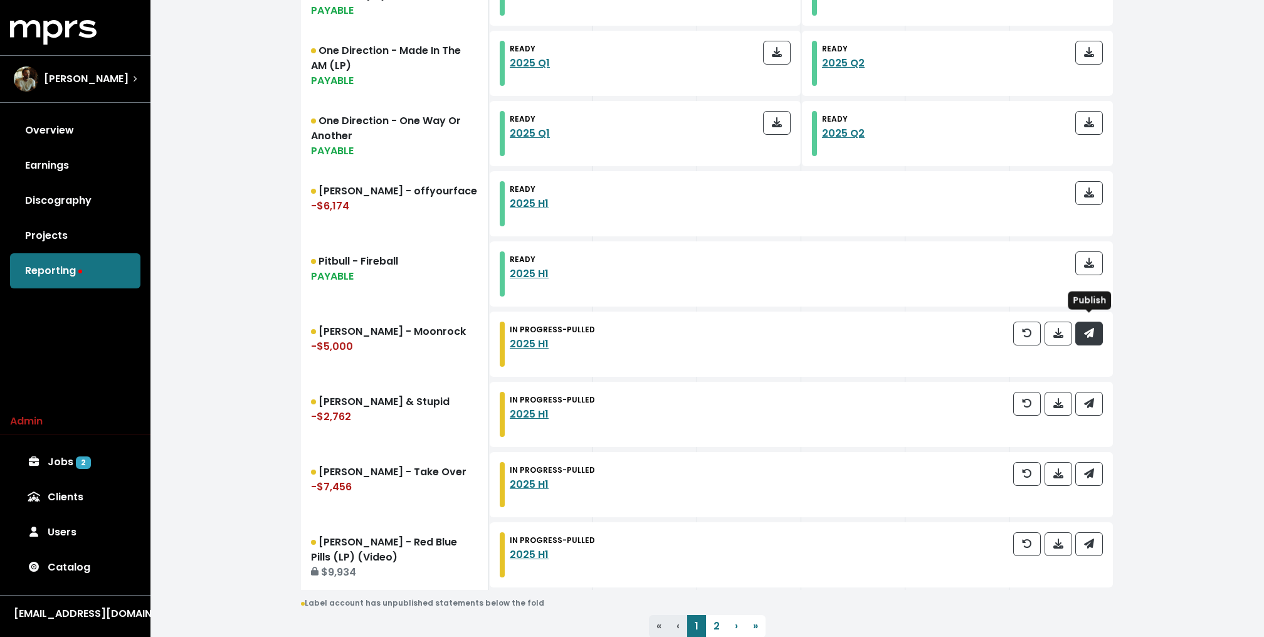
click at [1090, 335] on button "button" at bounding box center [1089, 334] width 28 height 24
click at [1084, 402] on span "button" at bounding box center [1089, 403] width 11 height 15
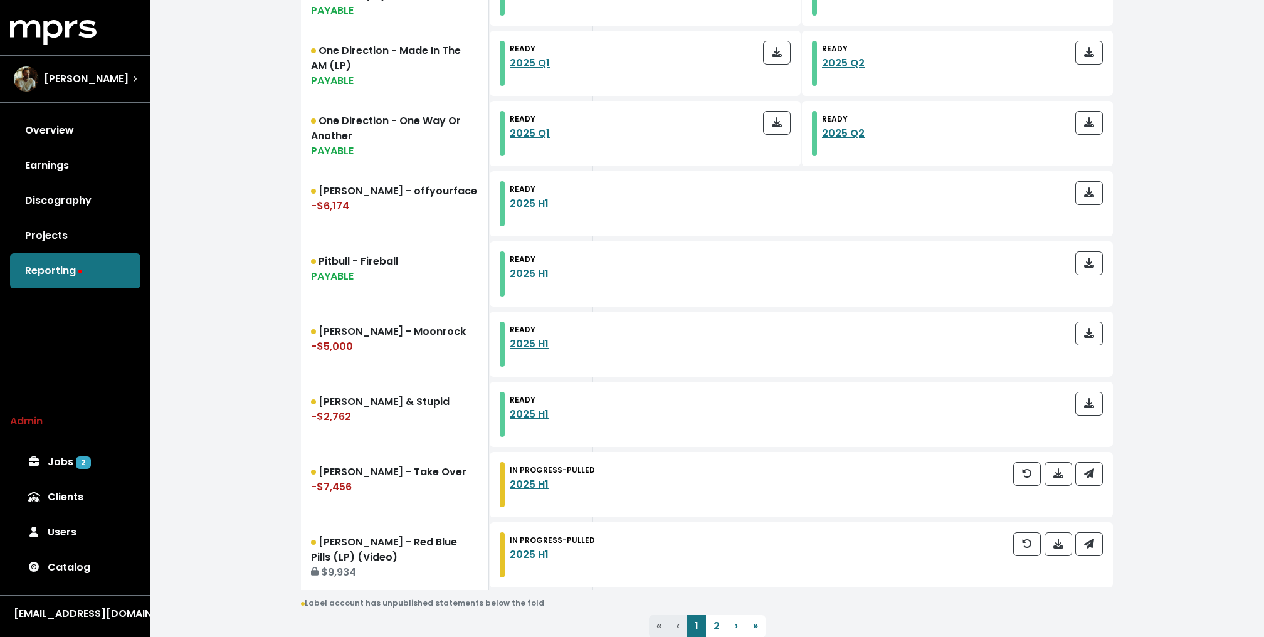
click at [1088, 479] on div at bounding box center [1058, 484] width 90 height 45
click at [1092, 473] on span "button" at bounding box center [1089, 474] width 10 height 14
drag, startPoint x: 1092, startPoint y: 478, endPoint x: 1091, endPoint y: 524, distance: 45.2
click at [1091, 524] on div "IN PROGRESS - PULLED 2025 H1" at bounding box center [801, 554] width 623 height 65
click at [1089, 539] on icon "button" at bounding box center [1089, 544] width 10 height 10
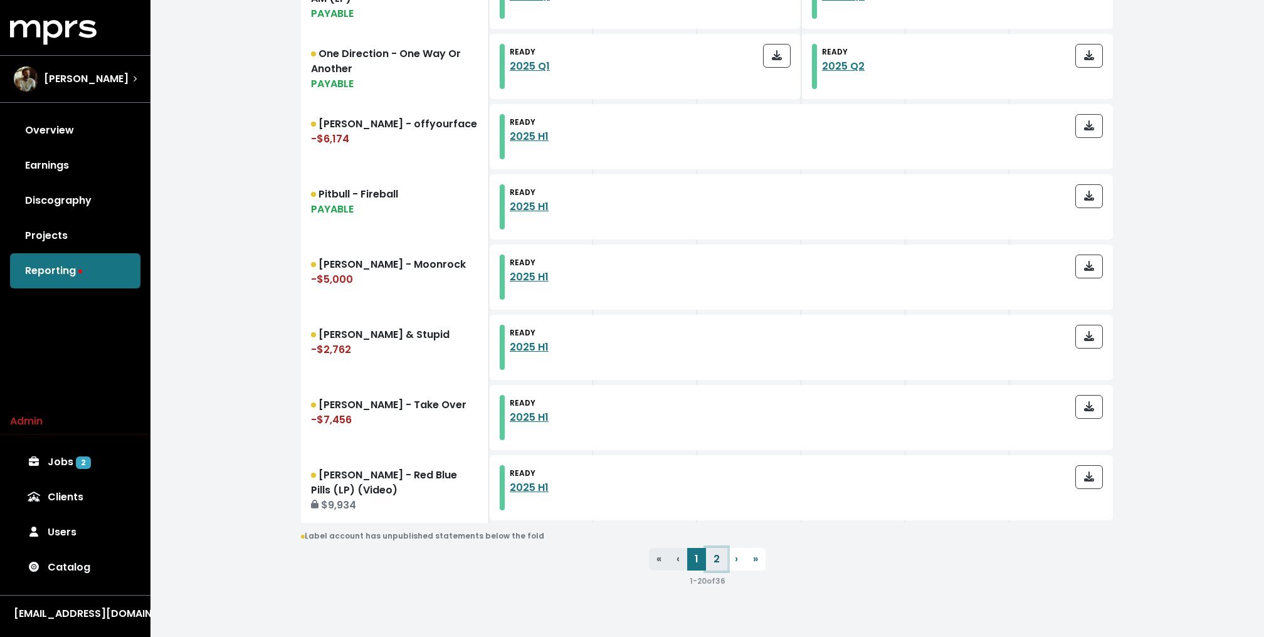
click at [722, 552] on link "2" at bounding box center [716, 559] width 21 height 23
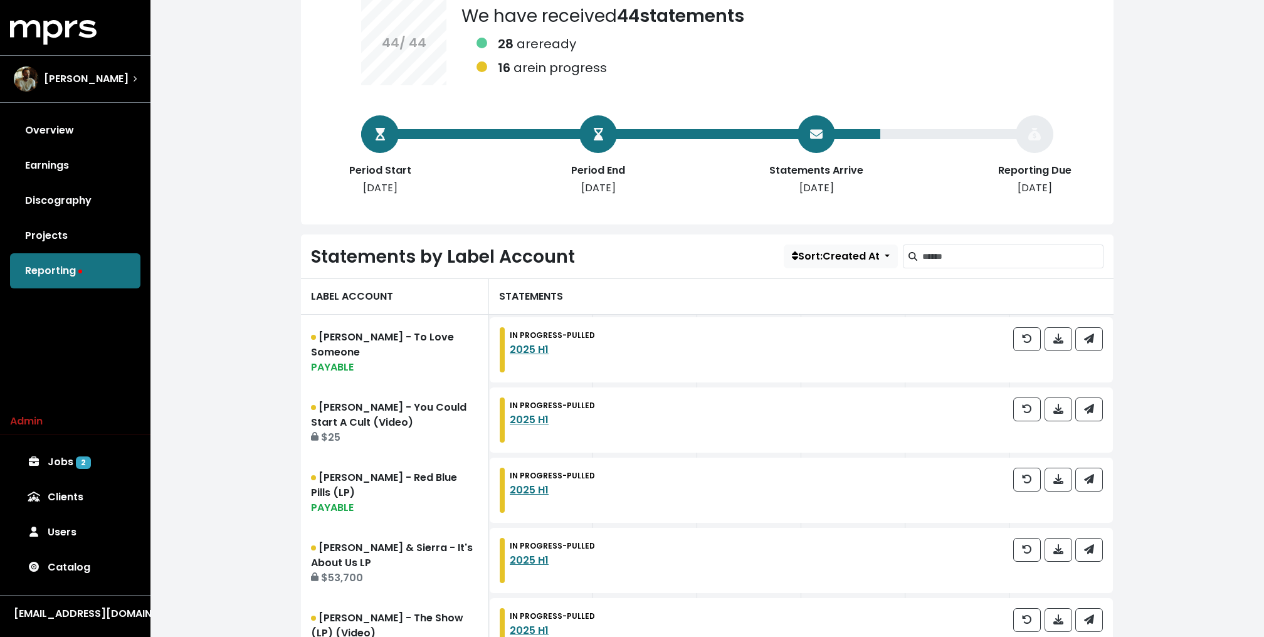
scroll to position [291, 0]
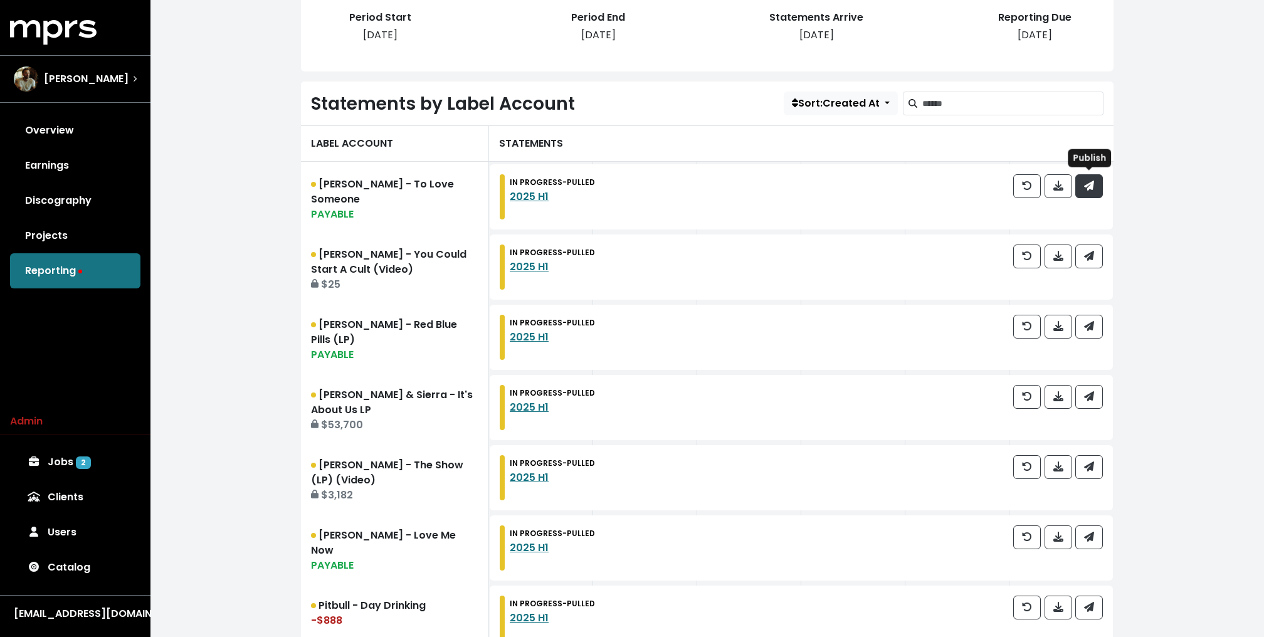
click at [1094, 180] on span "button" at bounding box center [1089, 186] width 11 height 15
click at [1089, 254] on icon "button" at bounding box center [1089, 256] width 10 height 10
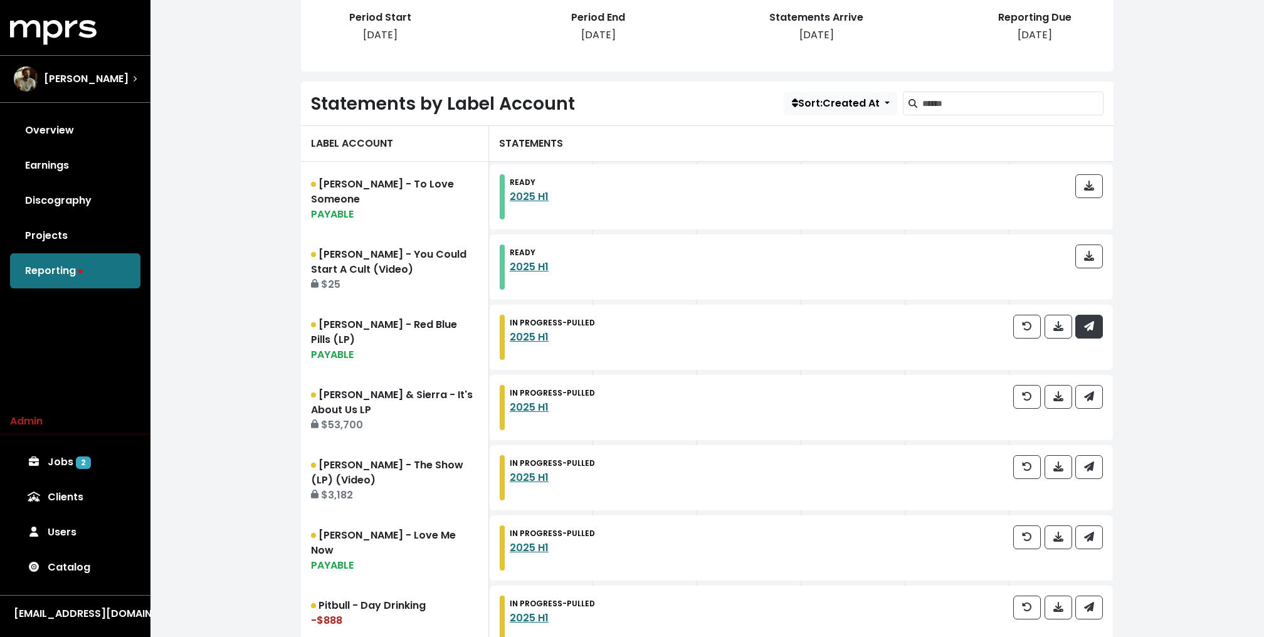
click at [1089, 329] on icon "button" at bounding box center [1089, 326] width 10 height 10
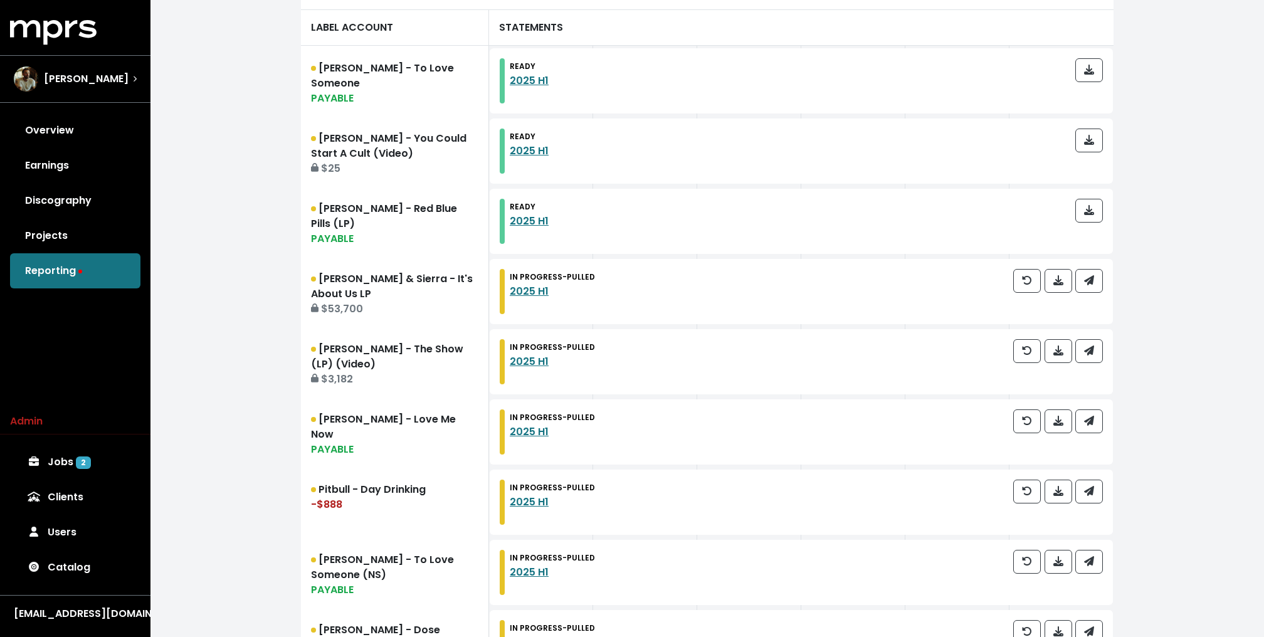
scroll to position [440, 0]
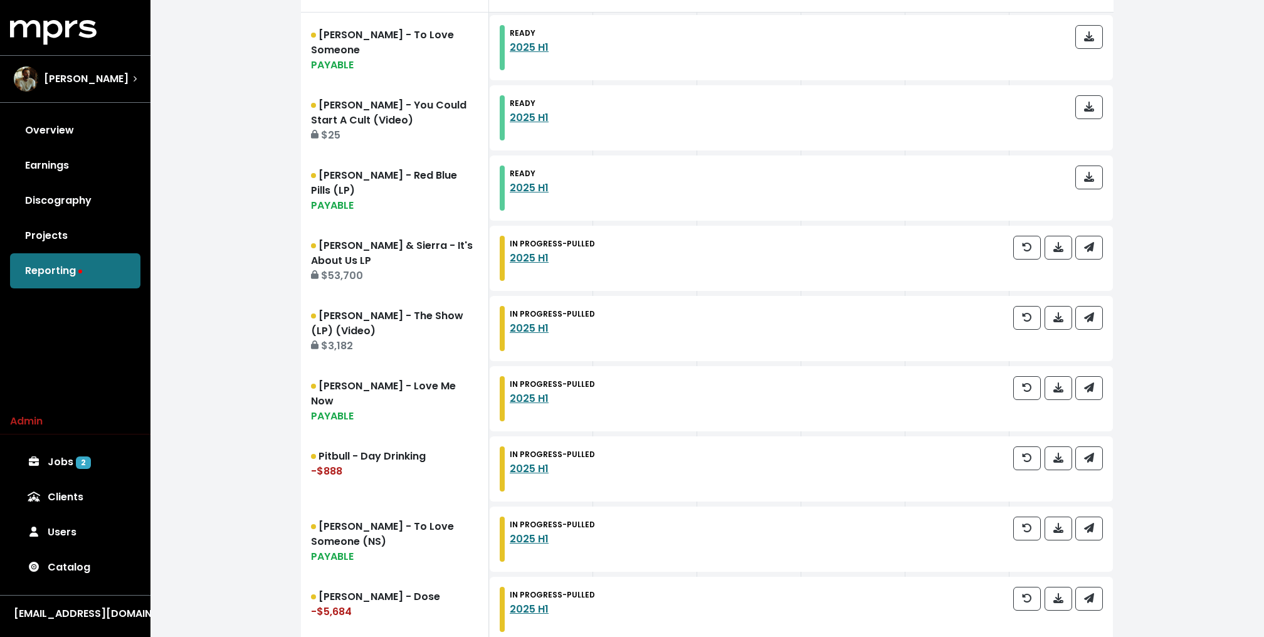
click at [1095, 231] on div "IN PROGRESS - PULLED 2025 H1" at bounding box center [801, 258] width 623 height 65
click at [1091, 248] on icon "button" at bounding box center [1089, 247] width 10 height 10
click at [1093, 315] on icon "button" at bounding box center [1089, 317] width 10 height 10
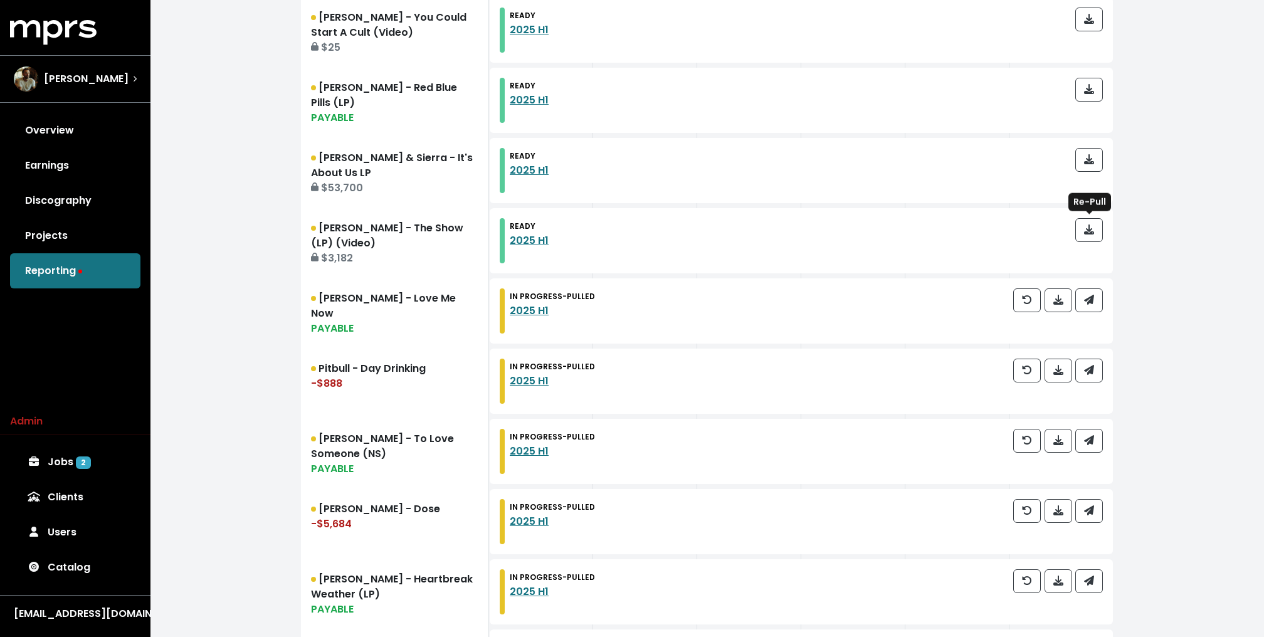
scroll to position [545, 0]
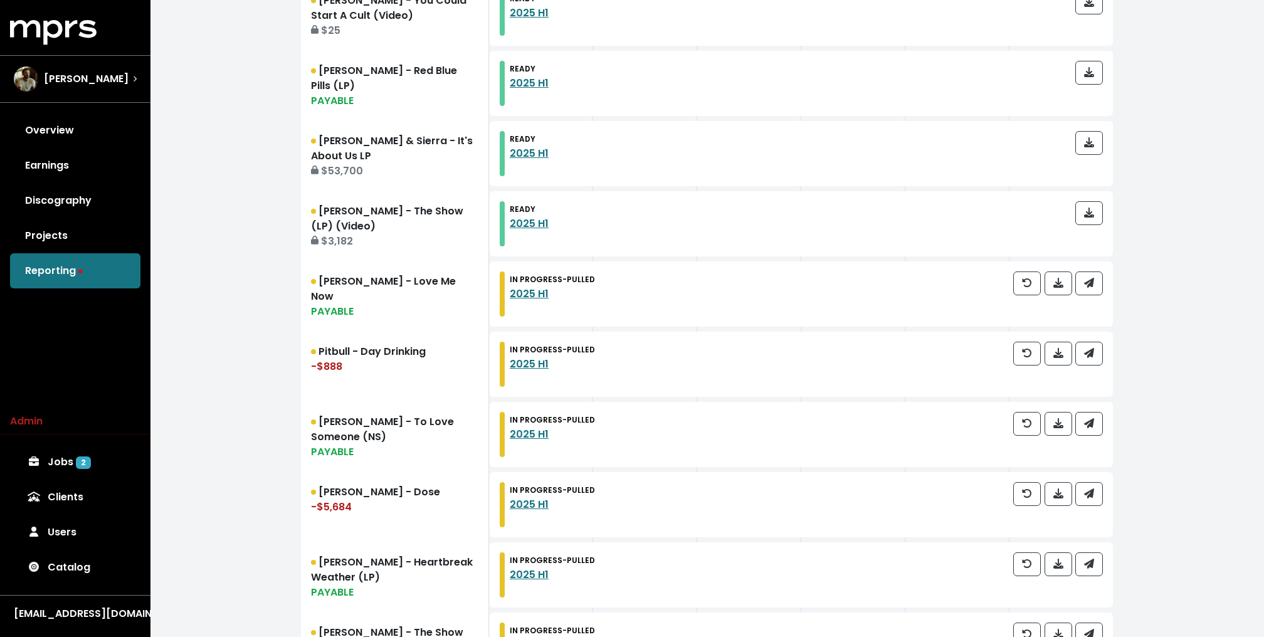
click at [1094, 294] on div at bounding box center [1058, 294] width 90 height 45
click at [1094, 288] on span "button" at bounding box center [1089, 283] width 10 height 14
click at [1094, 356] on icon "button" at bounding box center [1089, 353] width 10 height 10
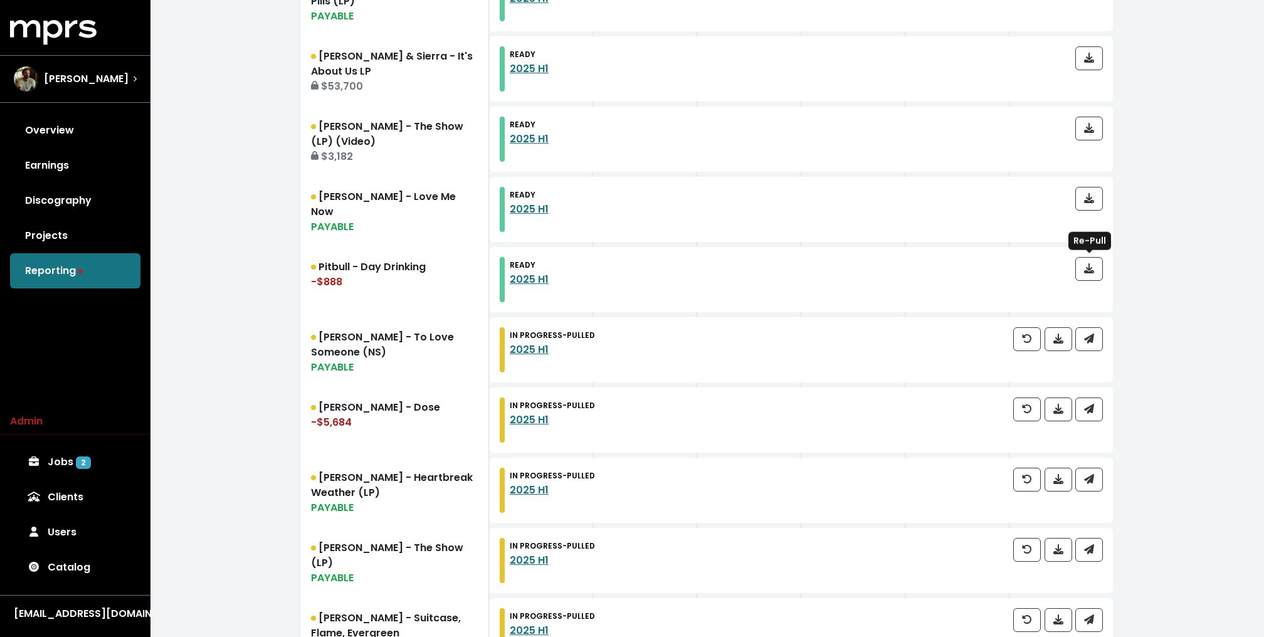
scroll to position [650, 0]
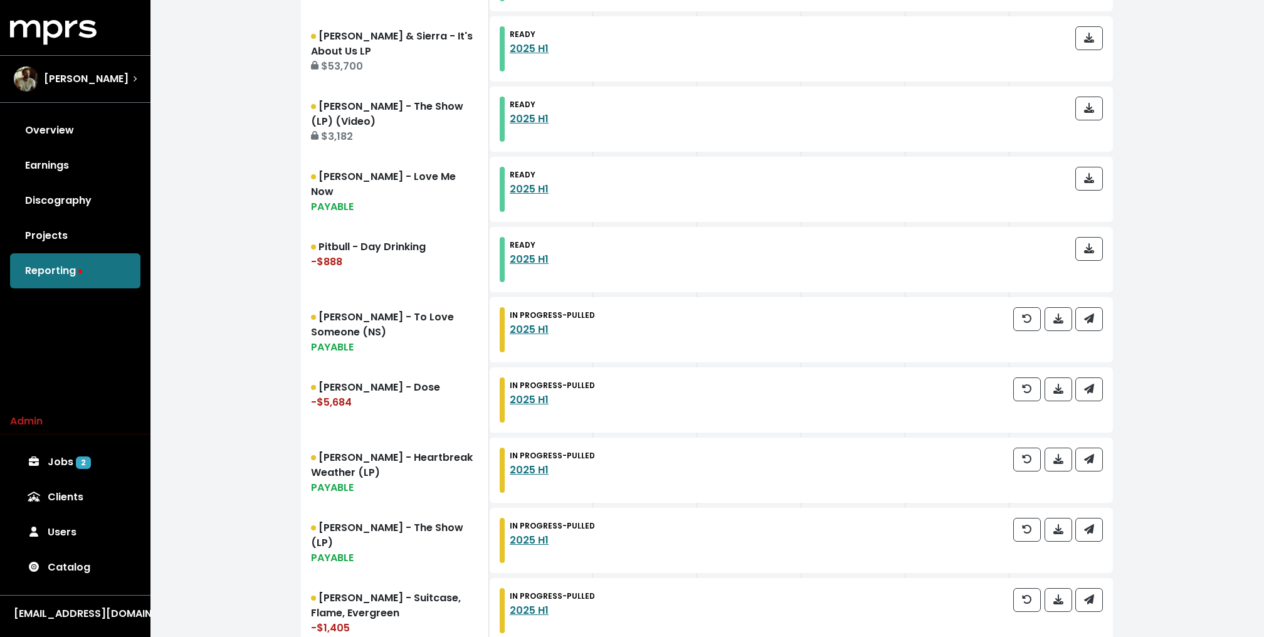
click at [1095, 330] on div at bounding box center [1058, 329] width 90 height 45
click at [1094, 317] on span "button" at bounding box center [1089, 319] width 11 height 15
click at [1091, 390] on icon "button" at bounding box center [1089, 389] width 10 height 10
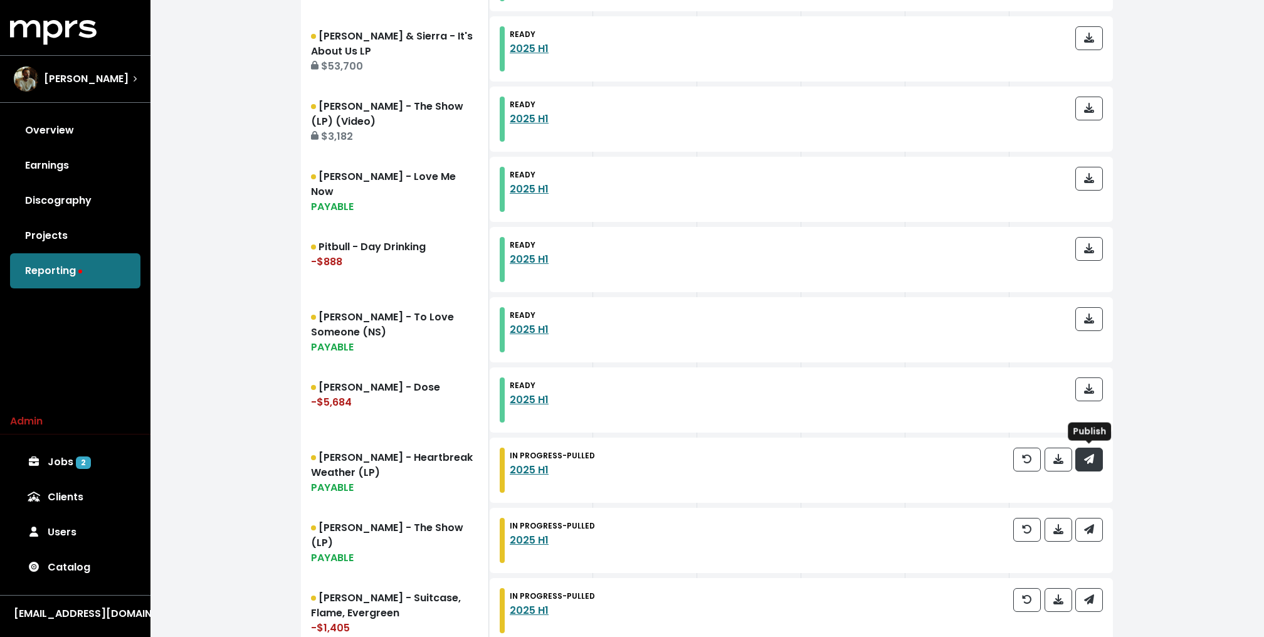
click at [1090, 454] on icon "button" at bounding box center [1089, 459] width 10 height 10
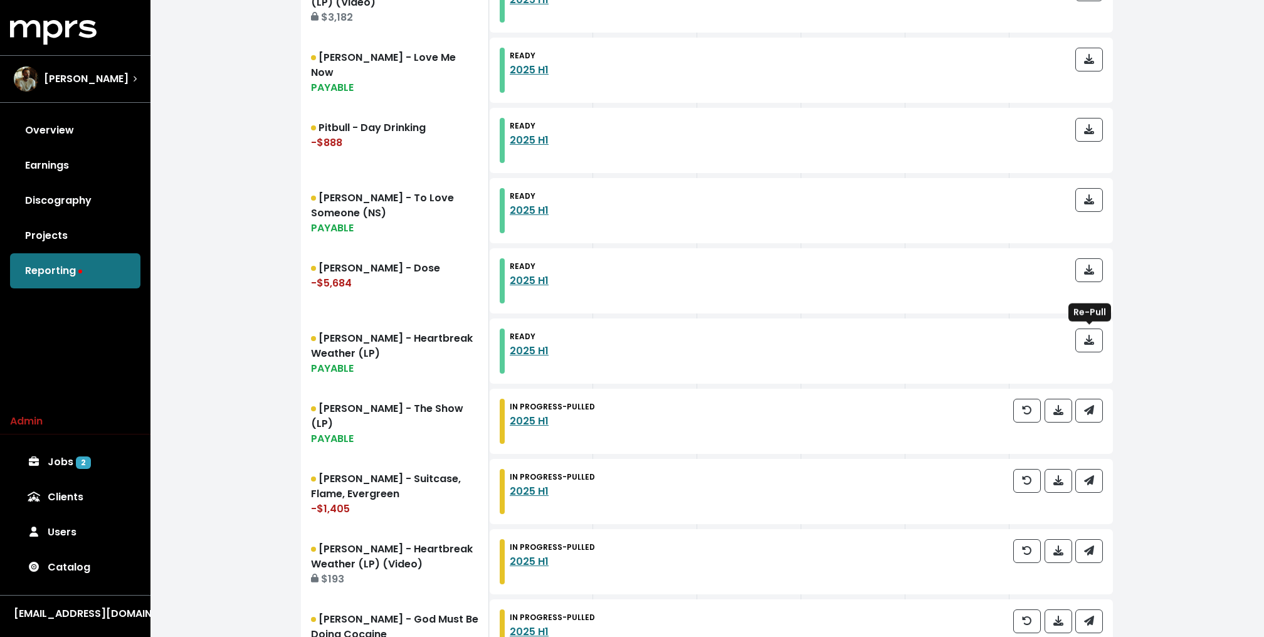
scroll to position [789, 0]
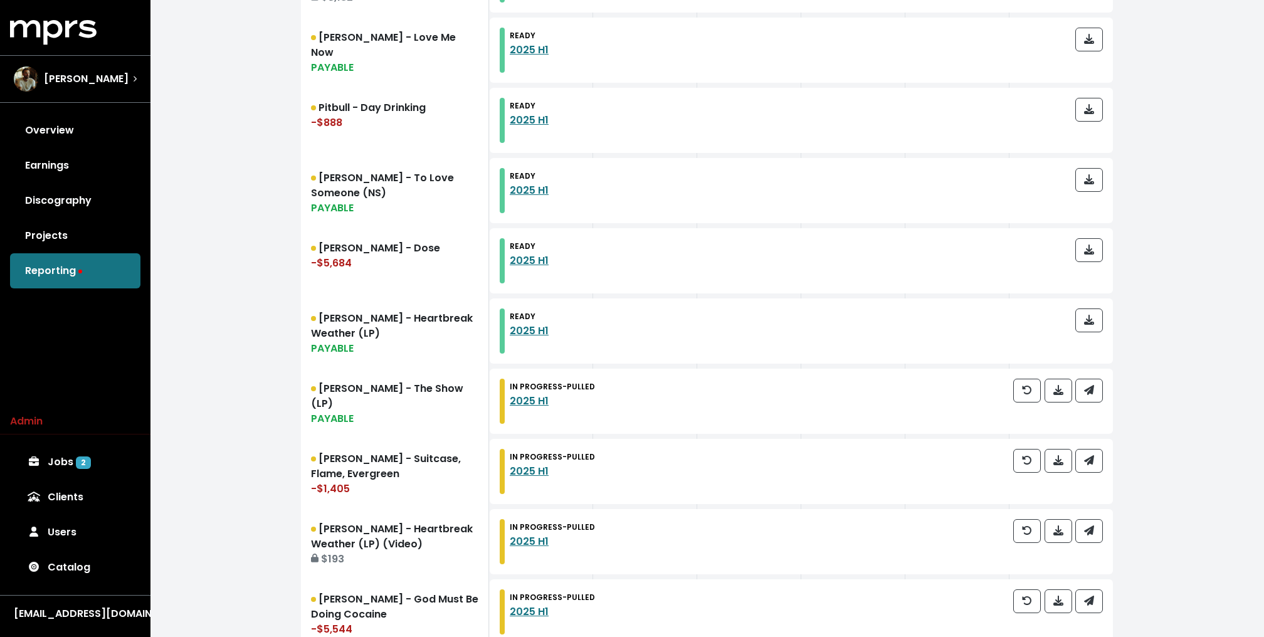
click at [1093, 412] on div at bounding box center [1058, 401] width 90 height 45
click at [1093, 398] on button "button" at bounding box center [1089, 391] width 28 height 24
click at [1093, 450] on button "button" at bounding box center [1089, 461] width 28 height 24
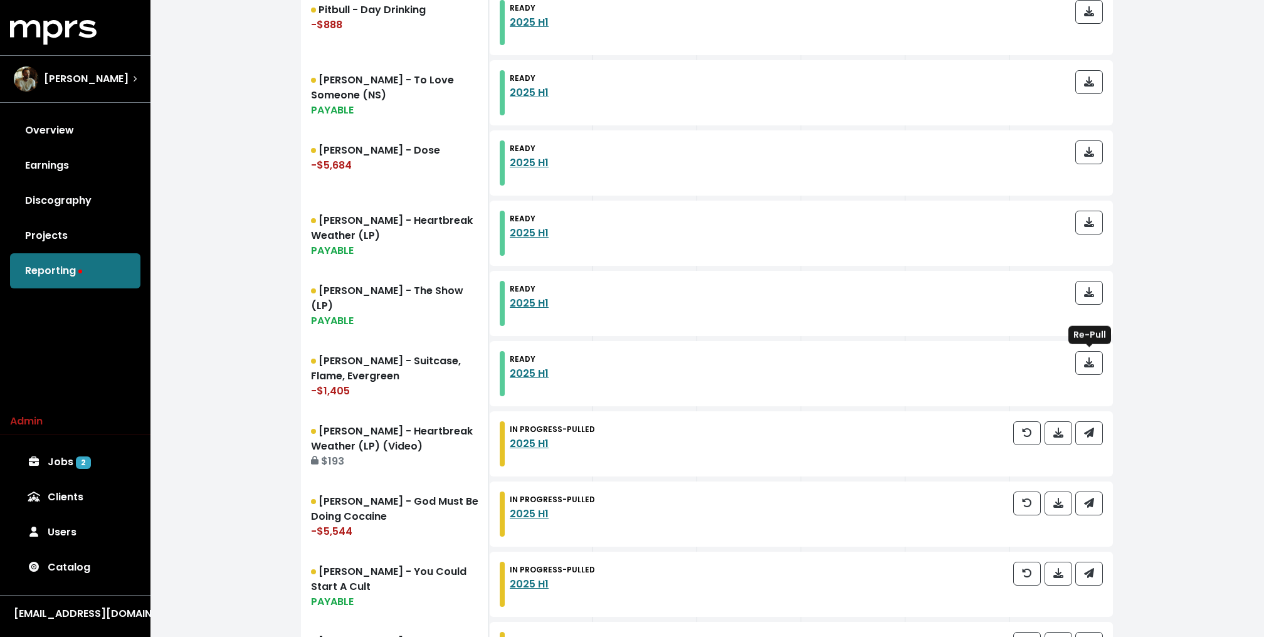
scroll to position [931, 0]
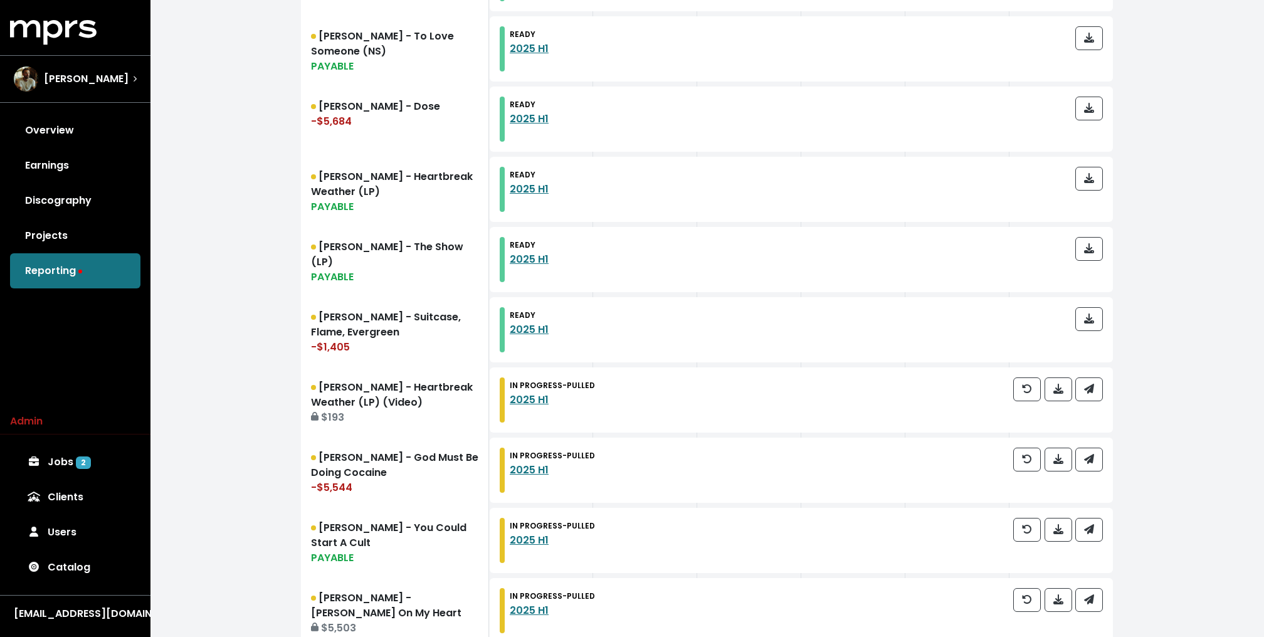
click at [1093, 408] on div at bounding box center [1058, 399] width 90 height 45
click at [1093, 388] on icon "button" at bounding box center [1089, 389] width 10 height 10
click at [1092, 454] on icon "button" at bounding box center [1089, 459] width 10 height 10
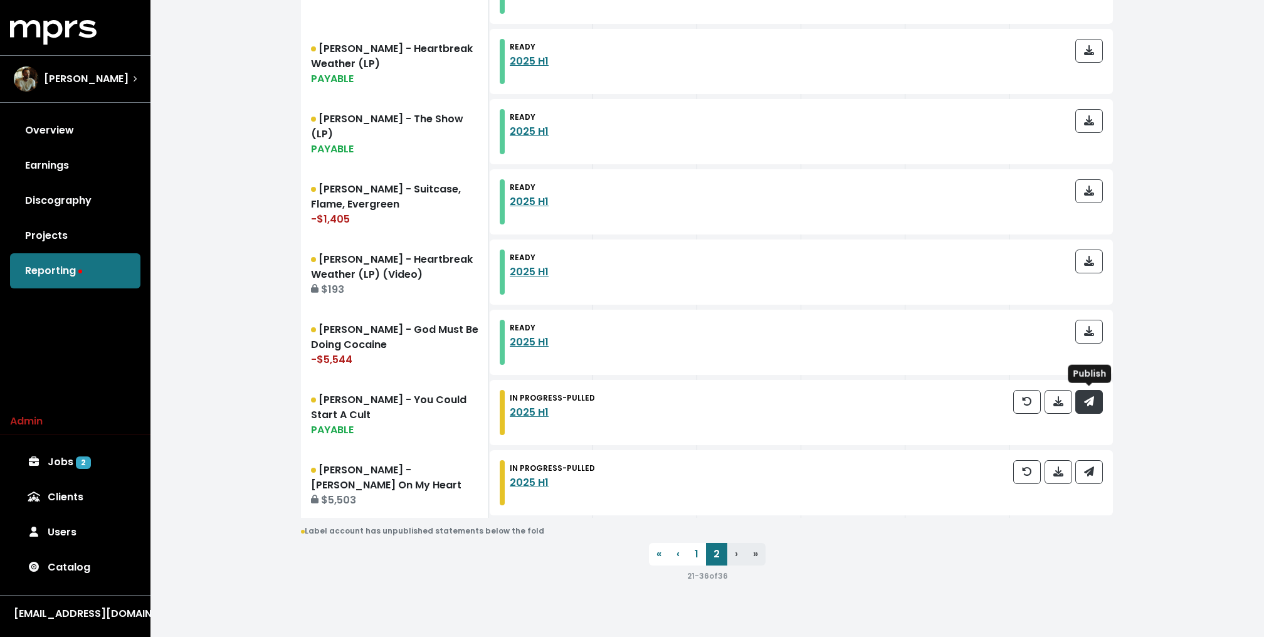
click at [1090, 403] on icon "button" at bounding box center [1089, 401] width 10 height 10
click at [1089, 470] on icon "button" at bounding box center [1089, 472] width 10 height 10
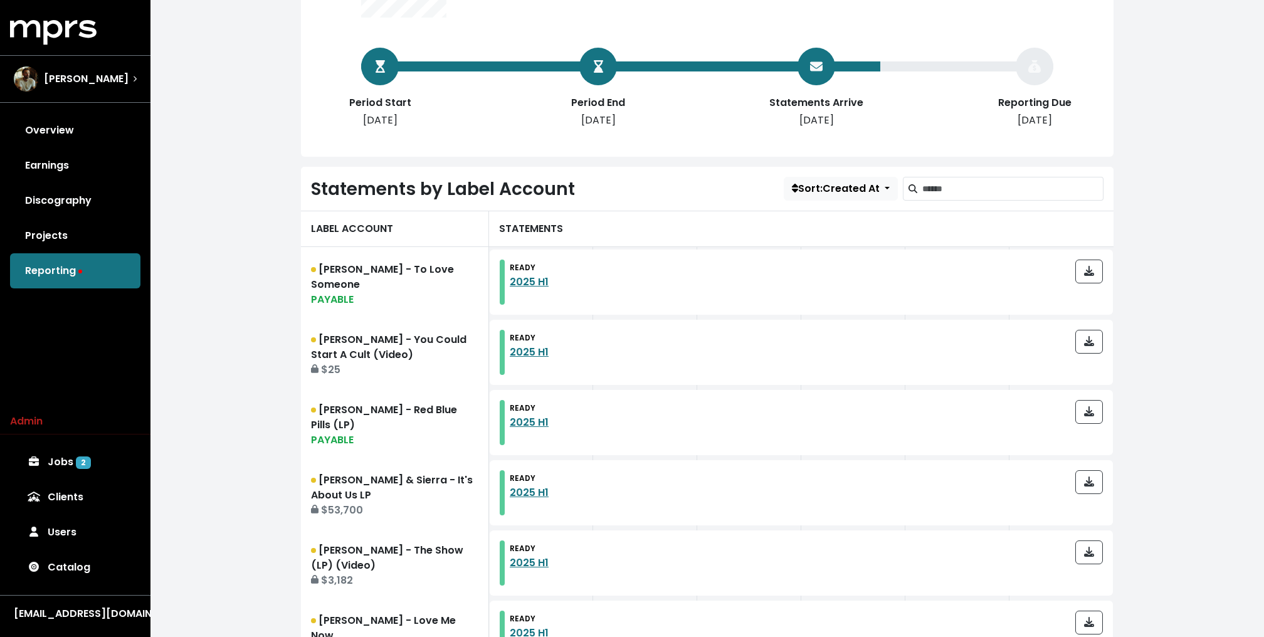
scroll to position [54, 0]
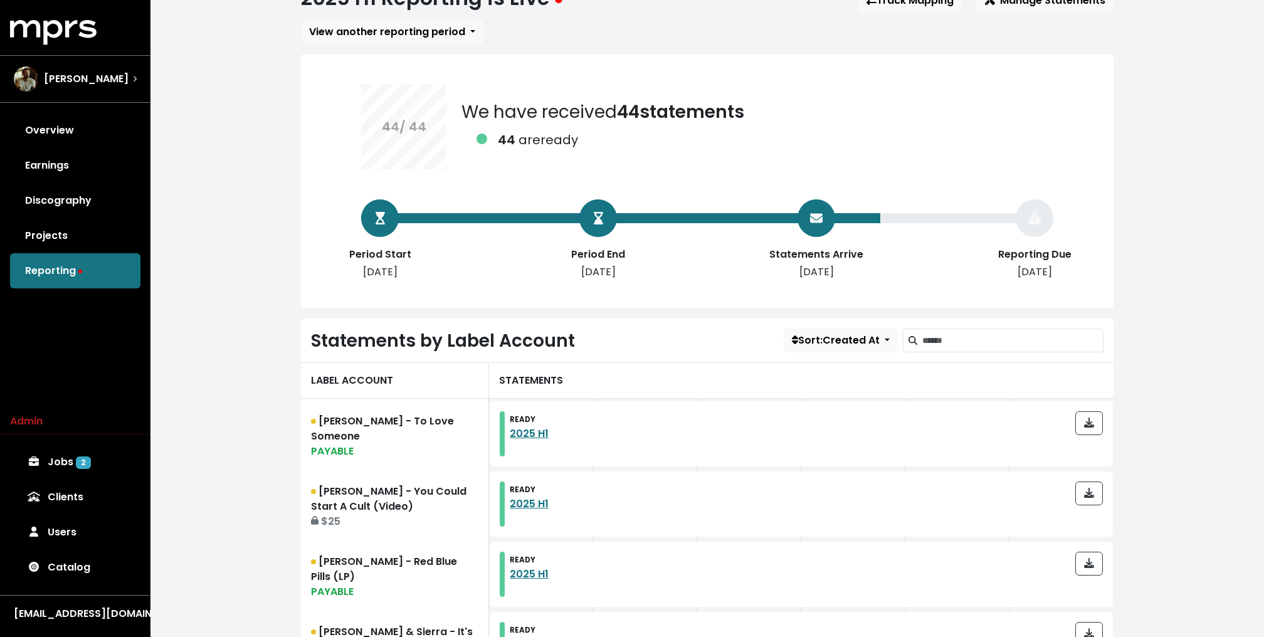
click at [388, 36] on span "View another reporting period" at bounding box center [387, 31] width 156 height 14
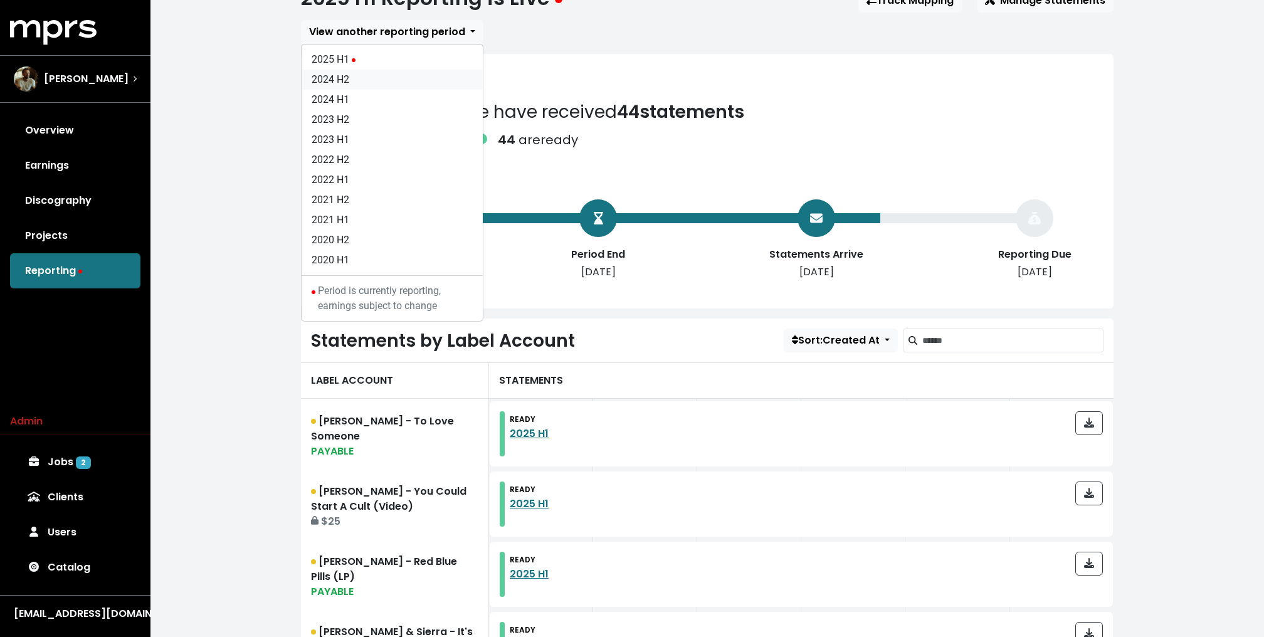
click at [369, 75] on link "2024 H2" at bounding box center [392, 80] width 181 height 20
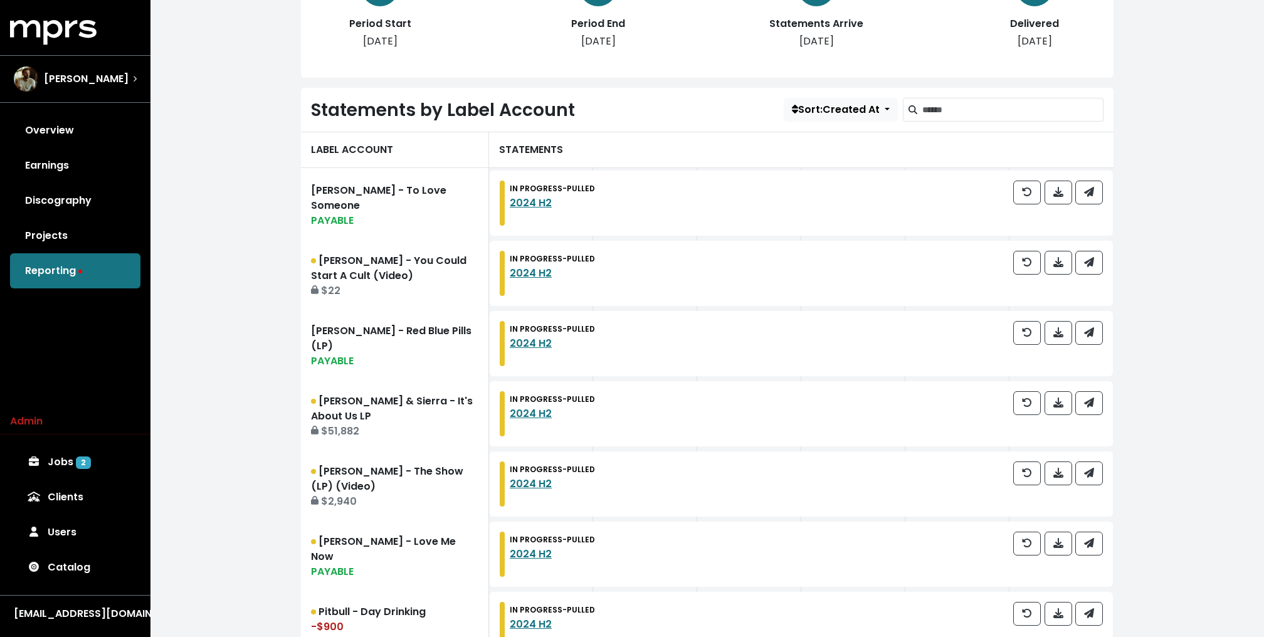
scroll to position [376, 0]
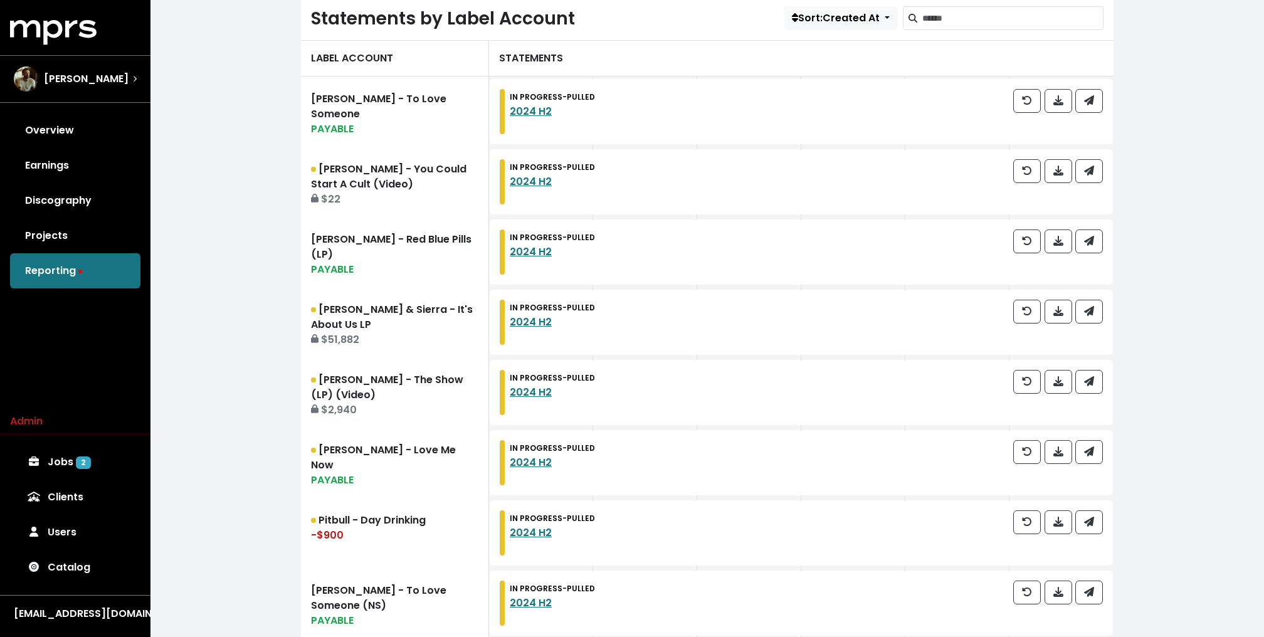
click at [1082, 79] on div "IN PROGRESS - PULLED 2024 H2" at bounding box center [801, 111] width 623 height 65
click at [1084, 108] on button "button" at bounding box center [1089, 101] width 28 height 24
click at [1092, 184] on div at bounding box center [1058, 181] width 90 height 45
click at [1092, 176] on span "button" at bounding box center [1089, 171] width 10 height 14
click at [1092, 243] on icon "button" at bounding box center [1089, 241] width 10 height 10
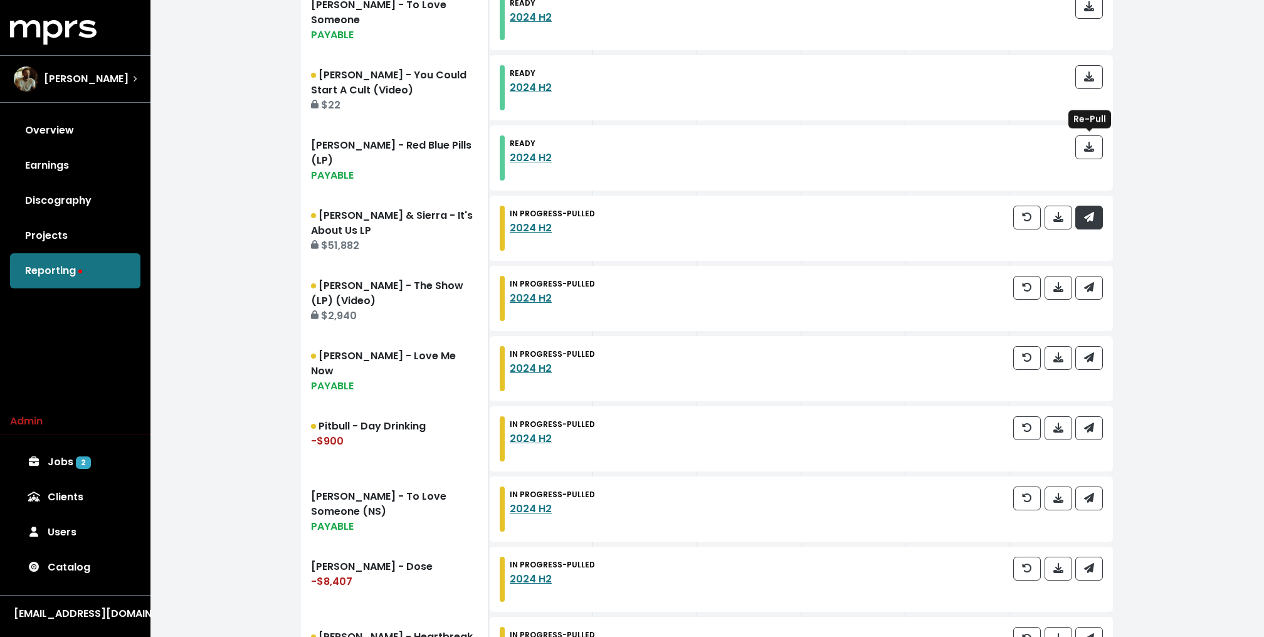
scroll to position [472, 0]
click at [1092, 220] on span "button" at bounding box center [1089, 215] width 10 height 14
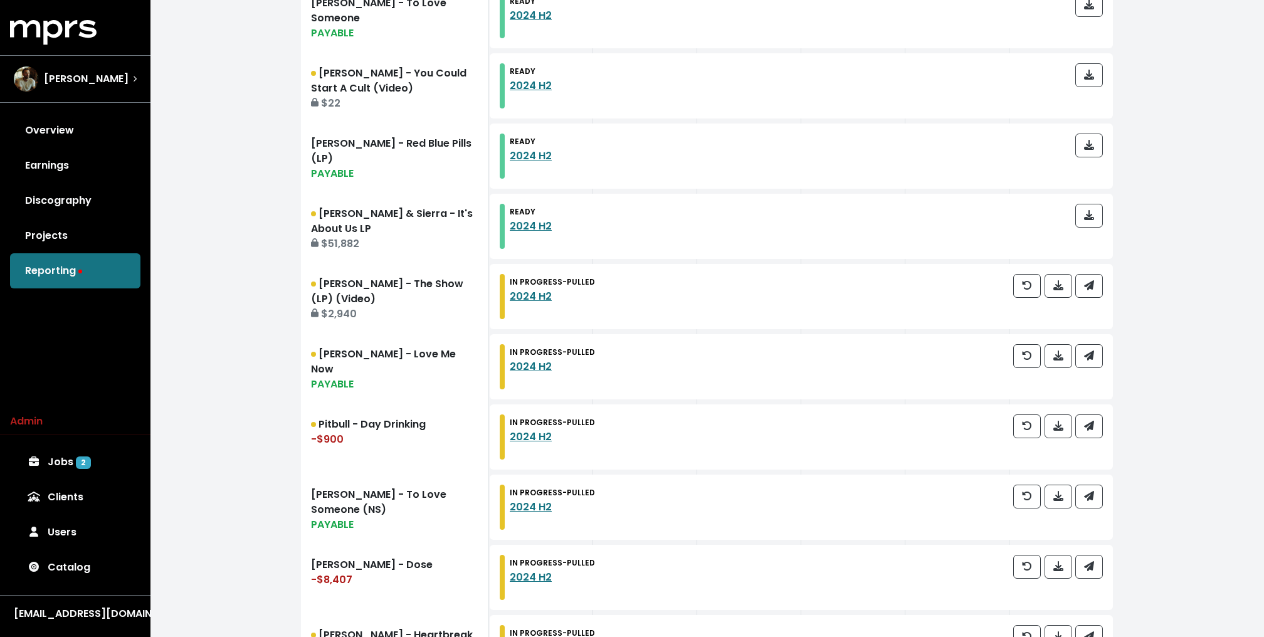
click at [1091, 297] on div at bounding box center [1058, 296] width 90 height 45
click at [1092, 282] on icon "button" at bounding box center [1089, 285] width 10 height 10
click at [1090, 349] on span "button" at bounding box center [1089, 356] width 11 height 15
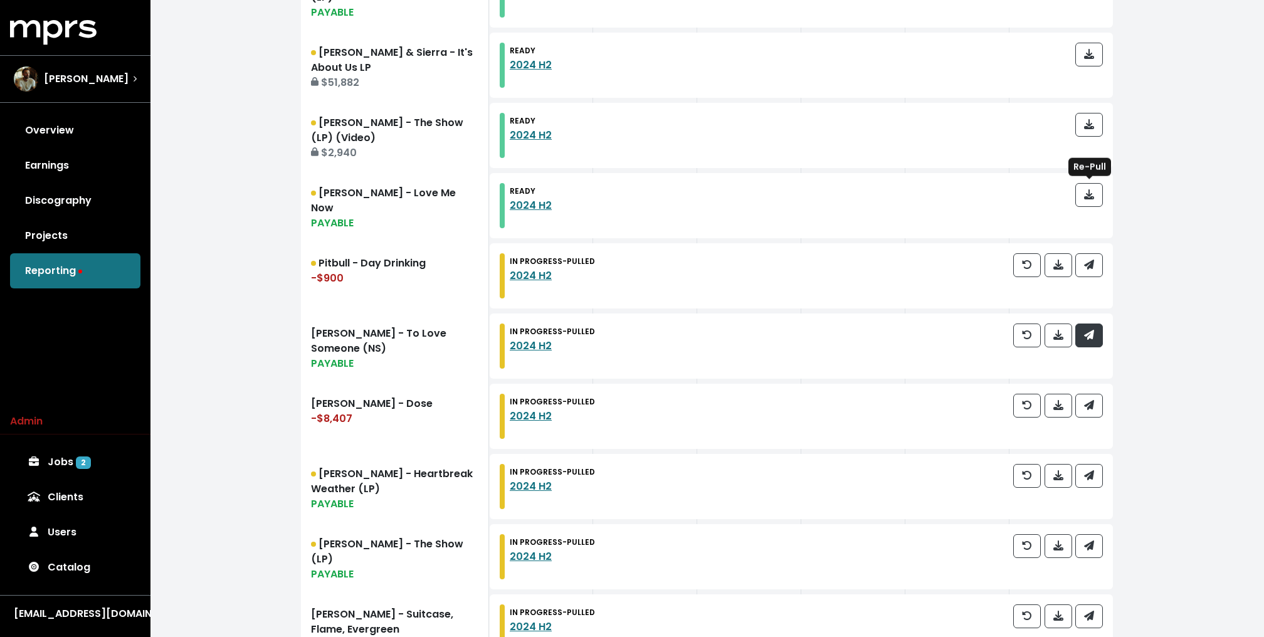
scroll to position [661, 0]
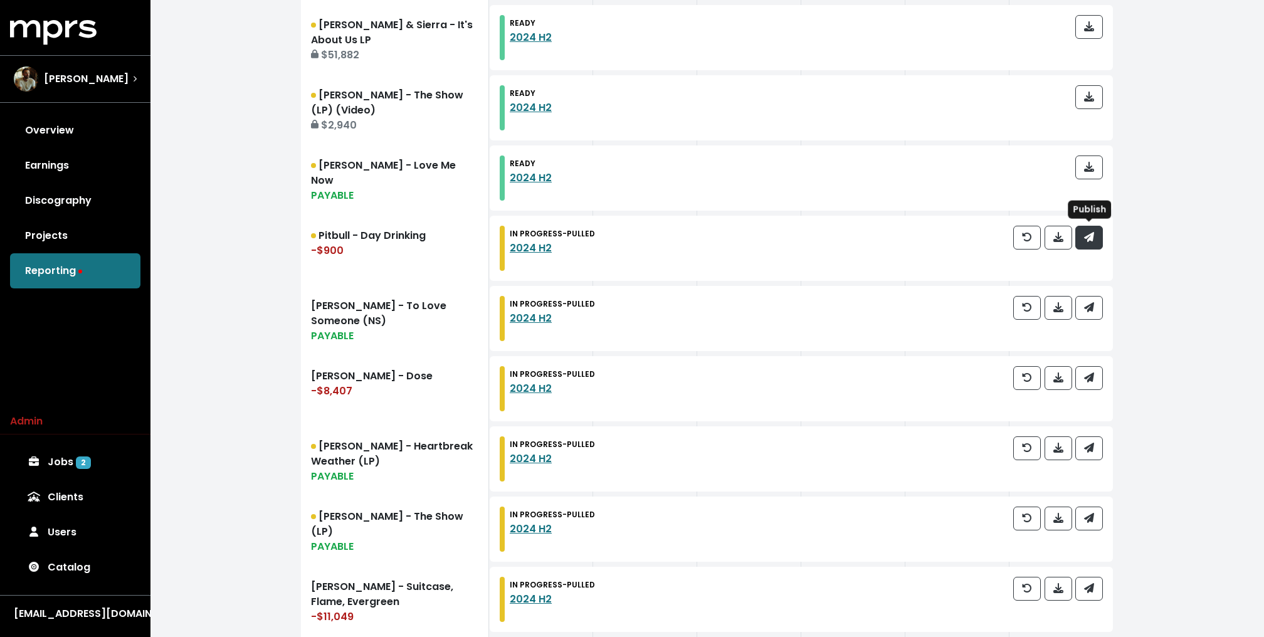
click at [1094, 226] on button "button" at bounding box center [1089, 238] width 28 height 24
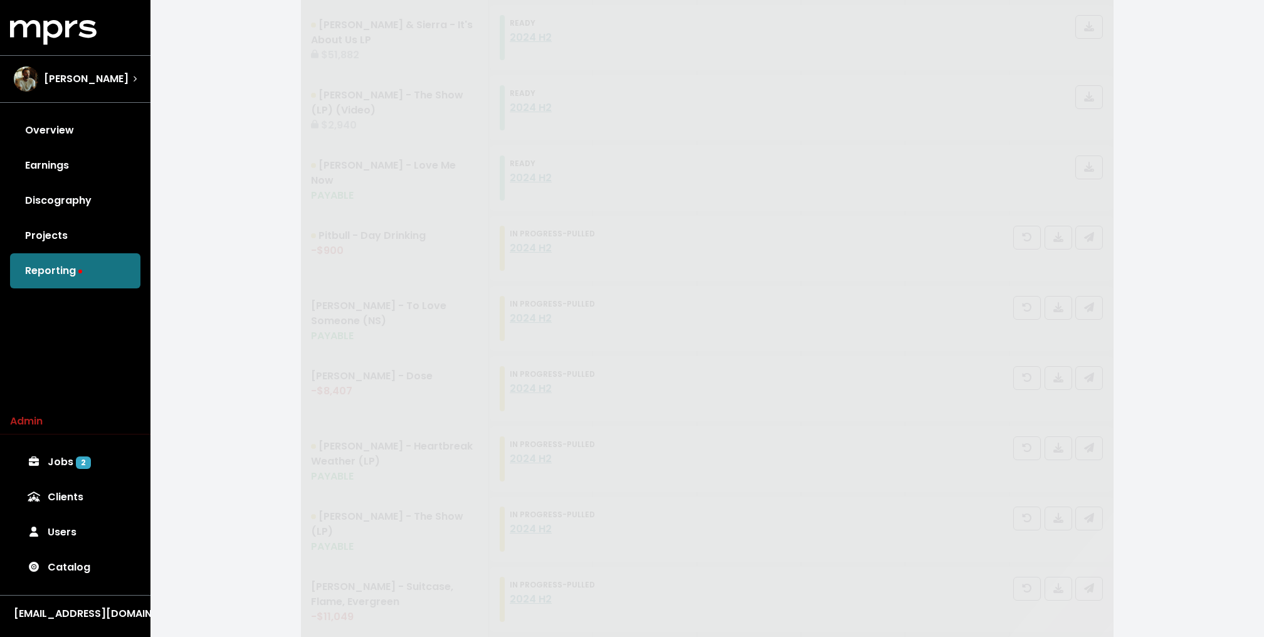
click at [1094, 226] on span "Benson Boone - To Love Someone PAYABLE READY 2024 H2 Niall Horan - You Could St…" at bounding box center [707, 354] width 813 height 1124
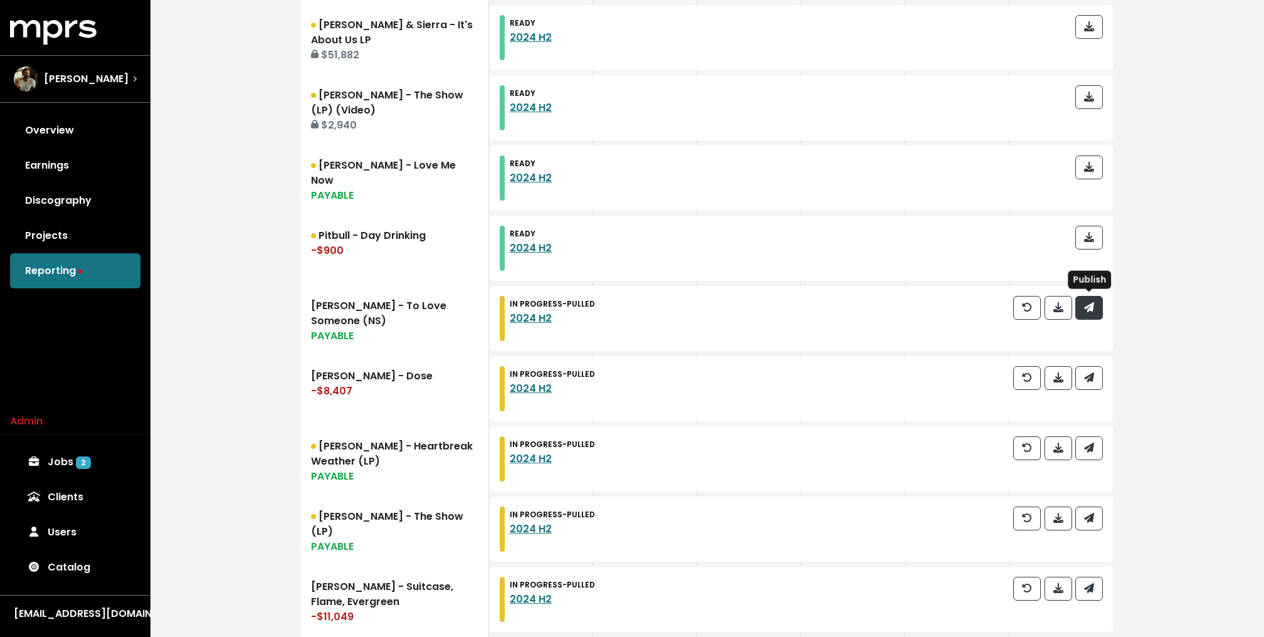
click at [1090, 304] on icon "button" at bounding box center [1089, 307] width 10 height 10
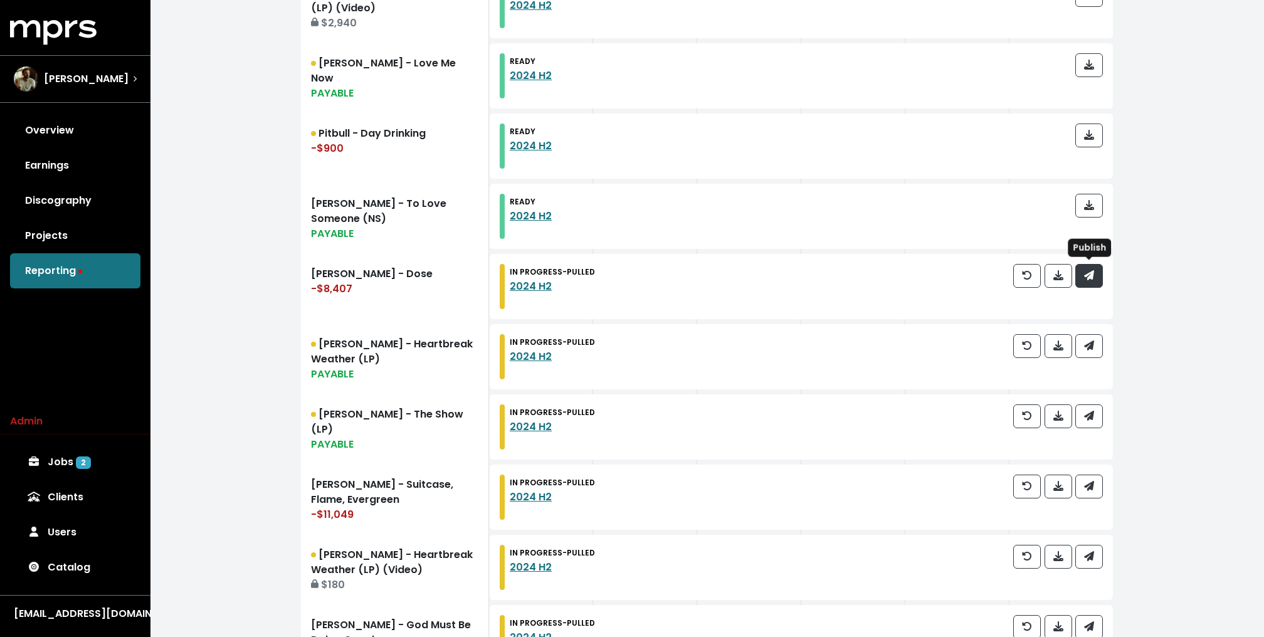
click at [1090, 270] on icon "button" at bounding box center [1089, 275] width 10 height 10
click at [1095, 347] on button "button" at bounding box center [1089, 346] width 28 height 24
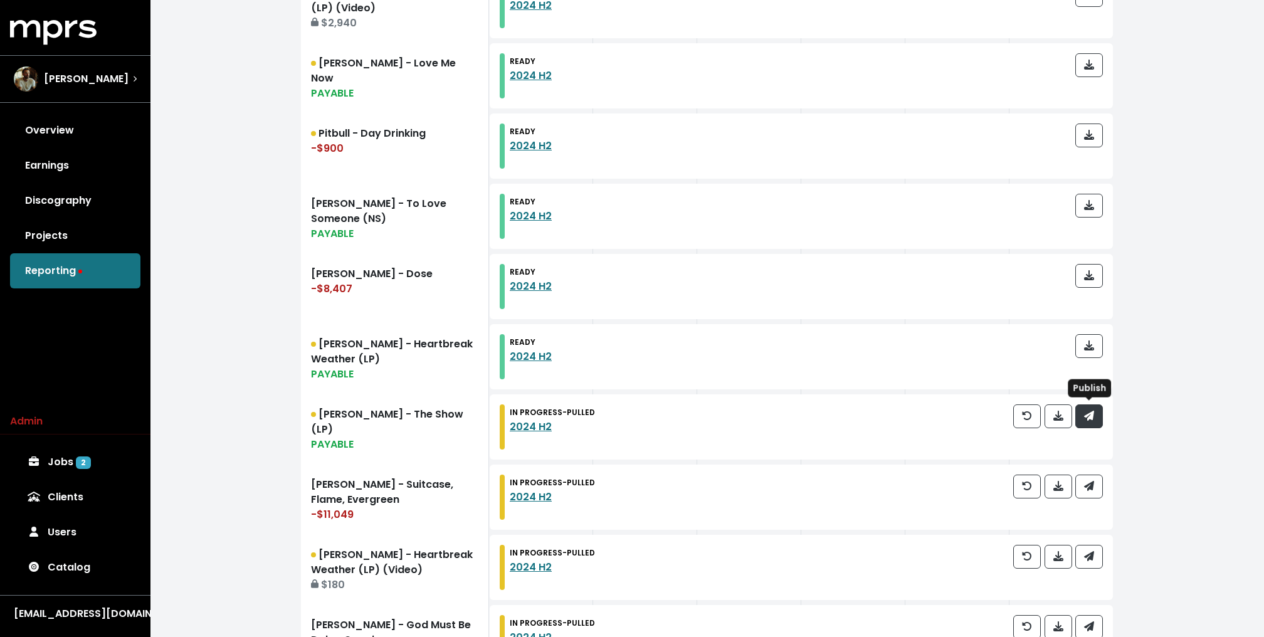
click at [1094, 418] on icon "button" at bounding box center [1089, 416] width 10 height 10
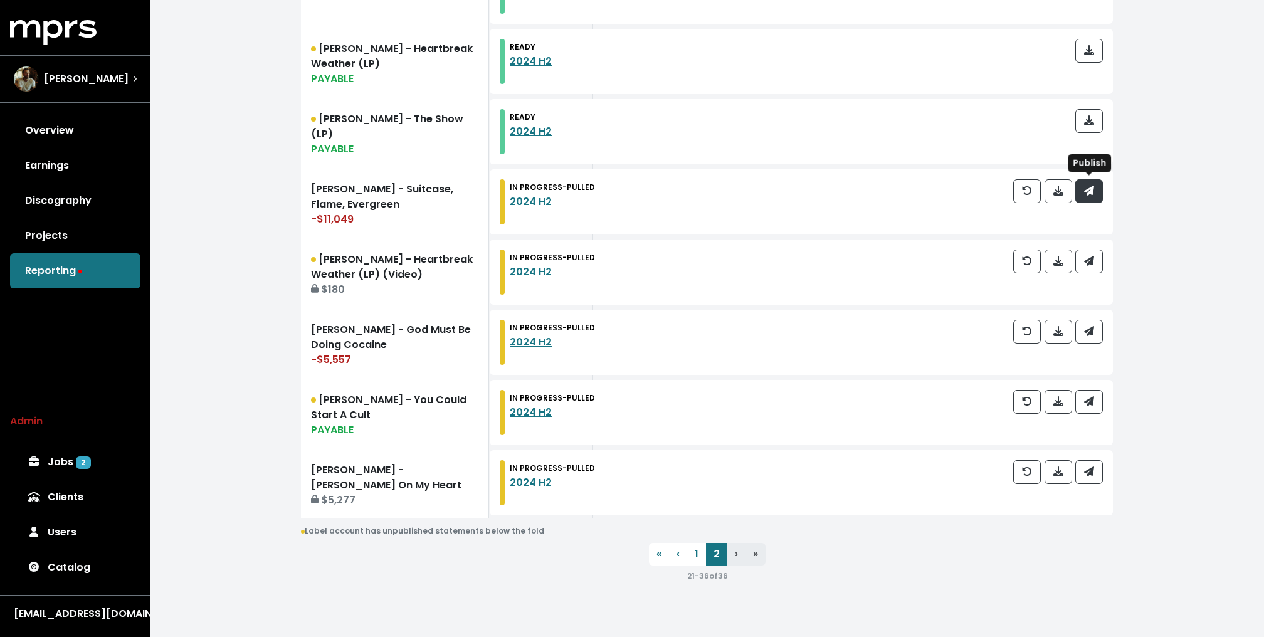
click at [1095, 193] on button "button" at bounding box center [1089, 191] width 28 height 24
click at [1095, 253] on button "button" at bounding box center [1089, 262] width 28 height 24
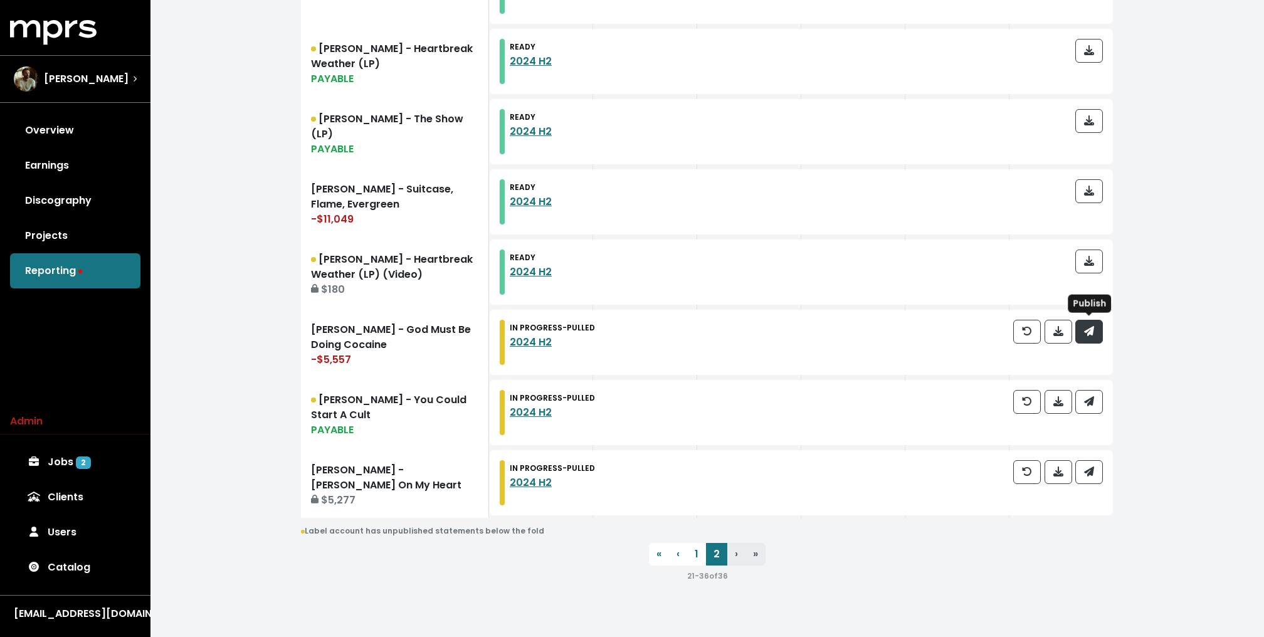
click at [1085, 330] on icon "button" at bounding box center [1089, 331] width 10 height 10
click at [1088, 408] on span "button" at bounding box center [1089, 401] width 11 height 15
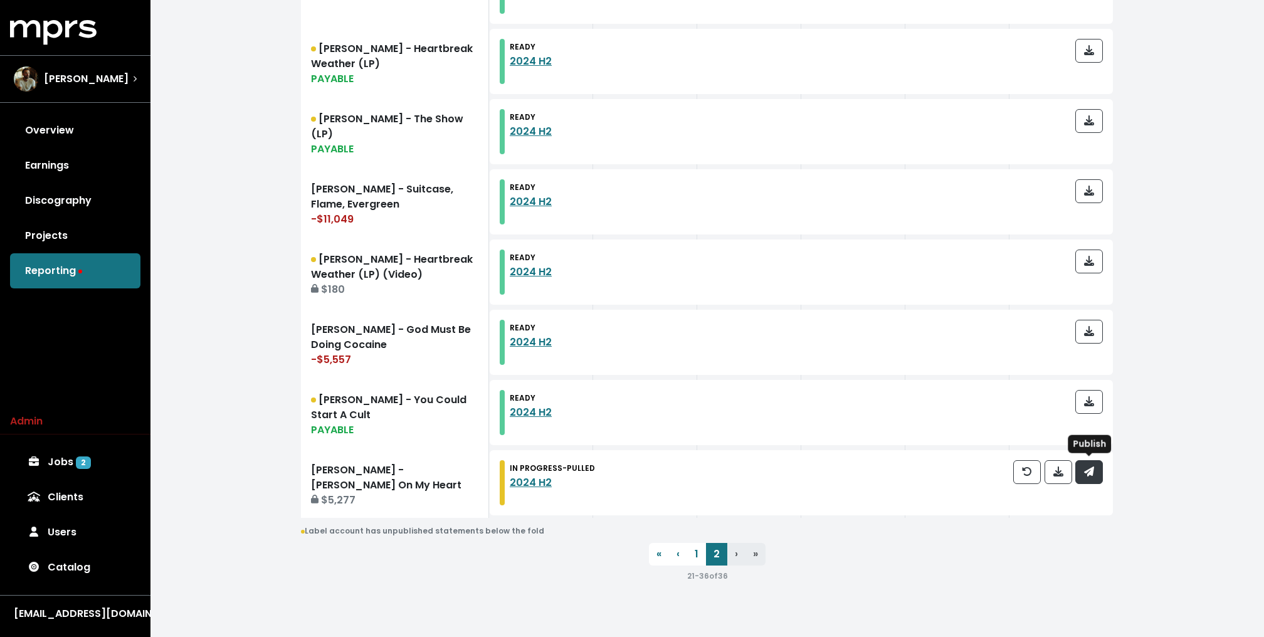
click at [1093, 468] on icon "button" at bounding box center [1089, 472] width 10 height 10
click at [694, 550] on link "1" at bounding box center [696, 554] width 19 height 23
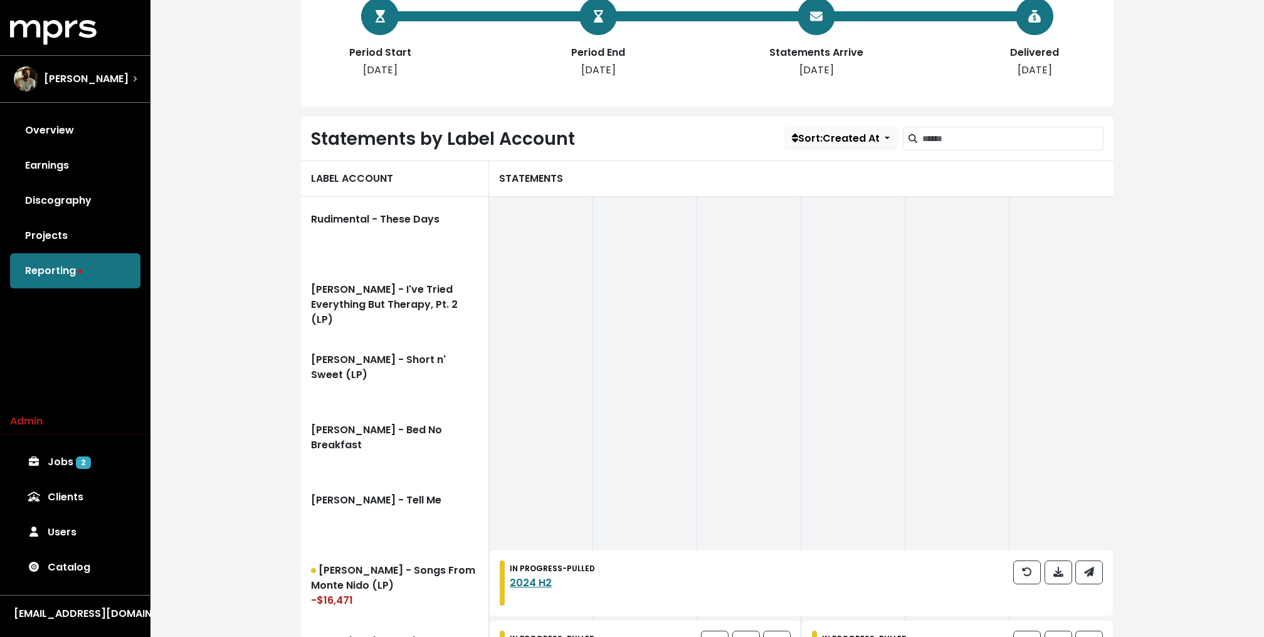
scroll to position [625, 0]
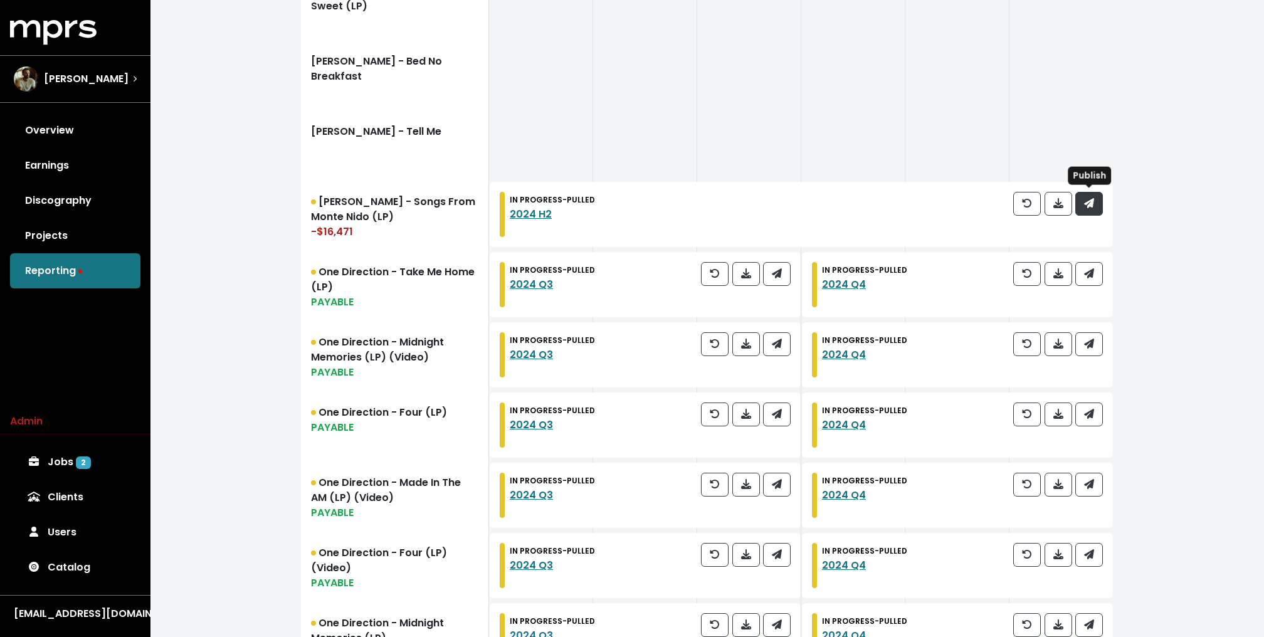
click at [1094, 204] on span "button" at bounding box center [1089, 203] width 11 height 15
click at [1094, 266] on span "button" at bounding box center [1089, 273] width 11 height 15
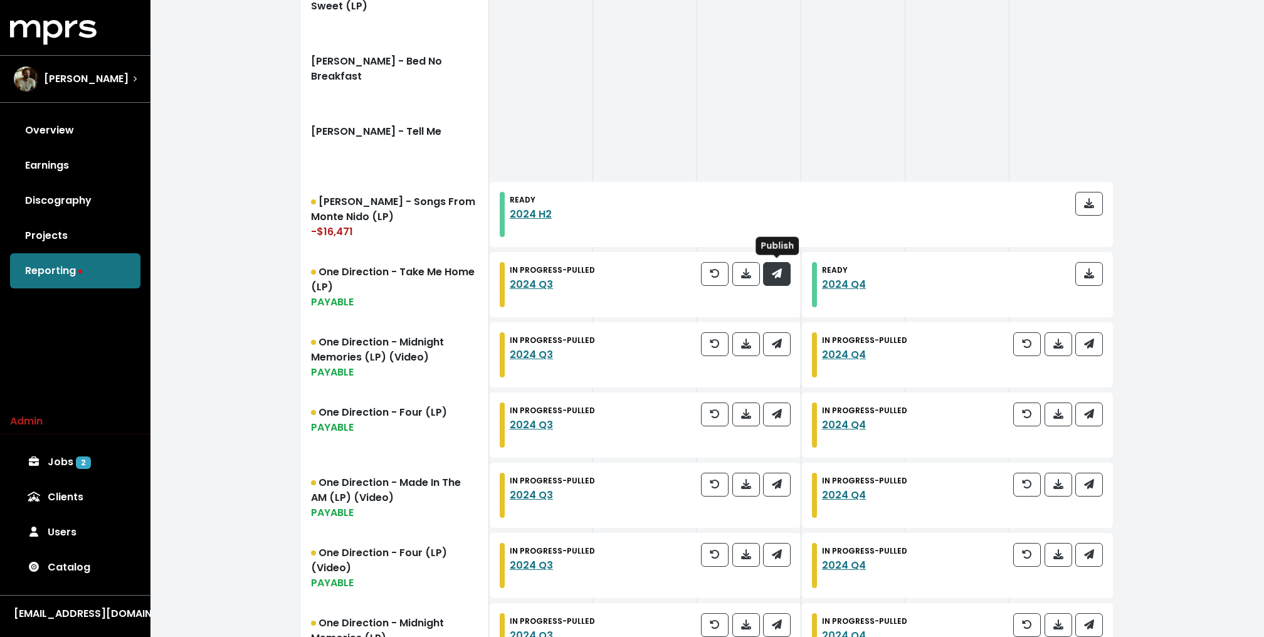
click at [777, 273] on icon "button" at bounding box center [777, 273] width 10 height 10
click at [776, 345] on icon "button" at bounding box center [777, 344] width 10 height 10
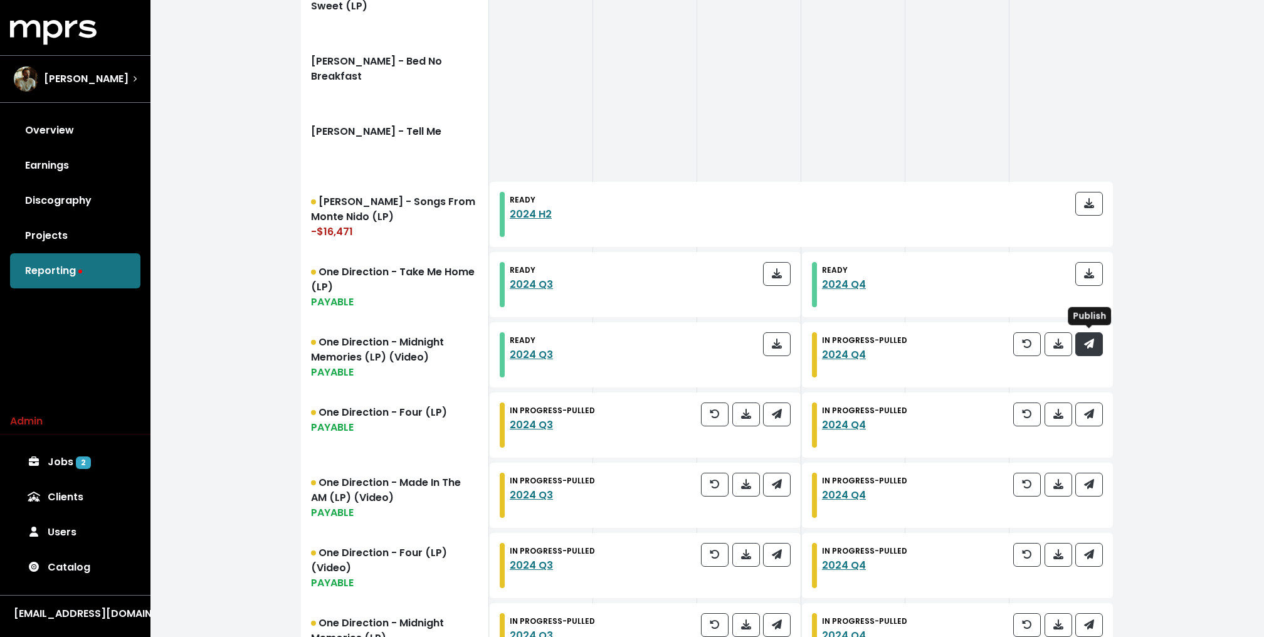
click at [1096, 344] on button "button" at bounding box center [1089, 344] width 28 height 24
click at [1097, 423] on button "button" at bounding box center [1089, 415] width 28 height 24
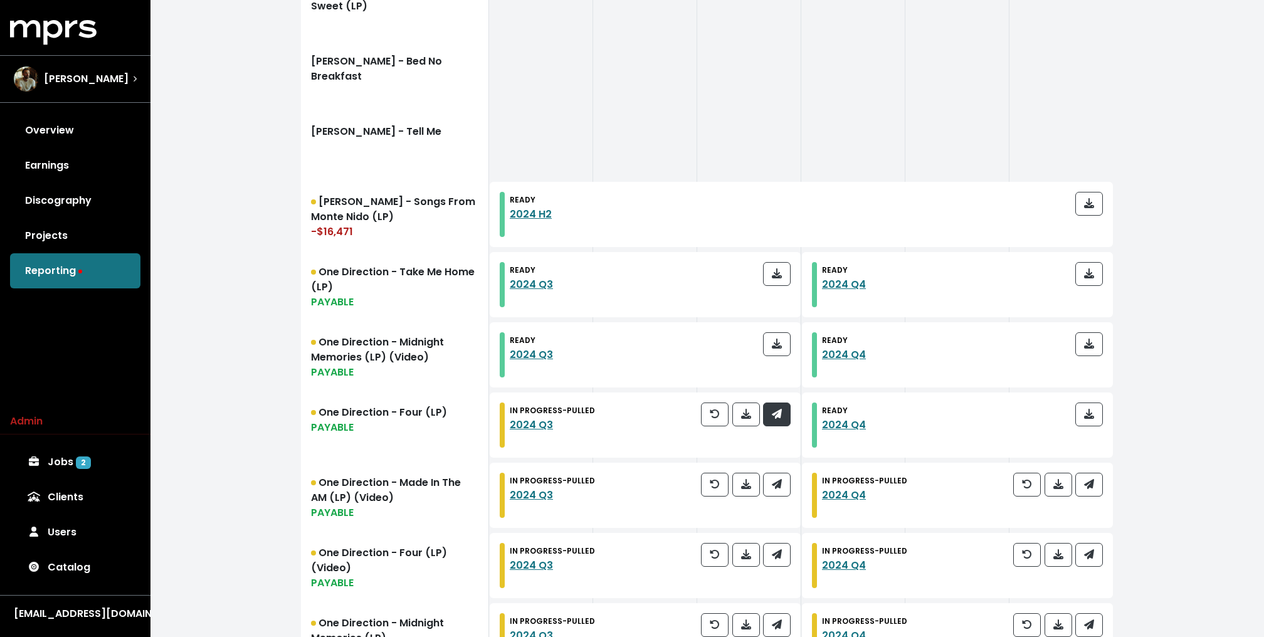
click at [776, 411] on icon "button" at bounding box center [777, 414] width 10 height 10
click at [776, 477] on span "button" at bounding box center [777, 484] width 10 height 14
click at [1104, 488] on div "IN PROGRESS - PULLED 2024 Q4" at bounding box center [957, 495] width 311 height 65
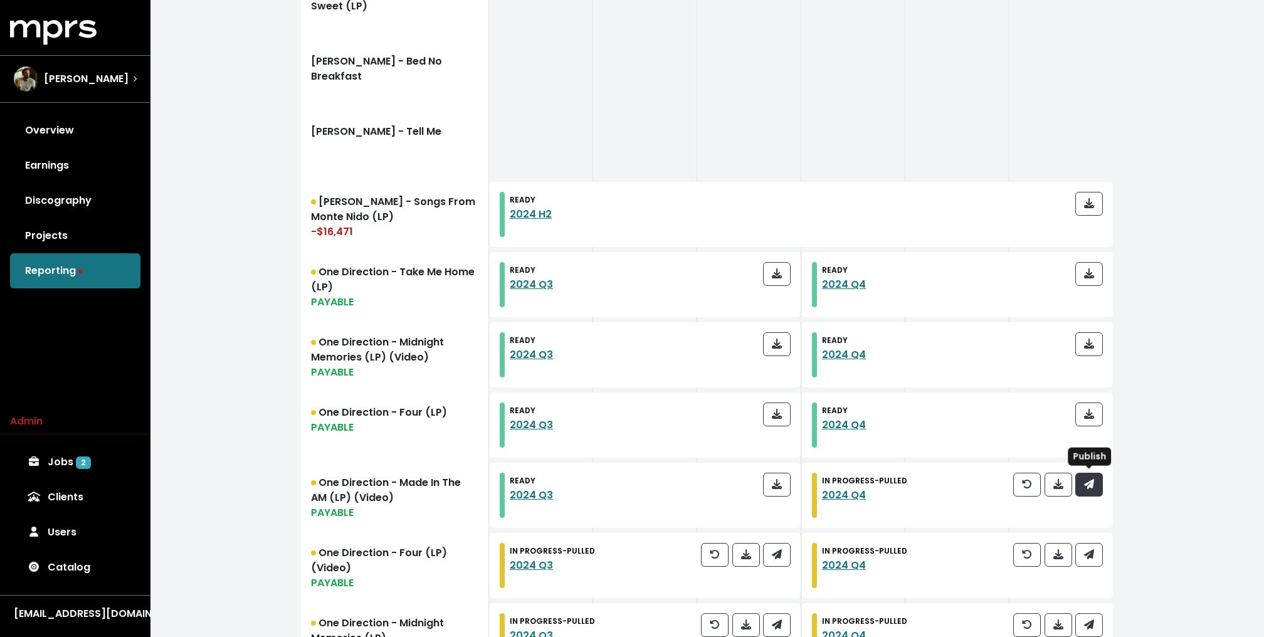
click at [1096, 484] on button "button" at bounding box center [1089, 485] width 28 height 24
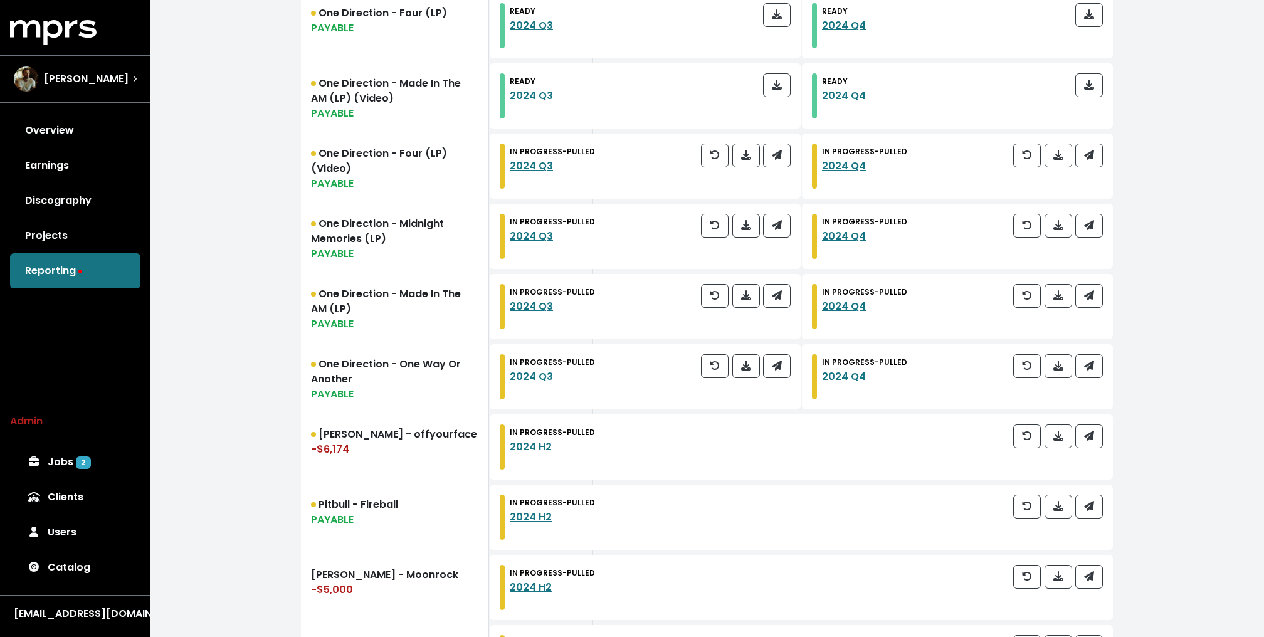
click at [1097, 139] on div "IN PROGRESS - PULLED 2024 Q4" at bounding box center [957, 166] width 311 height 65
click at [1096, 147] on button "button" at bounding box center [1089, 156] width 28 height 24
click at [776, 150] on icon "button" at bounding box center [777, 155] width 10 height 10
click at [776, 222] on icon "button" at bounding box center [777, 225] width 10 height 10
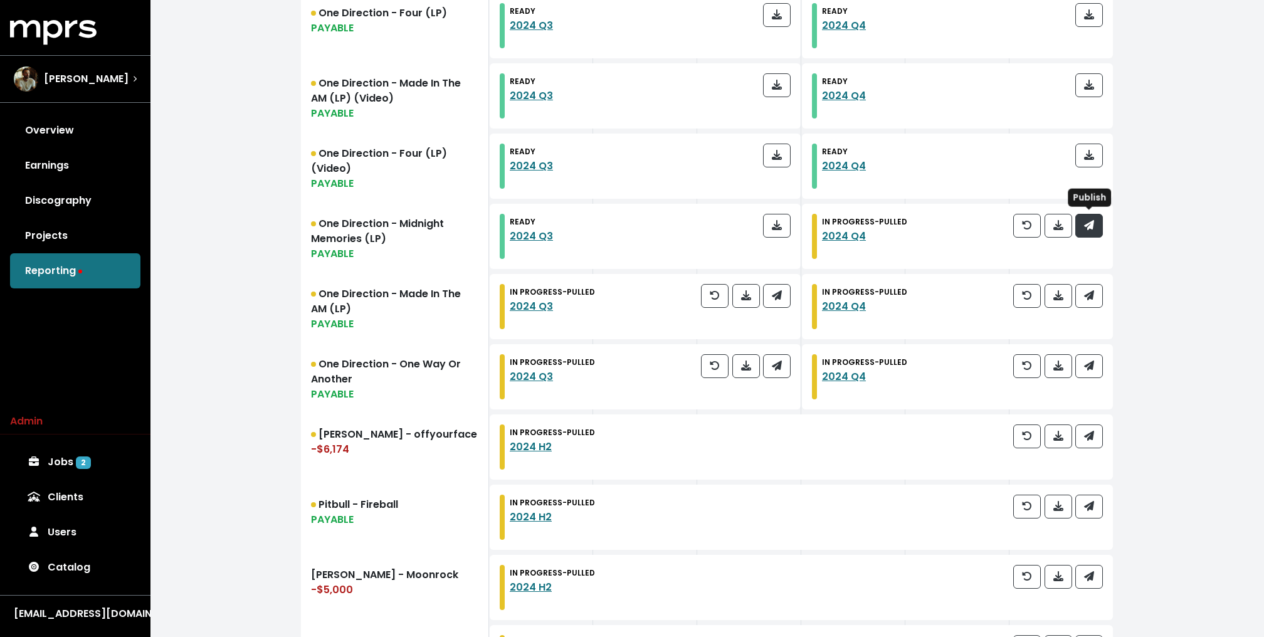
click at [1089, 221] on icon "button" at bounding box center [1089, 225] width 10 height 10
click at [1097, 284] on button "button" at bounding box center [1089, 296] width 28 height 24
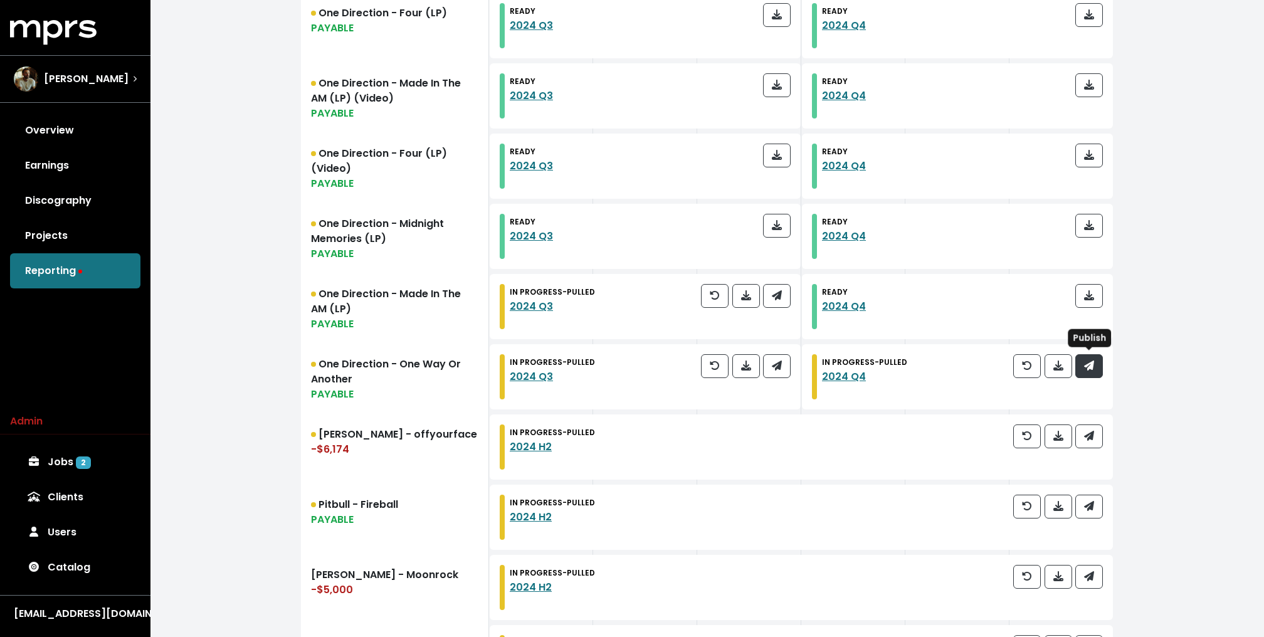
click at [1097, 359] on button "button" at bounding box center [1089, 366] width 28 height 24
click at [778, 298] on icon "button" at bounding box center [777, 295] width 10 height 10
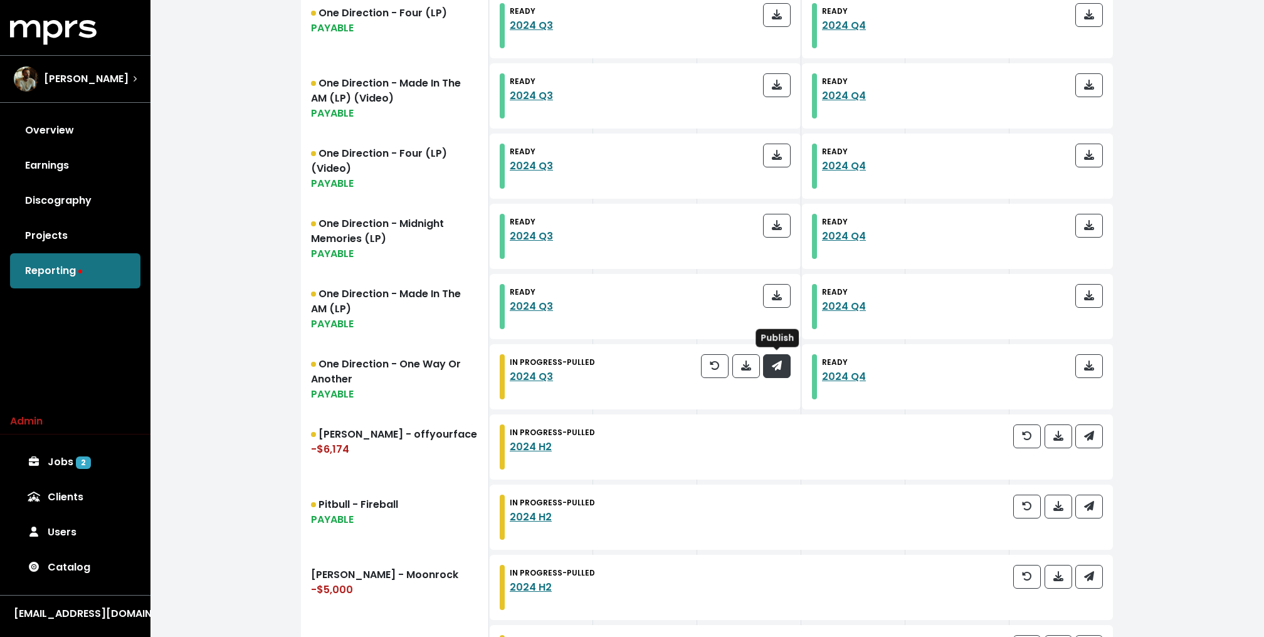
click at [776, 362] on icon "button" at bounding box center [777, 366] width 10 height 10
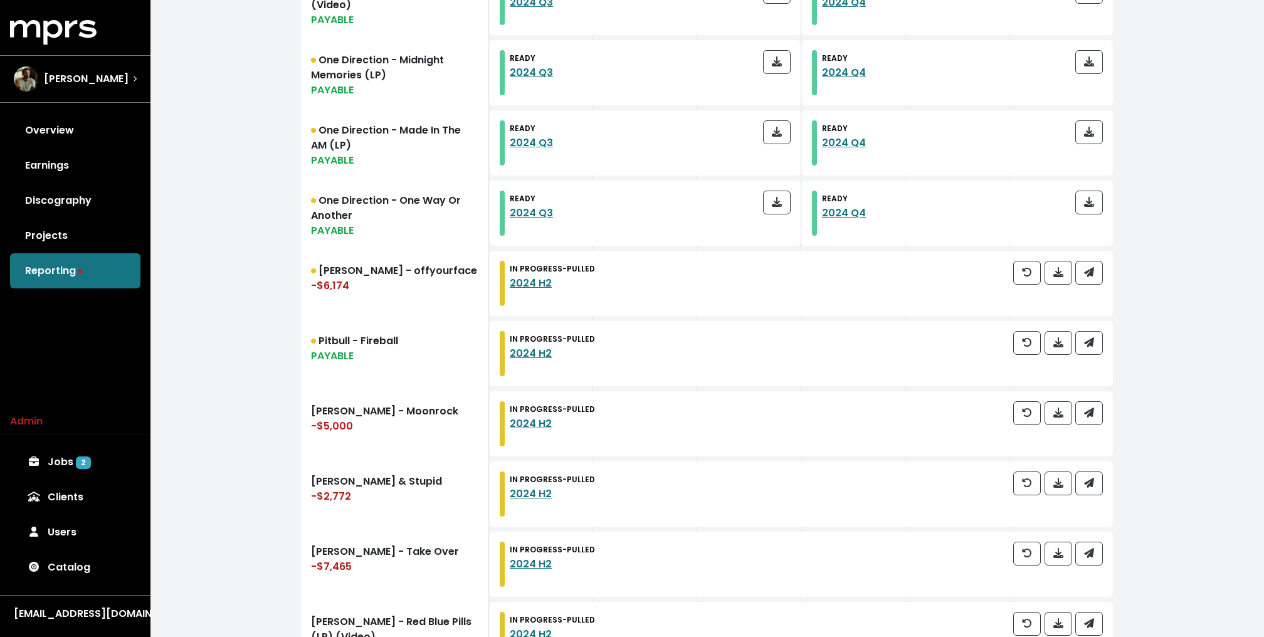
scroll to position [1215, 0]
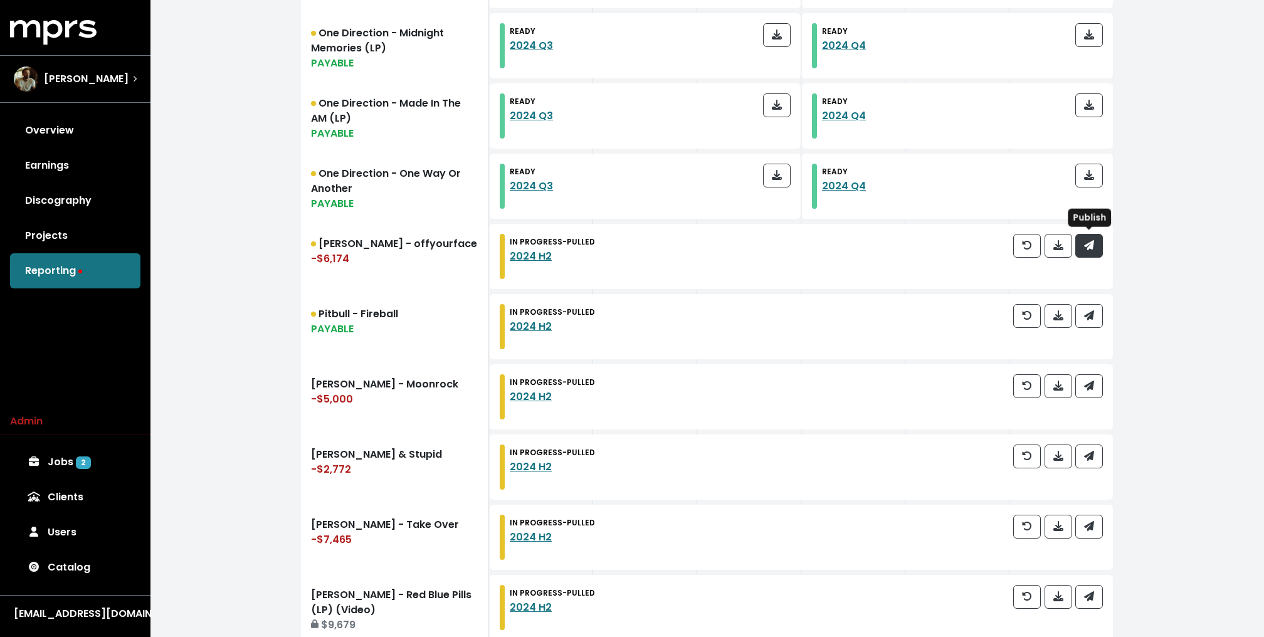
click at [1088, 243] on icon "button" at bounding box center [1089, 245] width 10 height 10
click at [1094, 317] on span "button" at bounding box center [1089, 316] width 11 height 15
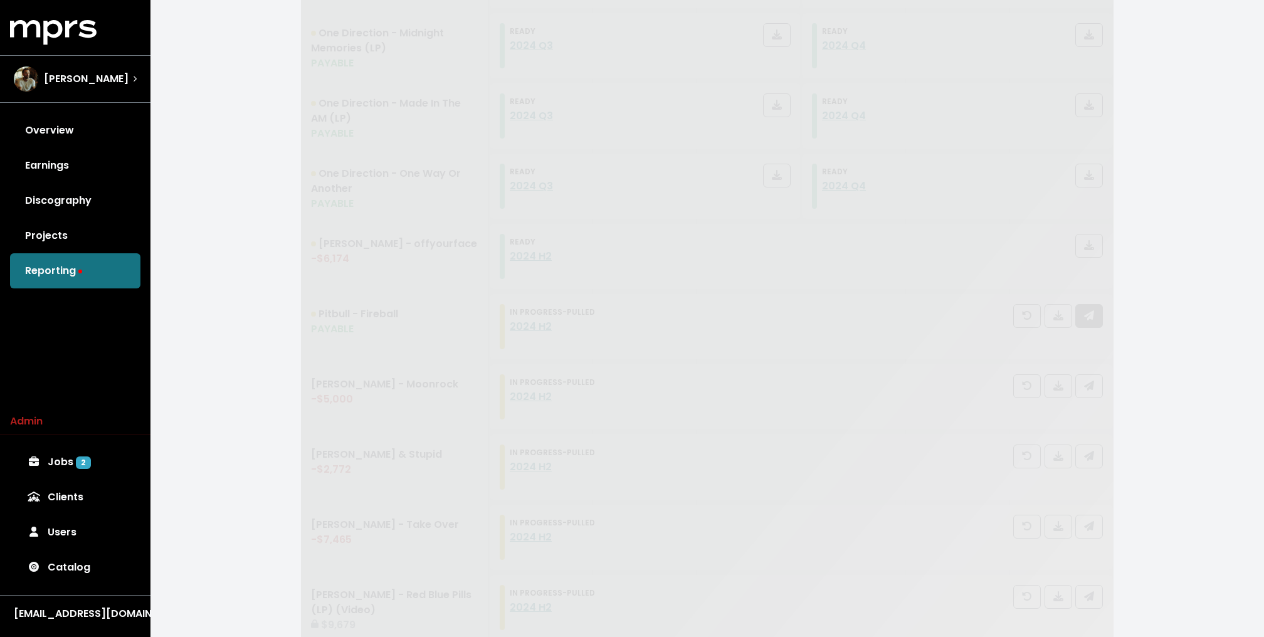
scroll to position [1339, 0]
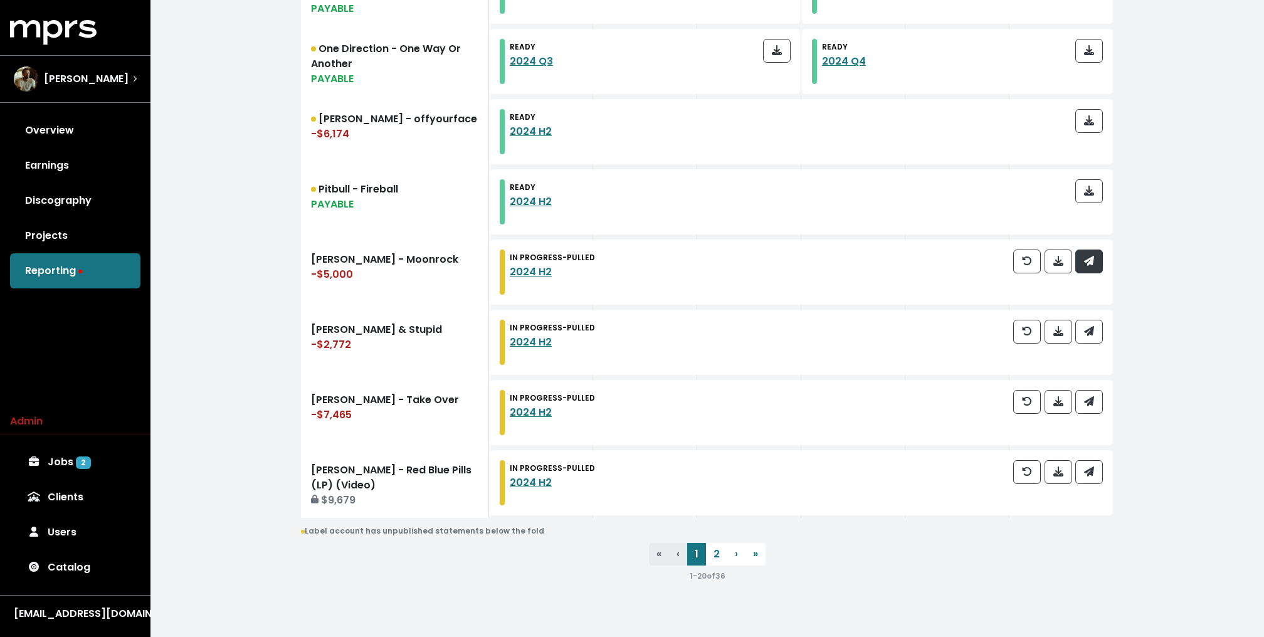
click at [1089, 250] on button "button" at bounding box center [1089, 262] width 28 height 24
click at [1090, 335] on span "button" at bounding box center [1089, 331] width 10 height 14
click at [1089, 414] on div at bounding box center [1058, 412] width 90 height 45
click at [1089, 411] on button "button" at bounding box center [1089, 402] width 28 height 24
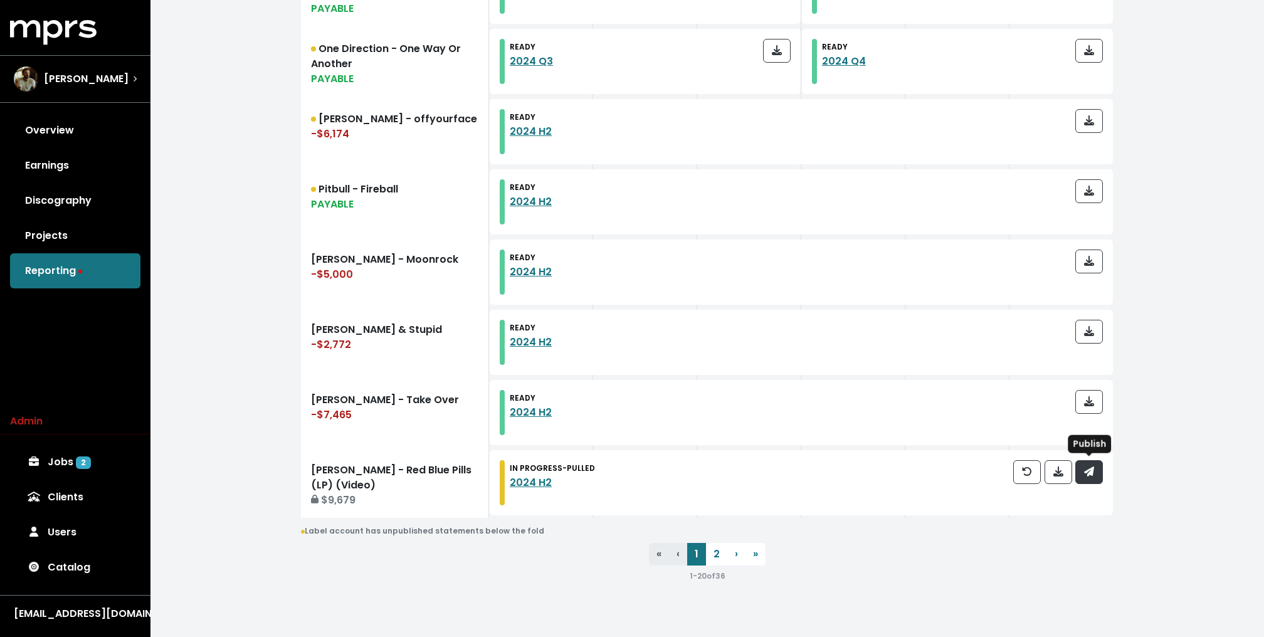
click at [1086, 478] on button "button" at bounding box center [1089, 472] width 28 height 24
click at [104, 89] on div "John Ryan" at bounding box center [75, 78] width 123 height 25
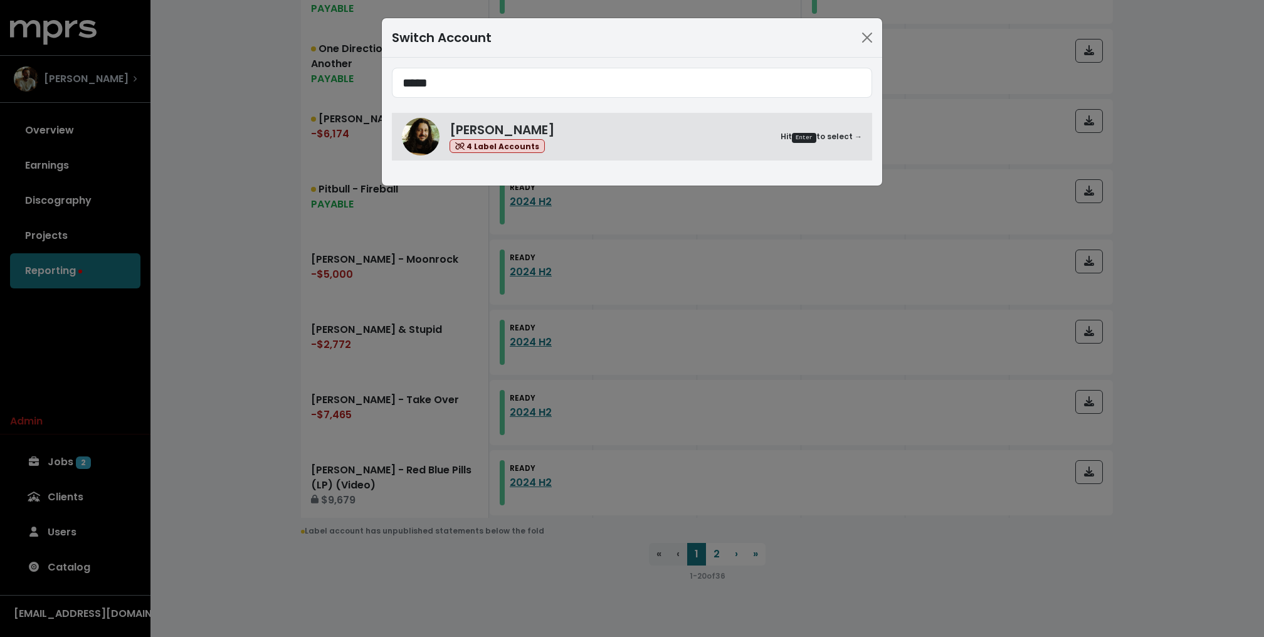
type input "*****"
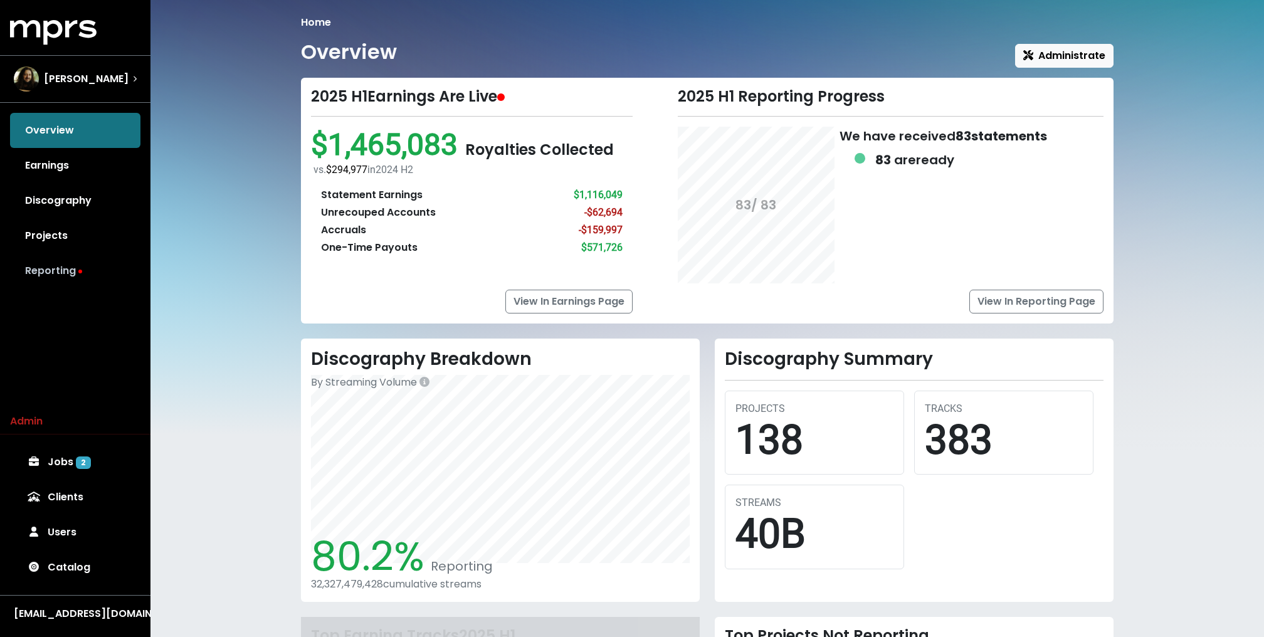
click at [73, 273] on link "Reporting" at bounding box center [75, 270] width 130 height 35
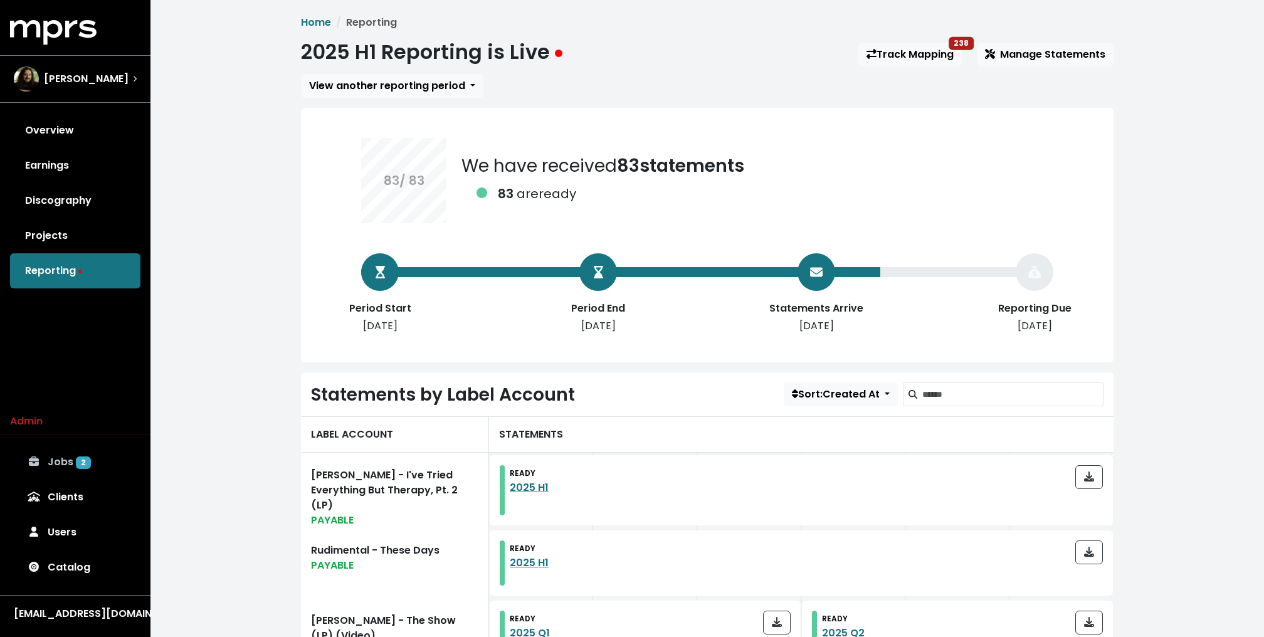
click at [76, 459] on span "2" at bounding box center [83, 462] width 15 height 13
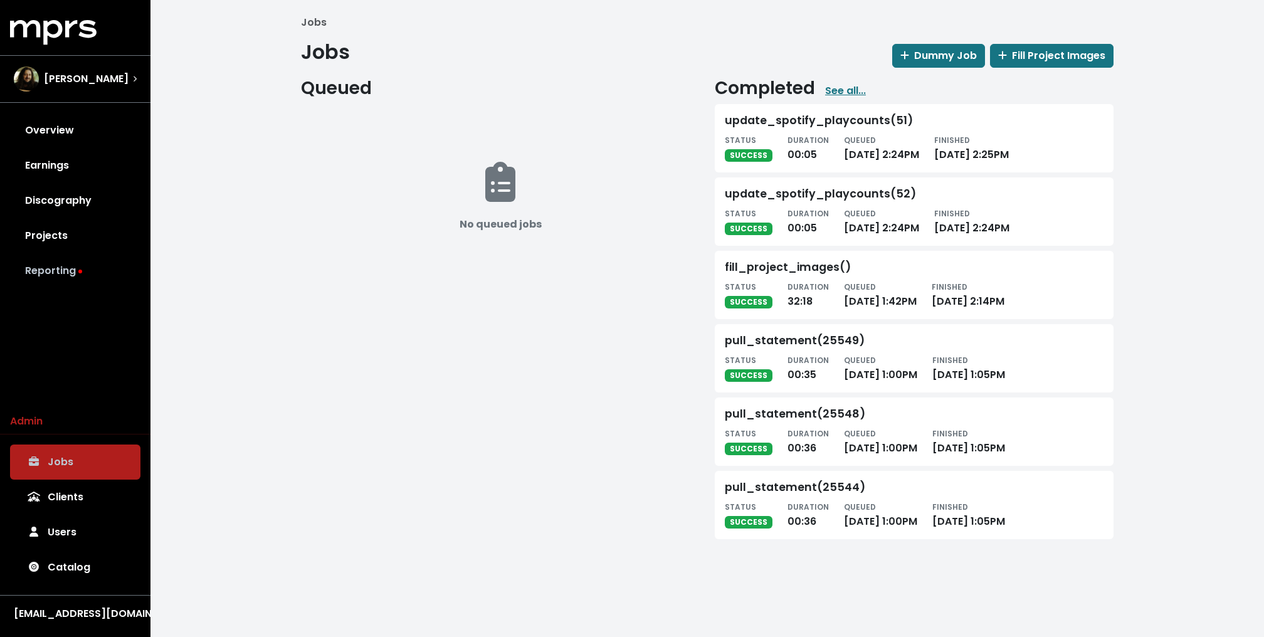
click at [68, 276] on link "Reporting" at bounding box center [75, 270] width 130 height 35
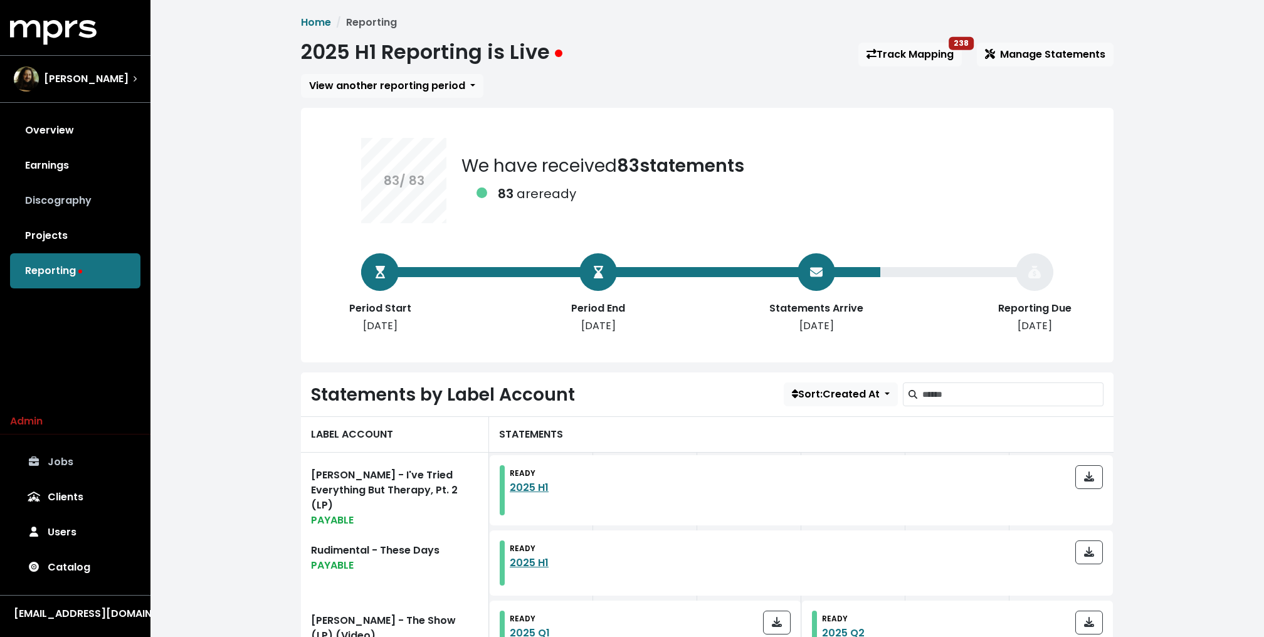
click at [67, 198] on link "Discography" at bounding box center [75, 200] width 130 height 35
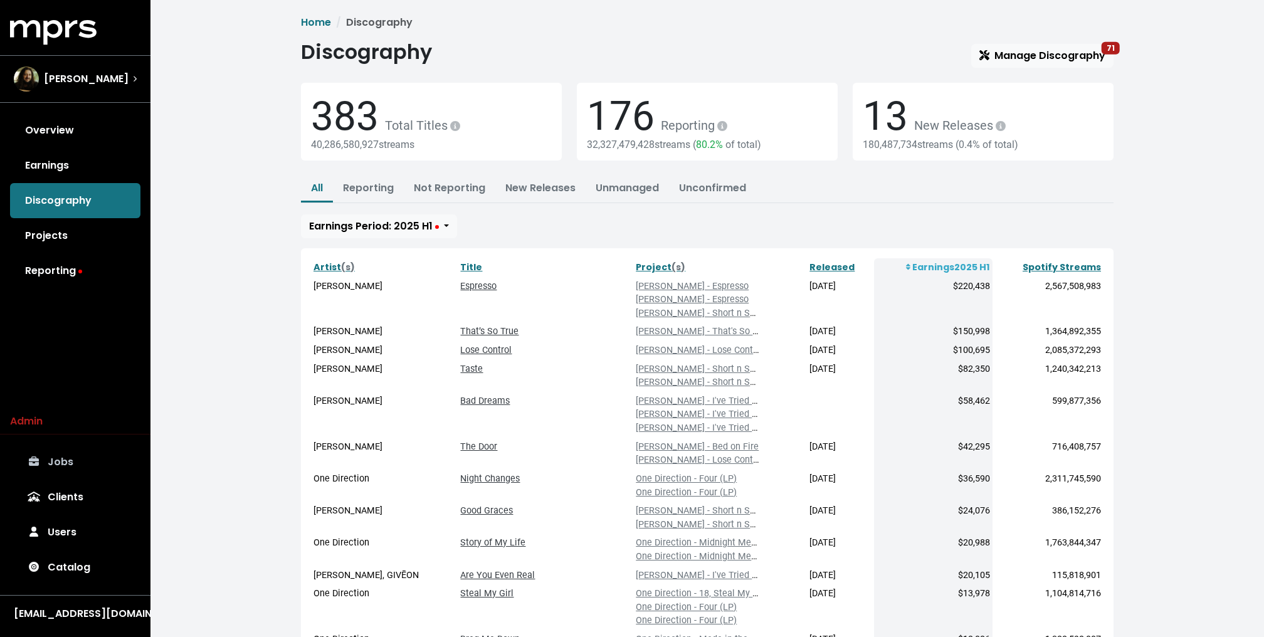
click at [1046, 265] on link "Spotify Streams" at bounding box center [1062, 267] width 78 height 13
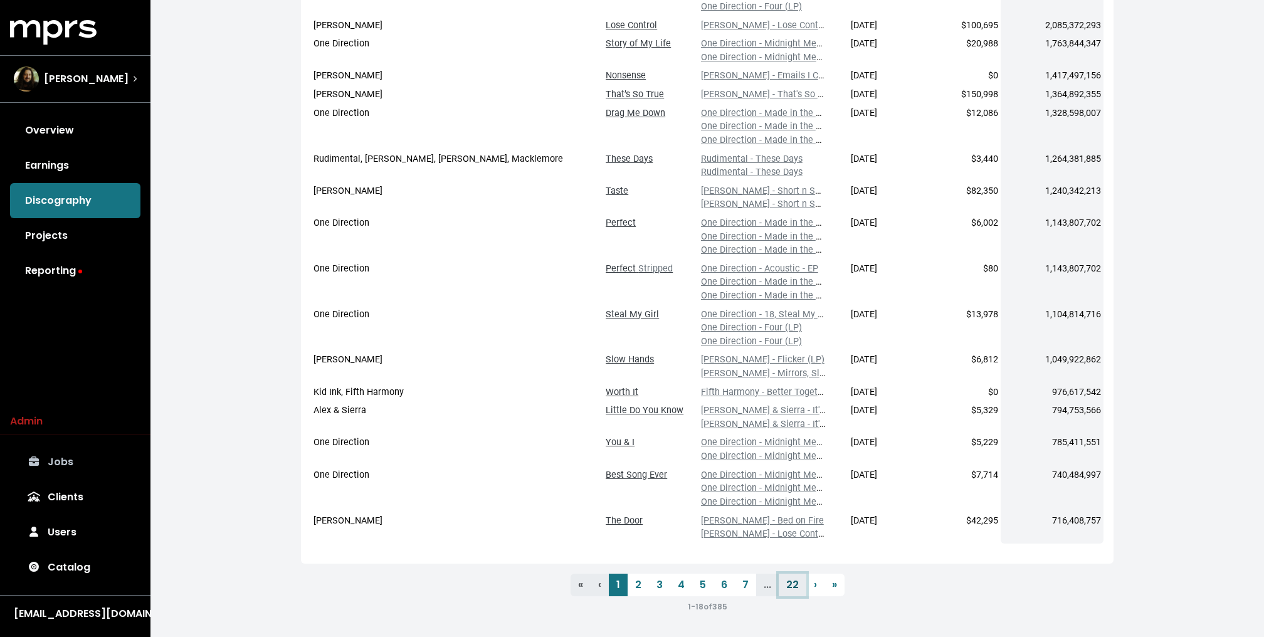
click at [794, 586] on link "22" at bounding box center [793, 585] width 28 height 23
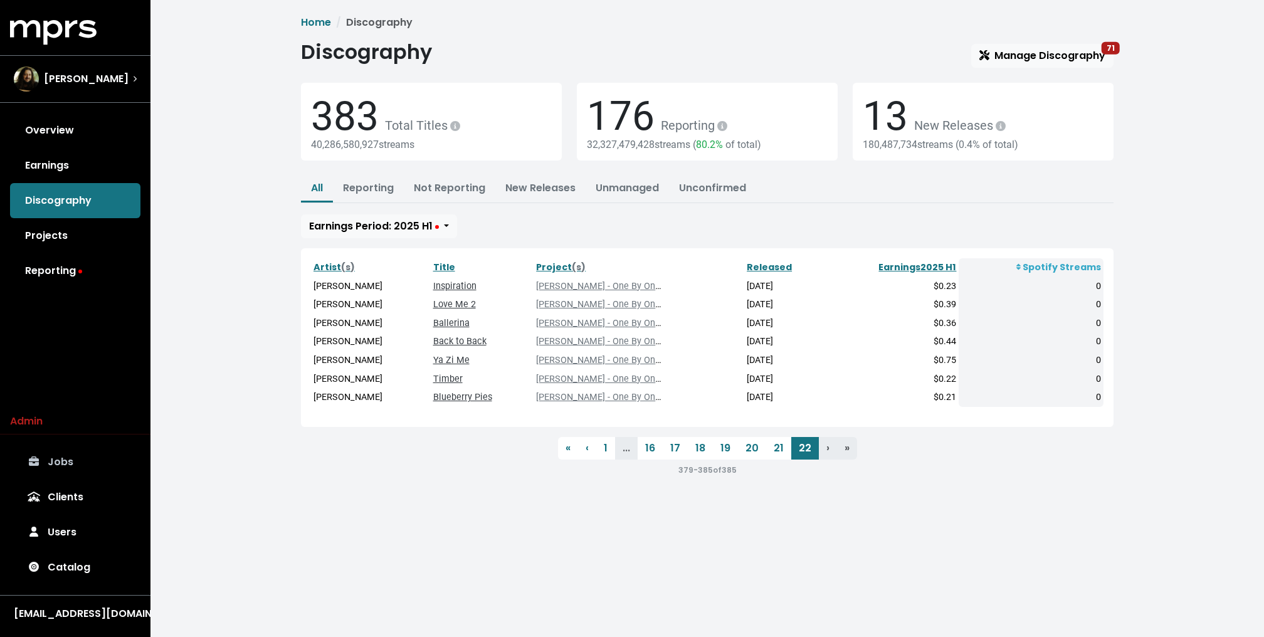
click at [432, 278] on td "Inspiration" at bounding box center [482, 286] width 103 height 19
click at [433, 286] on link "Inspiration" at bounding box center [454, 286] width 43 height 11
click at [779, 453] on link "21" at bounding box center [778, 448] width 25 height 23
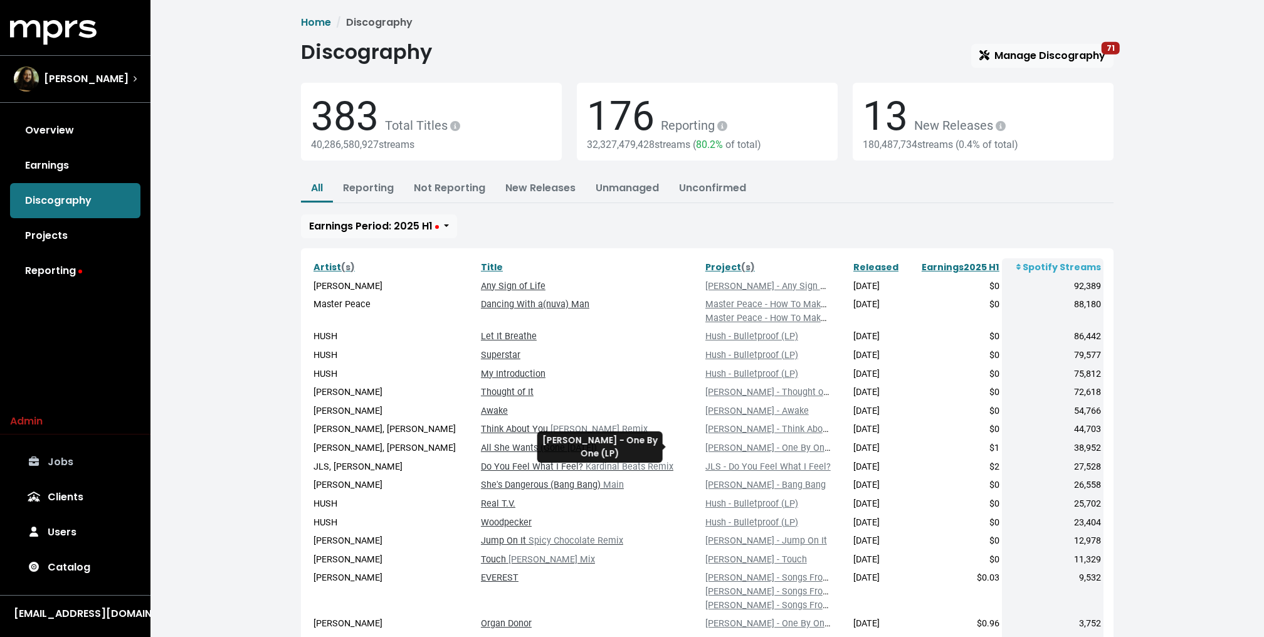
scroll to position [108, 0]
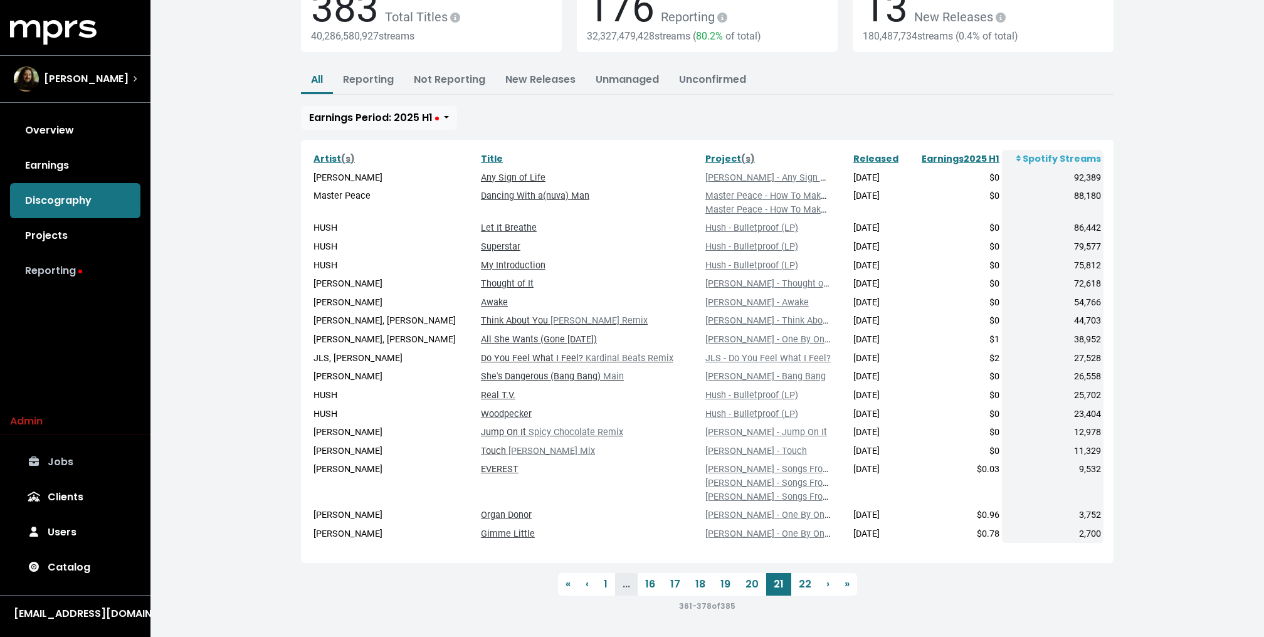
click at [68, 267] on link "Reporting" at bounding box center [75, 270] width 130 height 35
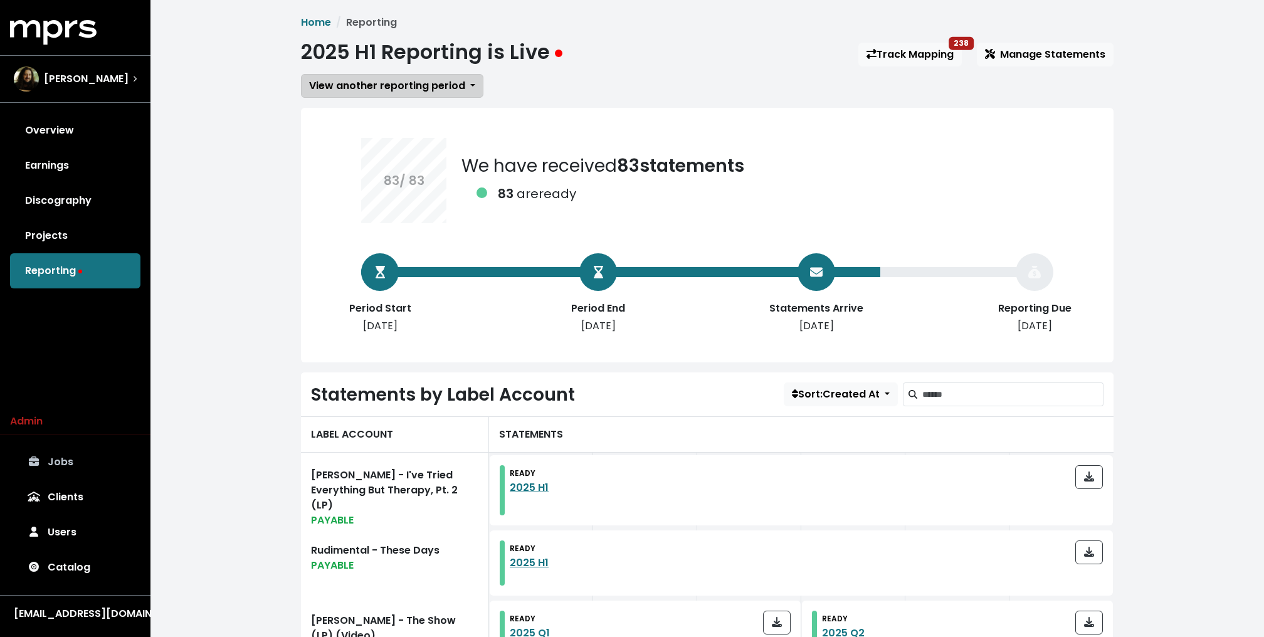
click at [369, 82] on span "View another reporting period" at bounding box center [387, 85] width 156 height 14
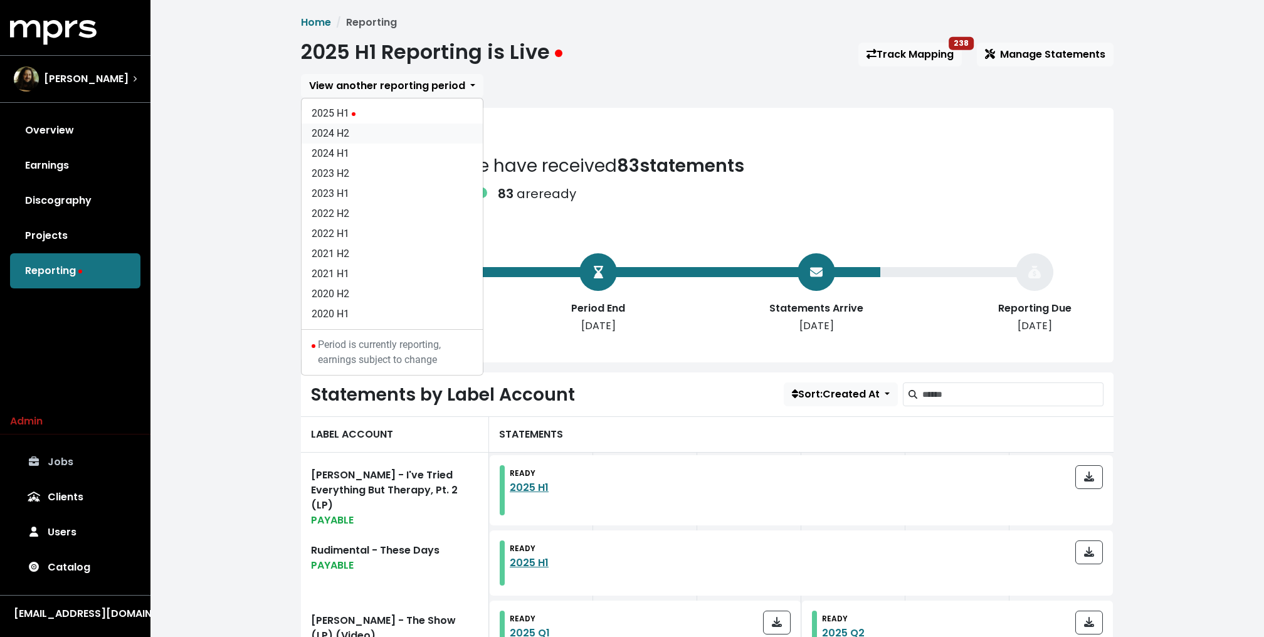
click at [344, 137] on link "2024 H2" at bounding box center [392, 134] width 181 height 20
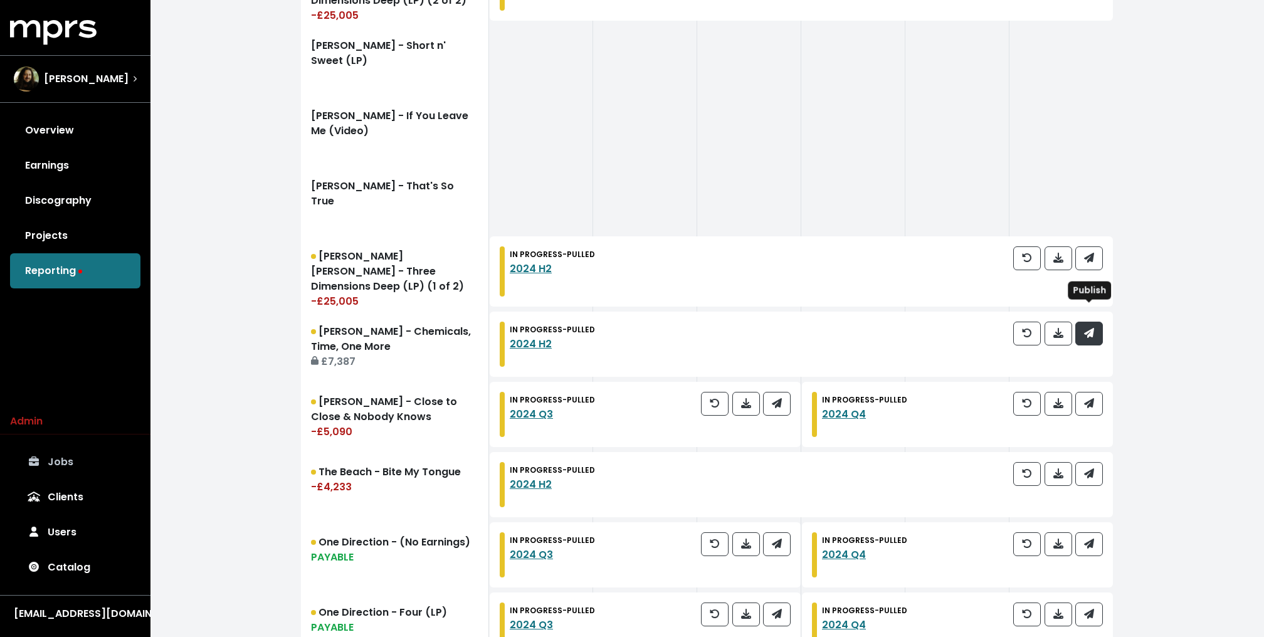
scroll to position [388, 0]
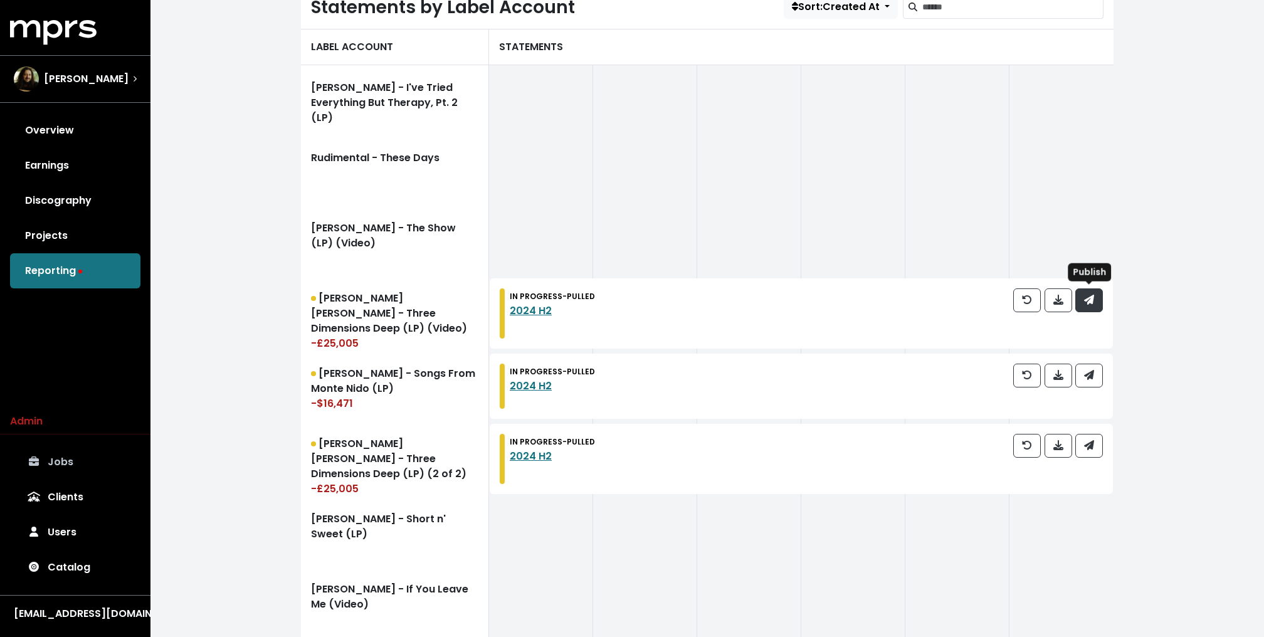
click at [1088, 301] on icon "button" at bounding box center [1089, 300] width 10 height 10
click at [1090, 370] on icon "button" at bounding box center [1089, 375] width 10 height 10
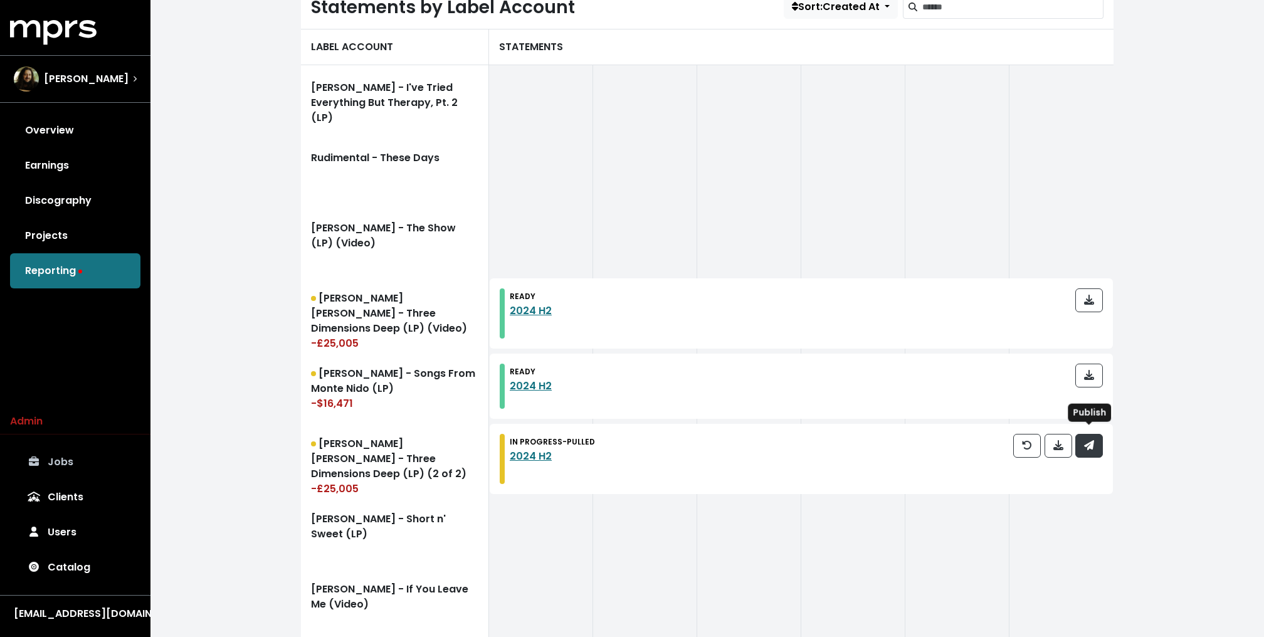
click at [1090, 440] on icon "button" at bounding box center [1089, 445] width 10 height 10
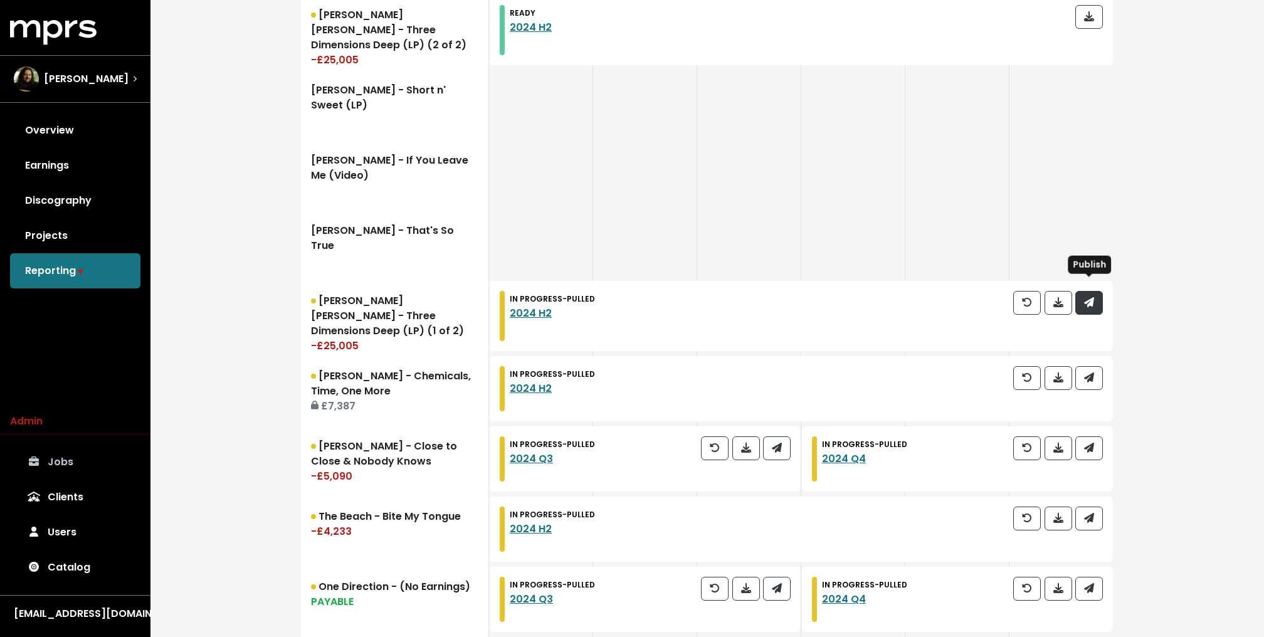
click at [1085, 297] on icon "button" at bounding box center [1089, 302] width 10 height 10
click at [1101, 366] on button "button" at bounding box center [1089, 378] width 28 height 24
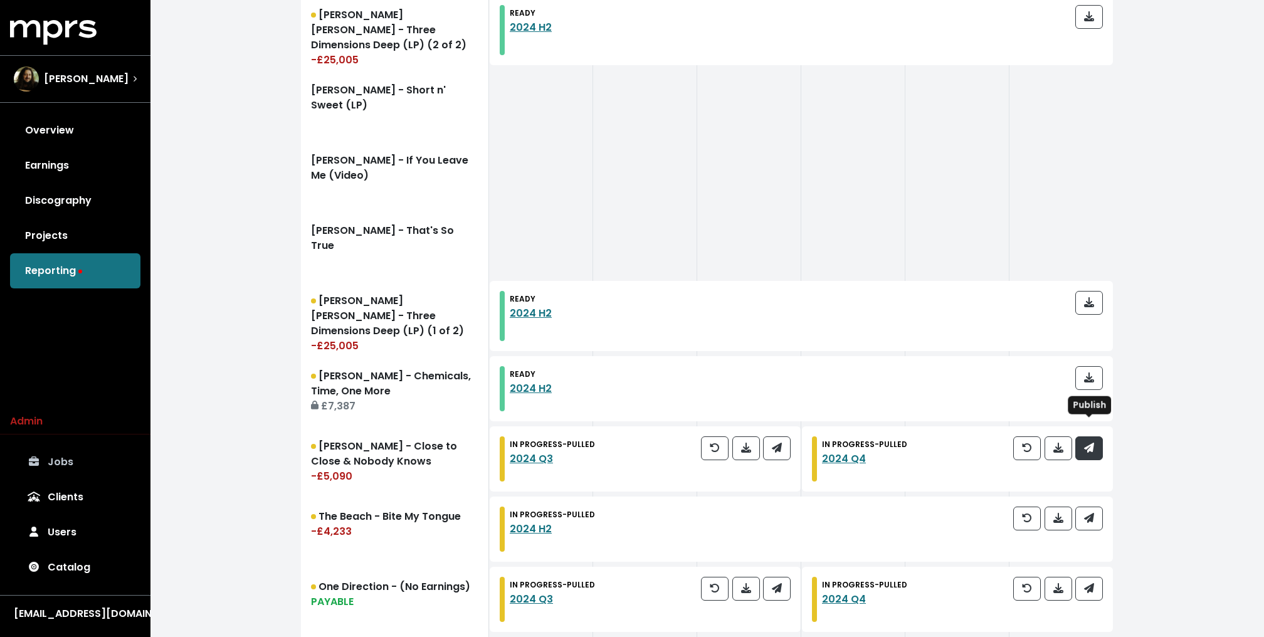
click at [1094, 443] on icon "button" at bounding box center [1089, 448] width 10 height 10
click at [764, 436] on button "button" at bounding box center [777, 448] width 28 height 24
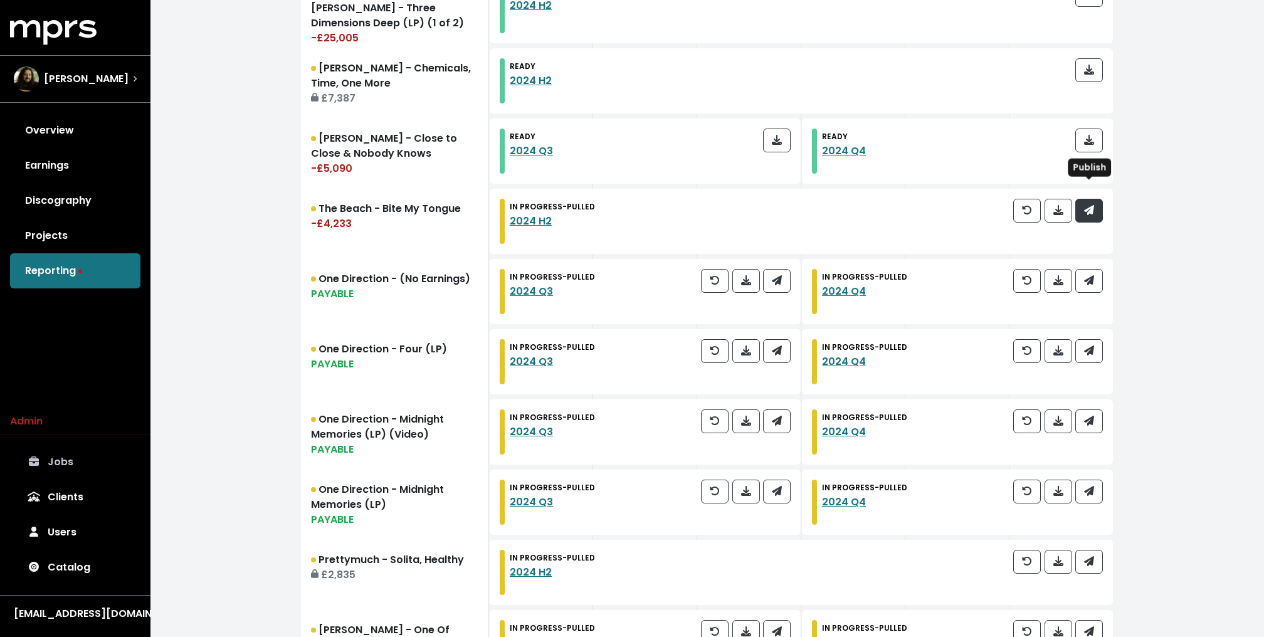
click at [1092, 203] on button "button" at bounding box center [1089, 211] width 28 height 24
click at [1094, 259] on div "IN PROGRESS - PULLED 2024 Q4" at bounding box center [957, 291] width 311 height 65
click at [1094, 275] on icon "button" at bounding box center [1089, 280] width 10 height 10
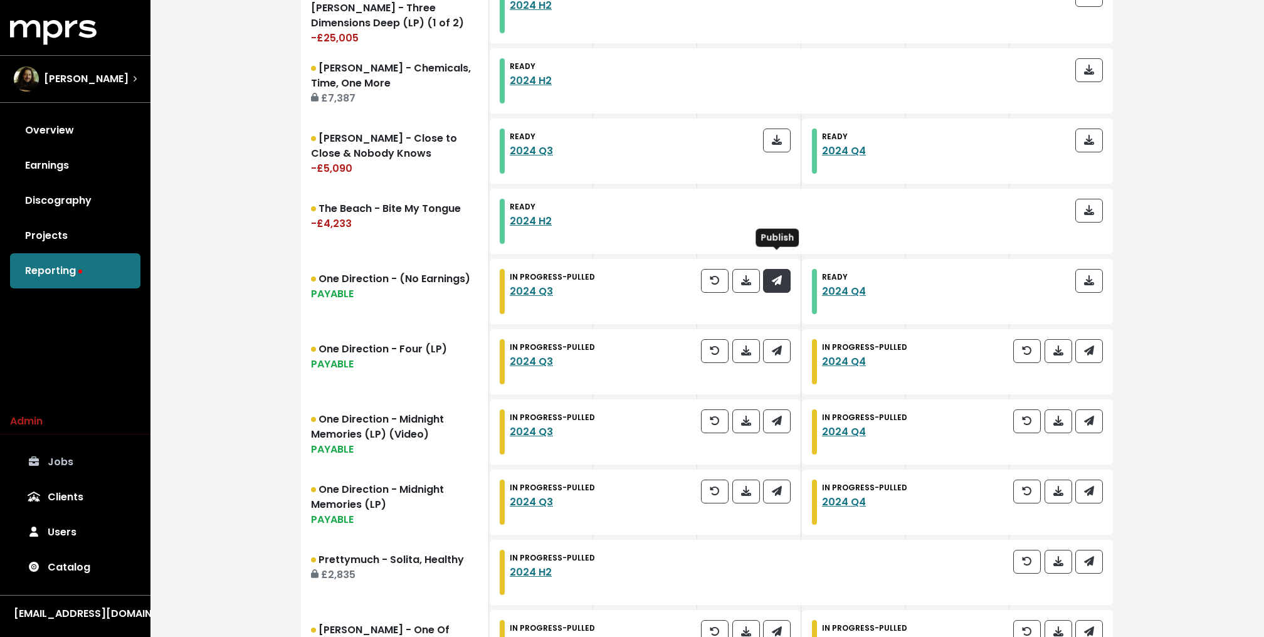
click at [773, 275] on icon "button" at bounding box center [777, 280] width 10 height 10
drag, startPoint x: 773, startPoint y: 267, endPoint x: 776, endPoint y: 331, distance: 64.0
click at [776, 345] on icon "button" at bounding box center [777, 350] width 10 height 10
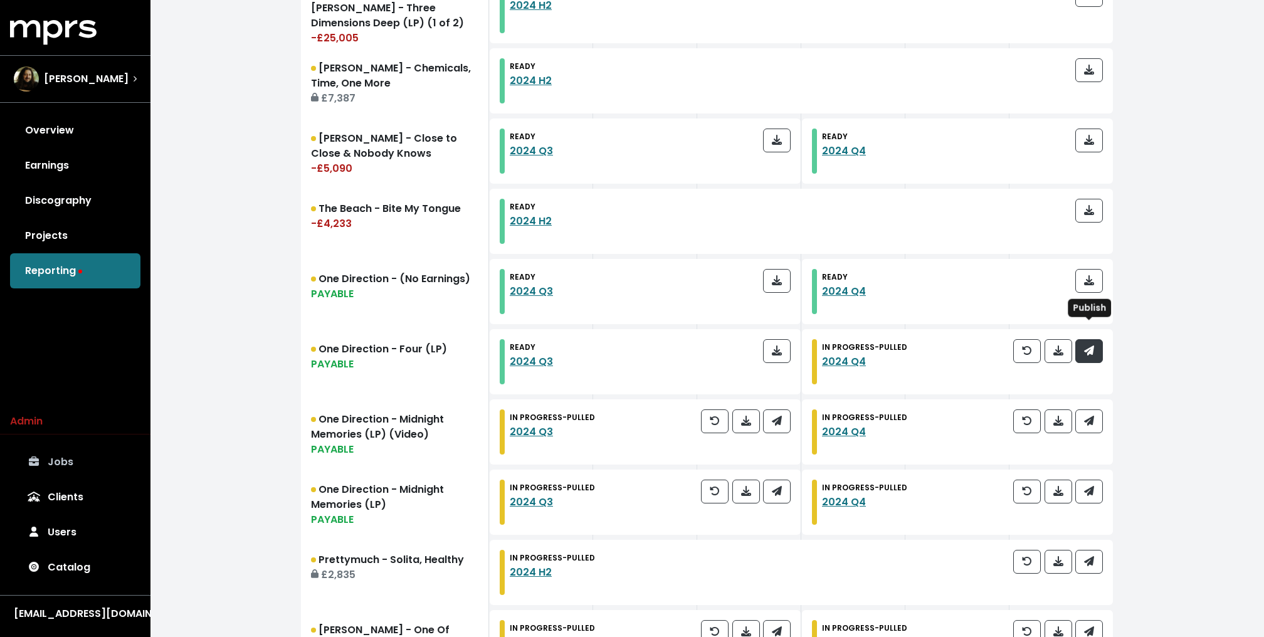
click at [1099, 339] on button "button" at bounding box center [1089, 351] width 28 height 24
click at [1097, 414] on button "button" at bounding box center [1089, 421] width 28 height 24
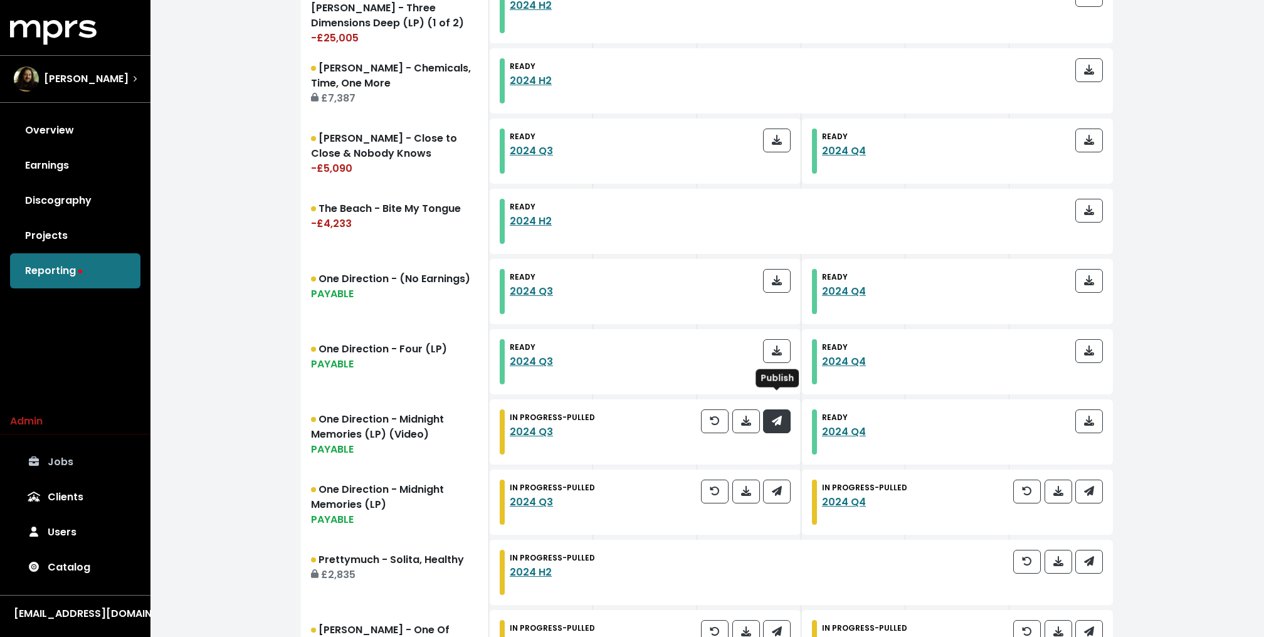
click at [776, 409] on button "button" at bounding box center [777, 421] width 28 height 24
click at [786, 485] on button "button" at bounding box center [777, 492] width 28 height 24
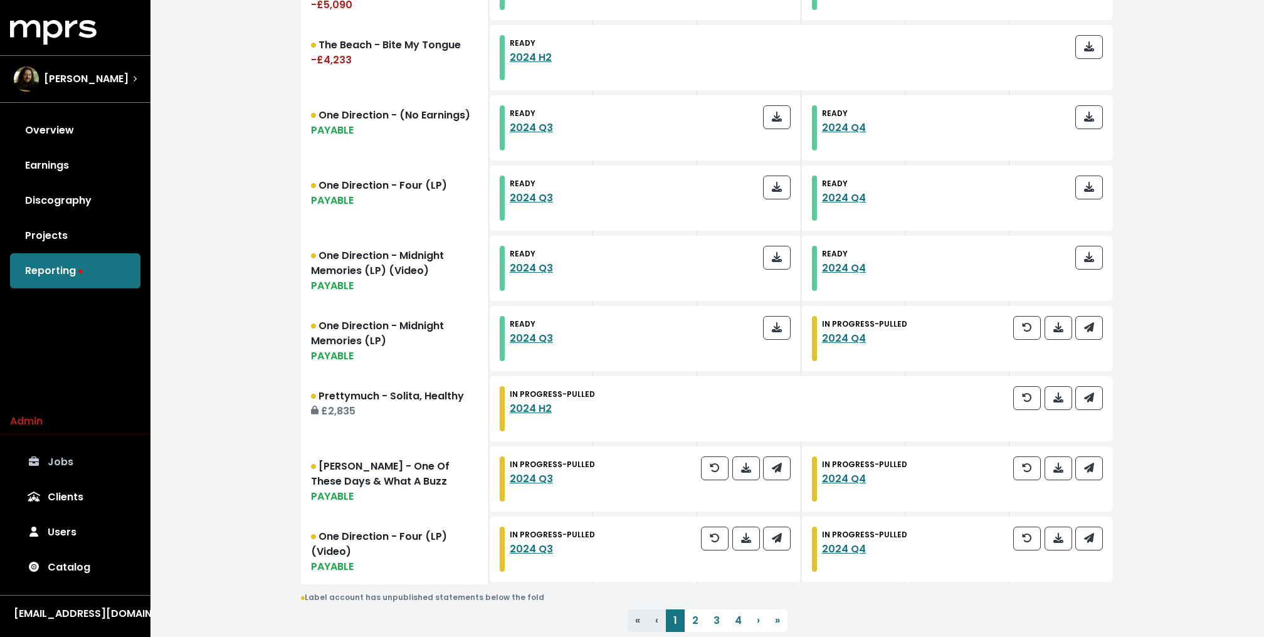
scroll to position [1339, 0]
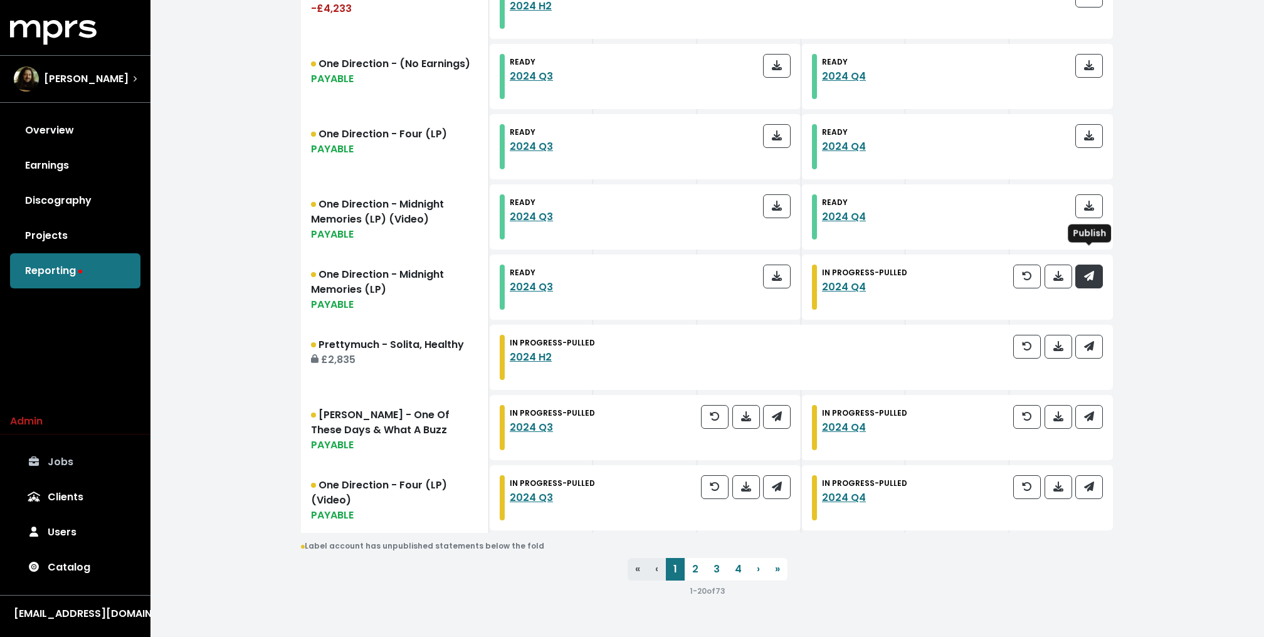
click at [1089, 271] on icon "button" at bounding box center [1089, 276] width 10 height 10
click at [1095, 325] on div "IN PROGRESS - PULLED 2024 H2" at bounding box center [801, 357] width 623 height 65
click at [1095, 335] on button "button" at bounding box center [1089, 347] width 28 height 24
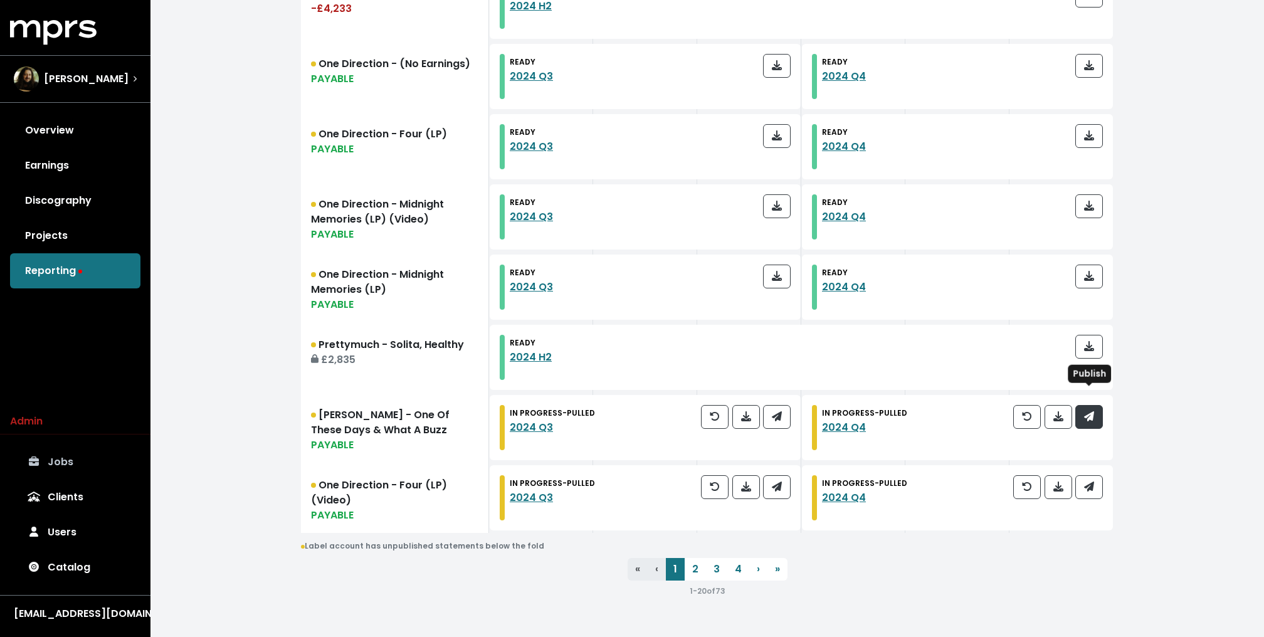
click at [1097, 405] on button "button" at bounding box center [1089, 417] width 28 height 24
click at [1093, 482] on icon "button" at bounding box center [1089, 487] width 10 height 10
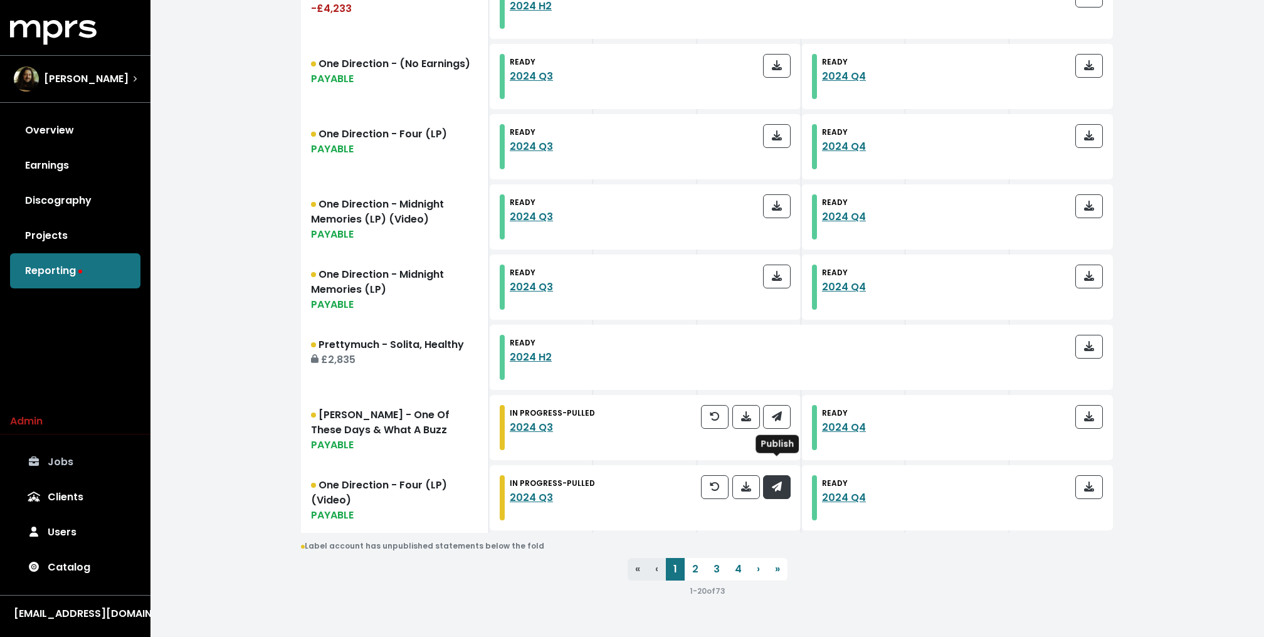
click at [779, 482] on icon "button" at bounding box center [777, 487] width 10 height 10
click at [778, 411] on icon "button" at bounding box center [777, 416] width 10 height 10
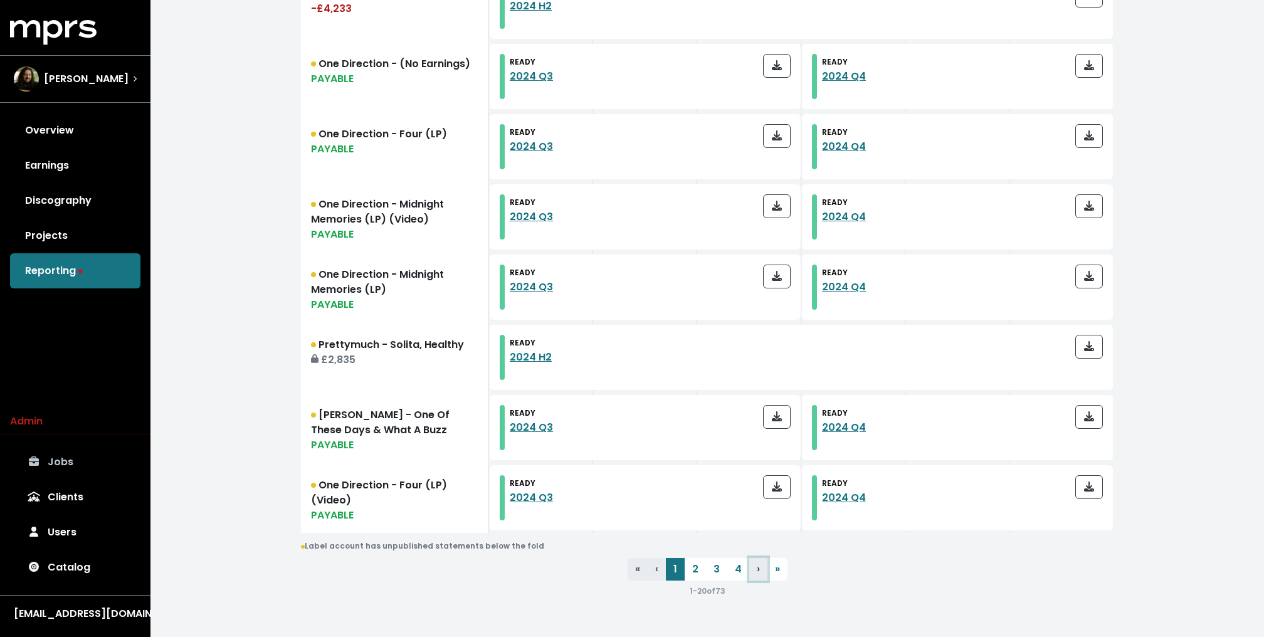
click at [759, 558] on link "› Next" at bounding box center [758, 569] width 18 height 23
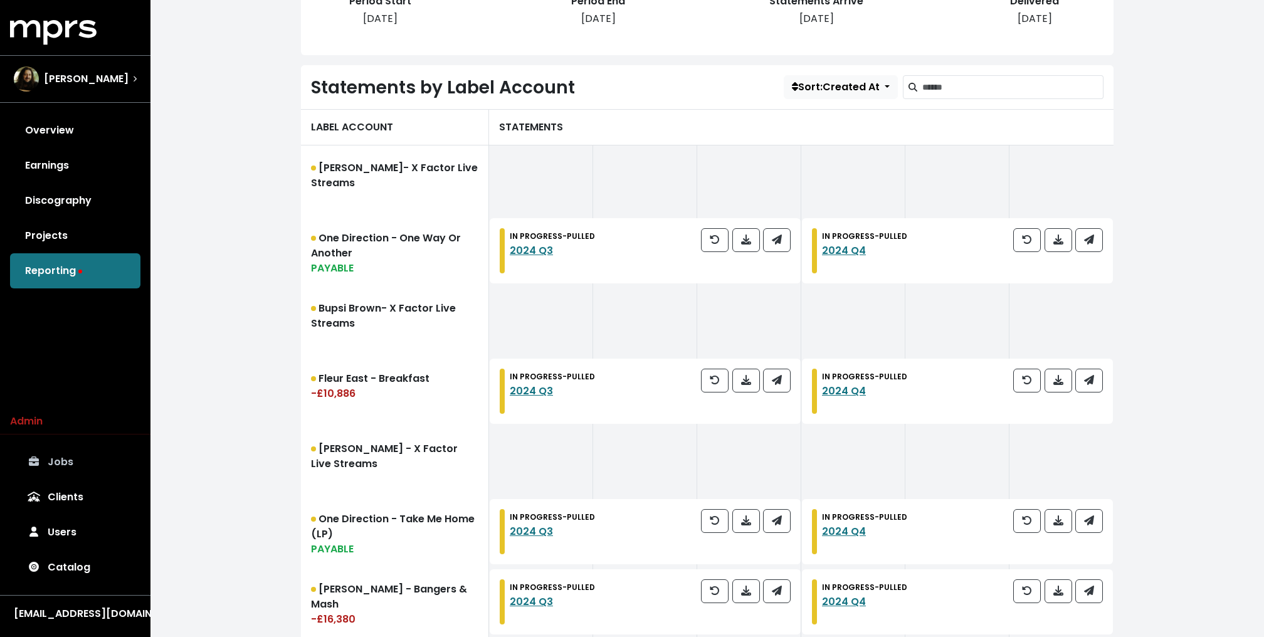
scroll to position [316, 0]
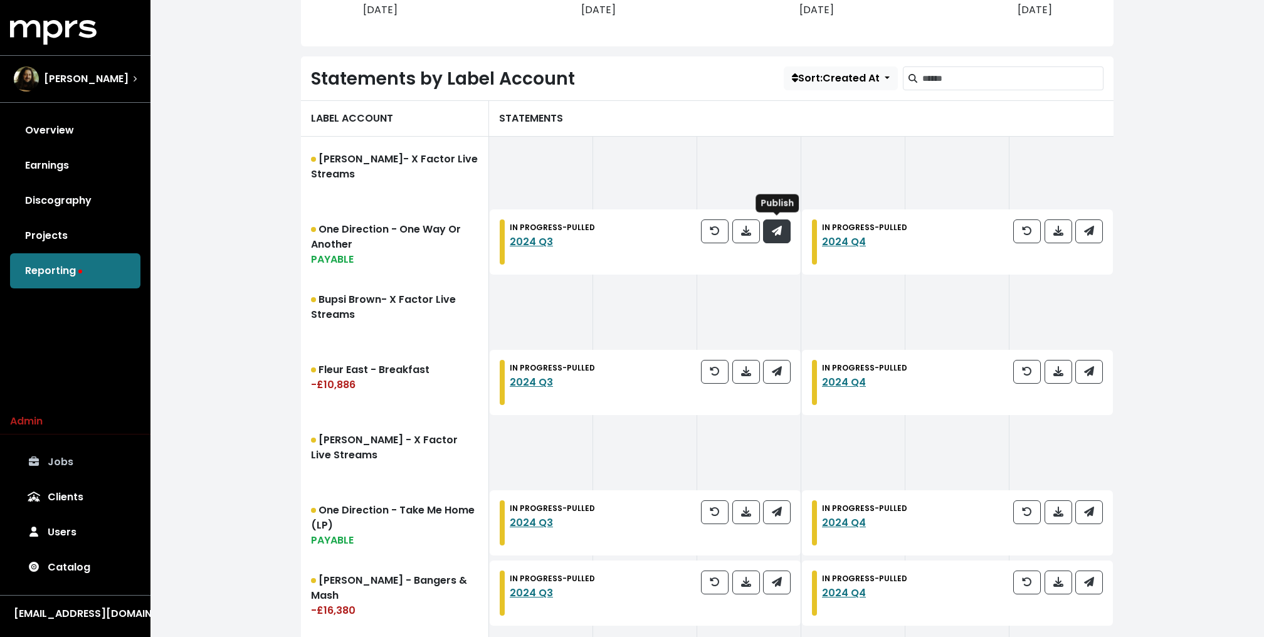
click at [783, 236] on button "button" at bounding box center [777, 231] width 28 height 24
click at [1097, 229] on button "button" at bounding box center [1089, 231] width 28 height 24
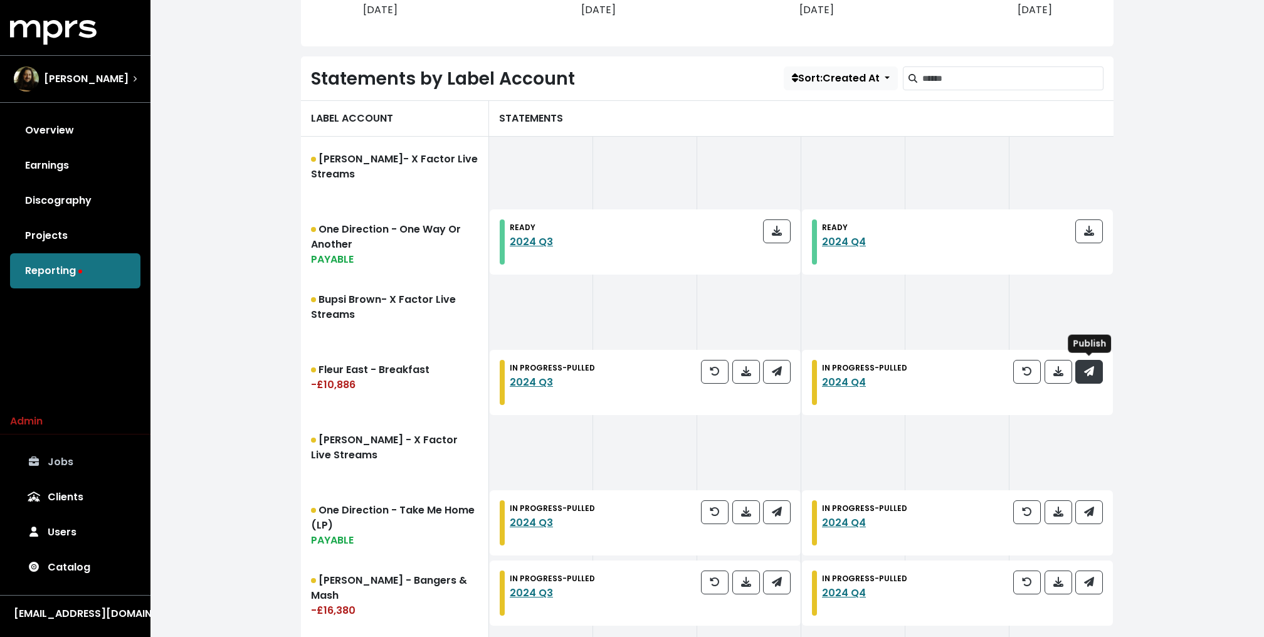
click at [1092, 372] on icon "button" at bounding box center [1089, 371] width 10 height 10
click at [777, 360] on button "button" at bounding box center [777, 372] width 28 height 24
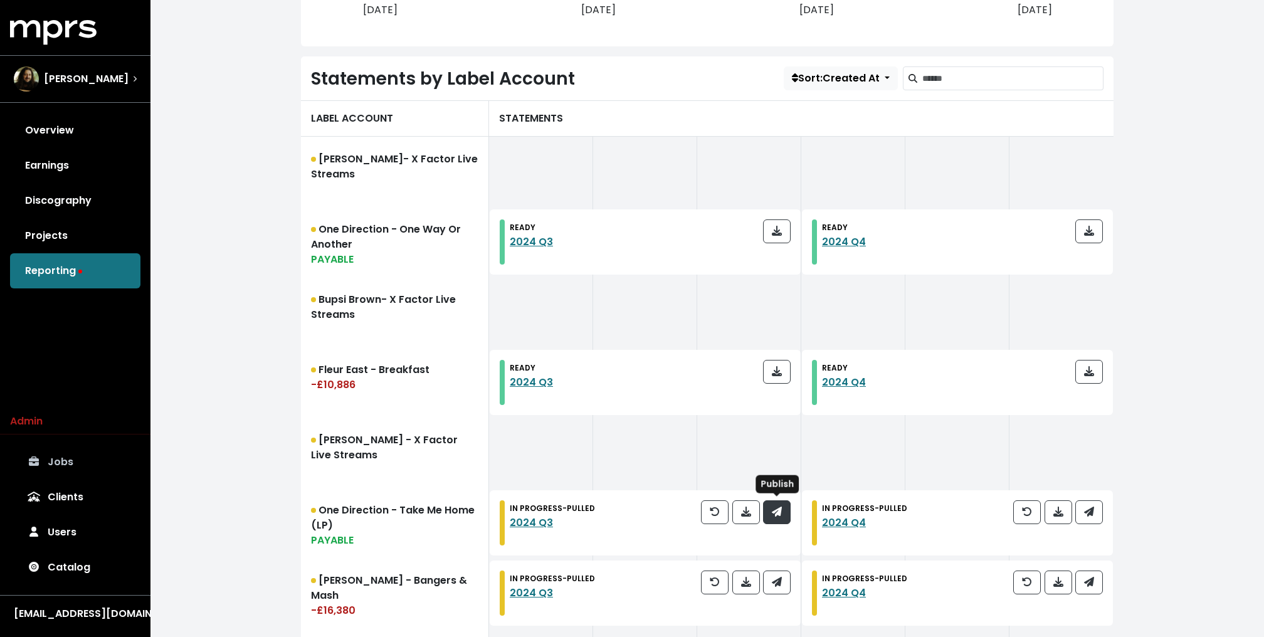
click at [778, 515] on icon "button" at bounding box center [777, 512] width 10 height 10
click at [1085, 512] on icon "button" at bounding box center [1089, 512] width 10 height 10
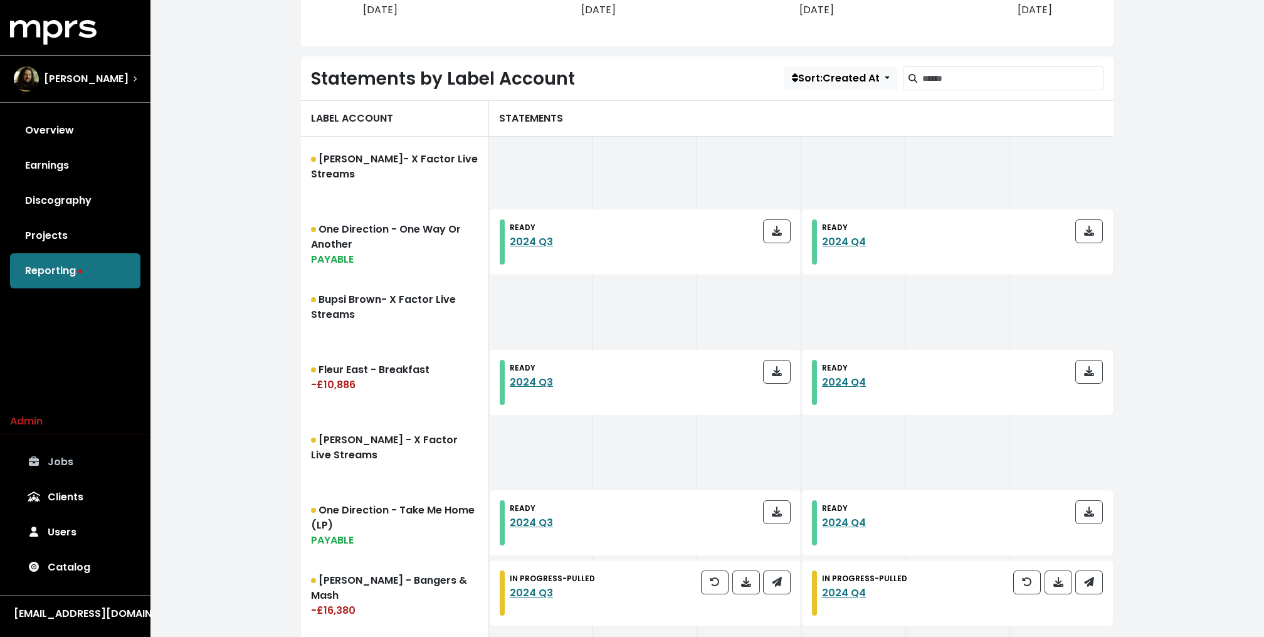
scroll to position [693, 0]
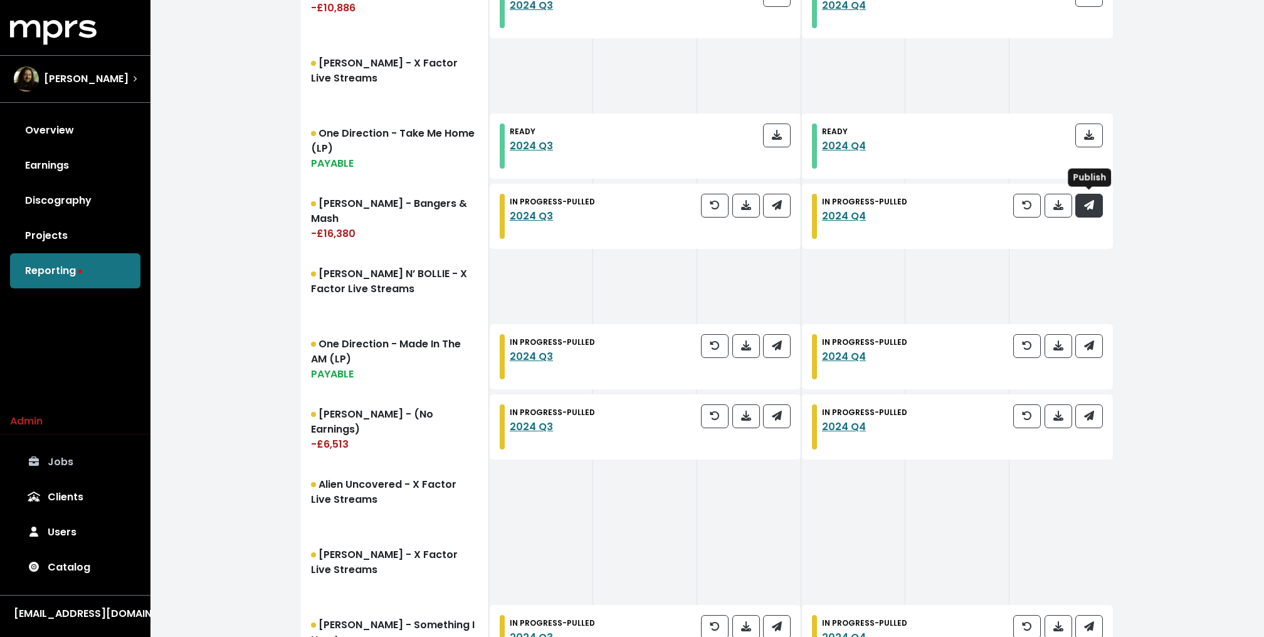
click at [1094, 212] on button "button" at bounding box center [1089, 206] width 28 height 24
click at [776, 206] on icon "button" at bounding box center [777, 205] width 10 height 10
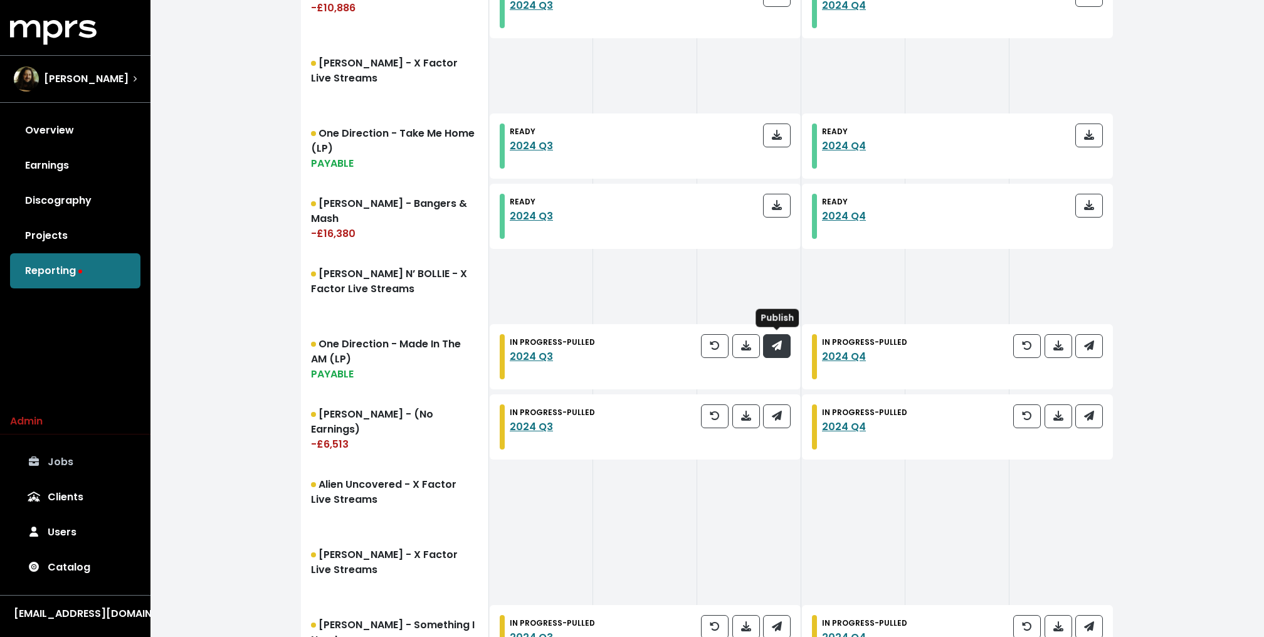
click at [780, 342] on icon "button" at bounding box center [777, 345] width 10 height 10
click at [1094, 350] on span "button" at bounding box center [1089, 346] width 10 height 14
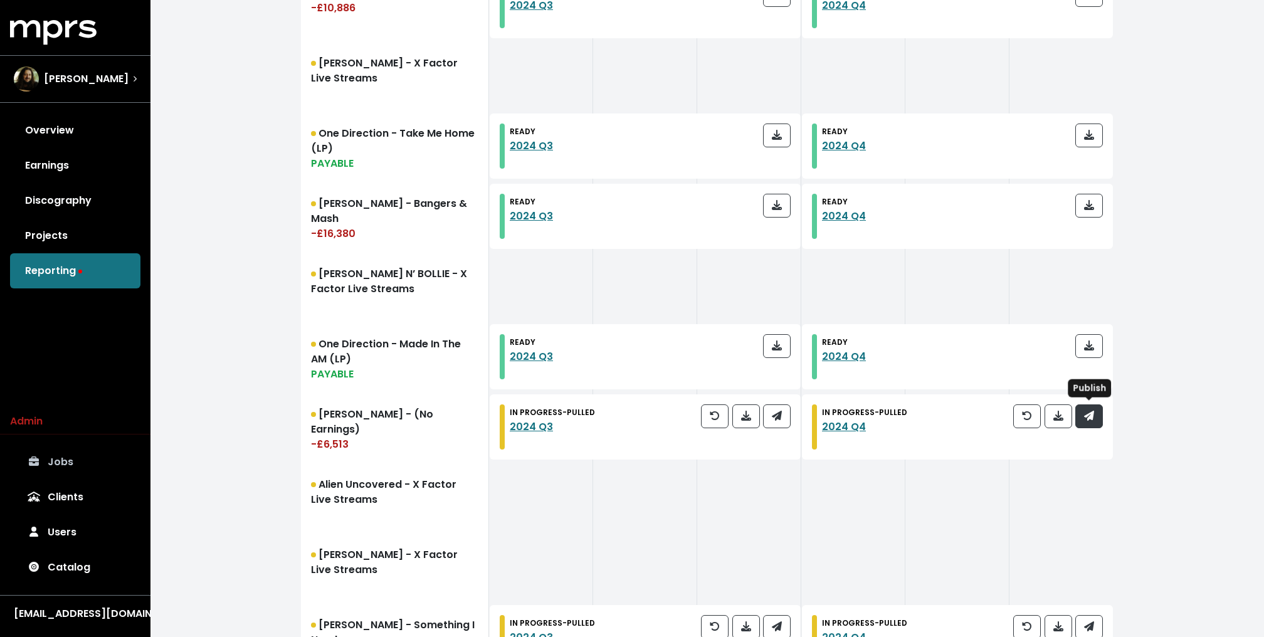
click at [1093, 415] on icon "button" at bounding box center [1089, 416] width 10 height 10
click at [771, 413] on span "button" at bounding box center [776, 416] width 11 height 15
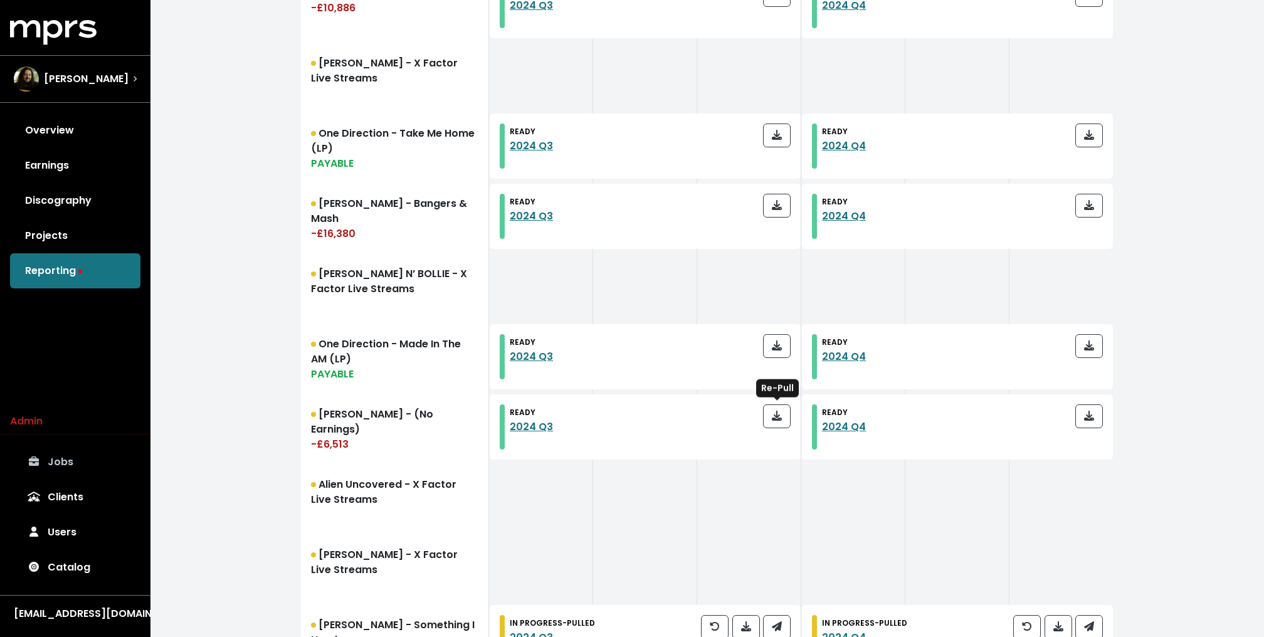
scroll to position [1036, 0]
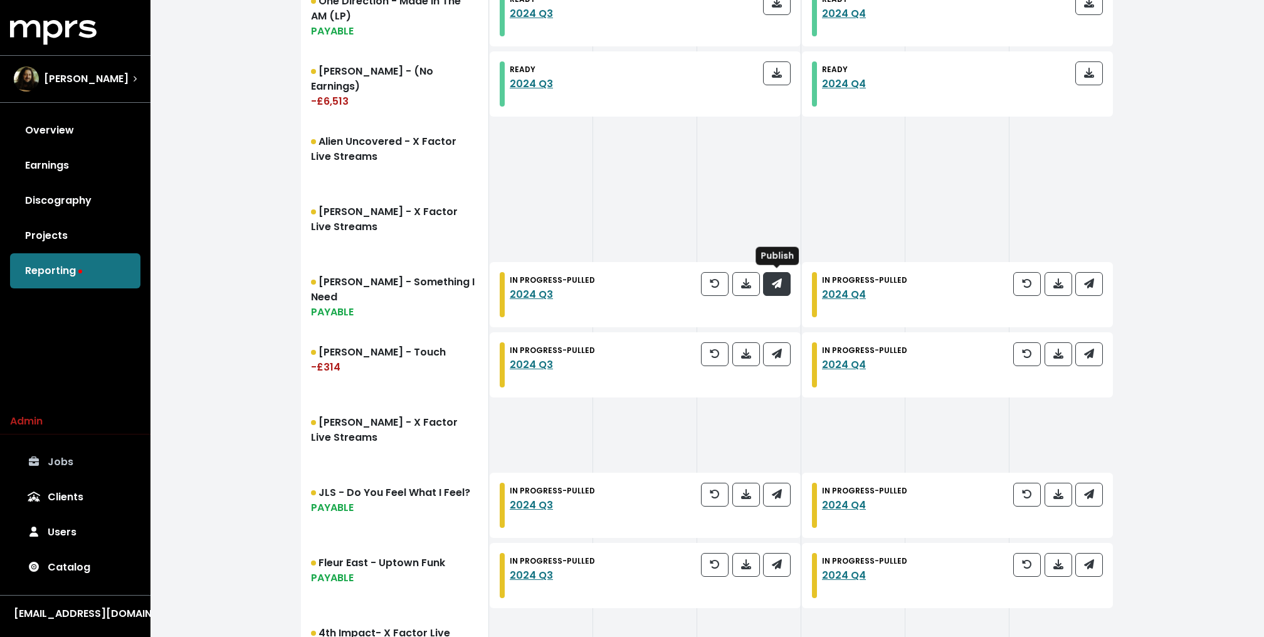
click at [782, 288] on span "button" at bounding box center [776, 284] width 11 height 15
click at [1094, 286] on span "button" at bounding box center [1089, 284] width 11 height 15
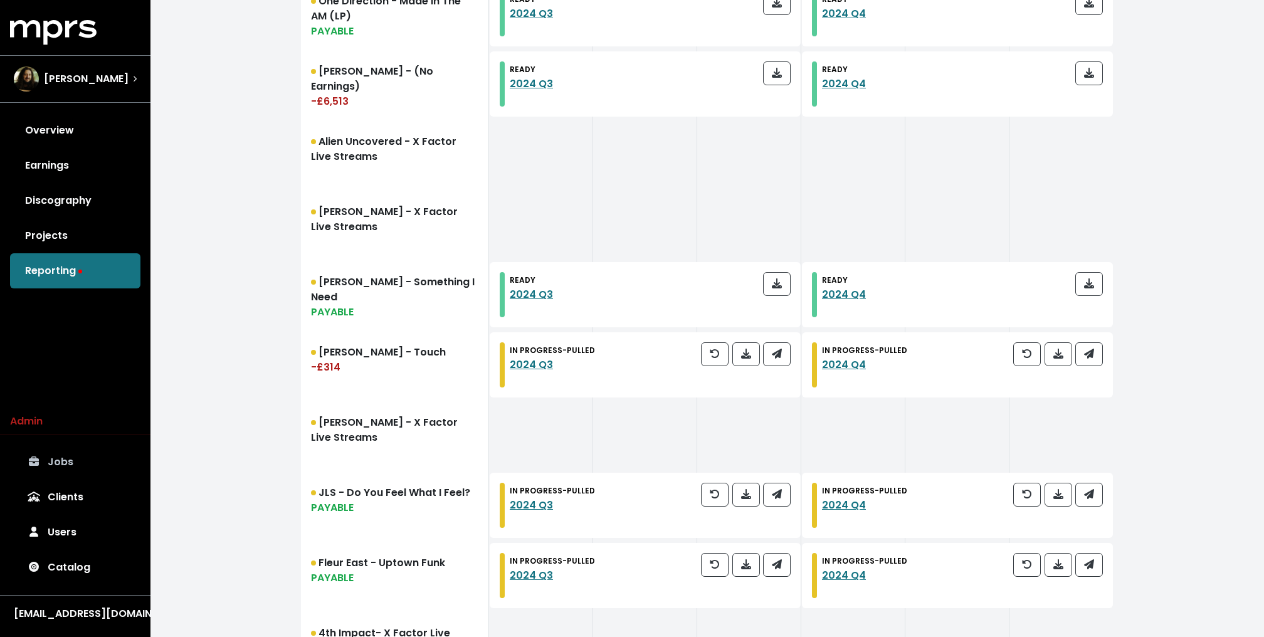
click at [1098, 372] on div at bounding box center [1058, 364] width 90 height 45
click at [1095, 354] on span "button" at bounding box center [1089, 354] width 11 height 15
click at [784, 356] on button "button" at bounding box center [777, 354] width 28 height 24
click at [775, 498] on span "button" at bounding box center [777, 494] width 10 height 14
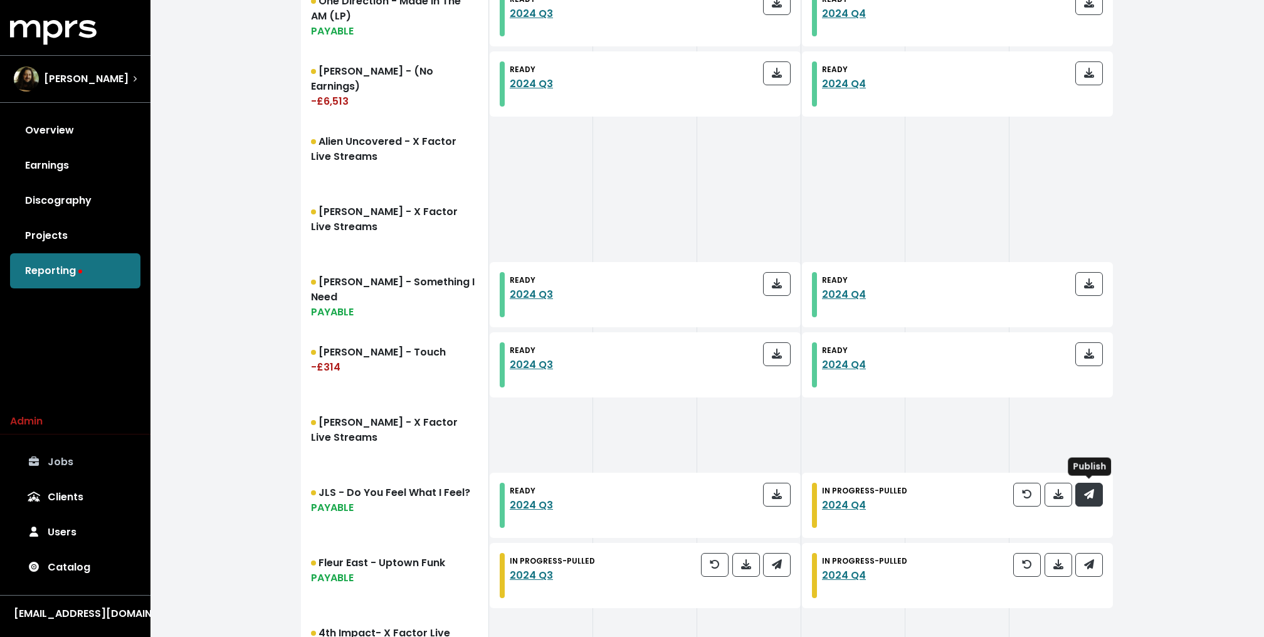
click at [1094, 495] on span "button" at bounding box center [1089, 494] width 11 height 15
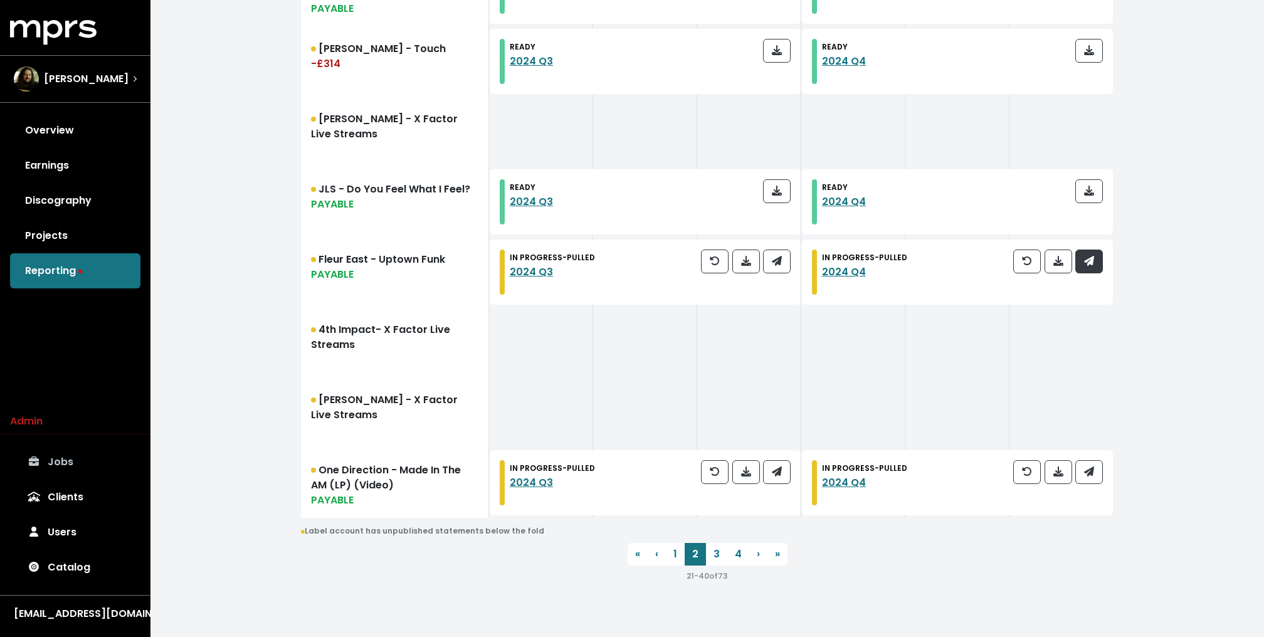
click at [1092, 258] on icon "button" at bounding box center [1089, 261] width 10 height 10
click at [780, 257] on icon "button" at bounding box center [777, 261] width 10 height 10
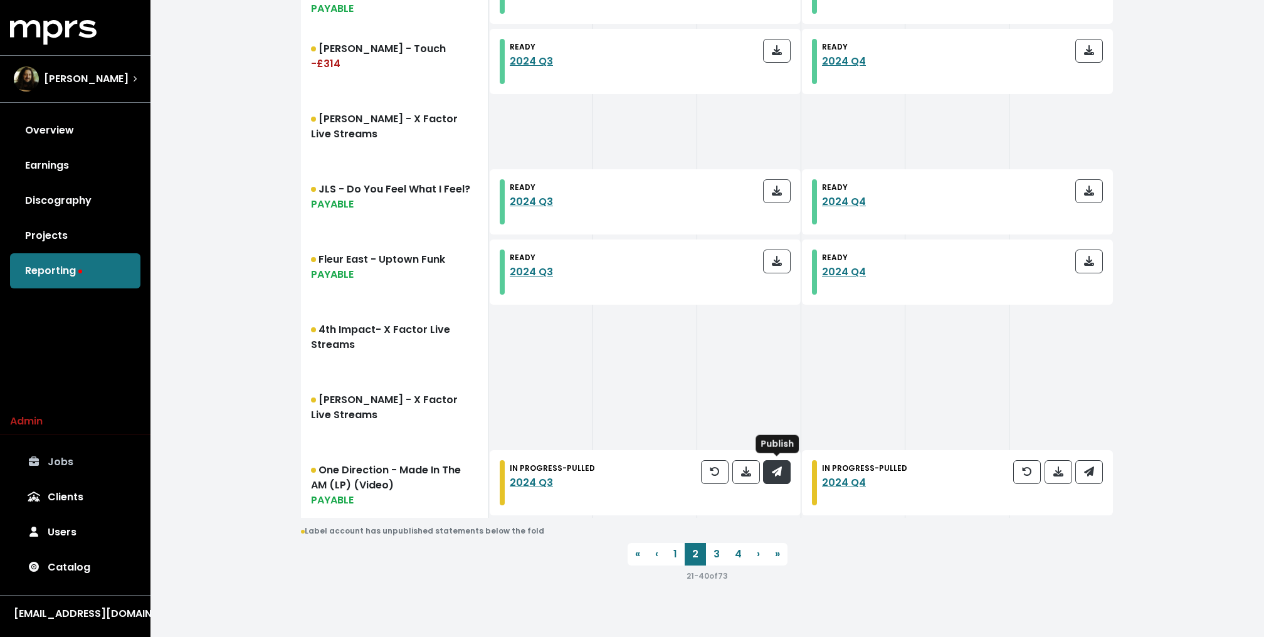
click at [782, 470] on icon "button" at bounding box center [777, 472] width 10 height 10
click at [1093, 474] on icon "button" at bounding box center [1089, 472] width 10 height 10
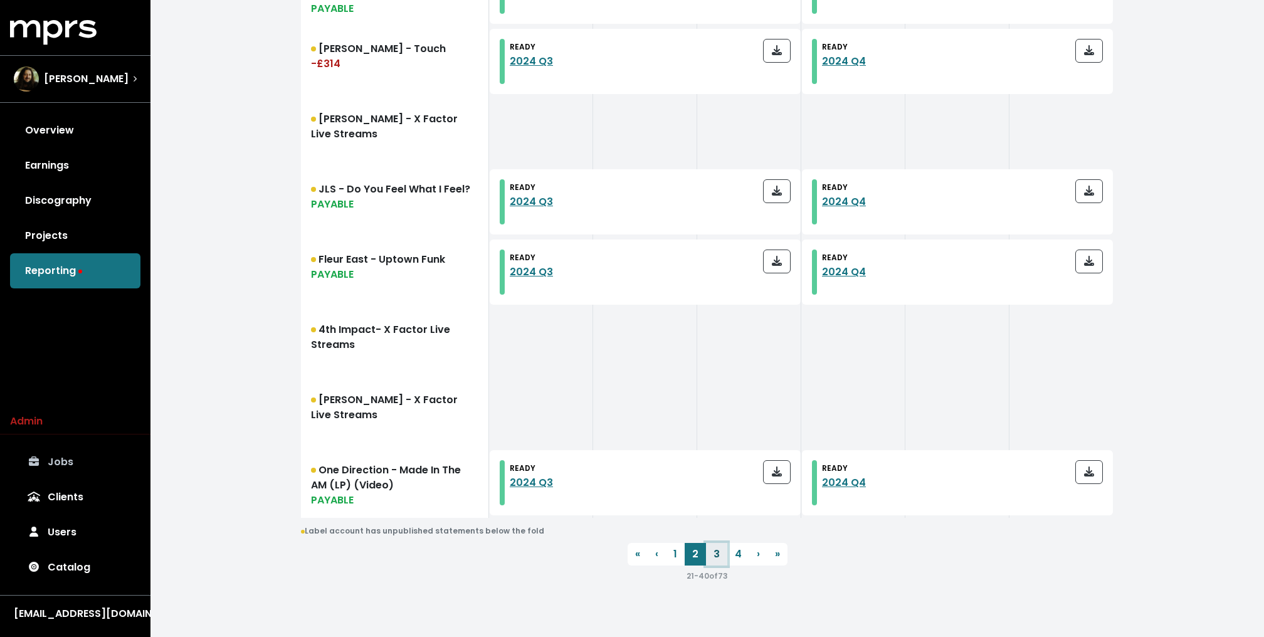
click at [718, 547] on link "3" at bounding box center [716, 554] width 21 height 23
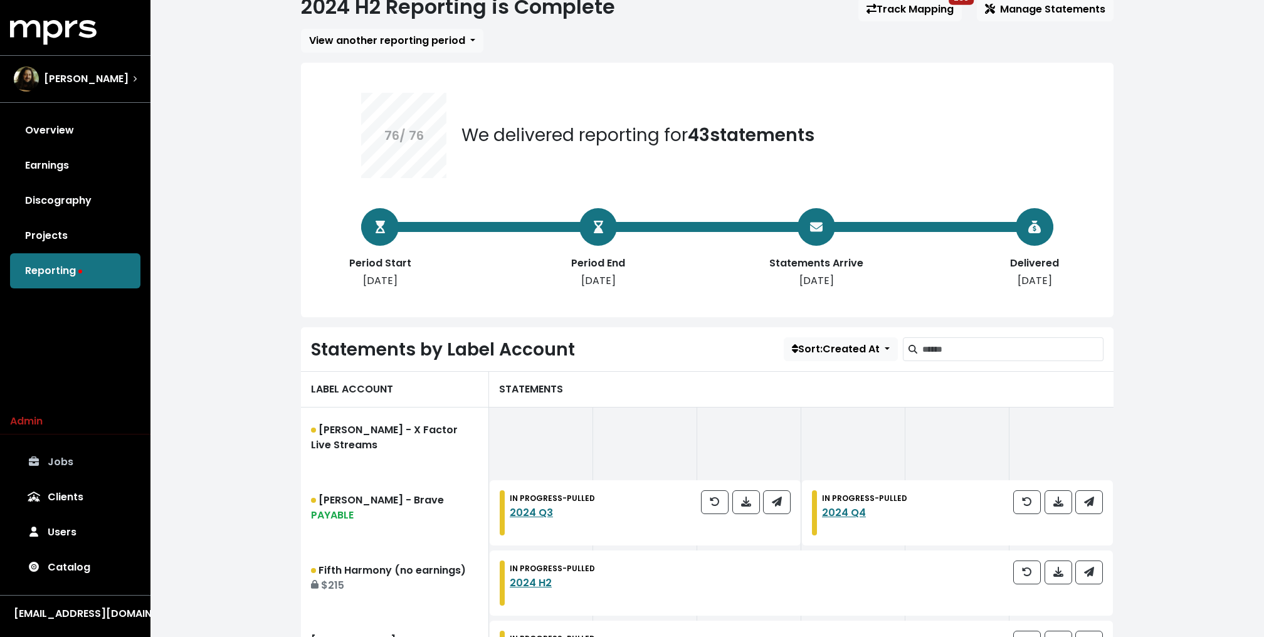
scroll to position [303, 0]
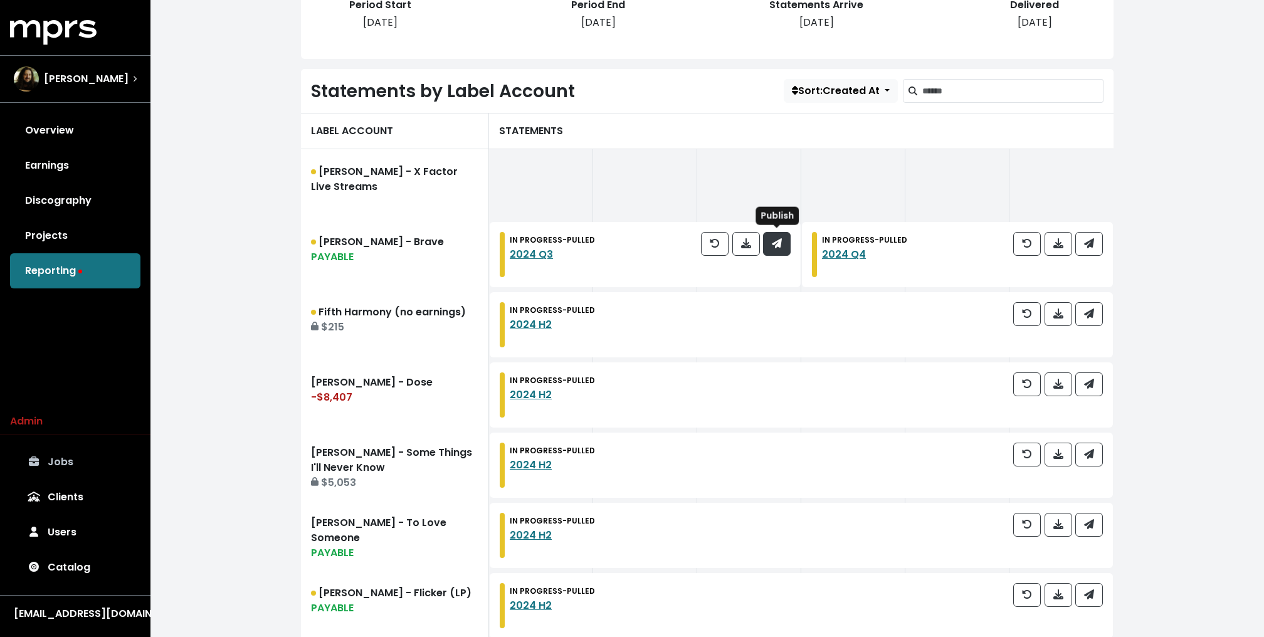
click at [782, 234] on button "button" at bounding box center [777, 244] width 28 height 24
click at [1085, 229] on div "IN PROGRESS - PULLED 2024 Q4" at bounding box center [957, 254] width 311 height 65
click at [1090, 247] on span "button" at bounding box center [1089, 243] width 10 height 14
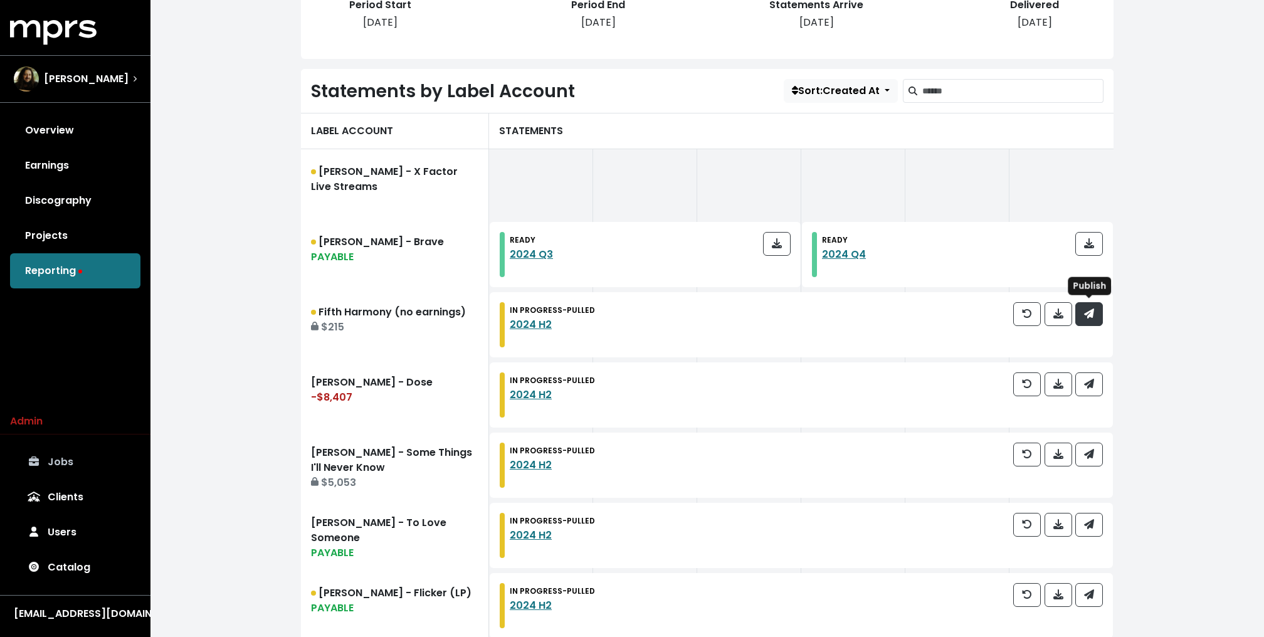
click at [1090, 310] on icon "button" at bounding box center [1089, 314] width 10 height 10
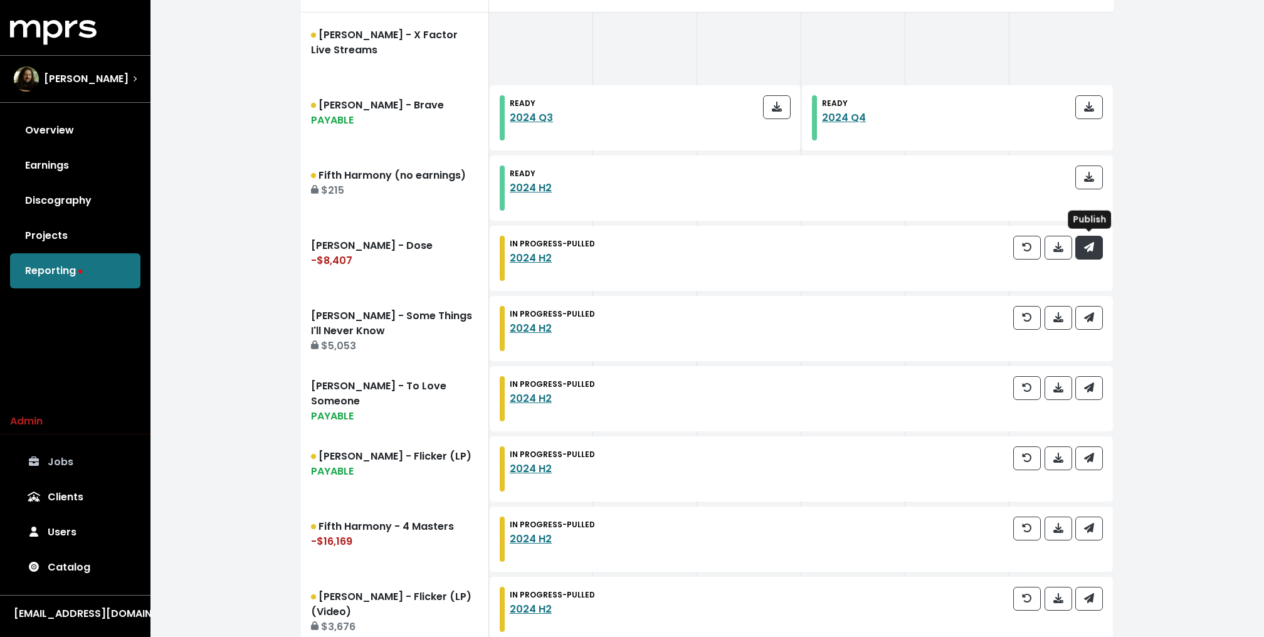
click at [1099, 241] on button "button" at bounding box center [1089, 248] width 28 height 24
click at [1094, 307] on button "button" at bounding box center [1089, 318] width 28 height 24
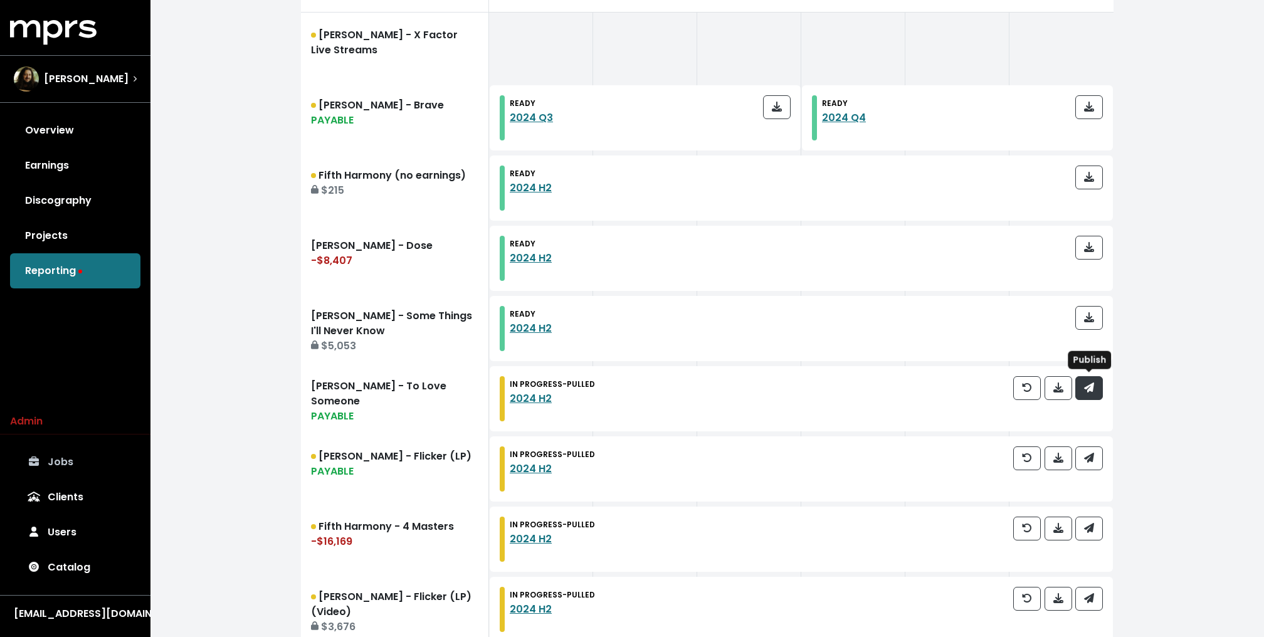
click at [1090, 382] on icon "button" at bounding box center [1089, 387] width 10 height 10
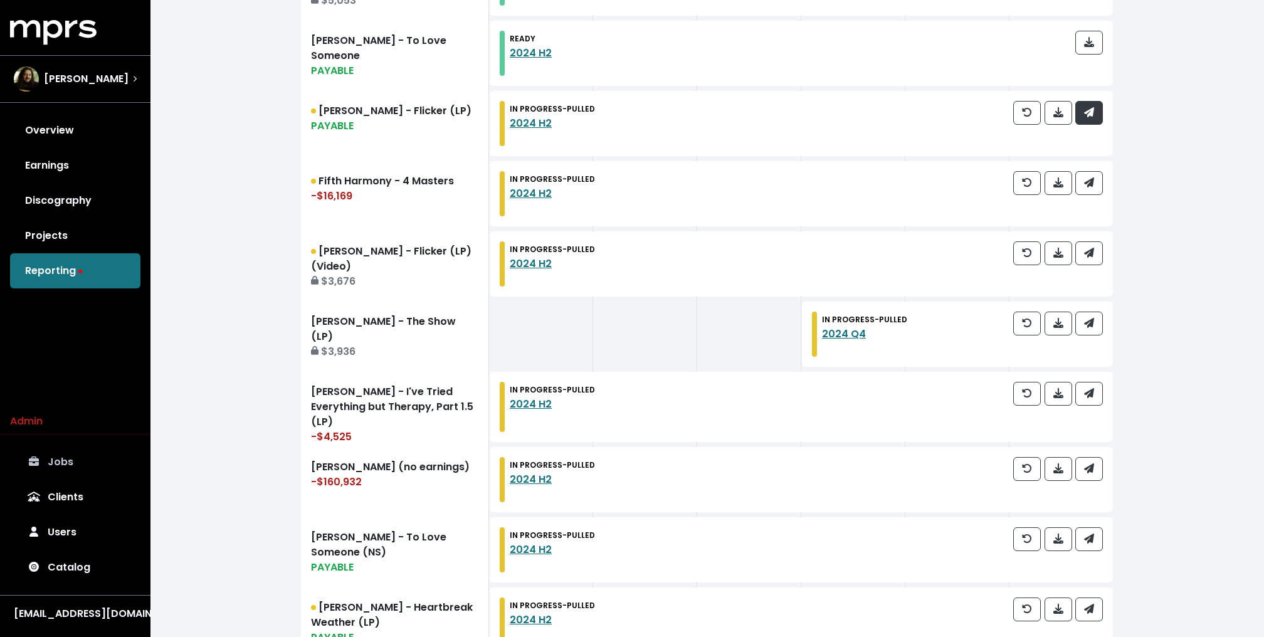
click at [1090, 115] on icon "button" at bounding box center [1089, 112] width 10 height 10
click at [1090, 182] on icon "button" at bounding box center [1089, 182] width 10 height 10
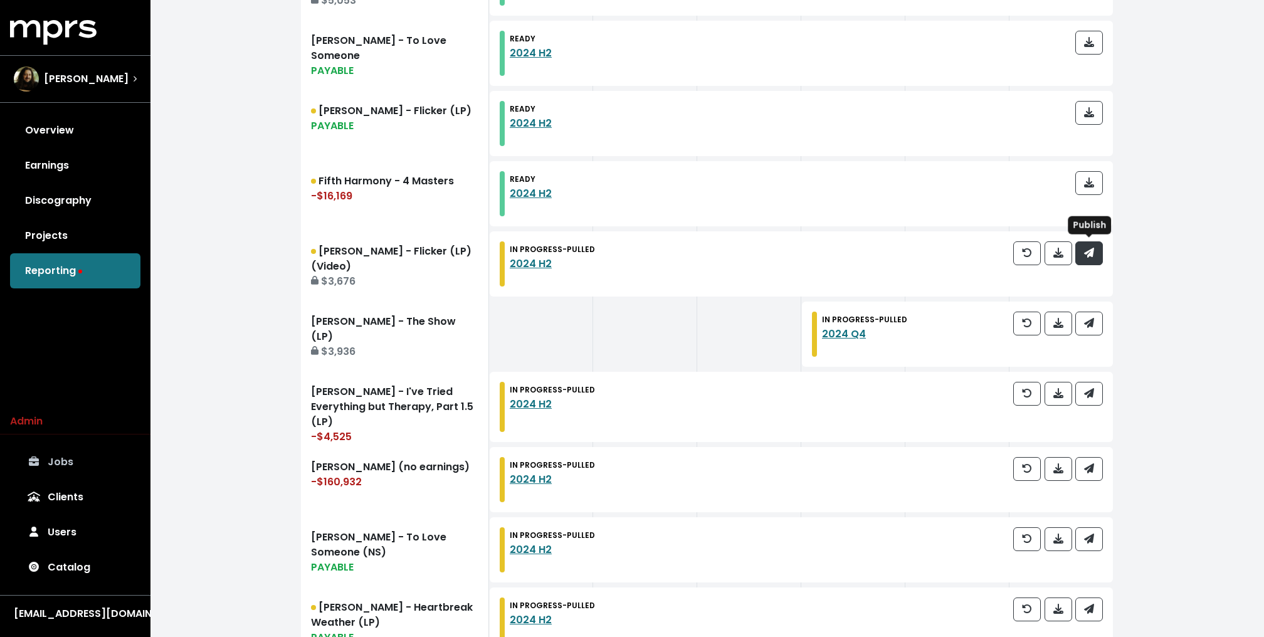
click at [1090, 258] on span "button" at bounding box center [1089, 253] width 10 height 14
click at [1091, 318] on icon "button" at bounding box center [1089, 323] width 10 height 10
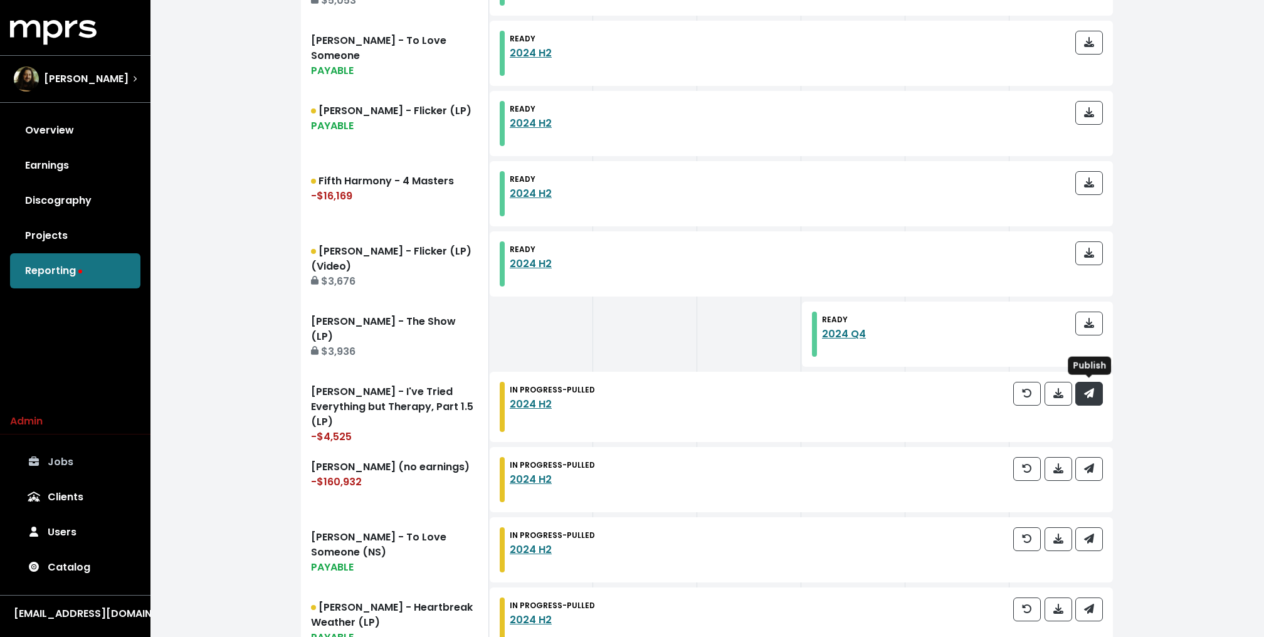
click at [1099, 398] on button "button" at bounding box center [1089, 394] width 28 height 24
click at [1096, 468] on button "button" at bounding box center [1089, 469] width 28 height 24
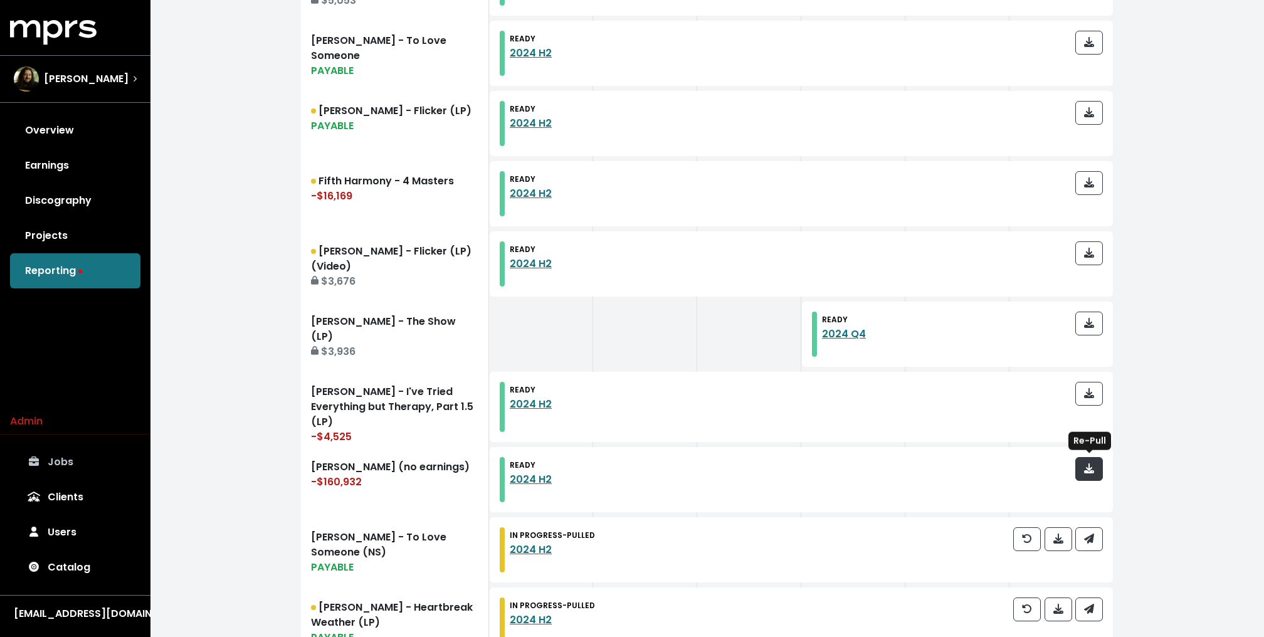
click at [1096, 468] on button "button" at bounding box center [1089, 469] width 28 height 24
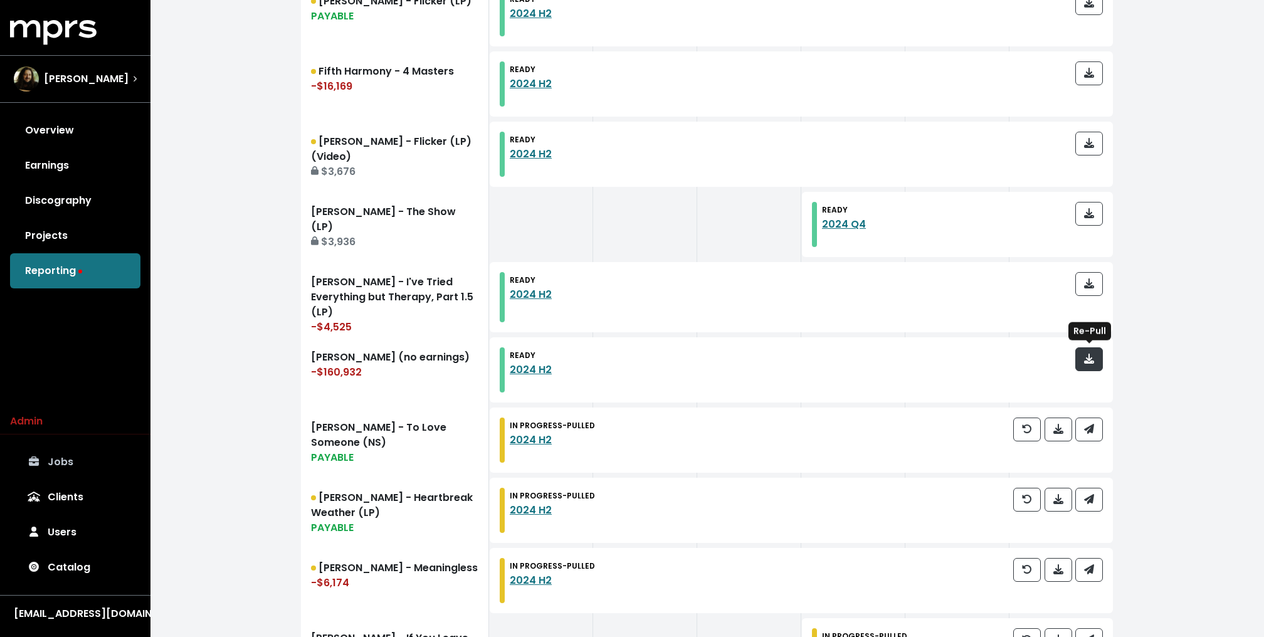
scroll to position [953, 0]
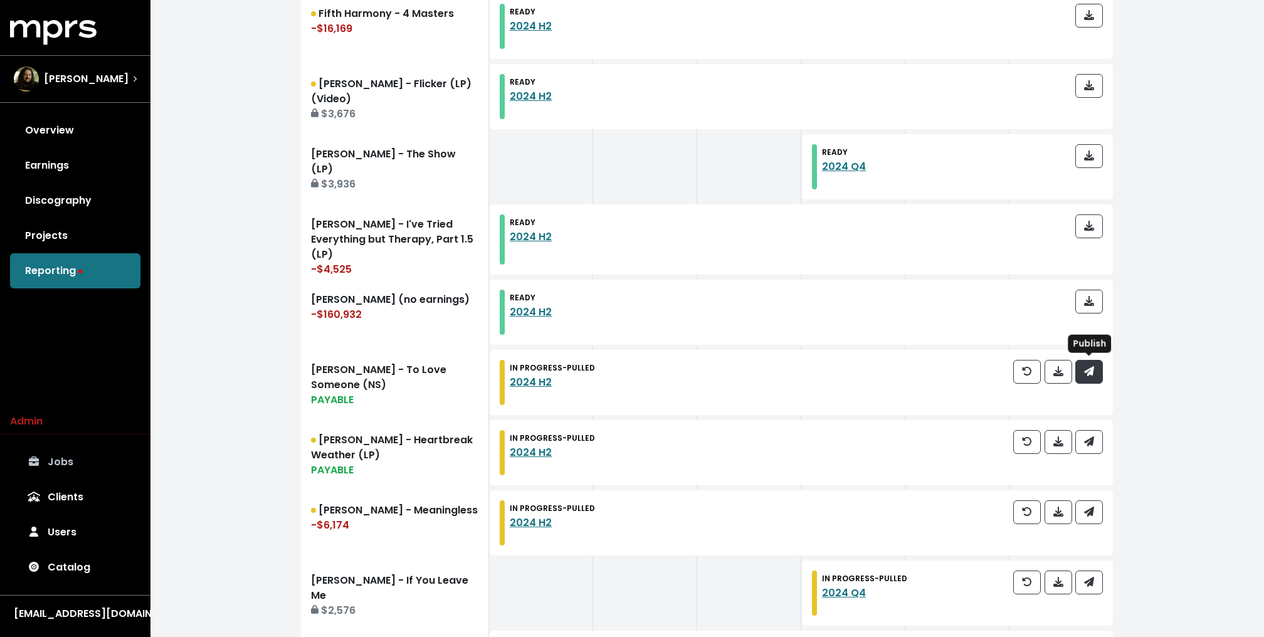
click at [1091, 379] on button "button" at bounding box center [1089, 372] width 28 height 24
click at [1091, 446] on span "button" at bounding box center [1089, 442] width 10 height 14
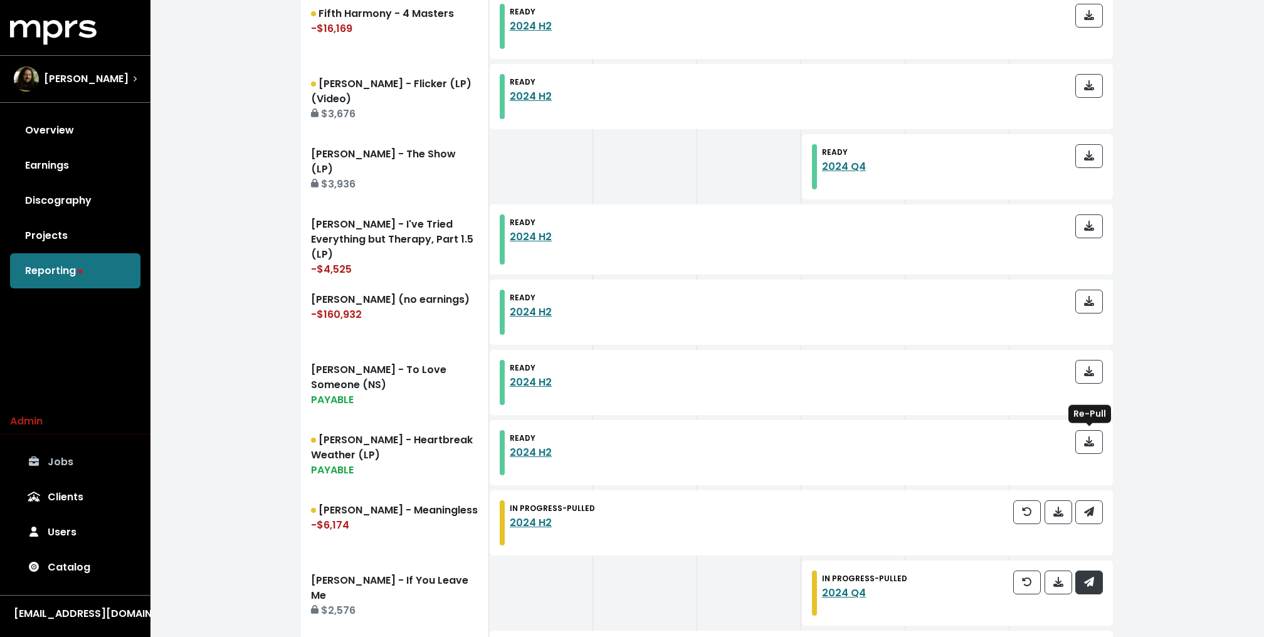
scroll to position [1321, 0]
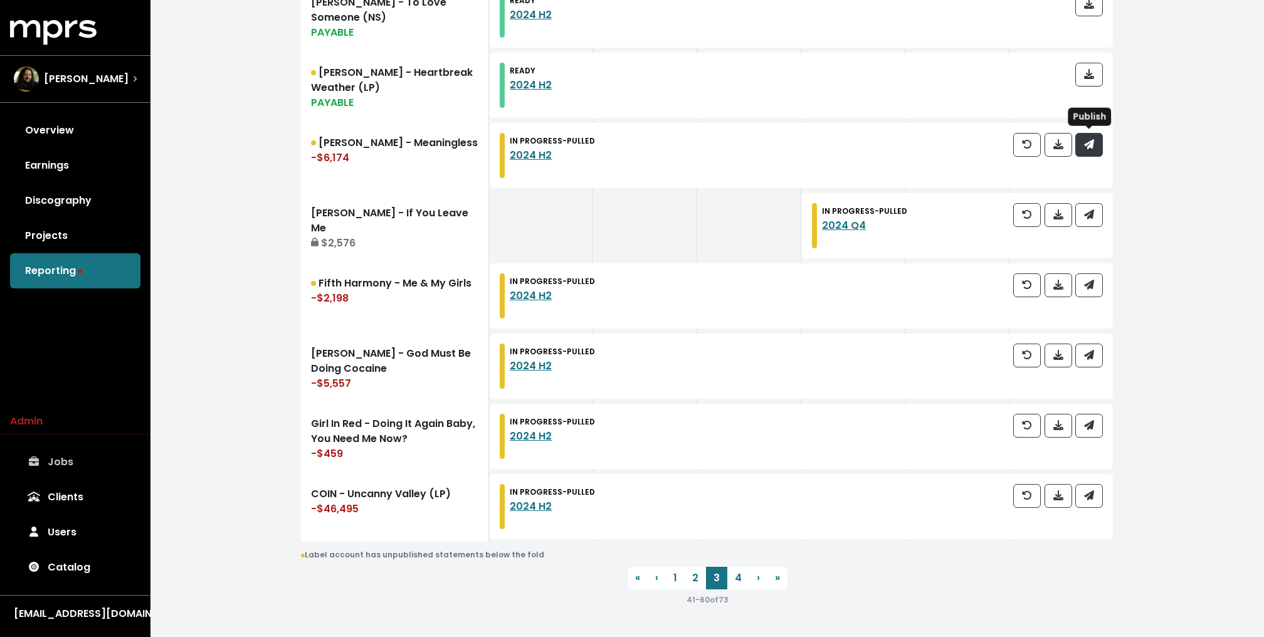
click at [1095, 147] on span "button" at bounding box center [1089, 144] width 11 height 15
click at [1089, 210] on icon "button" at bounding box center [1089, 214] width 10 height 10
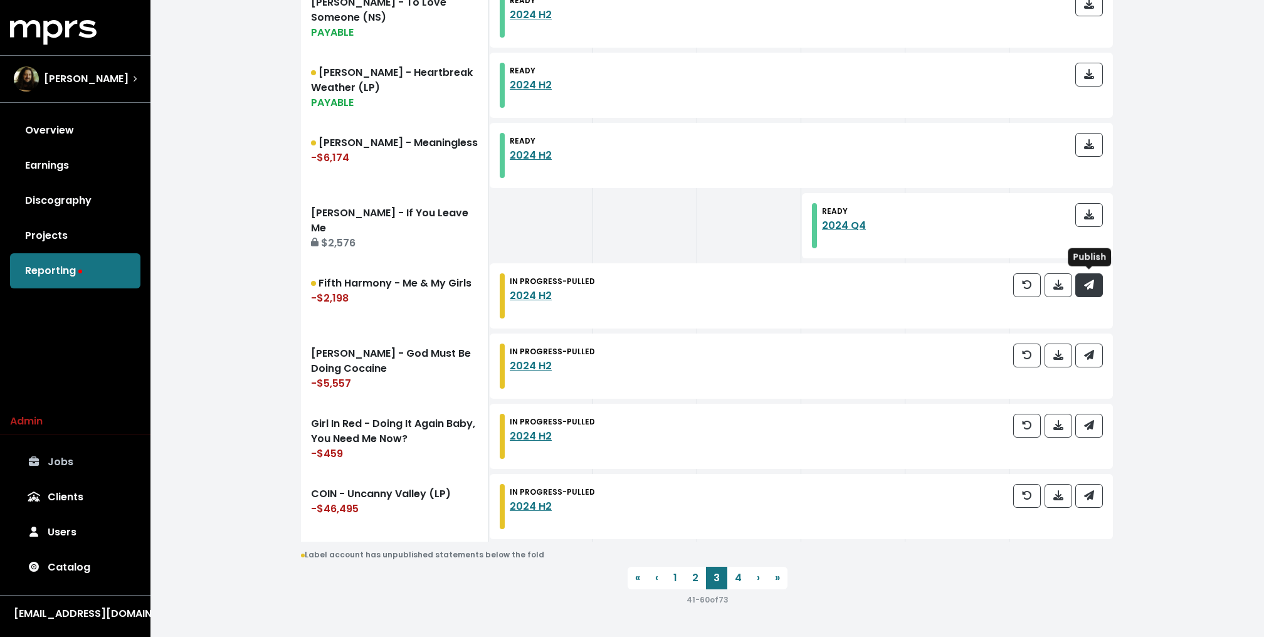
click at [1089, 294] on button "button" at bounding box center [1089, 285] width 28 height 24
click at [1089, 357] on icon "button" at bounding box center [1089, 355] width 10 height 10
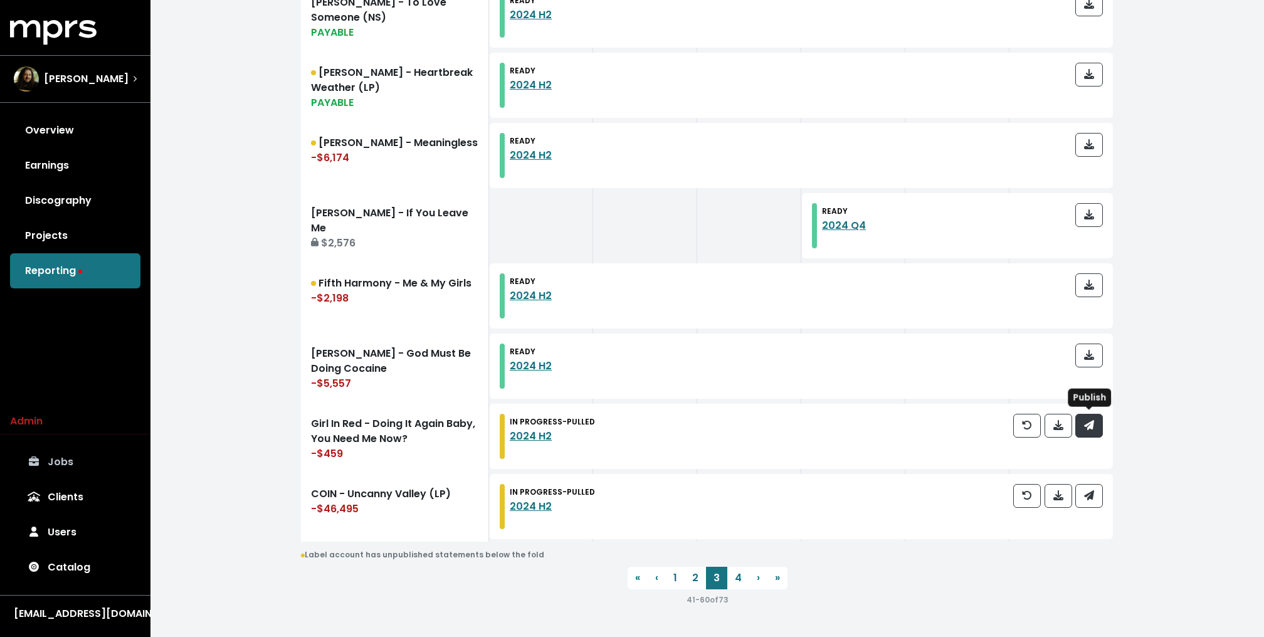
click at [1092, 420] on icon "button" at bounding box center [1089, 425] width 10 height 10
click at [1087, 514] on div at bounding box center [1058, 506] width 90 height 45
click at [1087, 490] on icon "button" at bounding box center [1089, 495] width 10 height 10
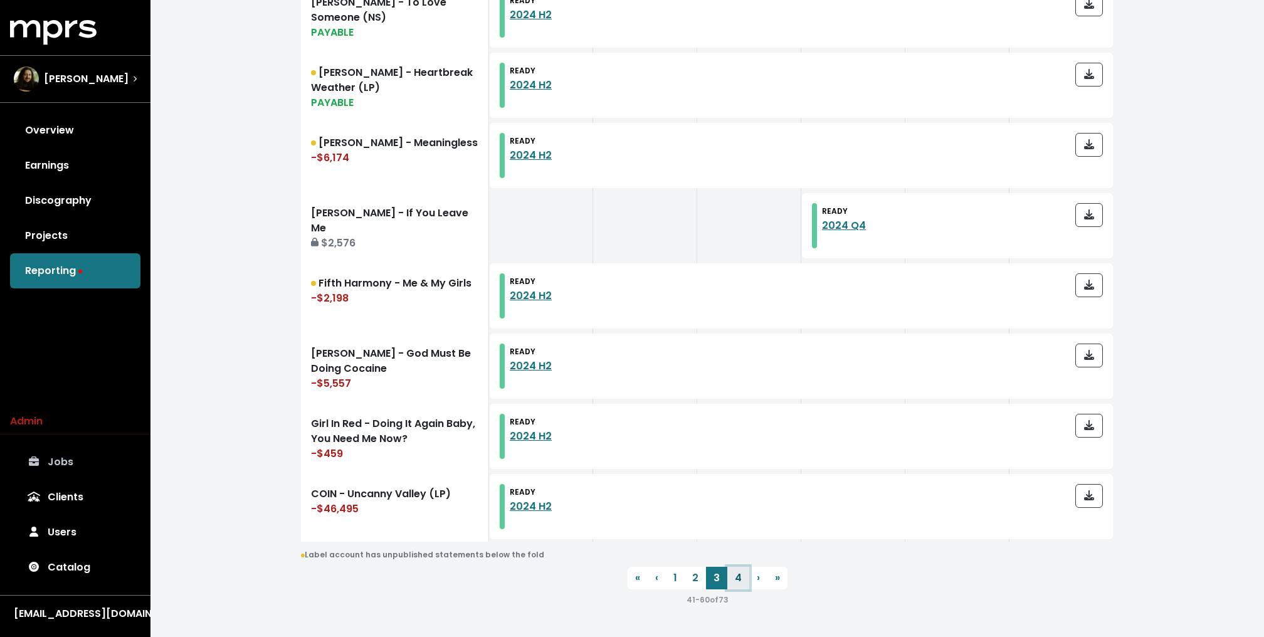
click at [742, 572] on link "4" at bounding box center [738, 578] width 22 height 23
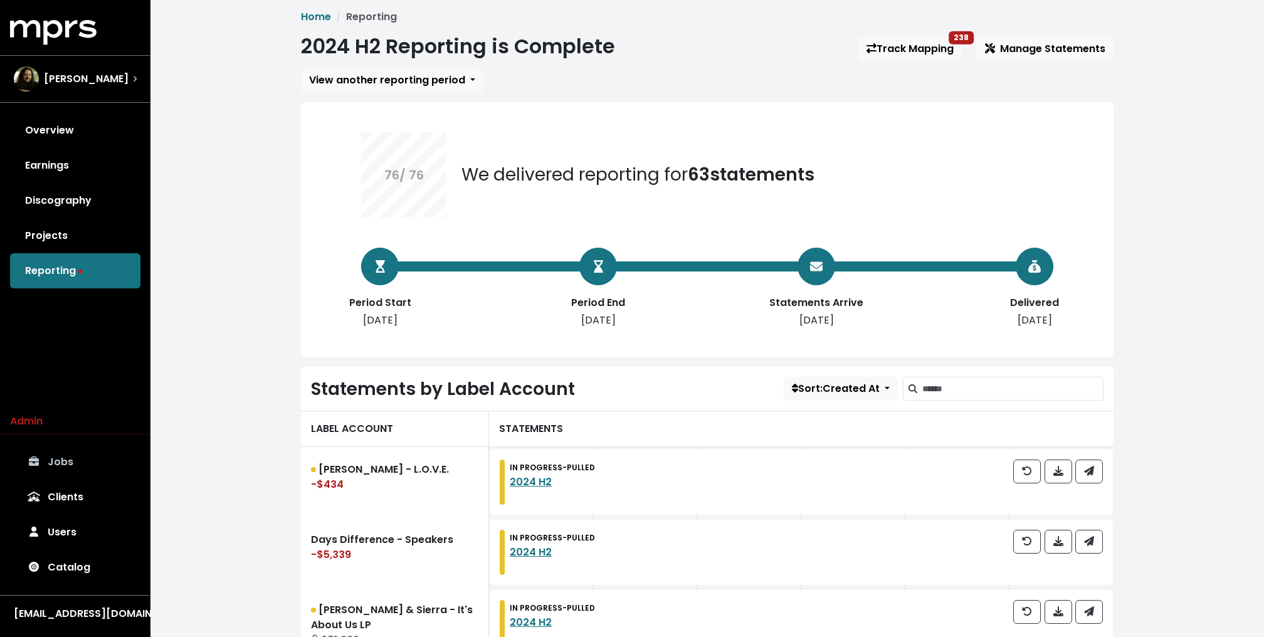
scroll to position [63, 0]
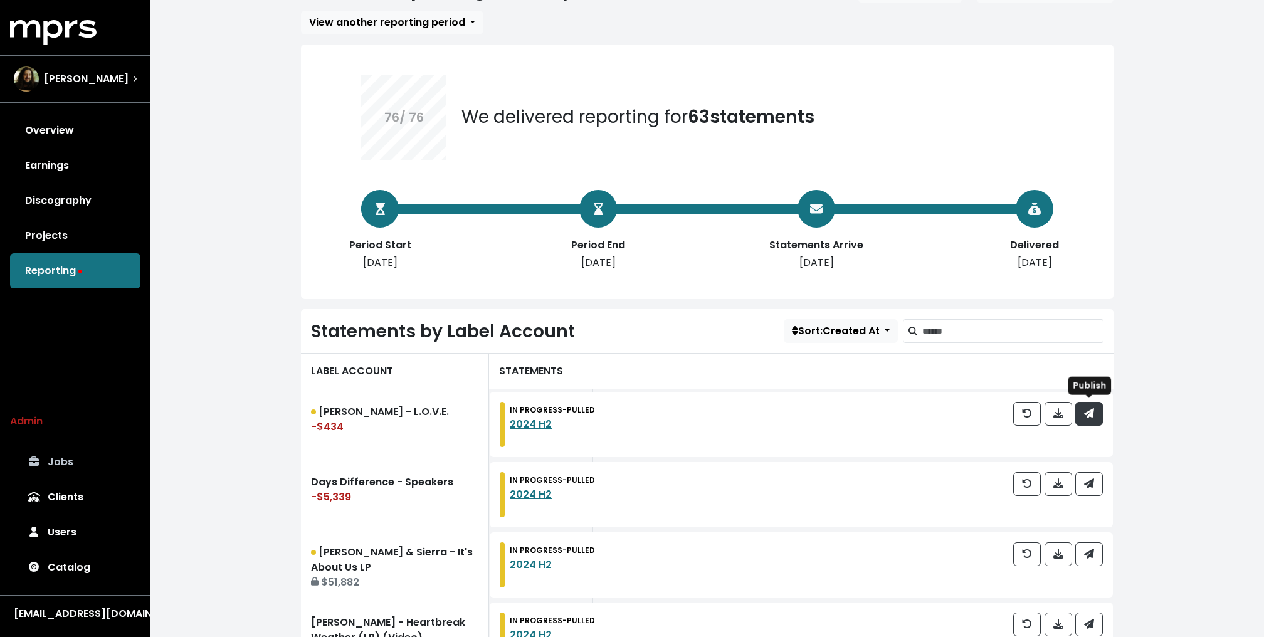
click at [1098, 406] on button "button" at bounding box center [1089, 414] width 28 height 24
click at [1088, 478] on icon "button" at bounding box center [1089, 483] width 10 height 10
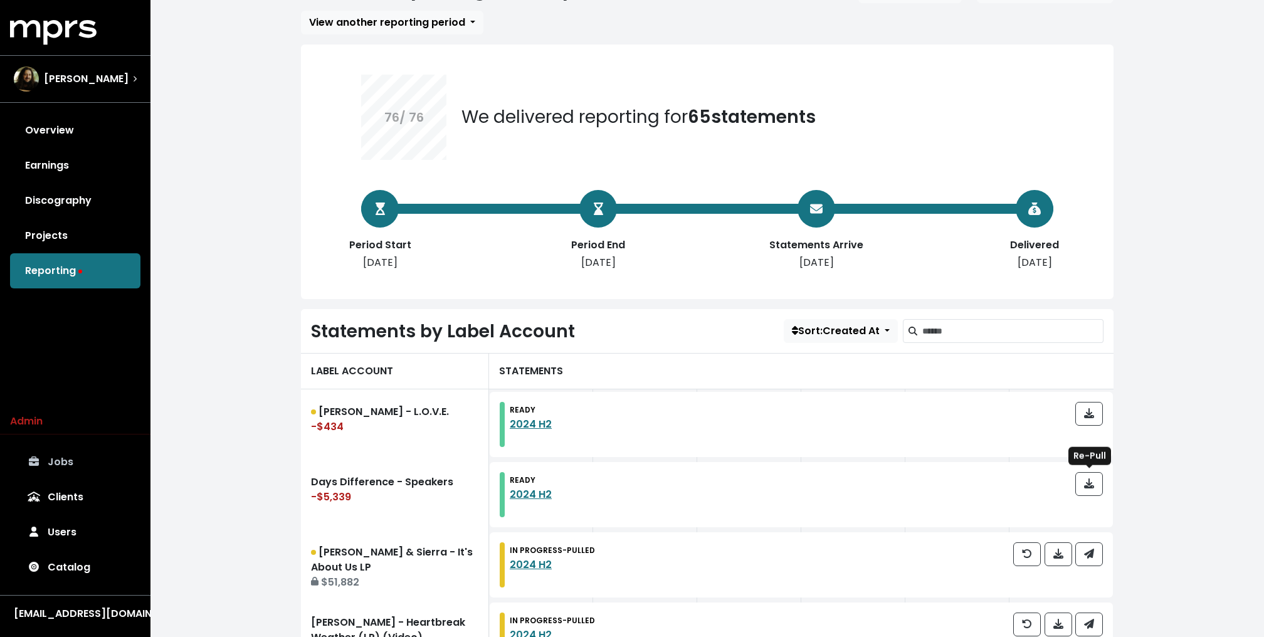
scroll to position [139, 0]
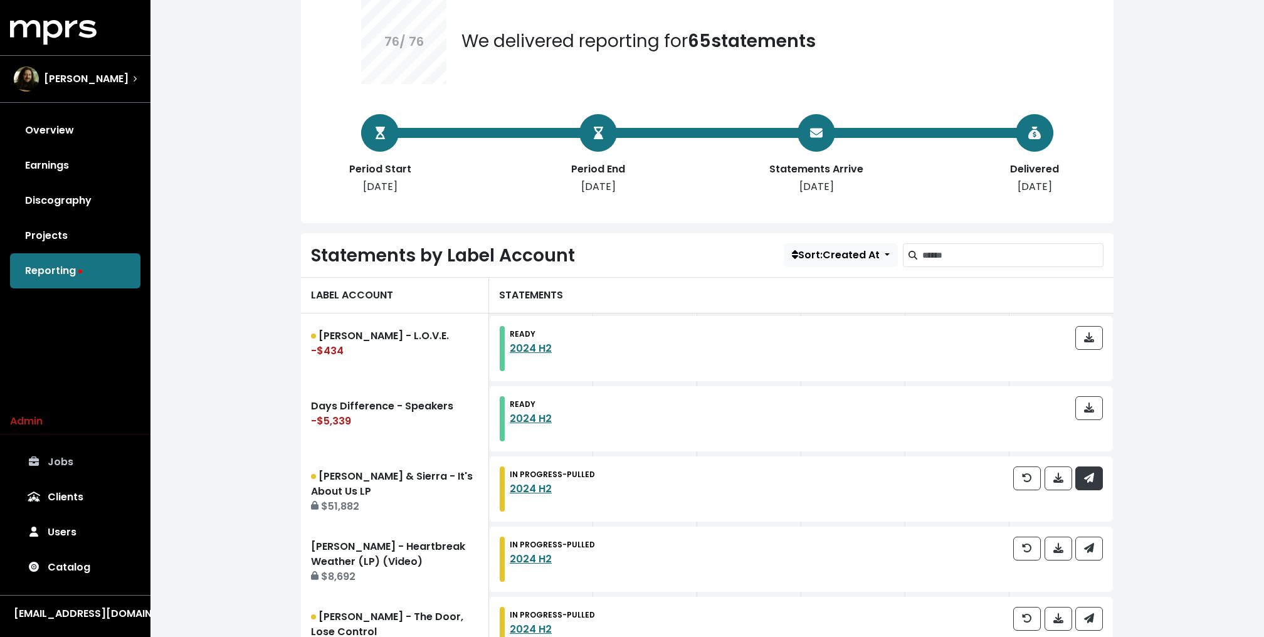
click at [1092, 480] on icon "button" at bounding box center [1089, 478] width 10 height 10
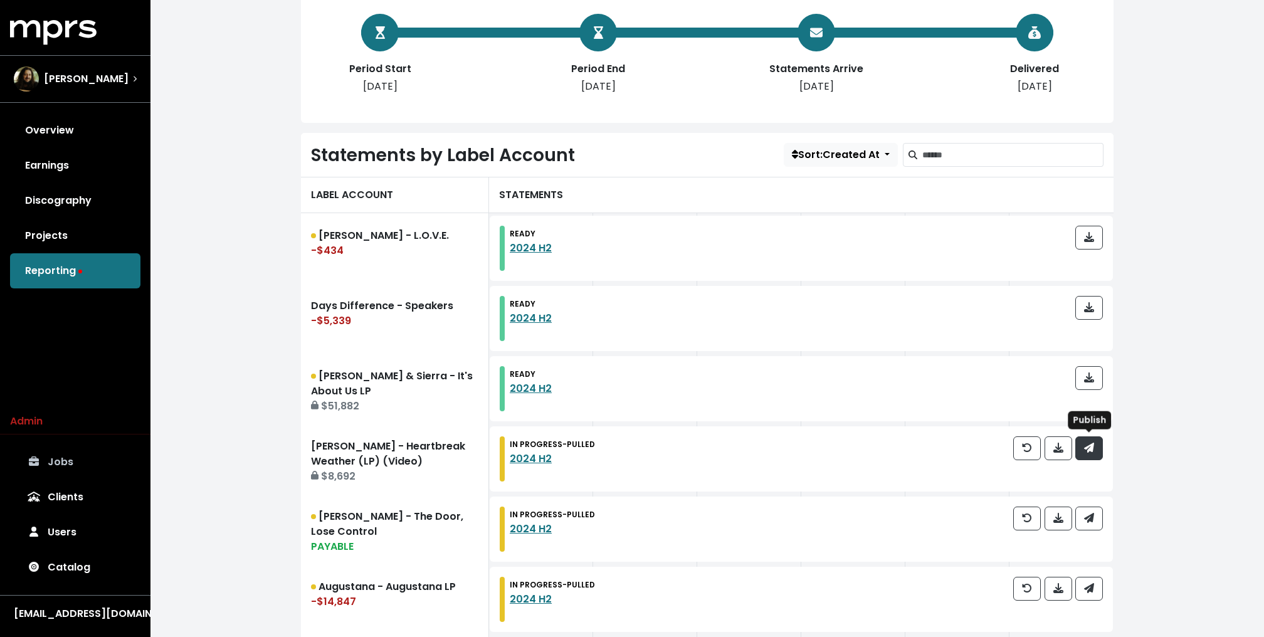
click at [1088, 448] on icon "button" at bounding box center [1089, 448] width 10 height 10
click at [1089, 511] on span "button" at bounding box center [1089, 518] width 10 height 14
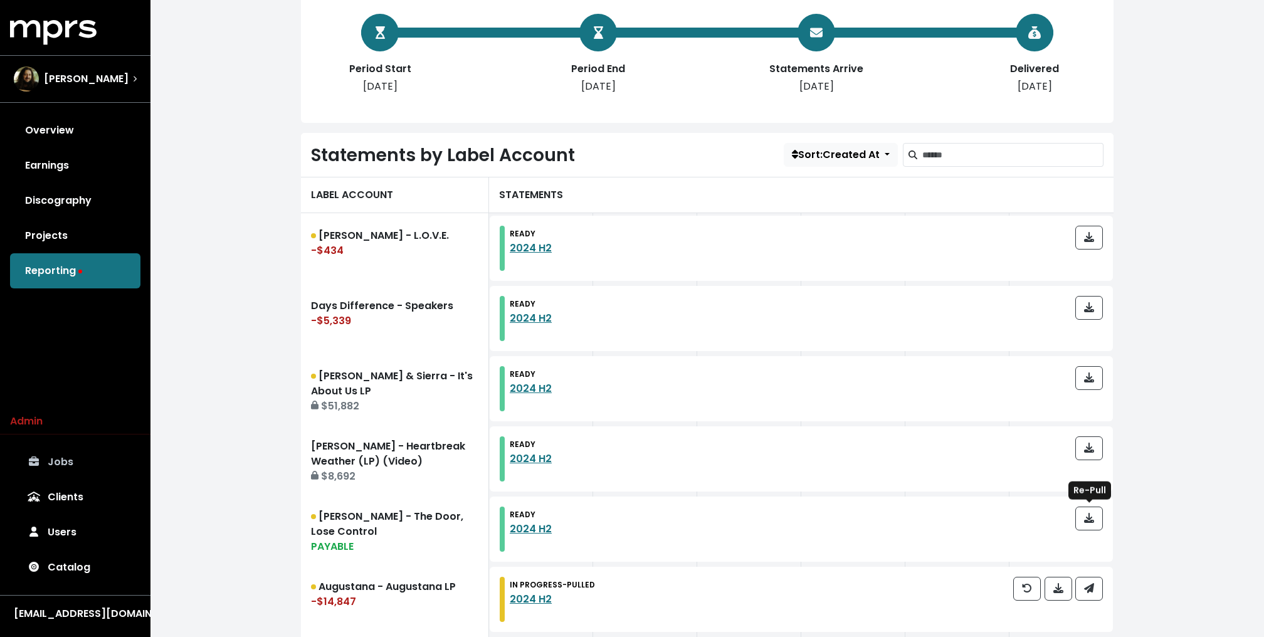
scroll to position [435, 0]
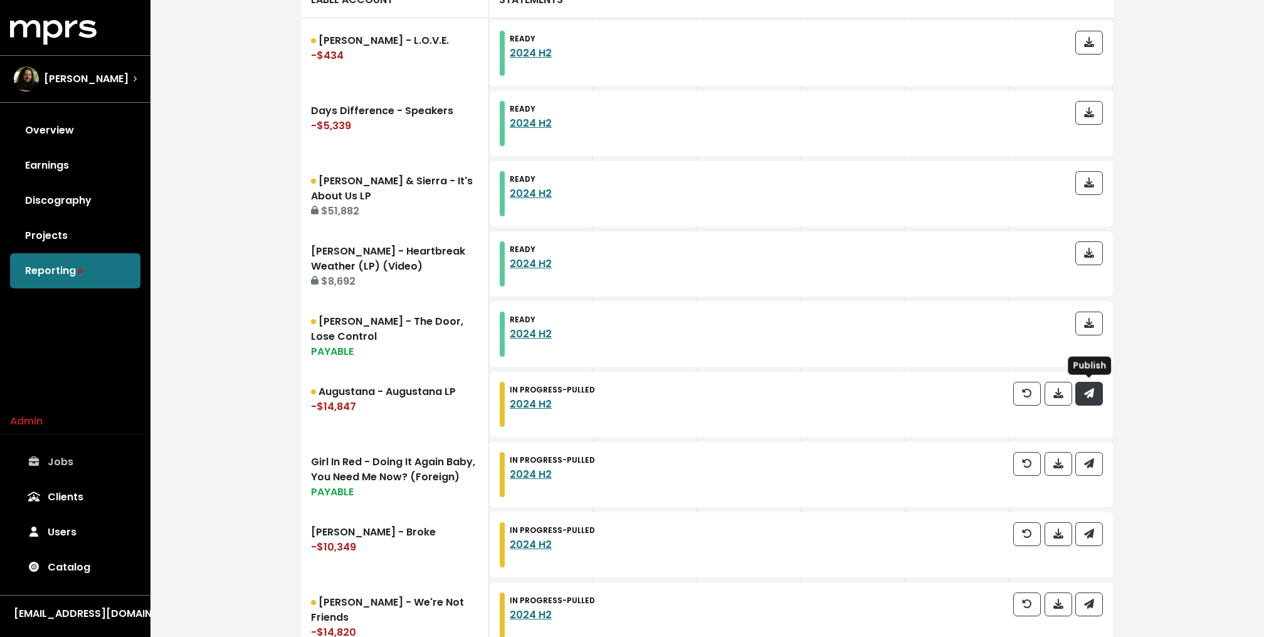
click at [1087, 399] on span "button" at bounding box center [1089, 393] width 10 height 14
click at [1090, 460] on icon "button" at bounding box center [1089, 463] width 10 height 10
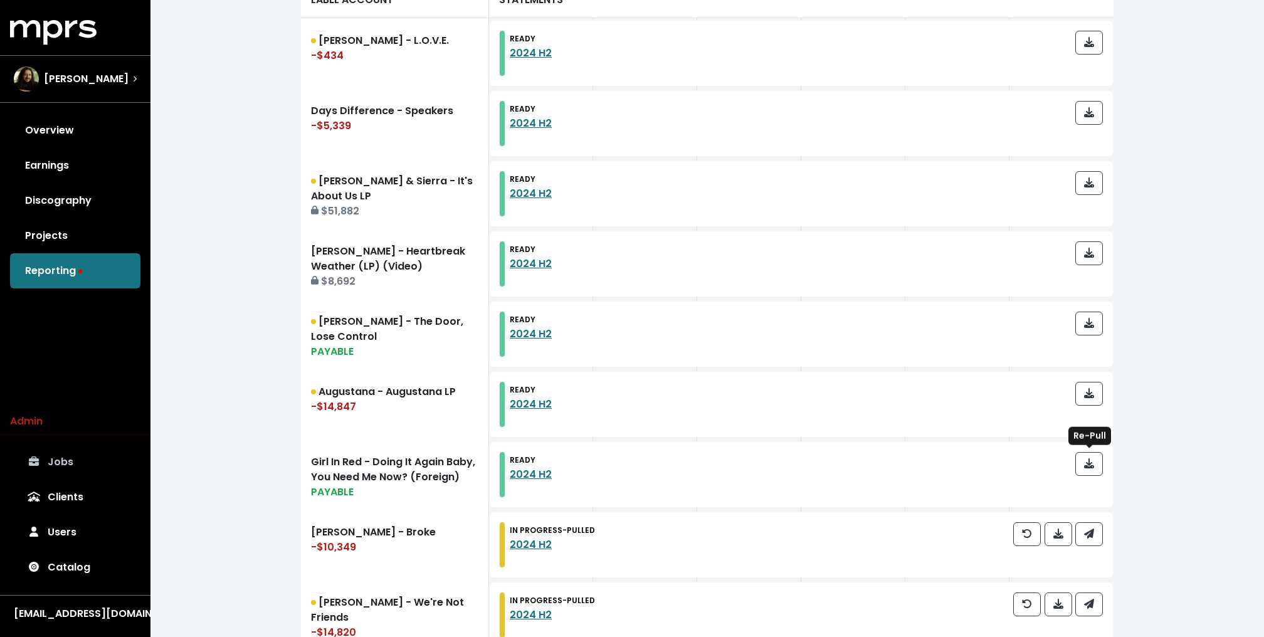
scroll to position [615, 0]
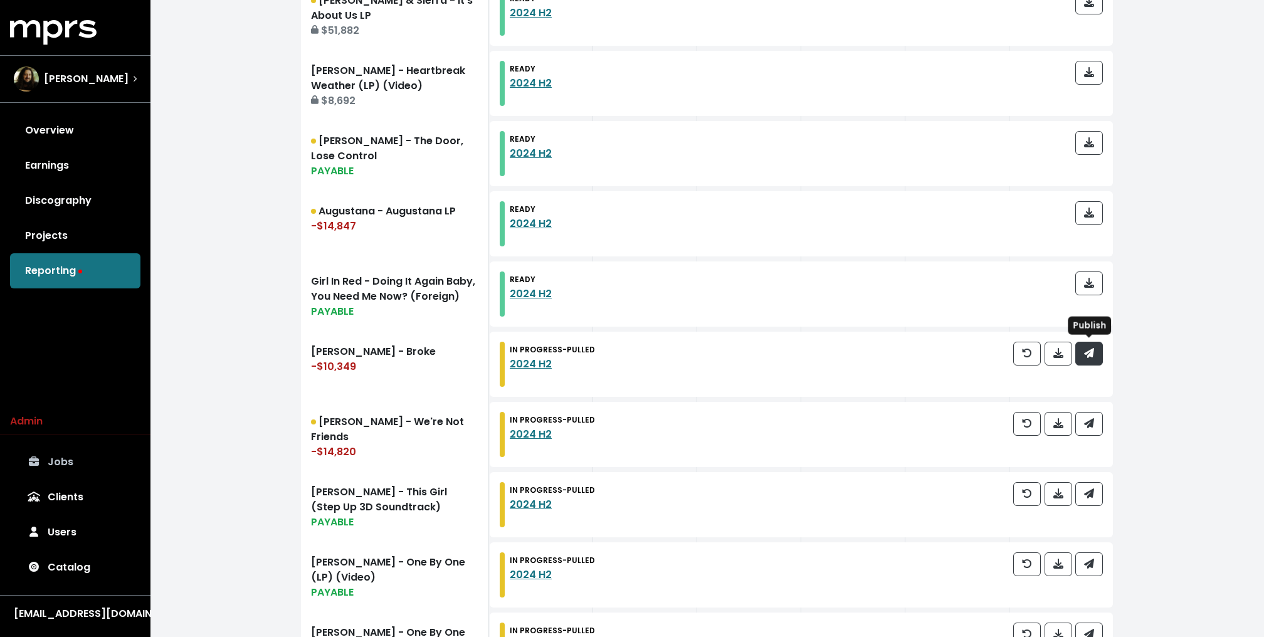
click at [1092, 363] on button "button" at bounding box center [1089, 354] width 28 height 24
click at [1092, 435] on div at bounding box center [1058, 434] width 90 height 45
click at [1092, 418] on icon "button" at bounding box center [1089, 423] width 10 height 10
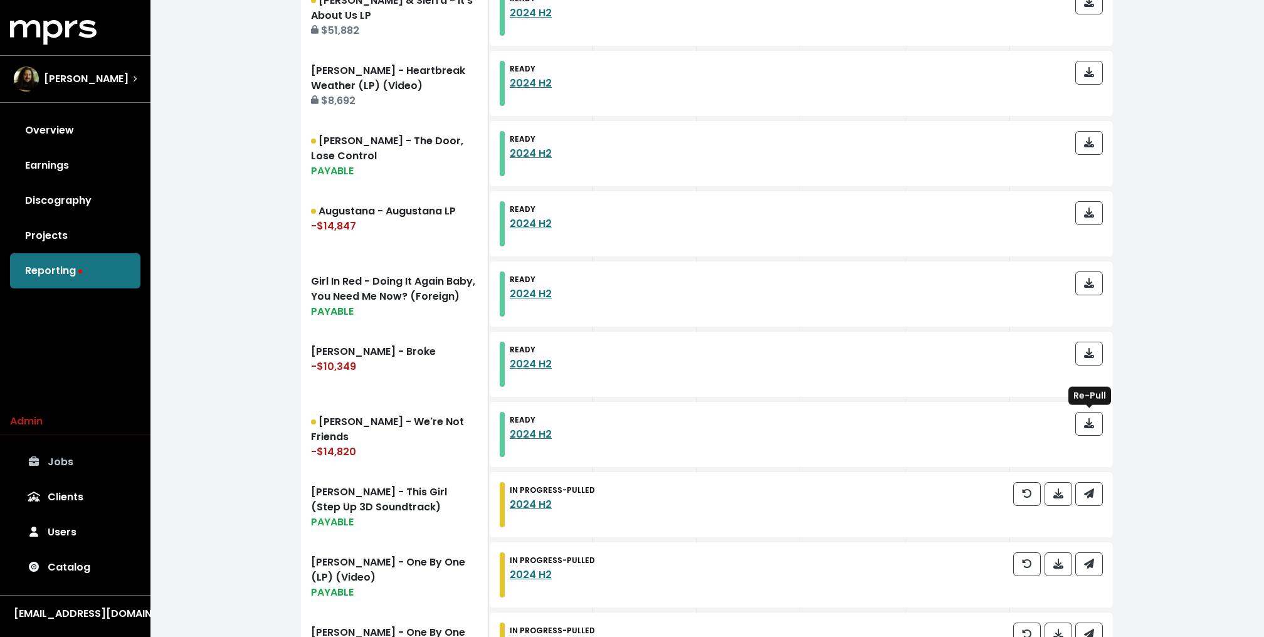
scroll to position [753, 0]
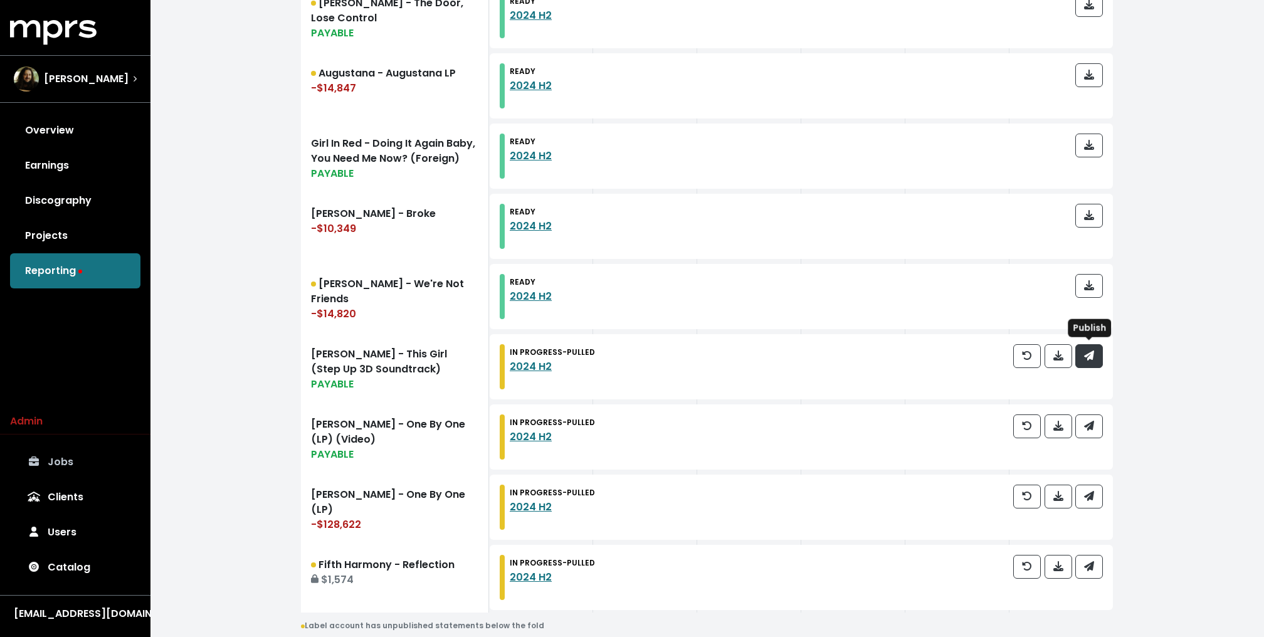
click at [1097, 354] on button "button" at bounding box center [1089, 356] width 28 height 24
click at [1095, 420] on button "button" at bounding box center [1089, 426] width 28 height 24
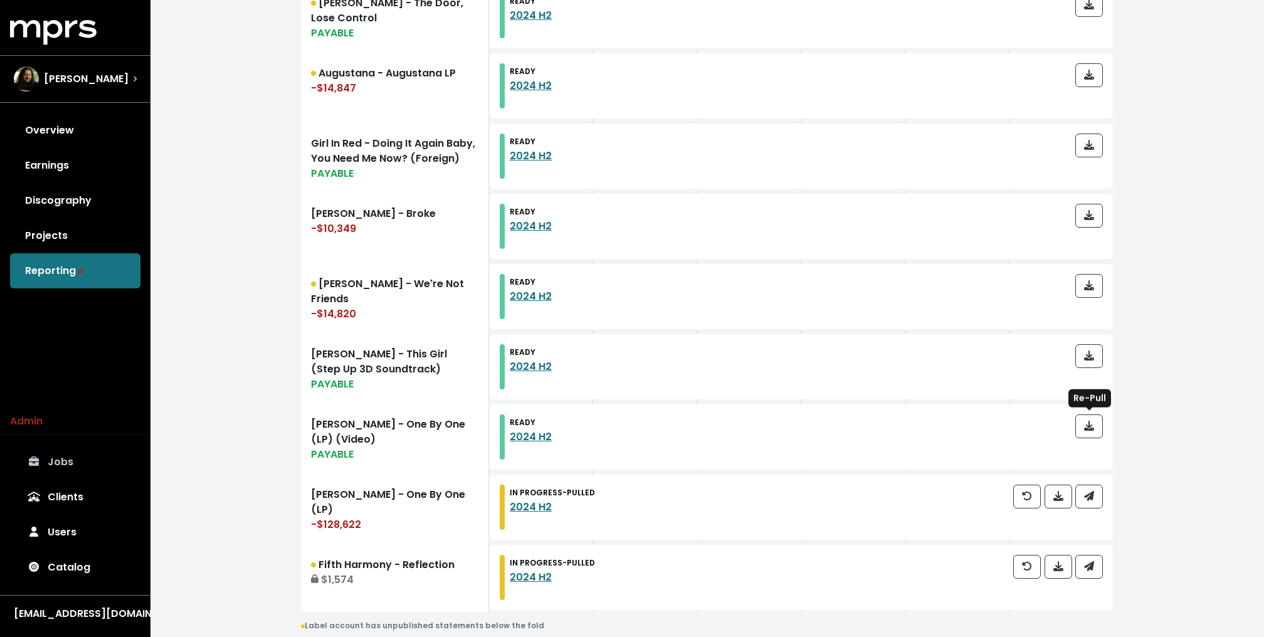
scroll to position [848, 0]
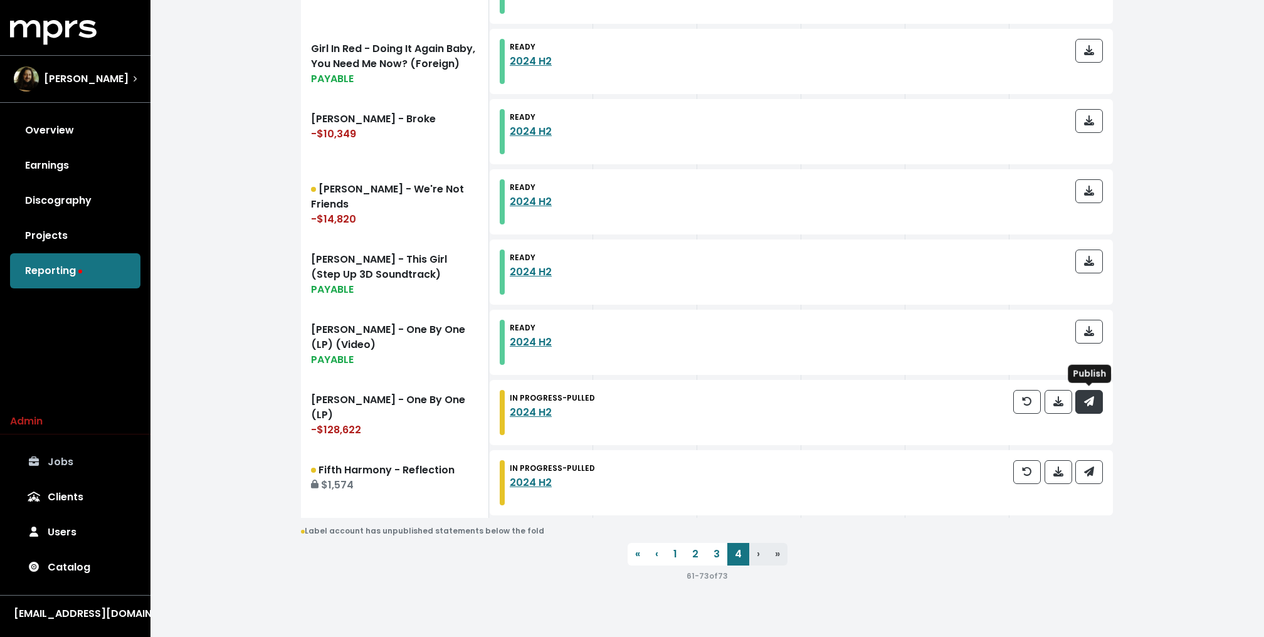
click at [1089, 410] on button "button" at bounding box center [1089, 402] width 28 height 24
click at [1087, 480] on button "button" at bounding box center [1089, 472] width 28 height 24
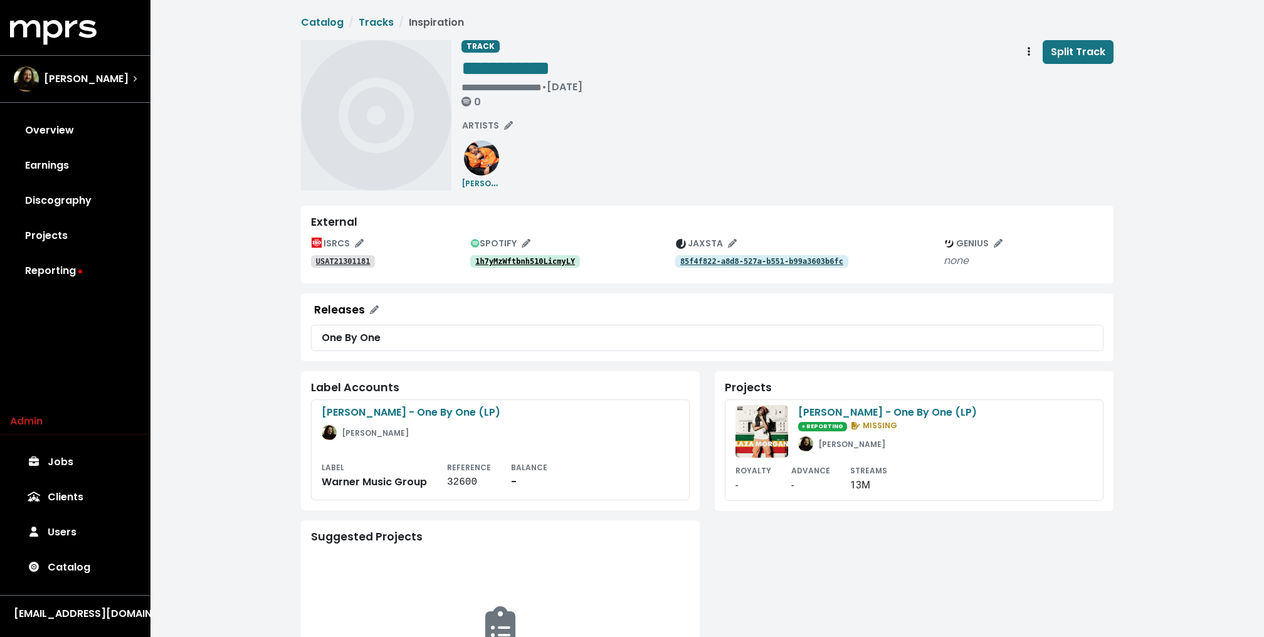
click at [514, 261] on tt "1h7yMzWftbnh510LicmyLY" at bounding box center [525, 261] width 100 height 9
